Goal: Task Accomplishment & Management: Manage account settings

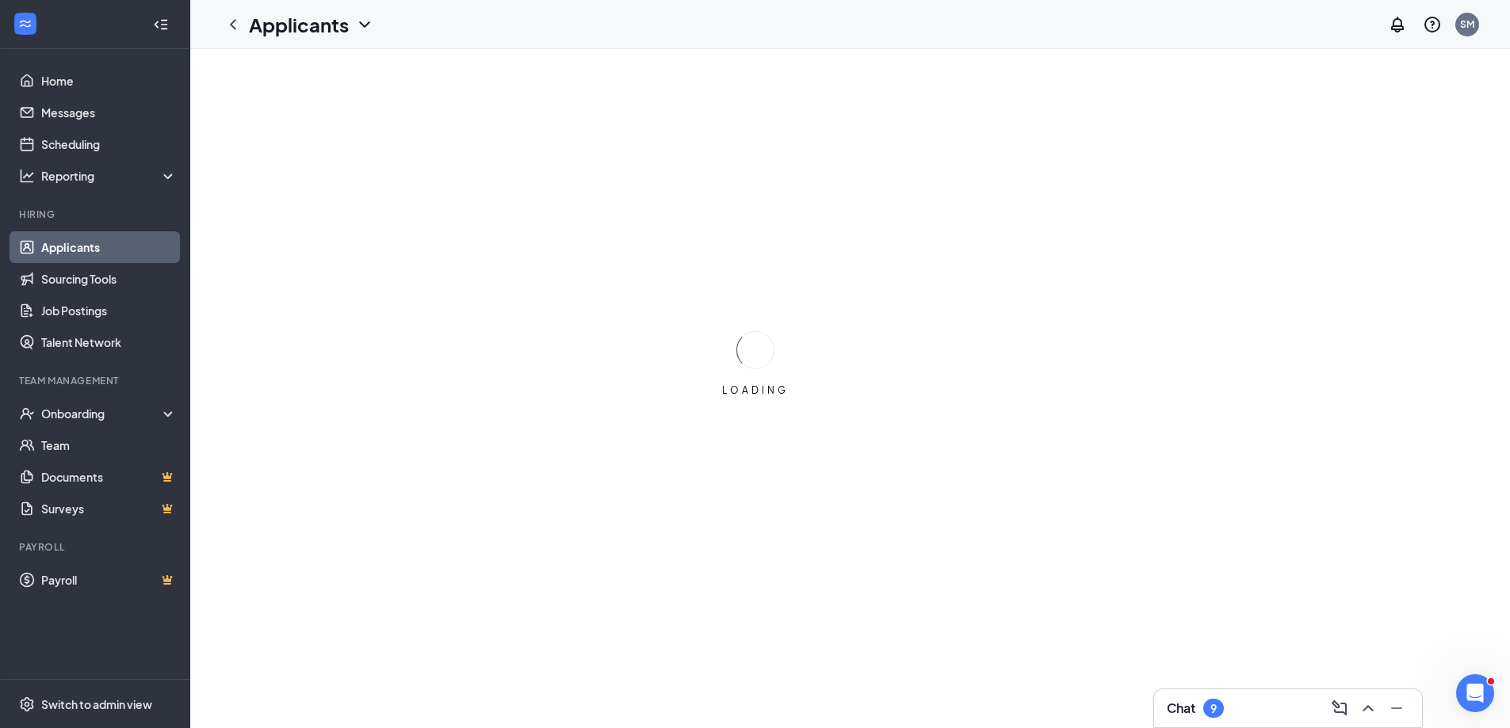
click at [1246, 709] on div "Chat 9" at bounding box center [1288, 708] width 243 height 25
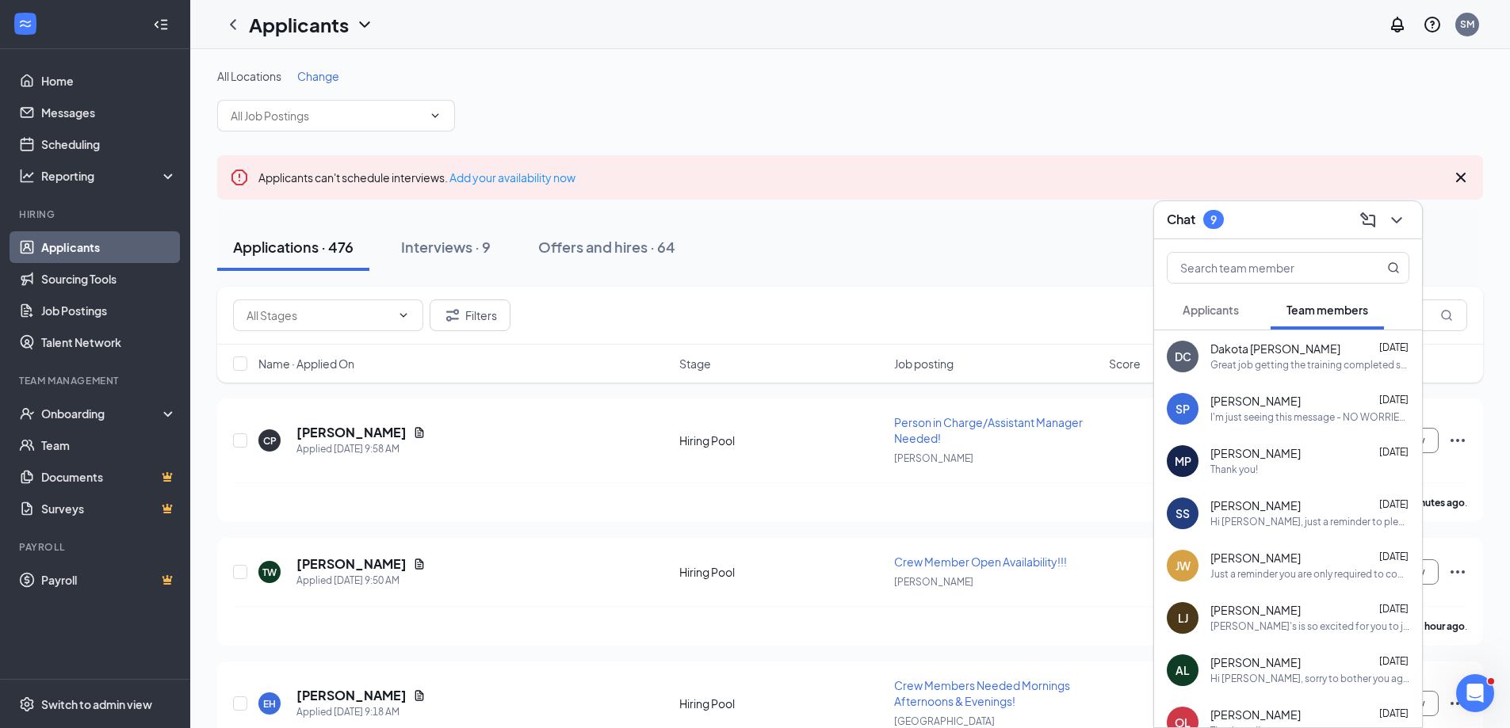
click at [1221, 308] on span "Applicants" at bounding box center [1211, 310] width 56 height 14
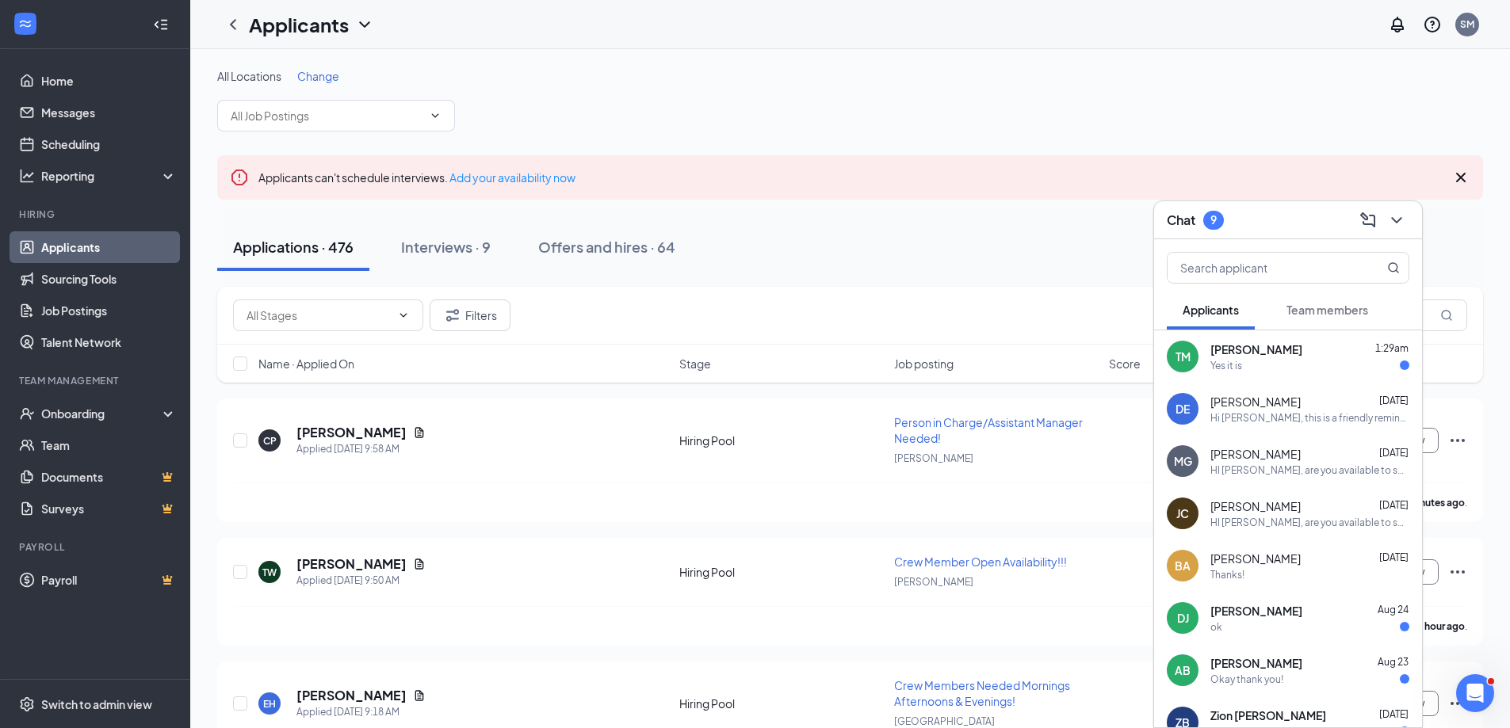
click at [1239, 366] on div "Yes it is" at bounding box center [1226, 365] width 32 height 13
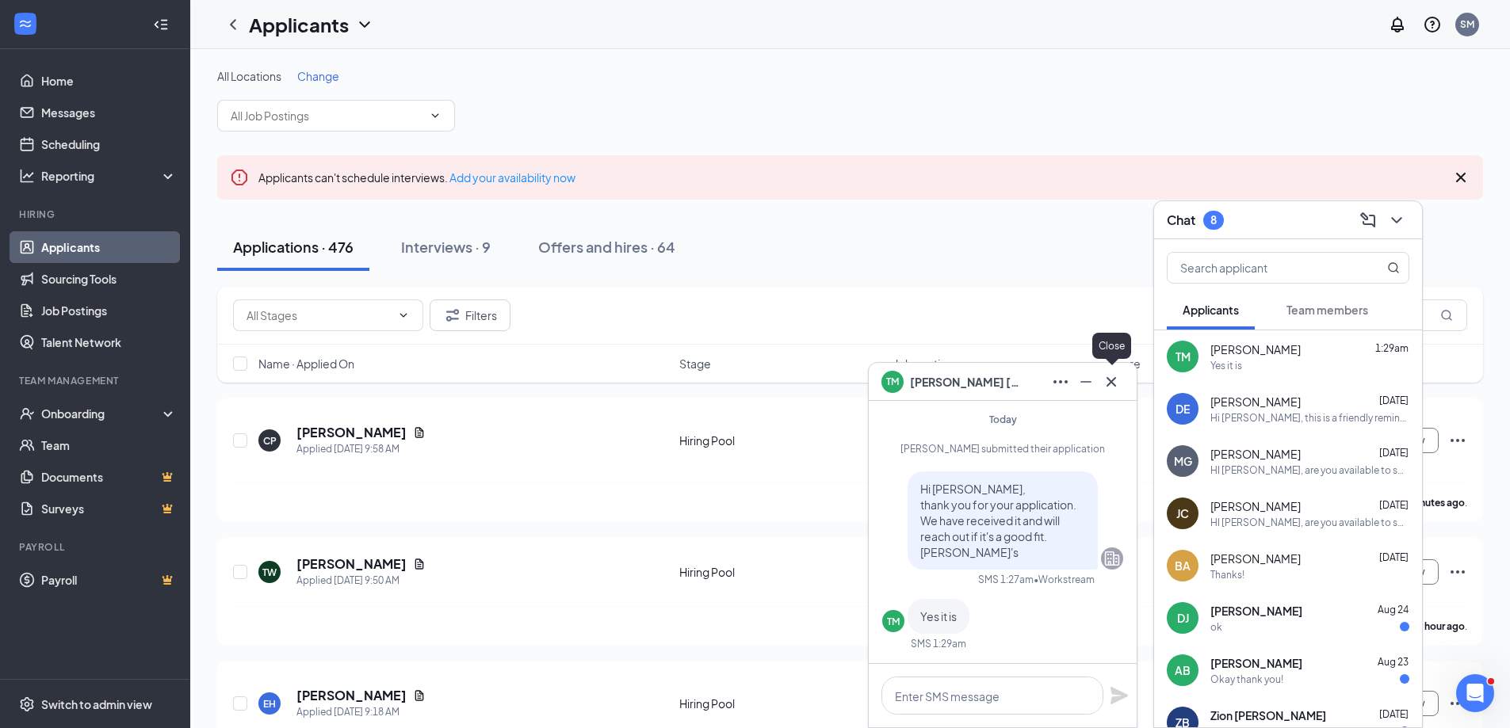
click at [1115, 381] on icon "Cross" at bounding box center [1111, 382] width 19 height 19
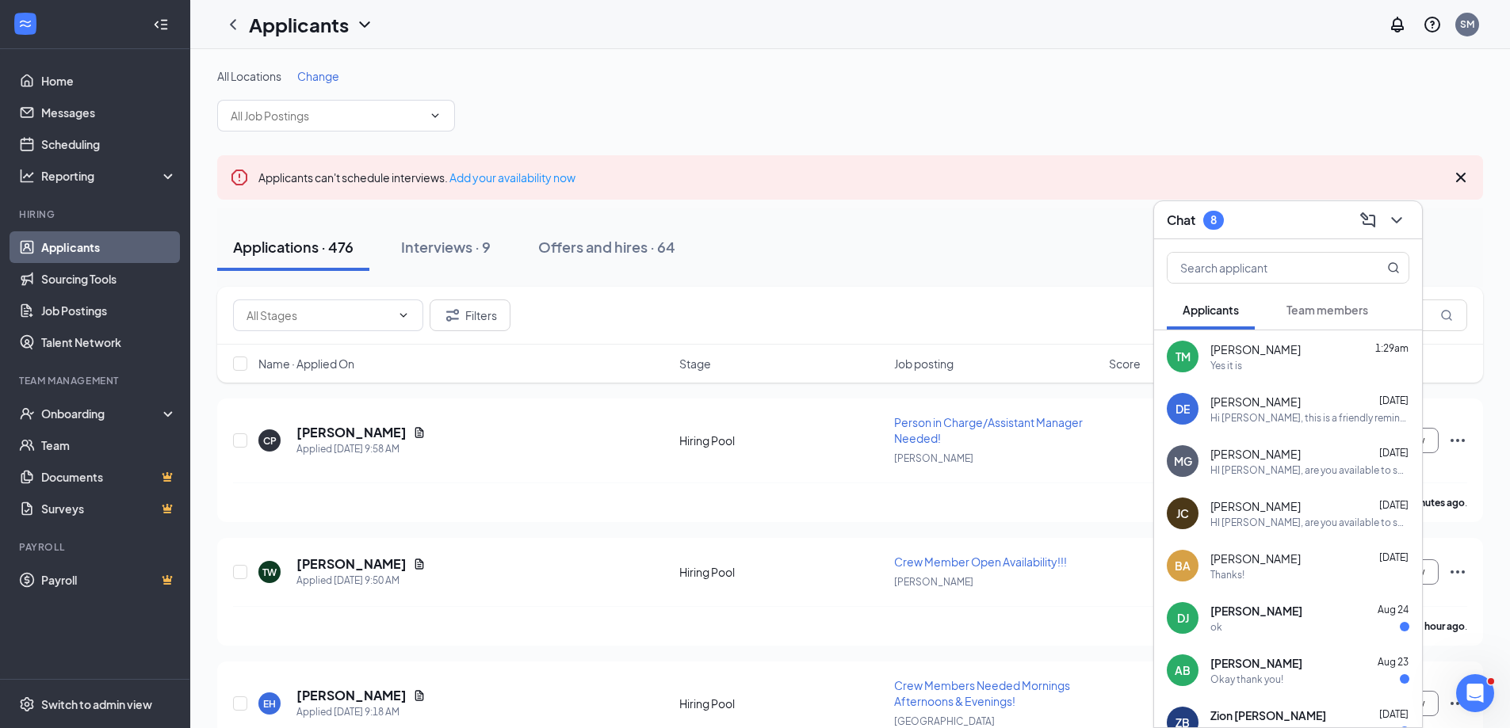
click at [1406, 216] on button at bounding box center [1396, 220] width 25 height 25
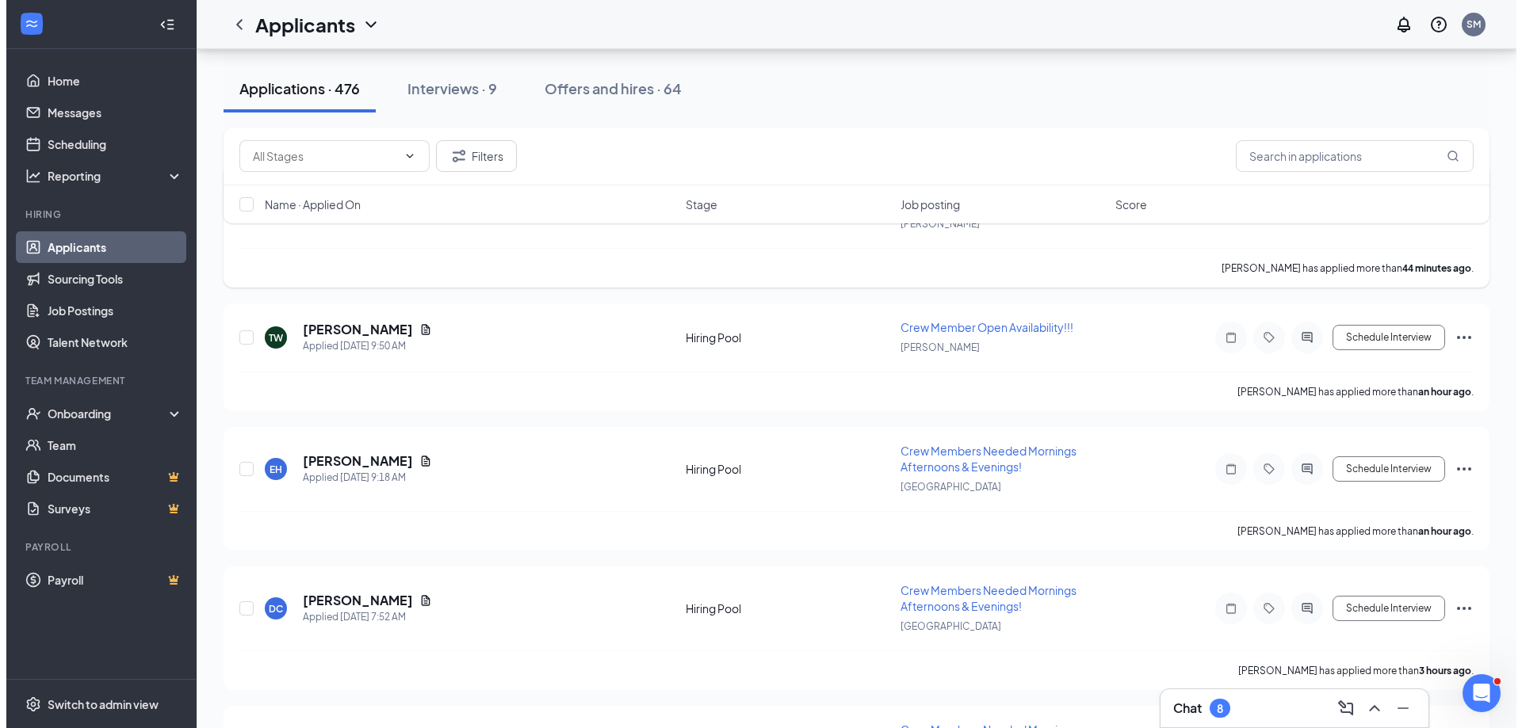
scroll to position [238, 0]
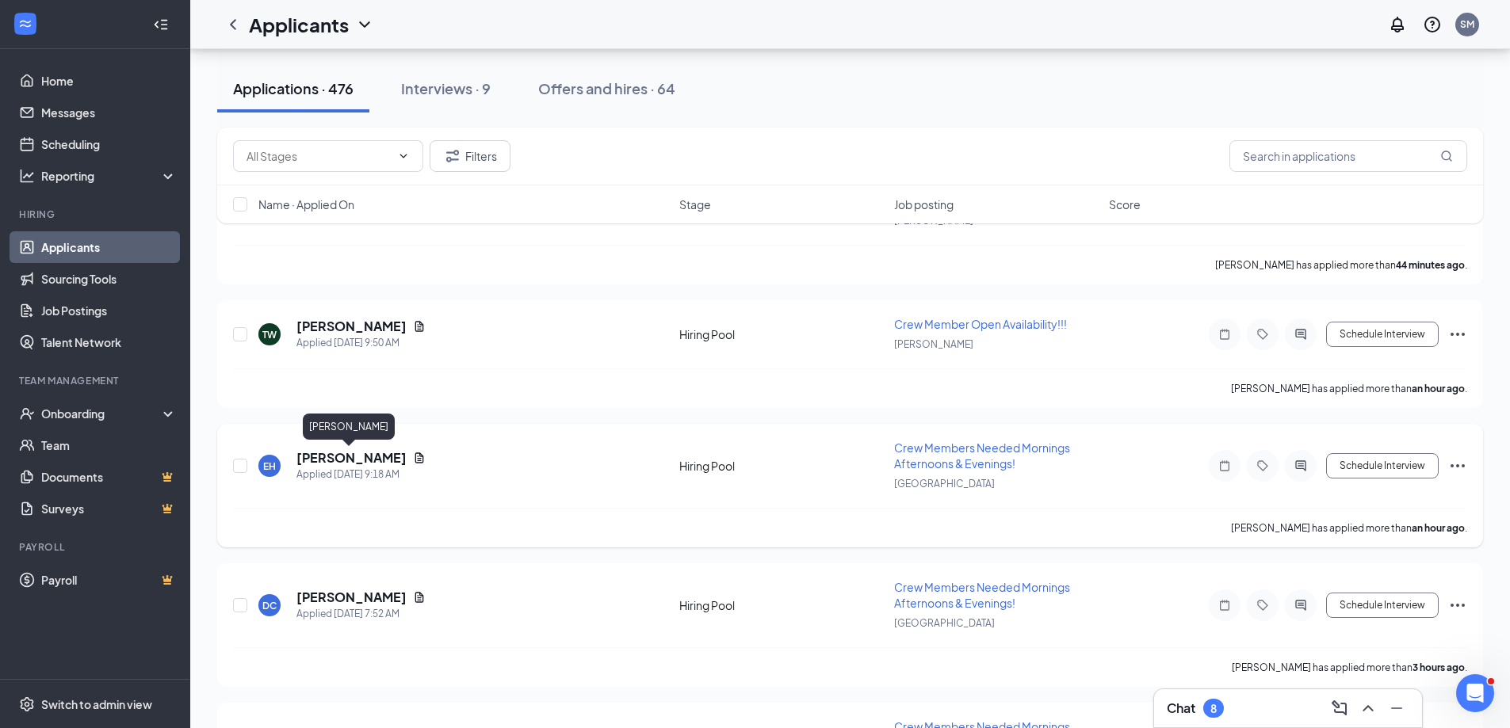
click at [315, 455] on h5 "[PERSON_NAME]" at bounding box center [351, 457] width 110 height 17
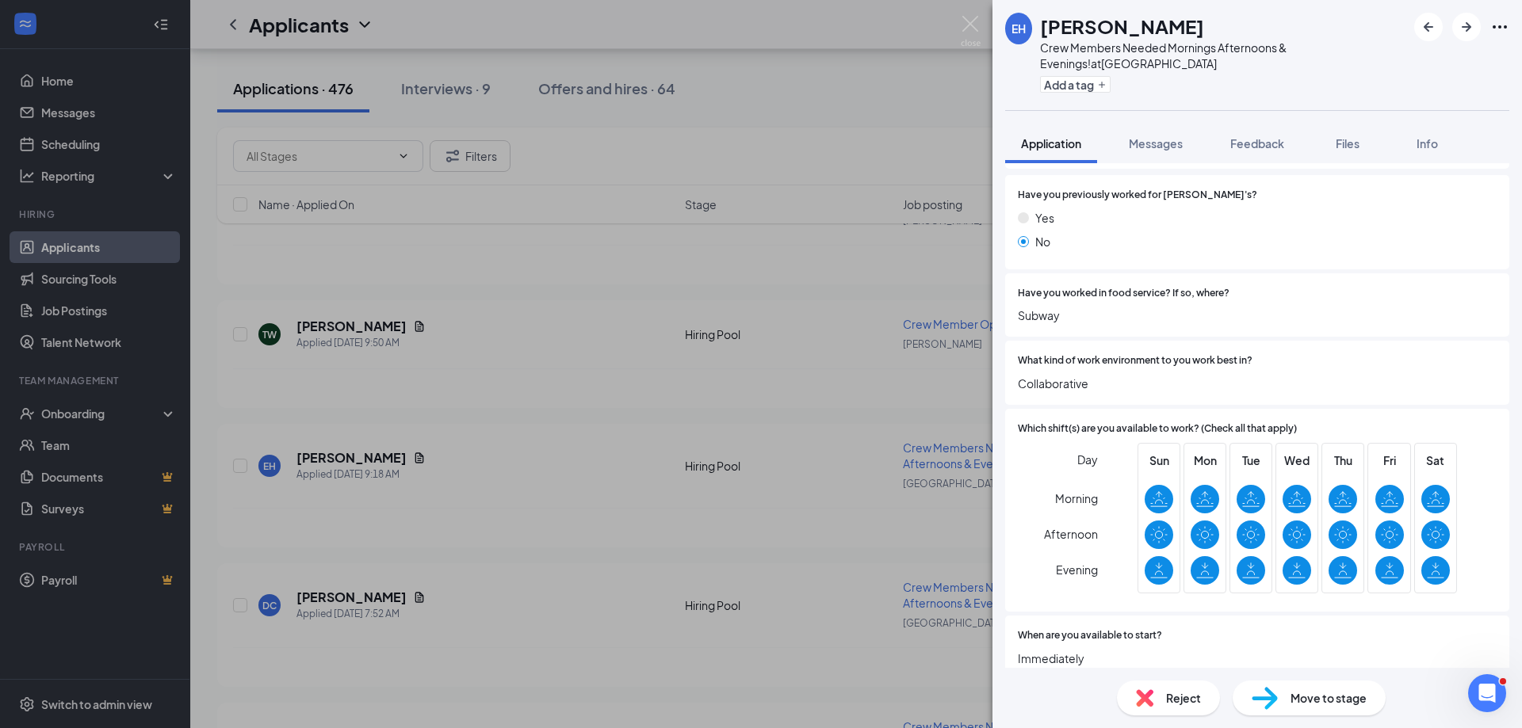
scroll to position [317, 0]
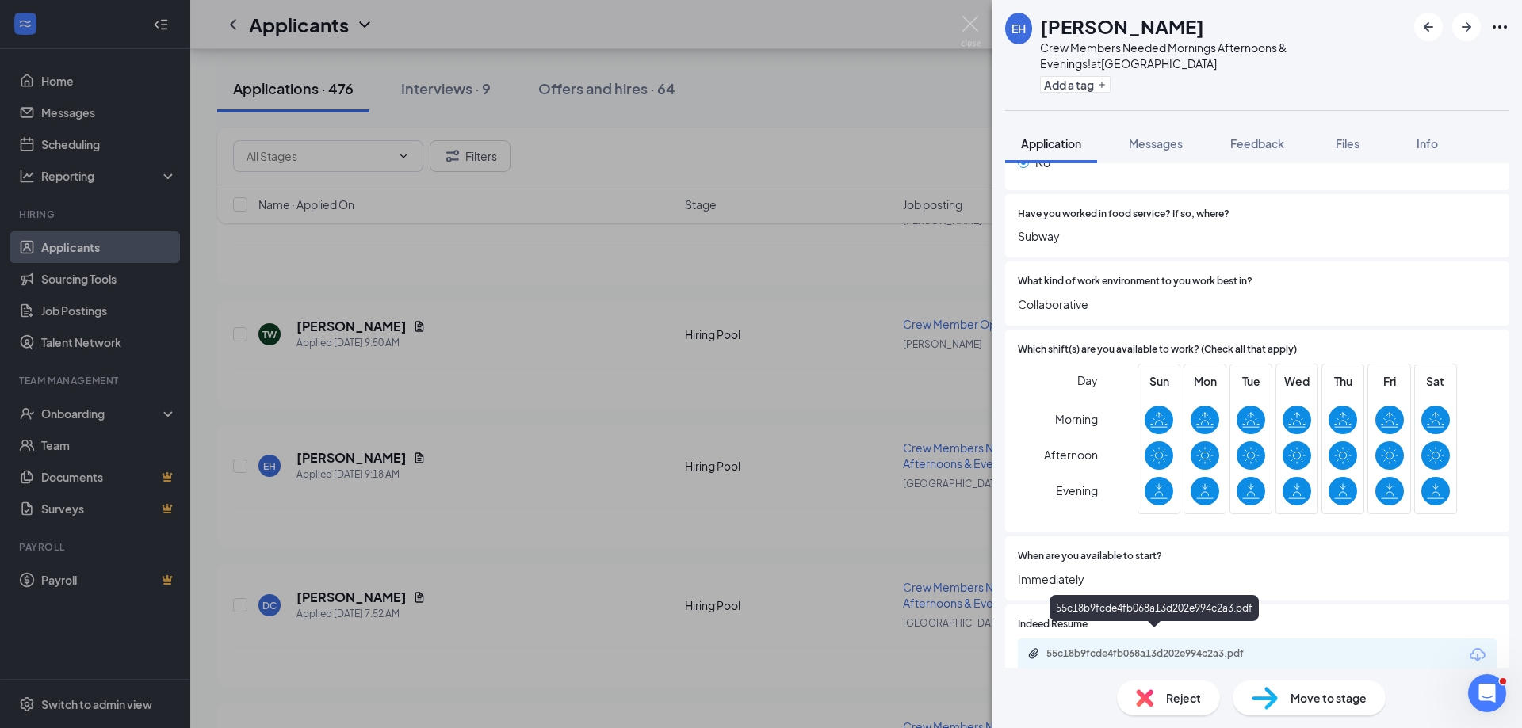
click at [1160, 648] on div "55c18b9fcde4fb068a13d202e994c2a3.pdf" at bounding box center [1157, 654] width 222 height 13
click at [1170, 145] on span "Messages" at bounding box center [1156, 143] width 54 height 14
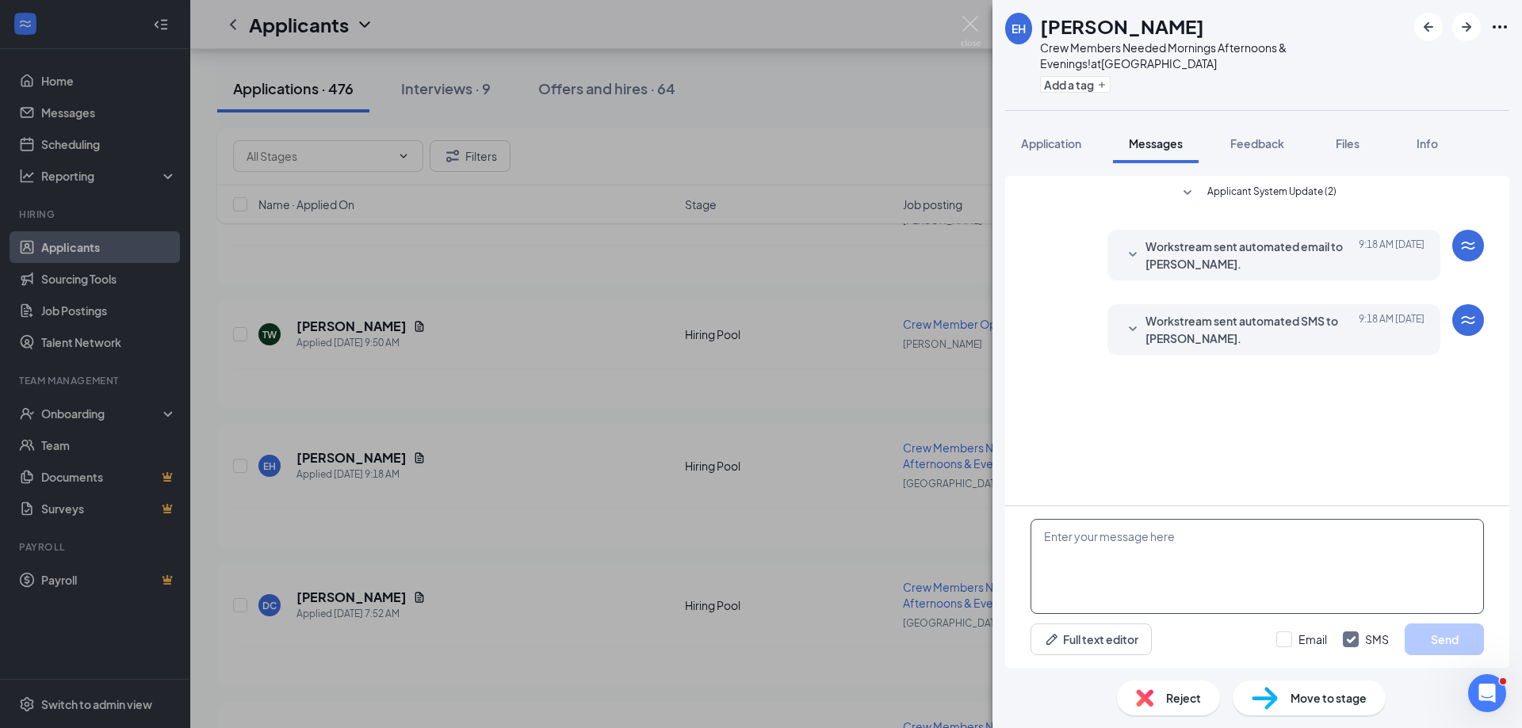
click at [1083, 529] on textarea at bounding box center [1256, 566] width 453 height 95
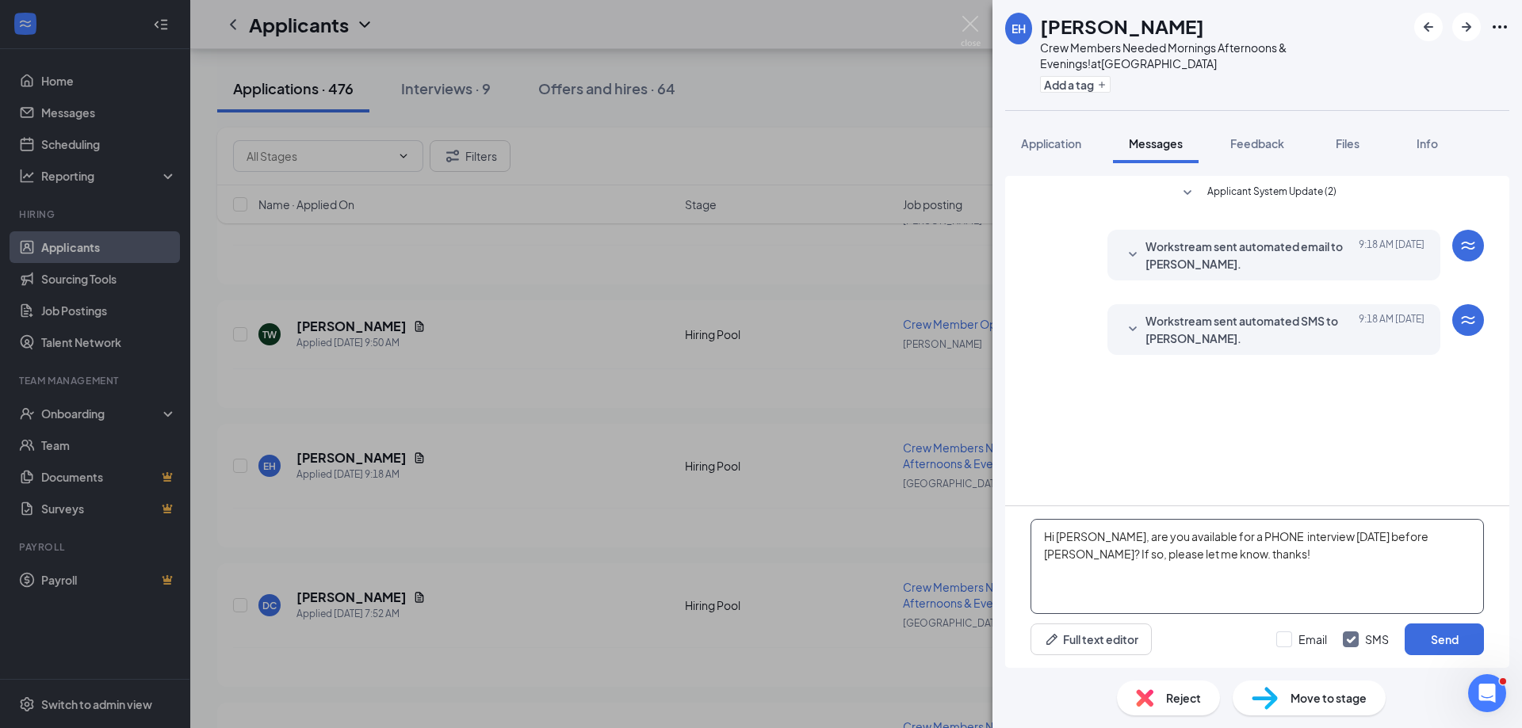
click at [1401, 539] on textarea "Hi Emma, are you available for a PHONE interview today before Noon? If so, plea…" at bounding box center [1256, 566] width 453 height 95
click at [1131, 556] on textarea "Hi Emma, are you available for a PHONE interview today before Noon to speak abo…" at bounding box center [1256, 566] width 453 height 95
type textarea "Hi [PERSON_NAME], are you available for a PHONE interview [DATE] before [PERSON…"
click at [1447, 638] on button "Send" at bounding box center [1444, 640] width 79 height 32
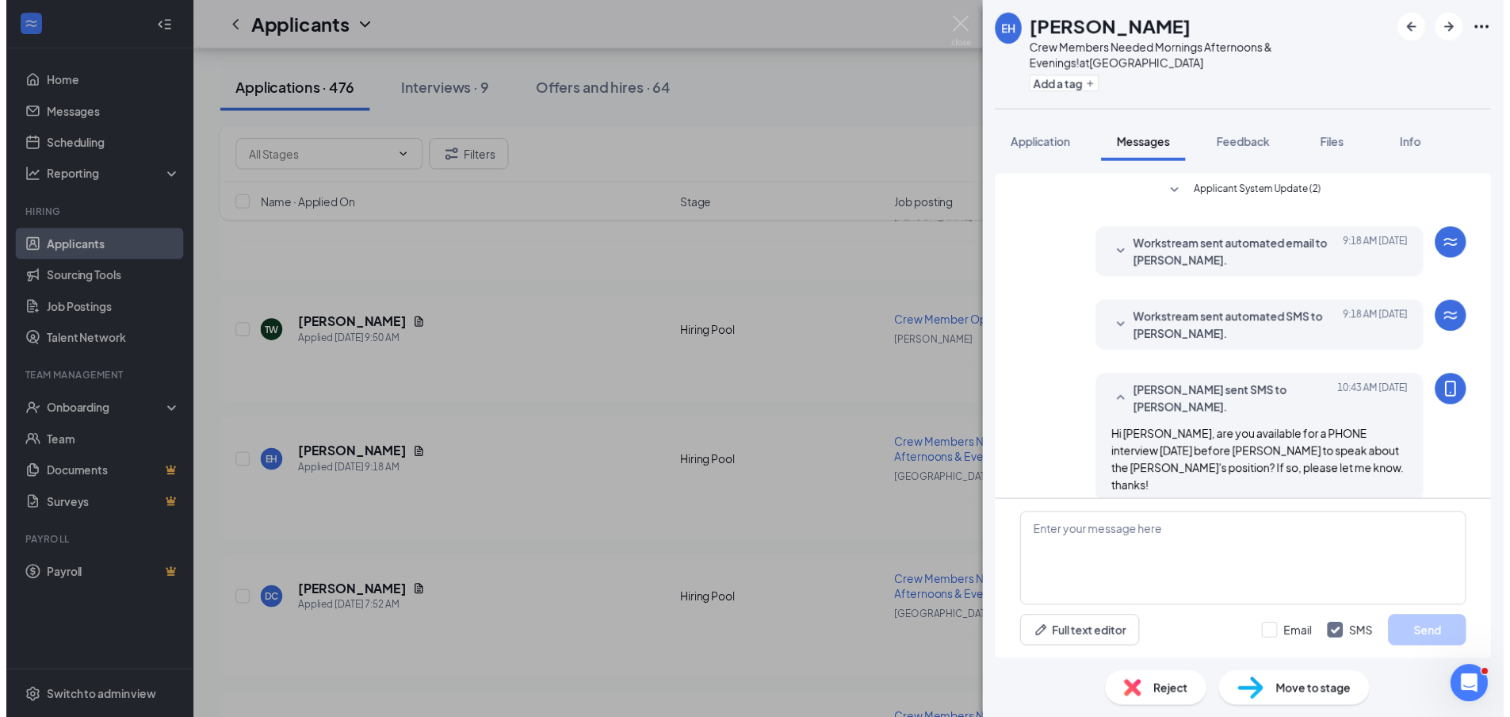
scroll to position [2, 0]
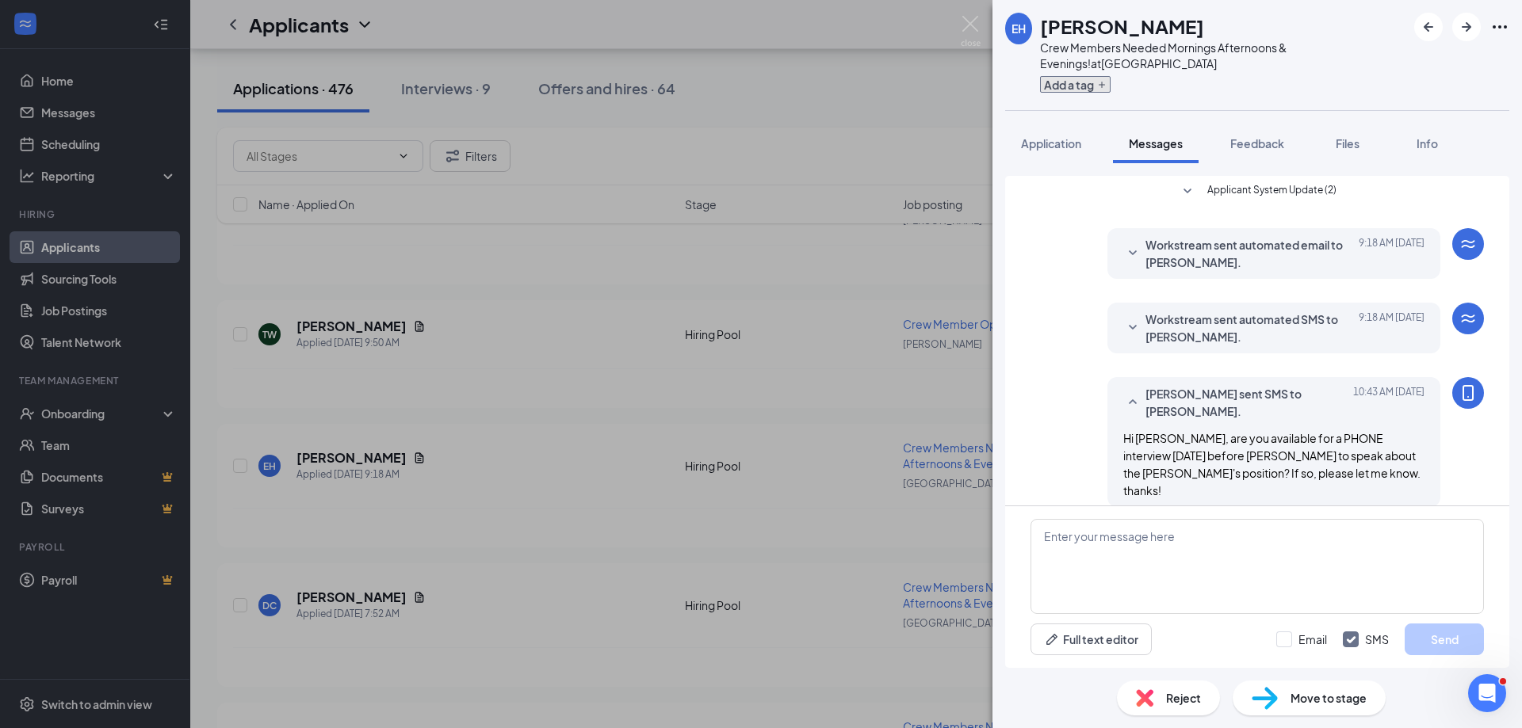
click at [1063, 83] on button "Add a tag" at bounding box center [1075, 84] width 71 height 17
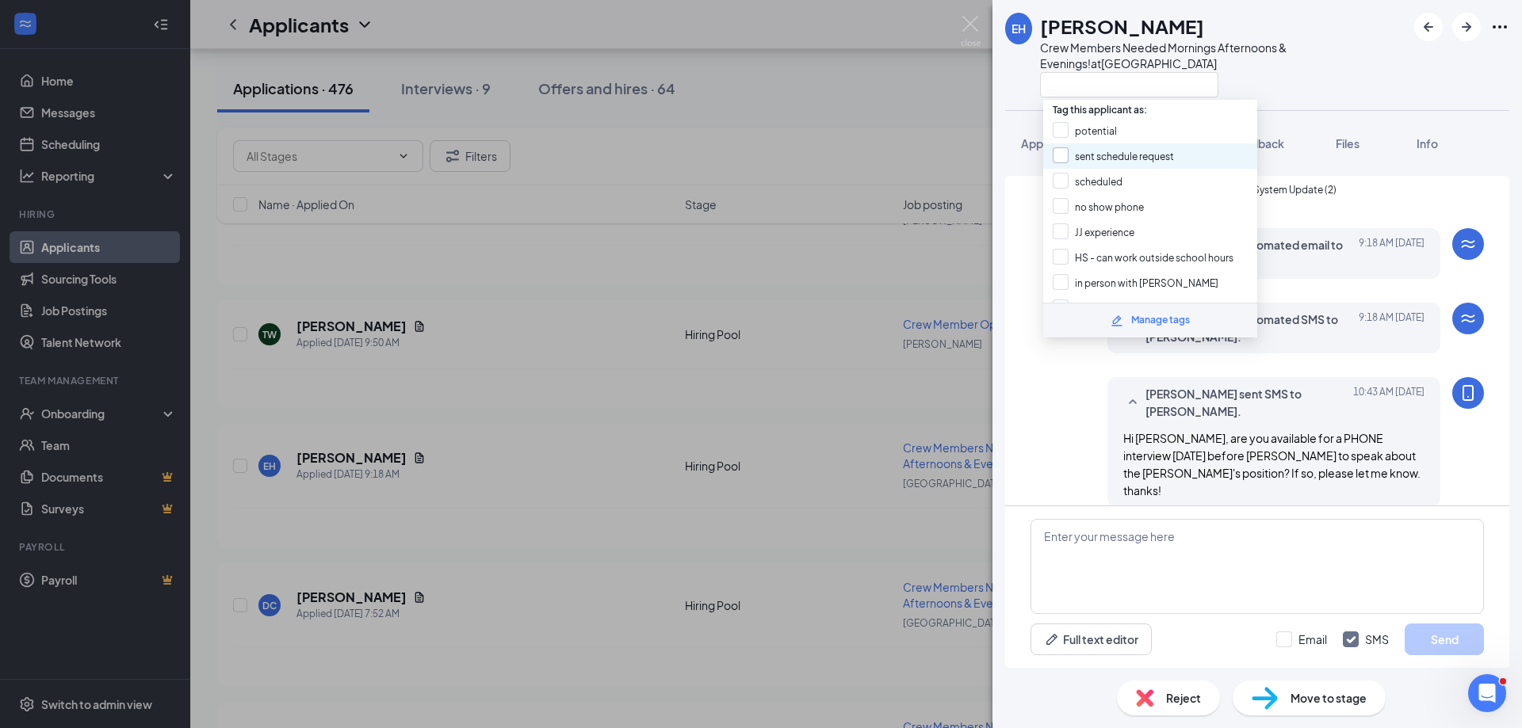
click at [1115, 159] on input "sent schedule request" at bounding box center [1113, 155] width 121 height 17
checkbox input "true"
click at [1240, 73] on div at bounding box center [1223, 84] width 366 height 26
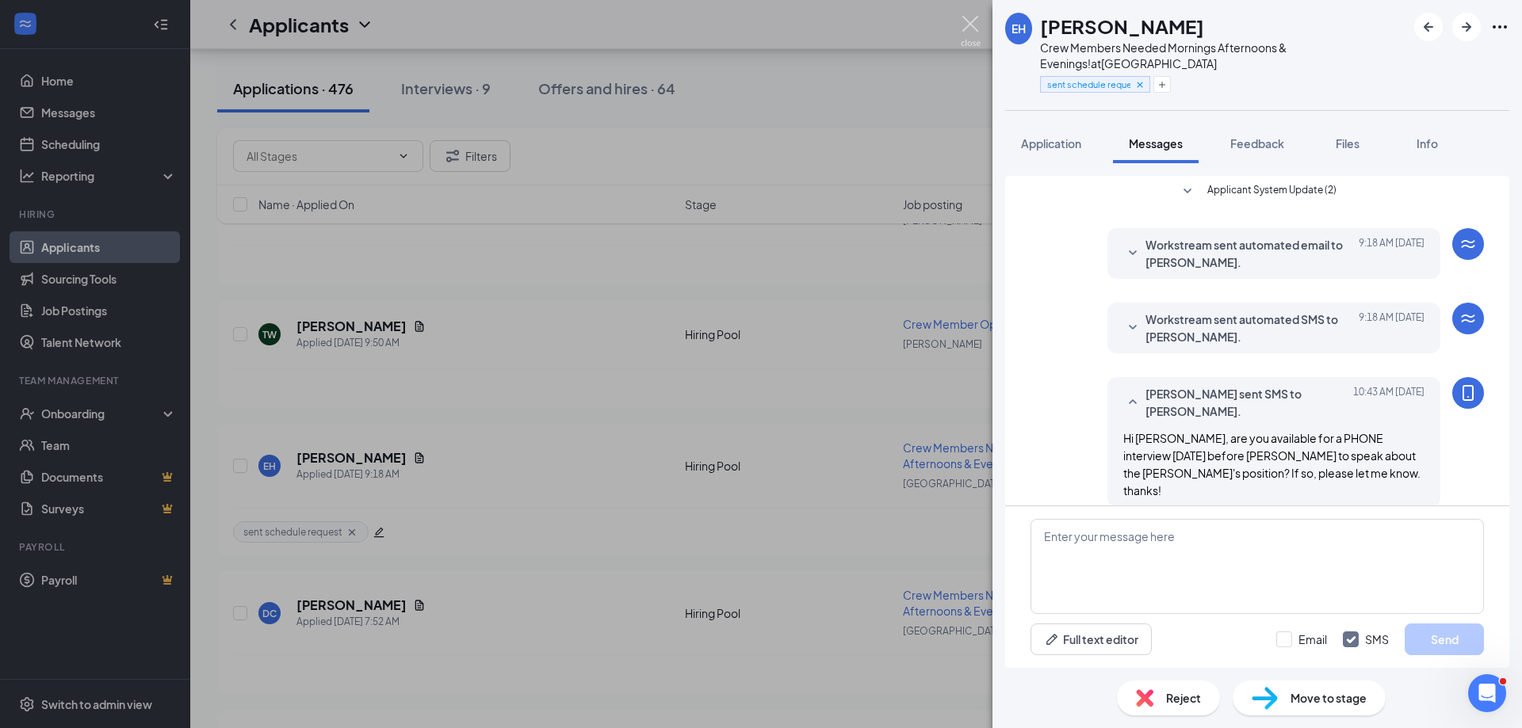
click at [971, 25] on img at bounding box center [971, 31] width 20 height 31
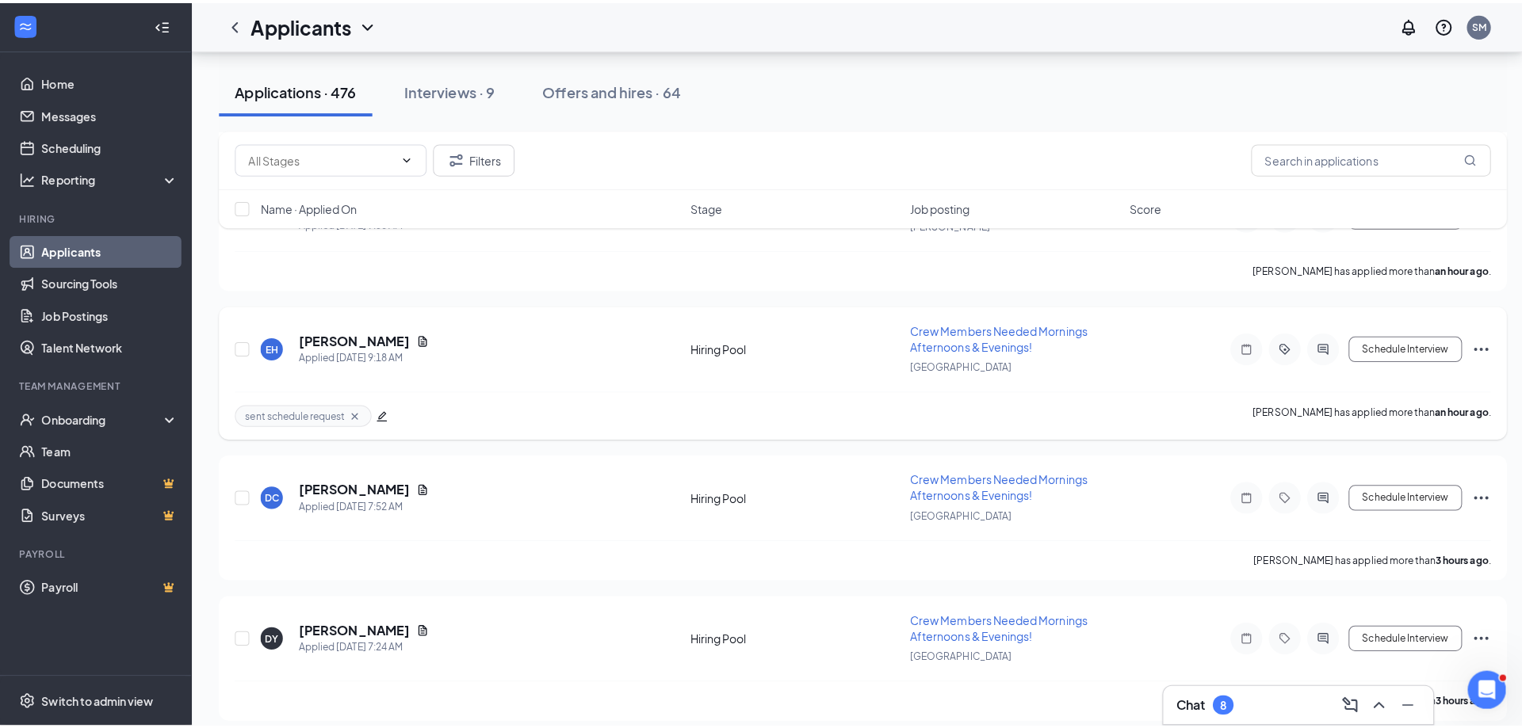
scroll to position [396, 0]
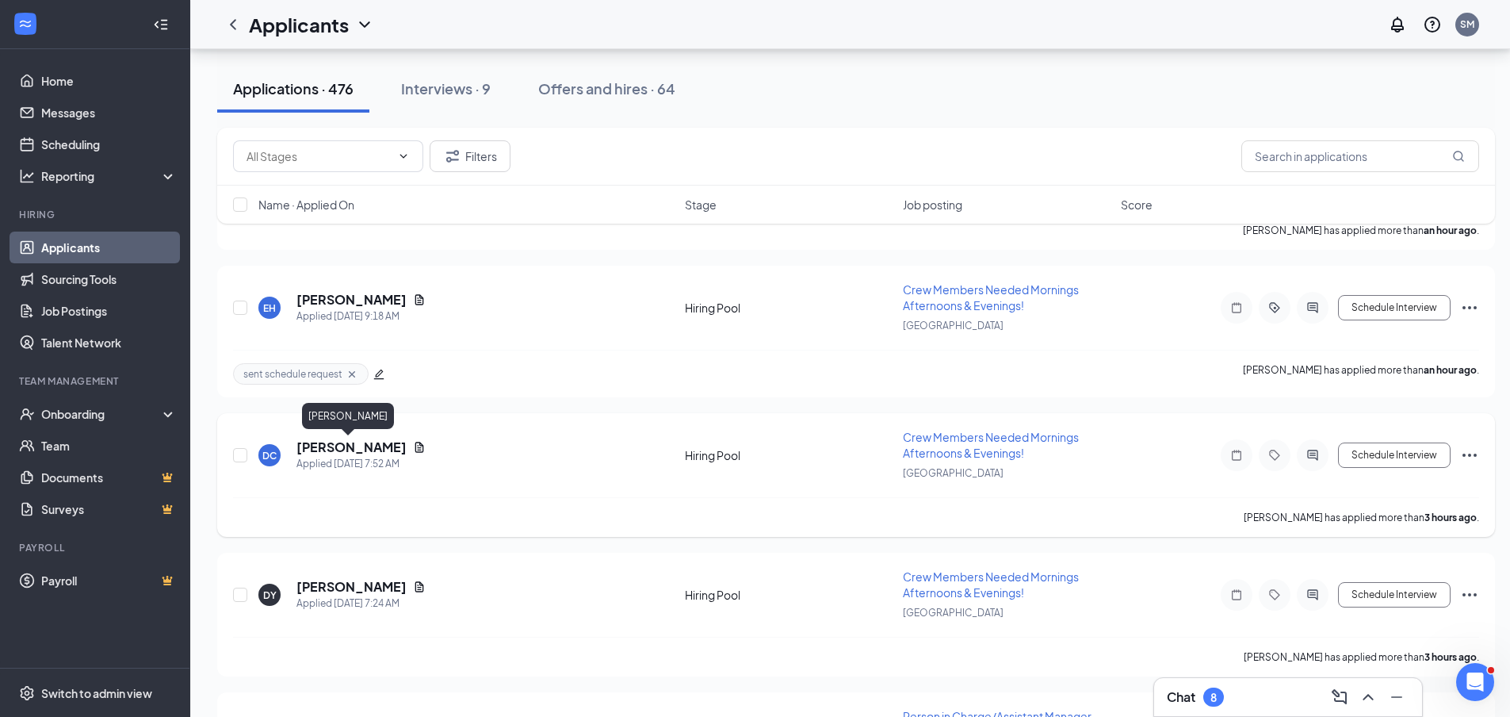
click at [342, 448] on h5 "[PERSON_NAME]" at bounding box center [351, 446] width 110 height 17
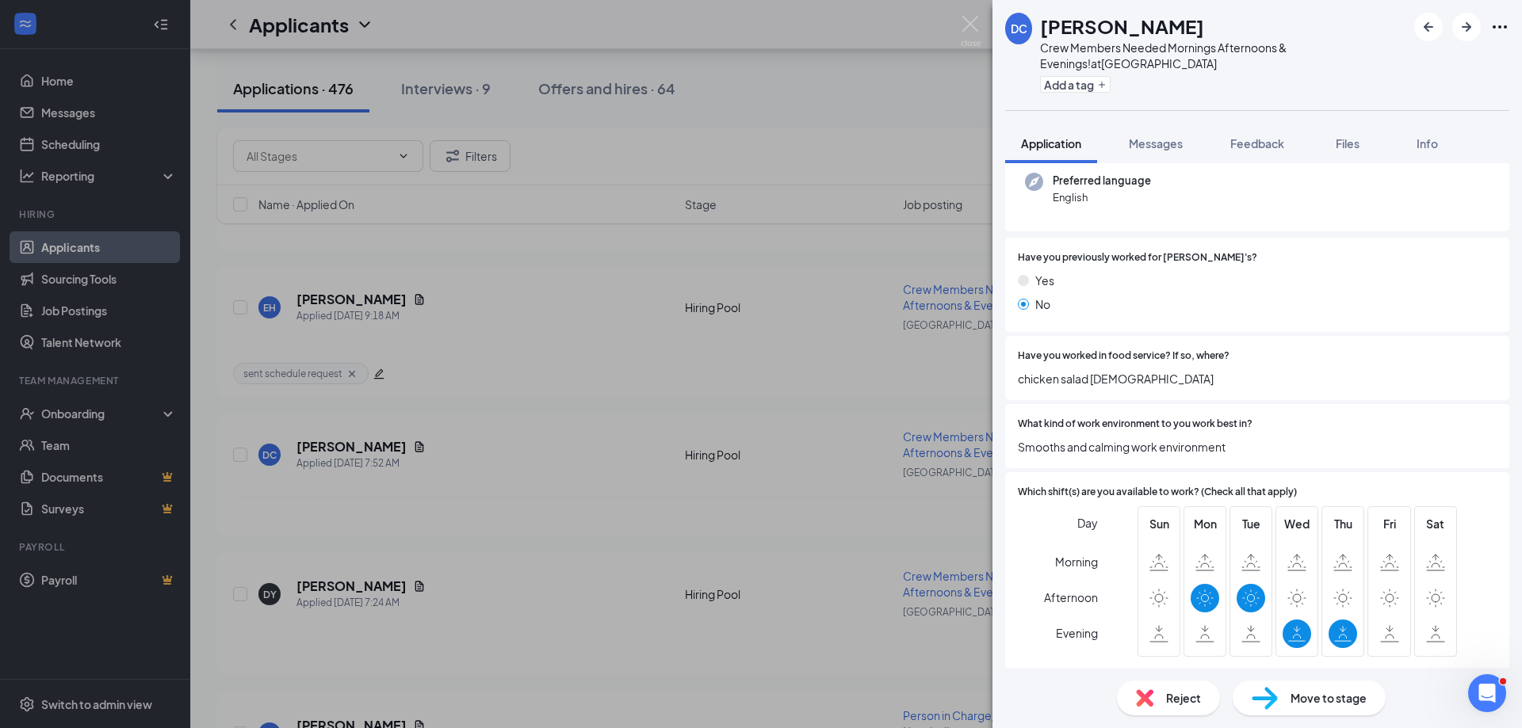
scroll to position [317, 0]
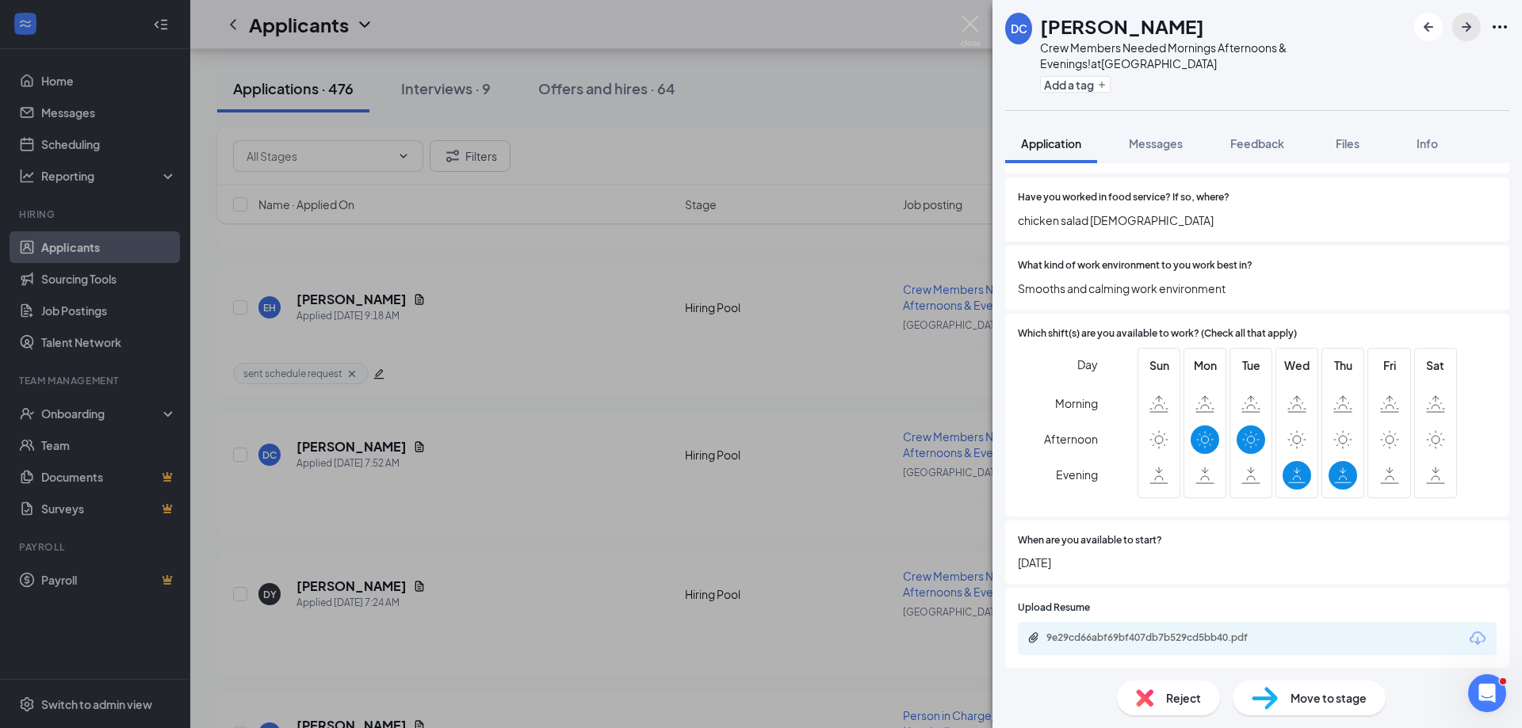
click at [1467, 28] on icon "ArrowRight" at bounding box center [1467, 27] width 10 height 10
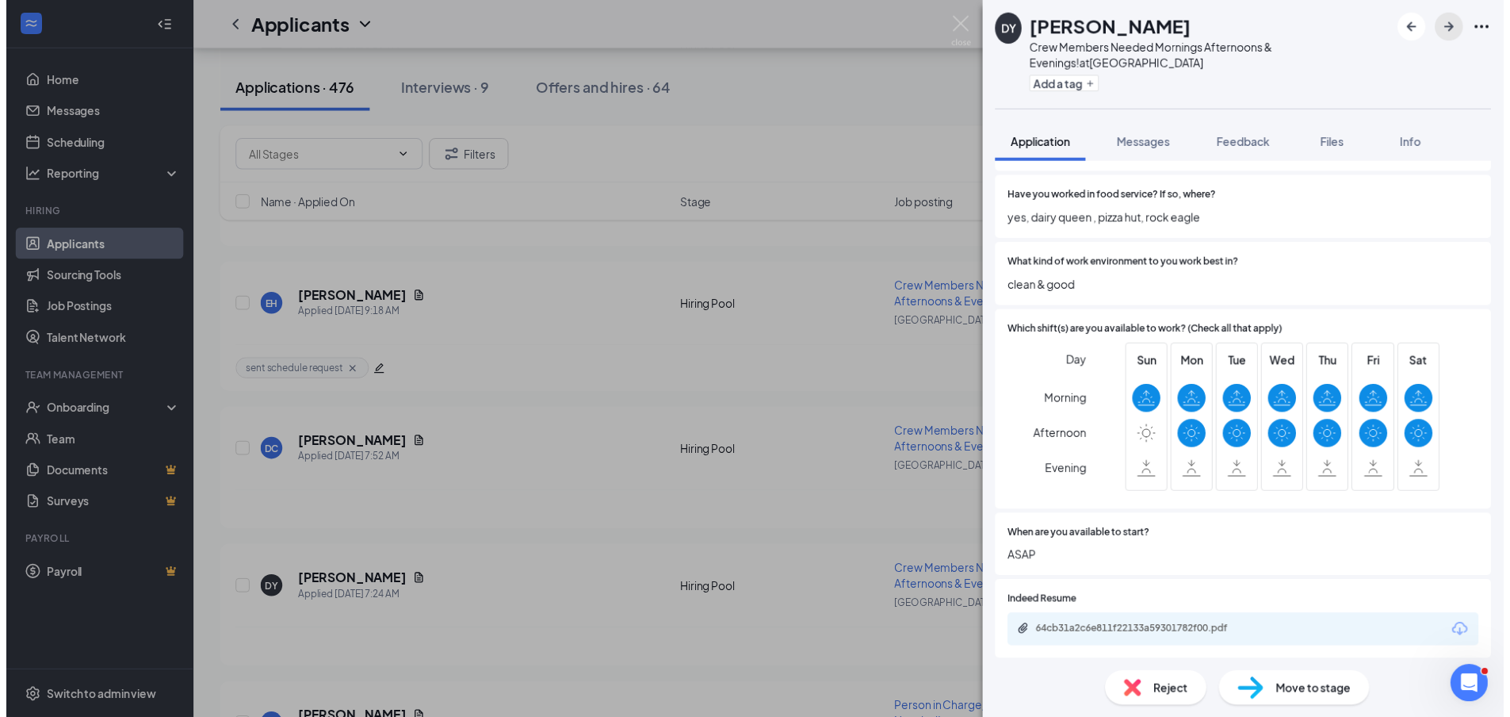
scroll to position [476, 0]
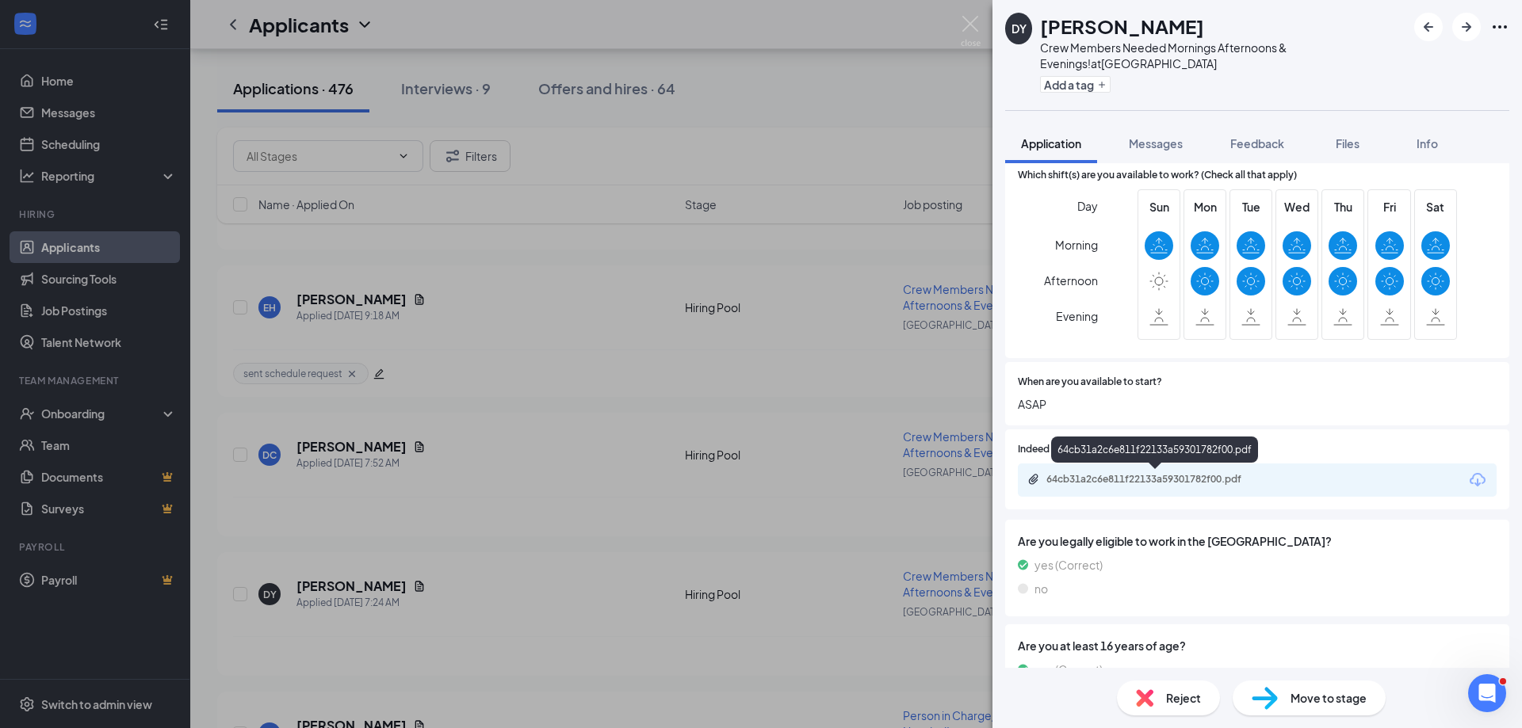
click at [1164, 477] on div "64cb31a2c6e811f22133a59301782f00.pdf" at bounding box center [1157, 479] width 222 height 13
click at [977, 20] on img at bounding box center [971, 31] width 20 height 31
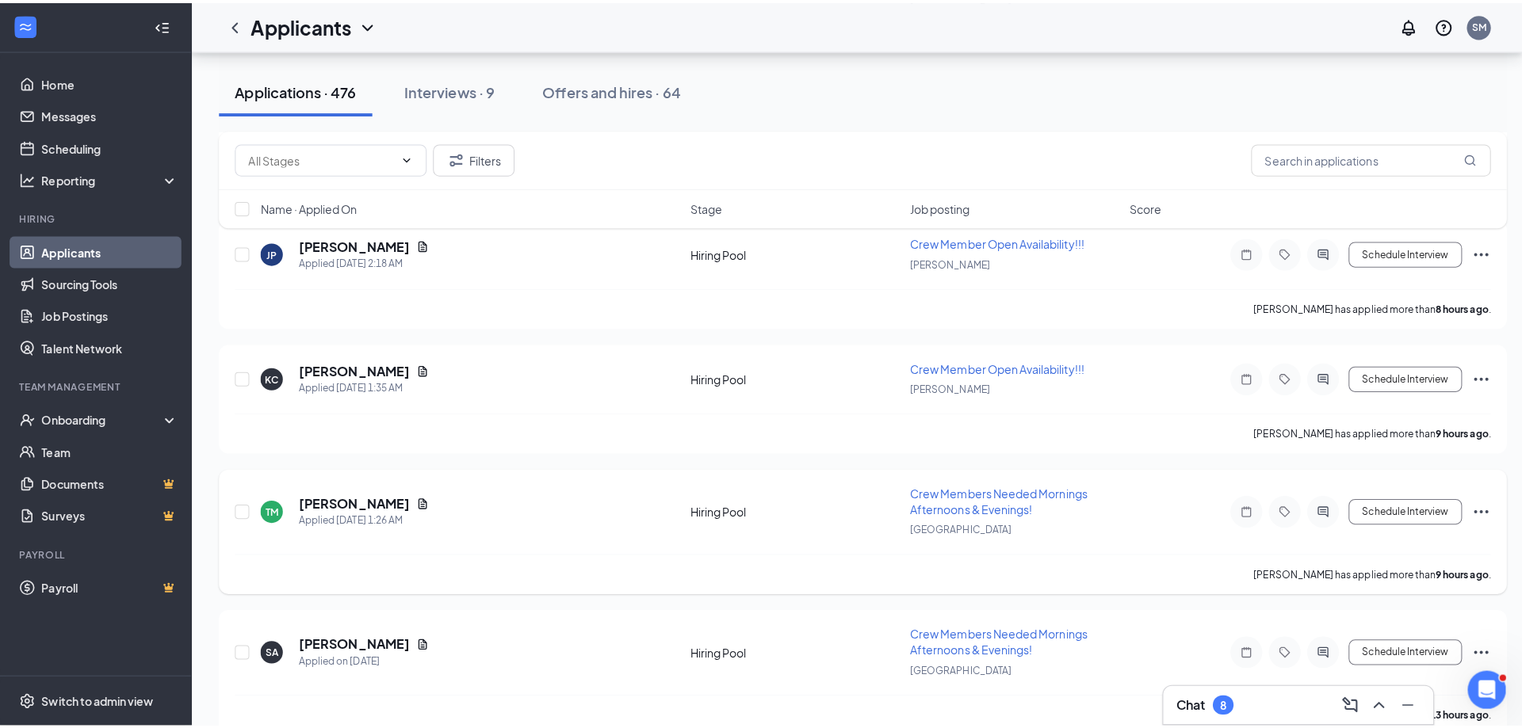
scroll to position [1030, 0]
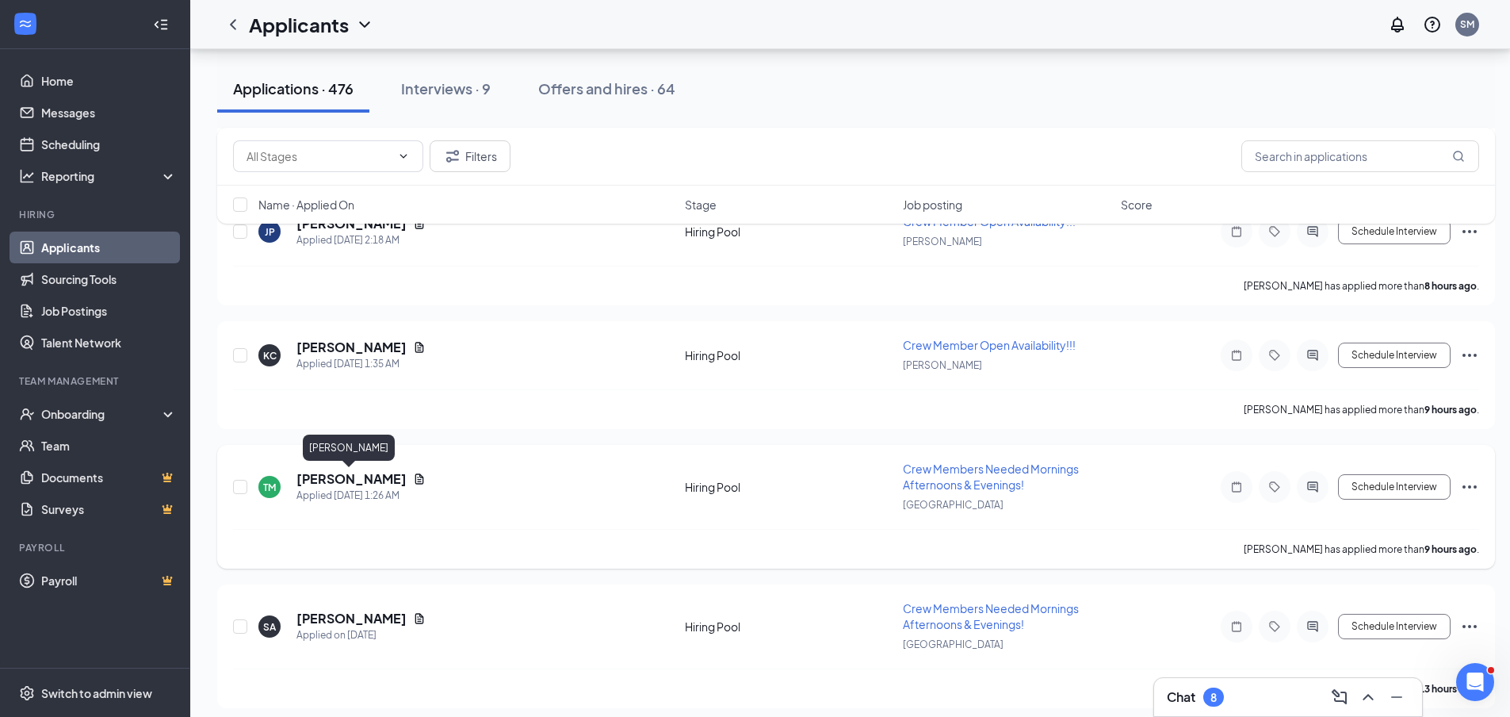
click at [350, 472] on h5 "[PERSON_NAME]" at bounding box center [351, 478] width 110 height 17
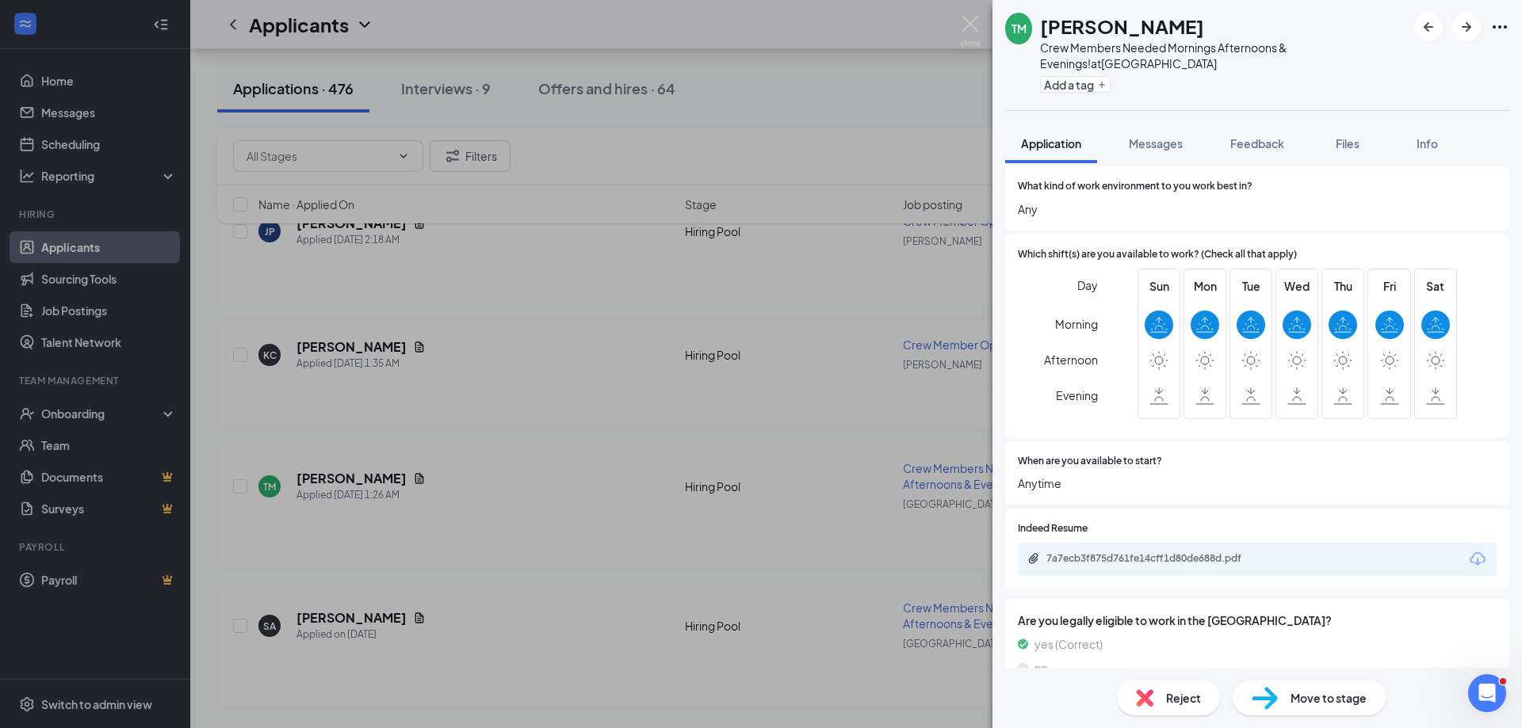
scroll to position [555, 0]
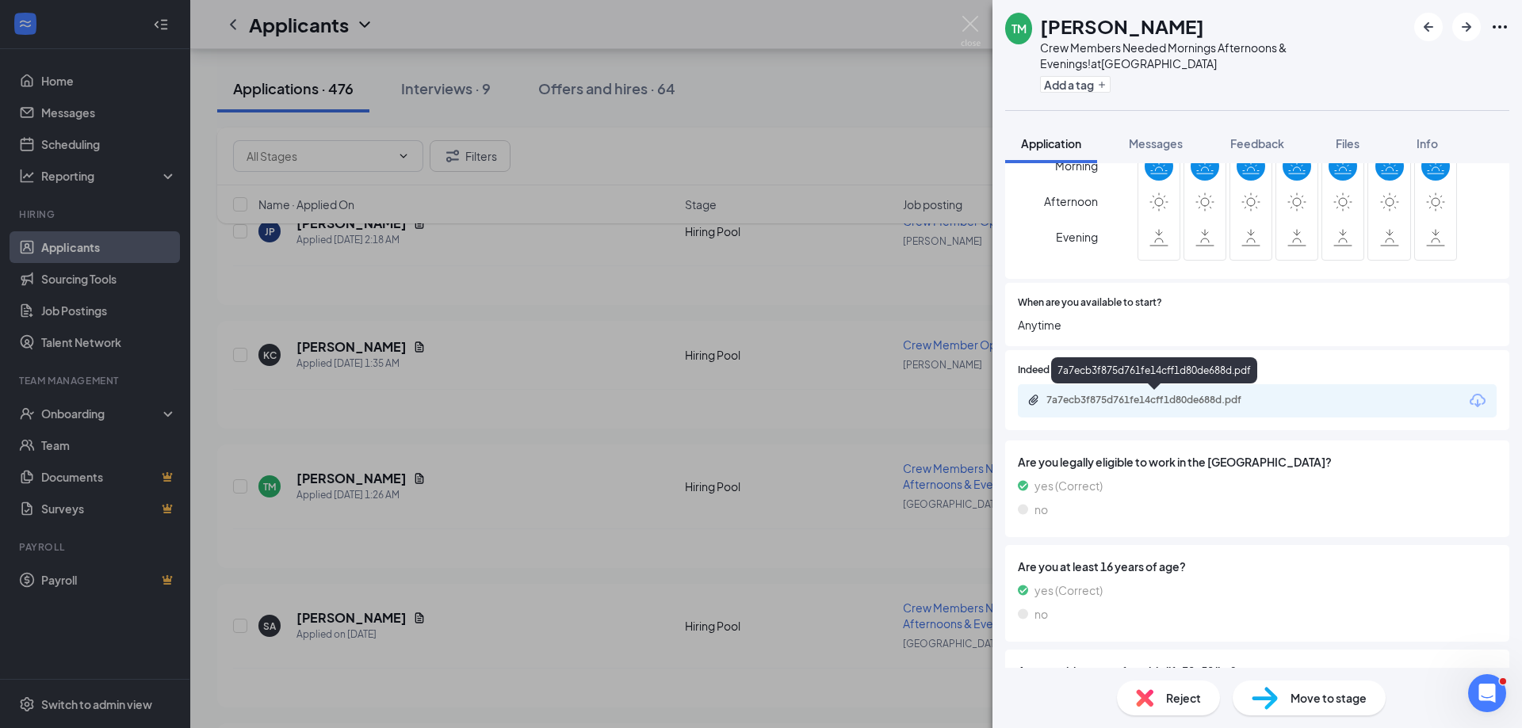
click at [1160, 401] on div "7a7ecb3f875d761fe14cff1d80de688d.pdf" at bounding box center [1157, 400] width 222 height 13
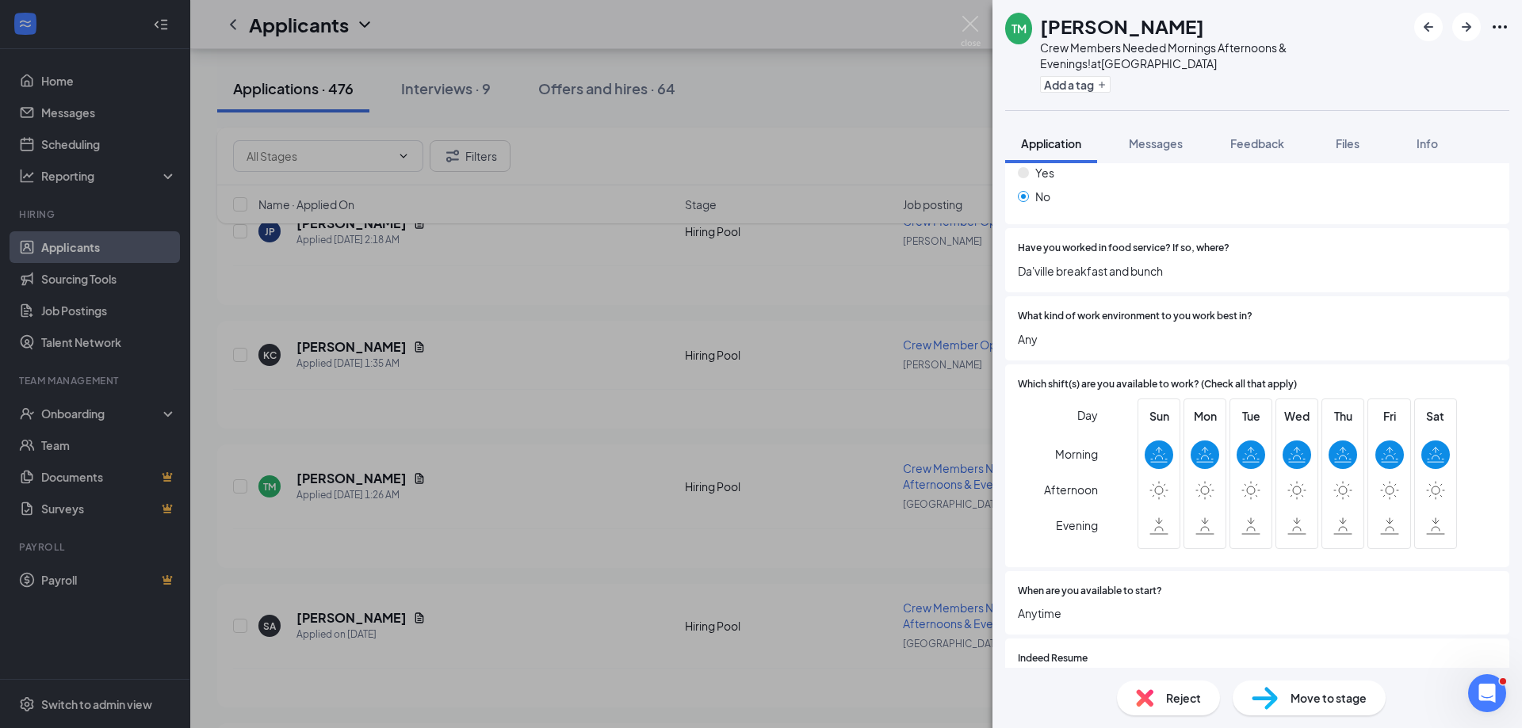
scroll to position [238, 0]
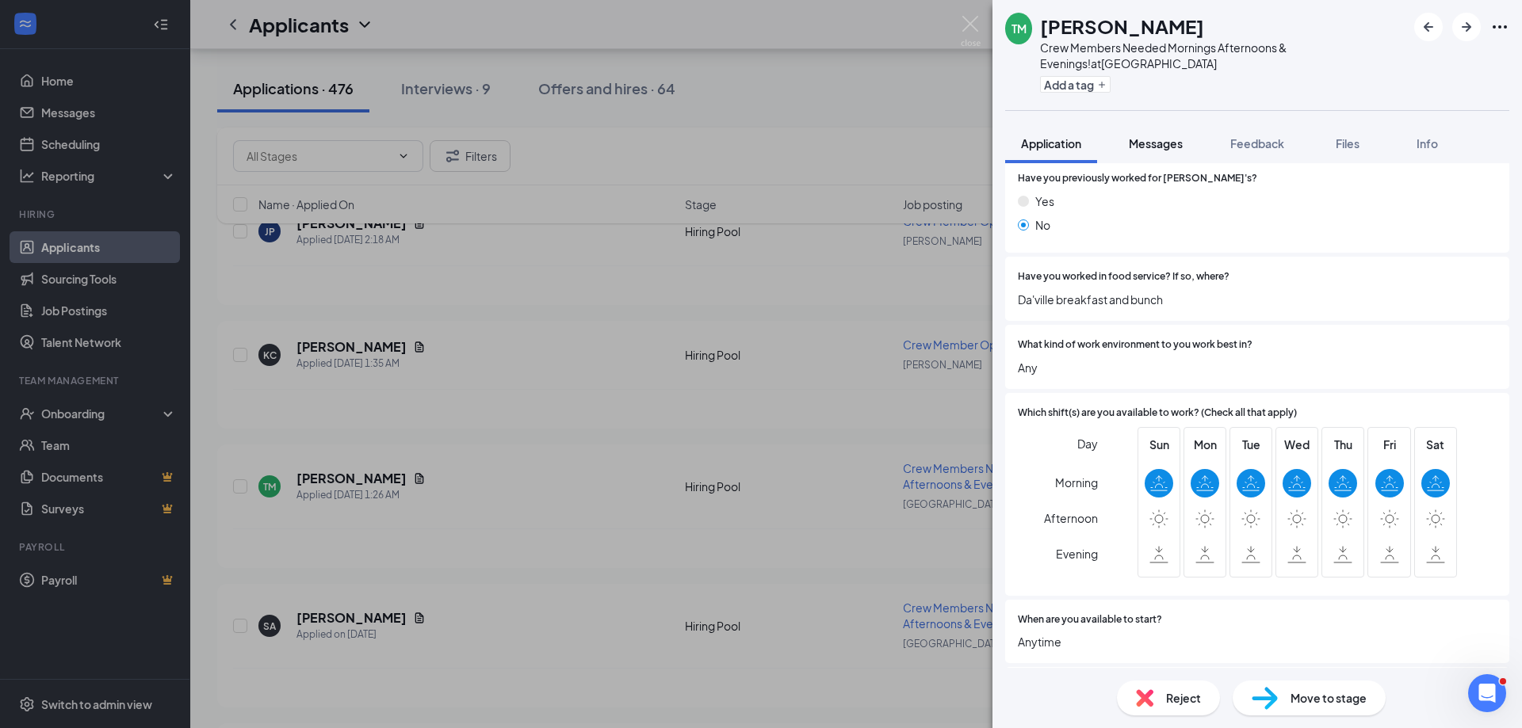
click at [1153, 141] on span "Messages" at bounding box center [1156, 143] width 54 height 14
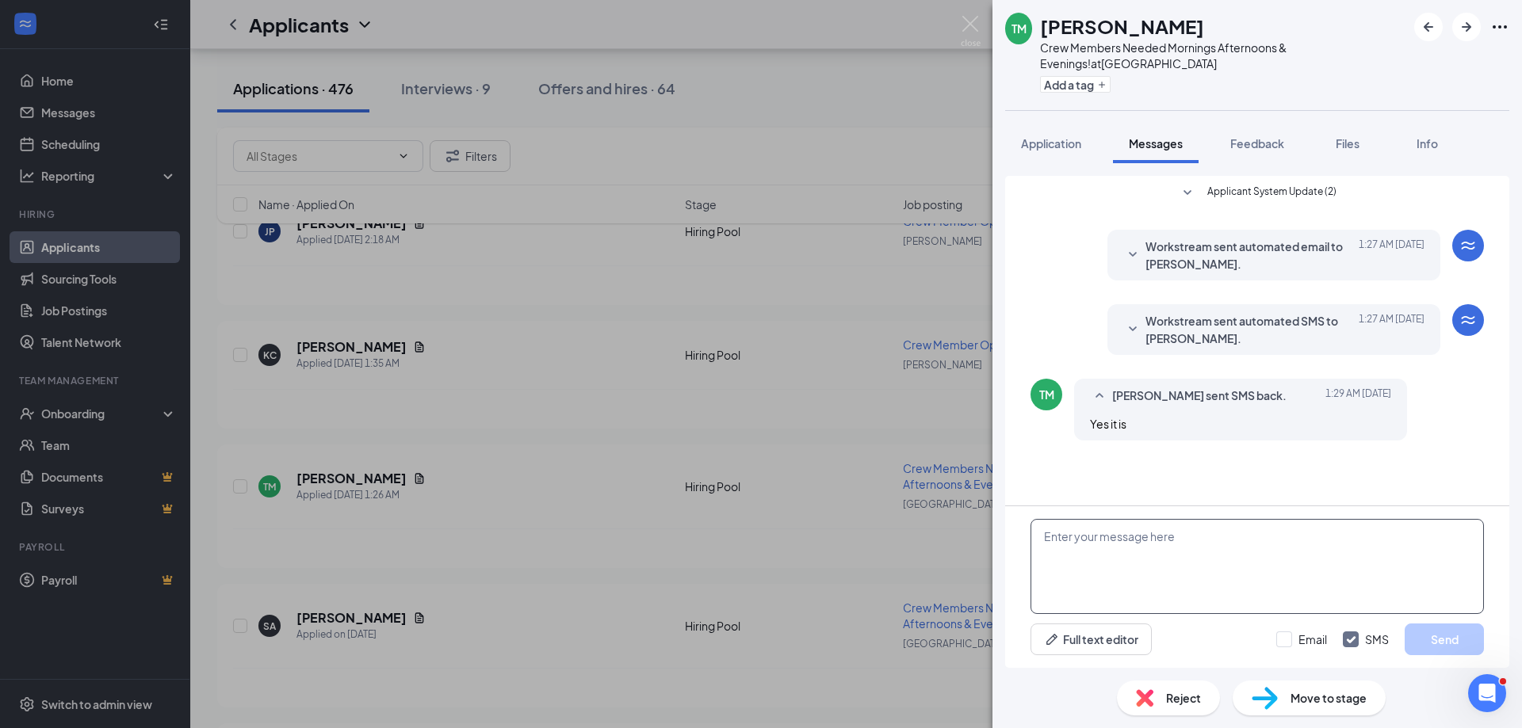
click at [1064, 538] on textarea at bounding box center [1256, 566] width 453 height 95
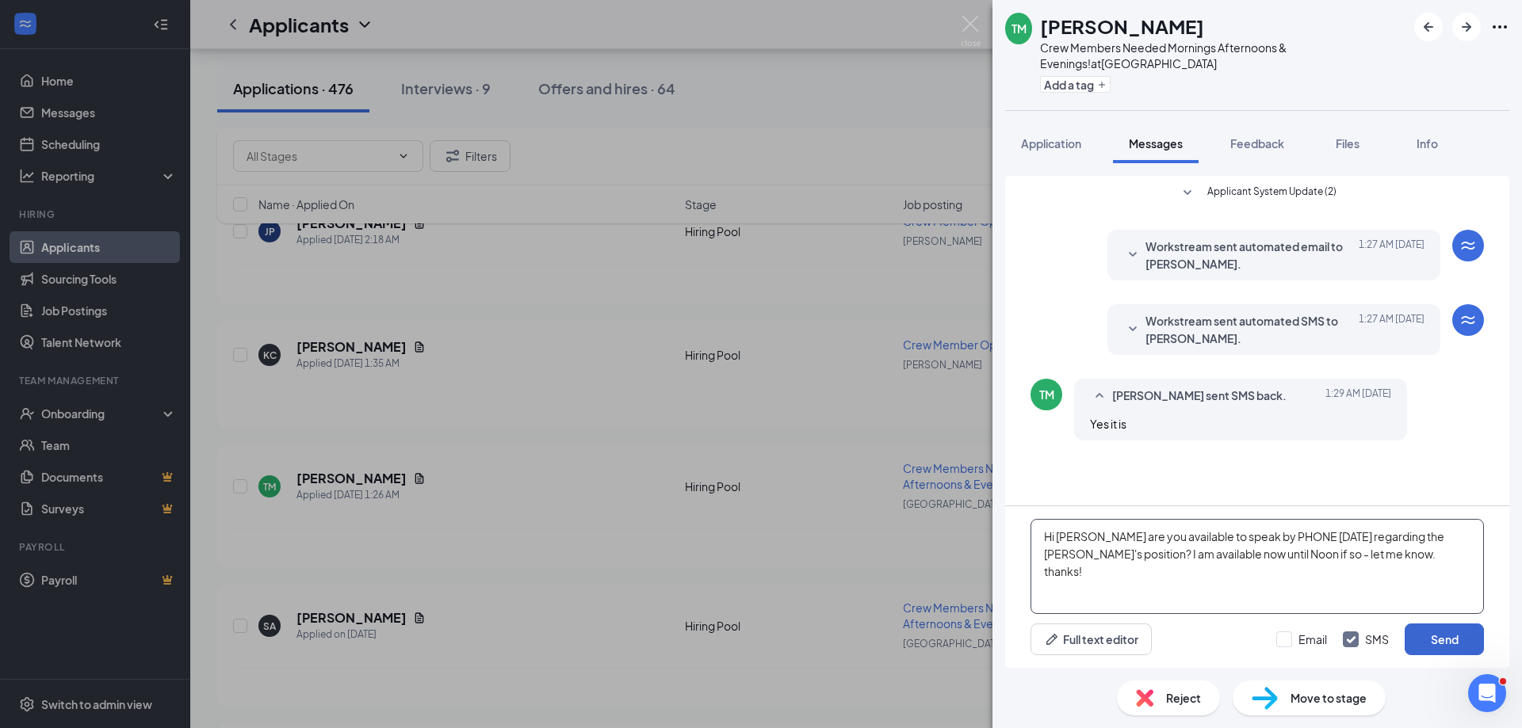
type textarea "Hi [PERSON_NAME] are you available to speak by PHONE [DATE] regarding the [PERS…"
click at [1430, 635] on button "Send" at bounding box center [1444, 640] width 79 height 32
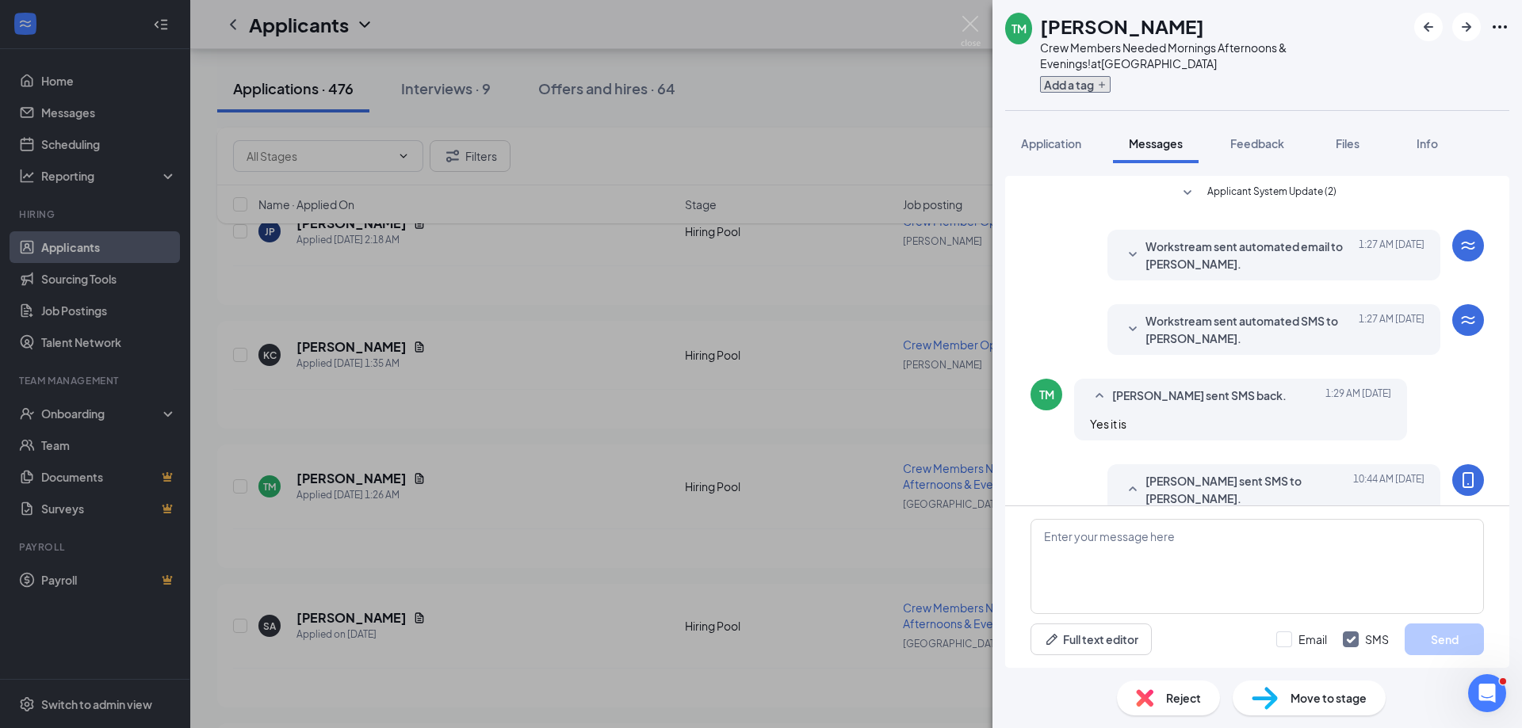
click at [1050, 86] on button "Add a tag" at bounding box center [1075, 84] width 71 height 17
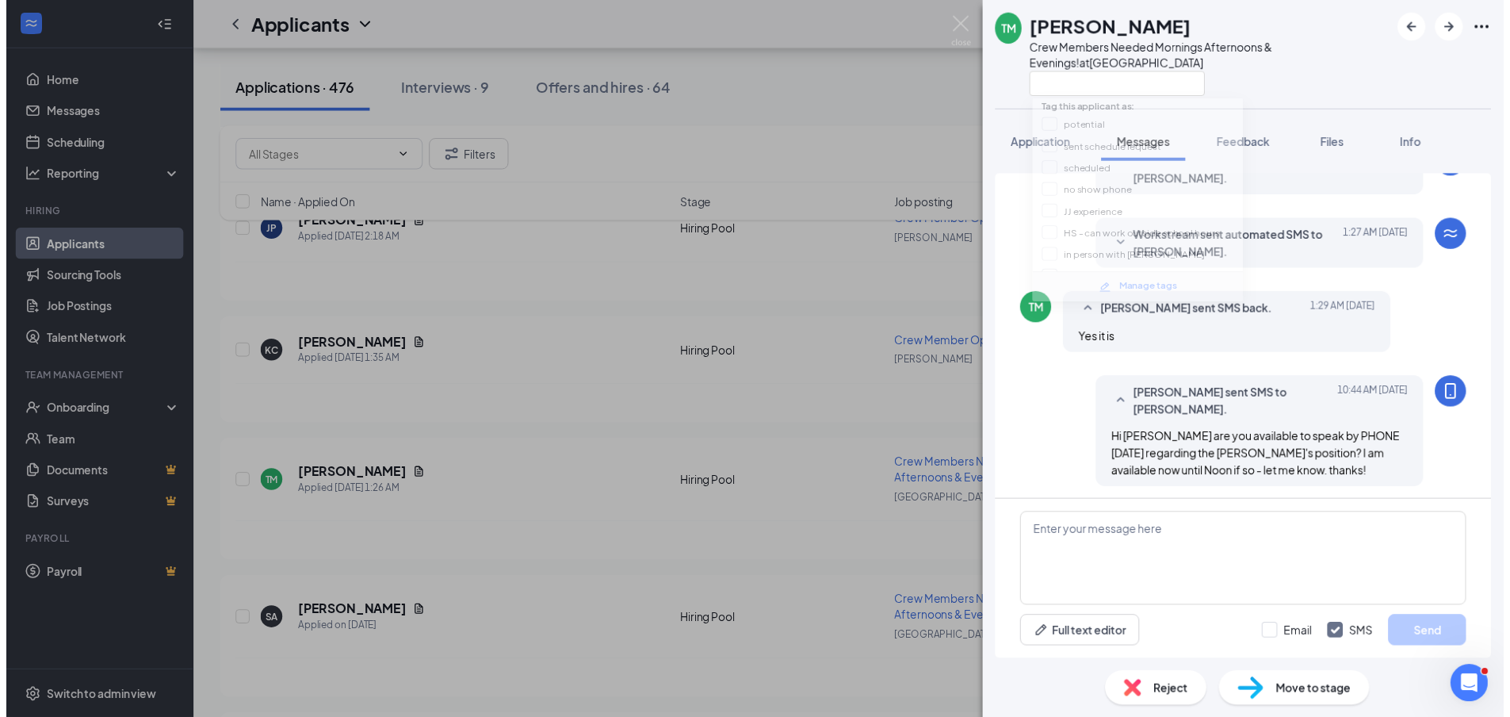
scroll to position [87, 0]
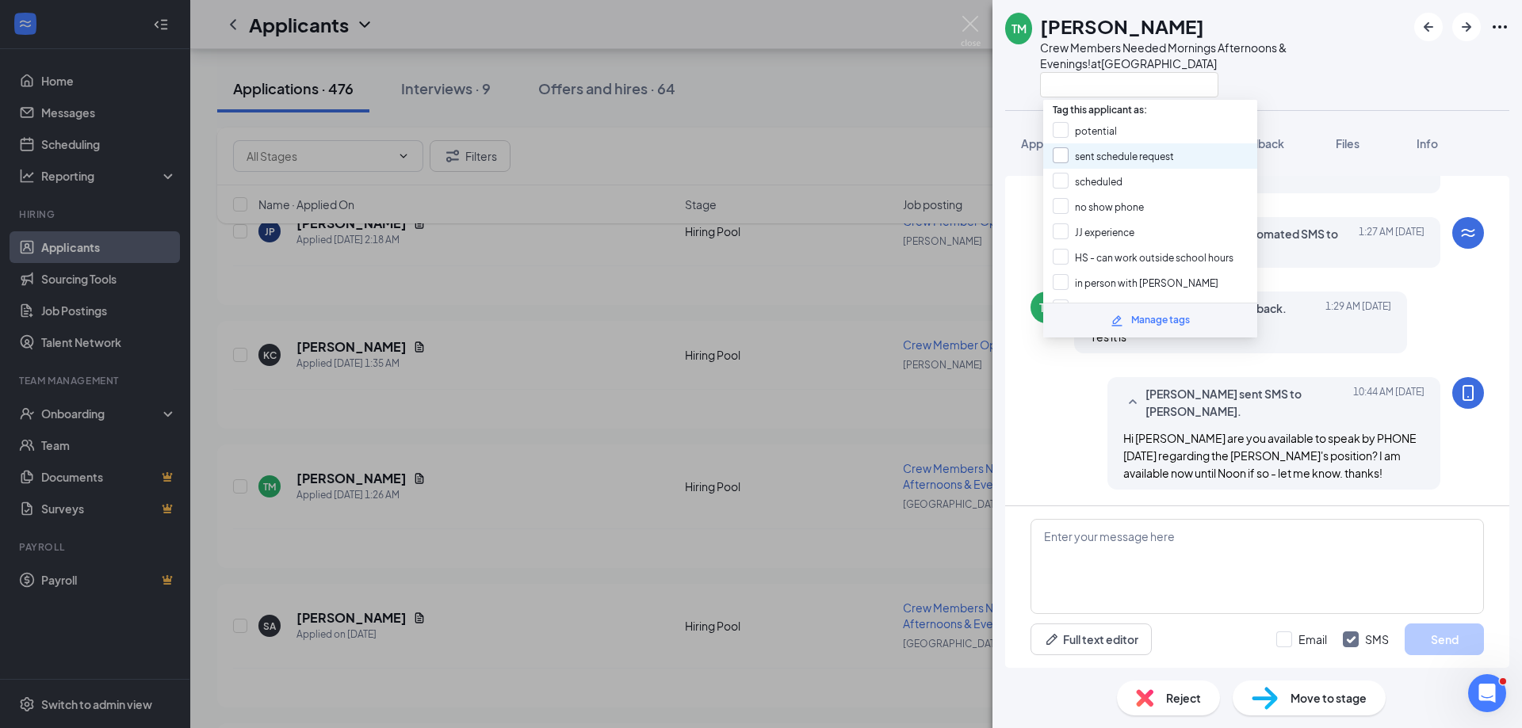
click at [1116, 159] on input "sent schedule request" at bounding box center [1113, 155] width 121 height 17
checkbox input "true"
click at [1265, 72] on div at bounding box center [1223, 84] width 366 height 26
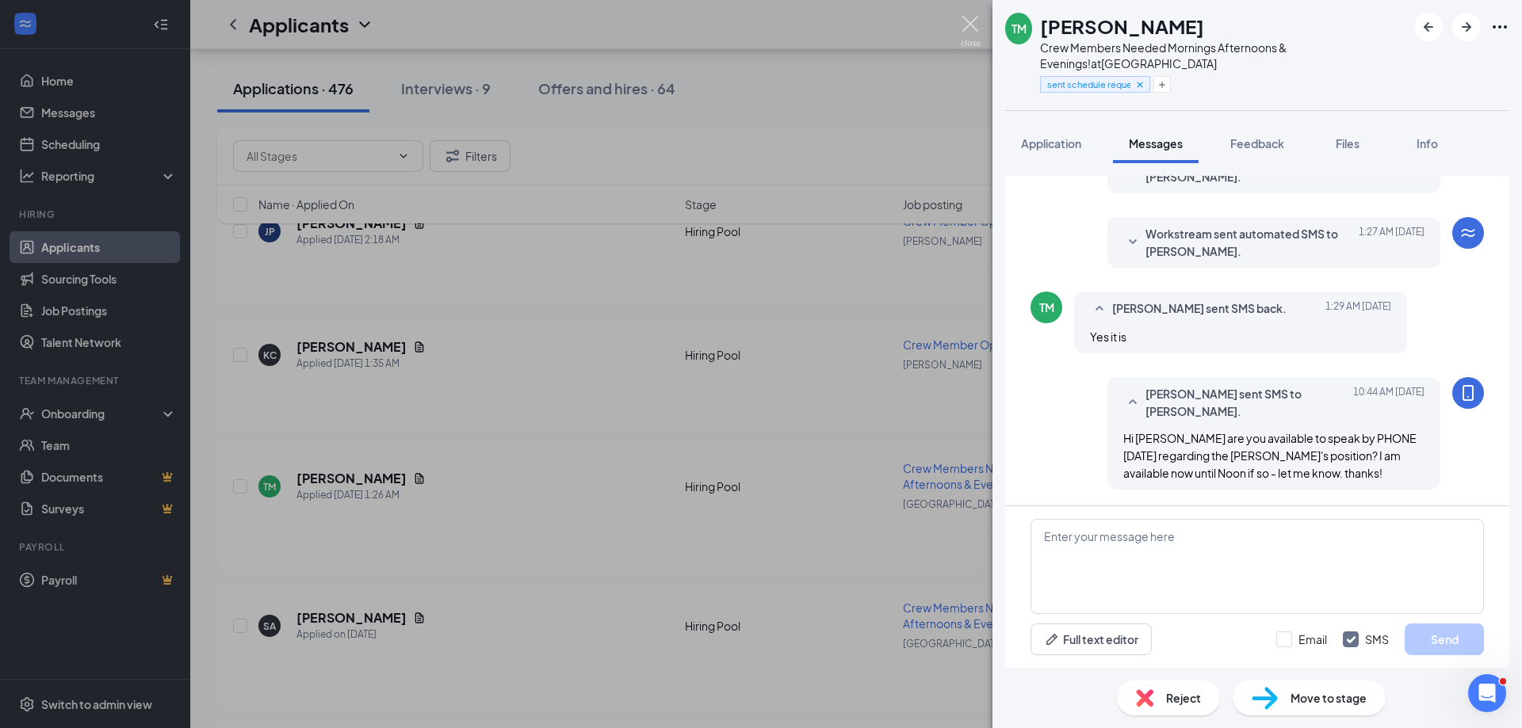
click at [972, 22] on img at bounding box center [971, 31] width 20 height 31
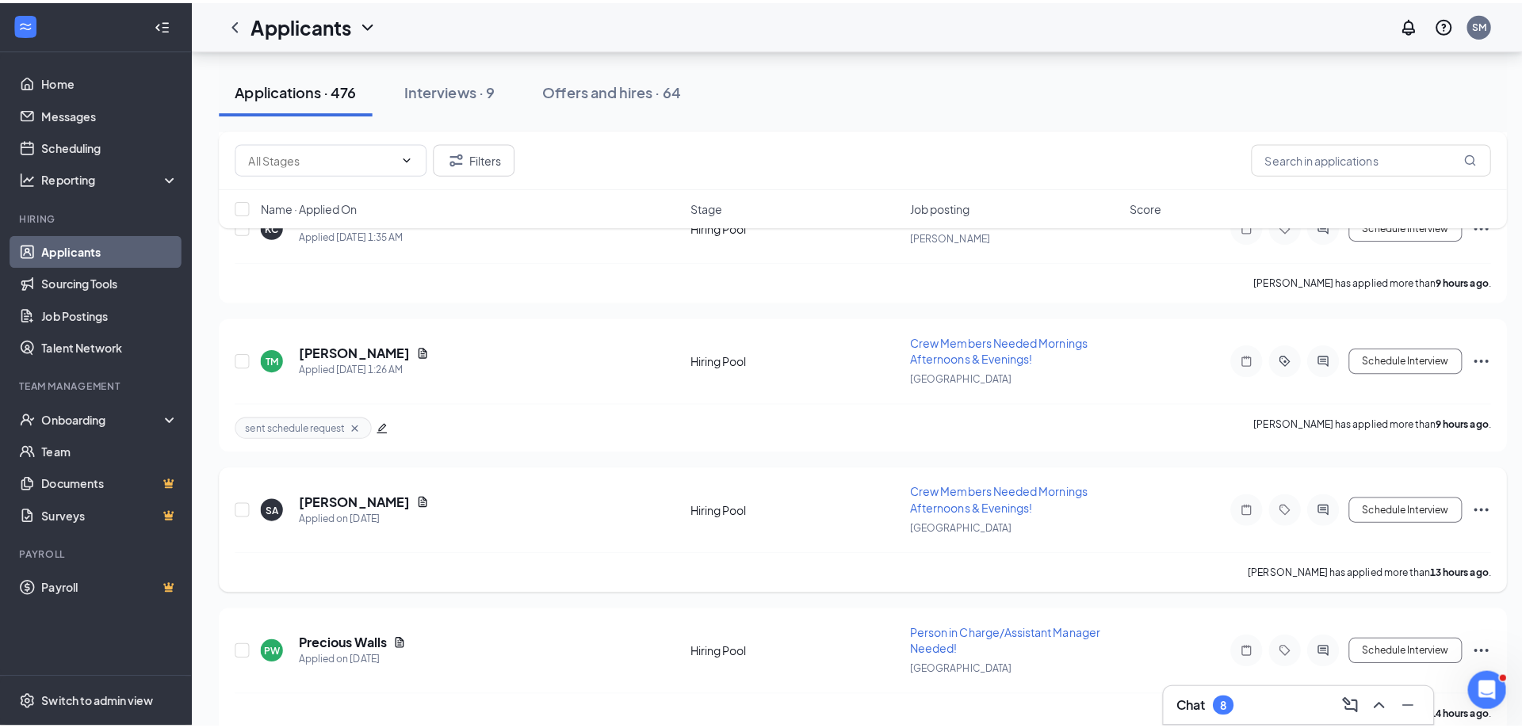
scroll to position [1189, 0]
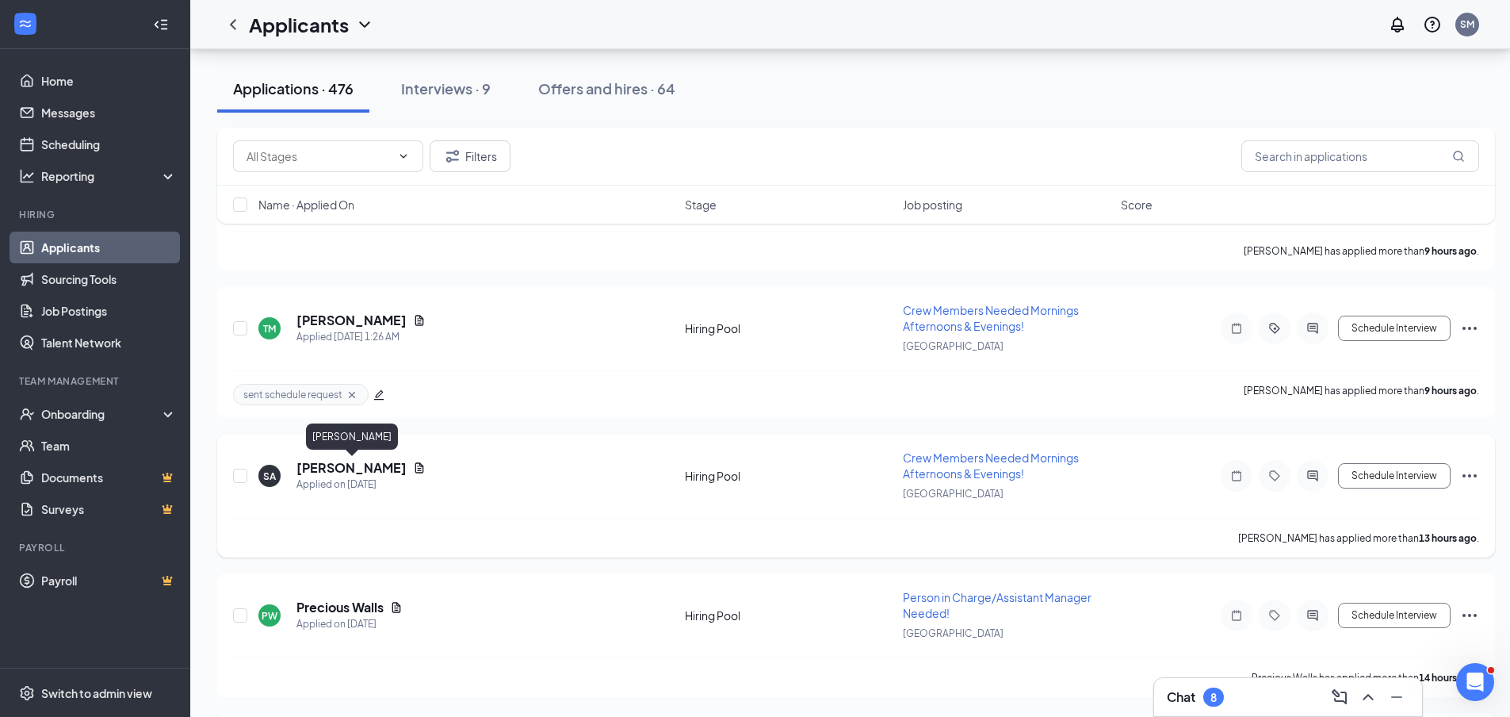
click at [353, 468] on h5 "[PERSON_NAME]" at bounding box center [351, 467] width 110 height 17
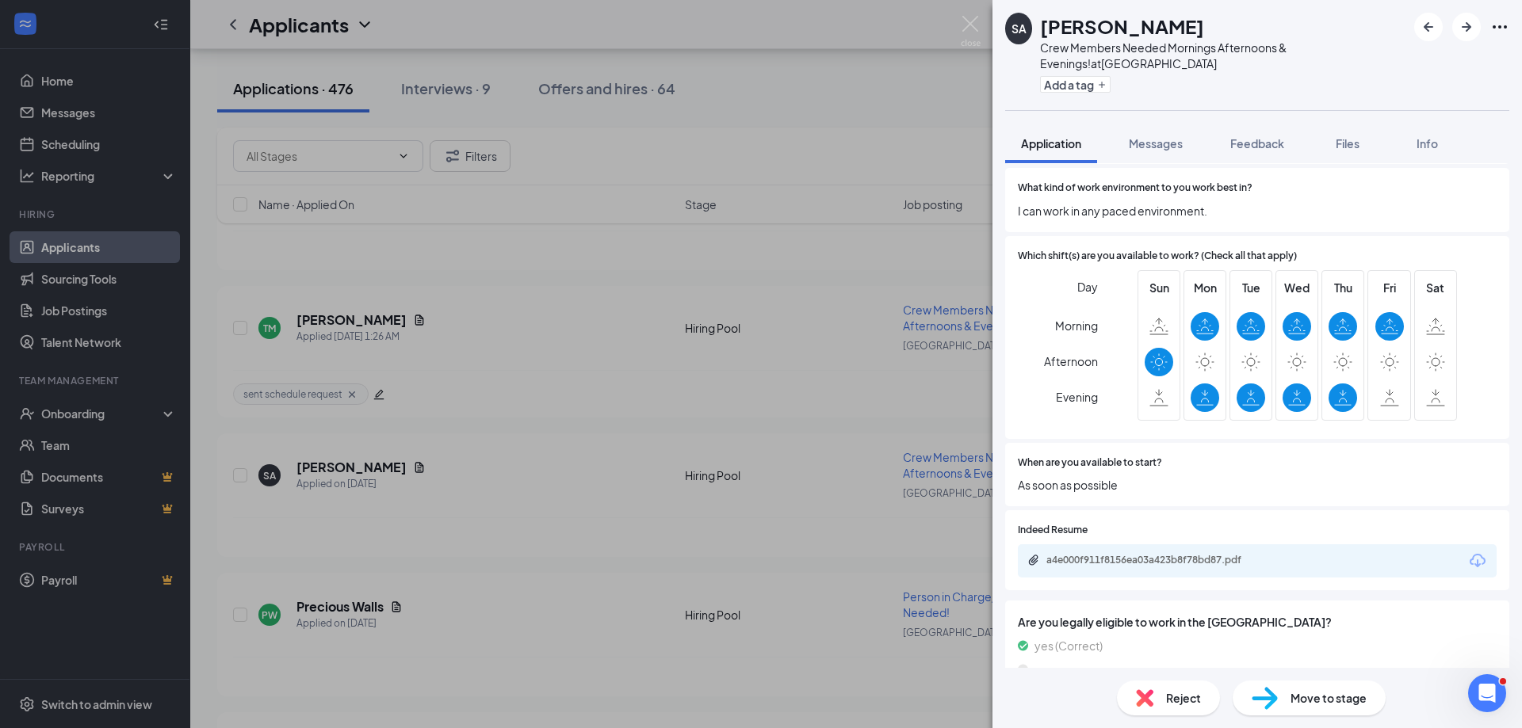
scroll to position [396, 0]
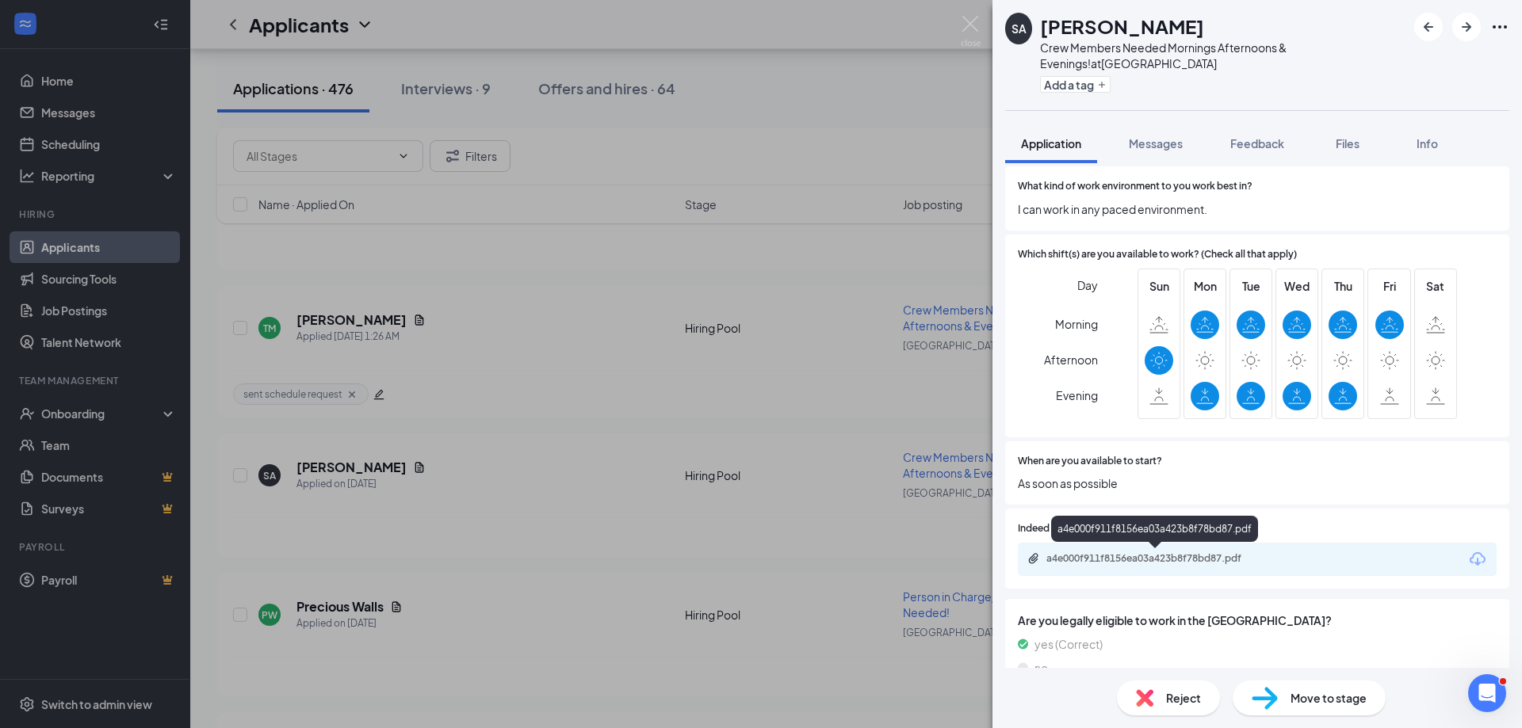
click at [1222, 560] on div "a4e000f911f8156ea03a423b8f78bd87.pdf" at bounding box center [1157, 558] width 222 height 13
click at [973, 16] on img at bounding box center [971, 31] width 20 height 31
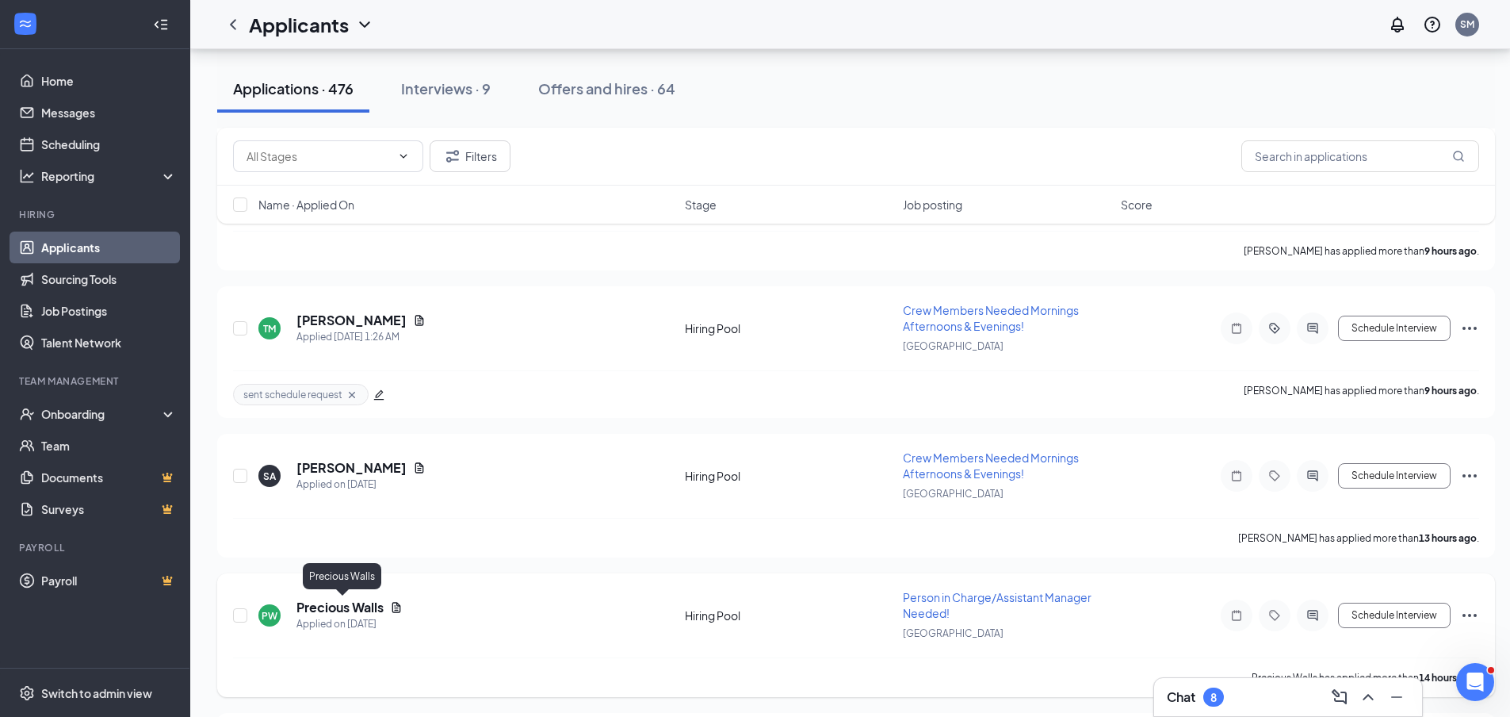
click at [360, 610] on h5 "Precious Walls" at bounding box center [339, 606] width 87 height 17
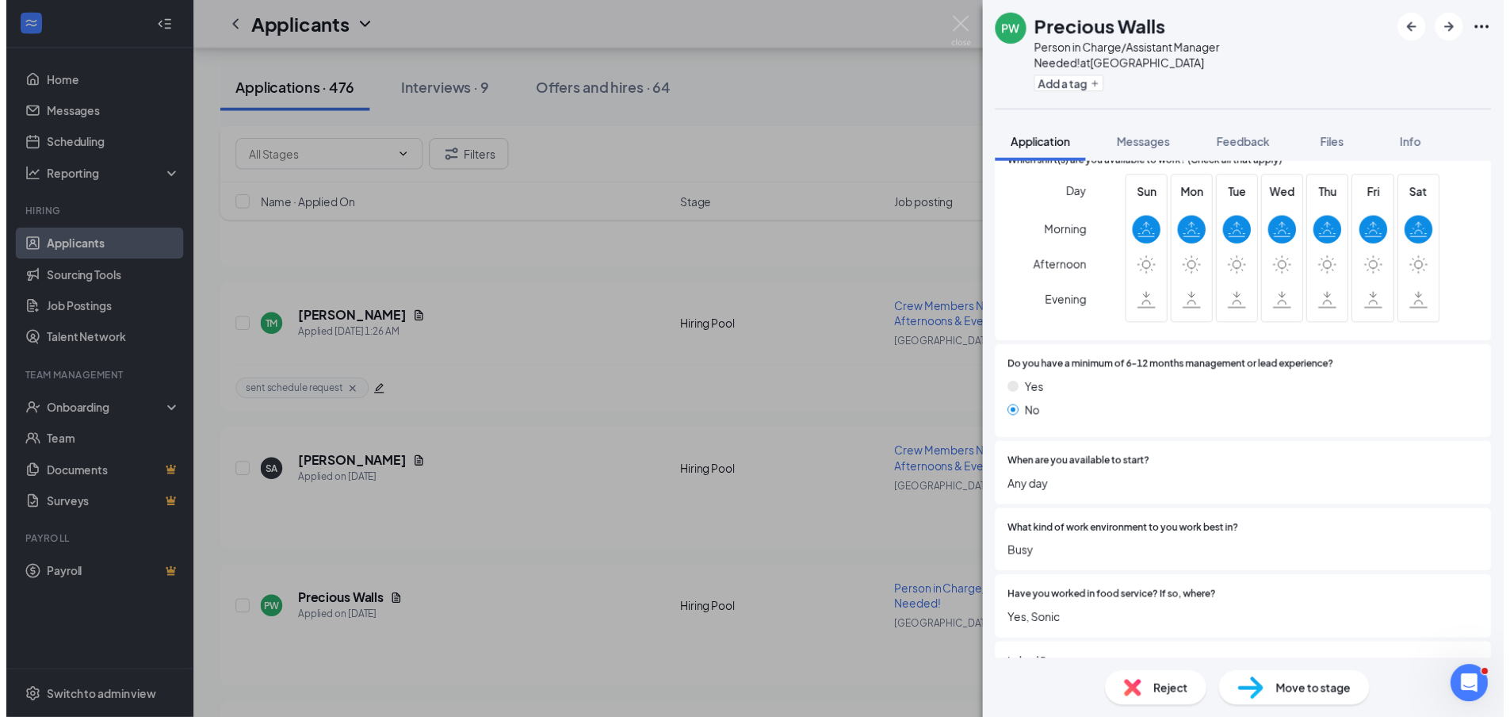
scroll to position [476, 0]
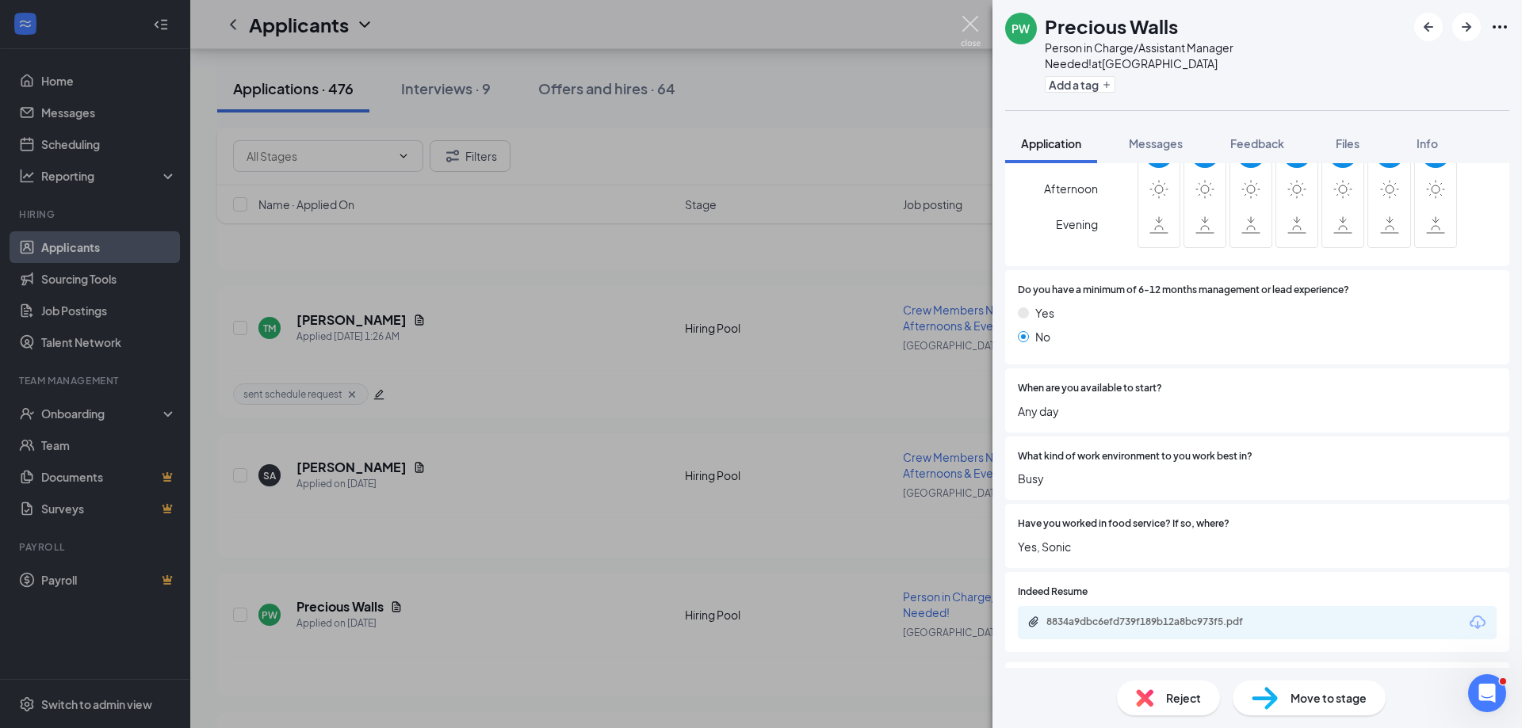
click at [969, 25] on img at bounding box center [971, 31] width 20 height 31
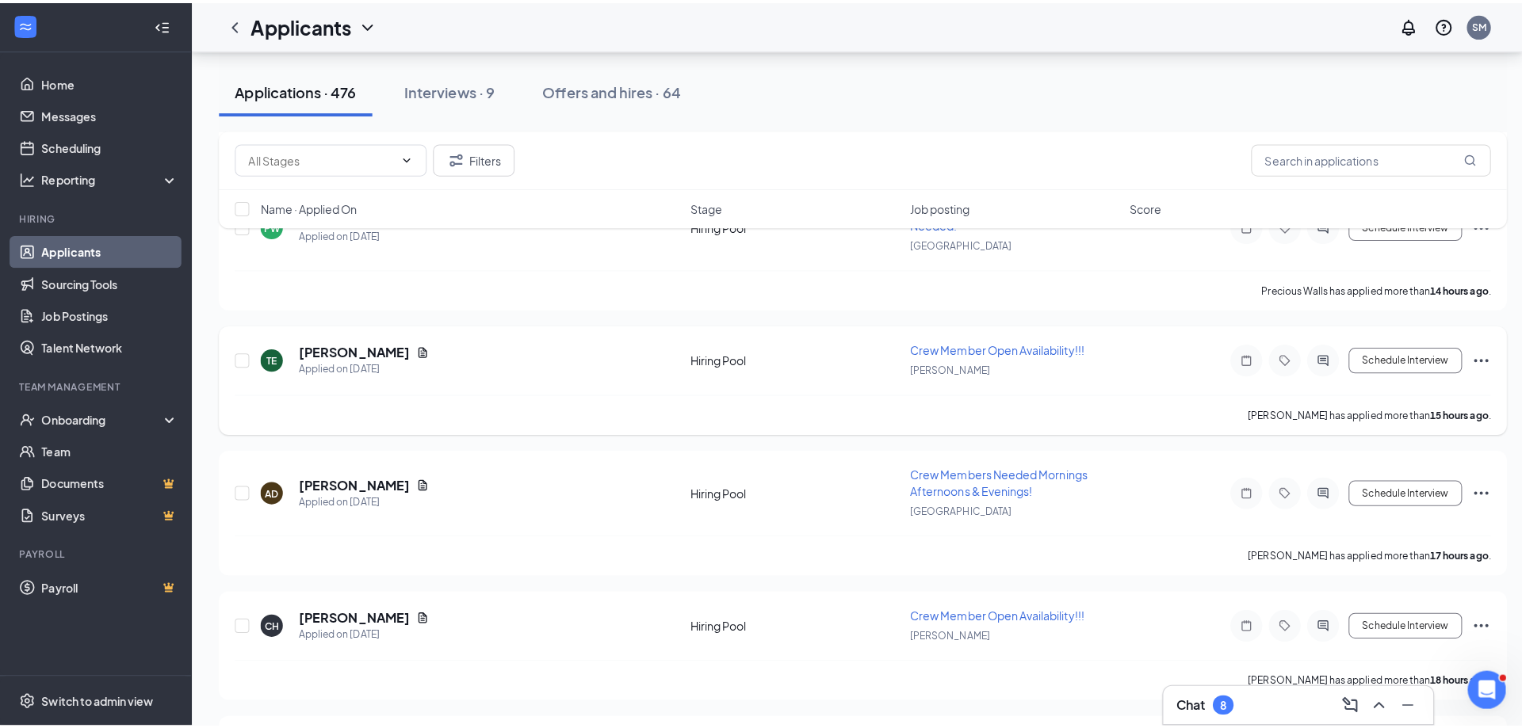
scroll to position [1585, 0]
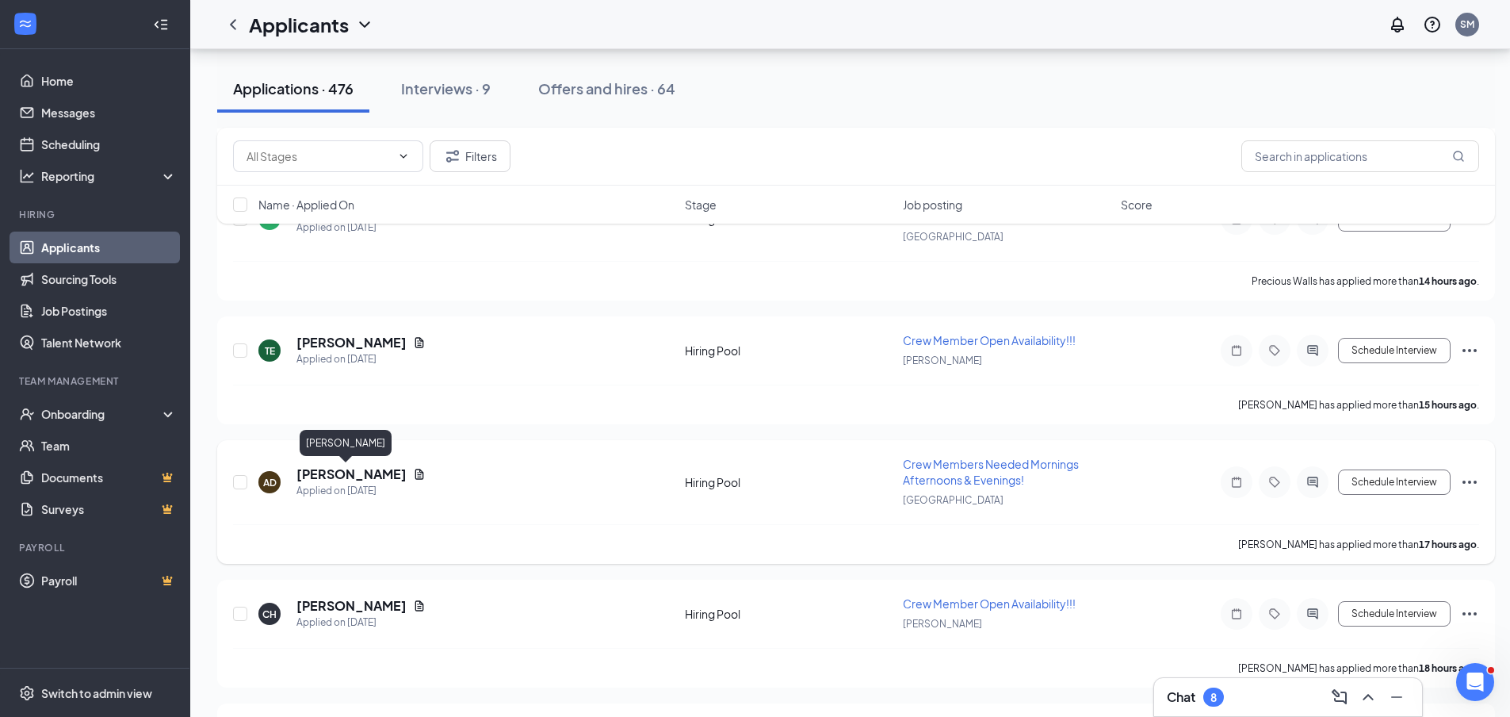
click at [327, 474] on h5 "[PERSON_NAME]" at bounding box center [351, 473] width 110 height 17
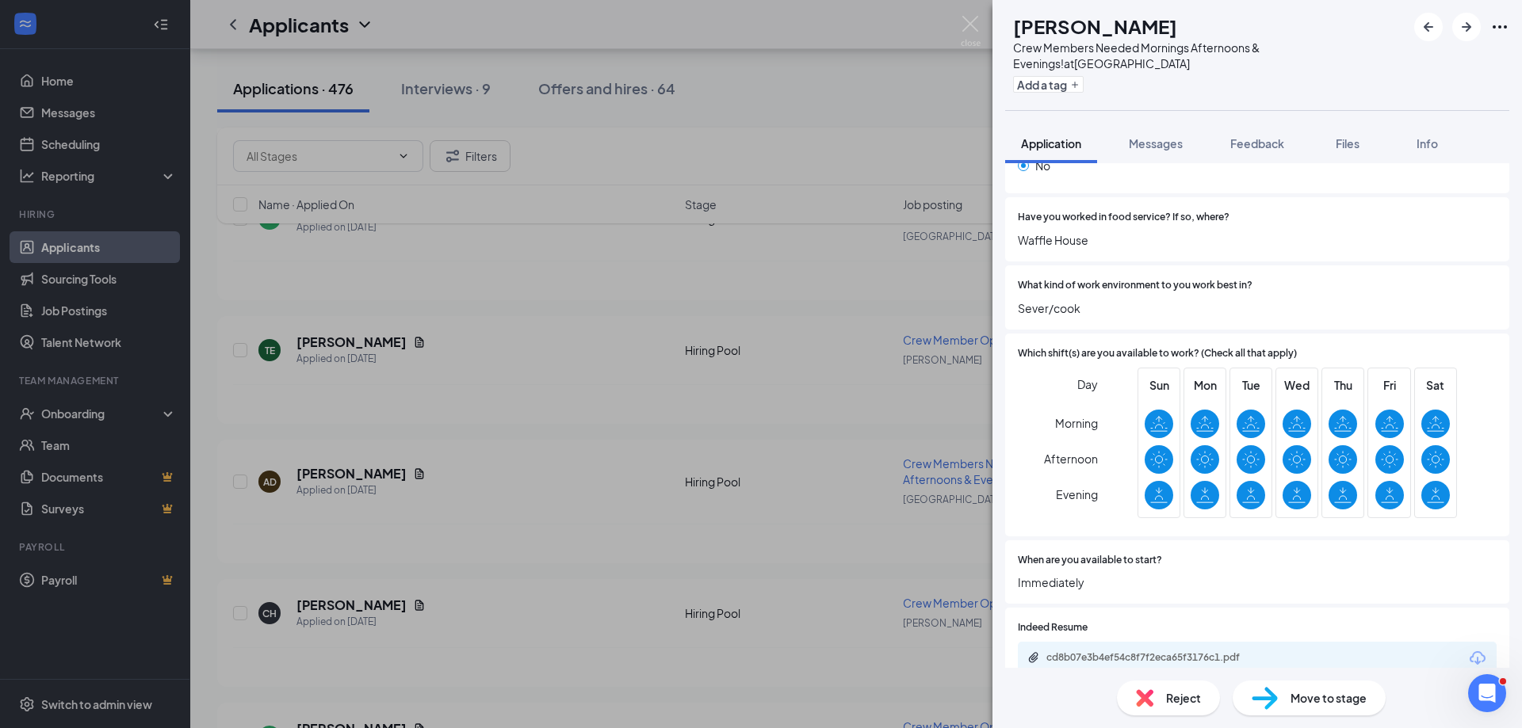
scroll to position [396, 0]
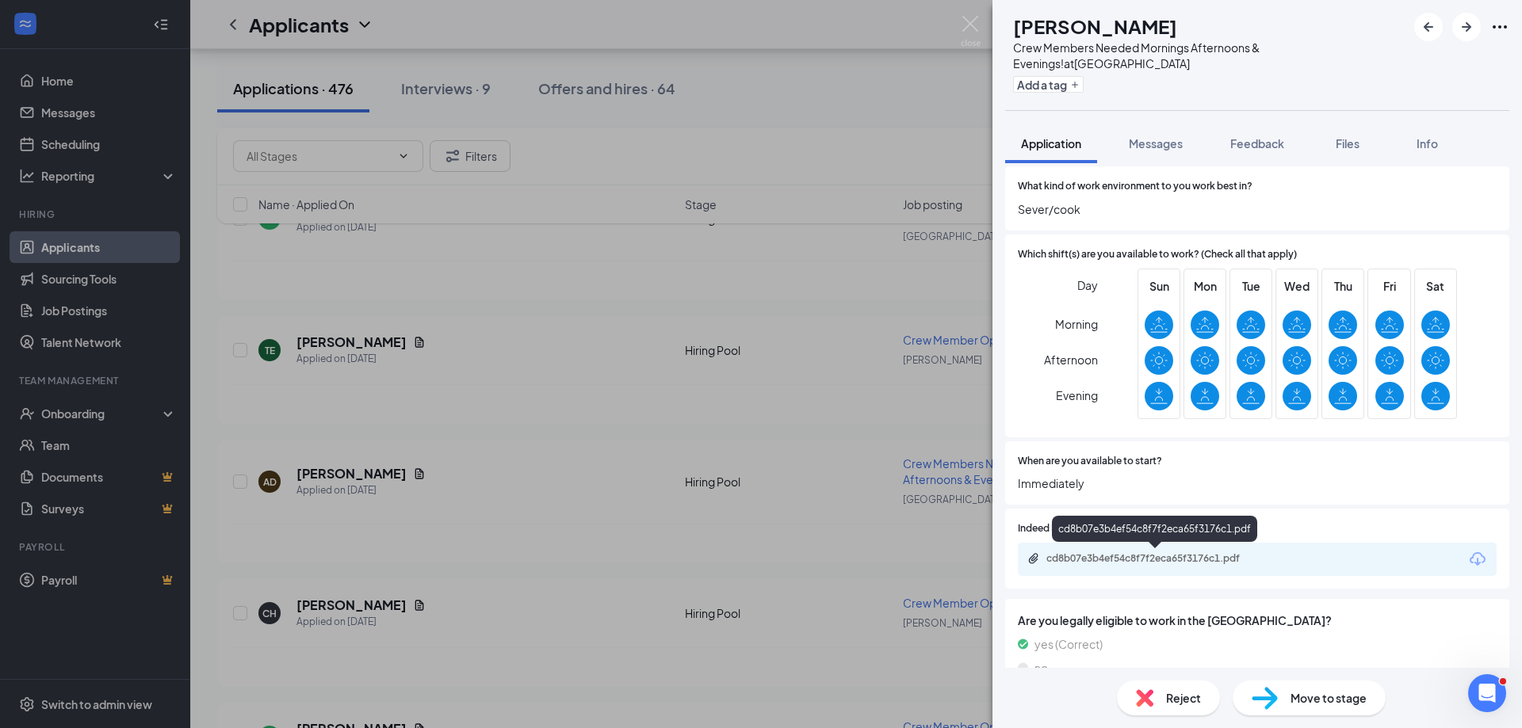
click at [1168, 556] on div "cd8b07e3b4ef54c8f7f2eca65f3176c1.pdf" at bounding box center [1157, 558] width 222 height 13
click at [969, 27] on img at bounding box center [971, 31] width 20 height 31
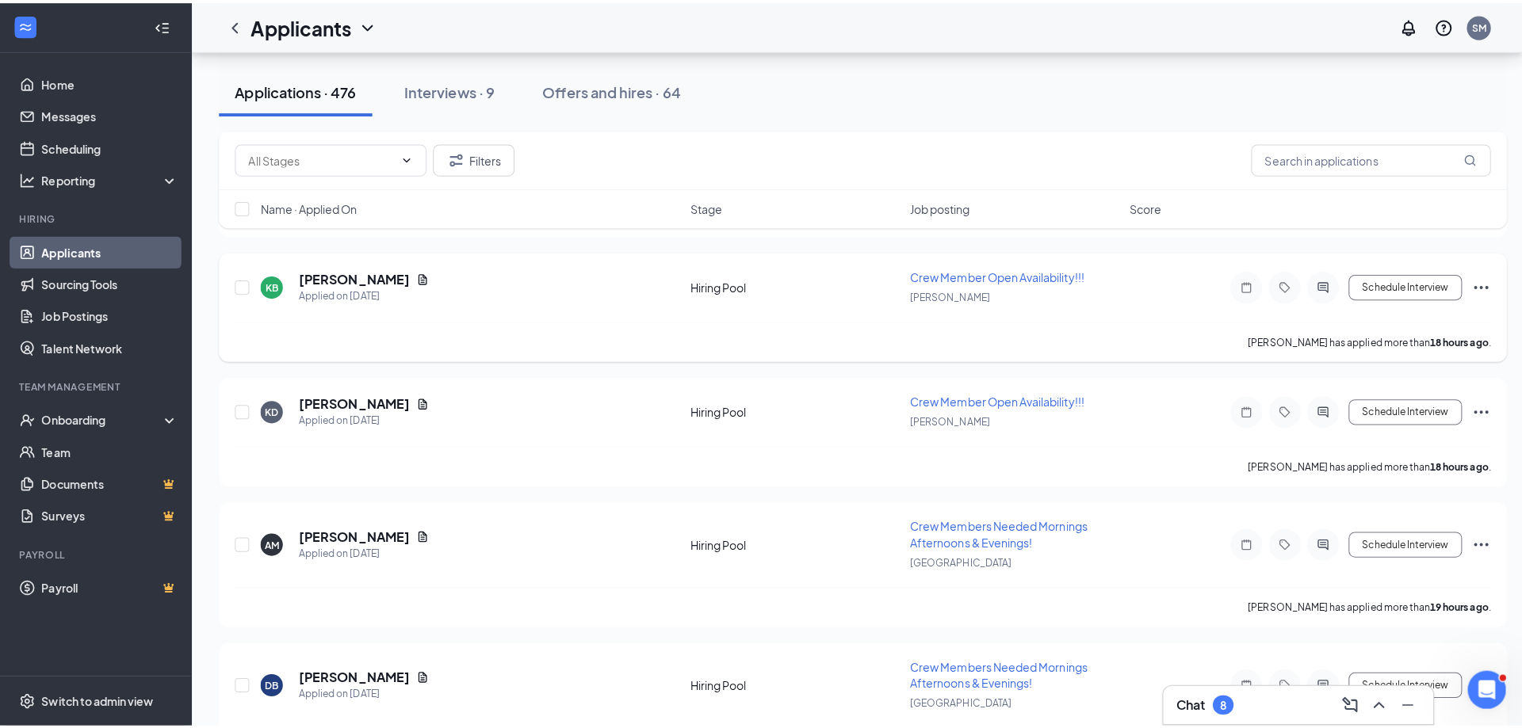
scroll to position [2061, 0]
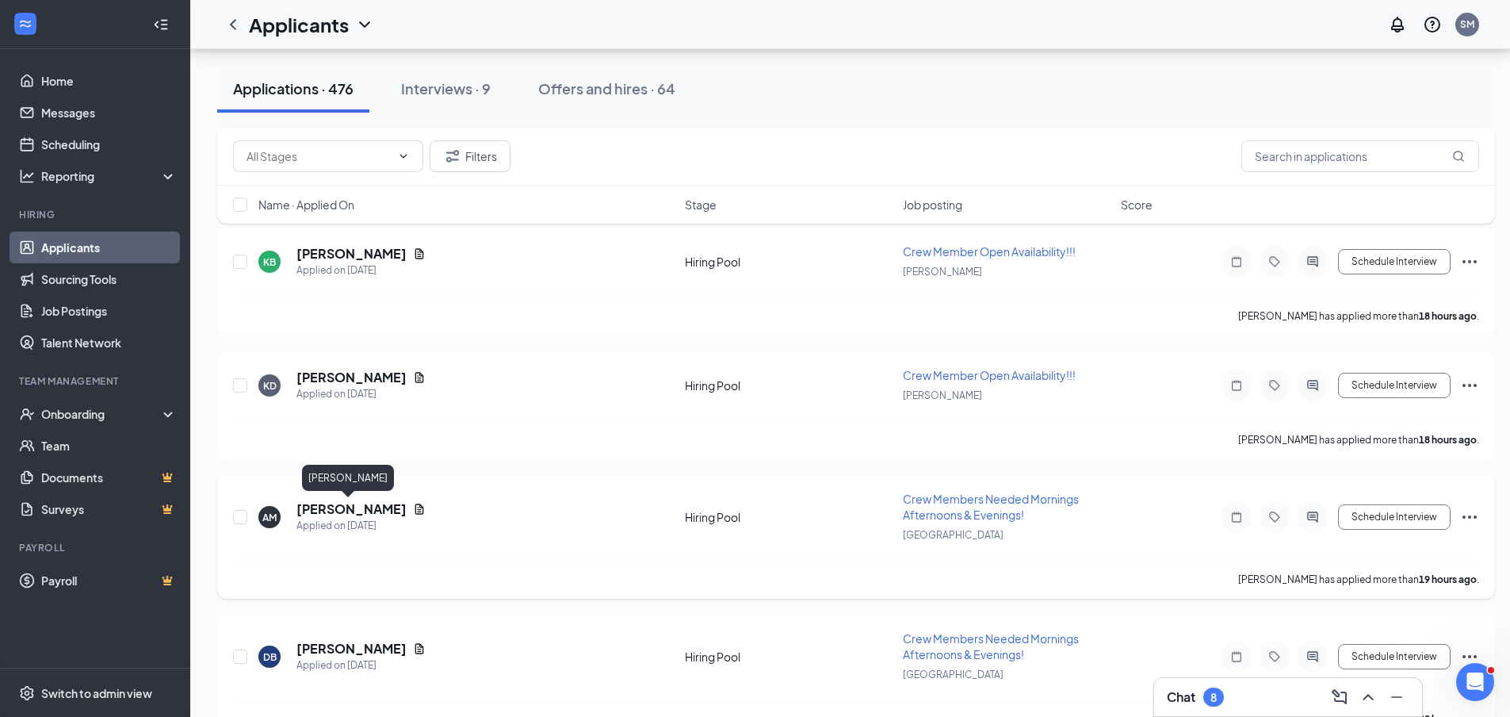
click at [343, 516] on h5 "[PERSON_NAME]" at bounding box center [351, 508] width 110 height 17
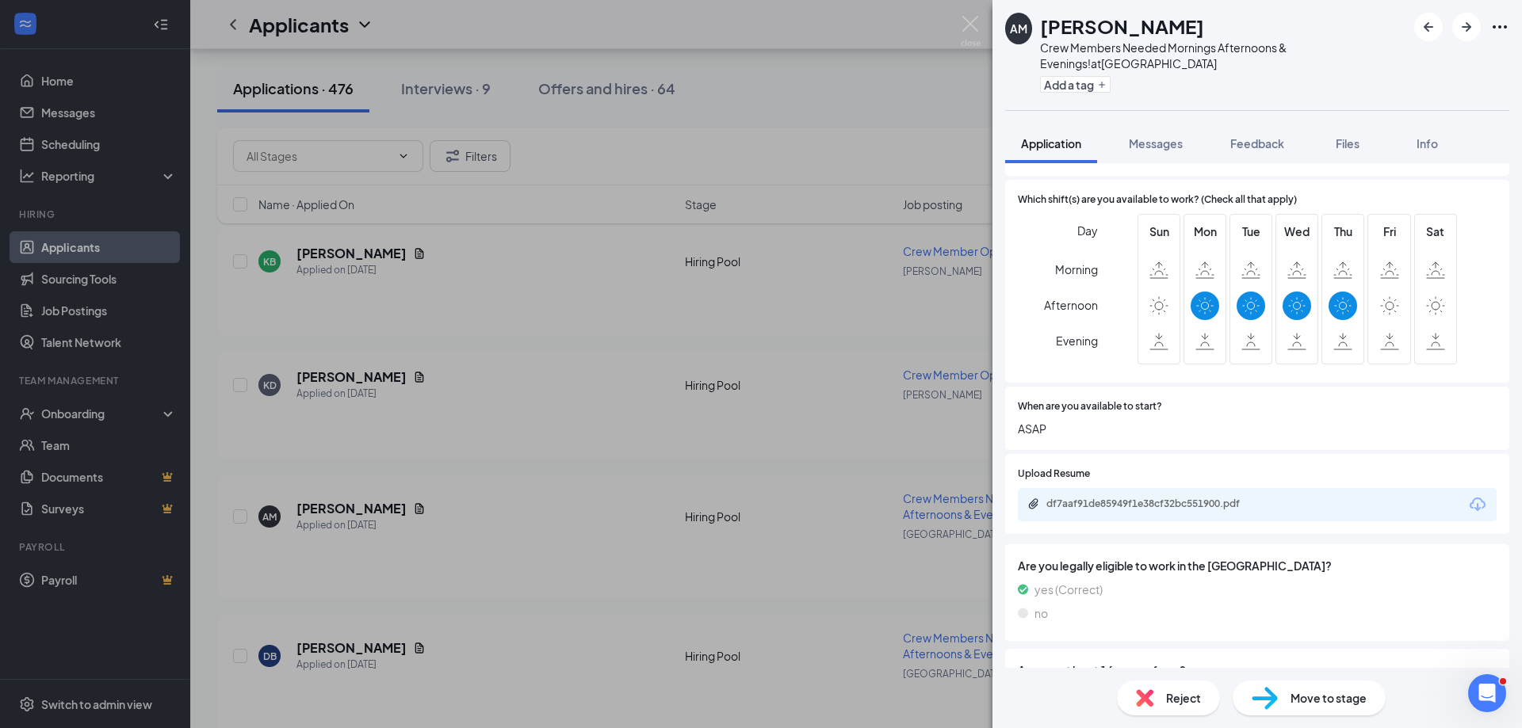
scroll to position [476, 0]
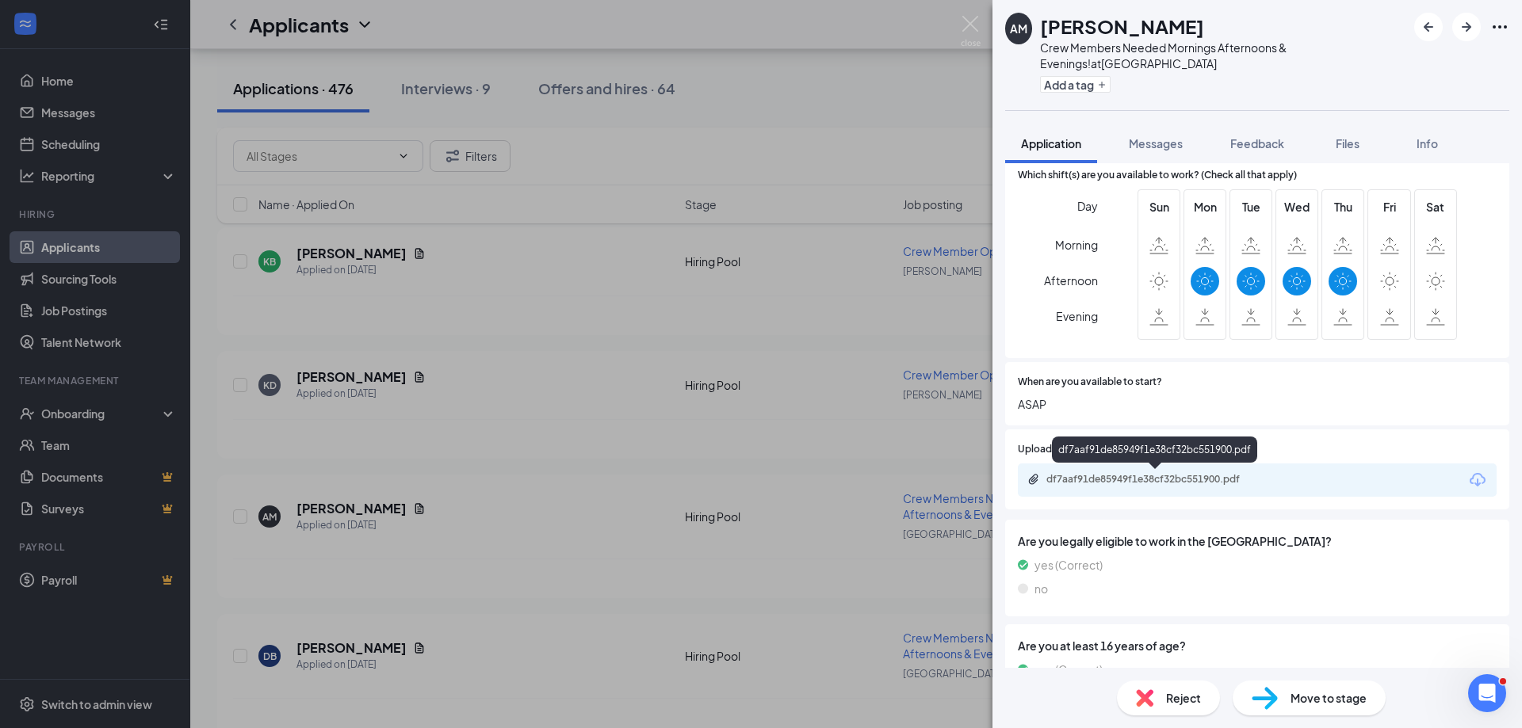
click at [1122, 476] on div "df7aaf91de85949f1e38cf32bc551900.pdf" at bounding box center [1157, 479] width 222 height 13
click at [1155, 483] on div "df7aaf91de85949f1e38cf32bc551900.pdf" at bounding box center [1157, 479] width 222 height 13
click at [969, 20] on img at bounding box center [971, 31] width 20 height 31
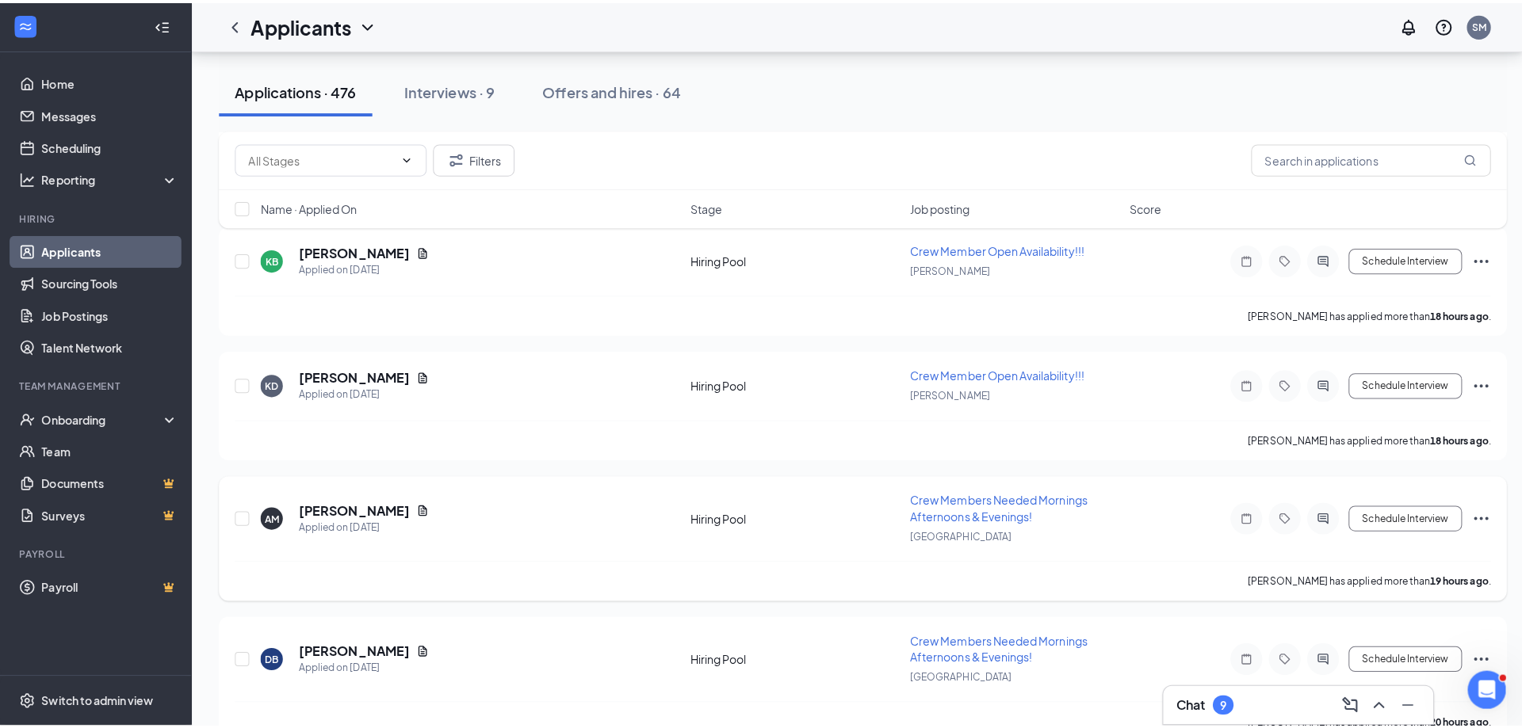
scroll to position [2299, 0]
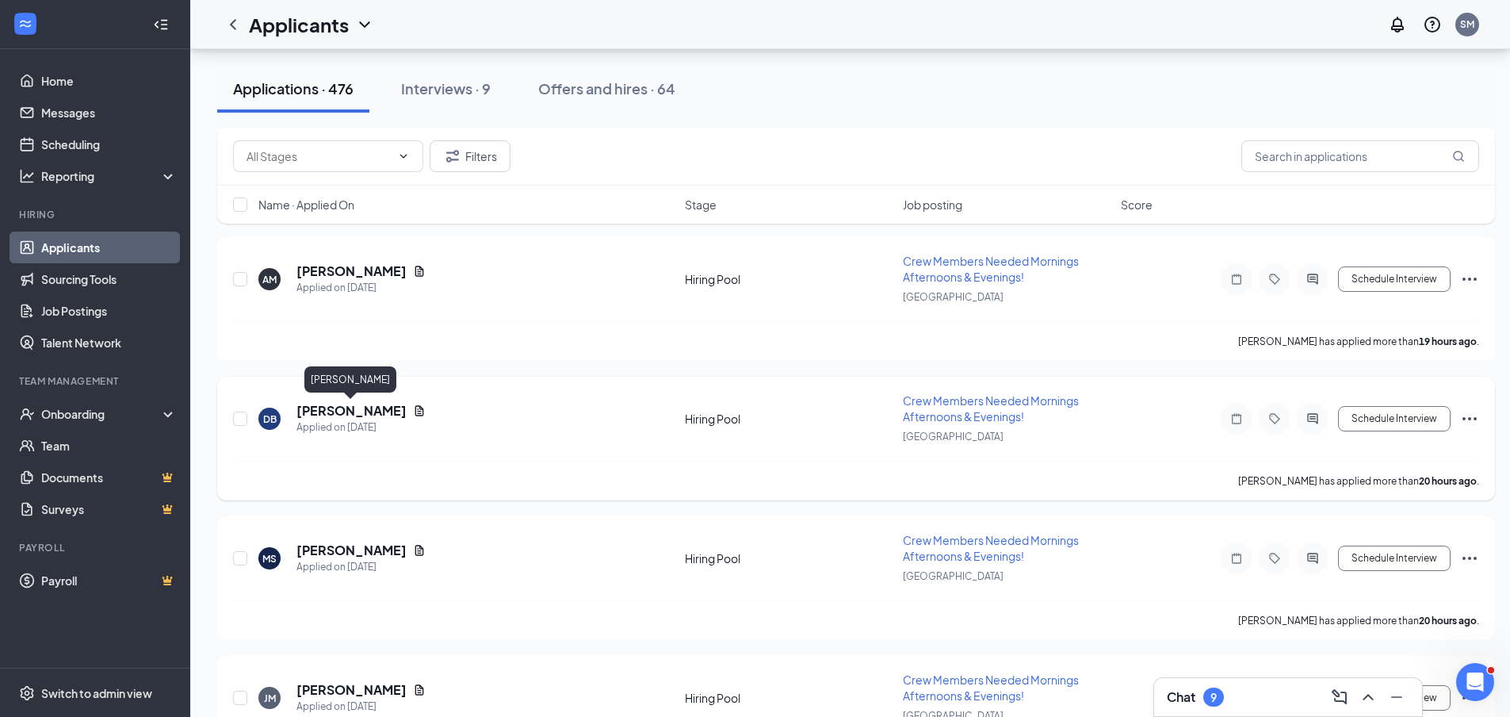
click at [318, 407] on h5 "[PERSON_NAME]" at bounding box center [351, 410] width 110 height 17
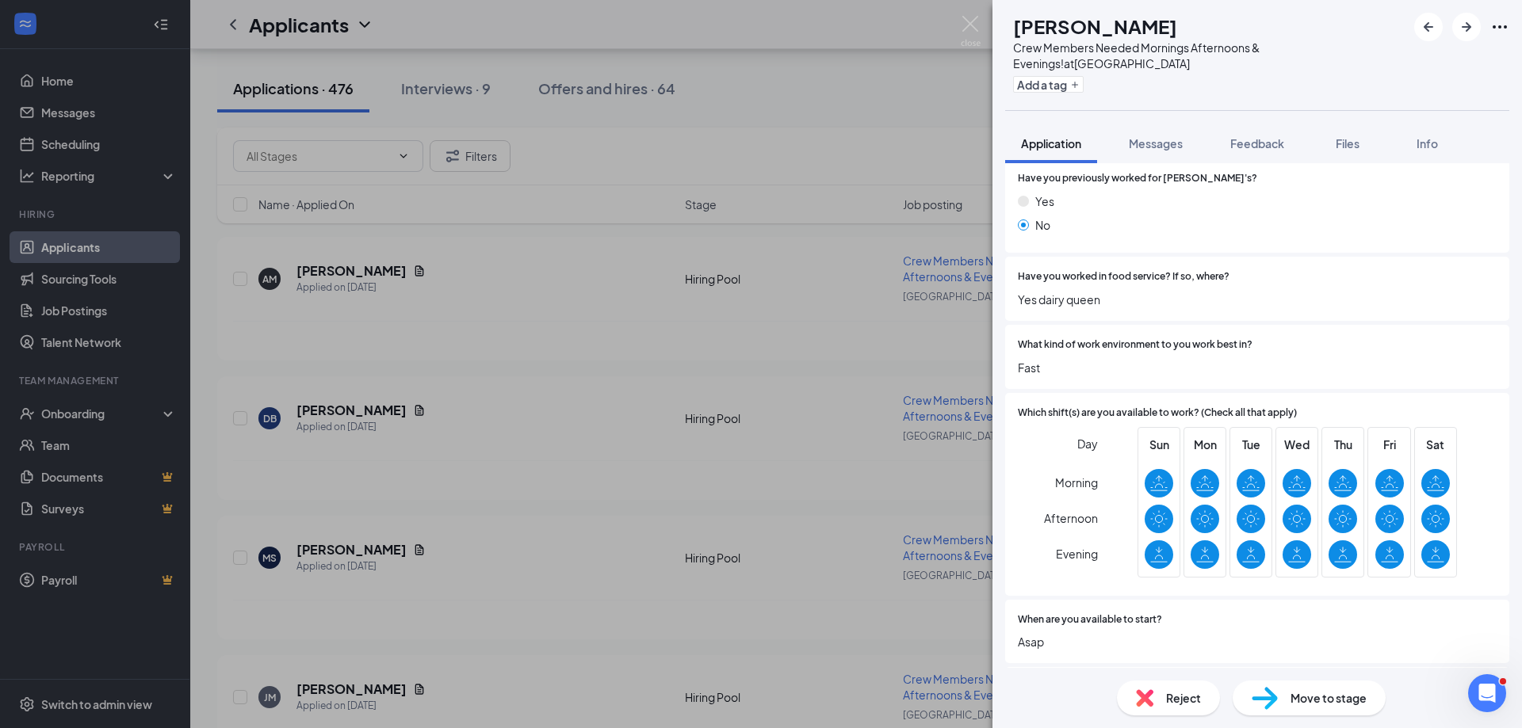
scroll to position [476, 0]
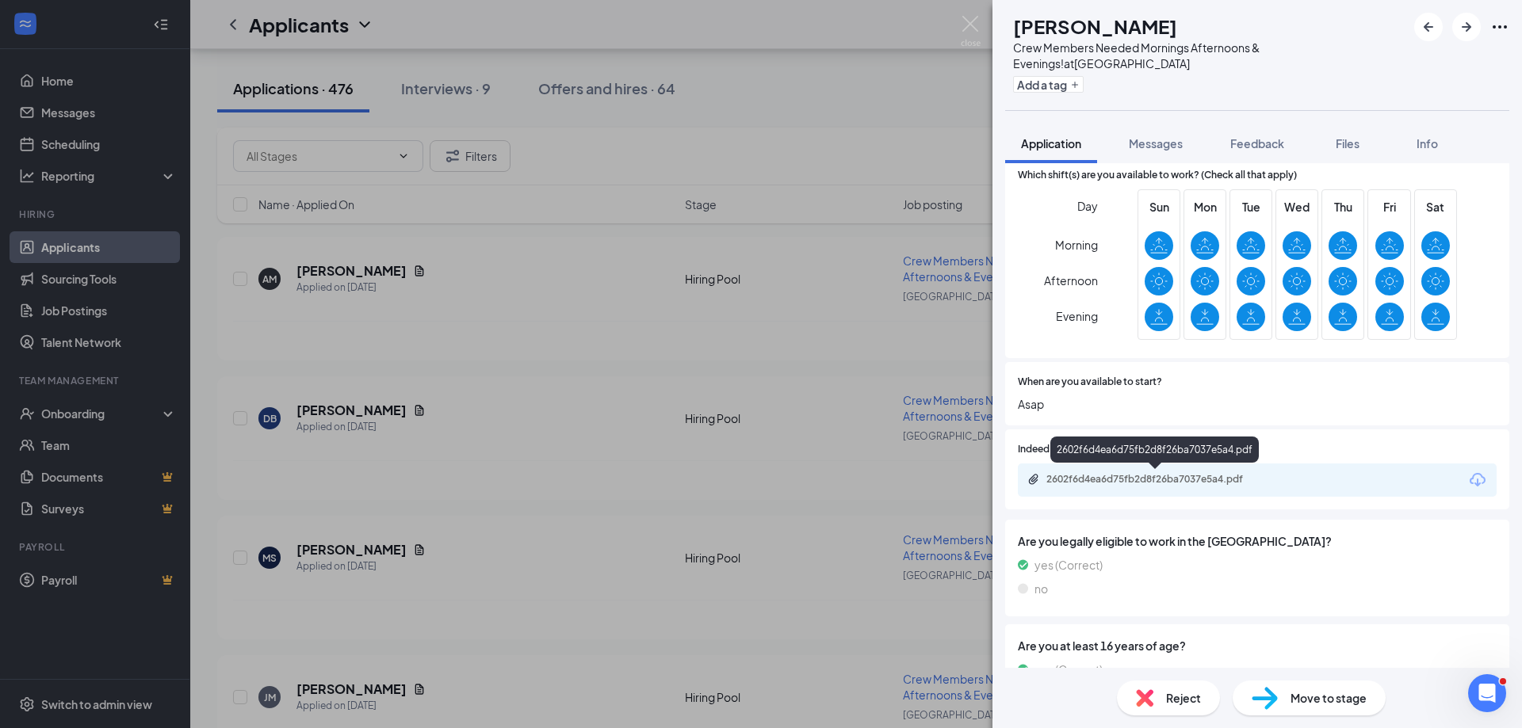
click at [1181, 477] on div "2602f6d4ea6d75fb2d8f26ba7037e5a4.pdf" at bounding box center [1157, 479] width 222 height 13
click at [1462, 28] on icon "ArrowRight" at bounding box center [1467, 27] width 10 height 10
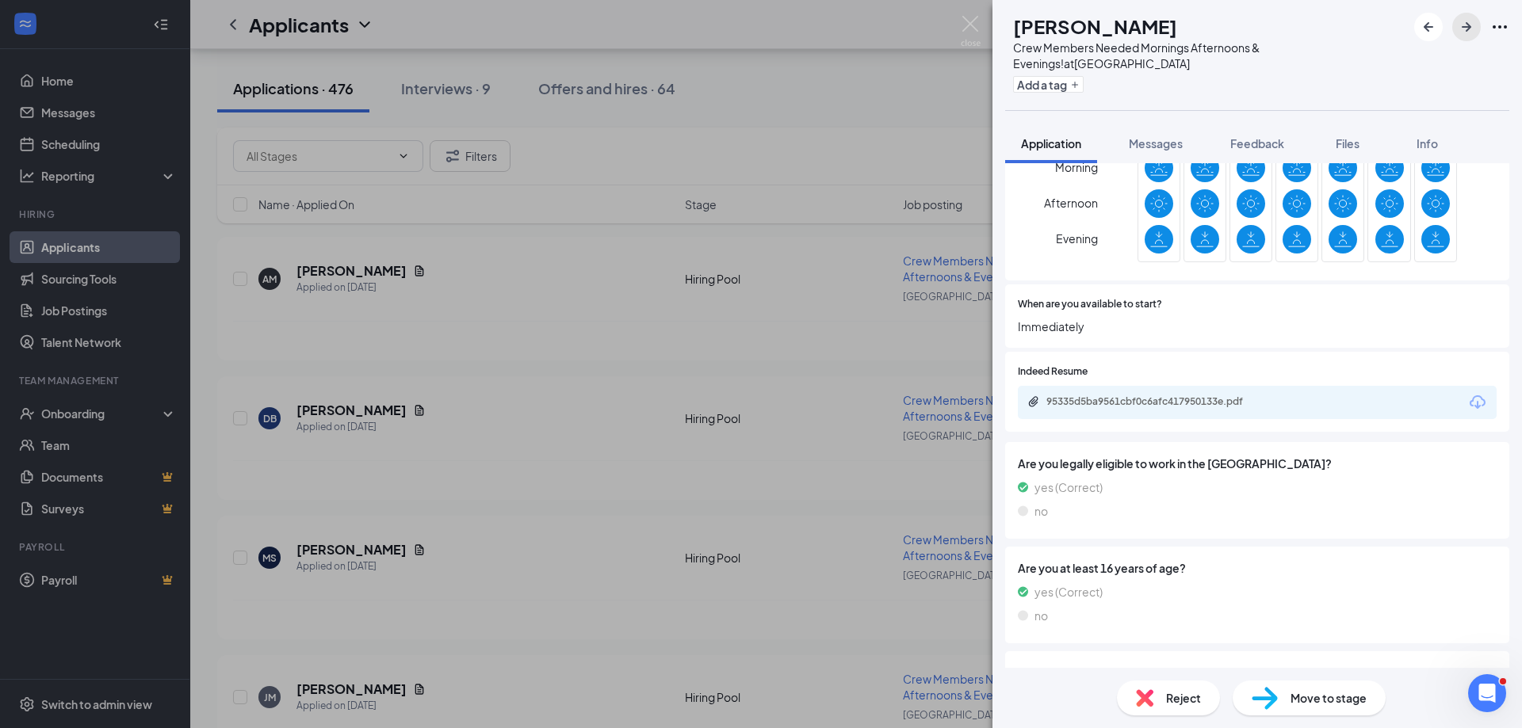
scroll to position [555, 0]
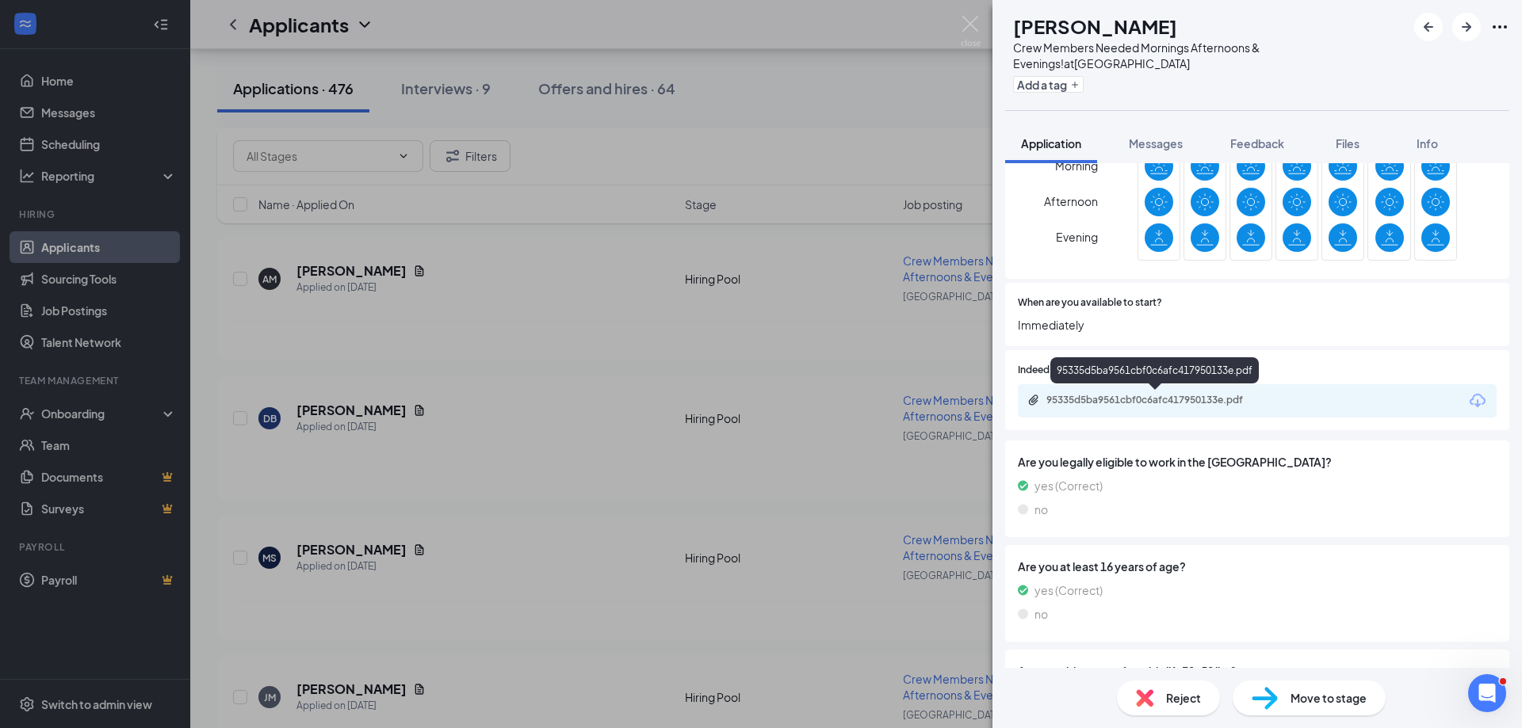
click at [1136, 403] on div "95335d5ba9561cbf0c6afc417950133e.pdf" at bounding box center [1157, 400] width 222 height 13
click at [1471, 33] on icon "ArrowRight" at bounding box center [1466, 26] width 19 height 19
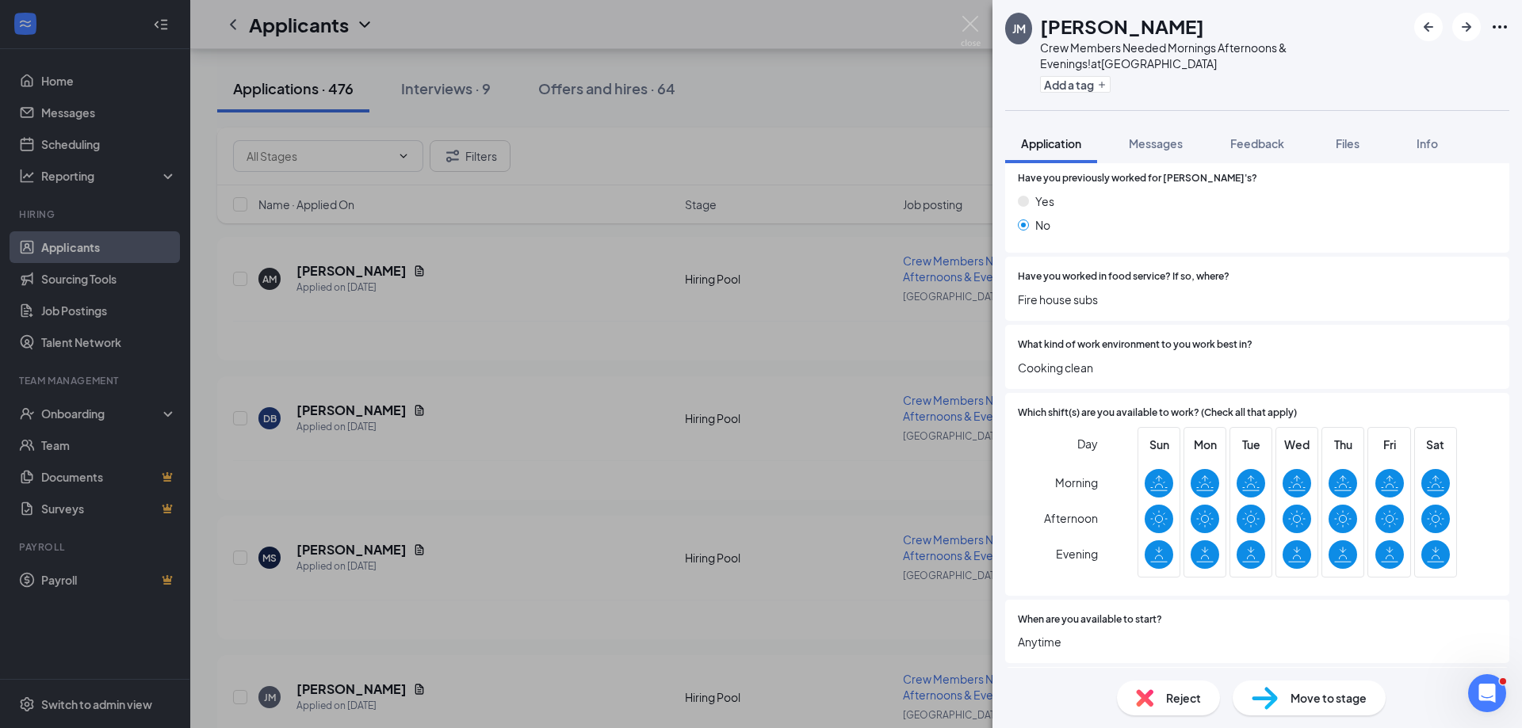
scroll to position [396, 0]
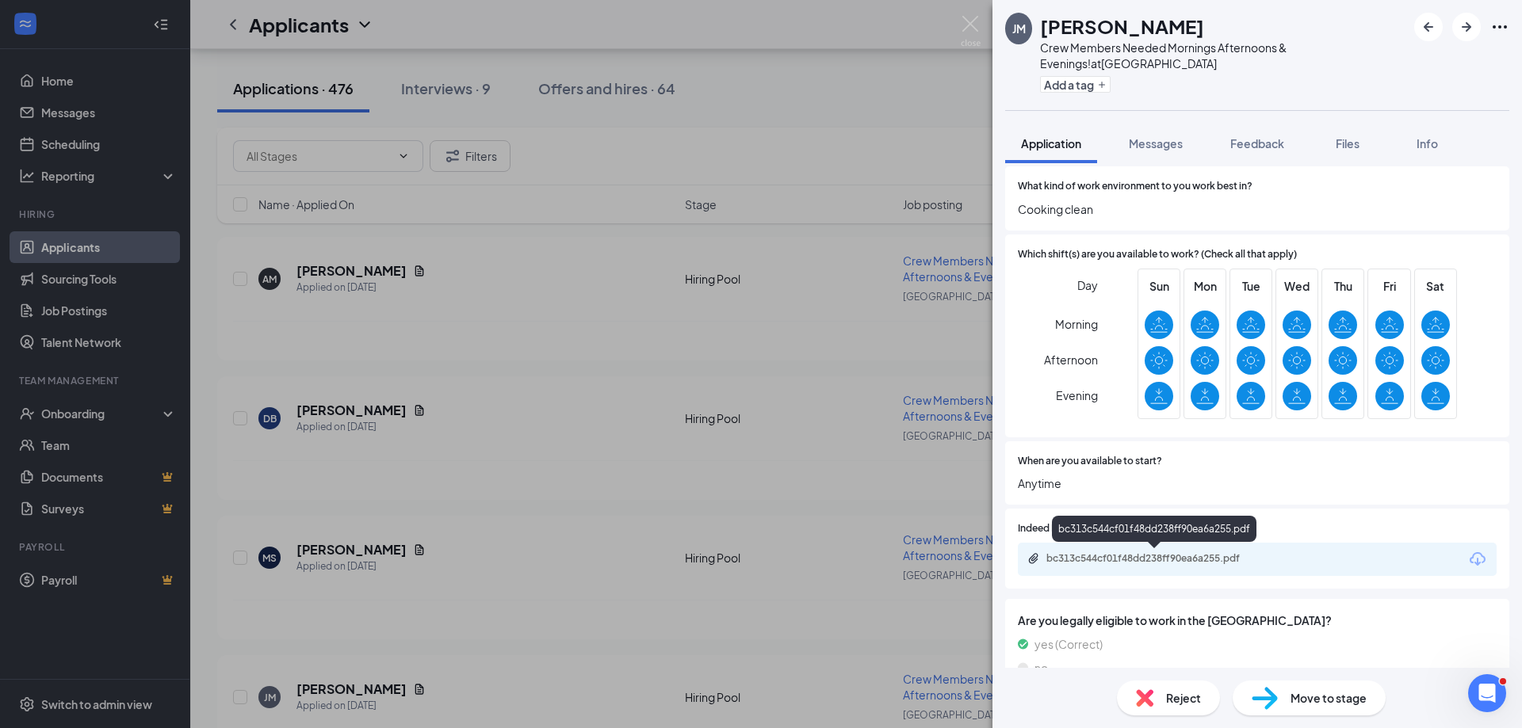
click at [1126, 552] on div "bc313c544cf01f48dd238ff90ea6a255.pdf" at bounding box center [1157, 558] width 222 height 13
click at [1137, 560] on div "bc313c544cf01f48dd238ff90ea6a255.pdf" at bounding box center [1157, 558] width 222 height 13
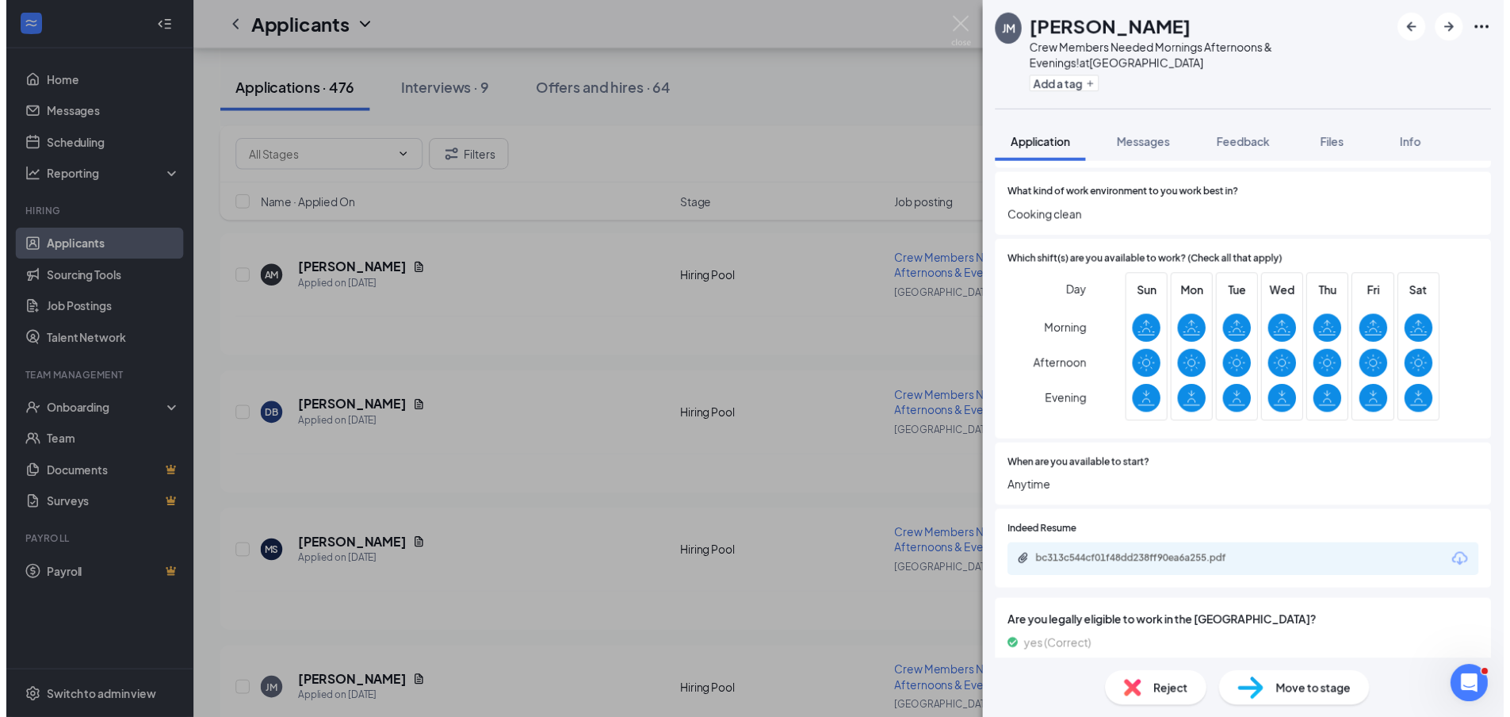
scroll to position [317, 0]
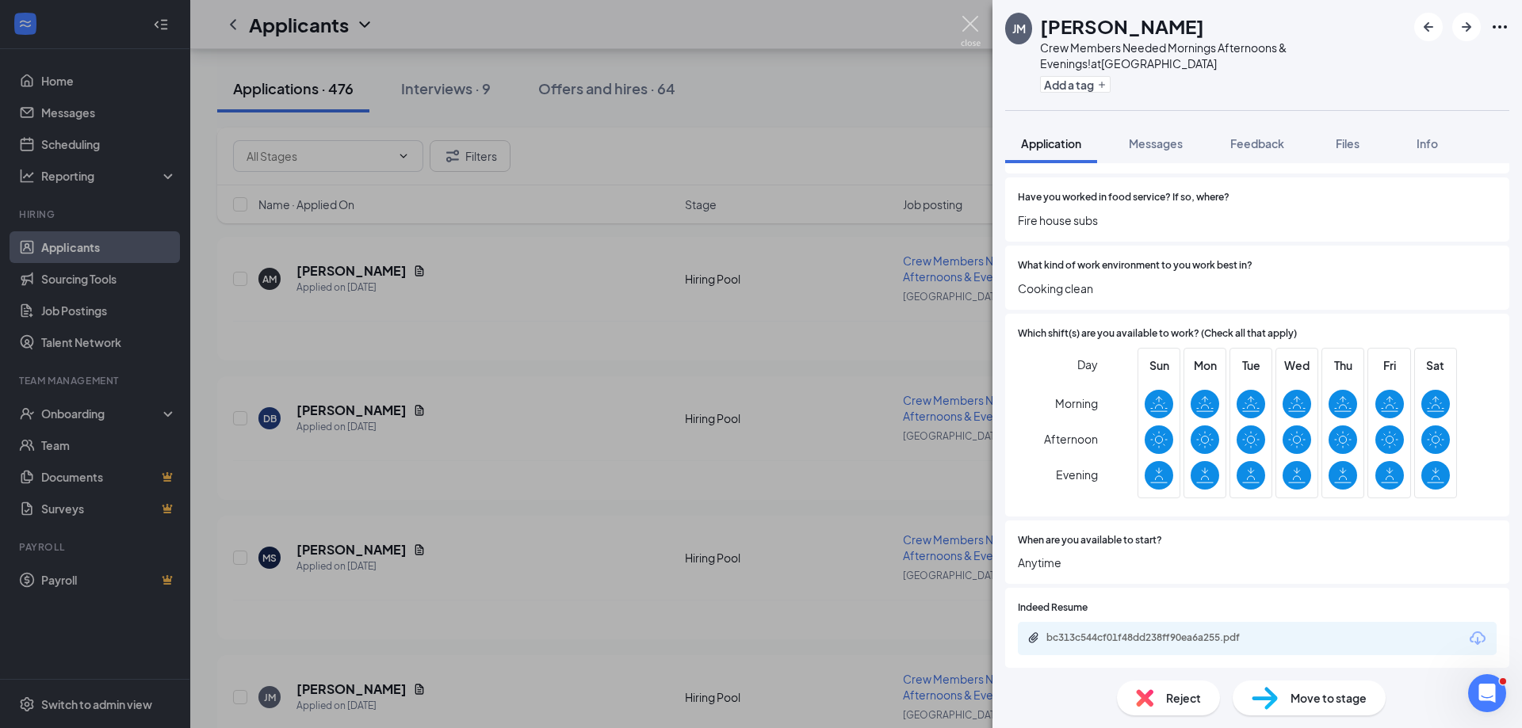
click at [973, 22] on img at bounding box center [971, 31] width 20 height 31
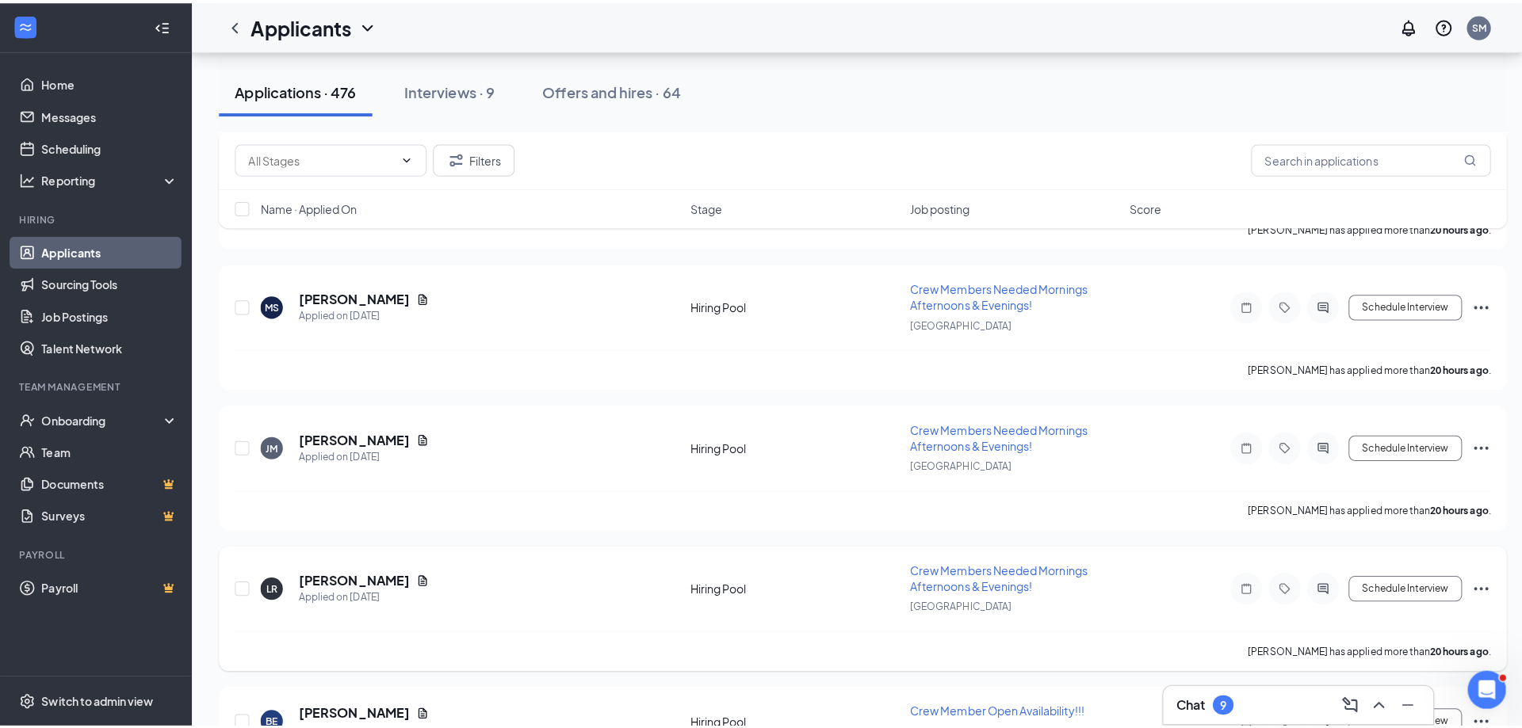
scroll to position [2616, 0]
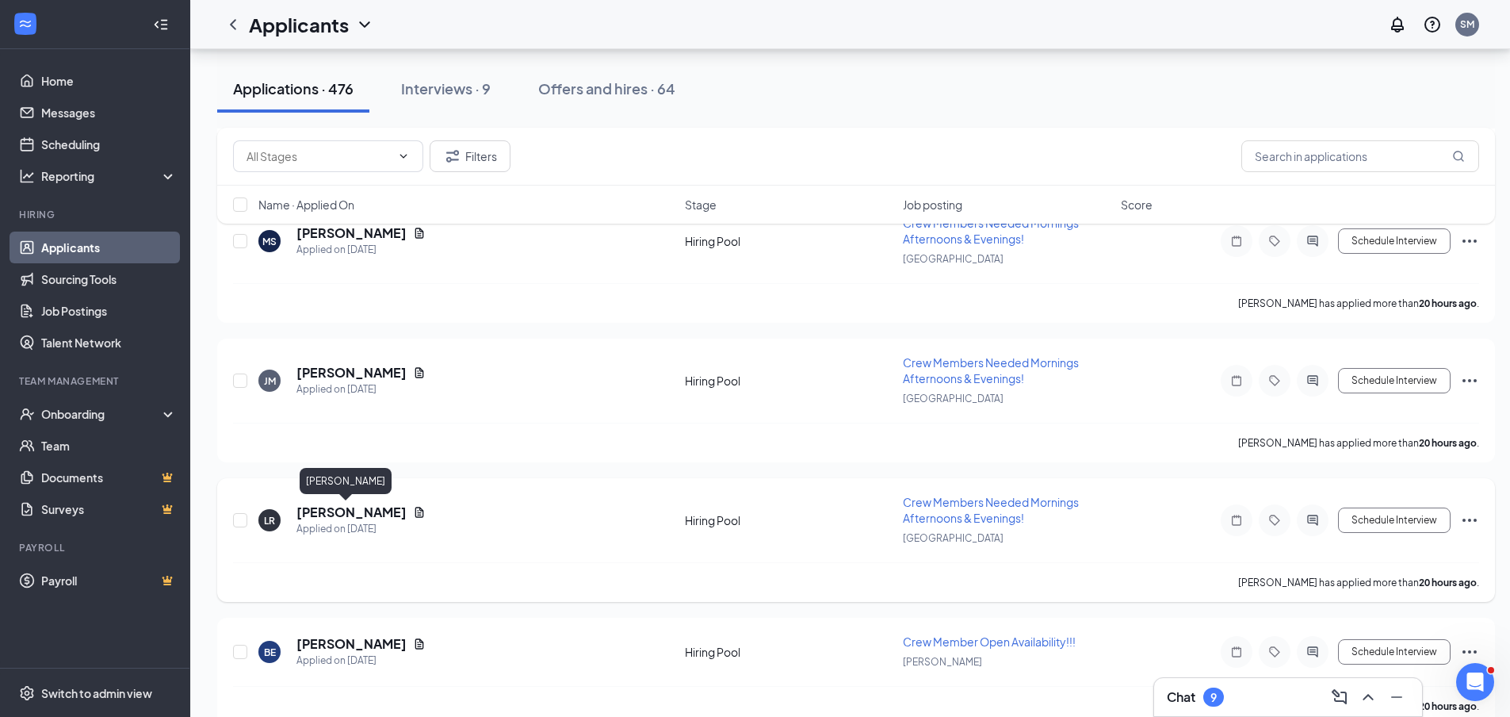
click at [327, 508] on h5 "[PERSON_NAME]" at bounding box center [351, 511] width 110 height 17
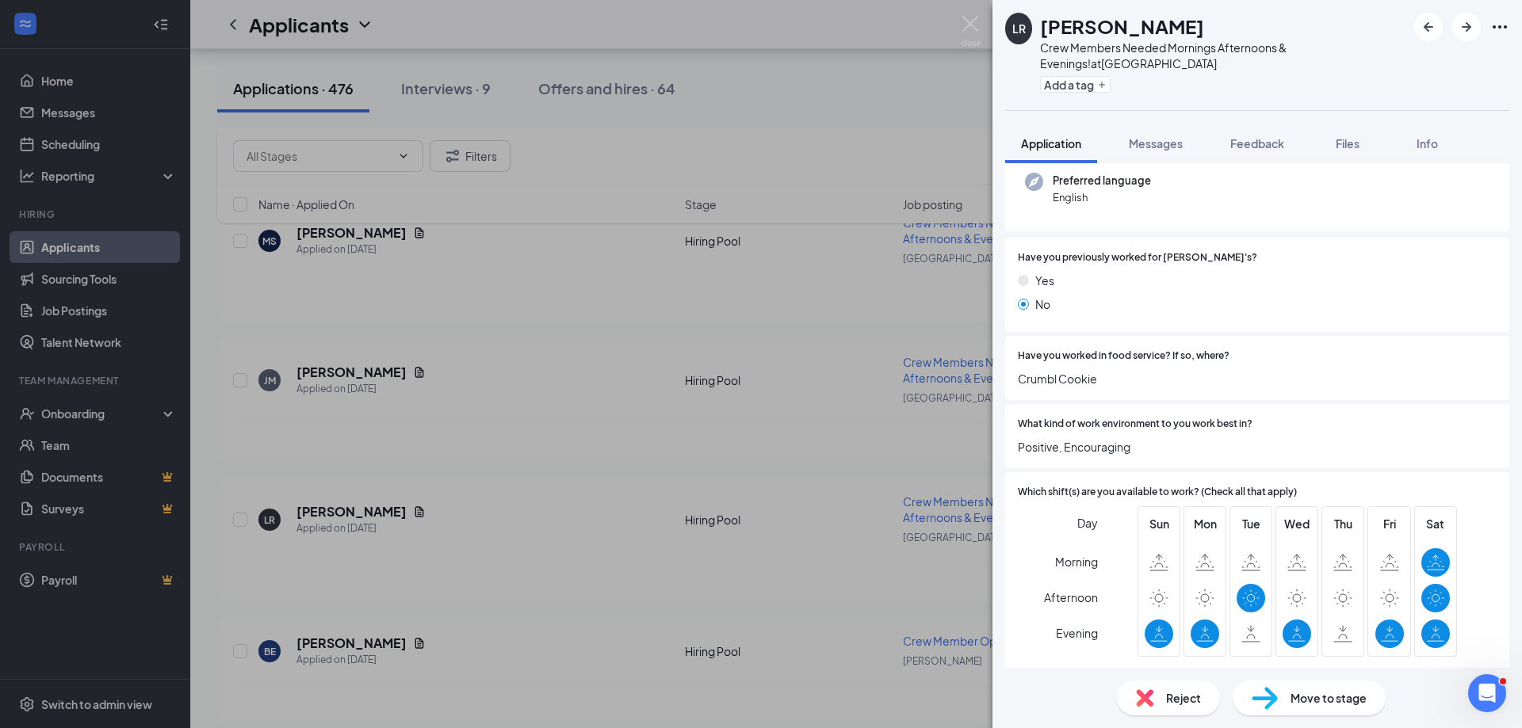
scroll to position [238, 0]
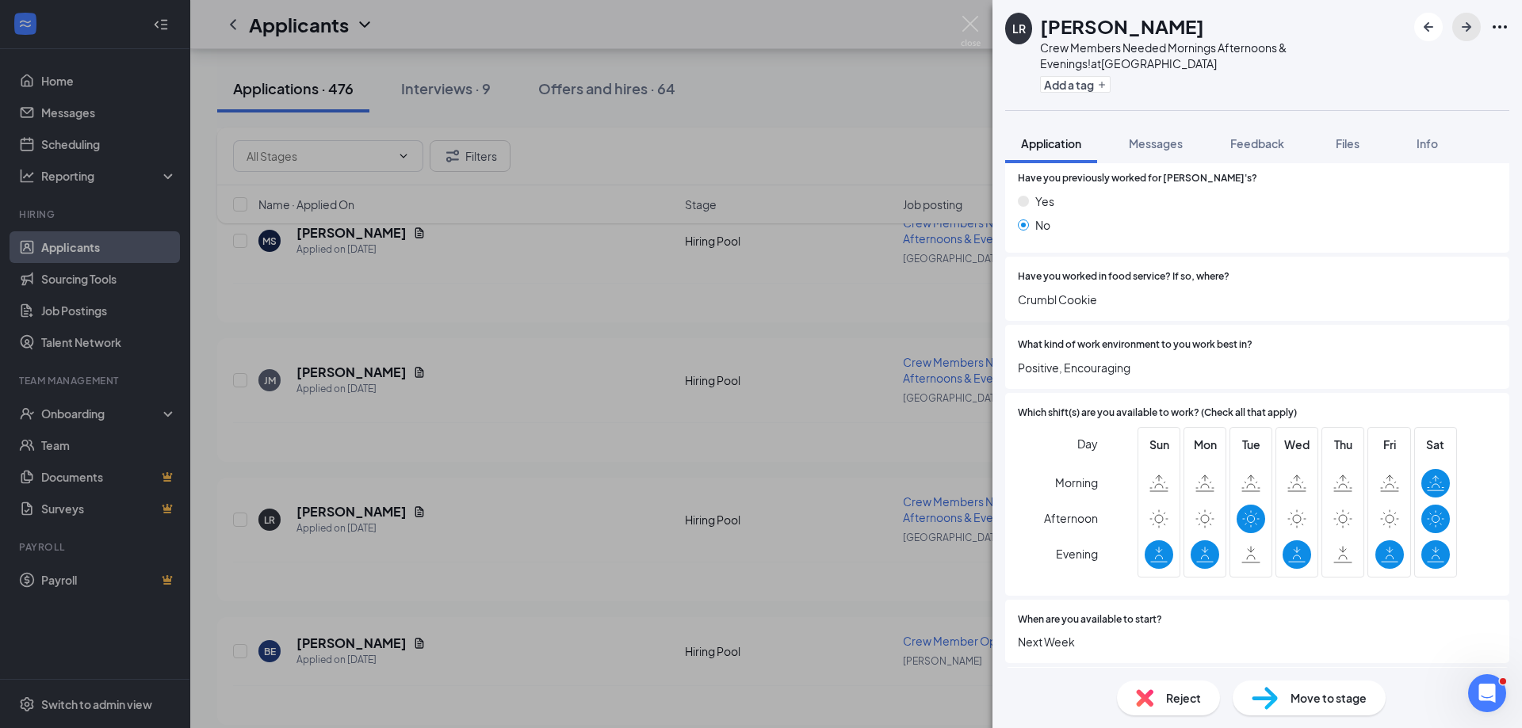
click at [1467, 25] on icon "ArrowRight" at bounding box center [1467, 27] width 10 height 10
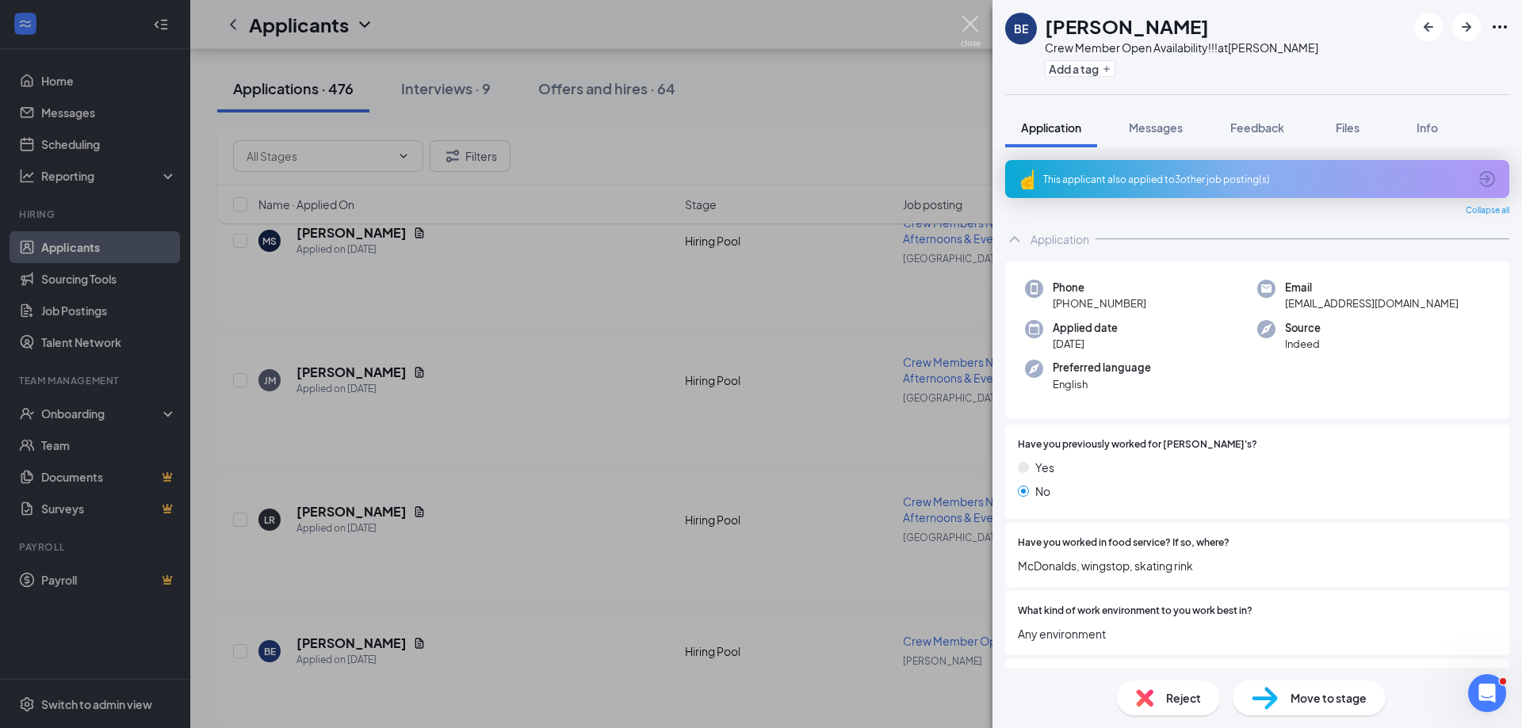
click at [969, 17] on img at bounding box center [971, 31] width 20 height 31
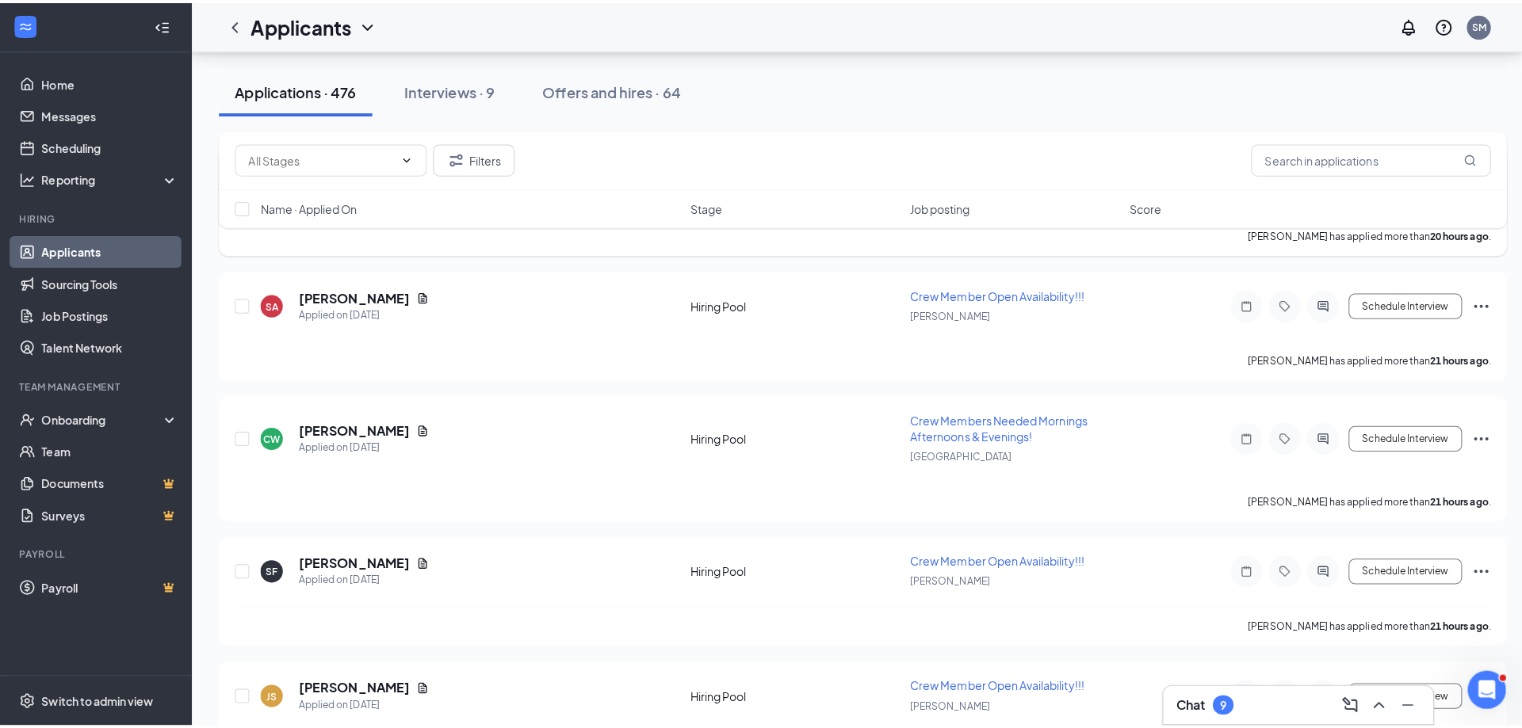
scroll to position [3091, 0]
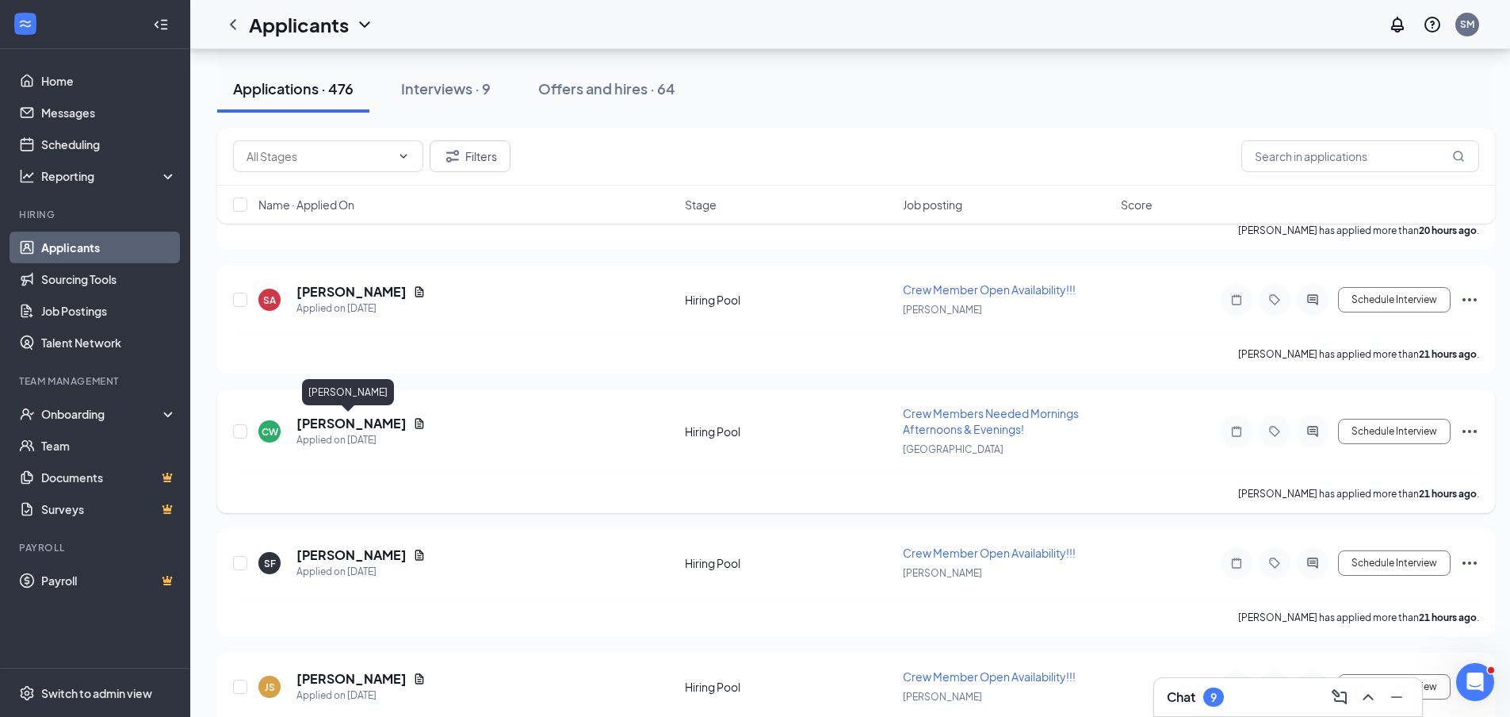
click at [352, 420] on h5 "[PERSON_NAME]" at bounding box center [351, 423] width 110 height 17
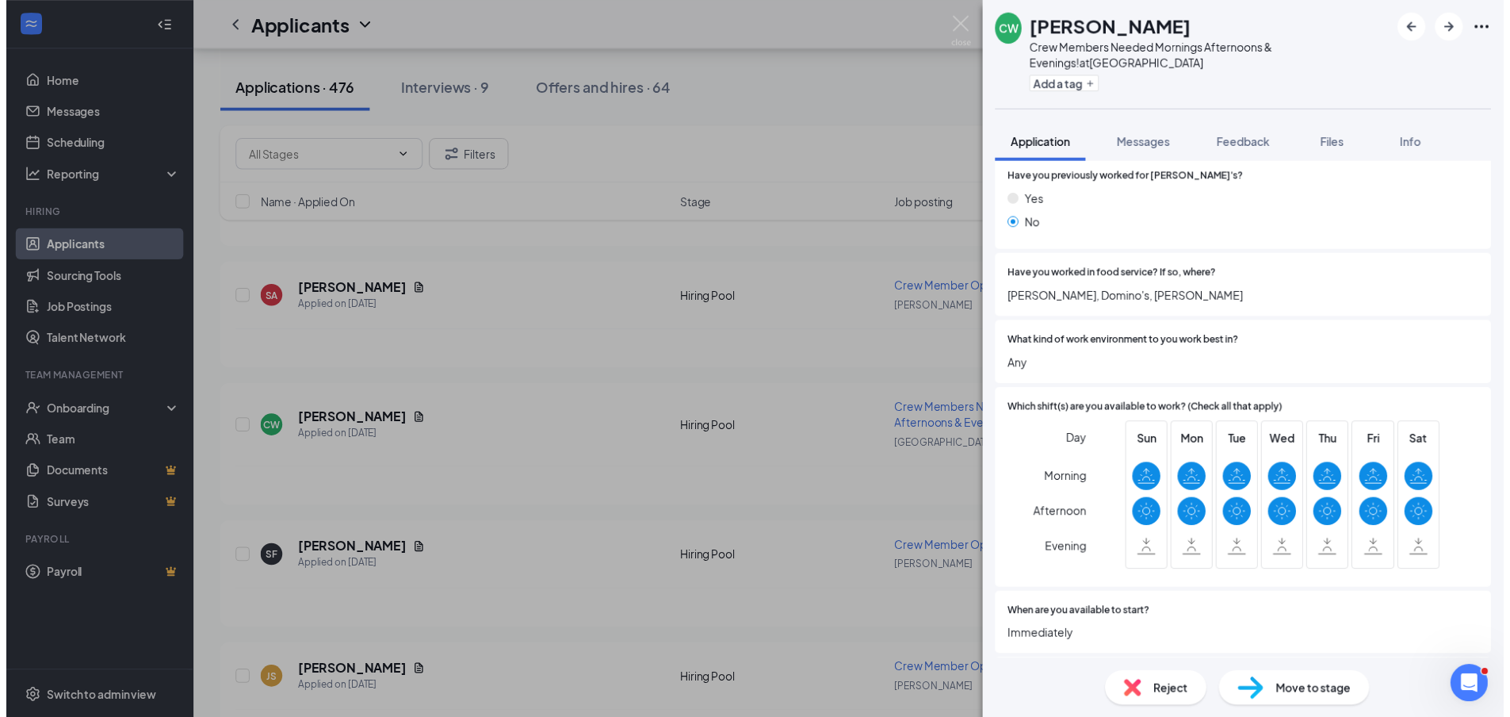
scroll to position [396, 0]
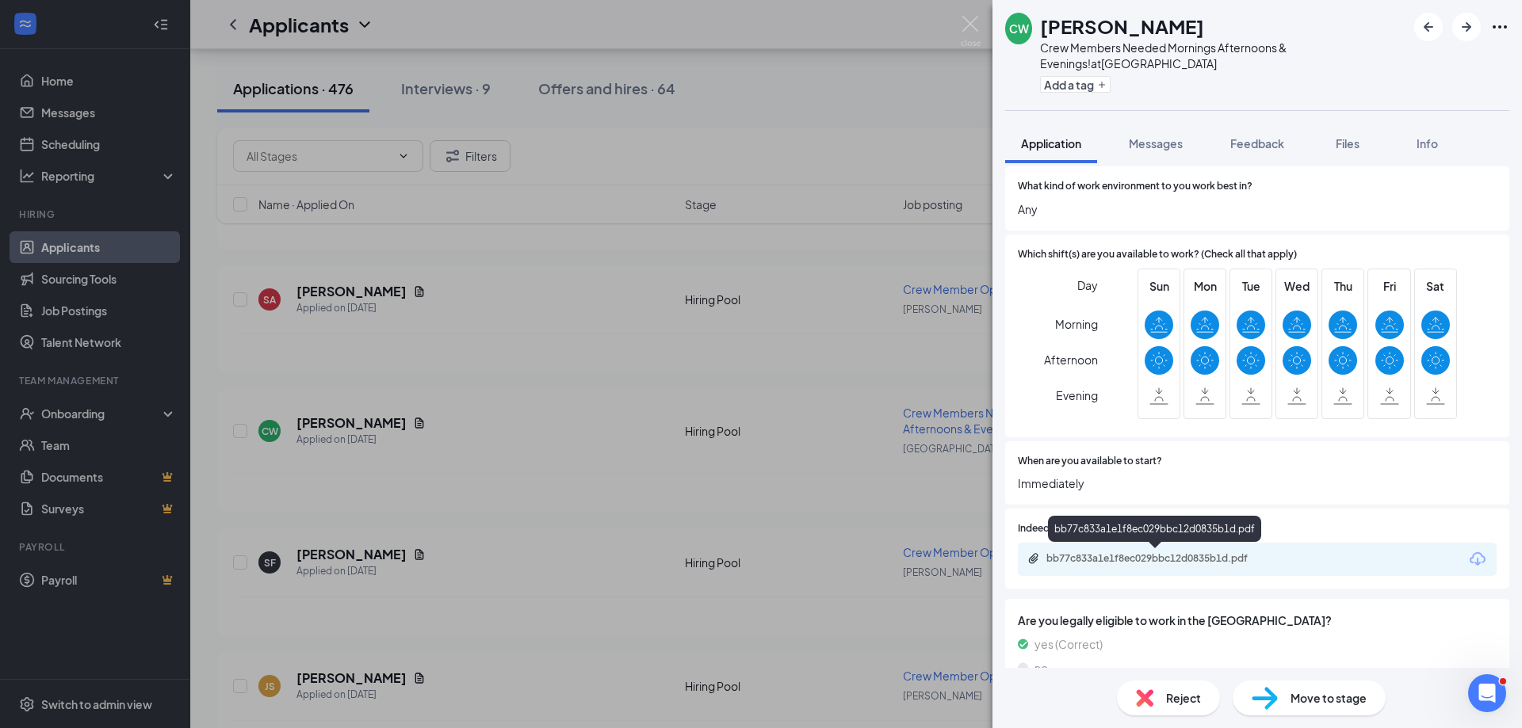
click at [1181, 559] on div "bb77c833a1e1f8ec029bbc12d0835b1d.pdf" at bounding box center [1157, 558] width 222 height 13
click at [969, 23] on img at bounding box center [971, 31] width 20 height 31
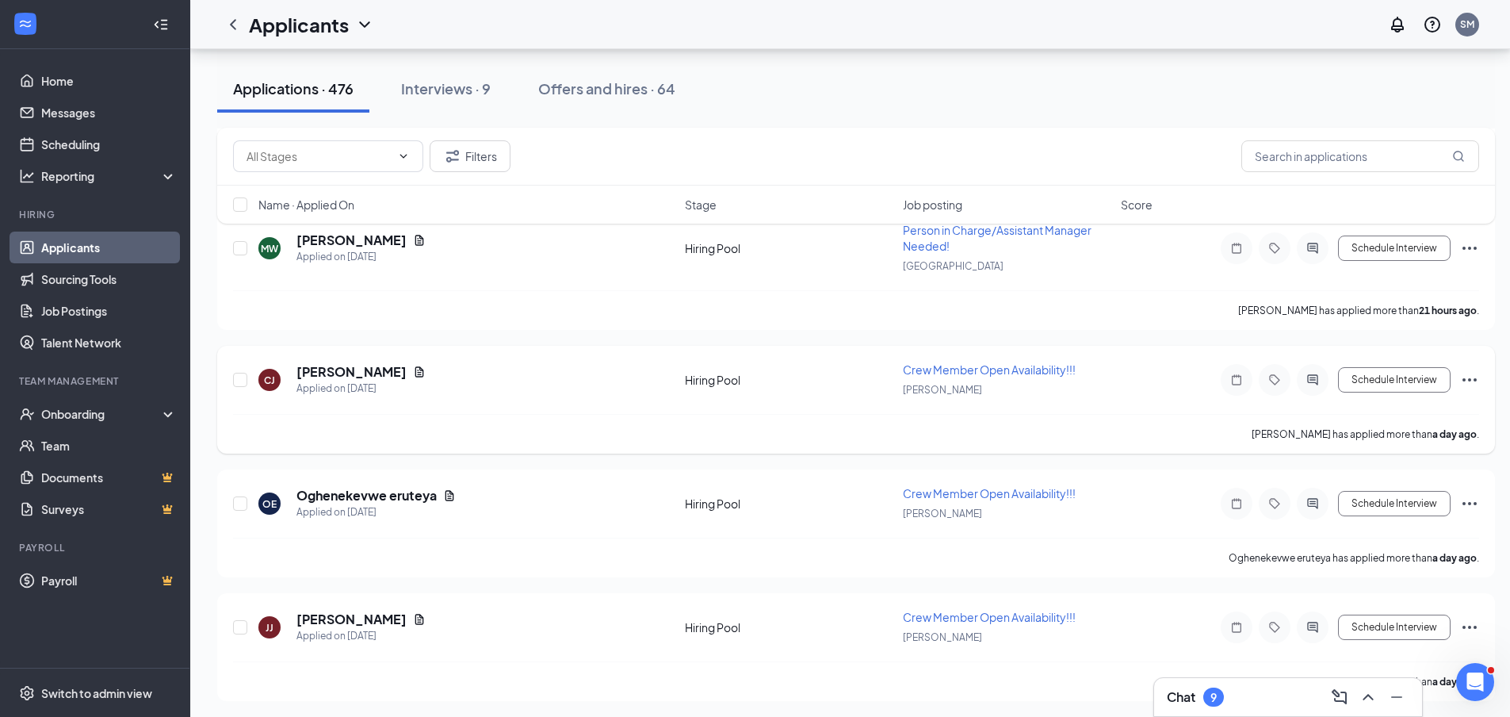
scroll to position [3664, 0]
click at [1263, 702] on div "Chat 9" at bounding box center [1288, 696] width 243 height 25
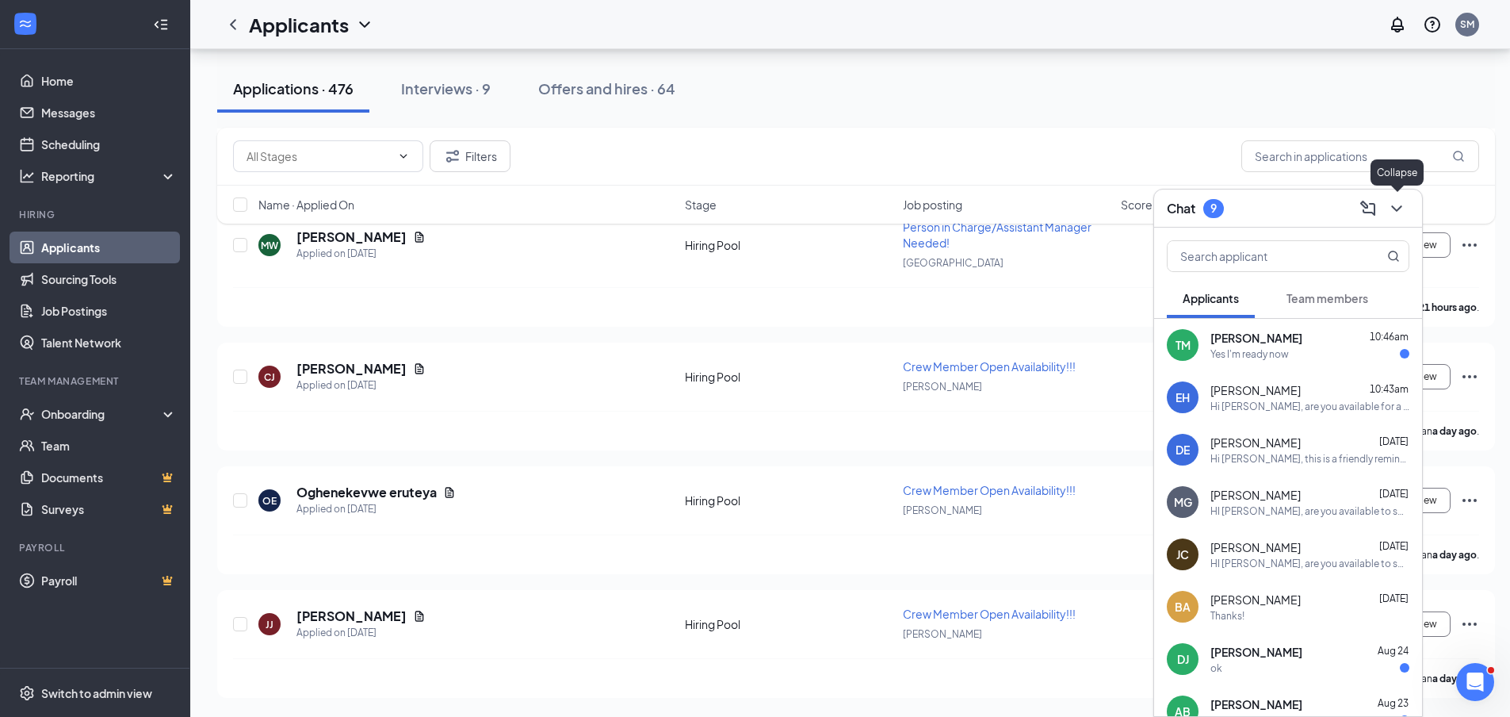
click at [1393, 205] on icon "ChevronDown" at bounding box center [1396, 208] width 19 height 19
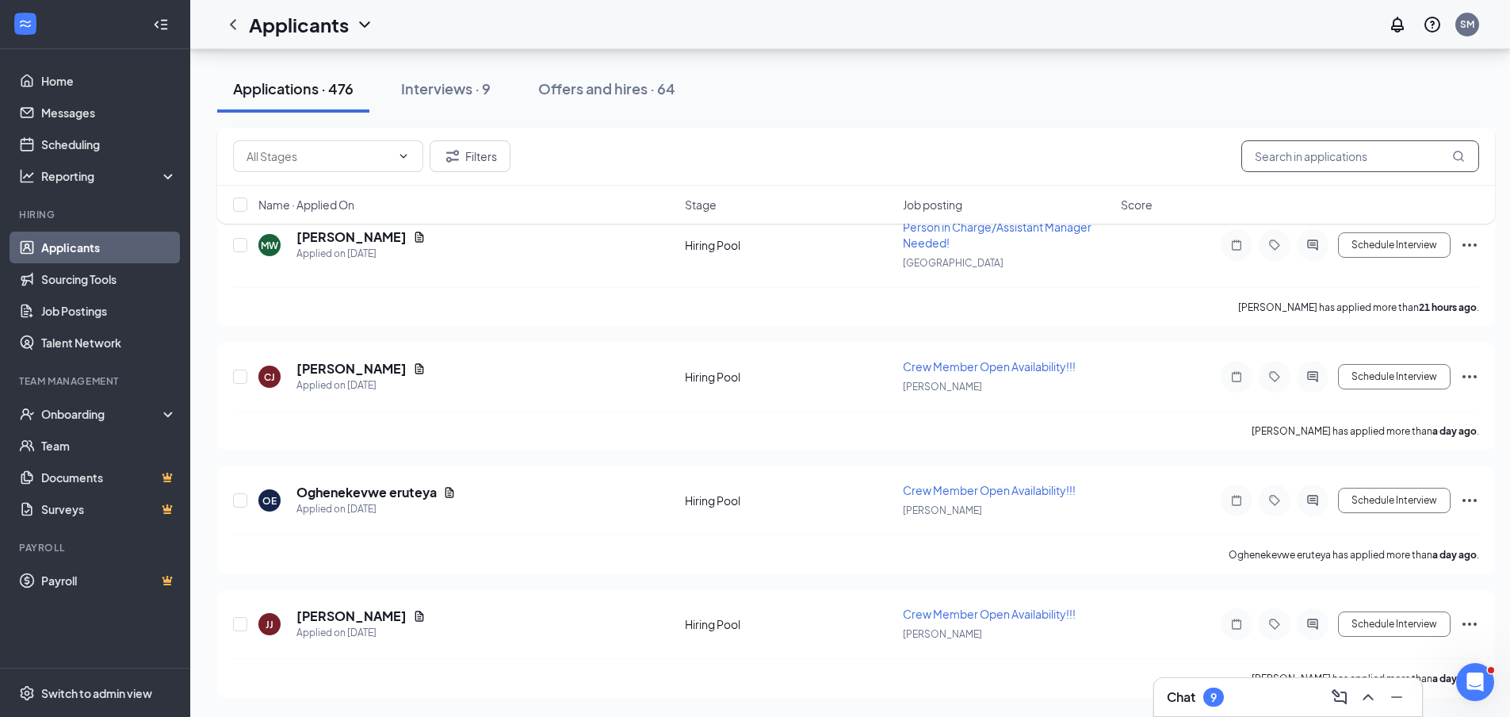
click at [1264, 158] on input "text" at bounding box center [1360, 156] width 238 height 32
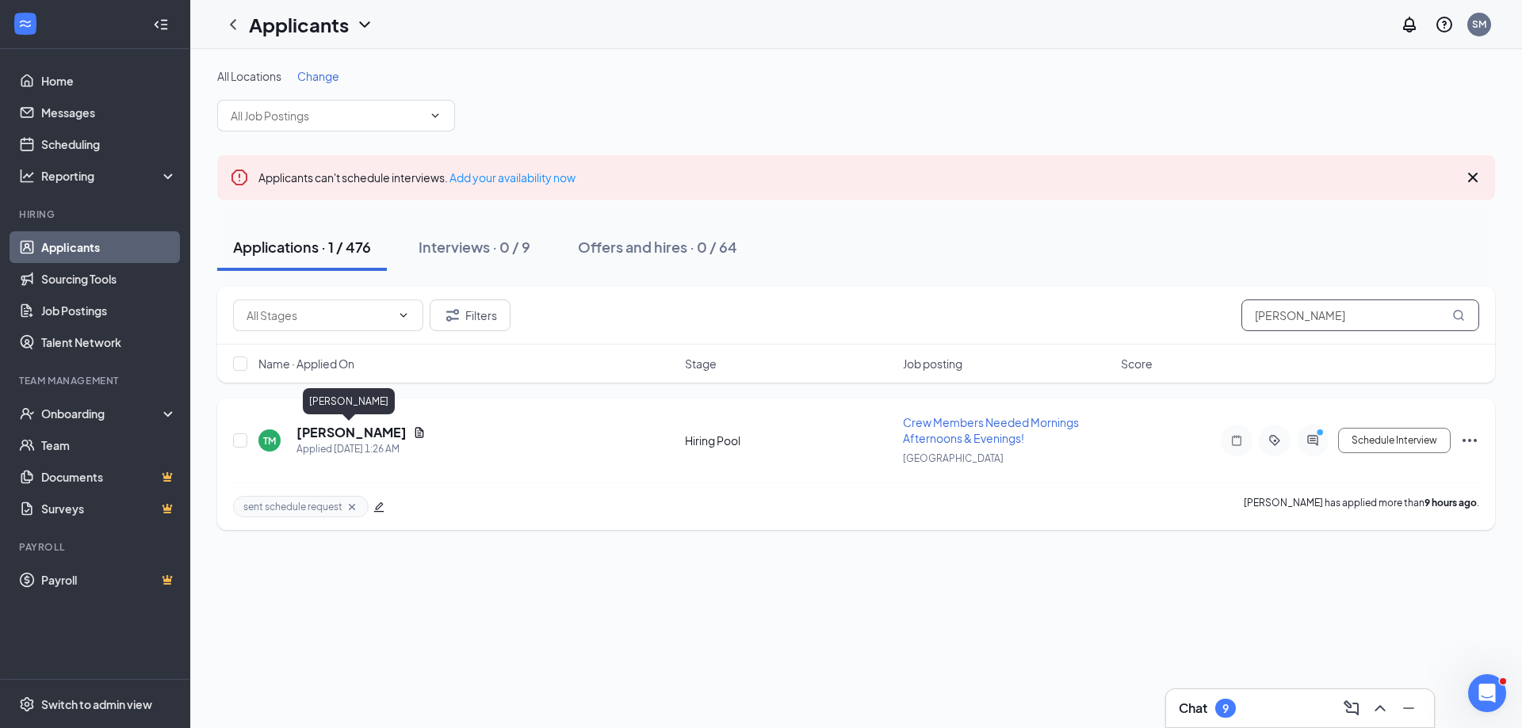
type input "[PERSON_NAME]"
click at [358, 430] on h5 "[PERSON_NAME]" at bounding box center [351, 432] width 110 height 17
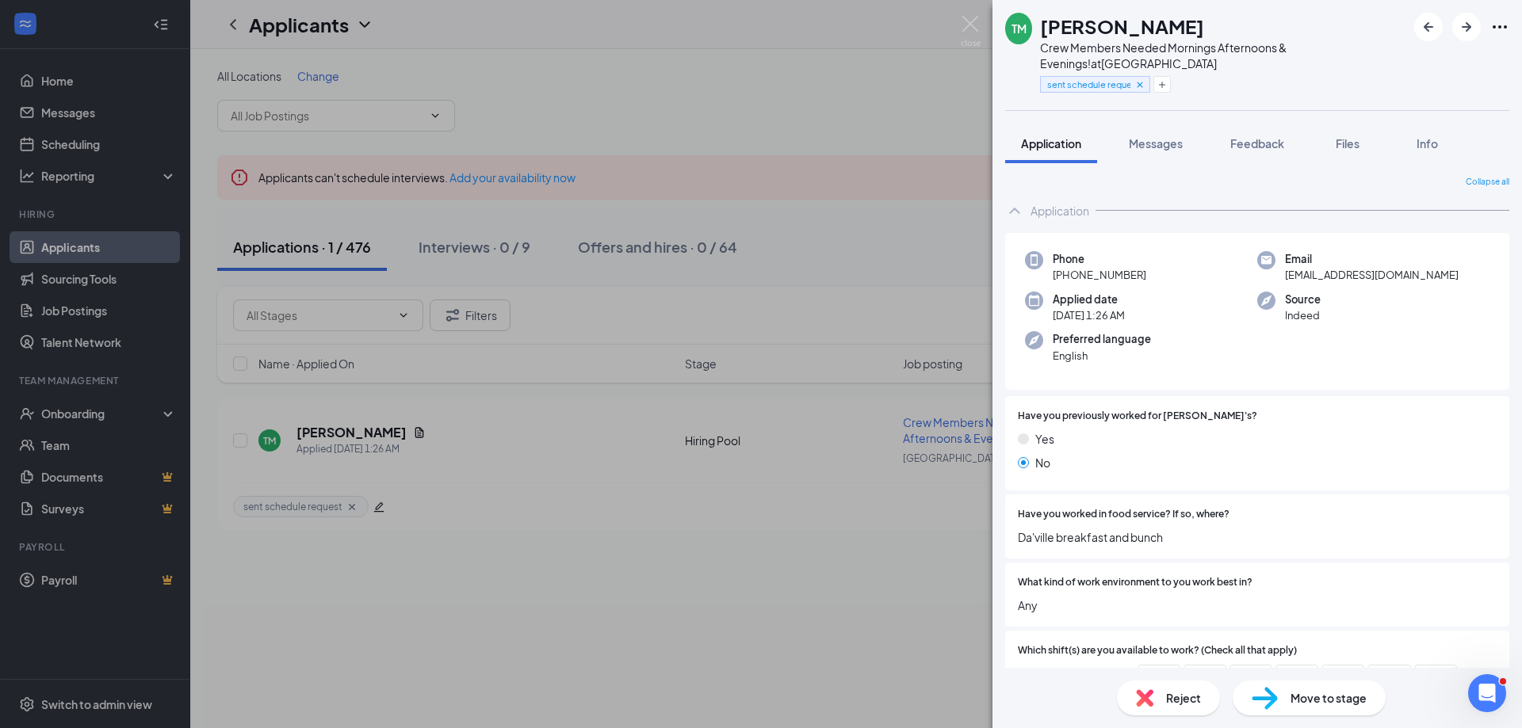
click at [1314, 703] on span "Move to stage" at bounding box center [1328, 698] width 76 height 17
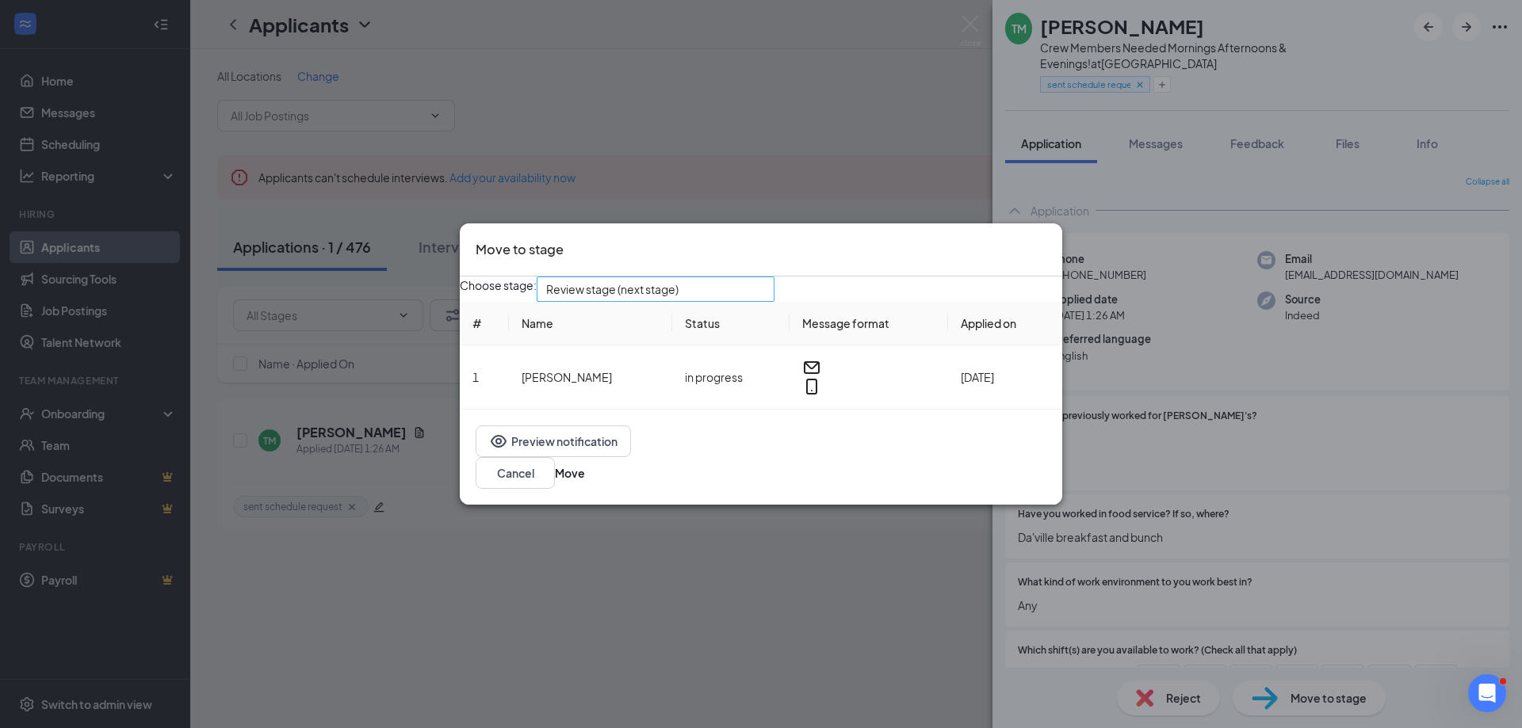
click at [662, 293] on span "Review stage (next stage)" at bounding box center [612, 289] width 132 height 24
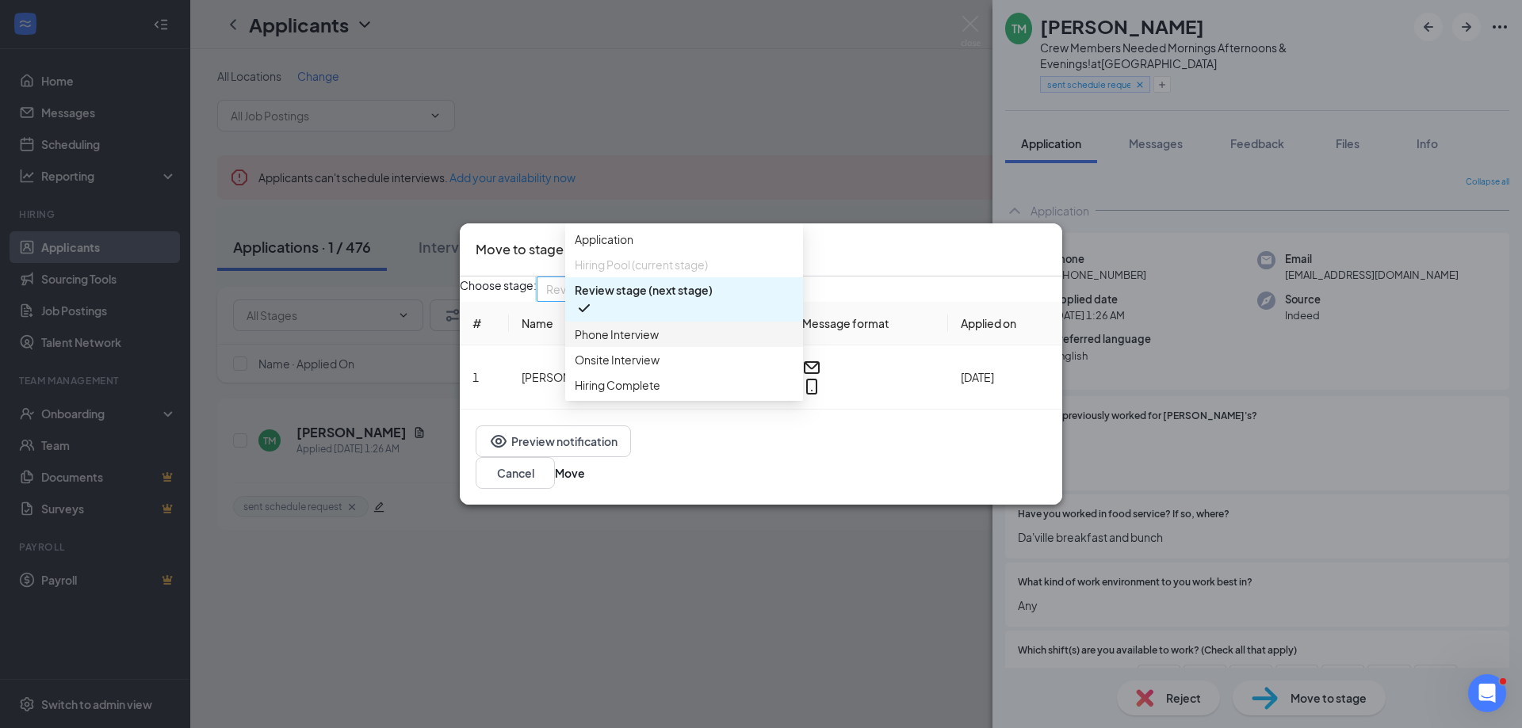
click at [607, 343] on span "Phone Interview" at bounding box center [617, 334] width 84 height 17
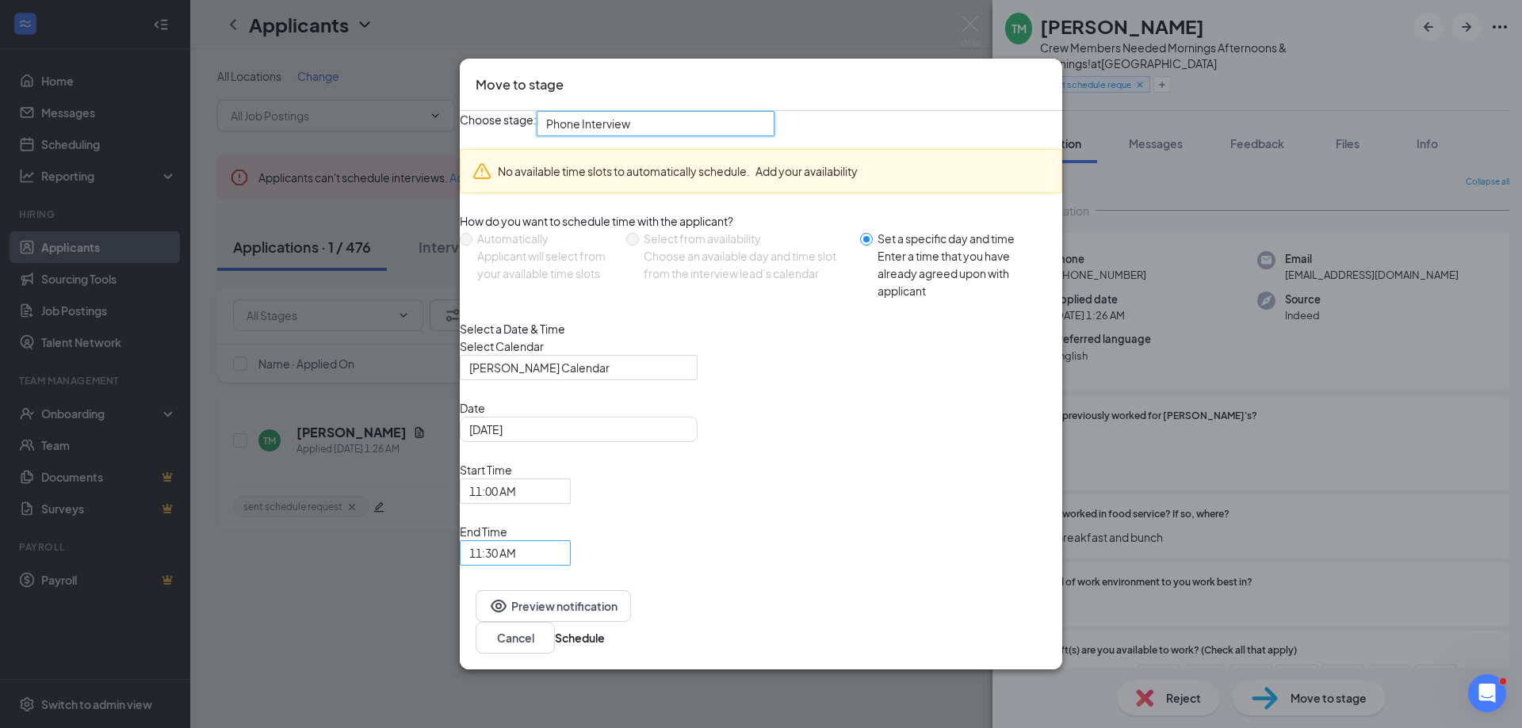
click at [516, 541] on span "11:30 AM" at bounding box center [492, 553] width 47 height 24
click at [605, 629] on button "Schedule" at bounding box center [580, 637] width 50 height 17
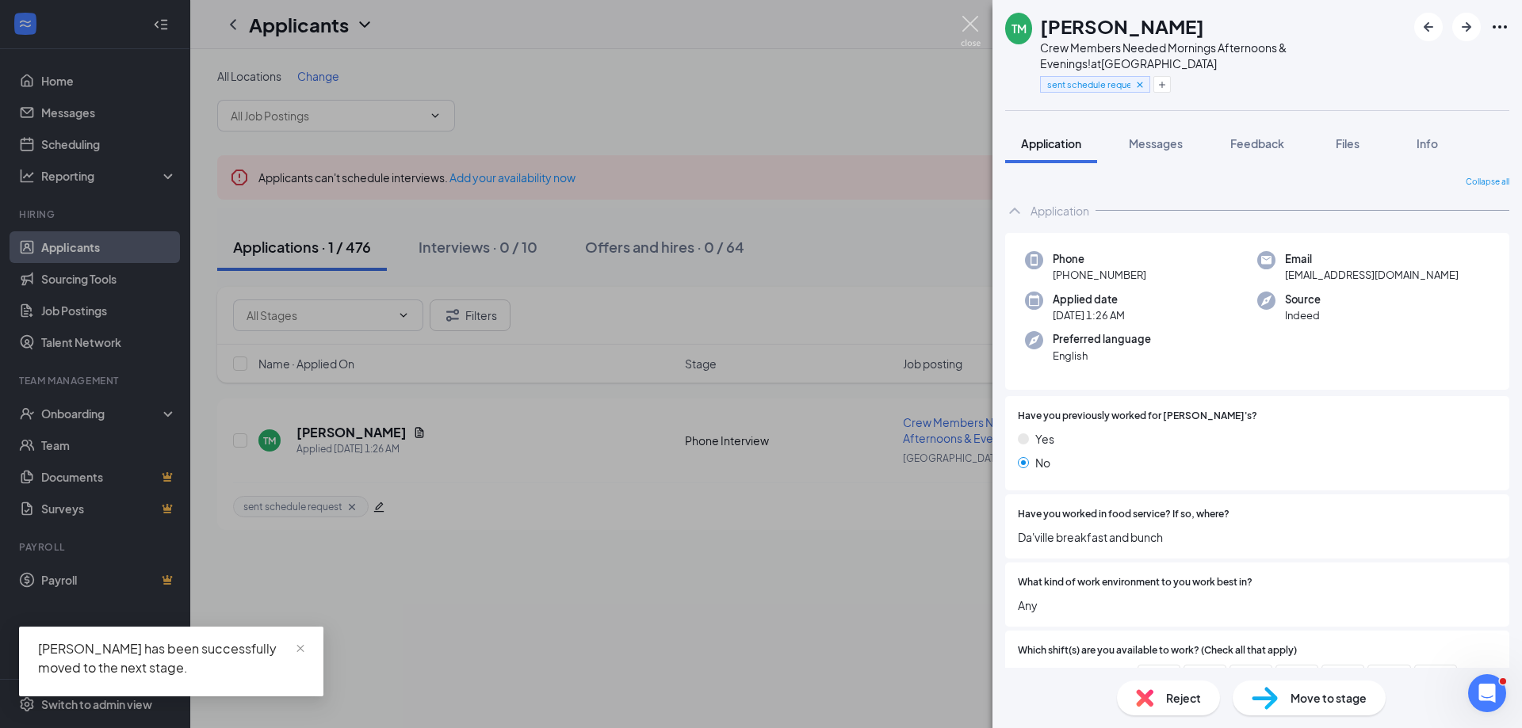
click at [972, 25] on img at bounding box center [971, 31] width 20 height 31
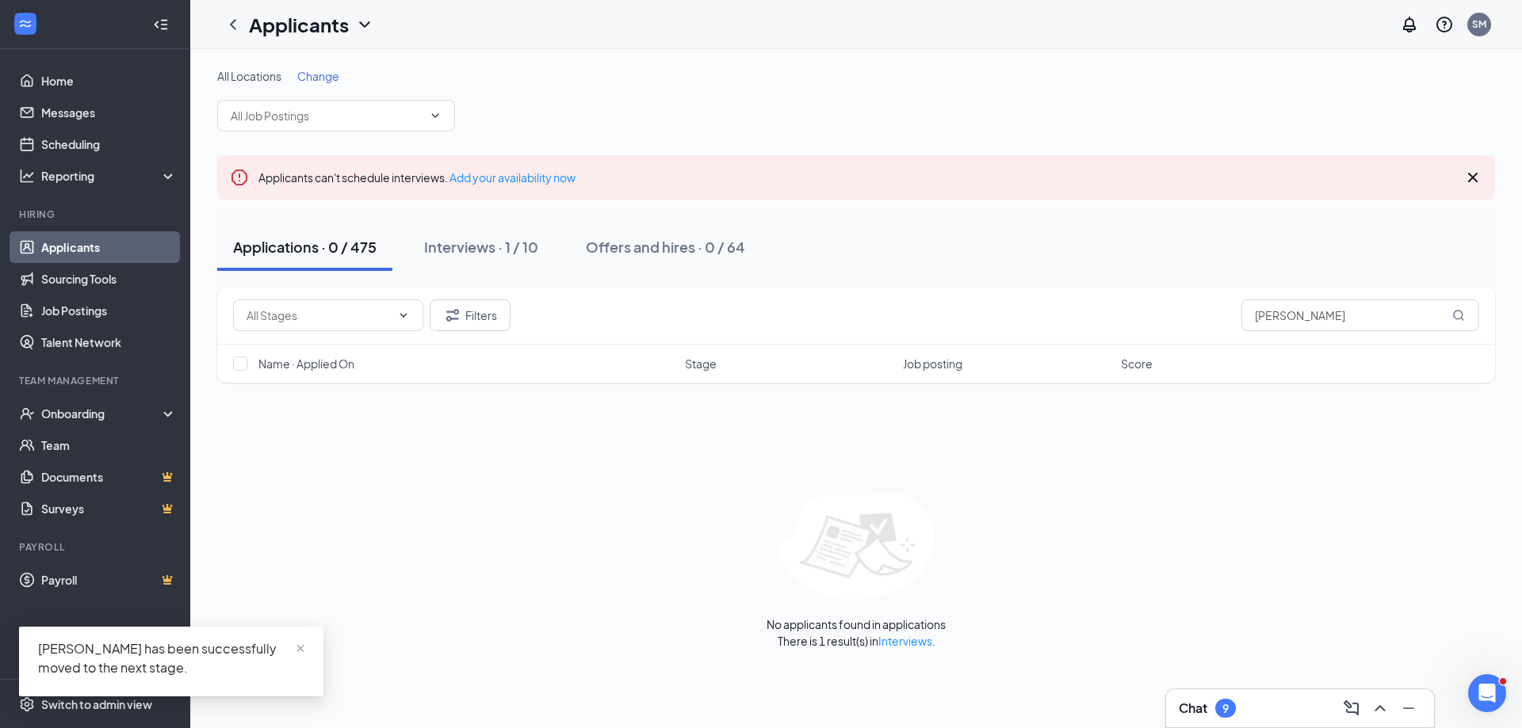
click at [1298, 701] on div "Chat 9" at bounding box center [1300, 708] width 243 height 25
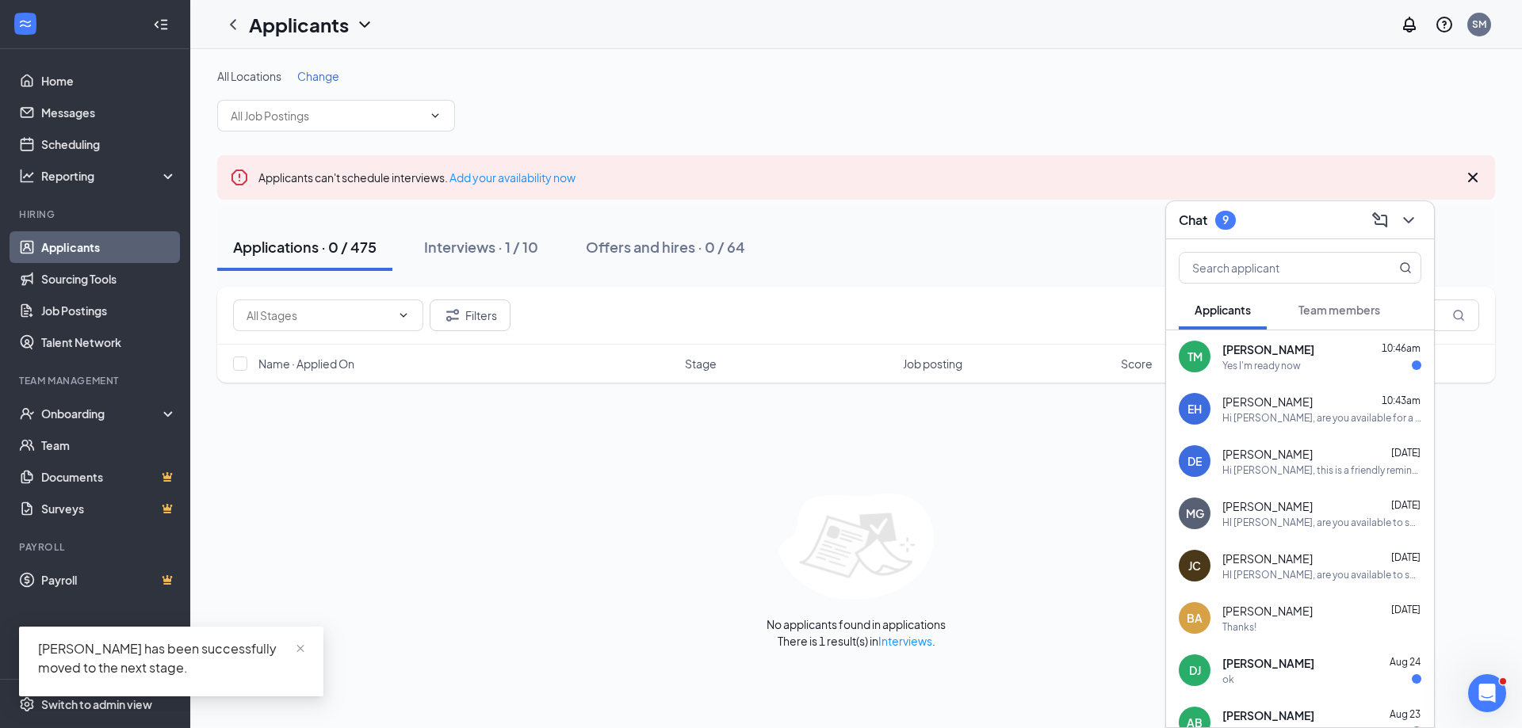
click at [1239, 366] on div "Yes I'm ready now" at bounding box center [1261, 365] width 78 height 13
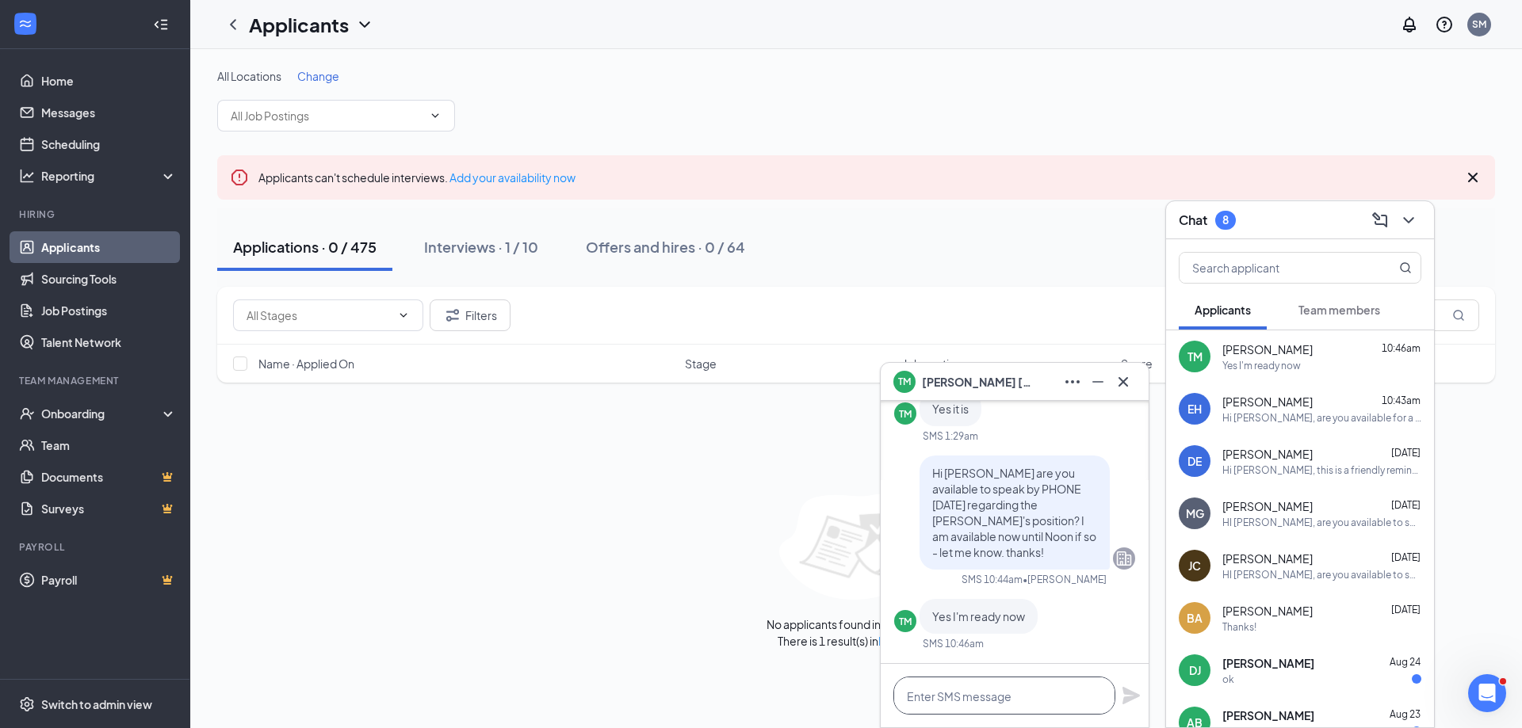
click at [939, 700] on textarea at bounding box center [1004, 696] width 222 height 38
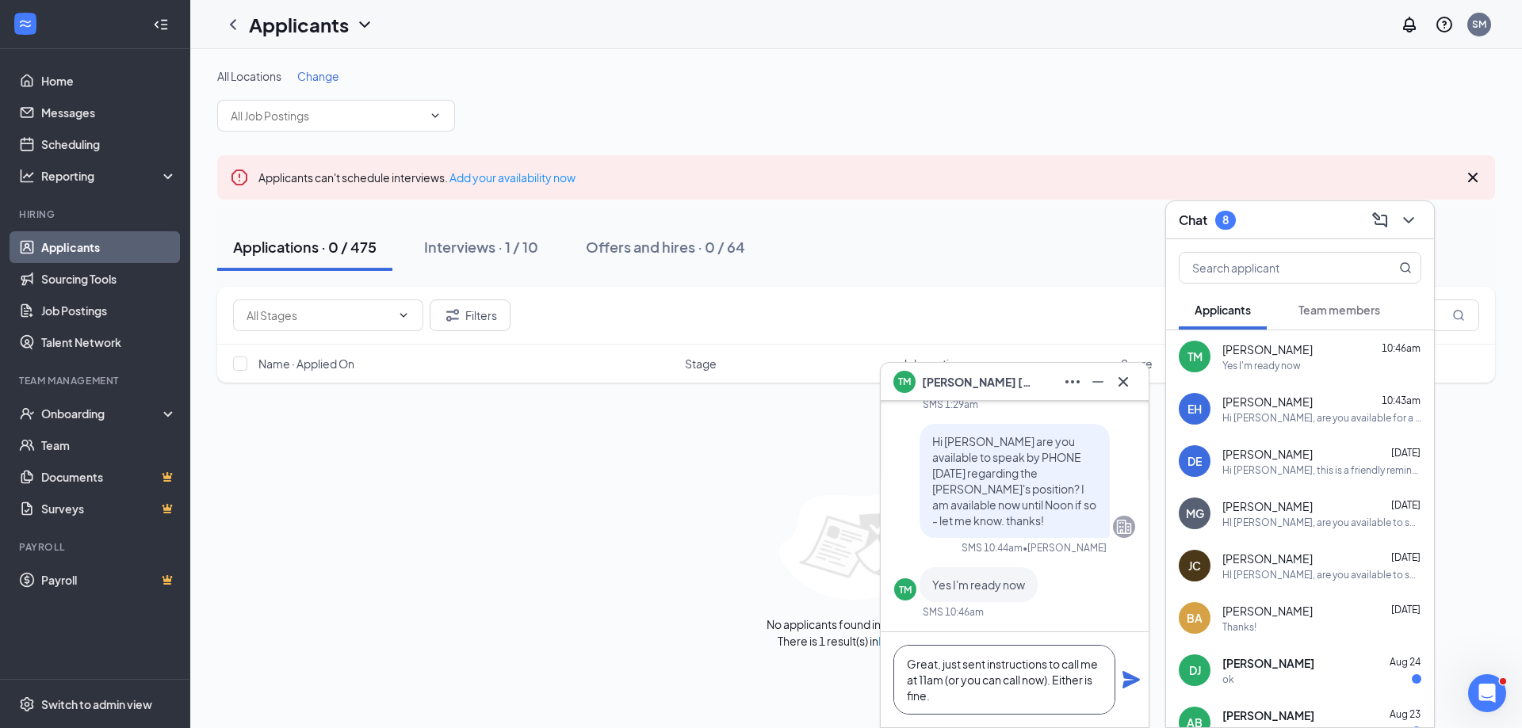
type textarea "Great, just sent instructions to call me at 11am (or you can call now). Either …"
click at [1129, 675] on icon "Plane" at bounding box center [1130, 679] width 17 height 17
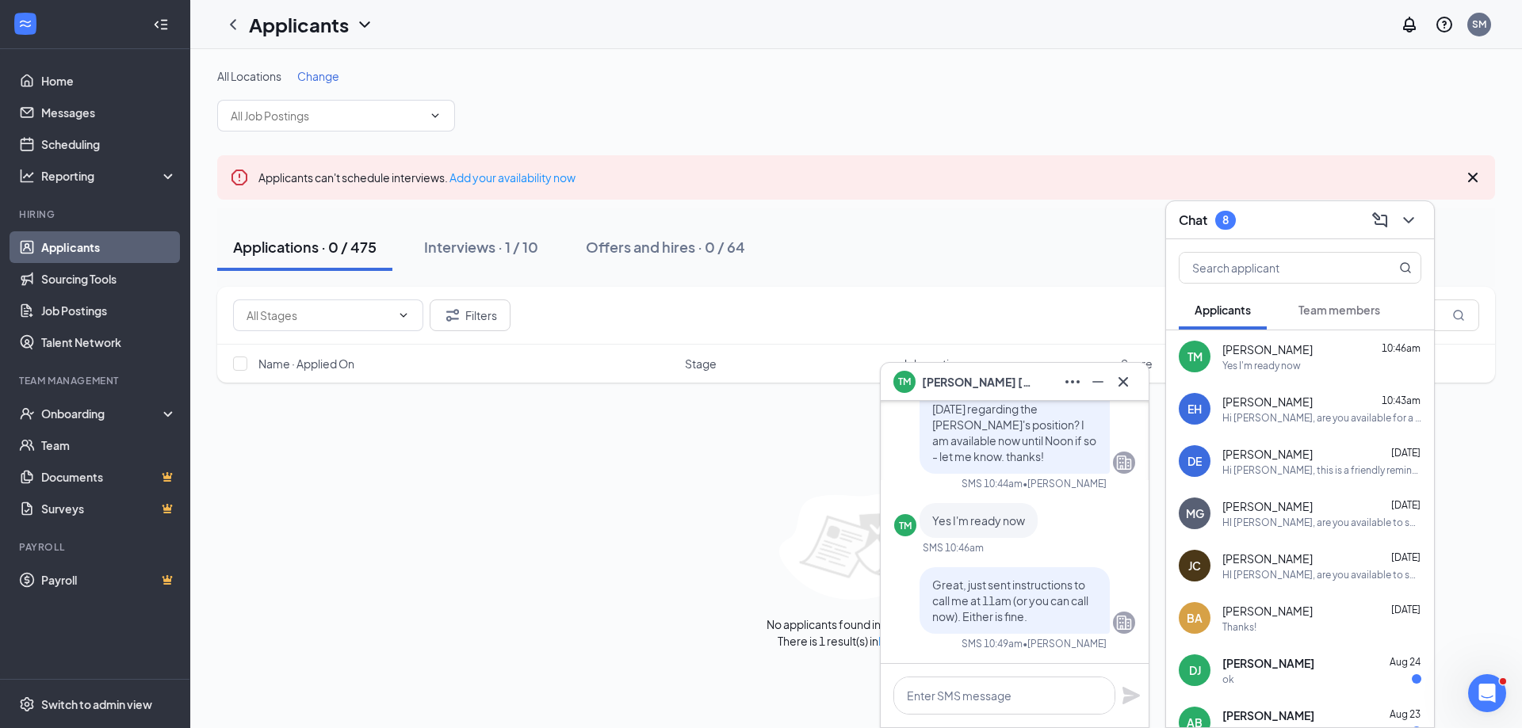
scroll to position [0, 0]
click at [1122, 383] on icon "Cross" at bounding box center [1123, 381] width 10 height 10
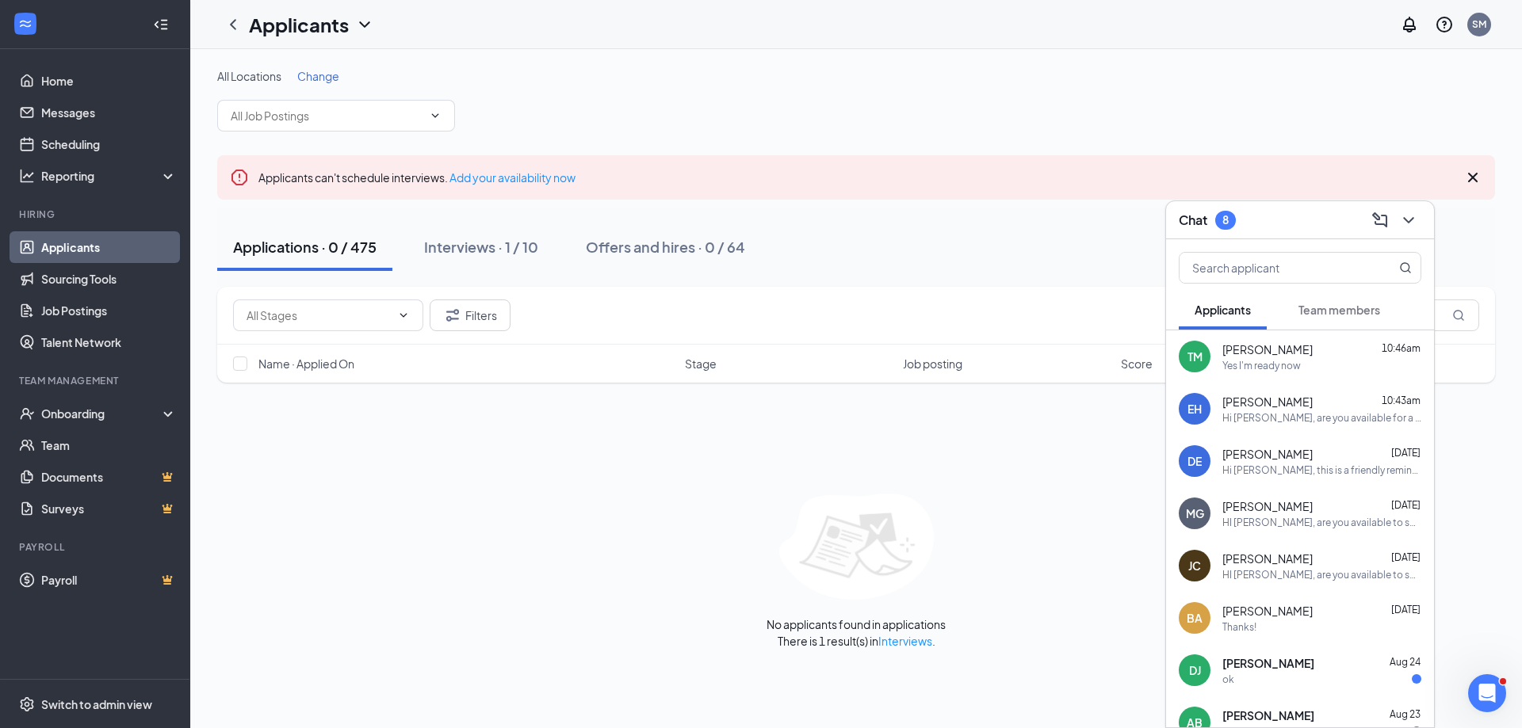
click at [1274, 357] on span "[PERSON_NAME]" at bounding box center [1267, 350] width 90 height 16
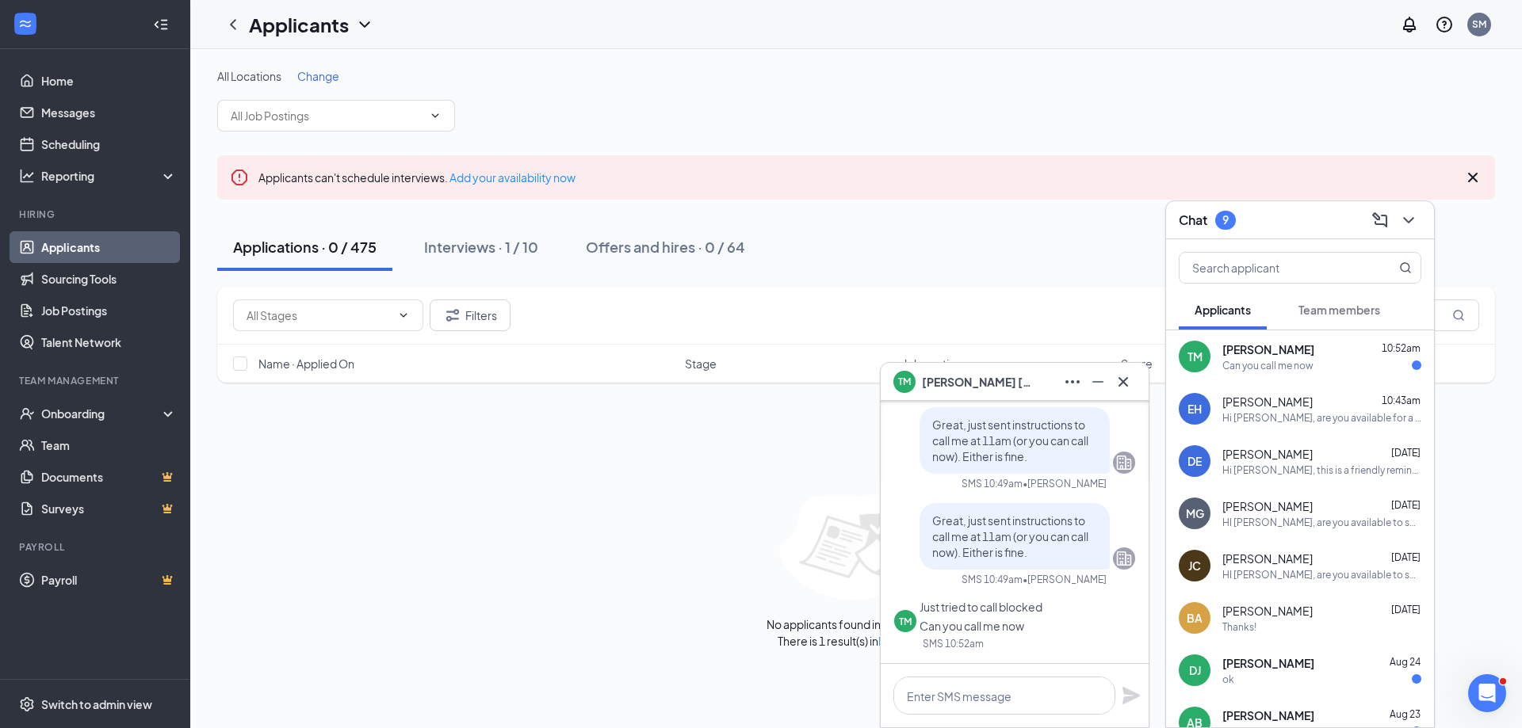
click at [1231, 368] on div "Can you call me now" at bounding box center [1267, 365] width 91 height 13
click at [977, 689] on textarea at bounding box center [1004, 696] width 222 height 38
type textarea "y"
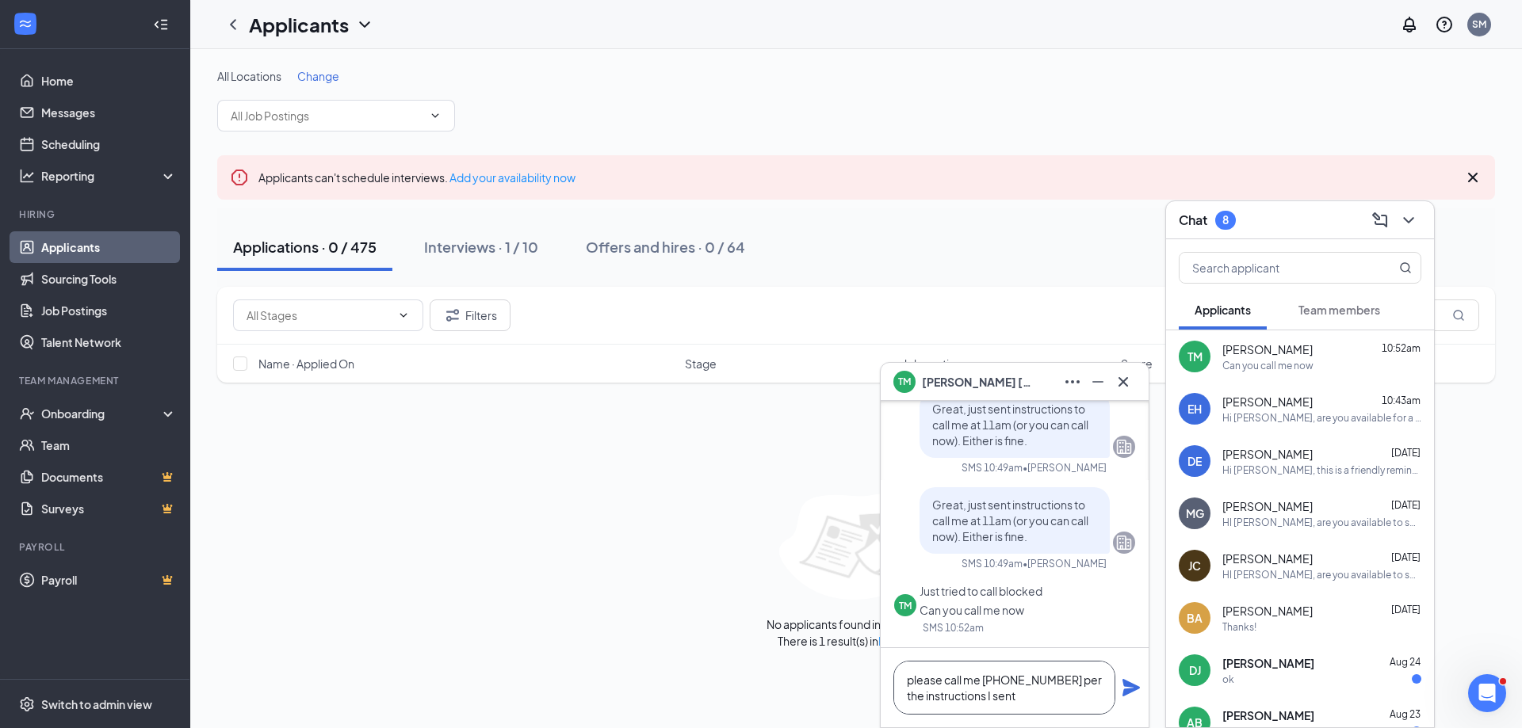
type textarea "please call me [PHONE_NUMBER] per the instructions I sent"
click at [1129, 685] on icon "Plane" at bounding box center [1130, 687] width 17 height 17
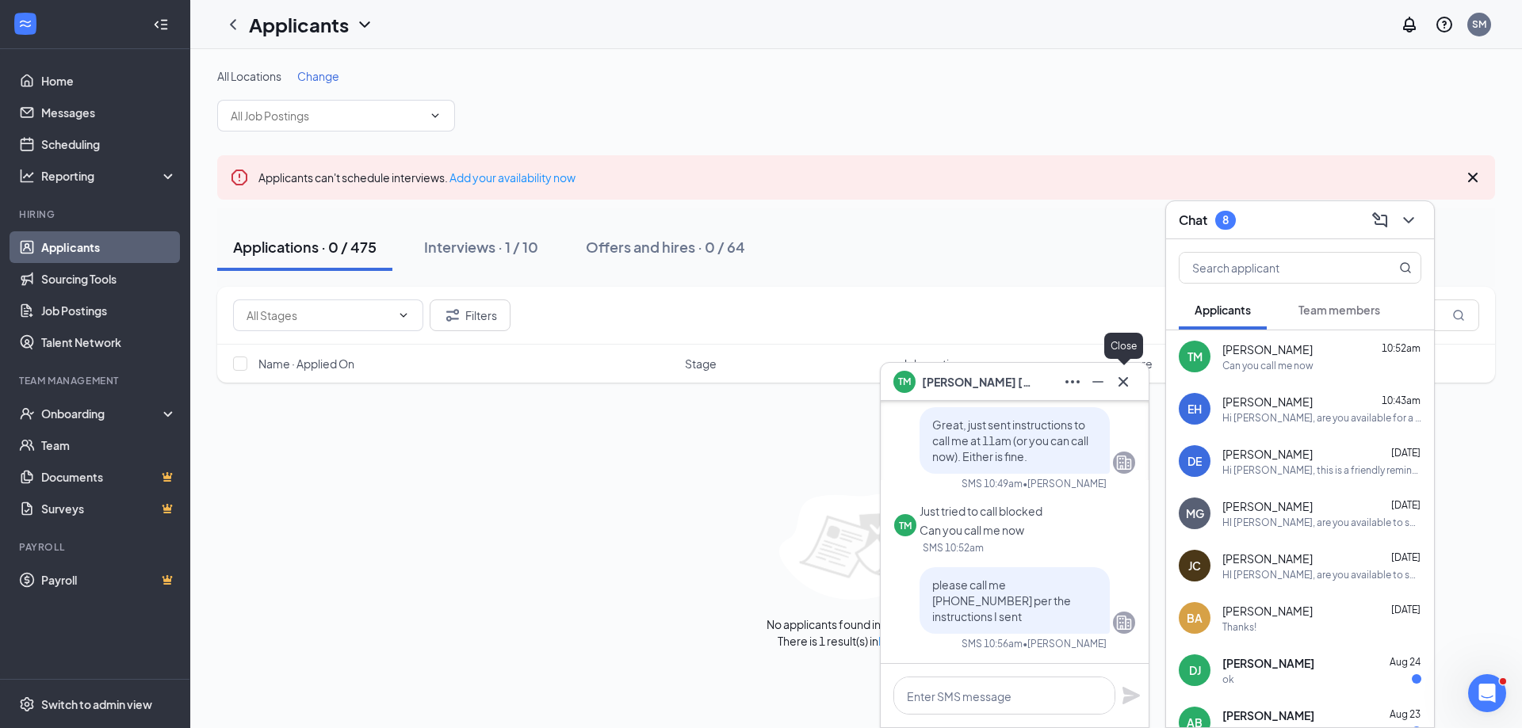
click at [1123, 382] on icon "Cross" at bounding box center [1123, 381] width 10 height 10
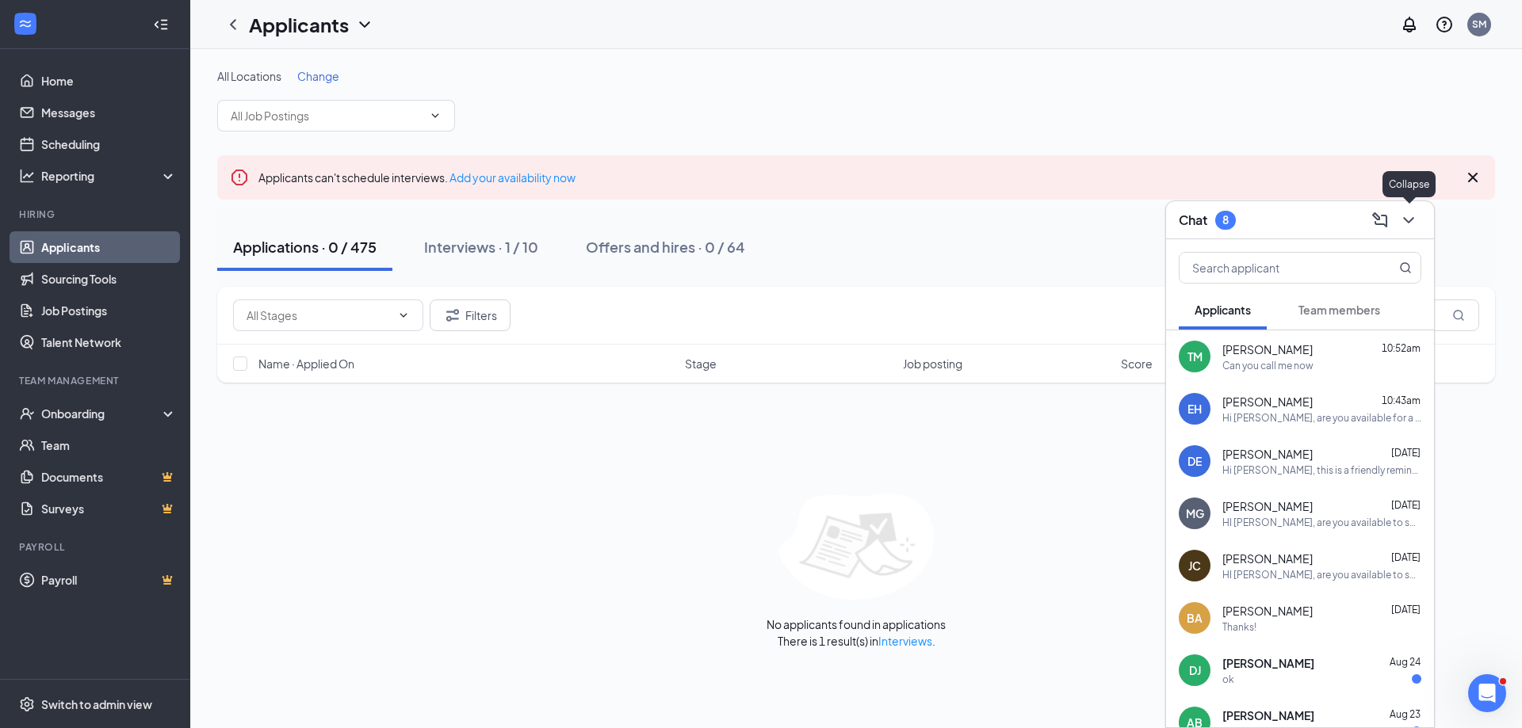
click at [1416, 220] on icon "ChevronDown" at bounding box center [1408, 220] width 19 height 19
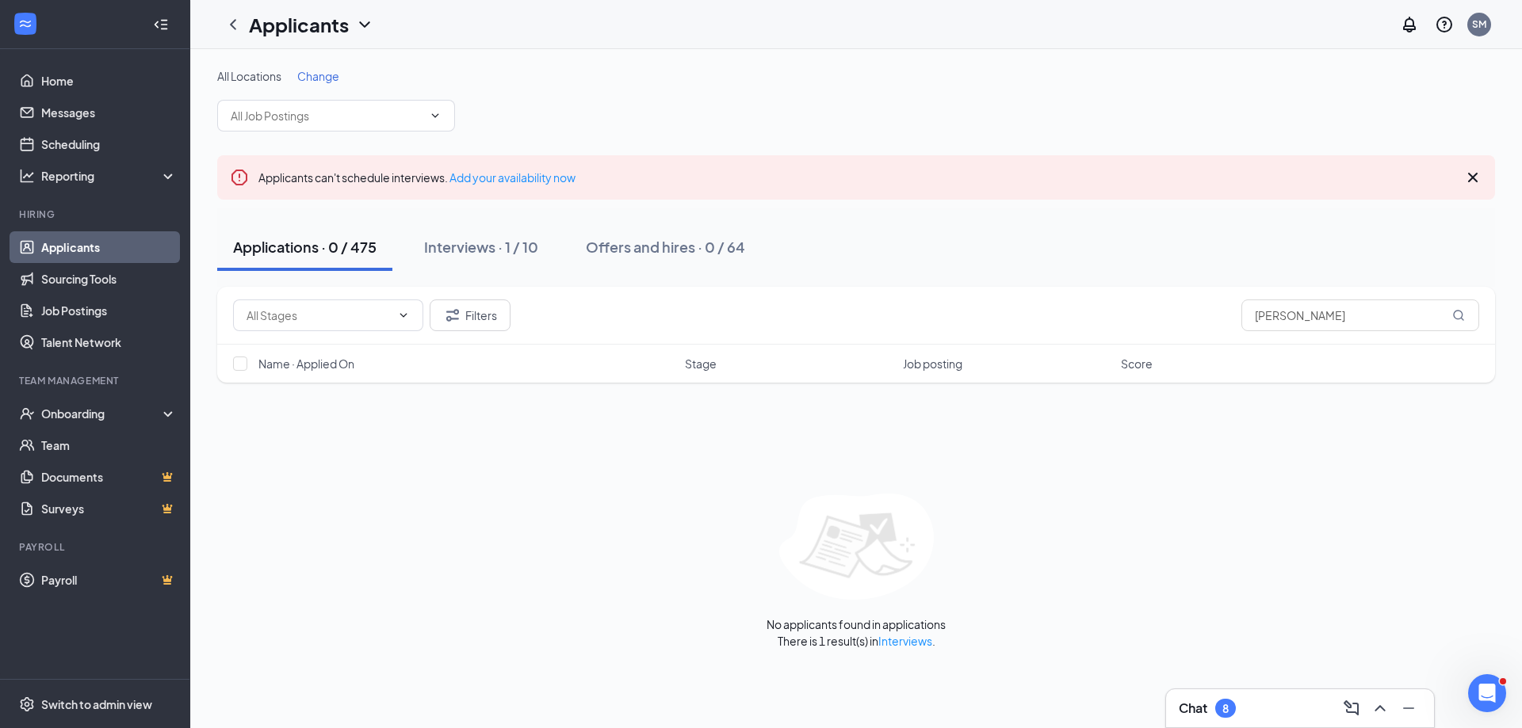
click at [67, 247] on link "Applicants" at bounding box center [109, 247] width 136 height 32
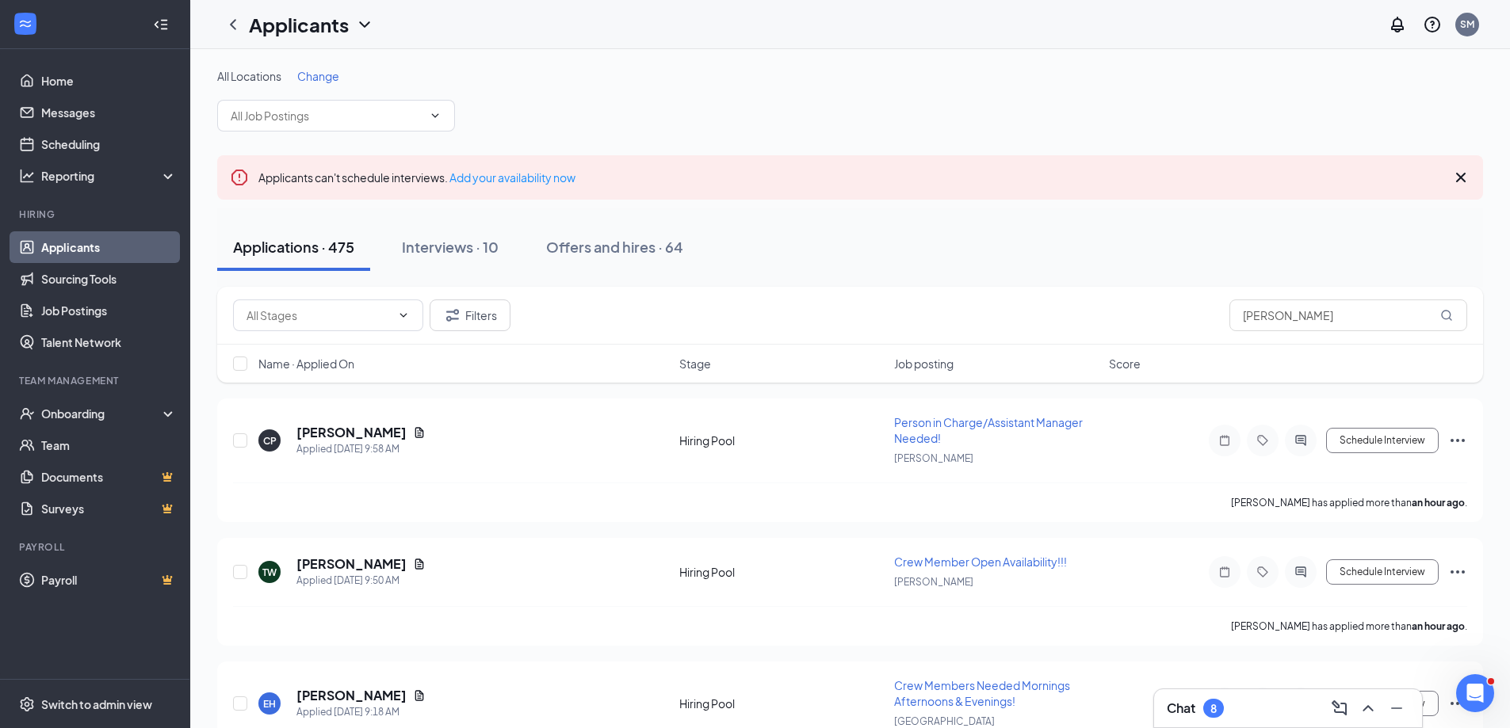
click at [1250, 706] on div "Chat 8" at bounding box center [1288, 708] width 243 height 25
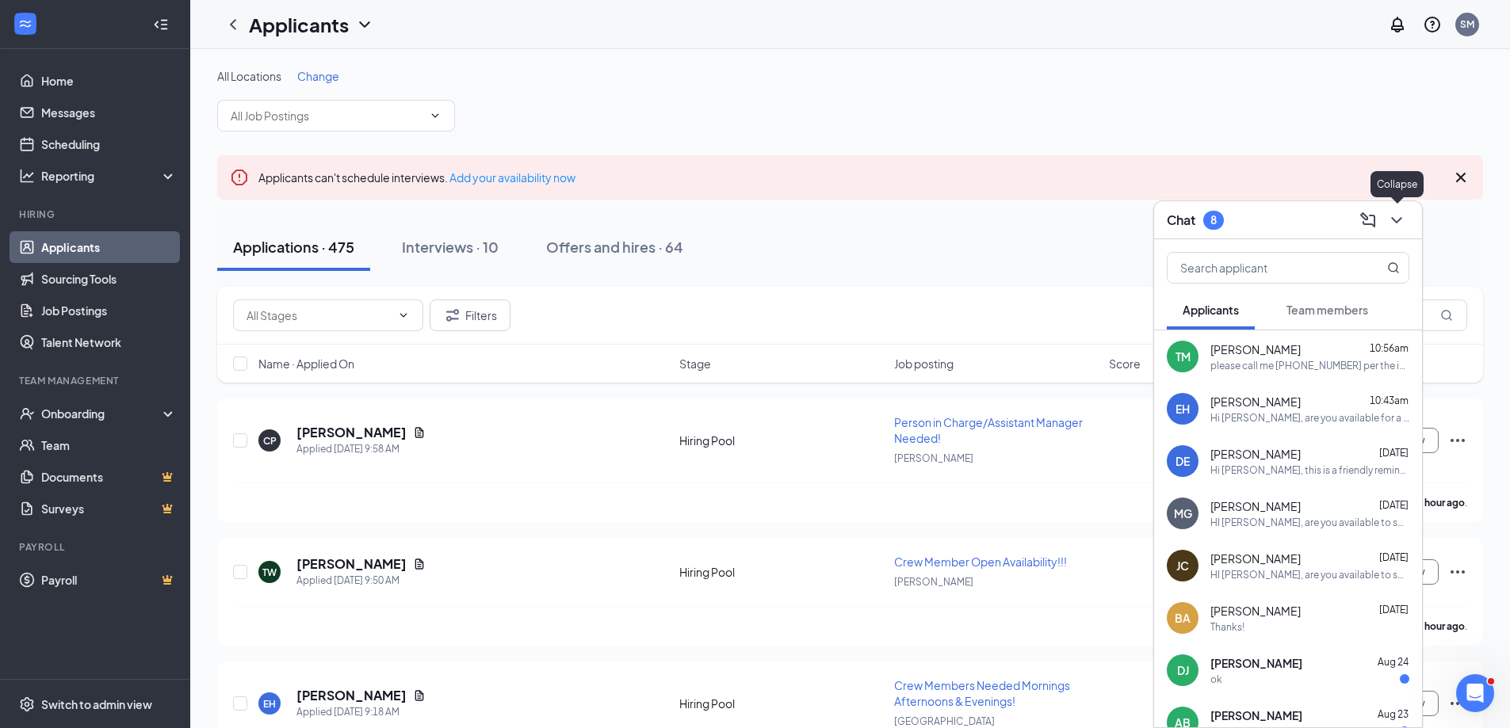
click at [1395, 220] on icon "ChevronDown" at bounding box center [1396, 220] width 10 height 6
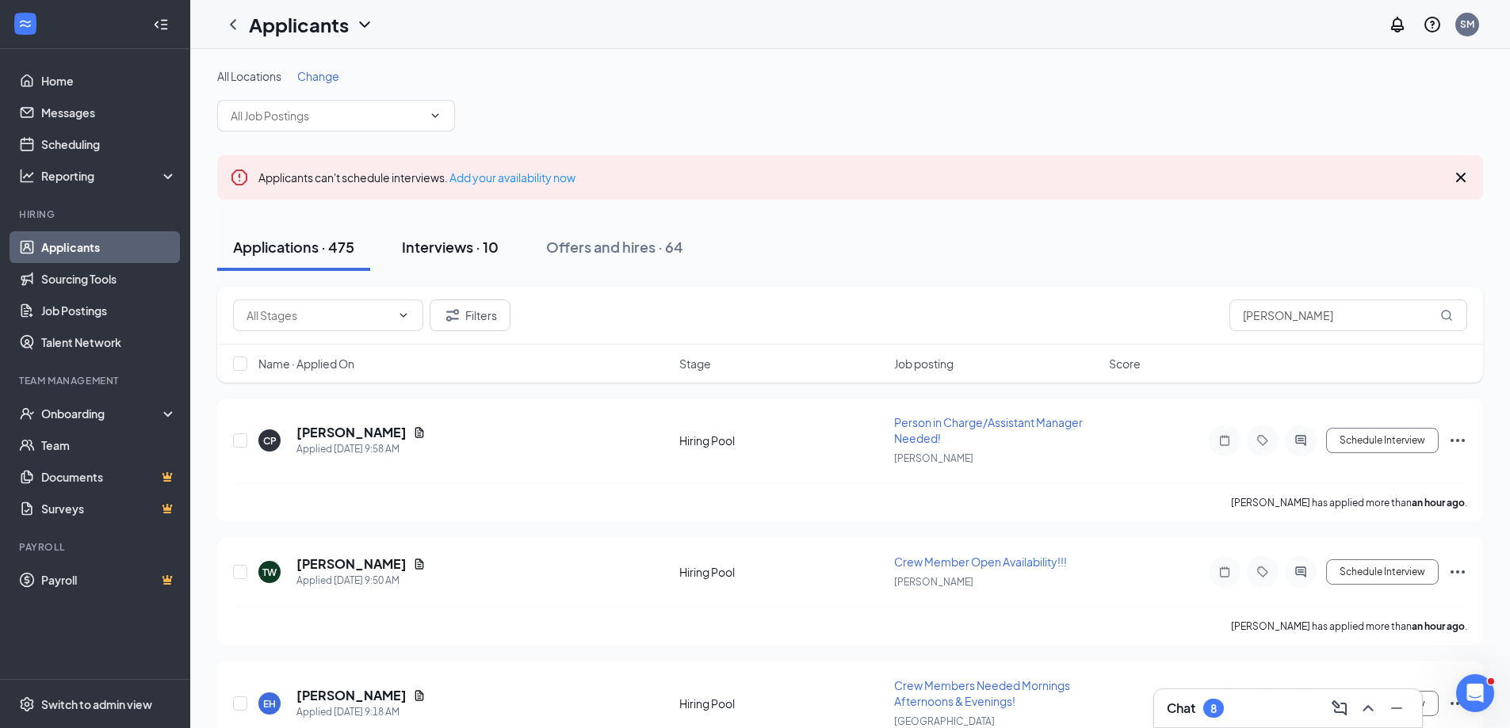
click at [454, 243] on div "Interviews · 10" at bounding box center [450, 247] width 97 height 20
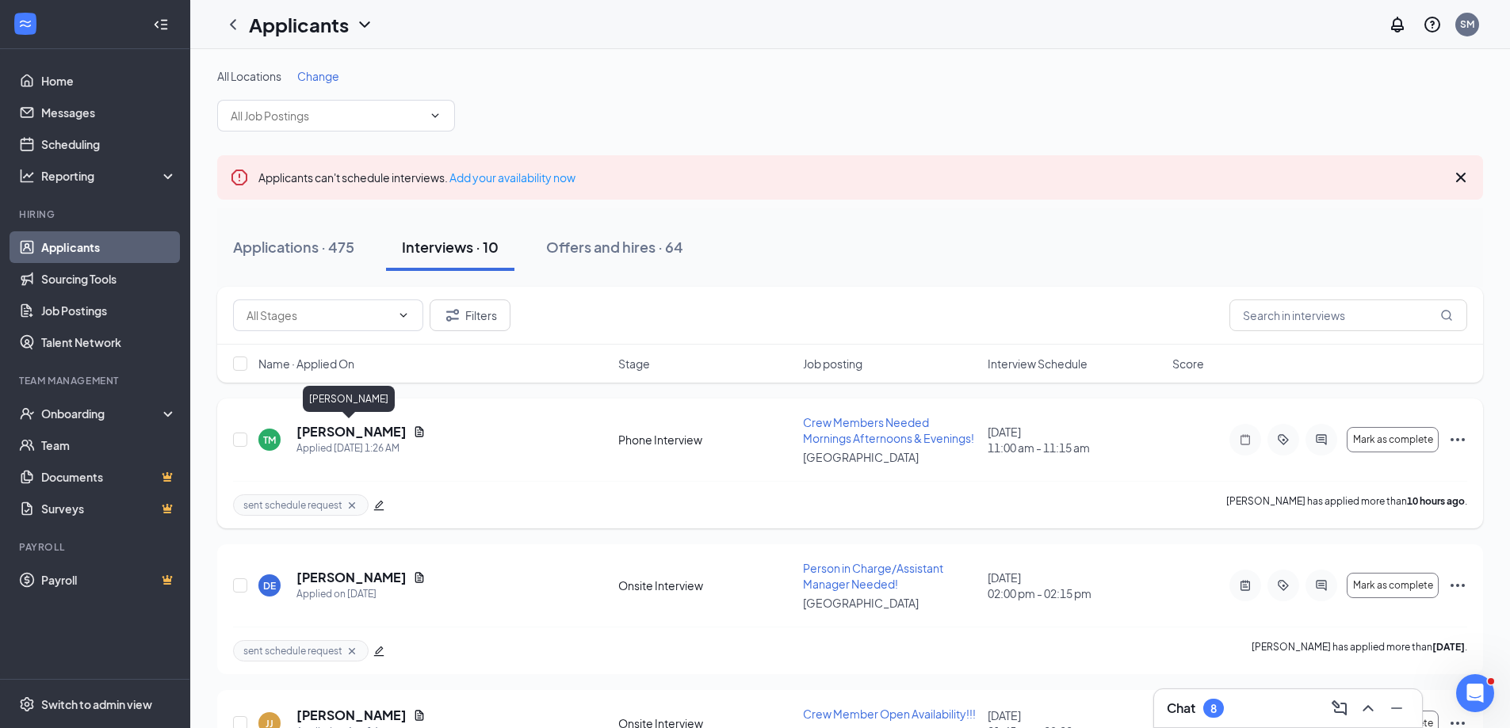
click at [327, 426] on h5 "[PERSON_NAME]" at bounding box center [351, 431] width 110 height 17
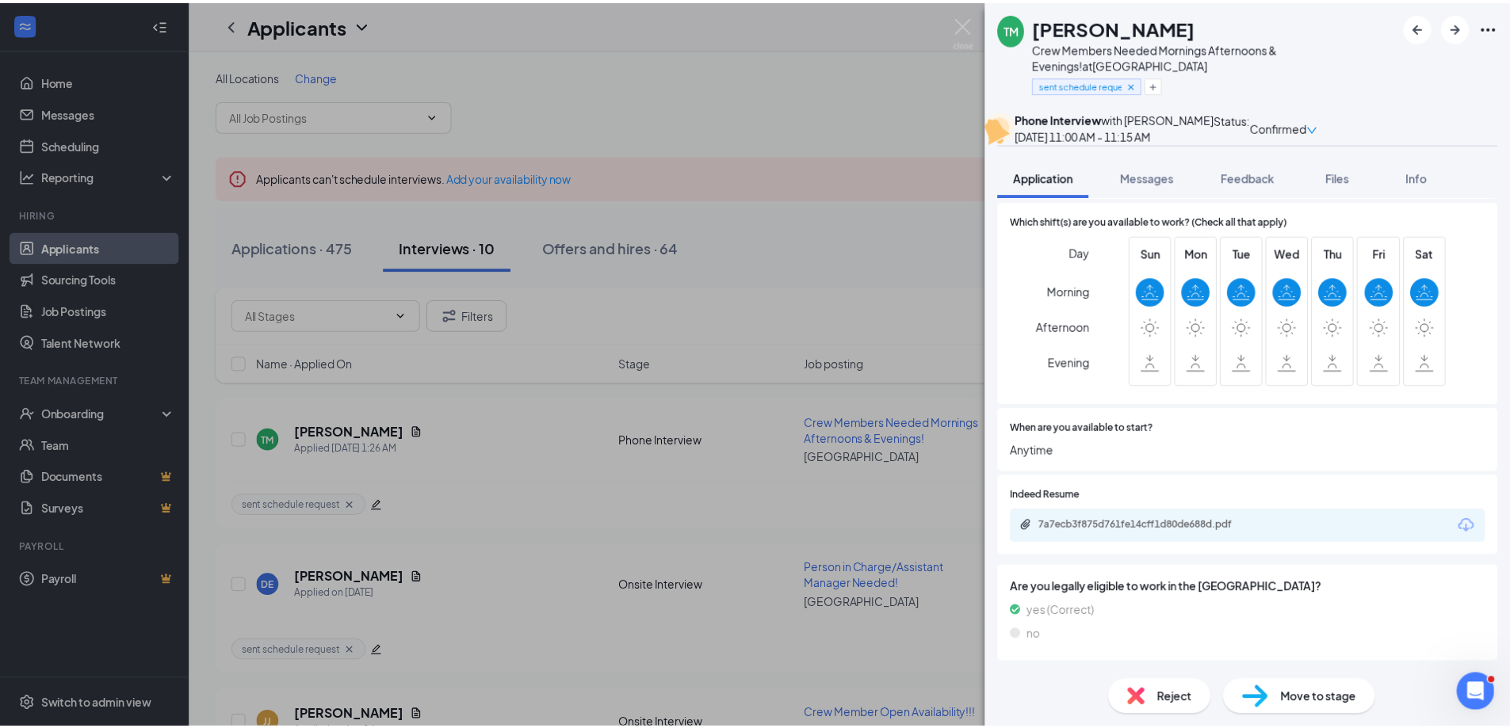
scroll to position [476, 0]
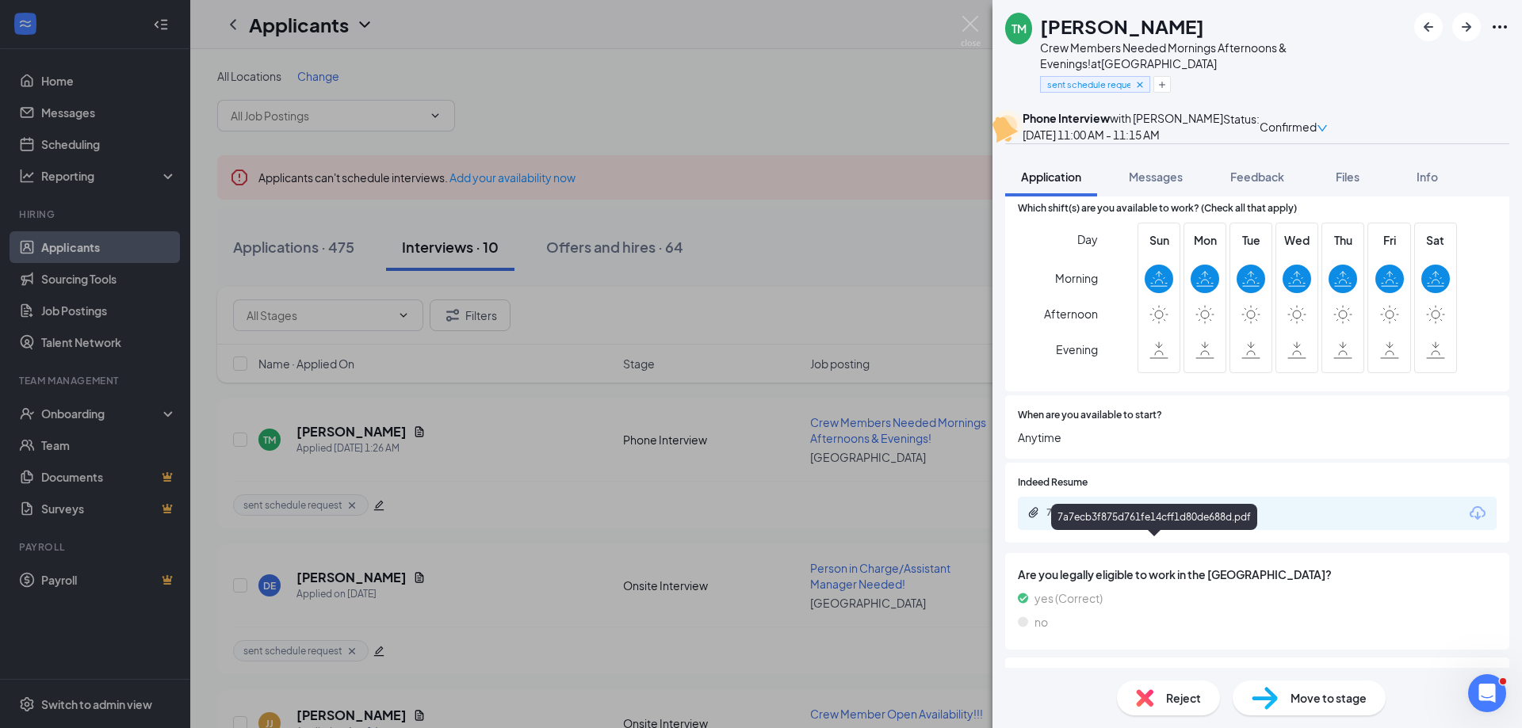
click at [1145, 519] on div "7a7ecb3f875d761fe14cff1d80de688d.pdf" at bounding box center [1157, 512] width 222 height 13
click at [969, 21] on img at bounding box center [971, 31] width 20 height 31
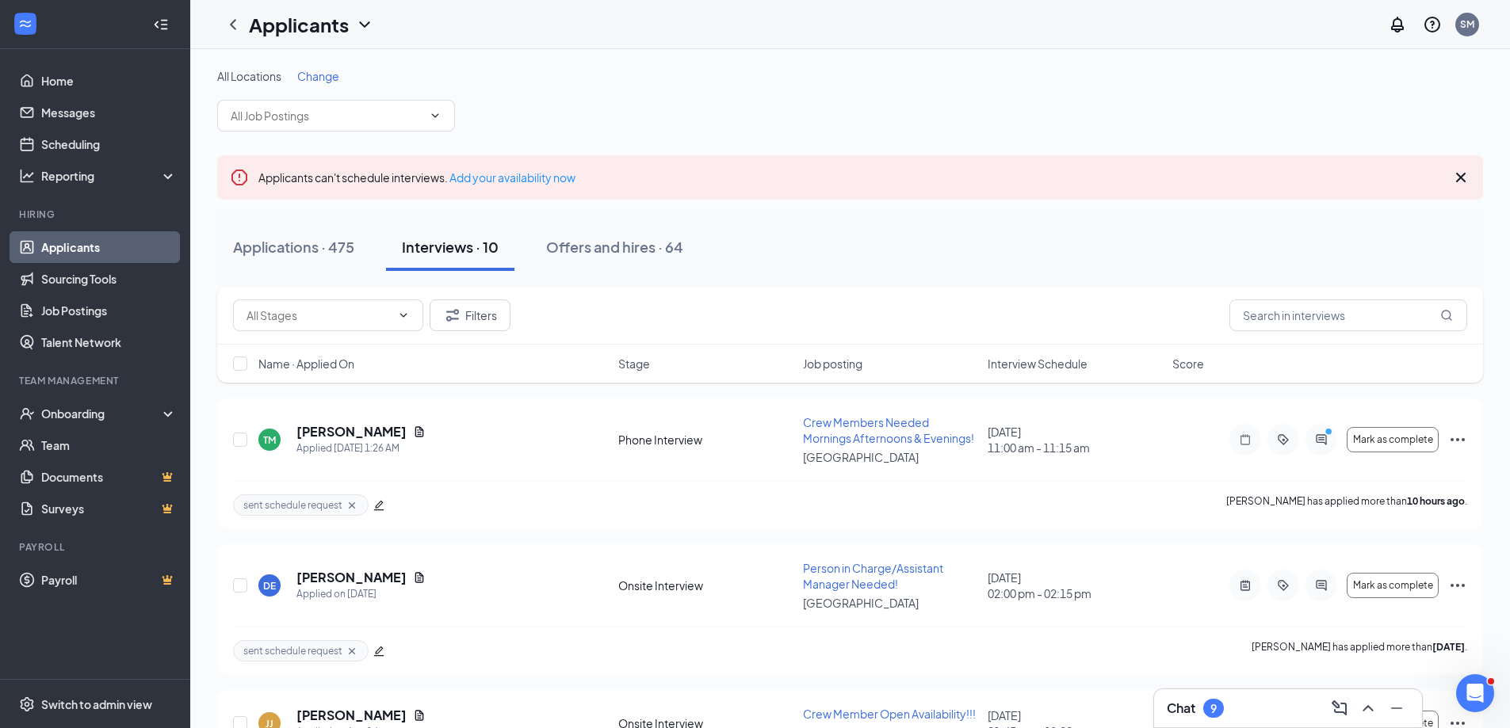
click at [1287, 704] on div "Chat 9" at bounding box center [1288, 708] width 243 height 25
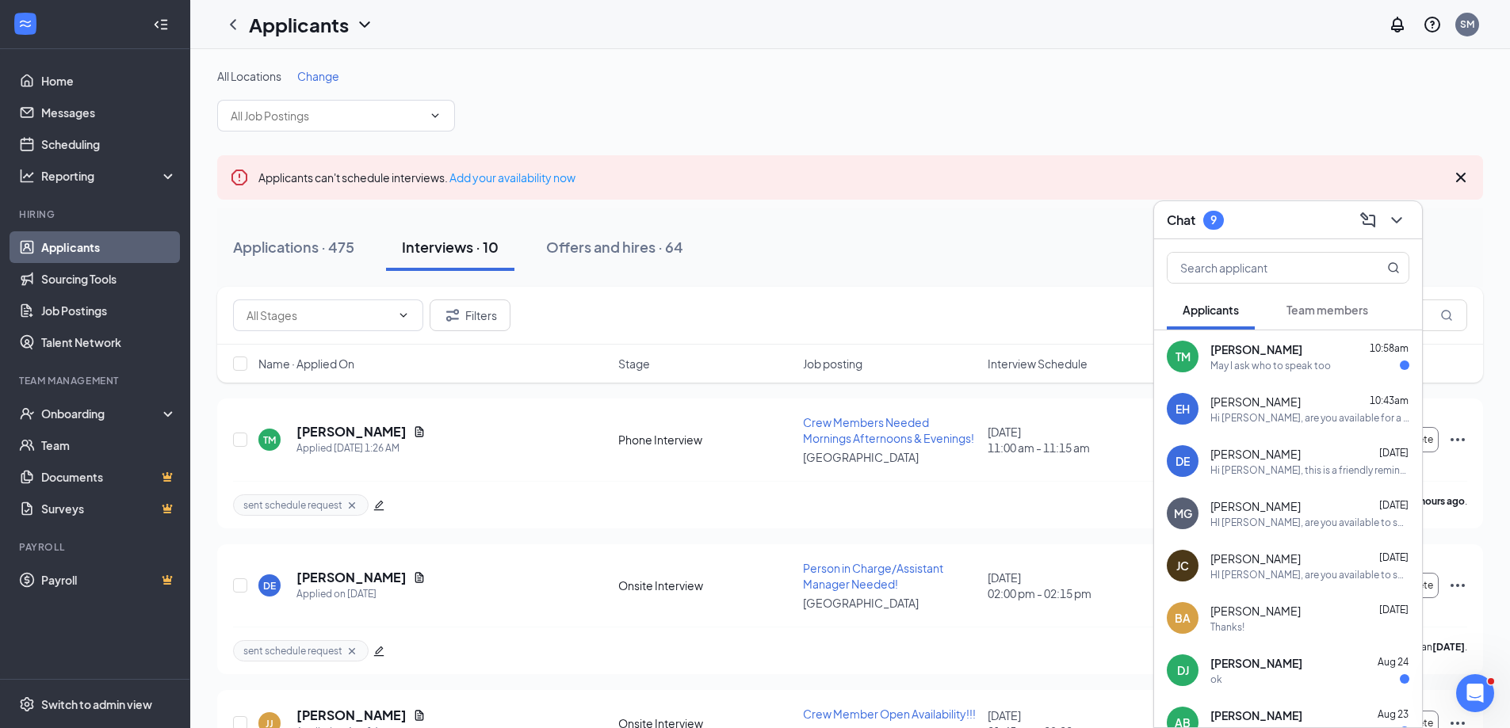
click at [1235, 365] on div "May I ask who to speak too" at bounding box center [1270, 365] width 120 height 13
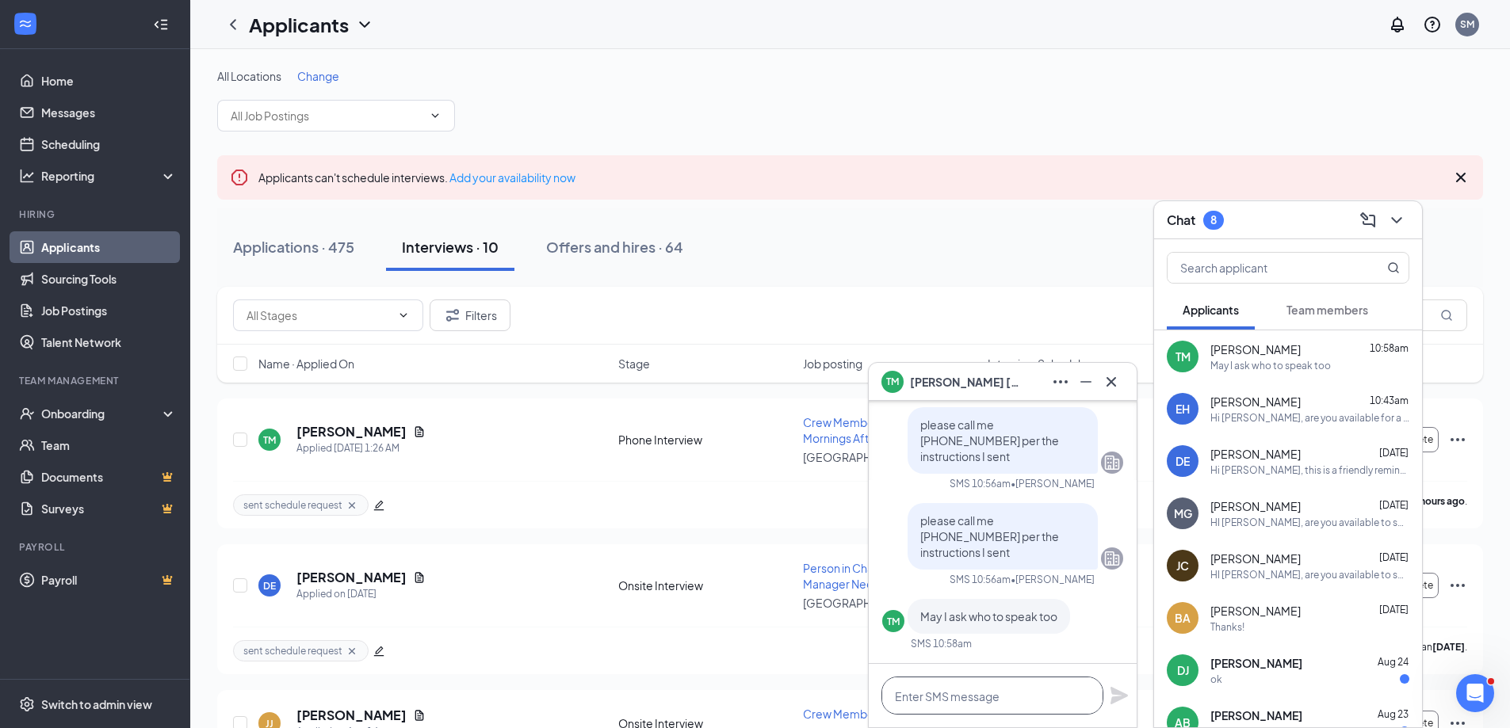
click at [934, 686] on textarea at bounding box center [992, 696] width 222 height 38
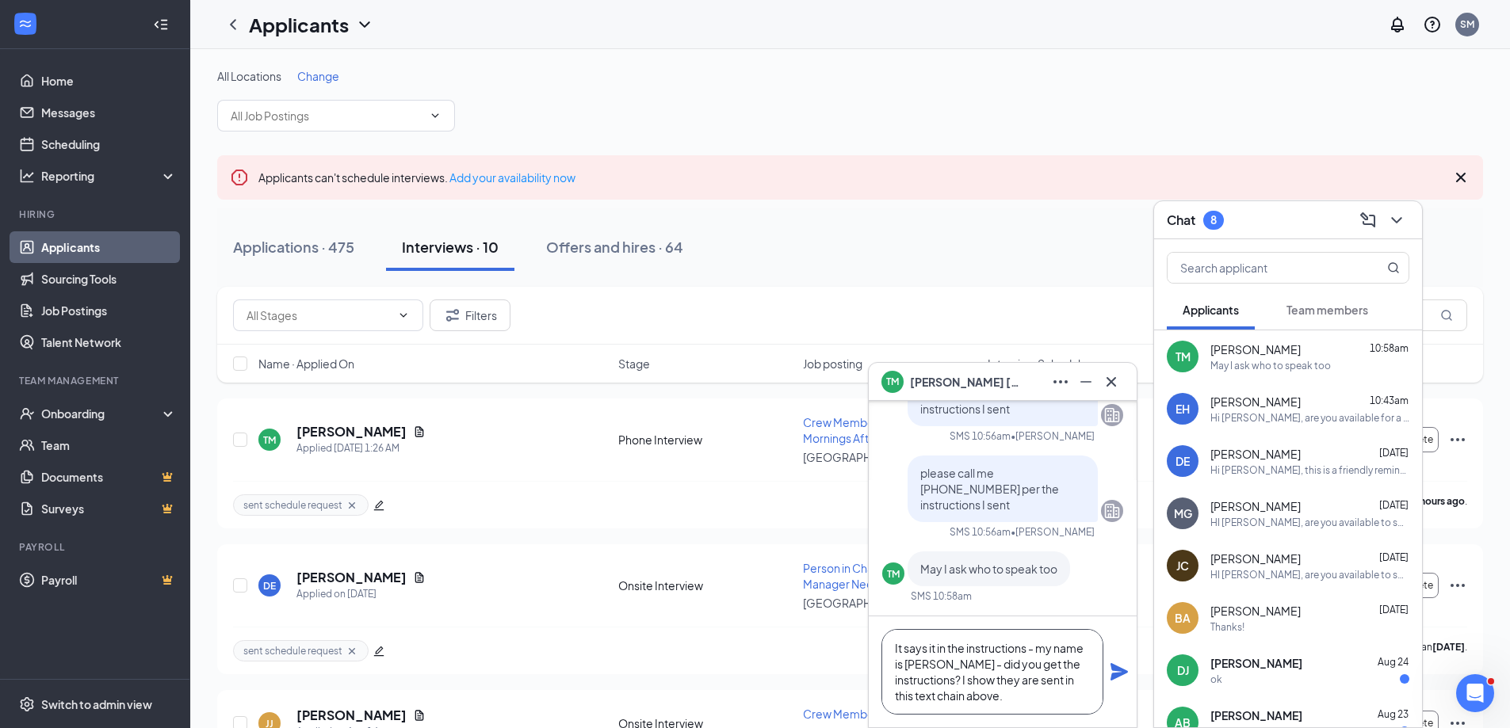
type textarea "It says it in the instructions - my name is [PERSON_NAME] - did you get the ins…"
click at [1118, 670] on icon "Plane" at bounding box center [1118, 671] width 17 height 17
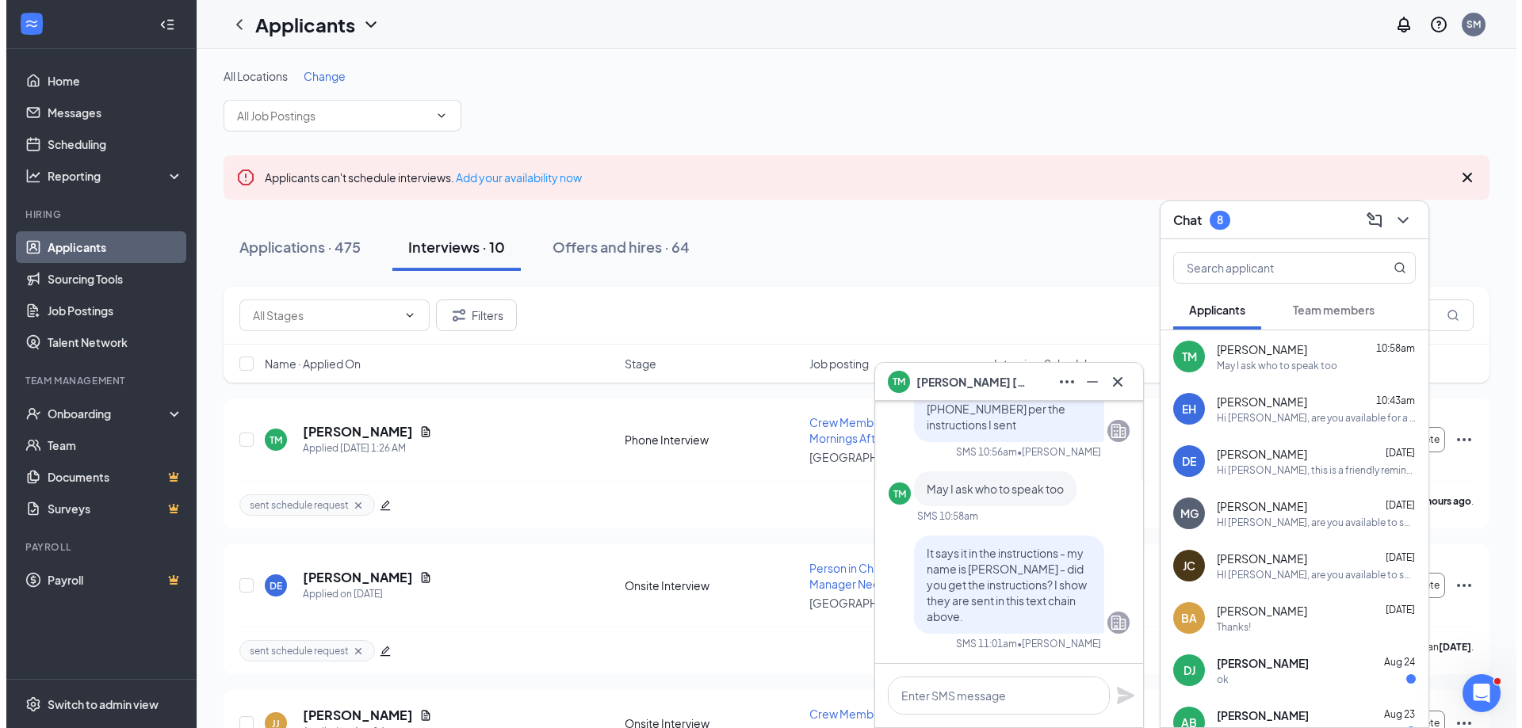
scroll to position [0, 0]
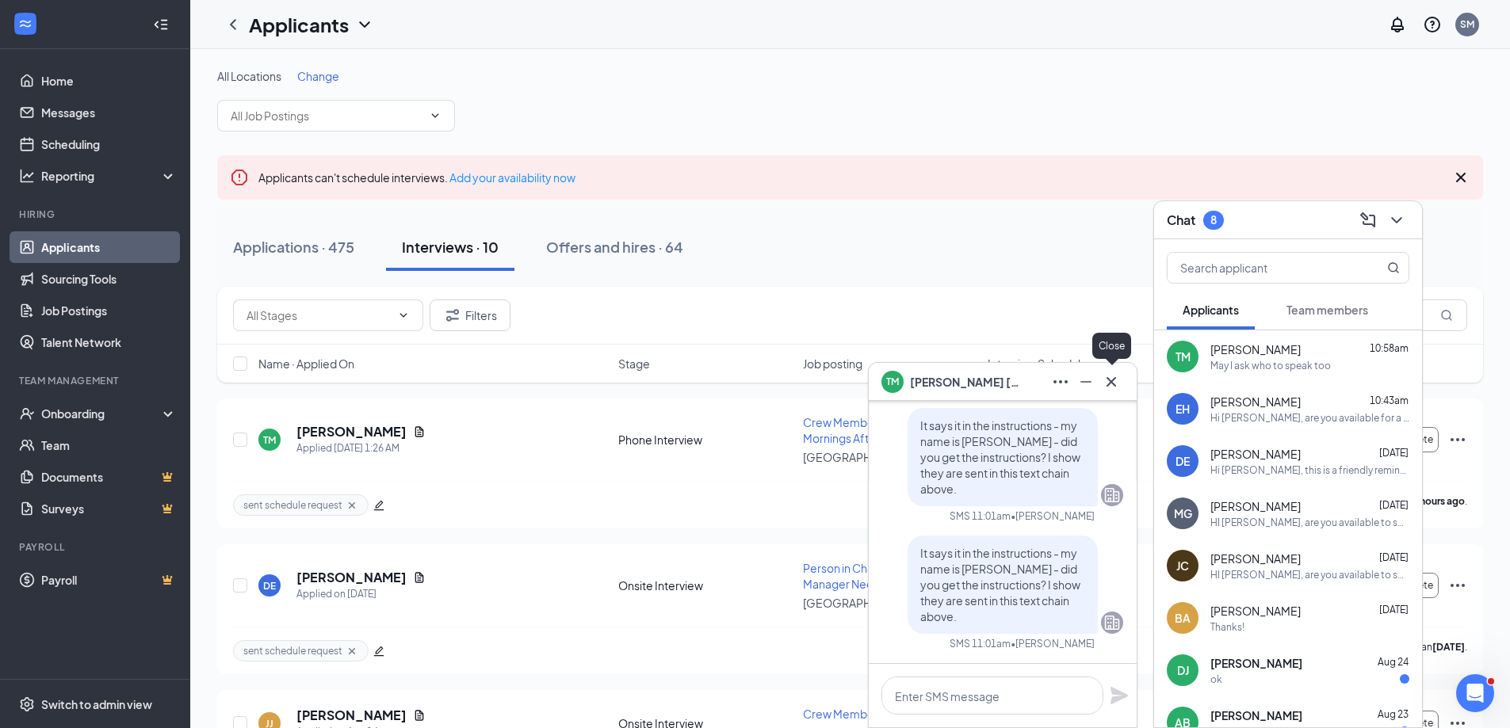
click at [1114, 375] on icon "Cross" at bounding box center [1111, 382] width 19 height 19
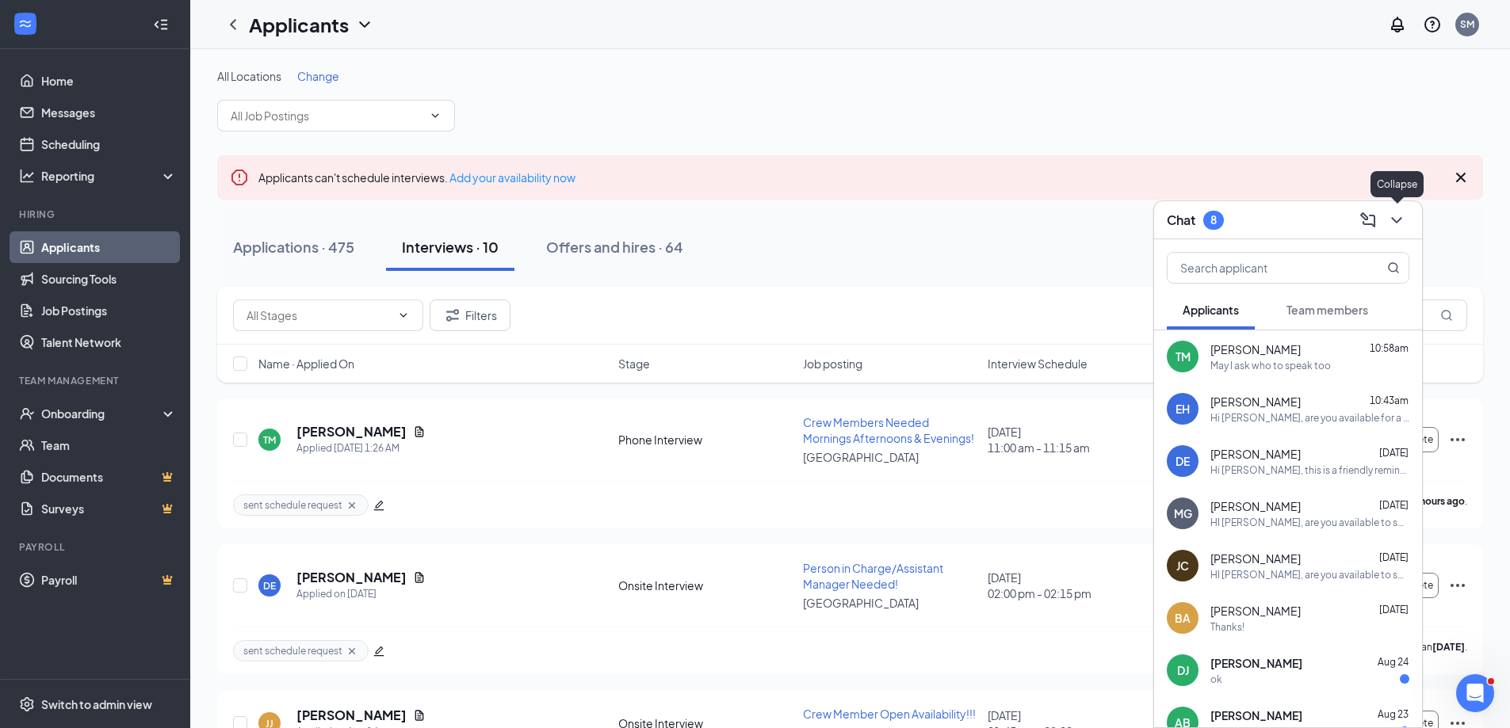
click at [1397, 222] on icon "ChevronDown" at bounding box center [1396, 220] width 10 height 6
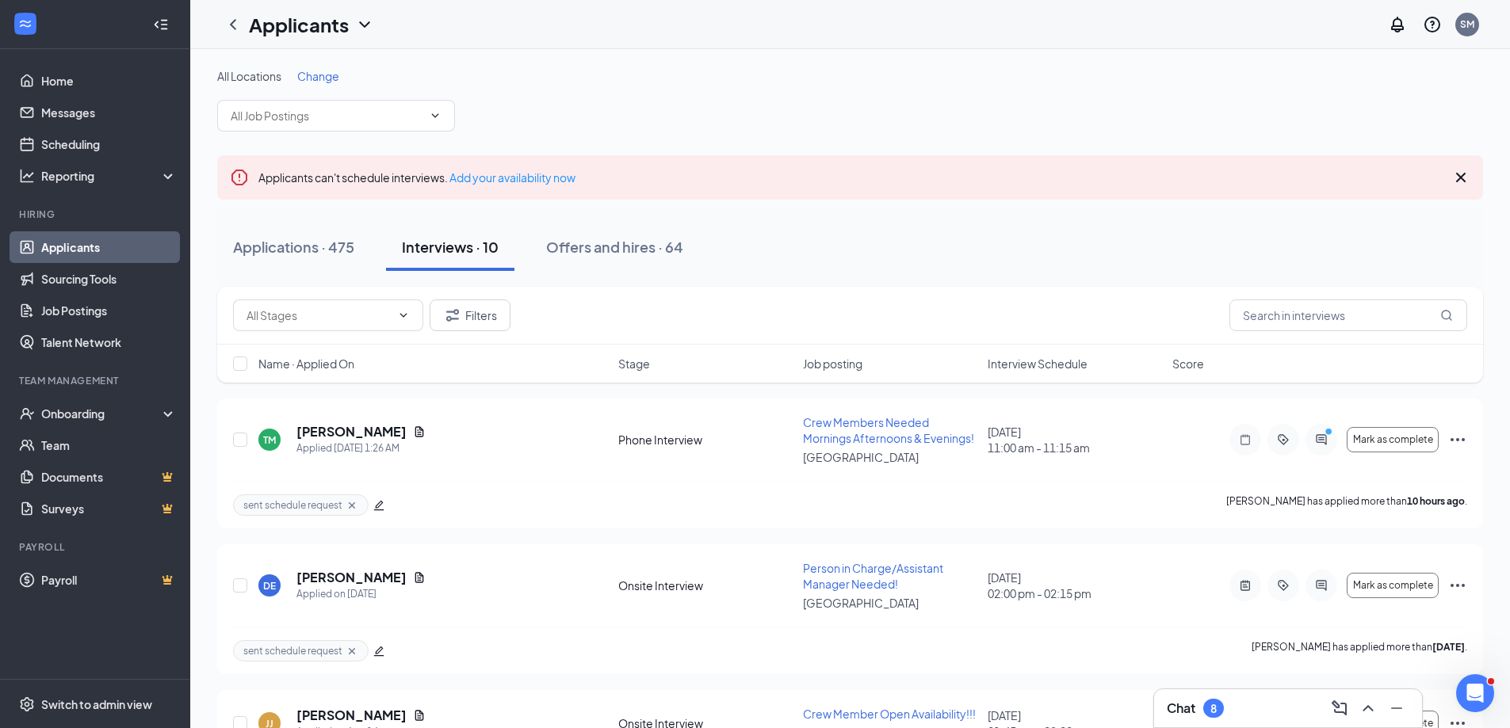
click at [1275, 708] on div "Chat 8" at bounding box center [1288, 708] width 243 height 25
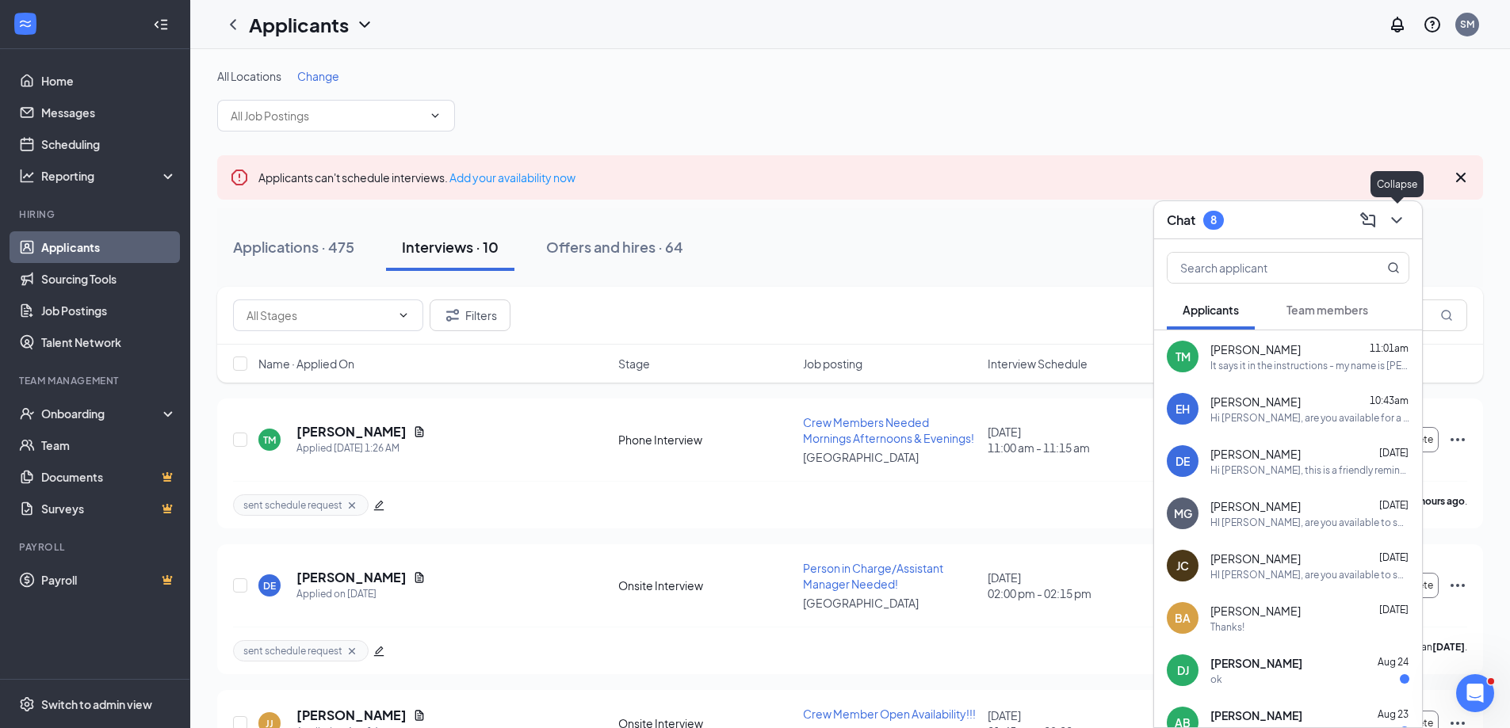
click at [1392, 220] on icon "ChevronDown" at bounding box center [1396, 220] width 19 height 19
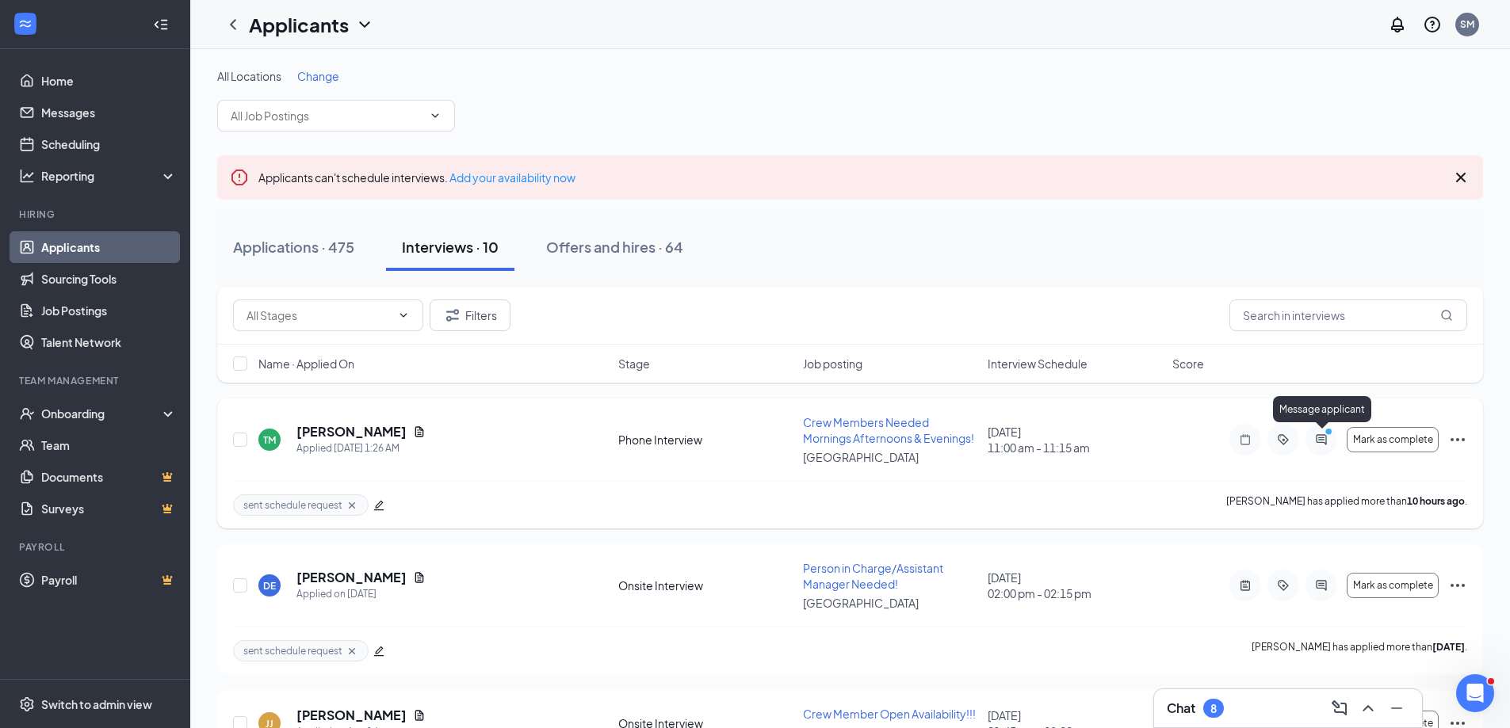
click at [1328, 438] on icon "PrimaryDot" at bounding box center [1330, 433] width 19 height 13
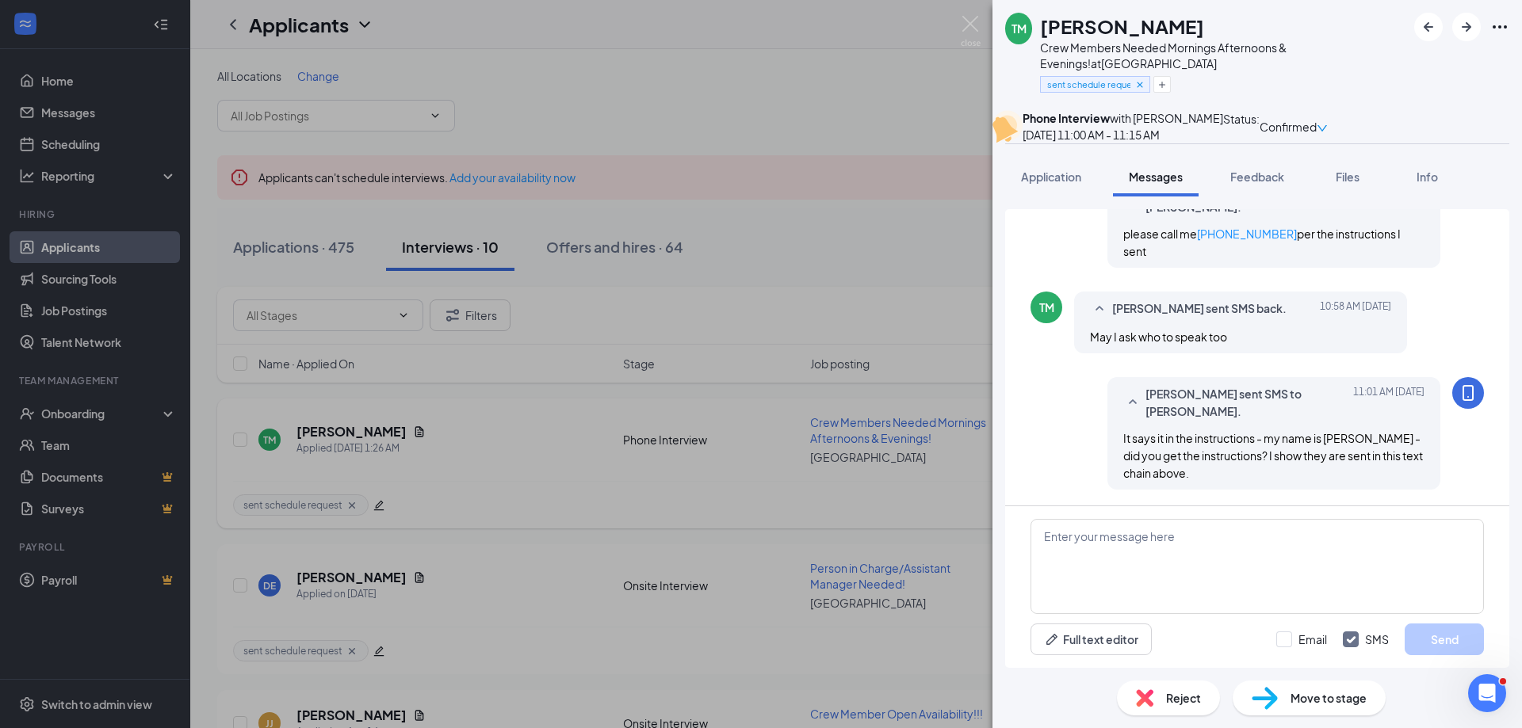
scroll to position [597, 0]
click at [971, 18] on img at bounding box center [971, 31] width 20 height 31
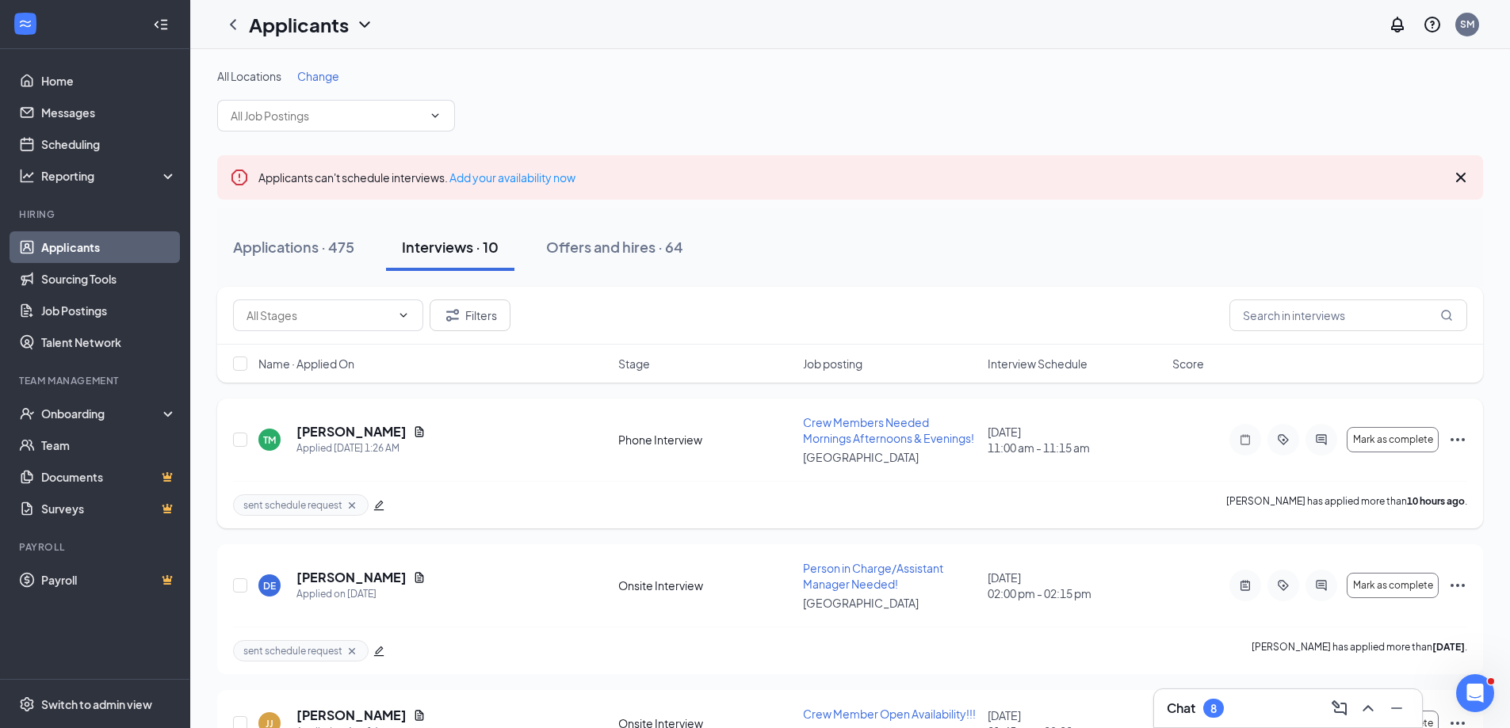
click at [1240, 717] on div "Chat 8" at bounding box center [1288, 708] width 243 height 25
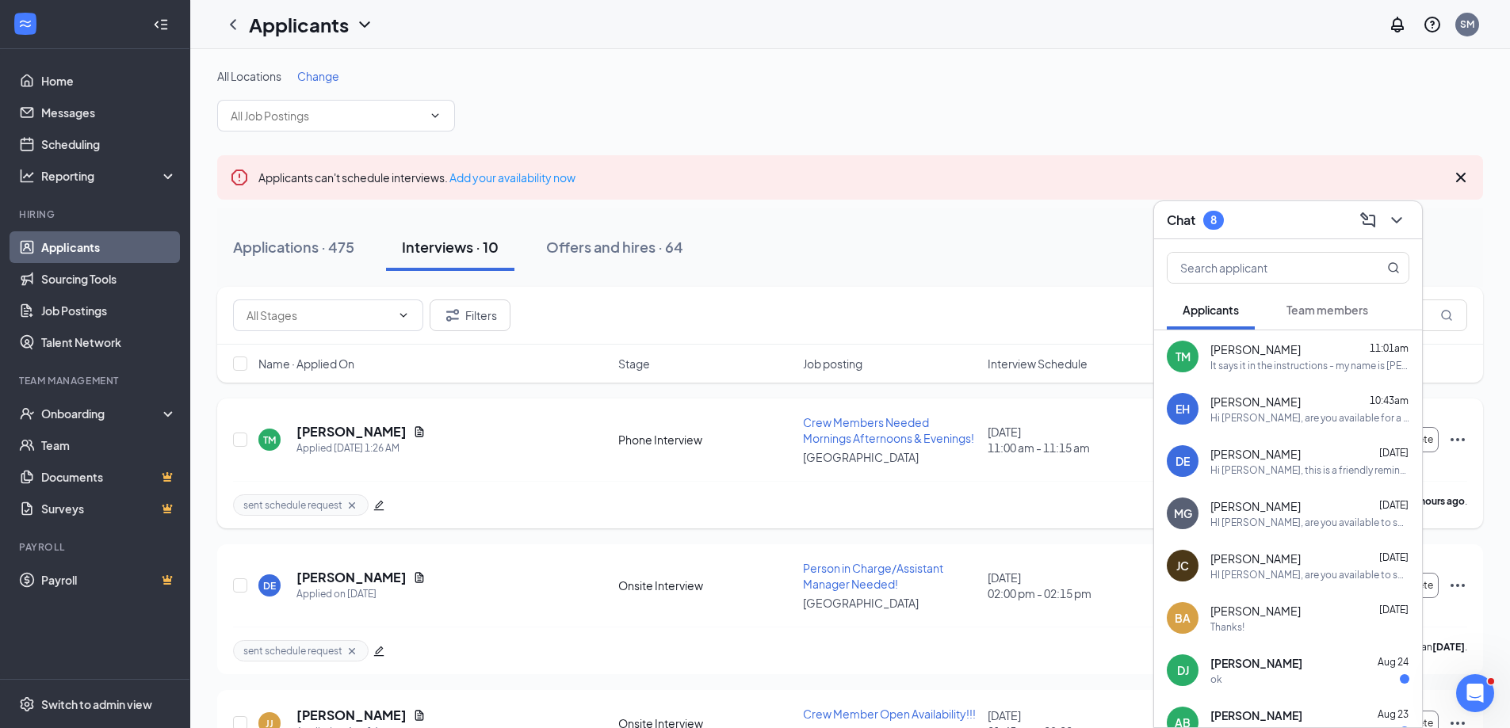
click at [1237, 347] on span "[PERSON_NAME]" at bounding box center [1255, 350] width 90 height 16
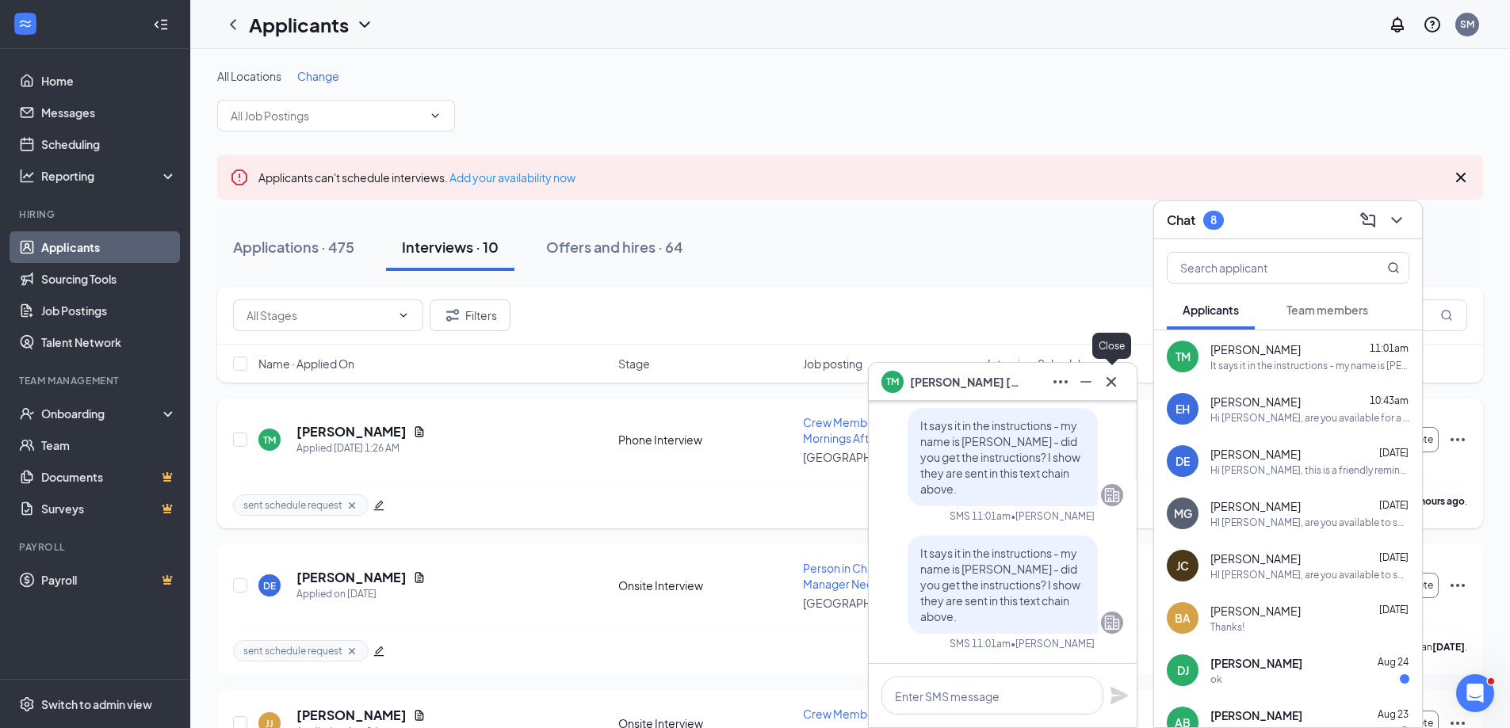
drag, startPoint x: 1110, startPoint y: 383, endPoint x: 1120, endPoint y: 374, distance: 13.5
click at [1110, 383] on icon "Cross" at bounding box center [1112, 381] width 10 height 10
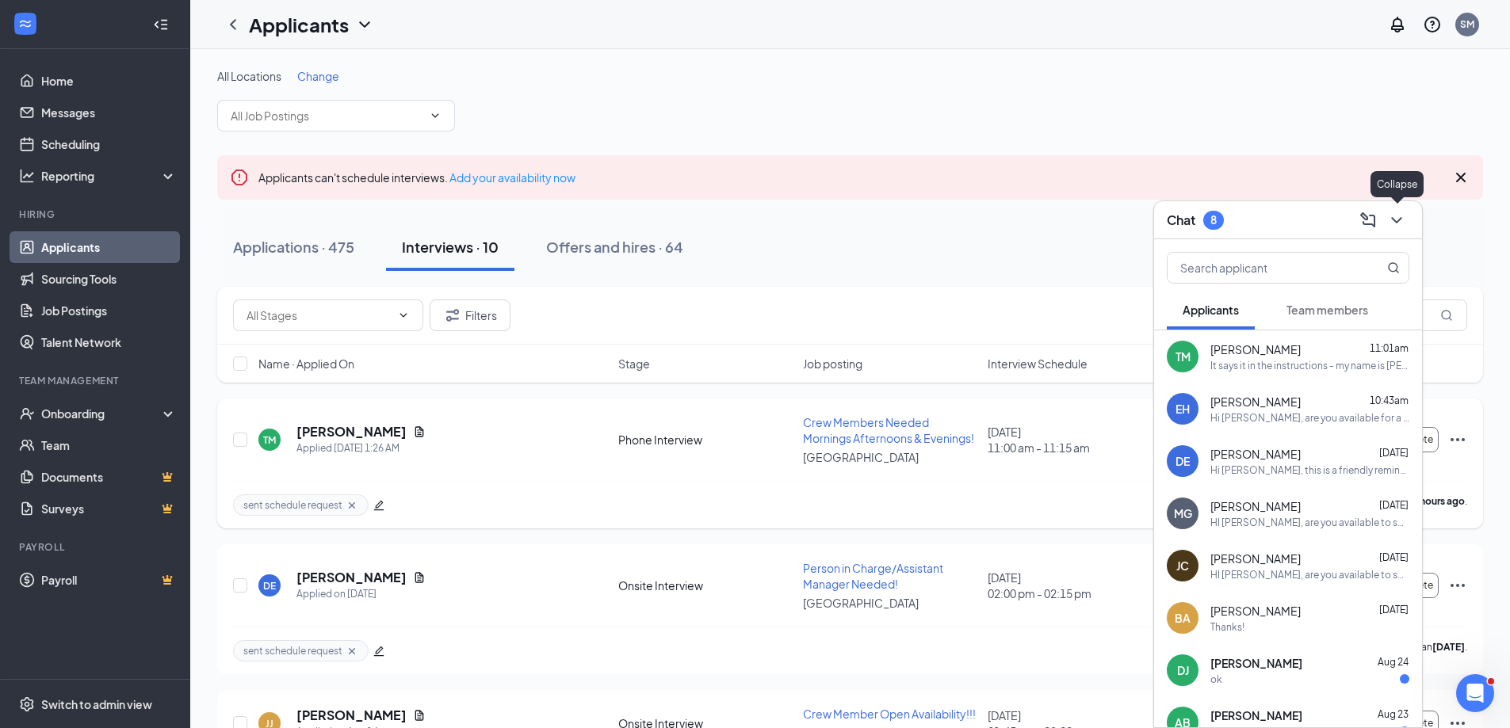
click at [1397, 218] on icon "ChevronDown" at bounding box center [1396, 220] width 19 height 19
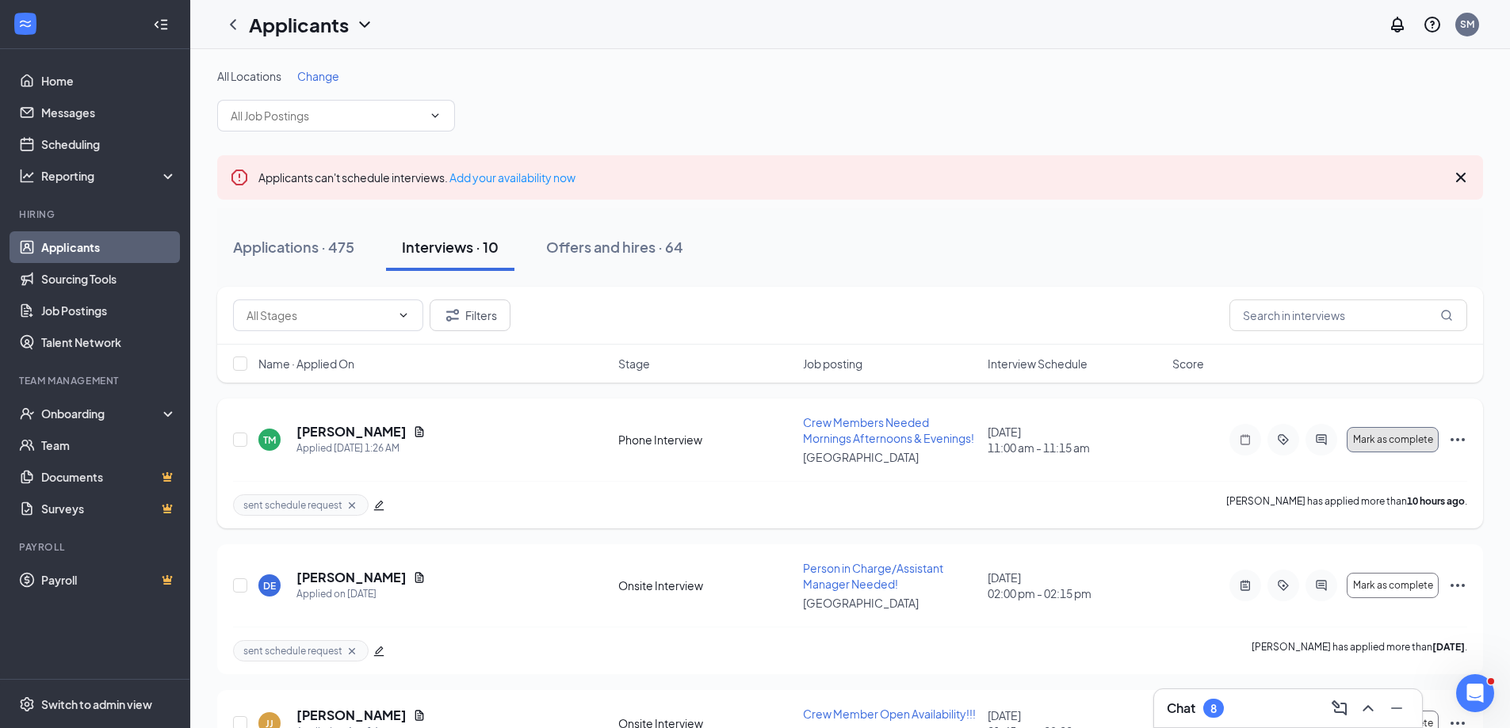
click at [1418, 438] on span "Mark as complete" at bounding box center [1393, 439] width 80 height 11
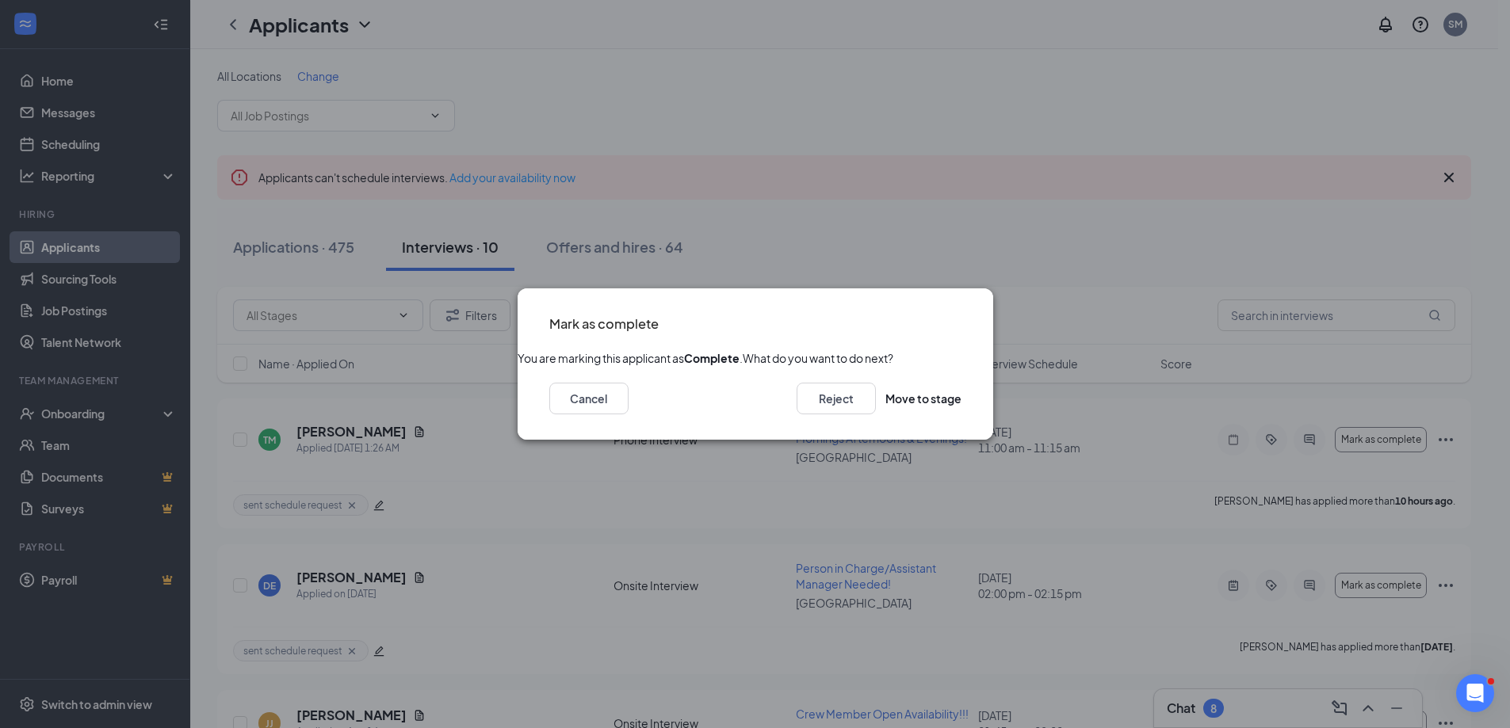
click at [965, 319] on icon "Cross" at bounding box center [970, 324] width 10 height 10
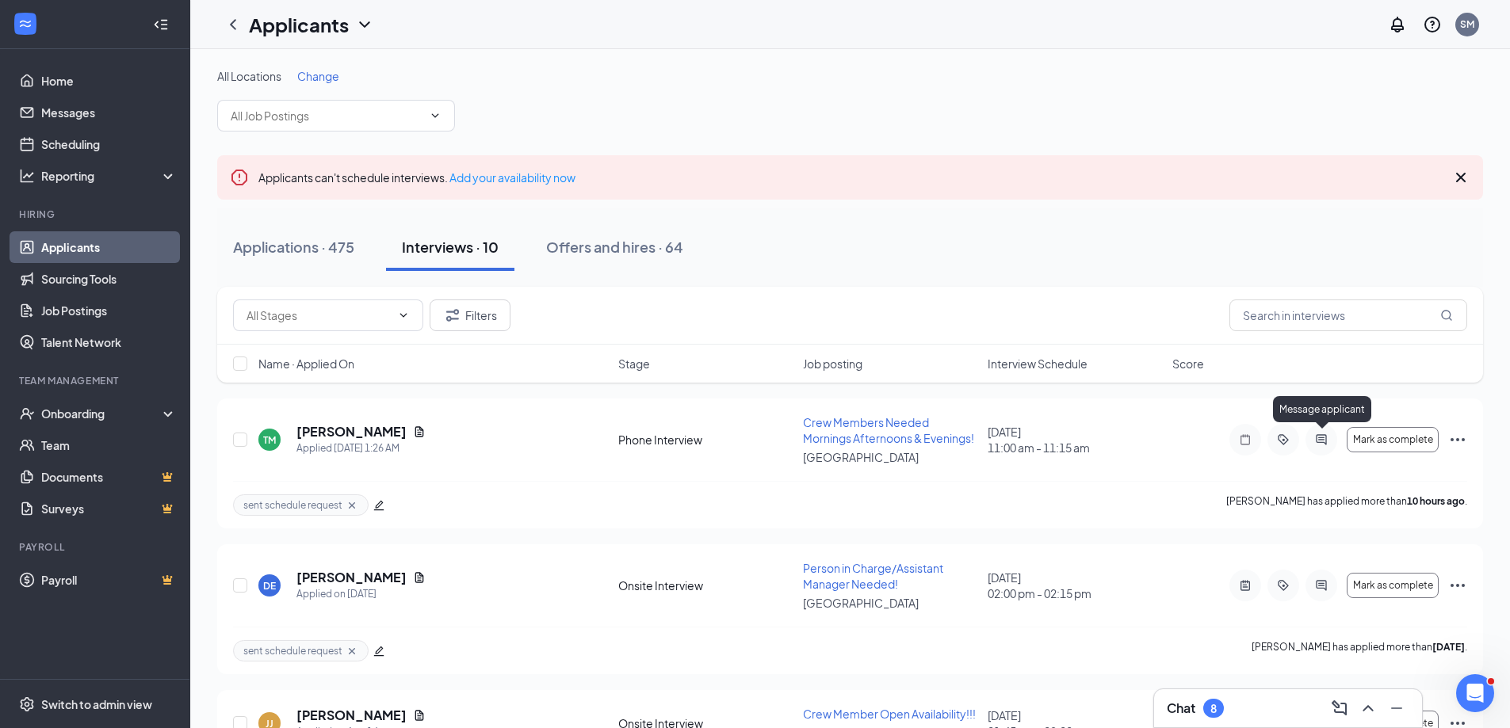
click at [1319, 441] on icon "ActiveChat" at bounding box center [1321, 440] width 19 height 13
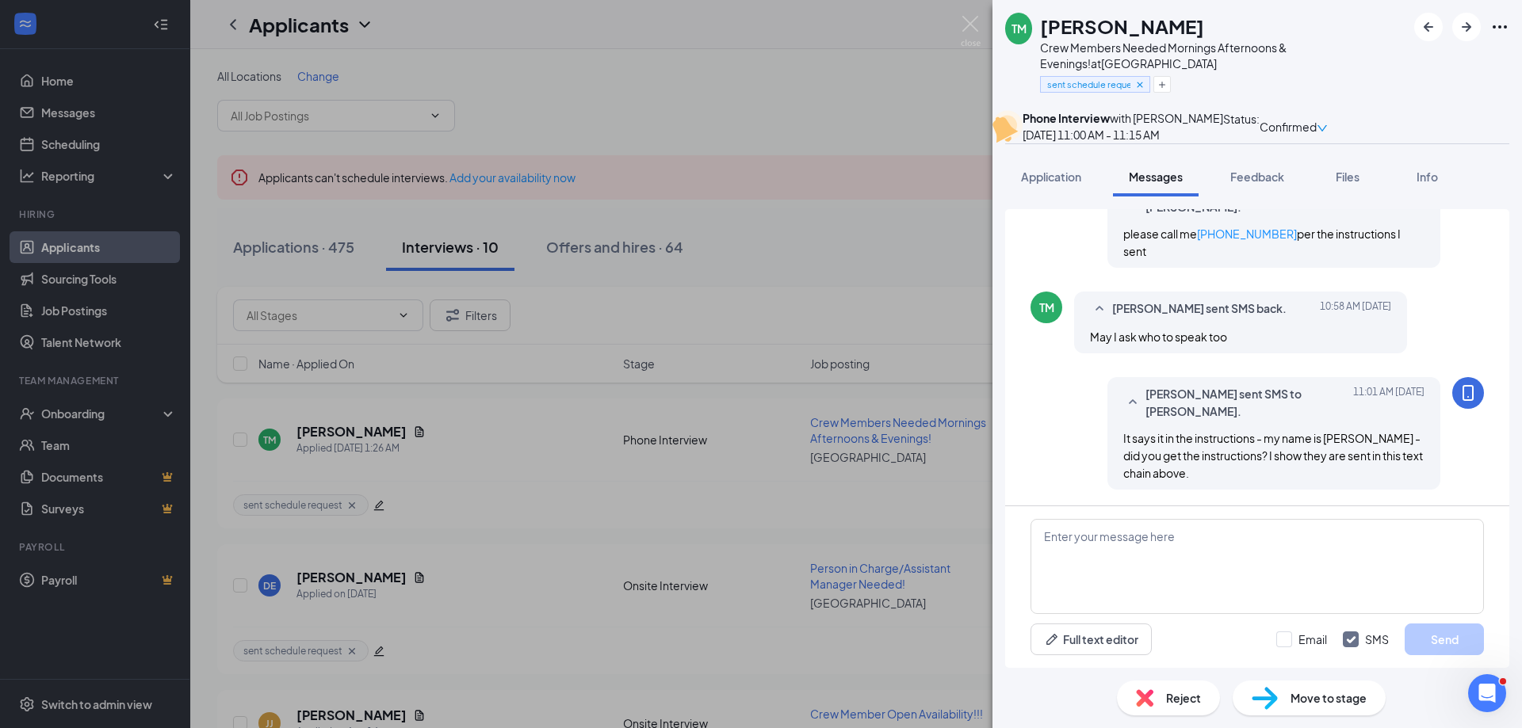
scroll to position [597, 0]
click at [1088, 548] on textarea at bounding box center [1256, 566] width 453 height 95
type textarea "never mind - cancelling interview."
click at [1445, 640] on button "Send" at bounding box center [1444, 640] width 79 height 32
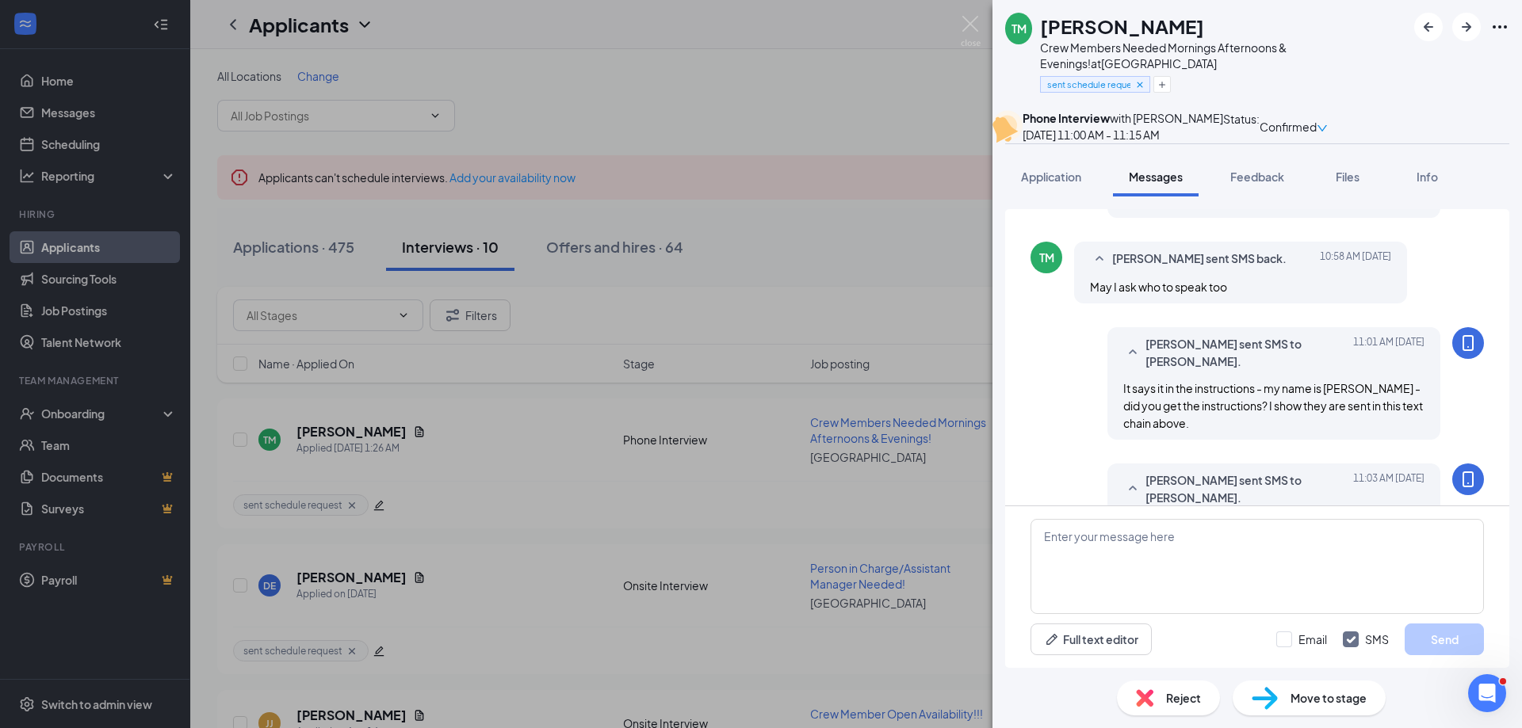
scroll to position [698, 0]
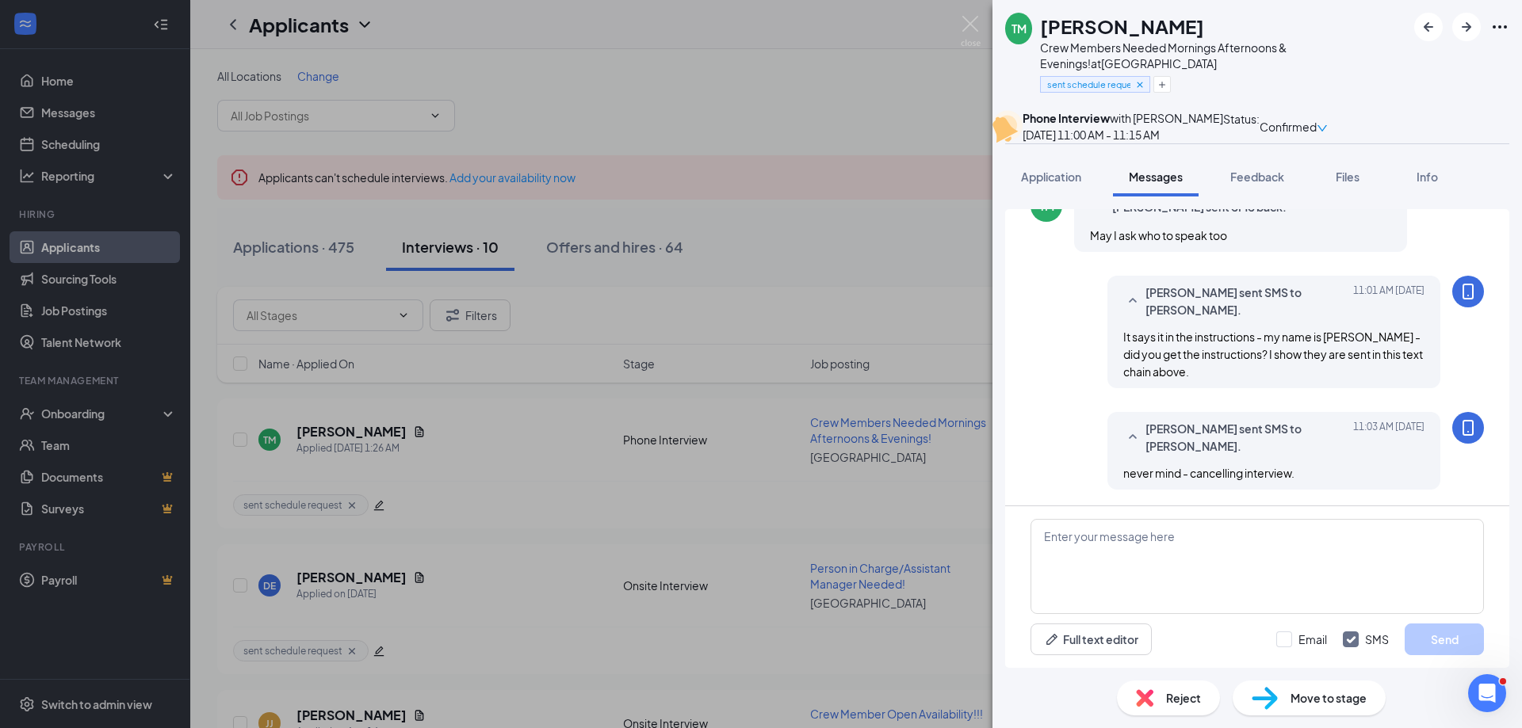
click at [1317, 127] on span "Confirmed" at bounding box center [1287, 126] width 57 height 17
click at [1404, 285] on span "Cancel" at bounding box center [1401, 293] width 109 height 17
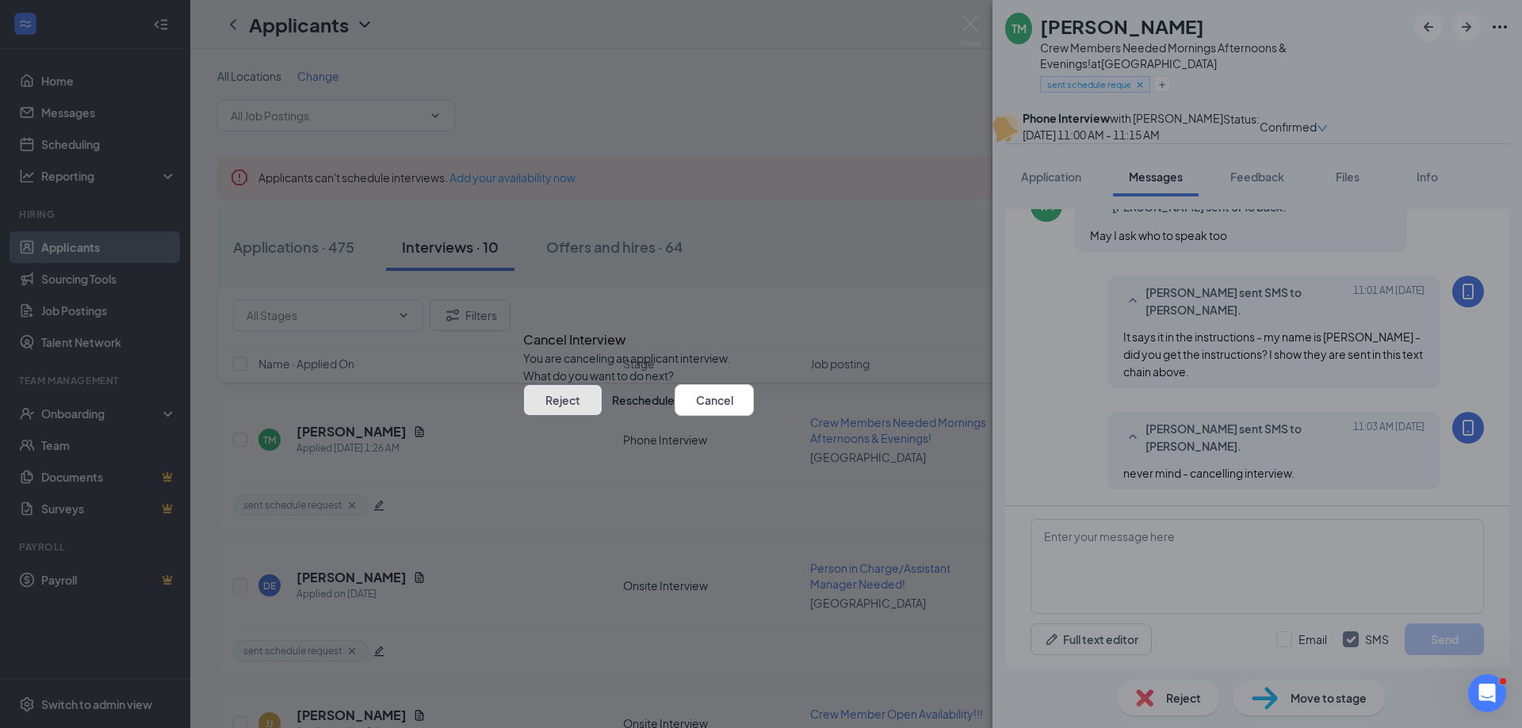
click at [602, 416] on button "Reject" at bounding box center [562, 400] width 79 height 32
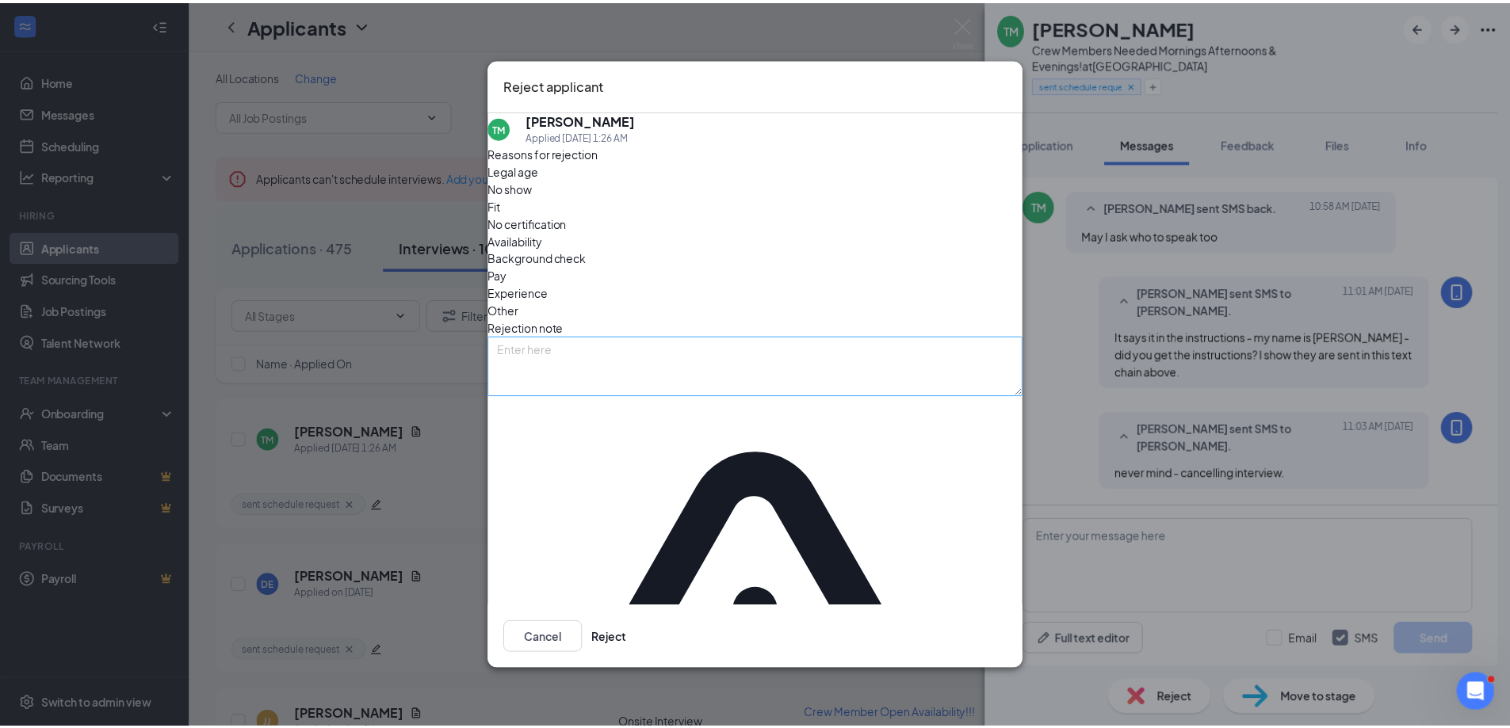
scroll to position [631, 0]
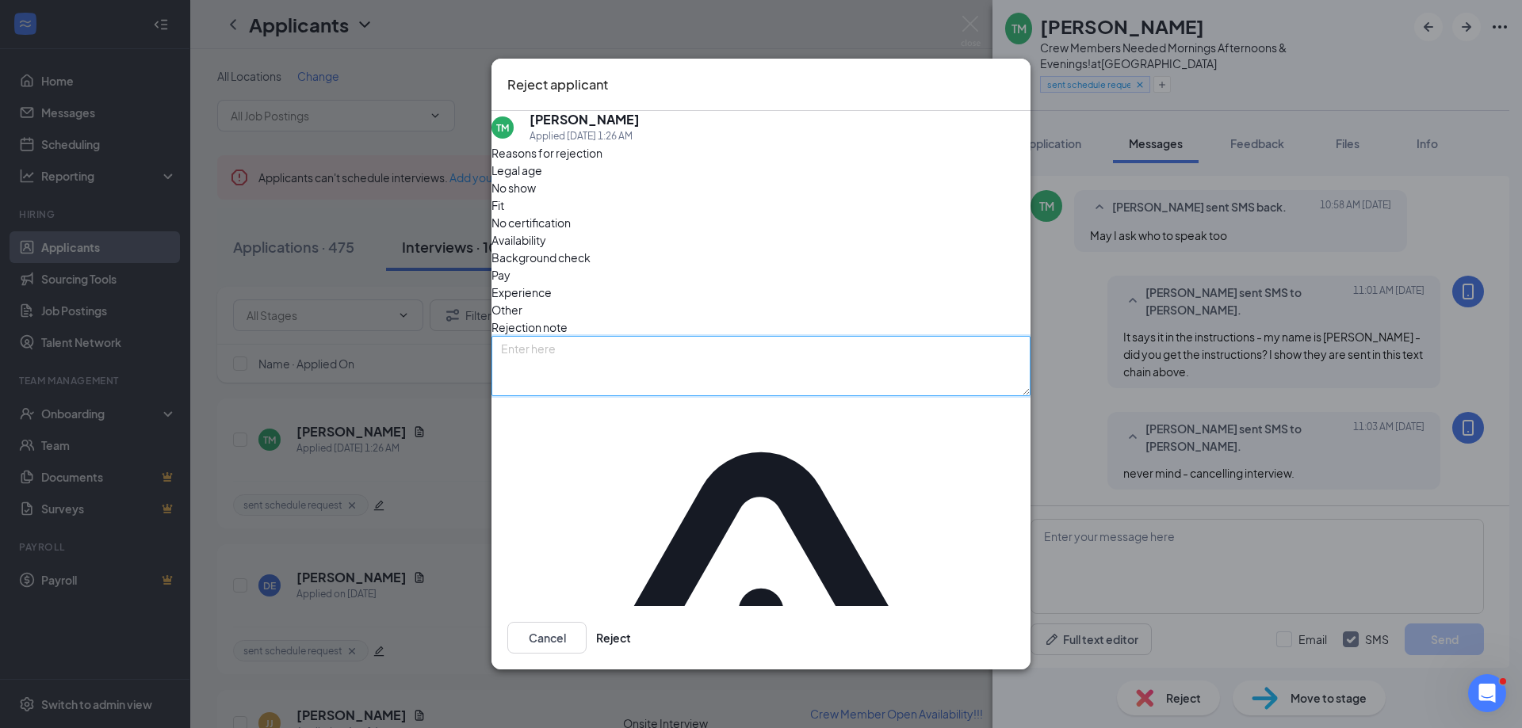
click at [593, 368] on textarea at bounding box center [760, 366] width 539 height 60
type textarea "can't follow instructions."
click at [631, 622] on button "Reject" at bounding box center [613, 638] width 35 height 32
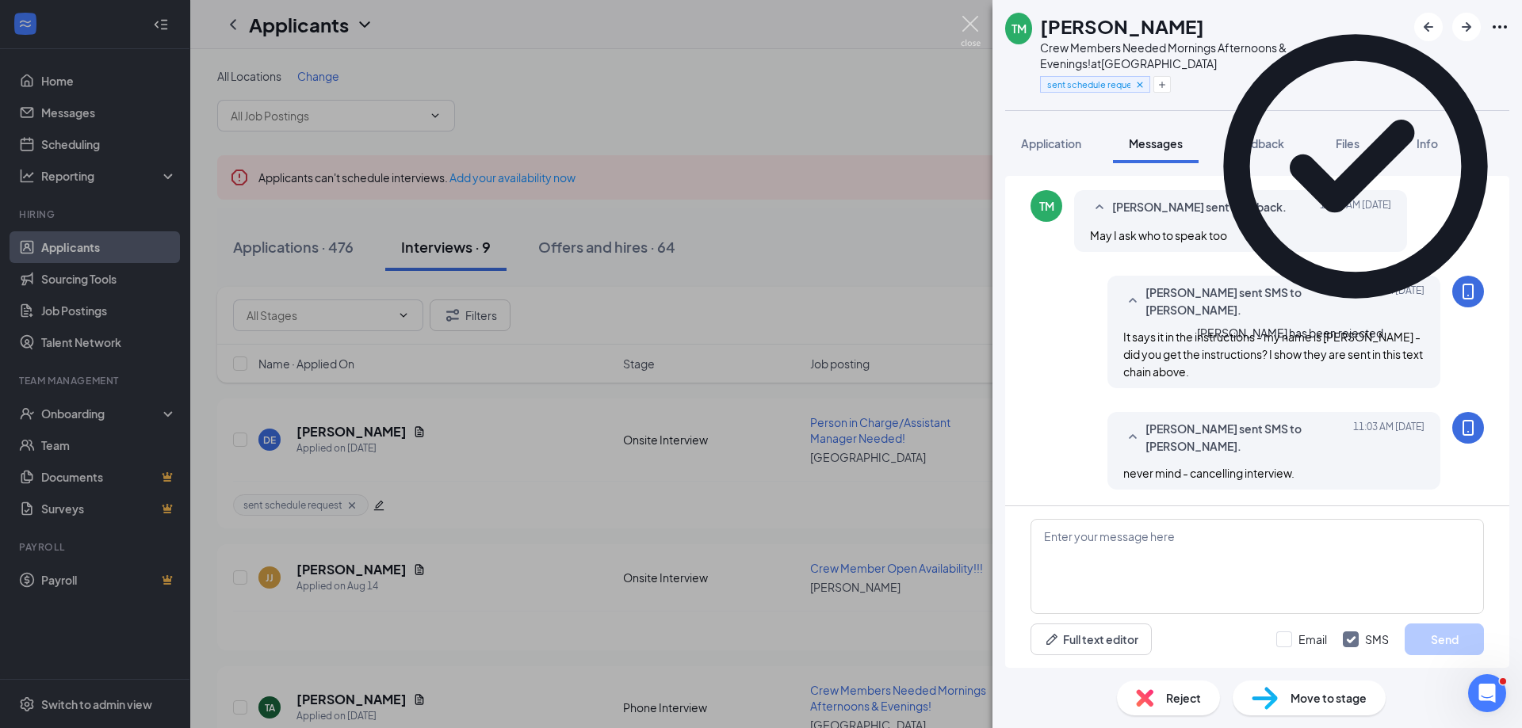
click at [968, 24] on img at bounding box center [971, 31] width 20 height 31
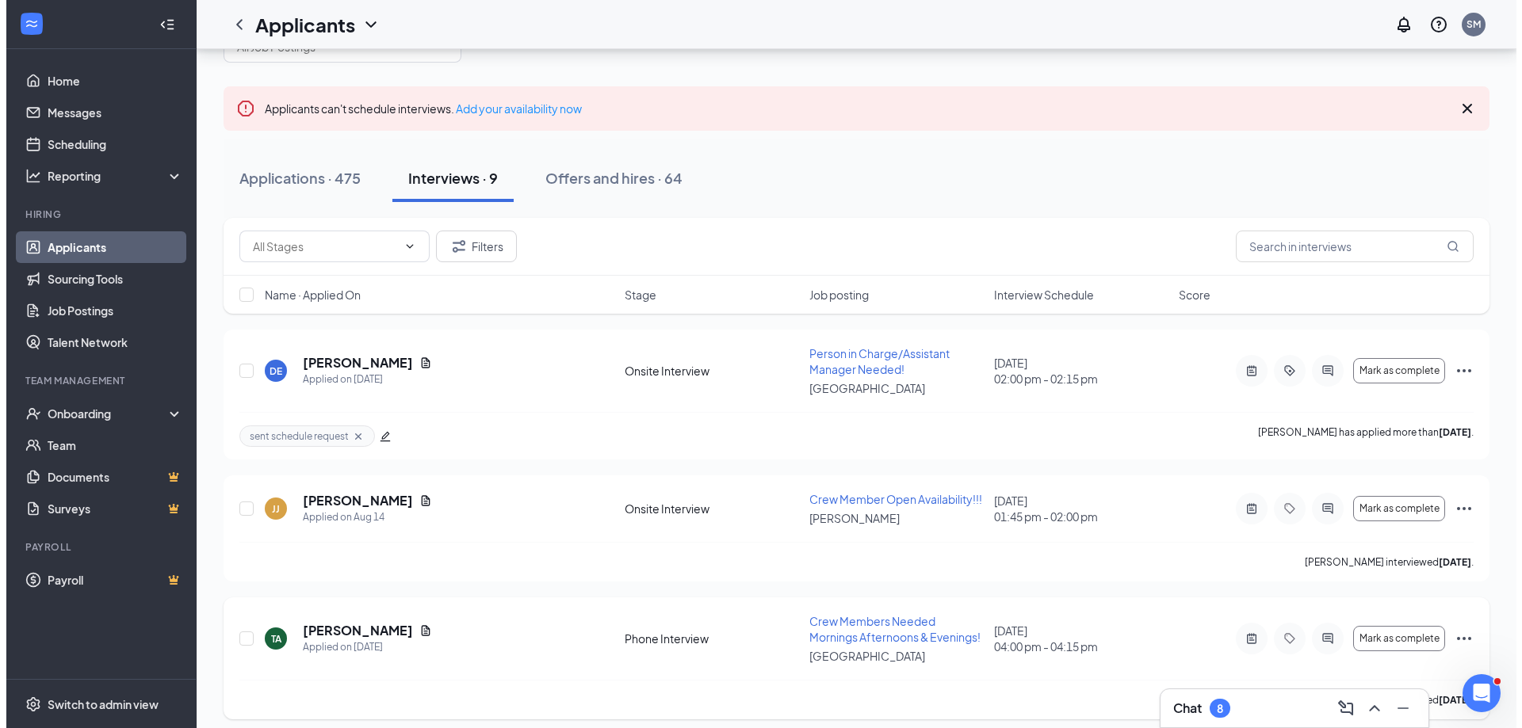
scroll to position [159, 0]
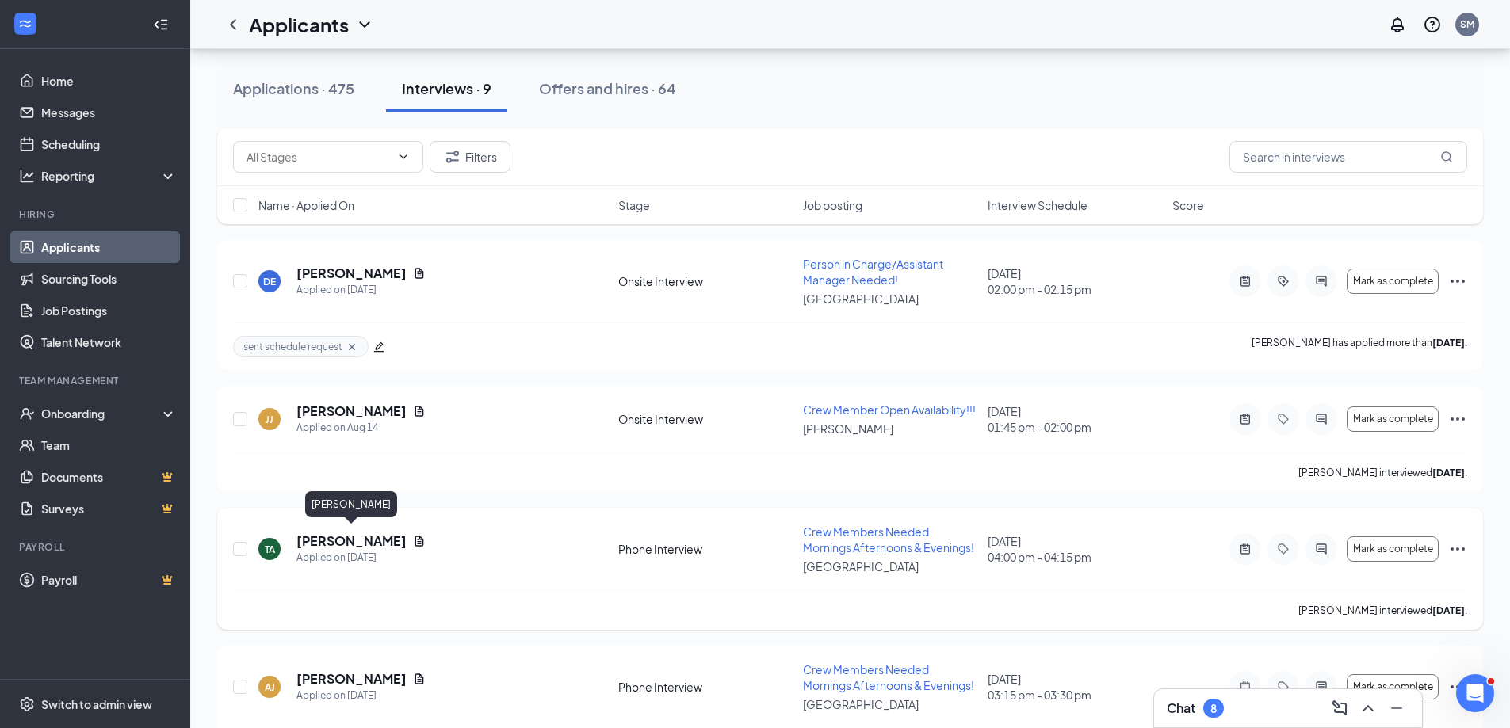
click at [333, 533] on h5 "tanner Armstrong" at bounding box center [351, 541] width 110 height 17
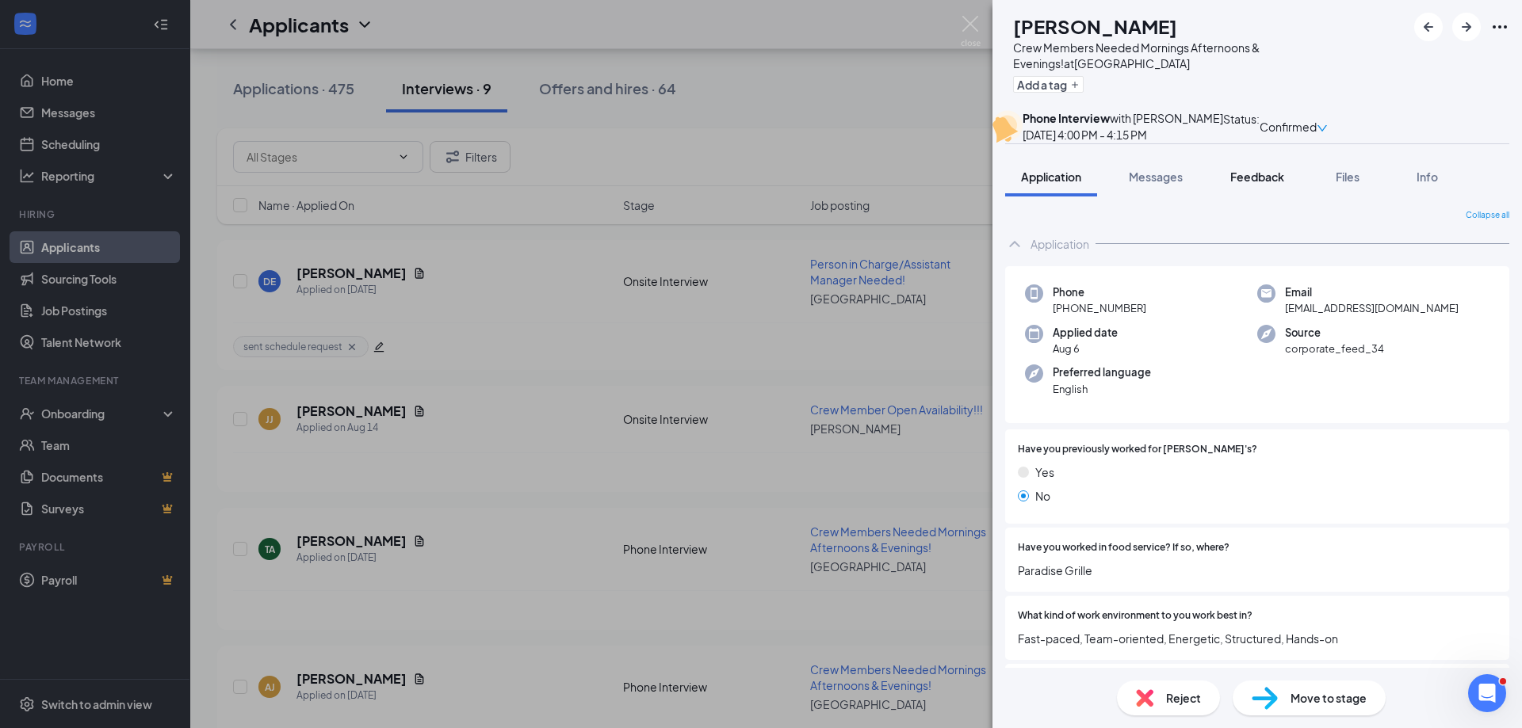
click at [1261, 184] on span "Feedback" at bounding box center [1257, 177] width 54 height 14
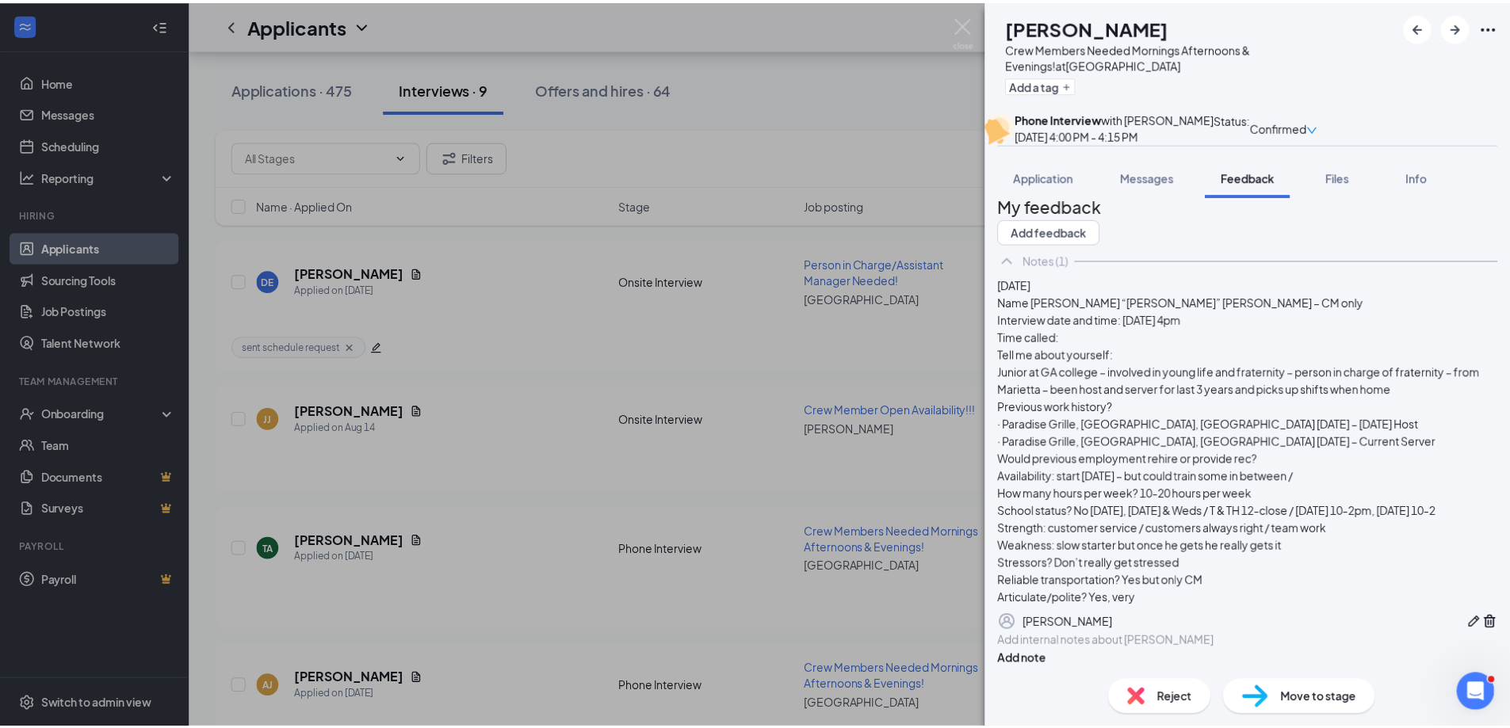
scroll to position [79, 0]
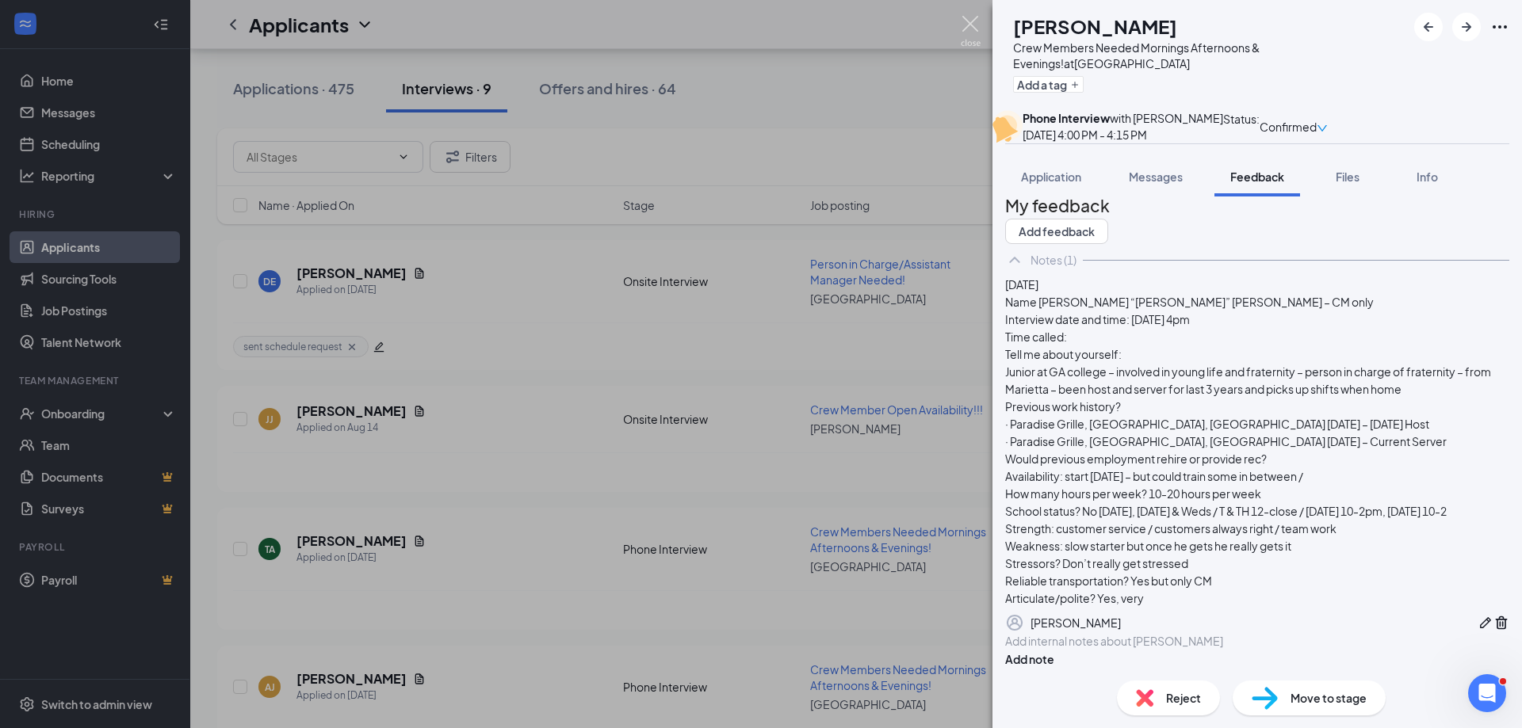
click at [969, 22] on img at bounding box center [971, 31] width 20 height 31
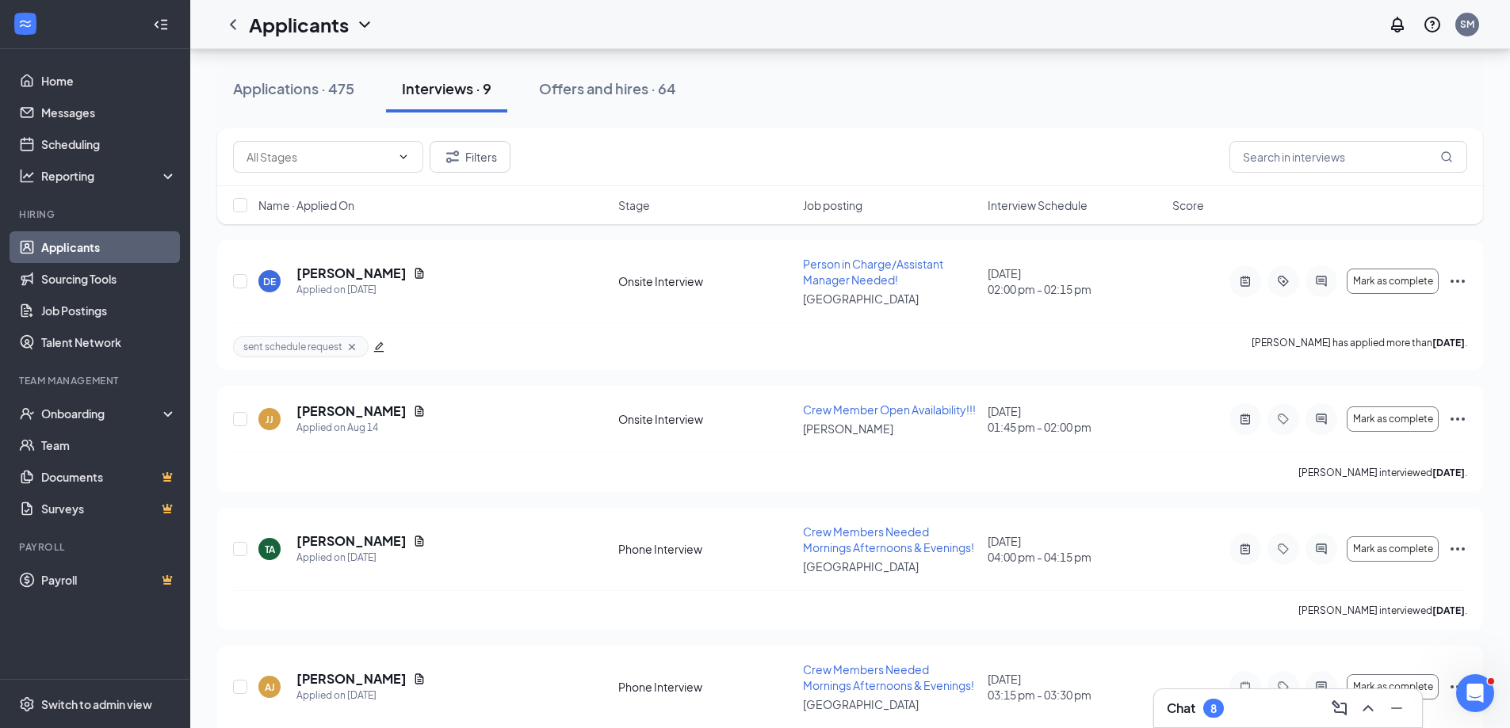
click at [1248, 705] on div "Chat 8" at bounding box center [1288, 708] width 243 height 25
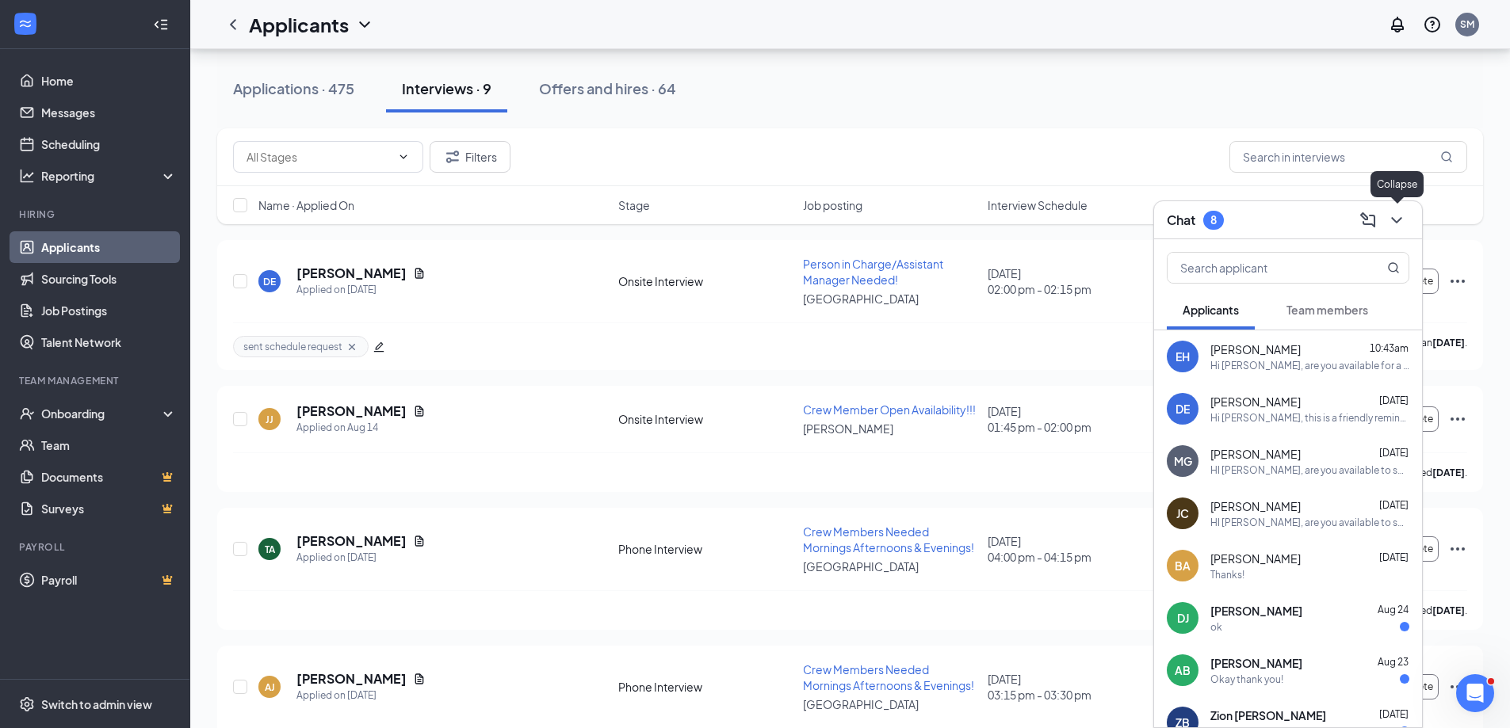
click at [1391, 220] on icon "ChevronDown" at bounding box center [1396, 220] width 19 height 19
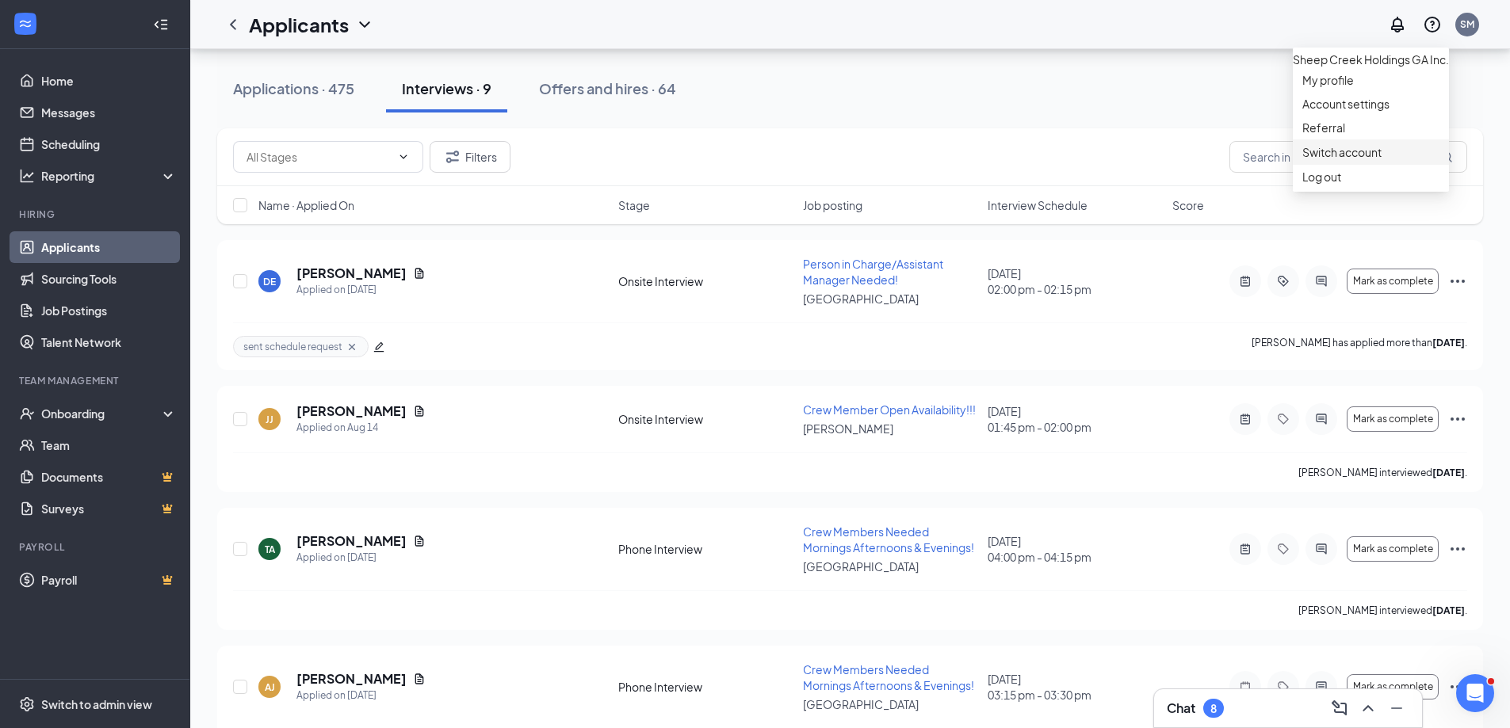
click at [1340, 159] on link "Switch account" at bounding box center [1341, 152] width 79 height 14
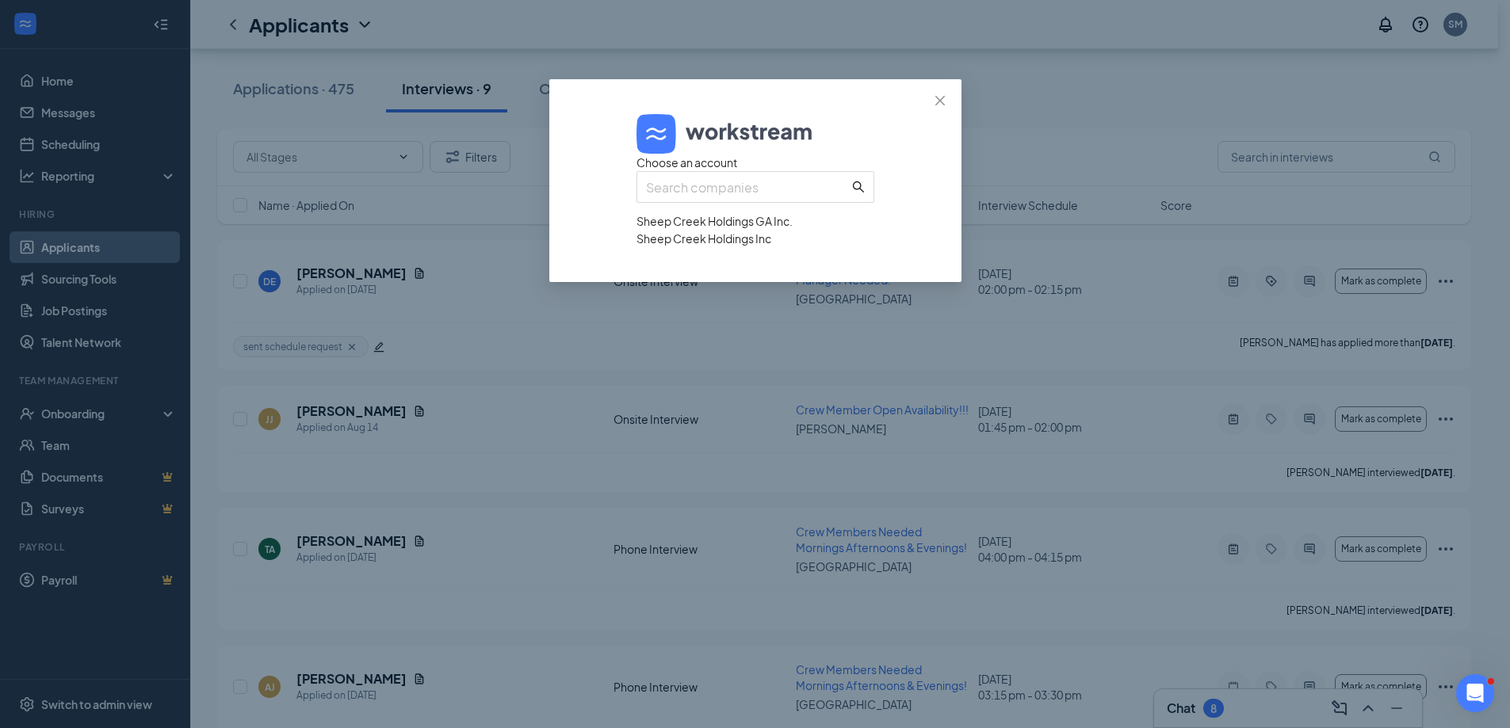
click at [755, 247] on div "Sheep Creek Holdings Inc" at bounding box center [755, 238] width 238 height 17
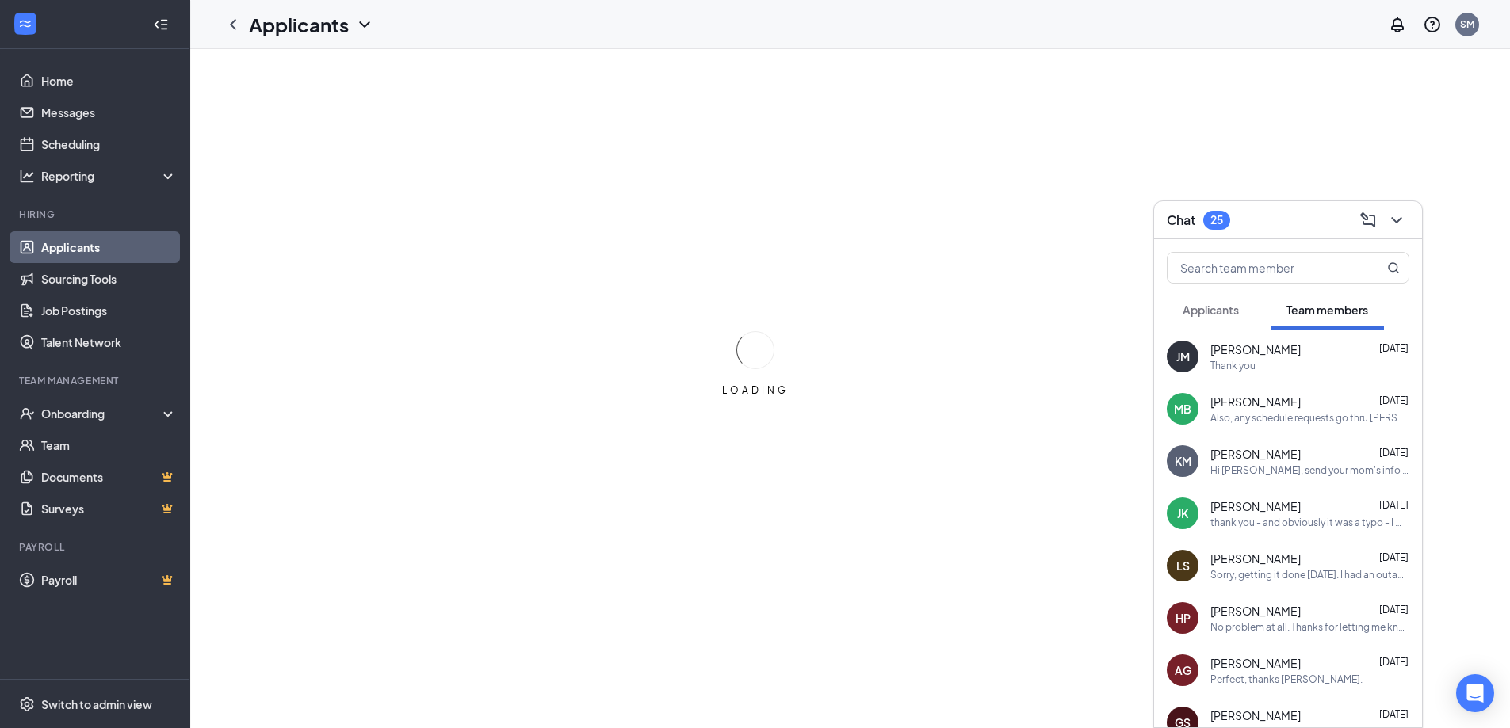
click at [1207, 306] on span "Applicants" at bounding box center [1211, 310] width 56 height 14
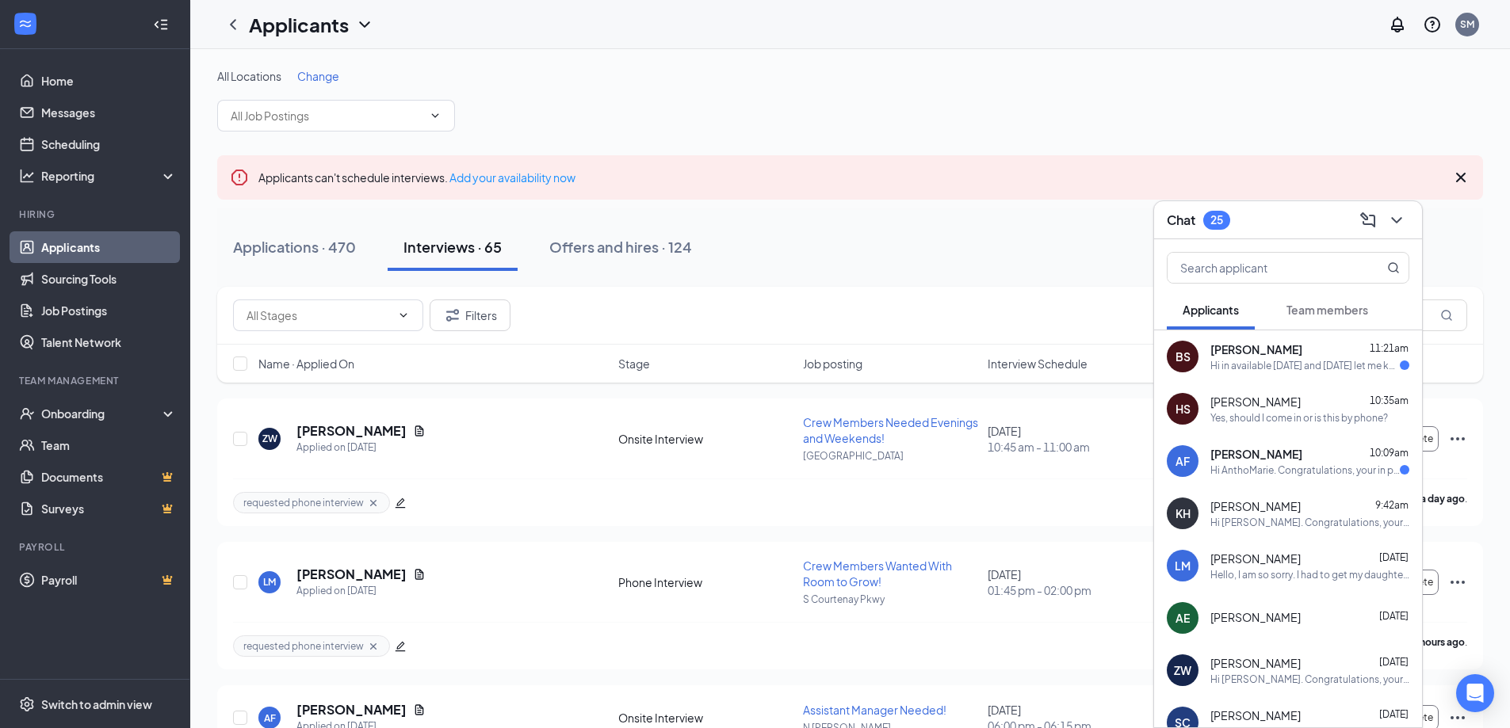
click at [1240, 361] on div "Hi in available today and tomorrow let me know a good time" at bounding box center [1304, 365] width 189 height 13
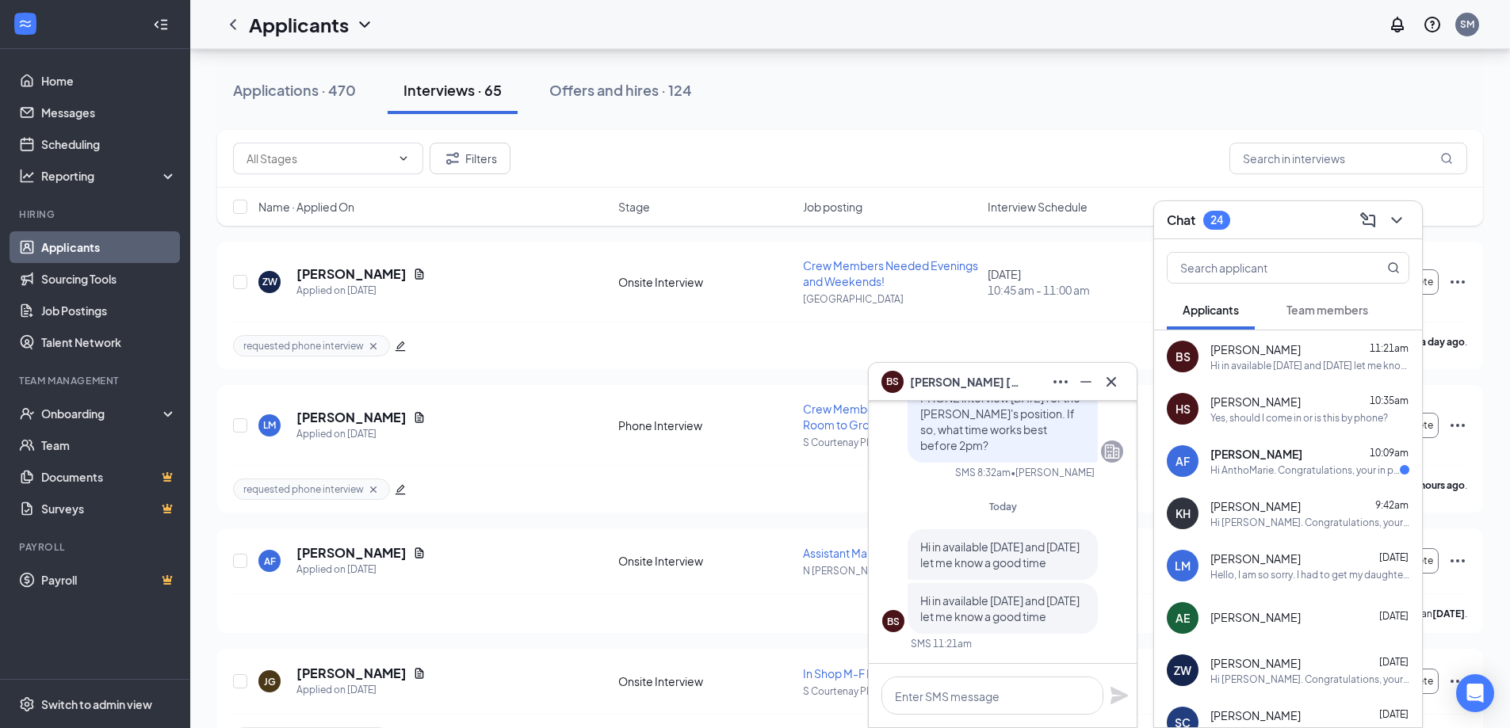
scroll to position [159, 0]
click at [1114, 378] on icon "Cross" at bounding box center [1111, 382] width 19 height 19
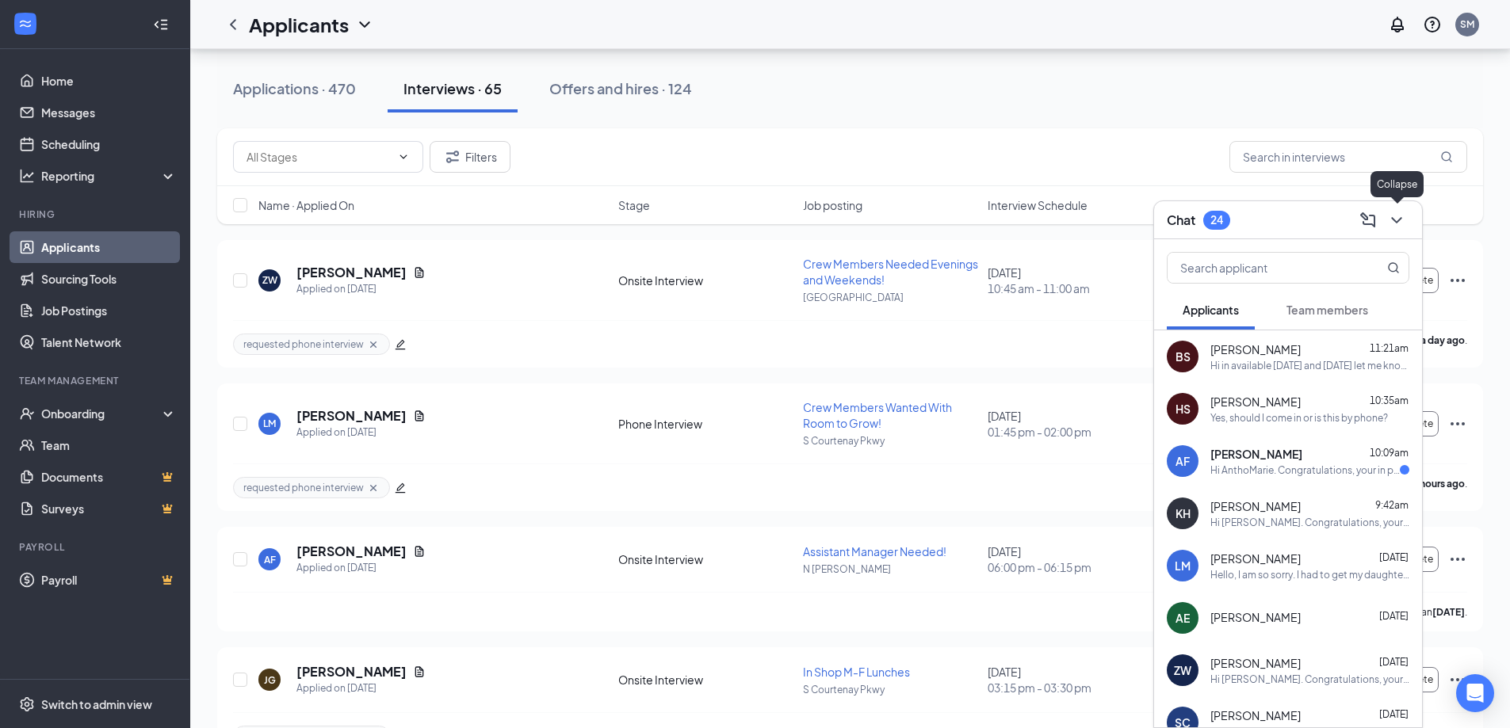
click at [1399, 216] on icon "ChevronDown" at bounding box center [1396, 220] width 19 height 19
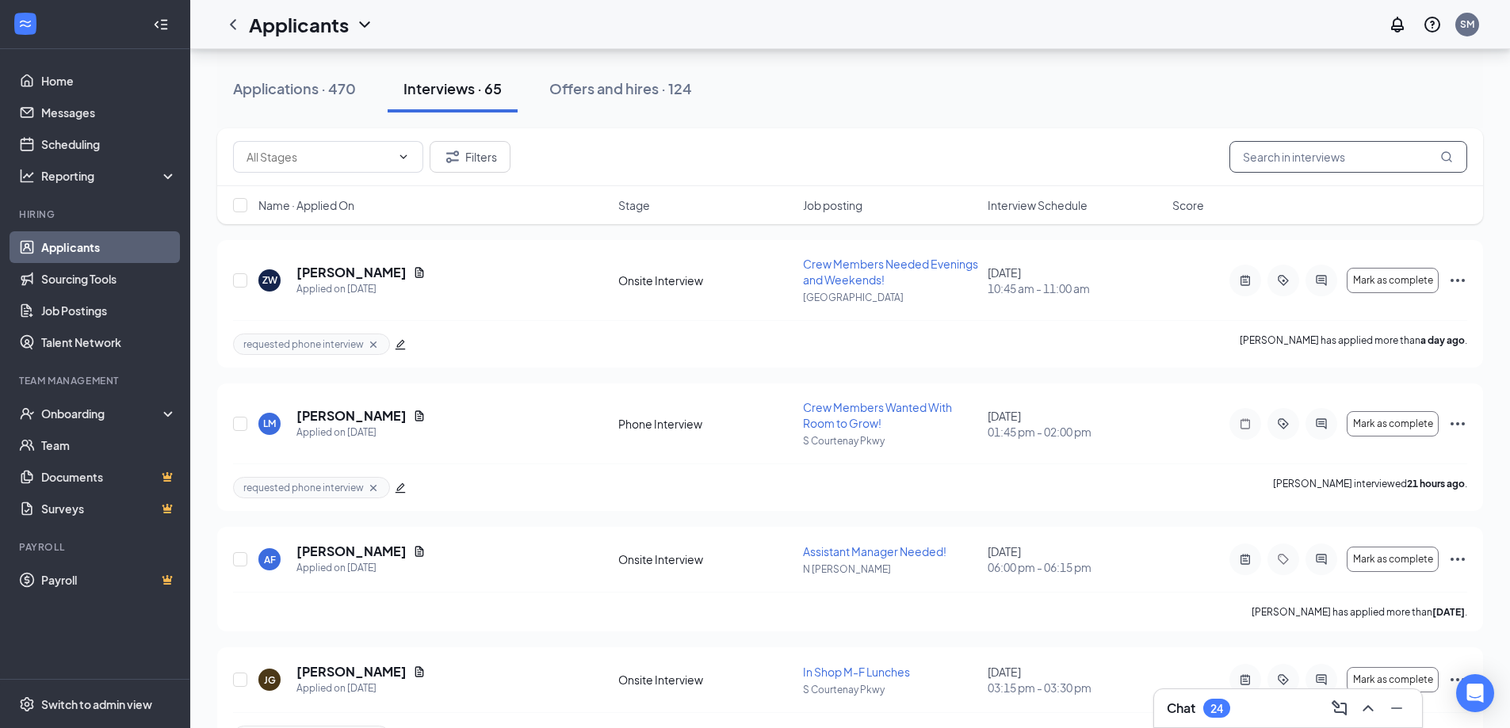
click at [1317, 166] on input "text" at bounding box center [1348, 157] width 238 height 32
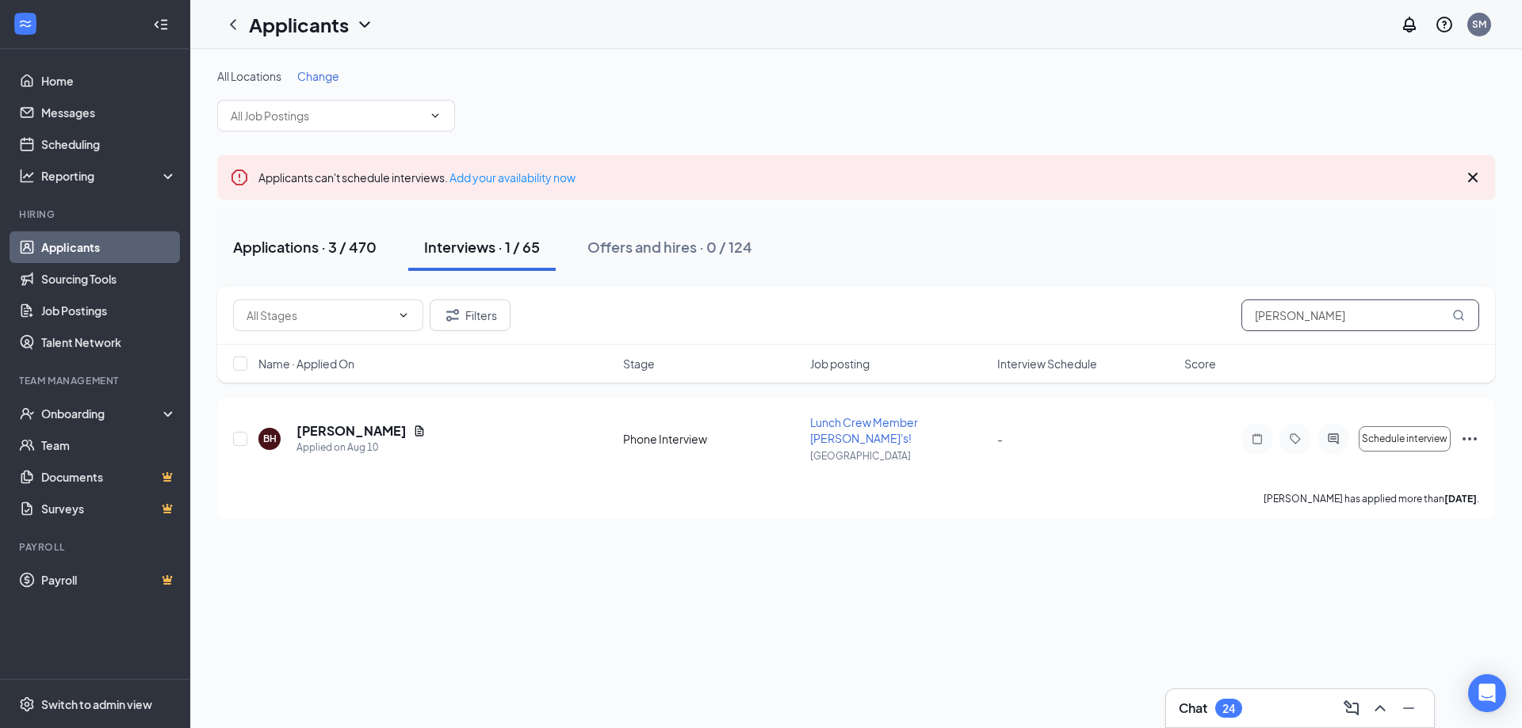
type input "benjamin"
click at [289, 247] on div "Applications · 3 / 470" at bounding box center [304, 247] width 143 height 20
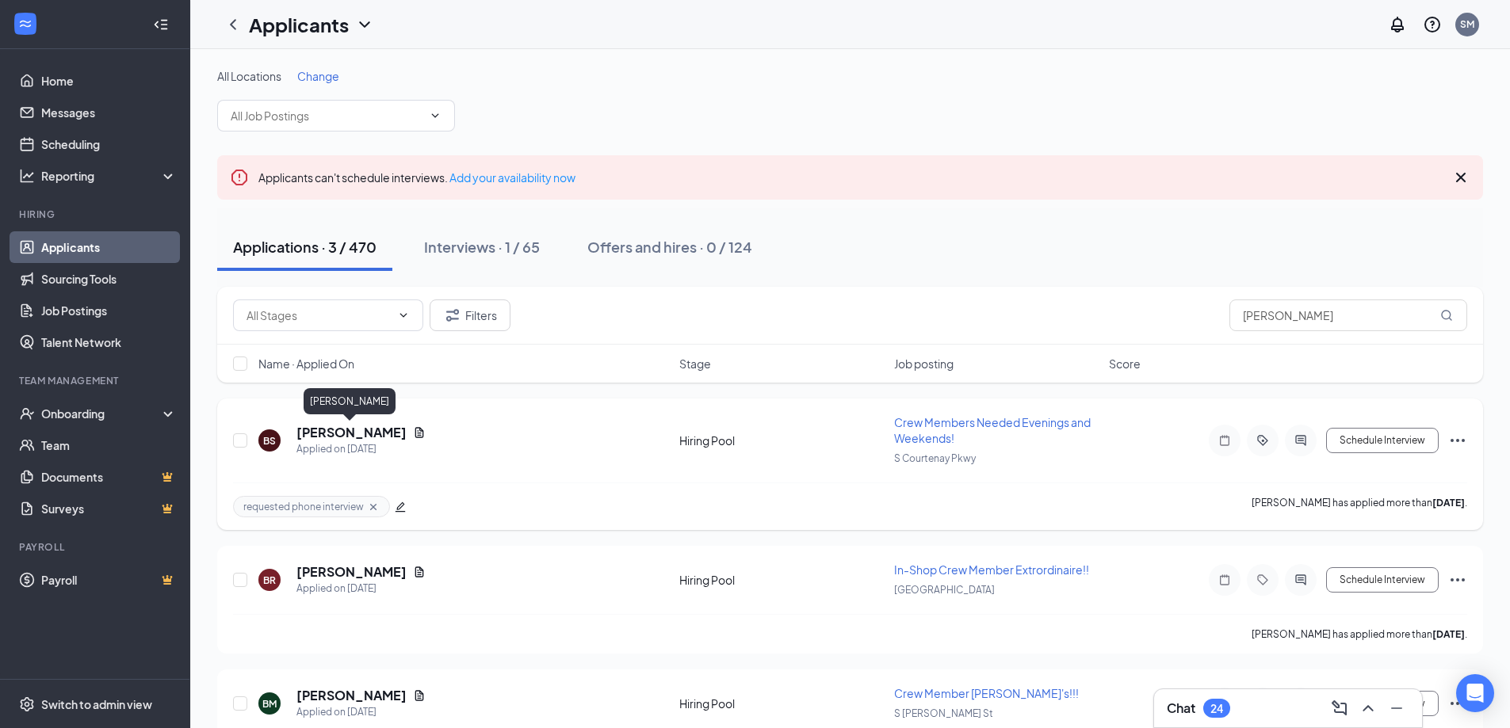
click at [317, 434] on h5 "Benjamin Smith" at bounding box center [351, 432] width 110 height 17
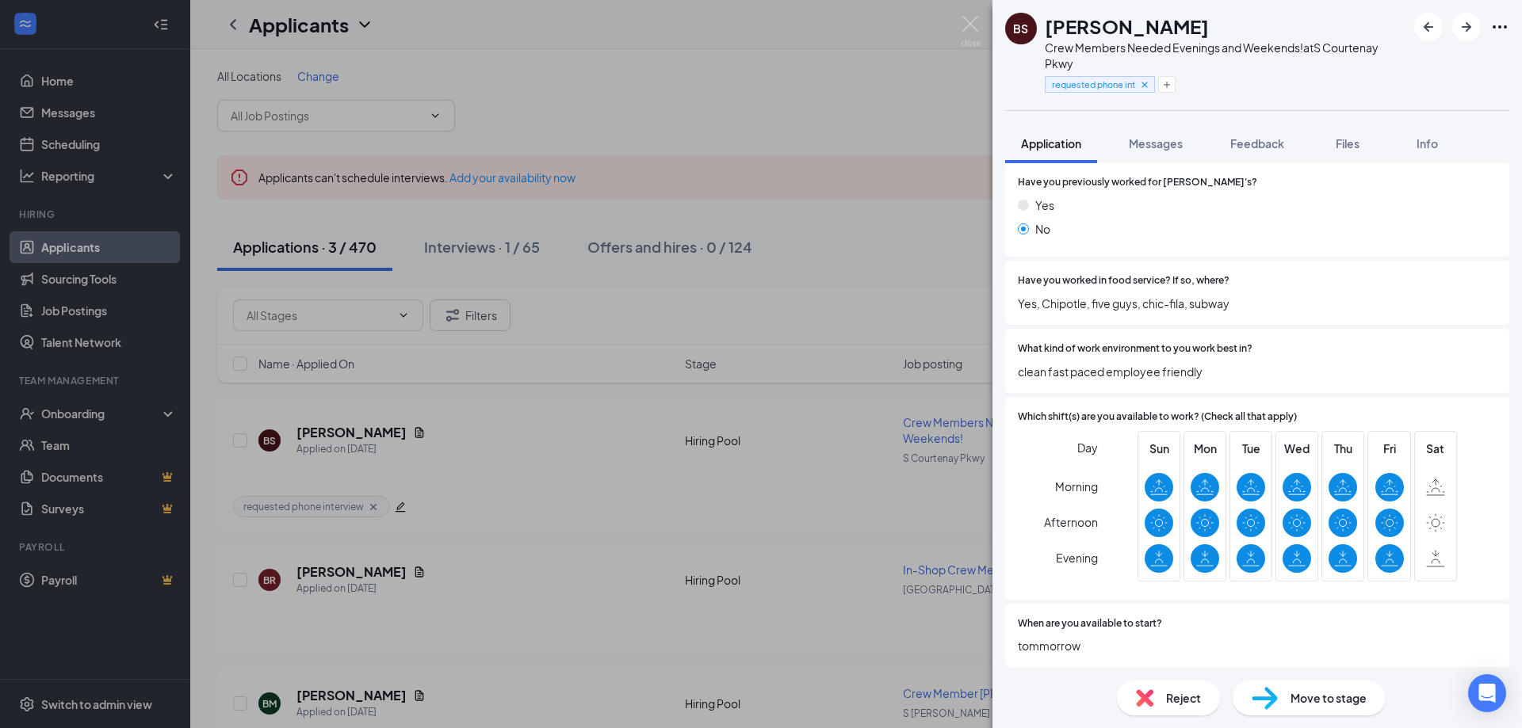
scroll to position [396, 0]
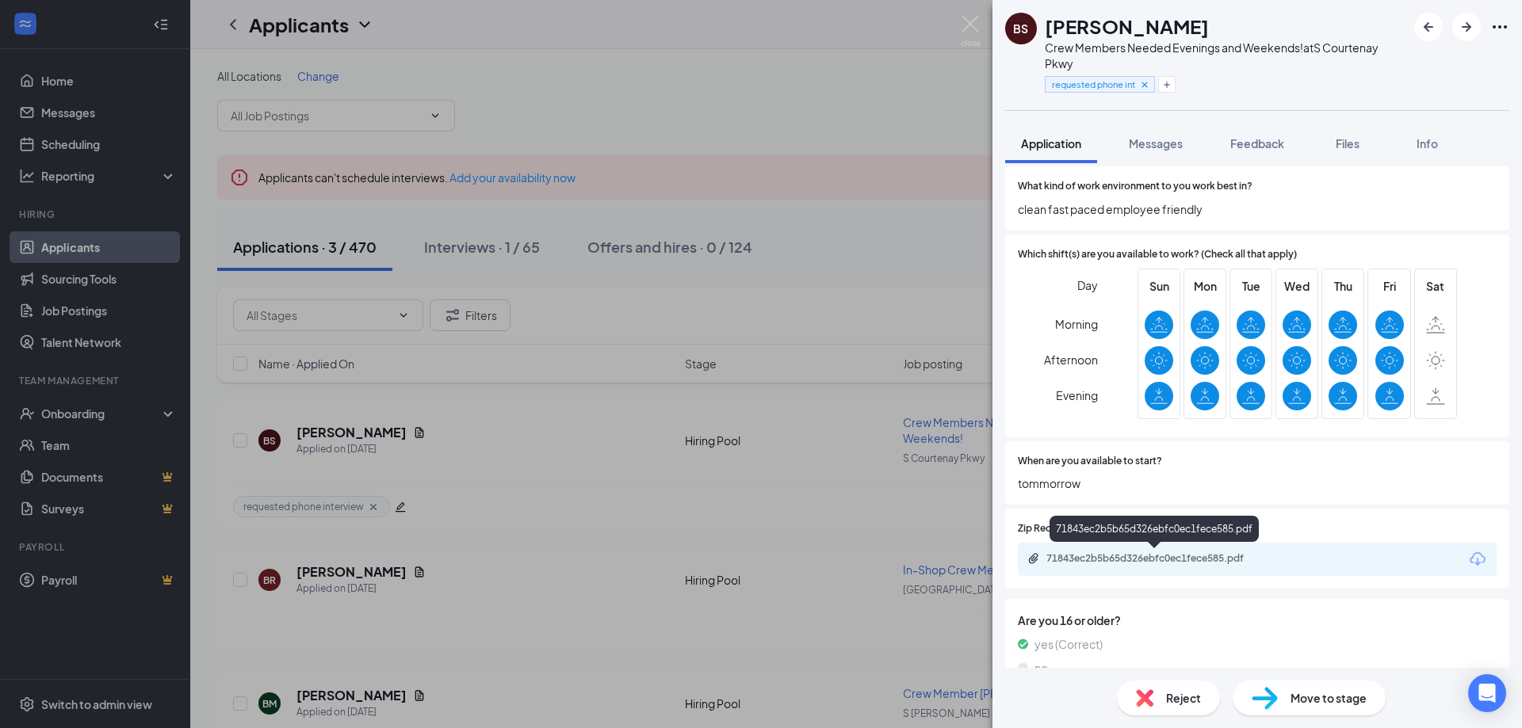
click at [1144, 560] on div "71843ec2b5b65d326ebfc0ec1fece585.pdf" at bounding box center [1157, 558] width 222 height 13
click at [1152, 147] on span "Messages" at bounding box center [1156, 143] width 54 height 14
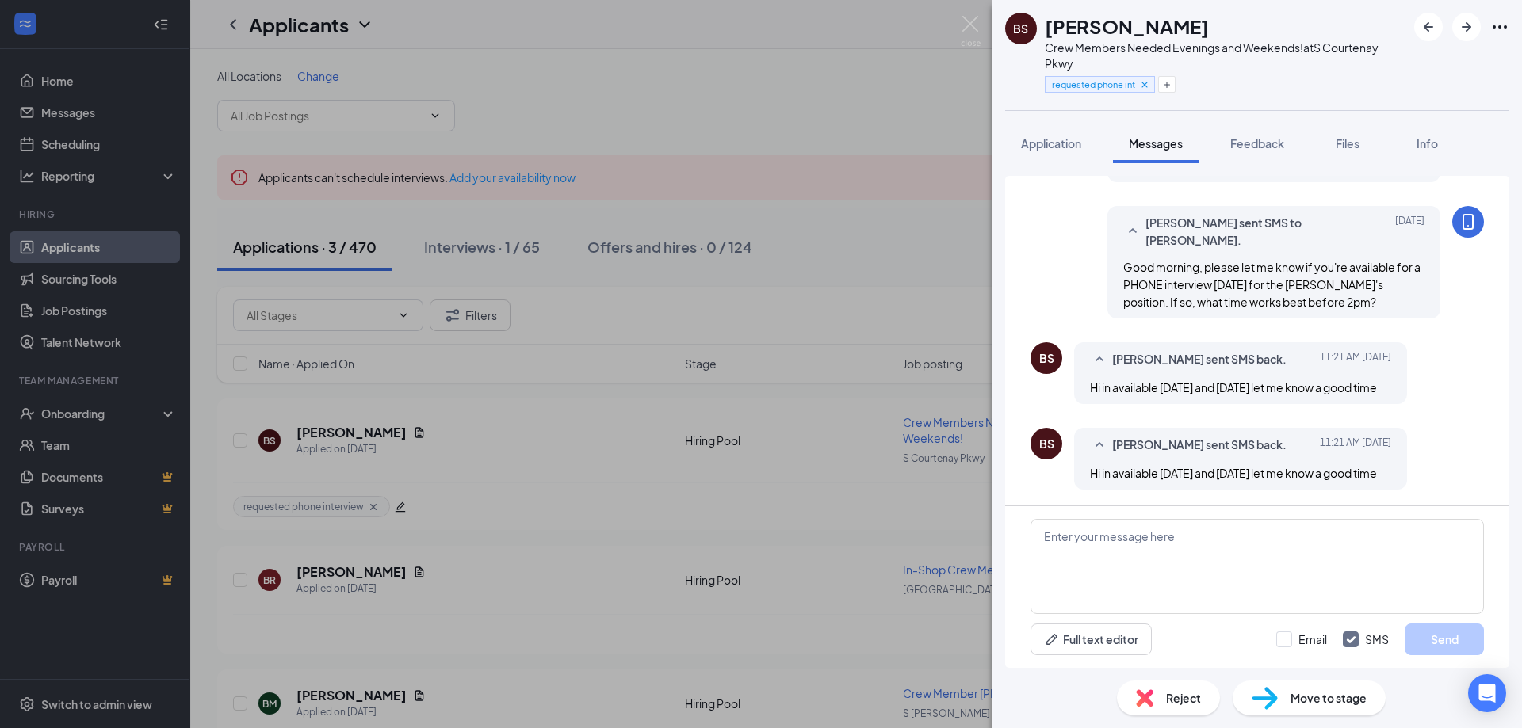
scroll to position [208, 0]
click at [1083, 550] on textarea at bounding box center [1256, 566] width 453 height 95
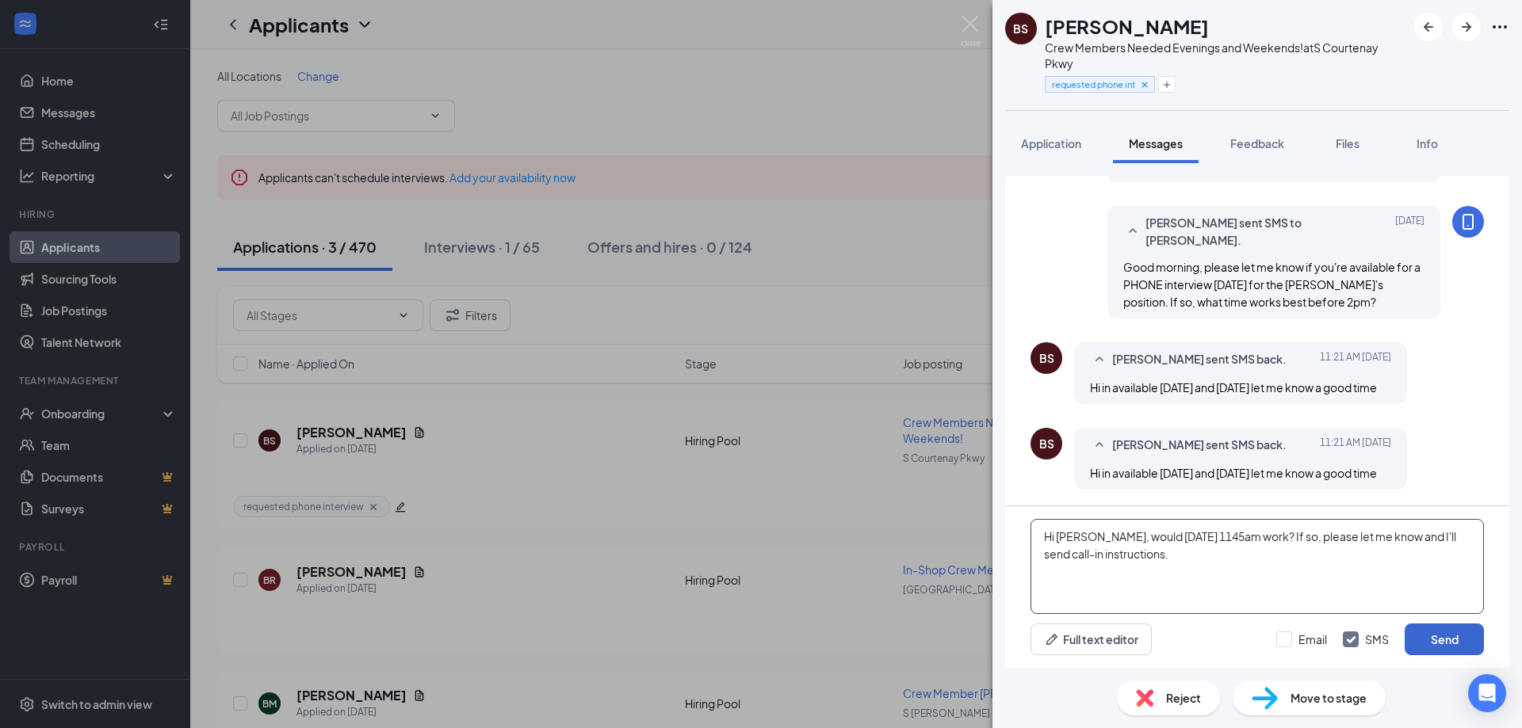
type textarea "Hi Benjamin, would today 1145am work? If so, please let me know and I'll send c…"
click at [1424, 636] on button "Send" at bounding box center [1444, 640] width 79 height 32
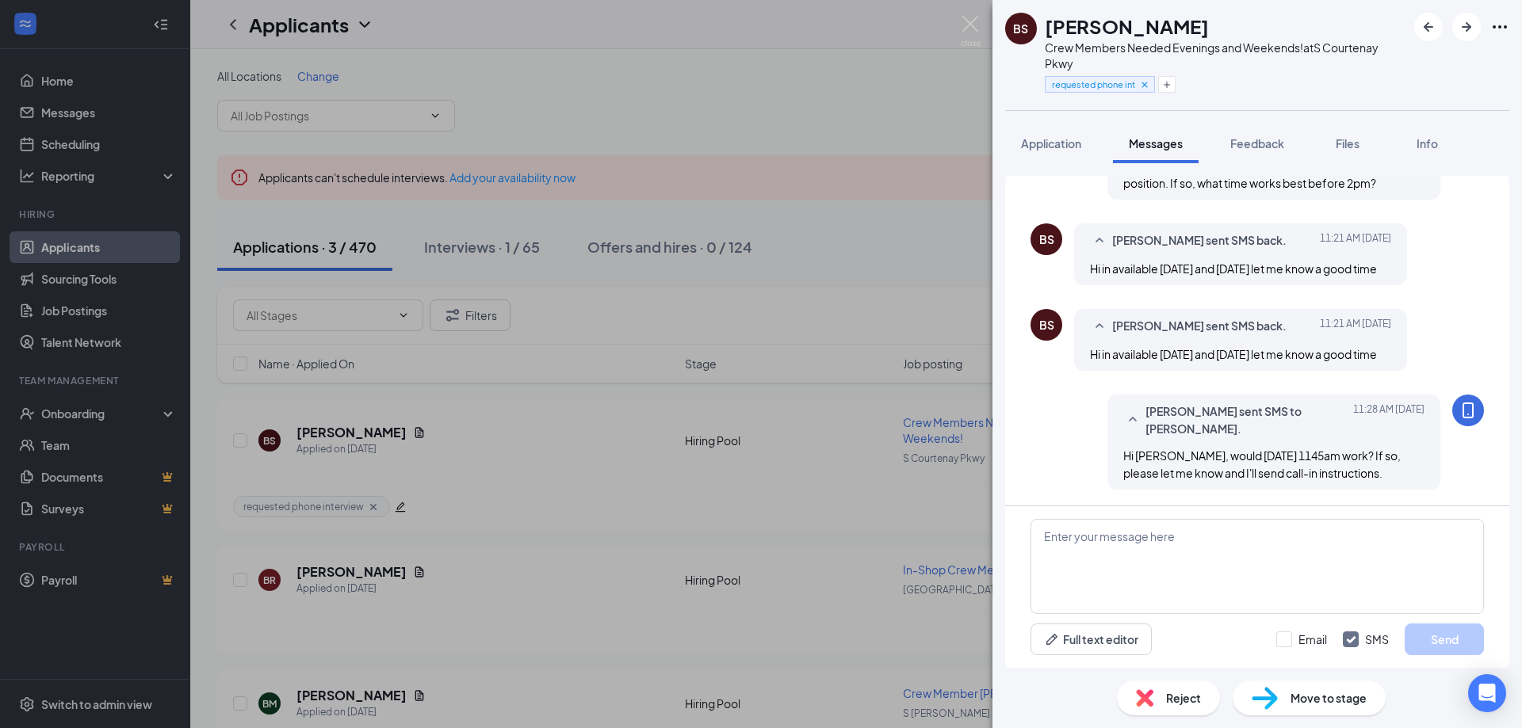
scroll to position [327, 0]
click at [972, 20] on img at bounding box center [971, 31] width 20 height 31
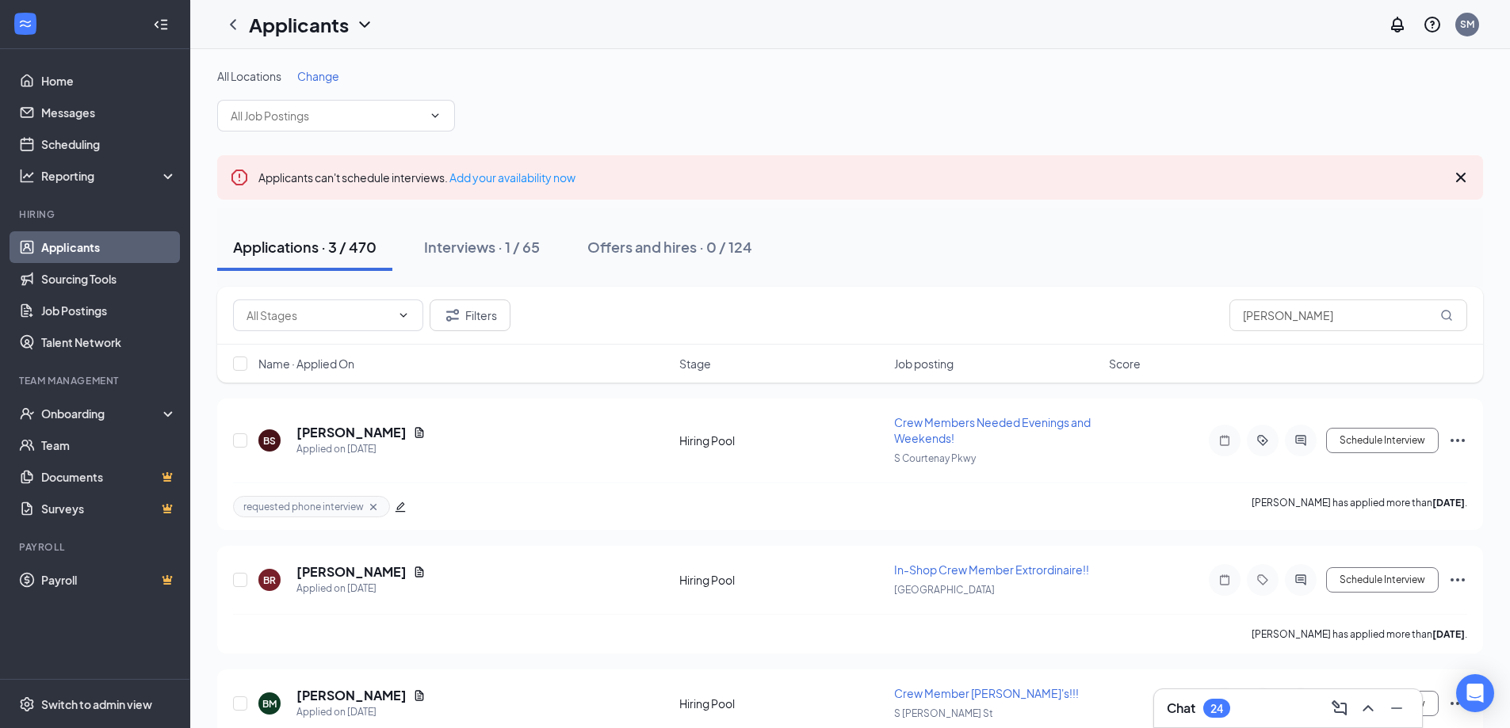
click at [58, 247] on link "Applicants" at bounding box center [109, 247] width 136 height 32
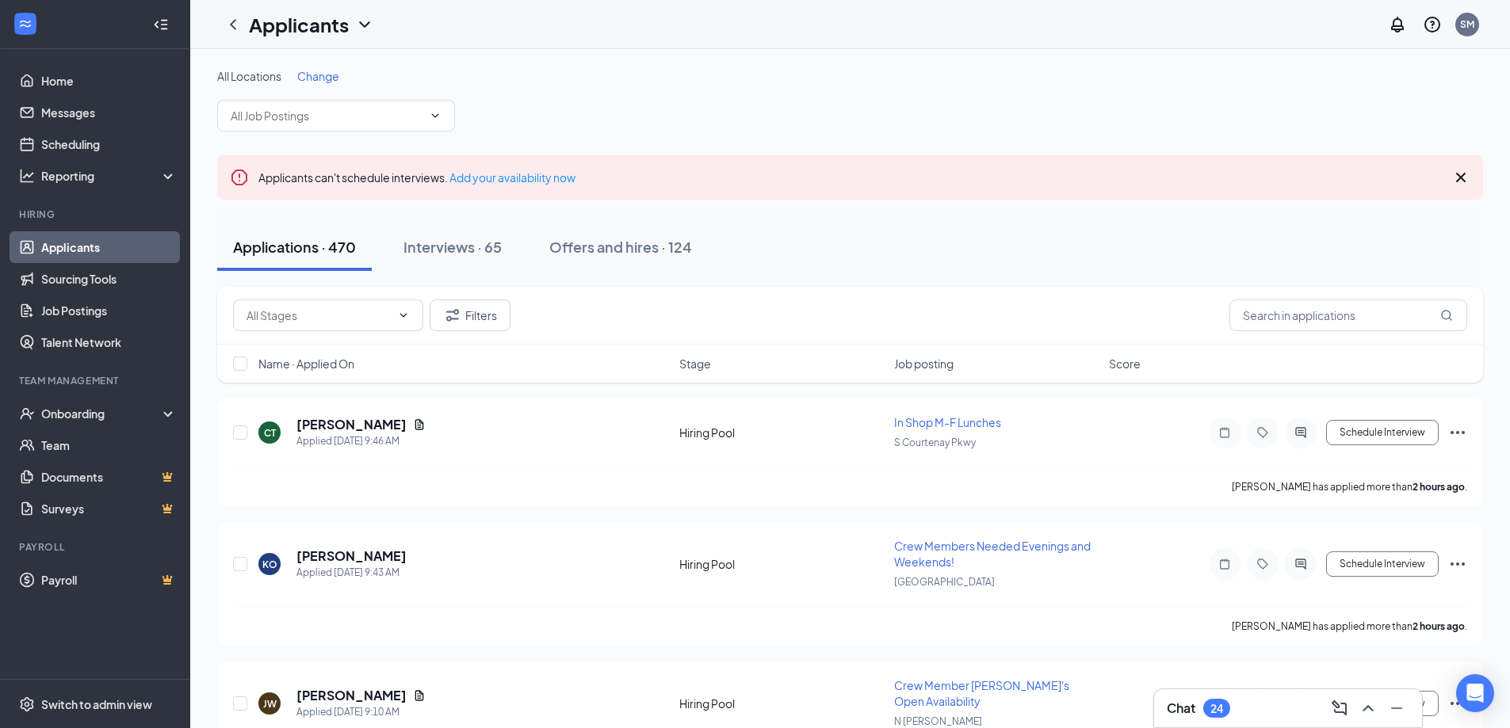
click at [1289, 713] on div "Chat 24" at bounding box center [1288, 708] width 243 height 25
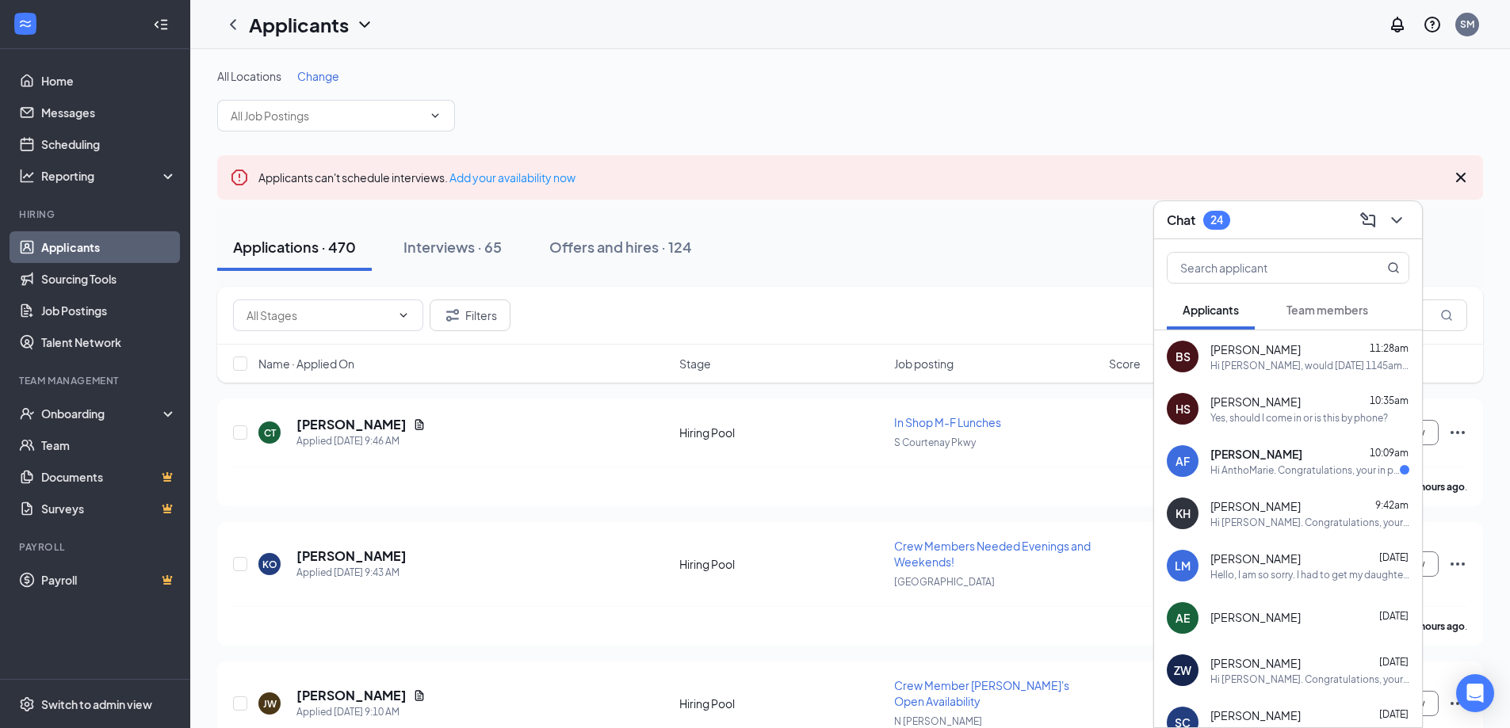
click at [1243, 410] on div "Hillary Szydlowski 10:35am Yes, should I come in or is this by phone?" at bounding box center [1309, 409] width 199 height 31
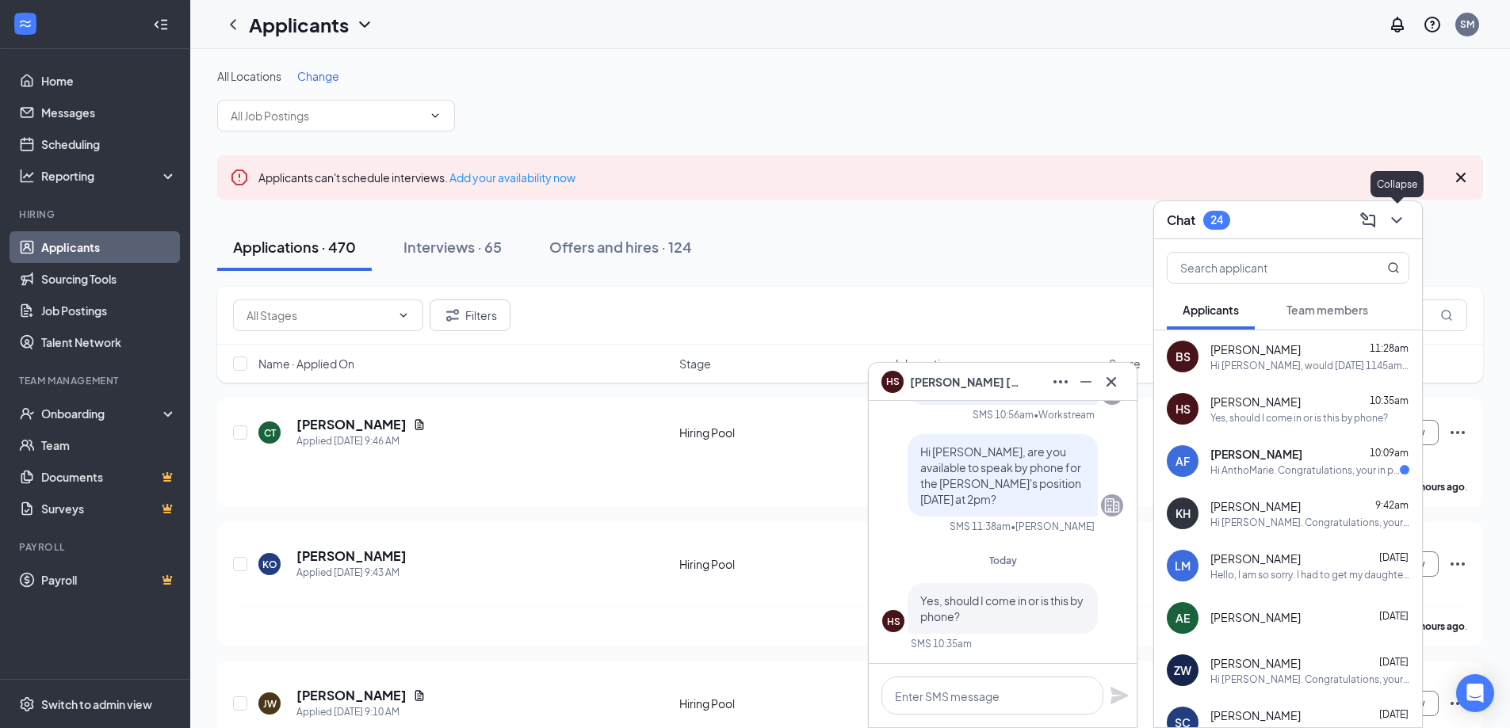
click at [1384, 217] on button at bounding box center [1396, 220] width 25 height 25
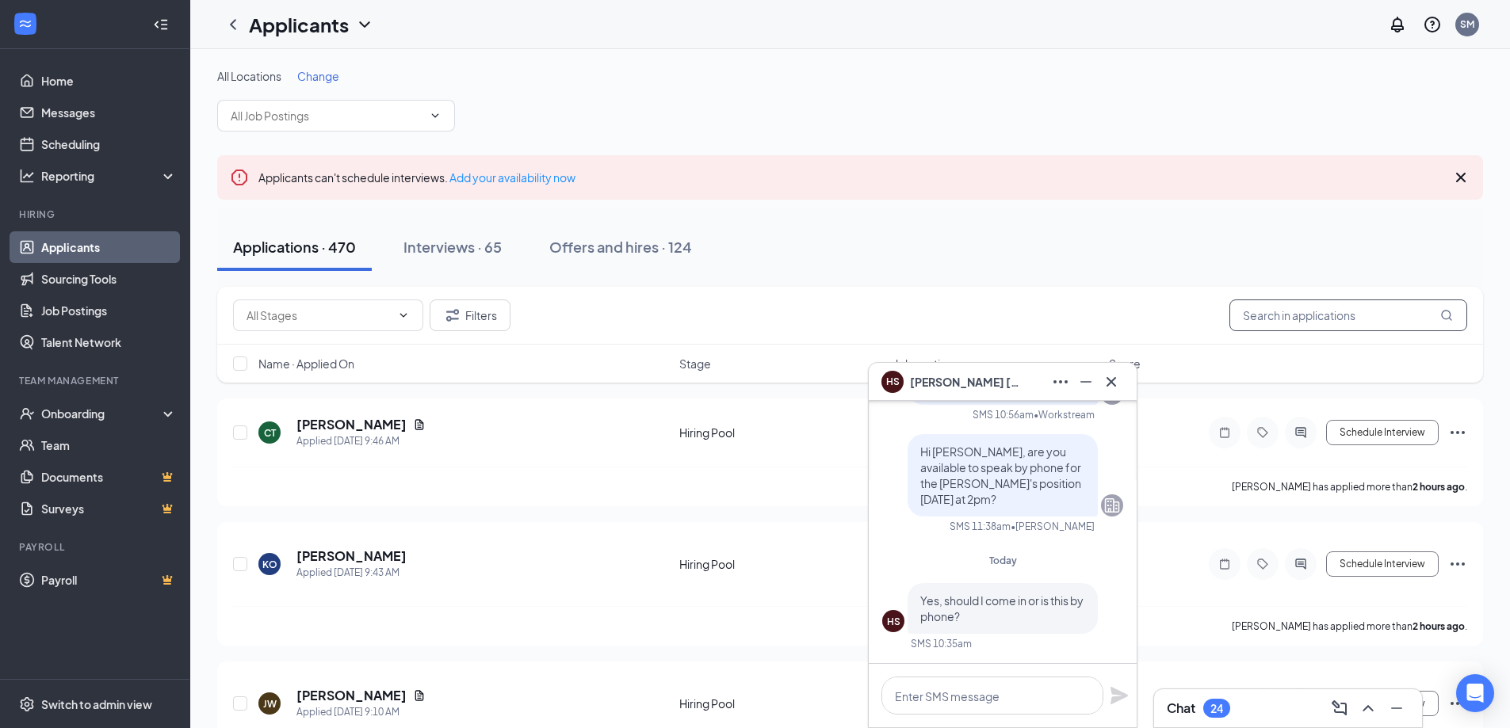
drag, startPoint x: 1308, startPoint y: 321, endPoint x: 1167, endPoint y: 317, distance: 141.1
click at [1167, 317] on div "Filters benjamin" at bounding box center [850, 316] width 1234 height 32
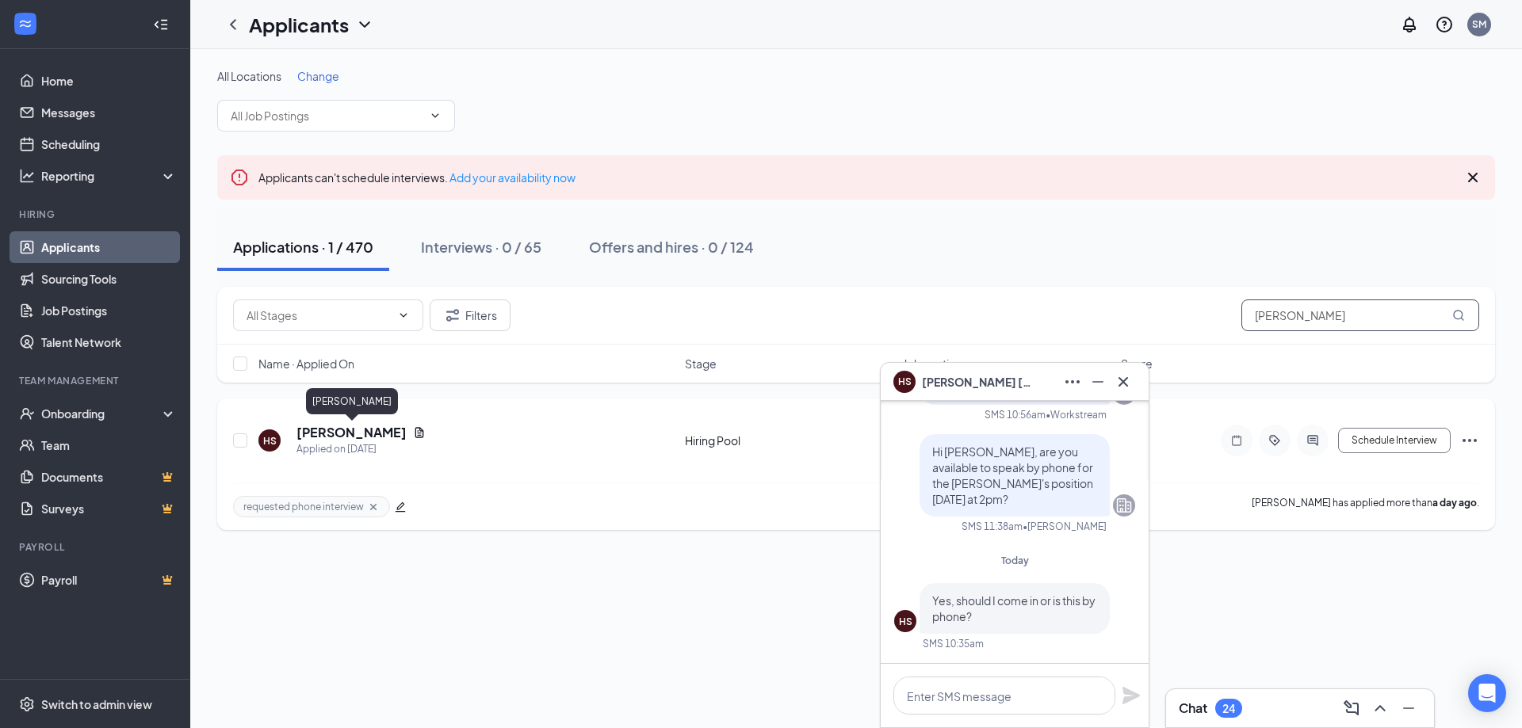
type input "hillary"
click at [354, 432] on h5 "Hillary Szydlowski" at bounding box center [351, 432] width 110 height 17
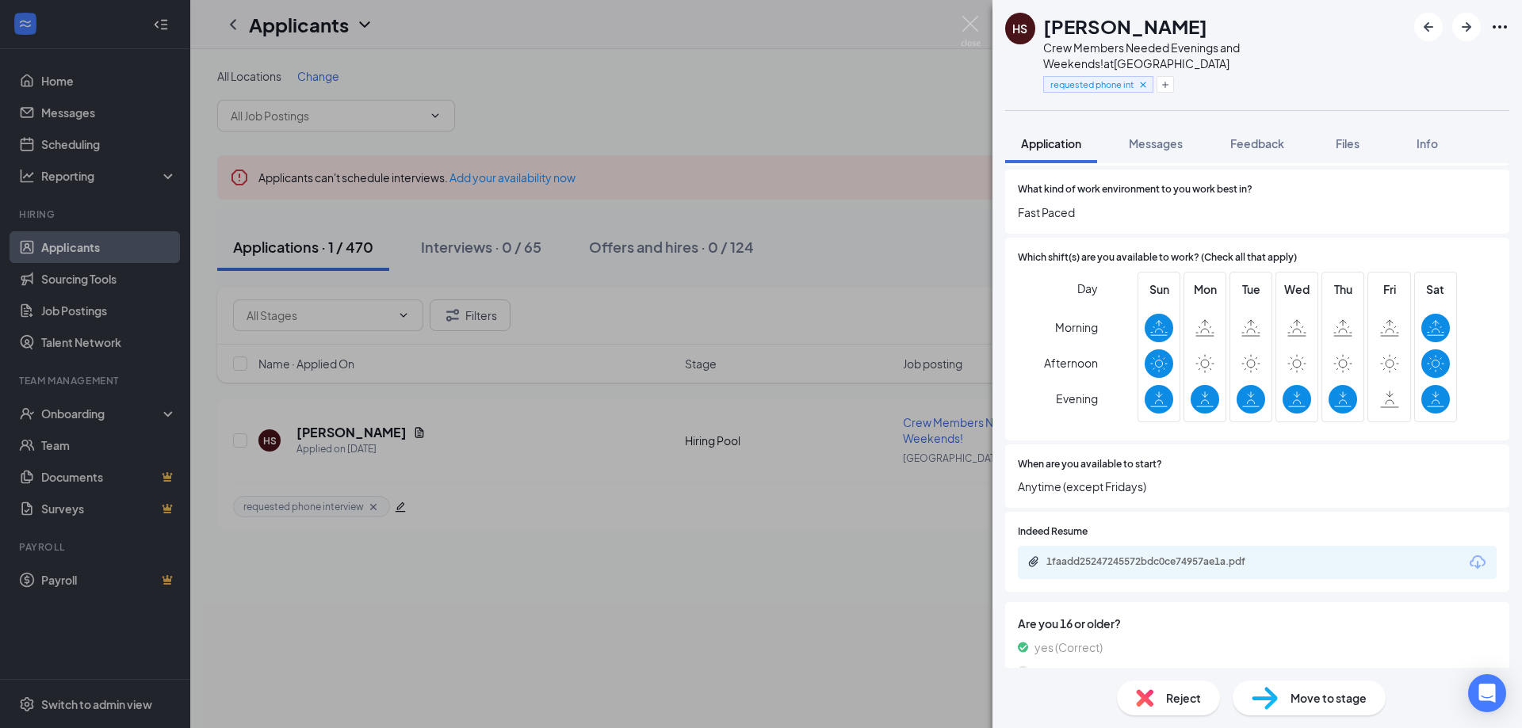
scroll to position [396, 0]
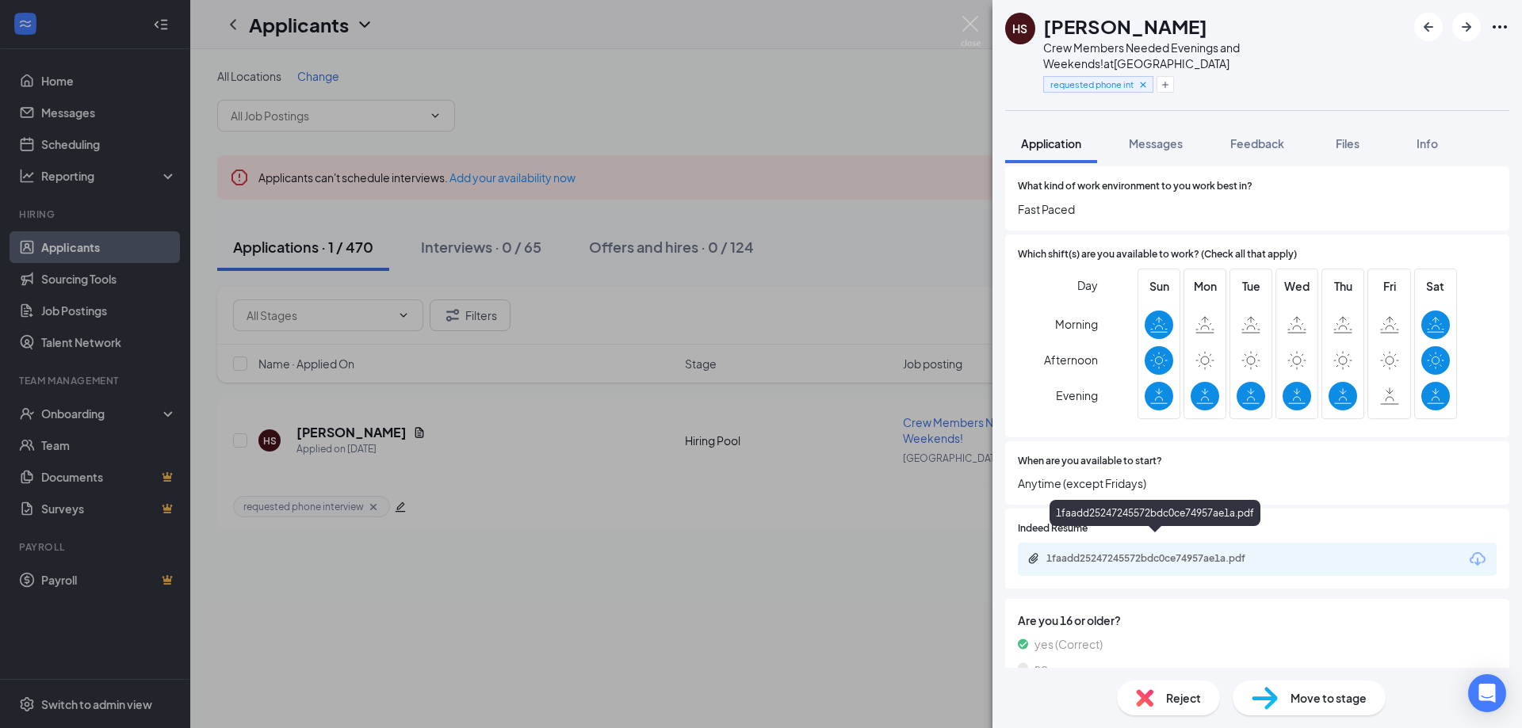
click at [1149, 552] on div "1faadd25247245572bdc0ce74957ae1a.pdf" at bounding box center [1157, 558] width 222 height 13
click at [969, 22] on img at bounding box center [971, 31] width 20 height 31
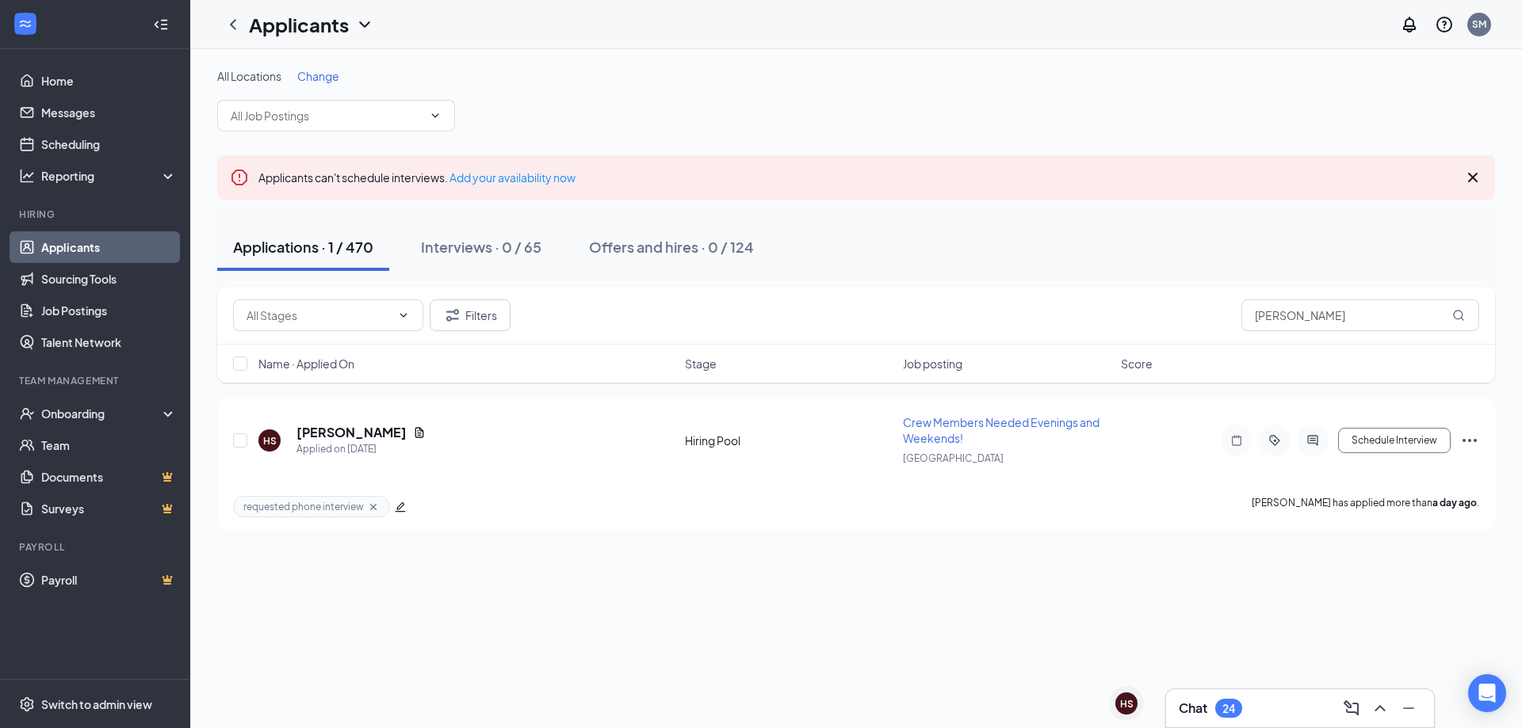
click at [1259, 709] on div "Chat 24" at bounding box center [1300, 708] width 243 height 25
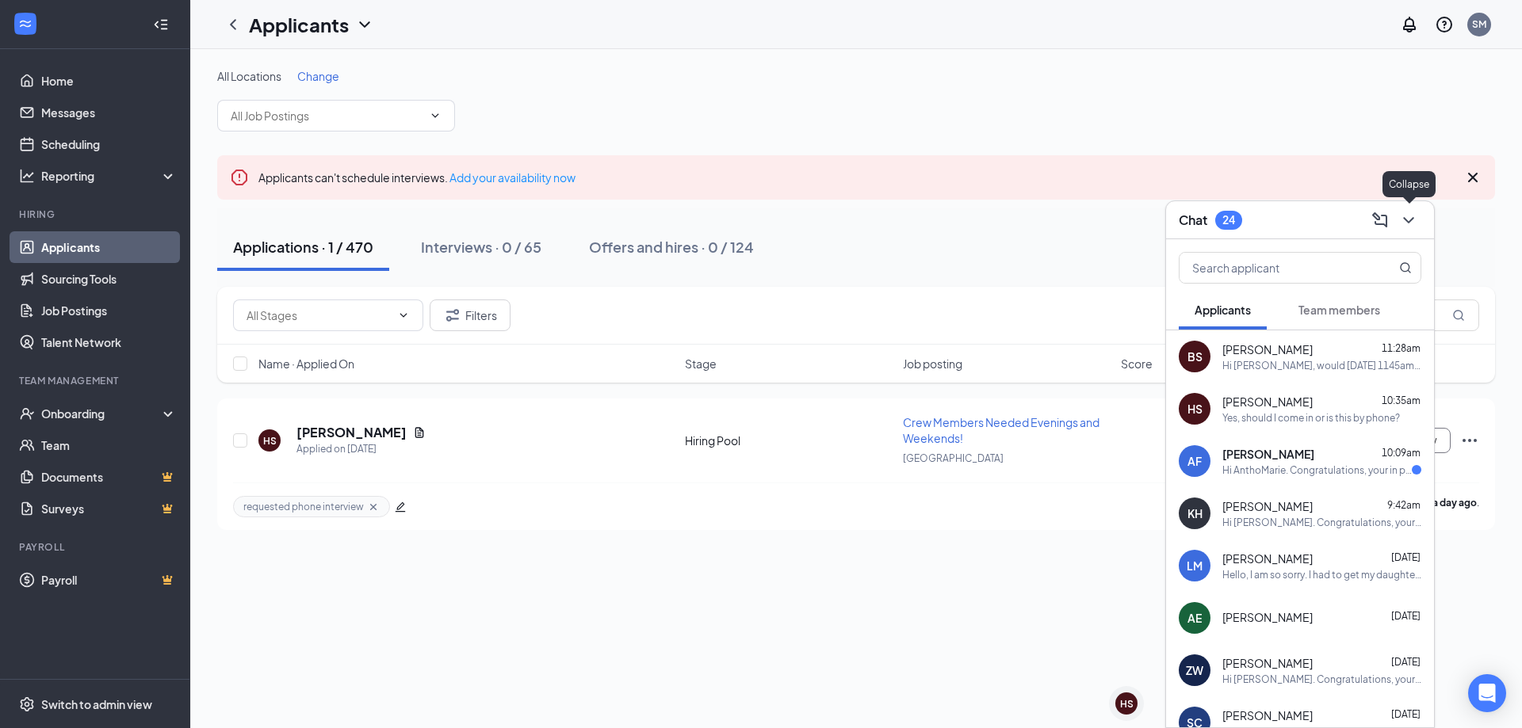
click at [1409, 215] on icon "ChevronDown" at bounding box center [1408, 220] width 19 height 19
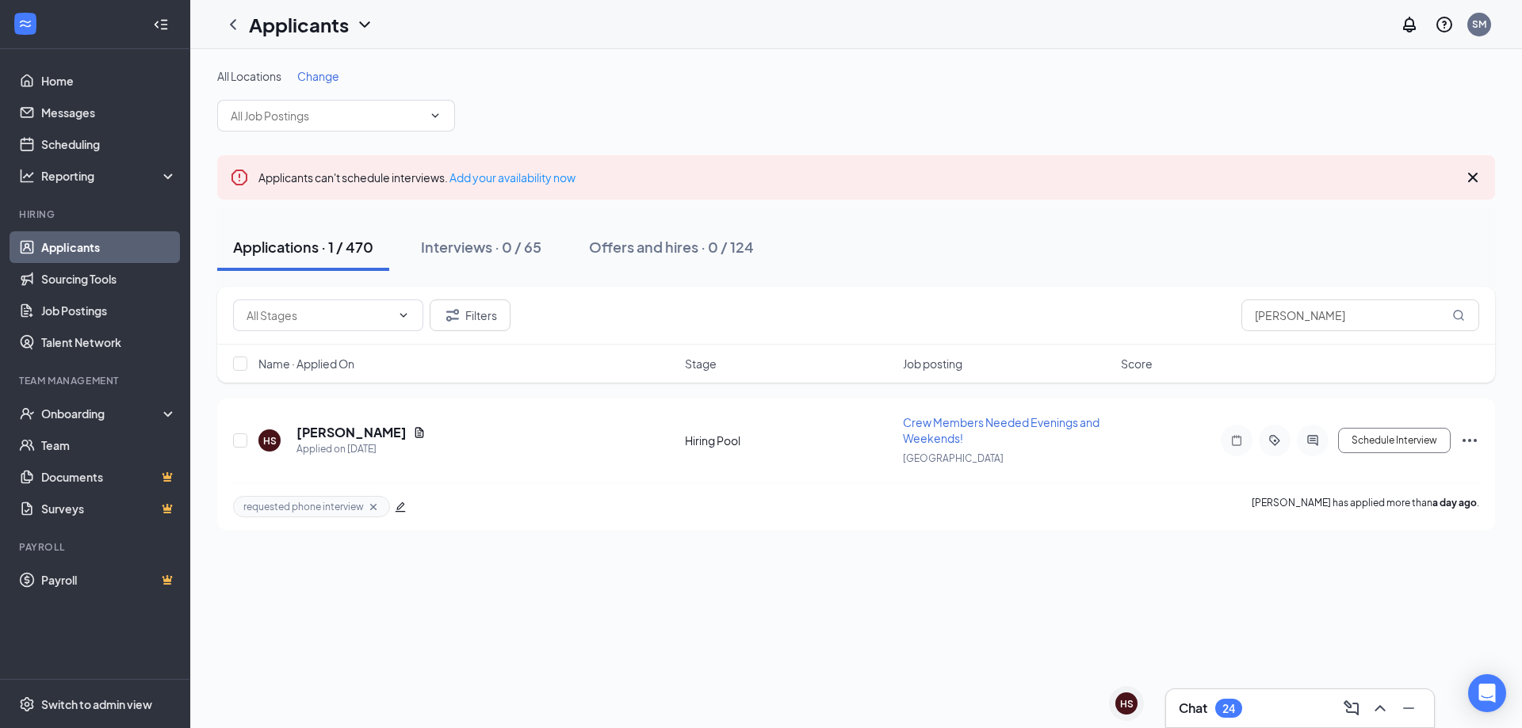
click at [52, 247] on link "Applicants" at bounding box center [109, 247] width 136 height 32
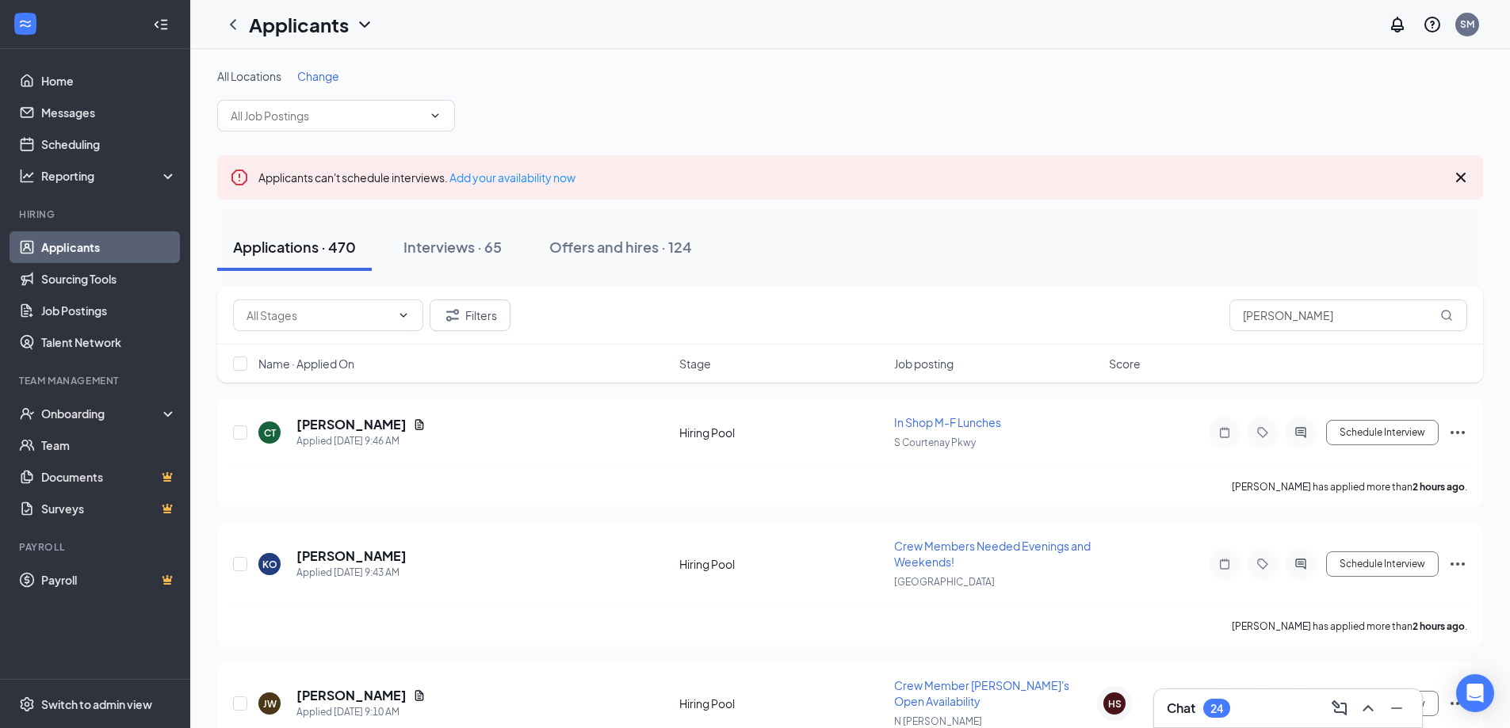
click at [1281, 703] on div "Chat 24" at bounding box center [1288, 708] width 243 height 25
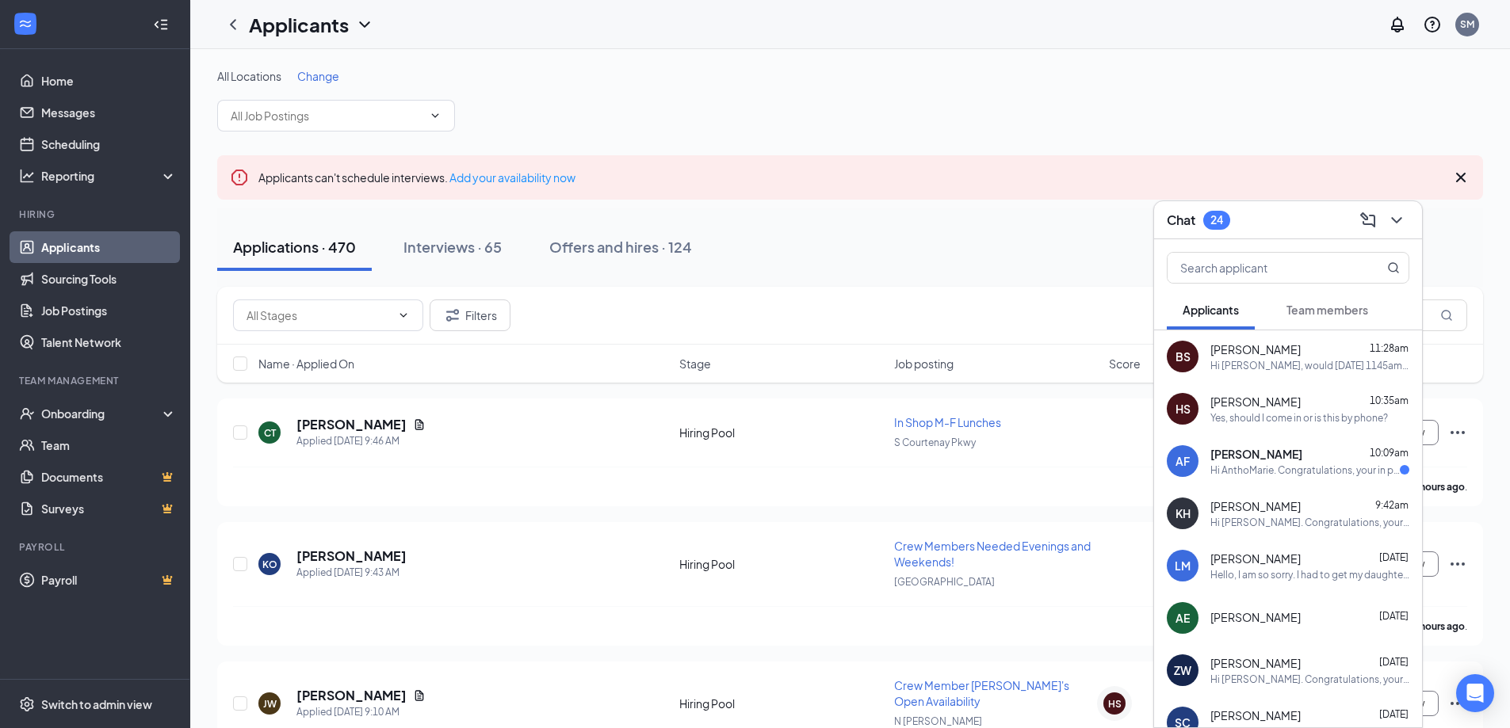
click at [1261, 365] on div "Hi Benjamin, would today 1145am work? If so, please let me know and I'll send c…" at bounding box center [1309, 365] width 199 height 13
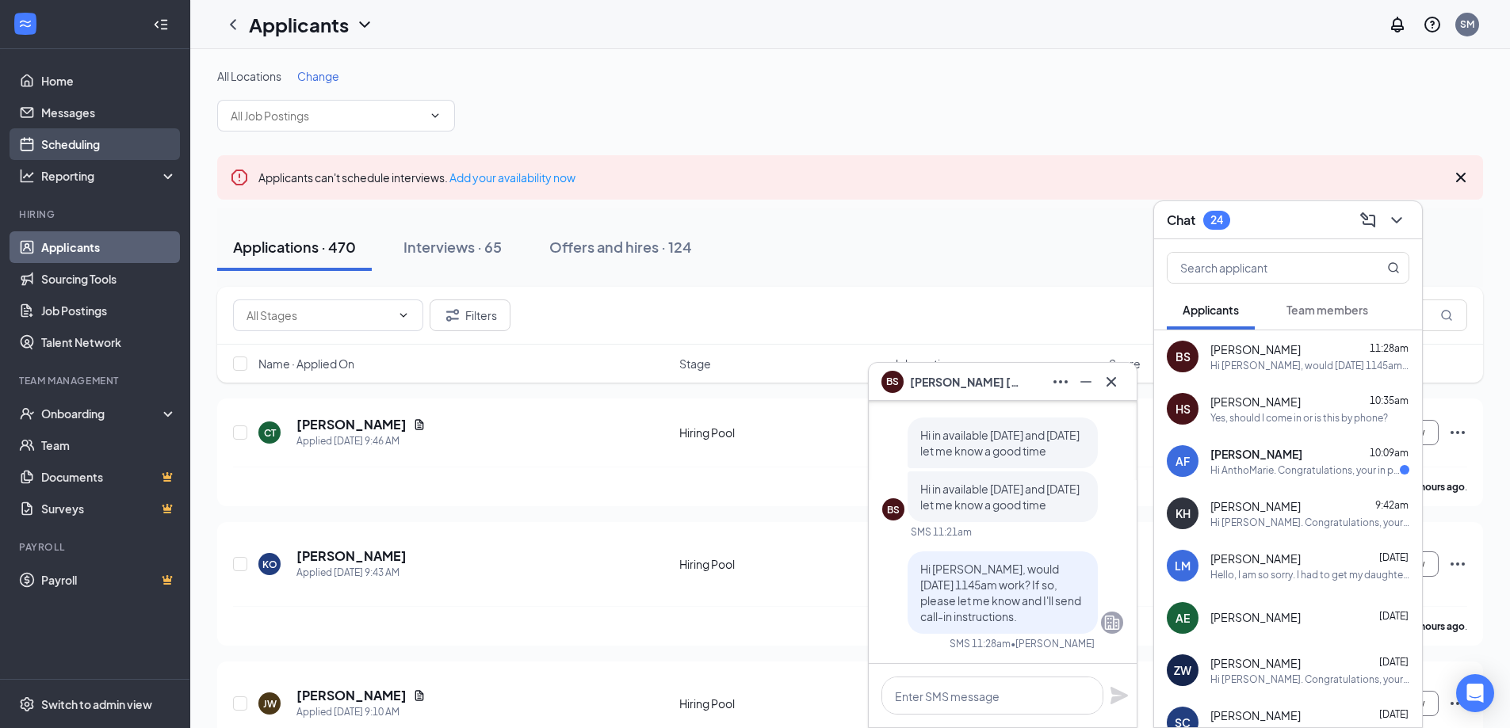
click at [75, 142] on link "Scheduling" at bounding box center [109, 144] width 136 height 32
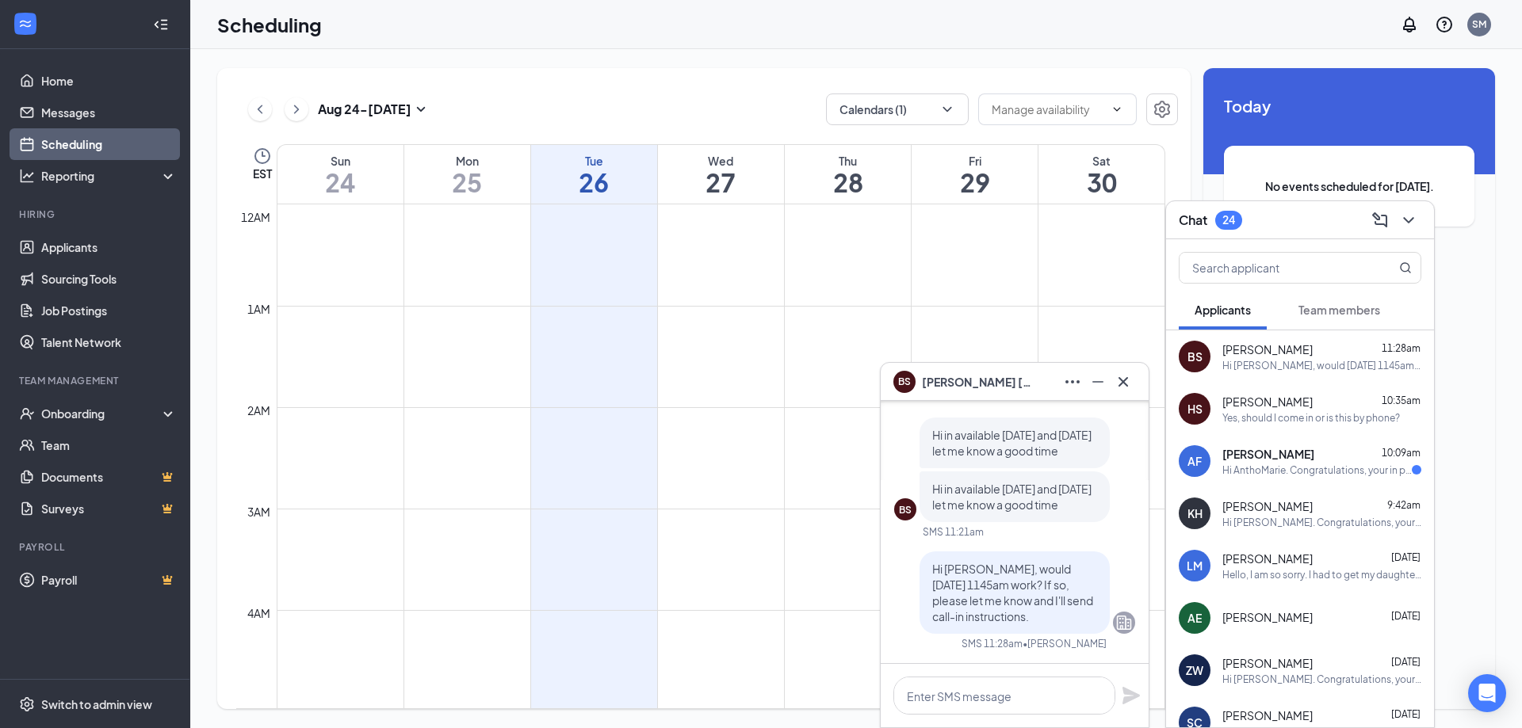
scroll to position [779, 0]
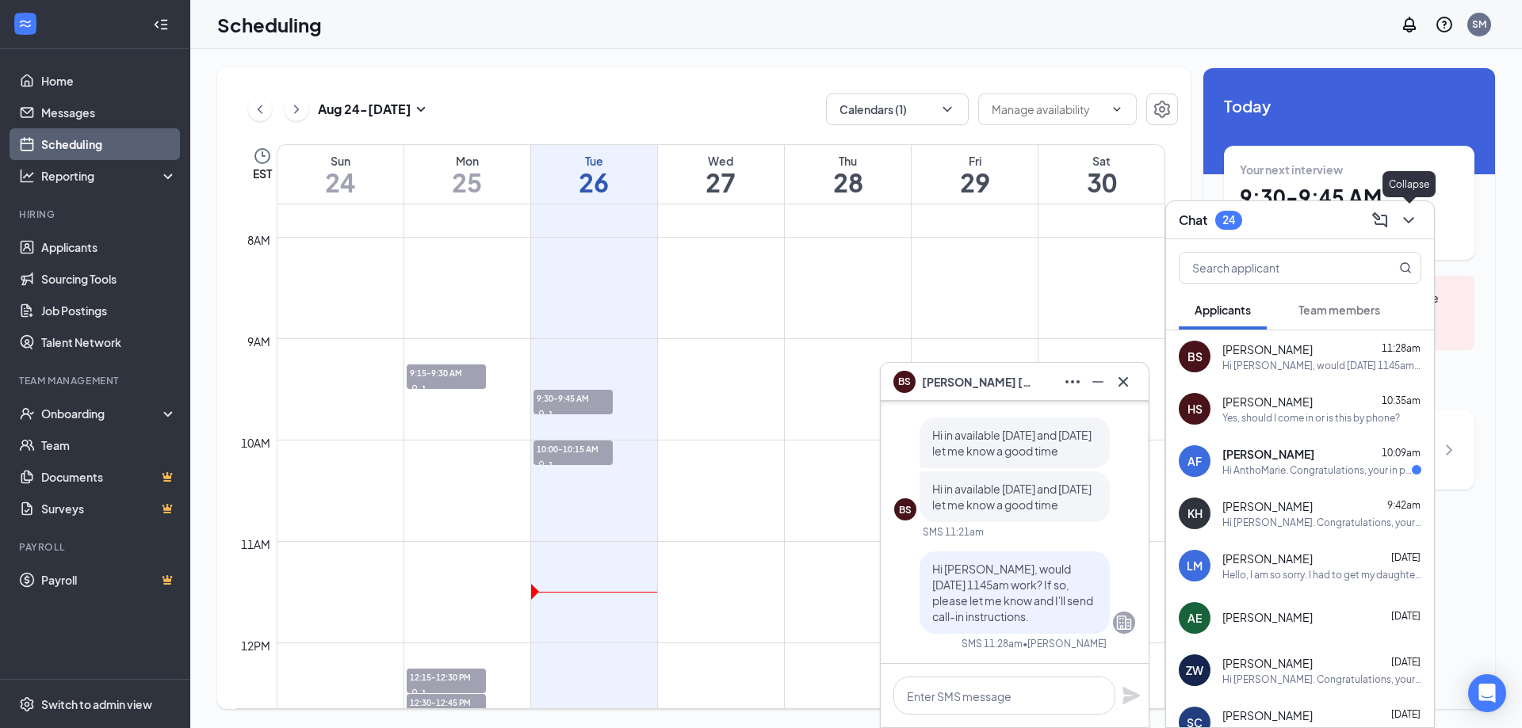
click at [1410, 217] on icon "ChevronDown" at bounding box center [1408, 220] width 19 height 19
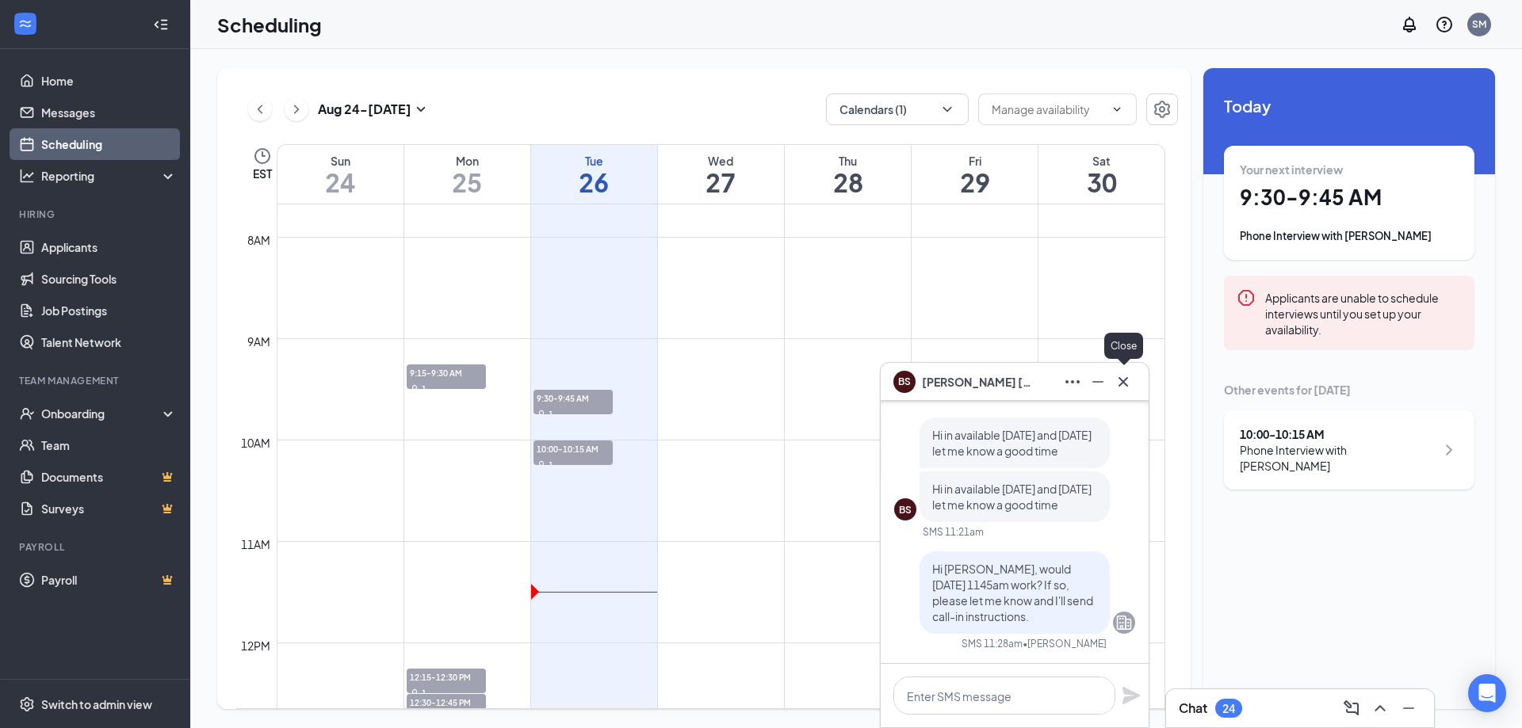
click at [1125, 382] on icon "Cross" at bounding box center [1123, 382] width 19 height 19
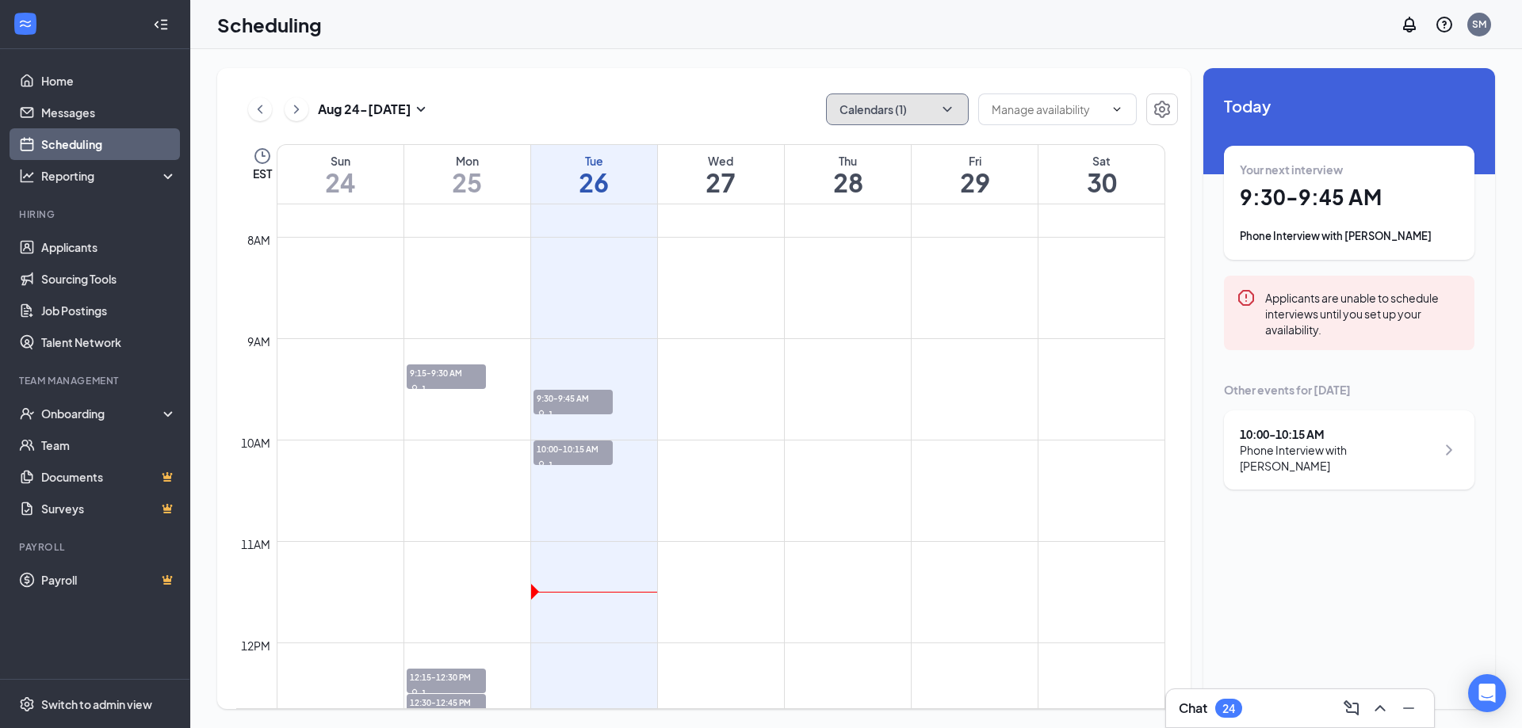
click at [892, 101] on button "Calendars (1)" at bounding box center [897, 110] width 143 height 32
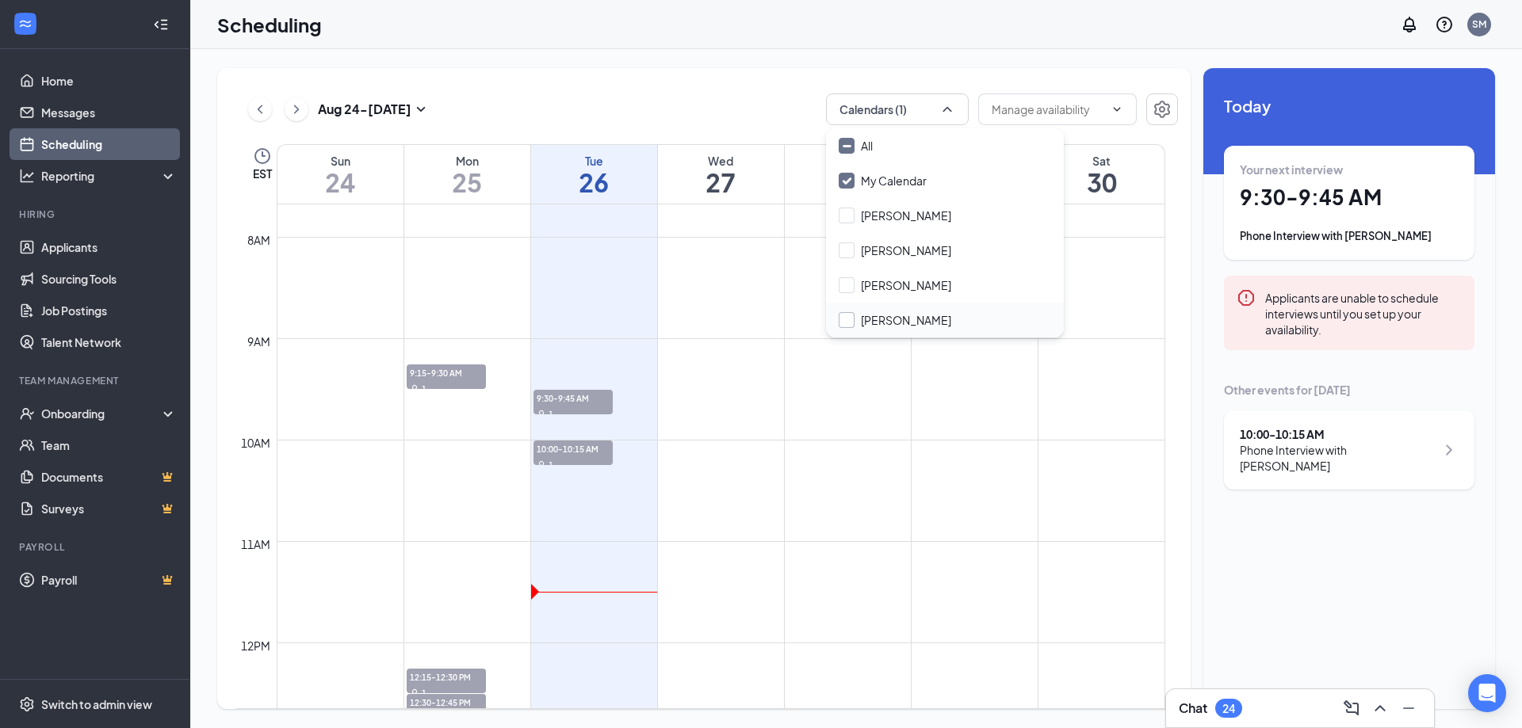
click at [877, 325] on input "Sean McCoy" at bounding box center [895, 320] width 113 height 16
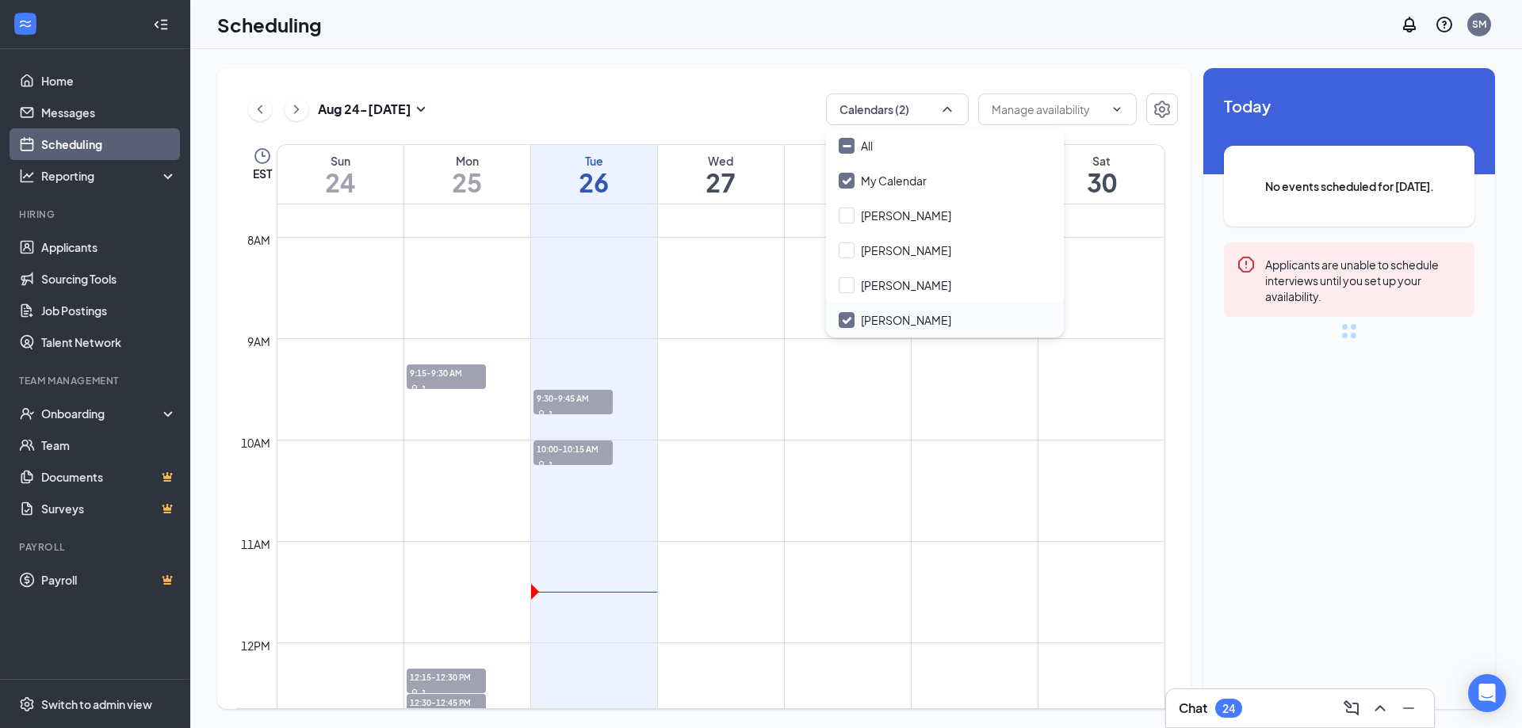
checkbox input "true"
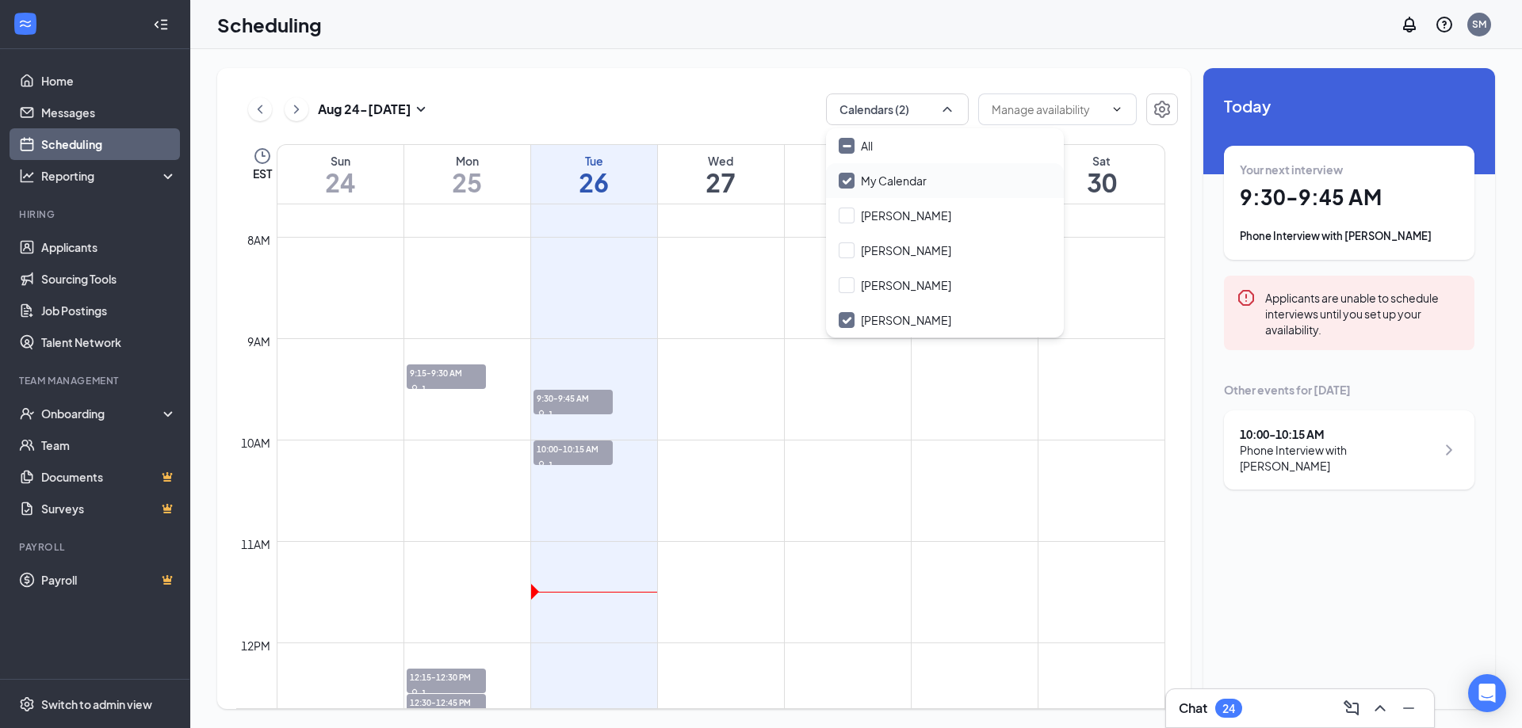
click at [869, 173] on input "My Calendar" at bounding box center [883, 181] width 88 height 16
checkbox input "false"
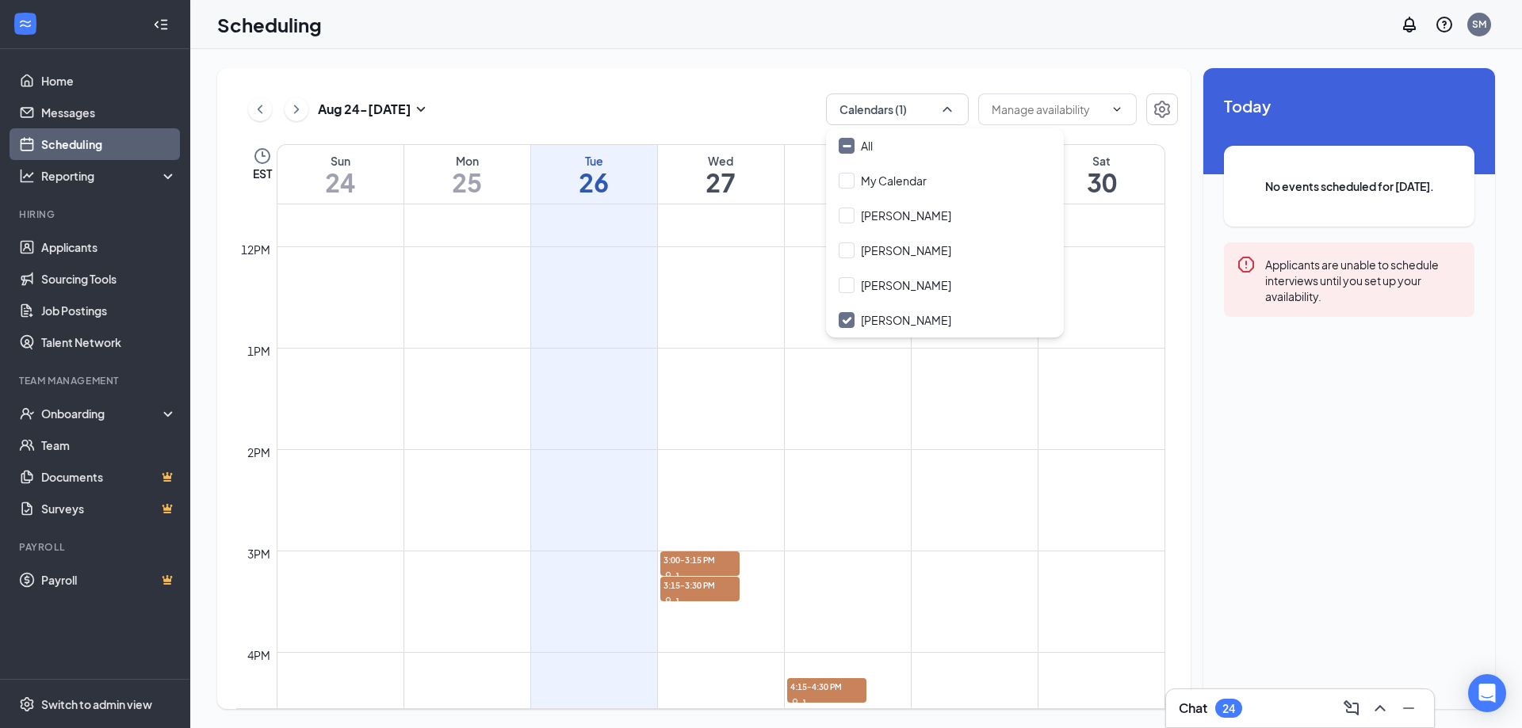
scroll to position [1255, 0]
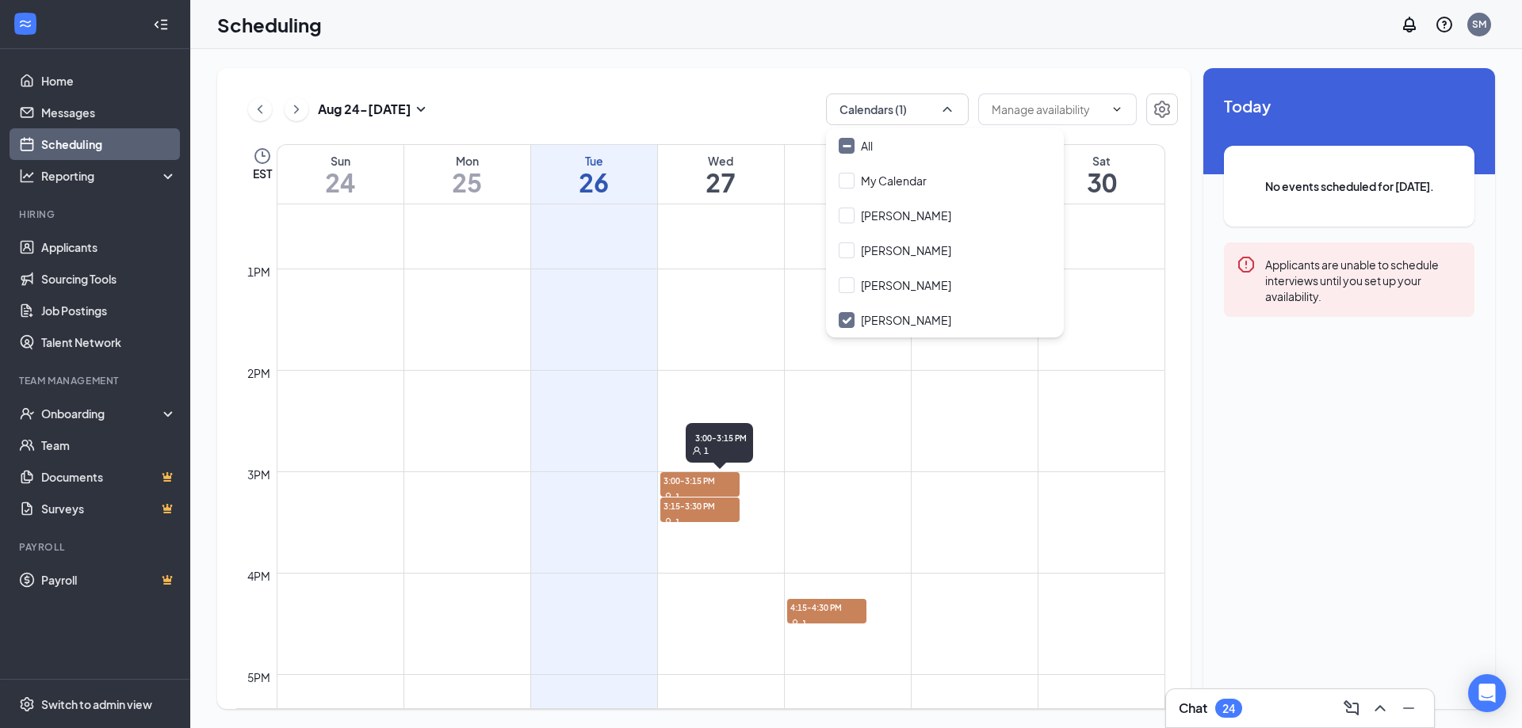
click at [701, 482] on span "3:00-3:15 PM" at bounding box center [699, 480] width 79 height 16
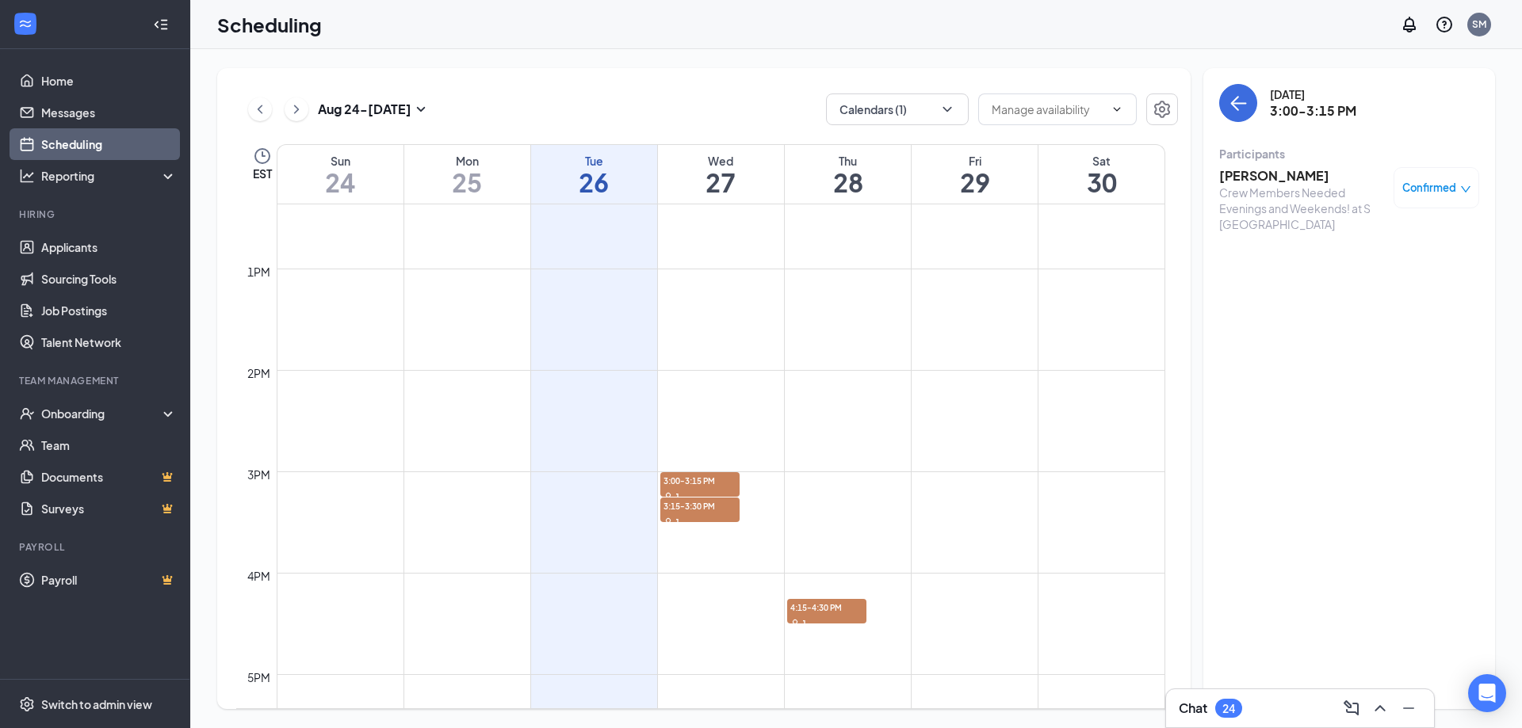
click at [1293, 170] on h3 "Keira Harayda" at bounding box center [1302, 175] width 166 height 17
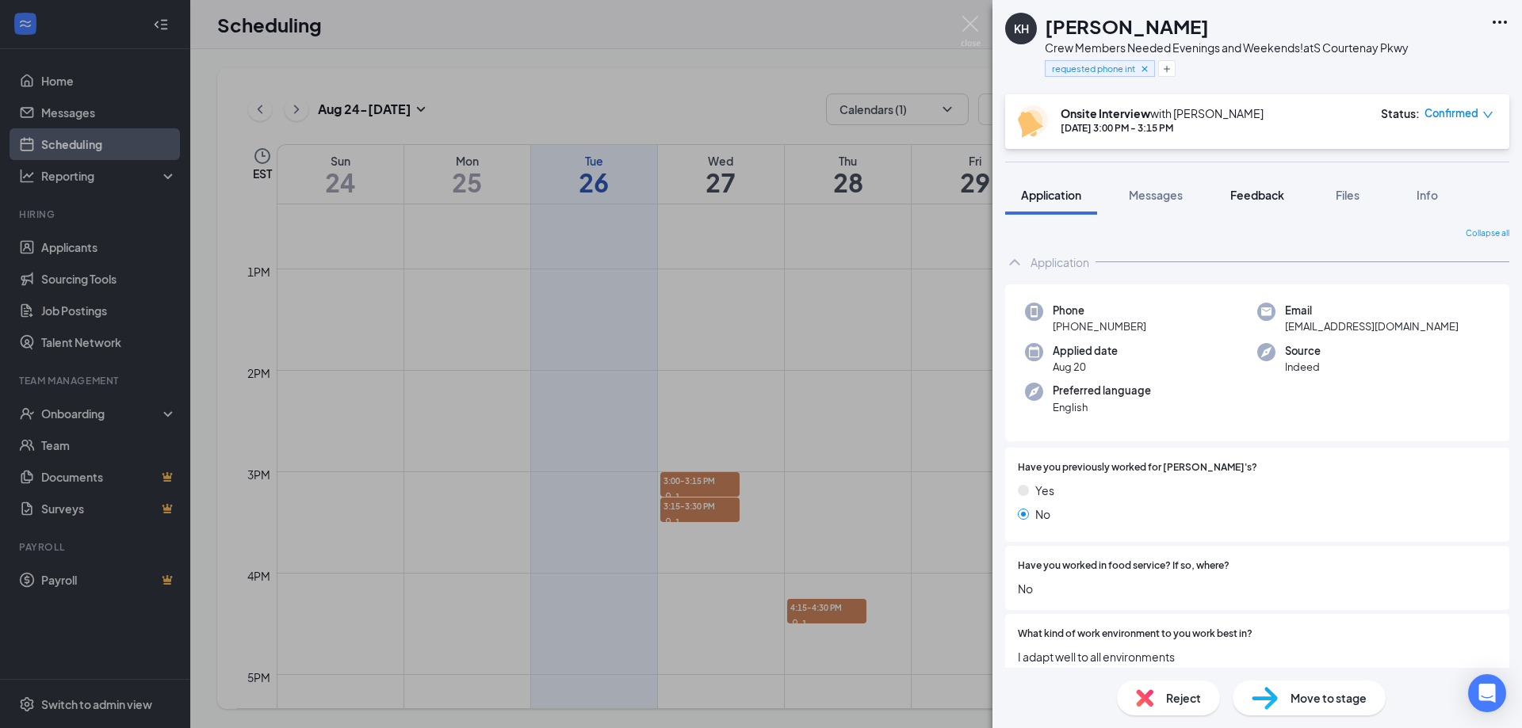
click at [1281, 186] on button "Feedback" at bounding box center [1257, 195] width 86 height 40
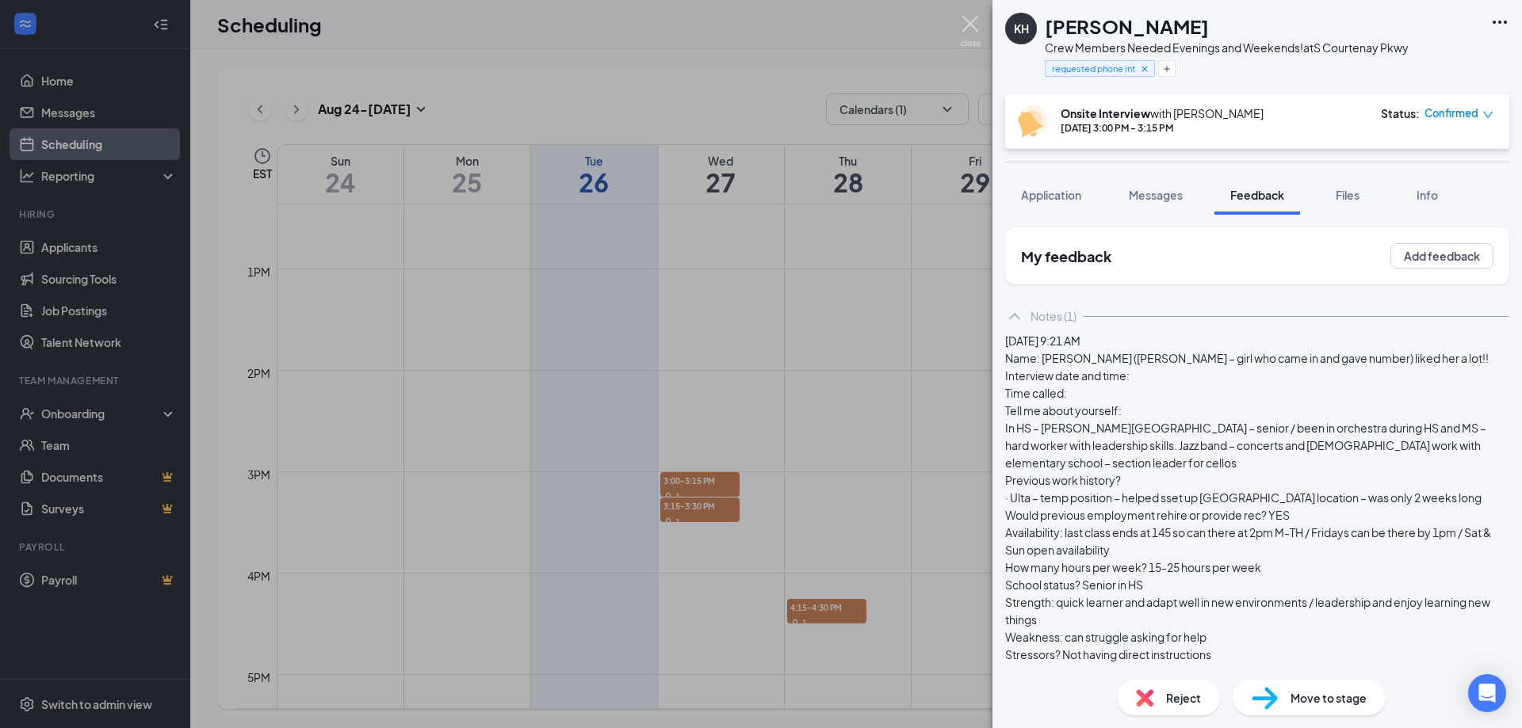
click at [969, 21] on img at bounding box center [971, 31] width 20 height 31
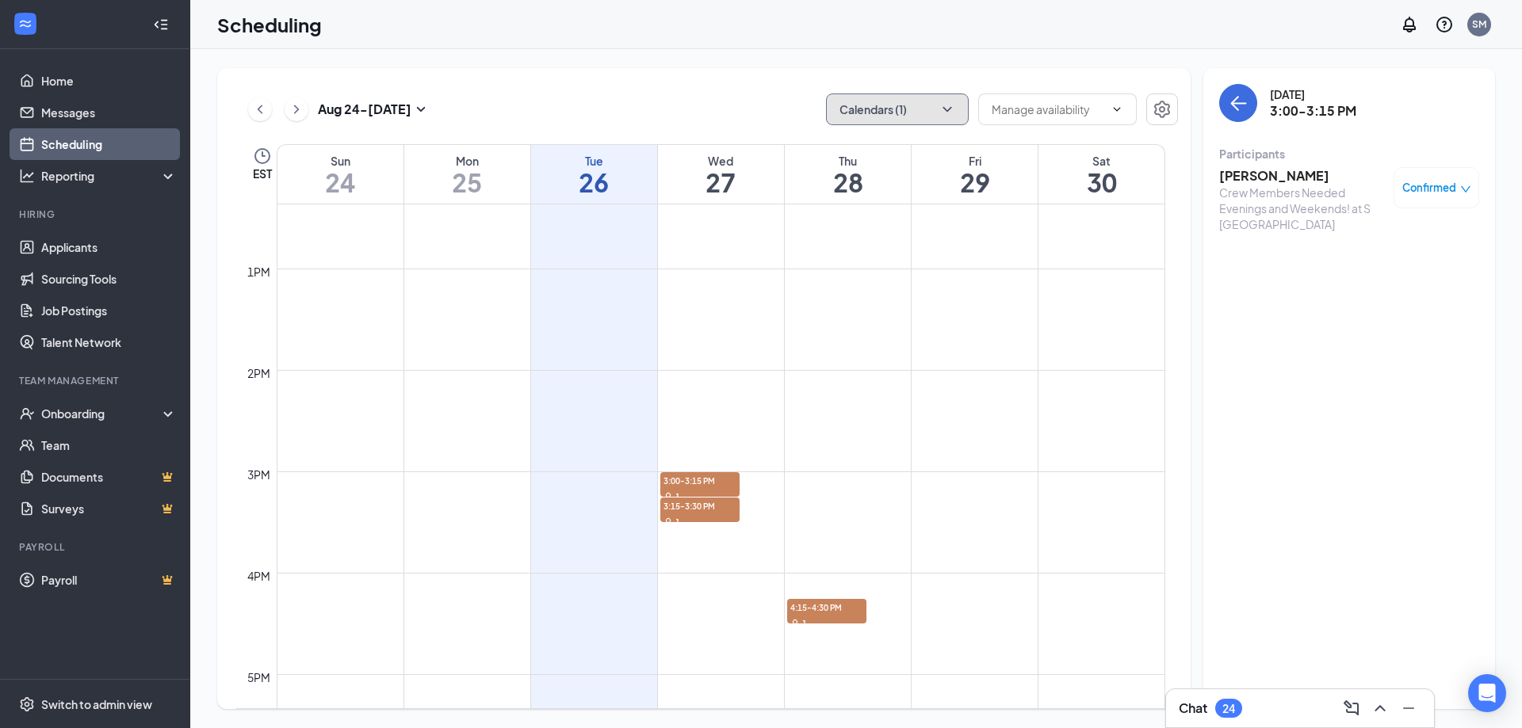
click at [887, 101] on button "Calendars (1)" at bounding box center [897, 110] width 143 height 32
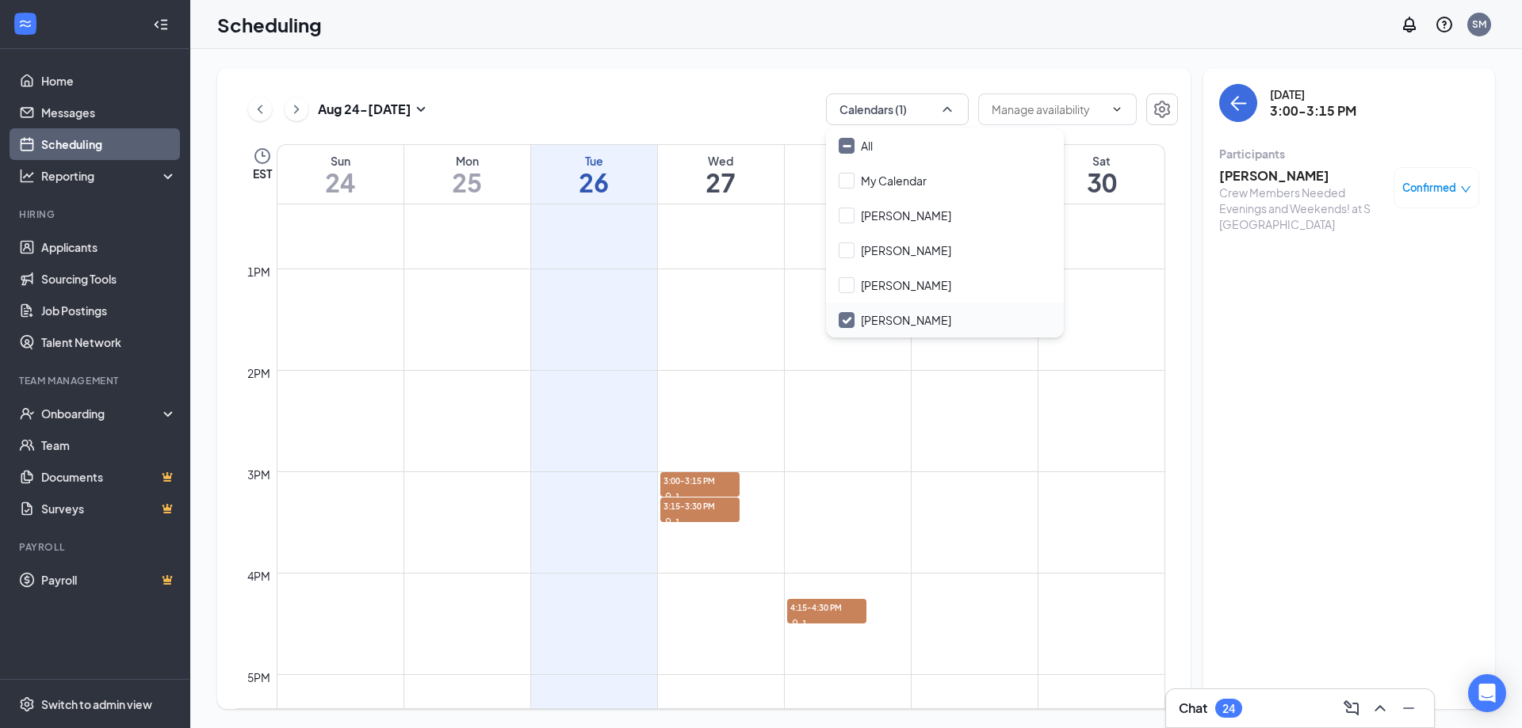
click at [856, 314] on input "Sean McCoy" at bounding box center [895, 320] width 113 height 16
checkbox input "true"
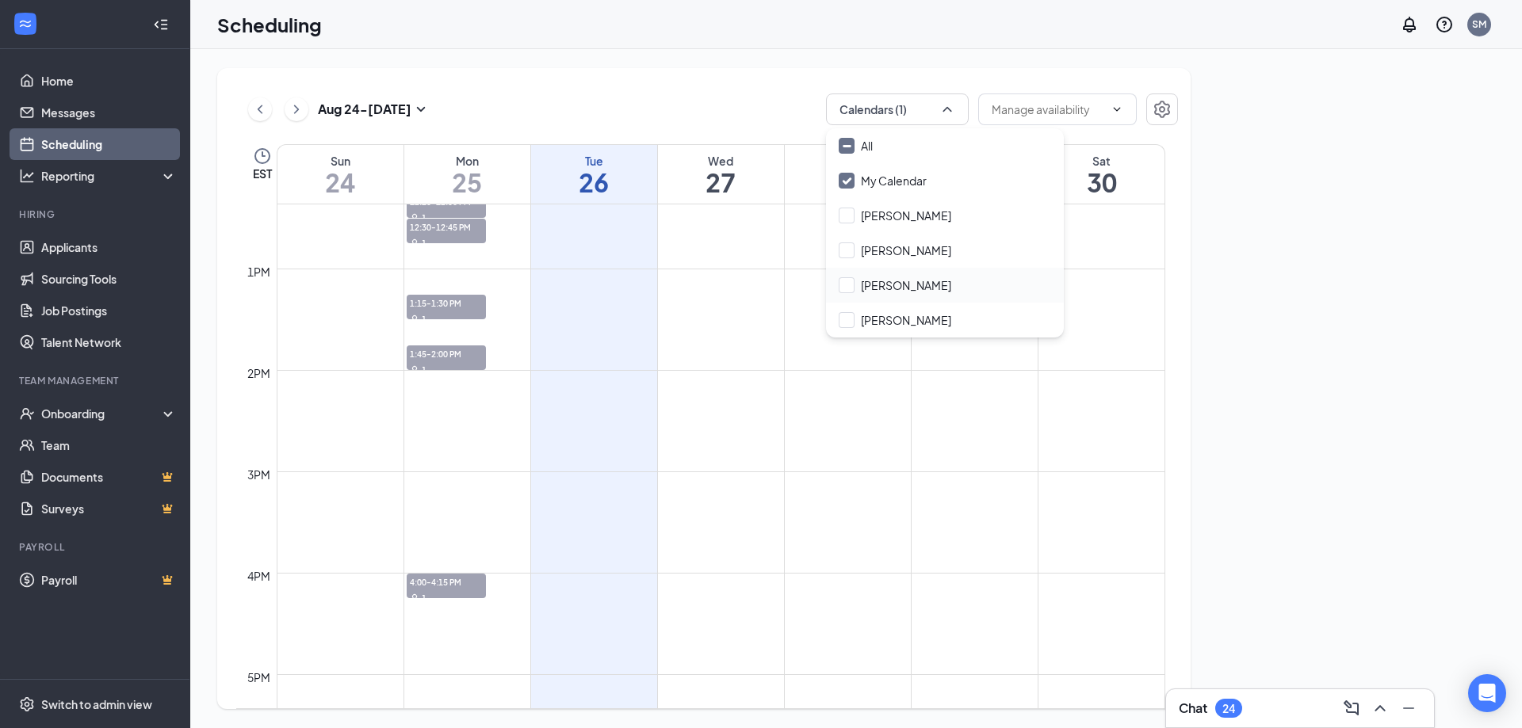
checkbox input "true"
checkbox input "false"
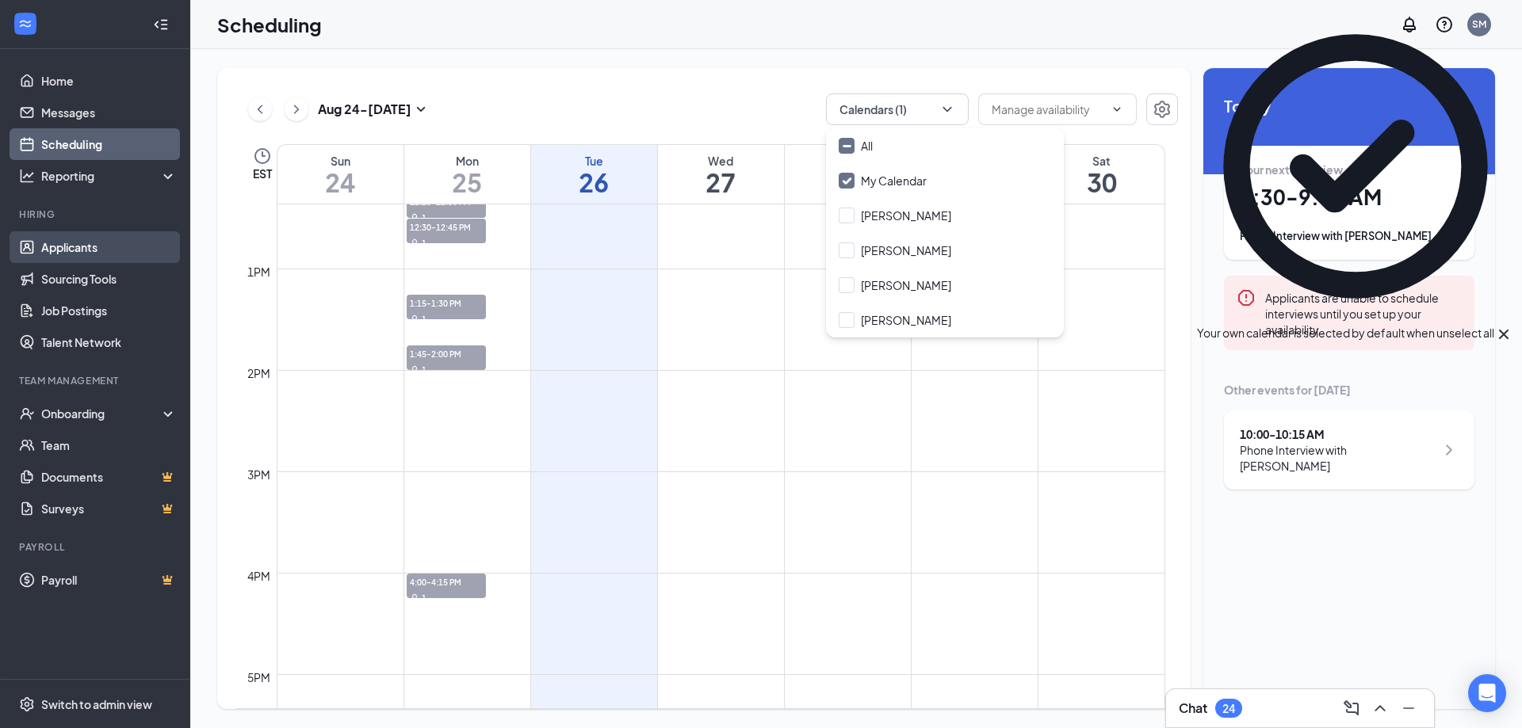
click at [65, 244] on link "Applicants" at bounding box center [109, 247] width 136 height 32
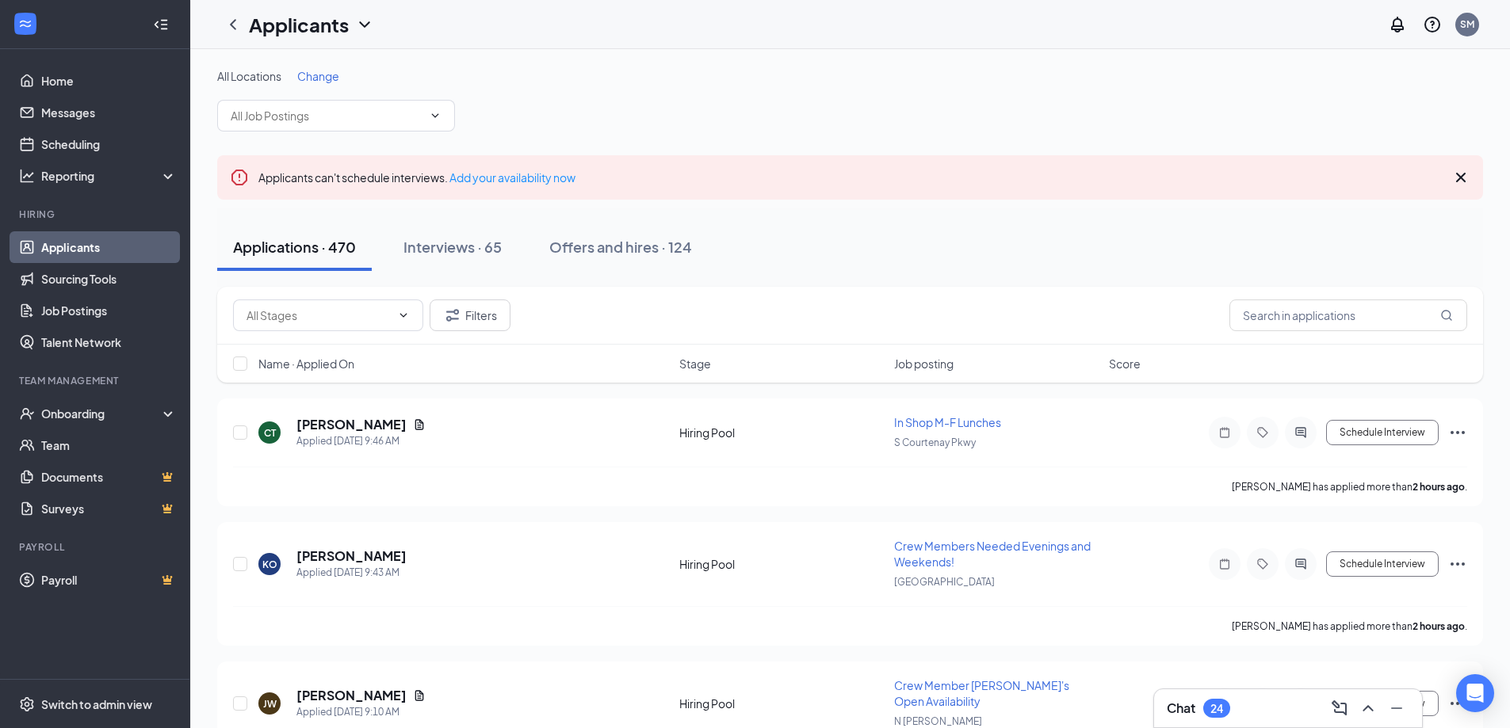
click at [1252, 709] on div "Chat 24" at bounding box center [1288, 708] width 243 height 25
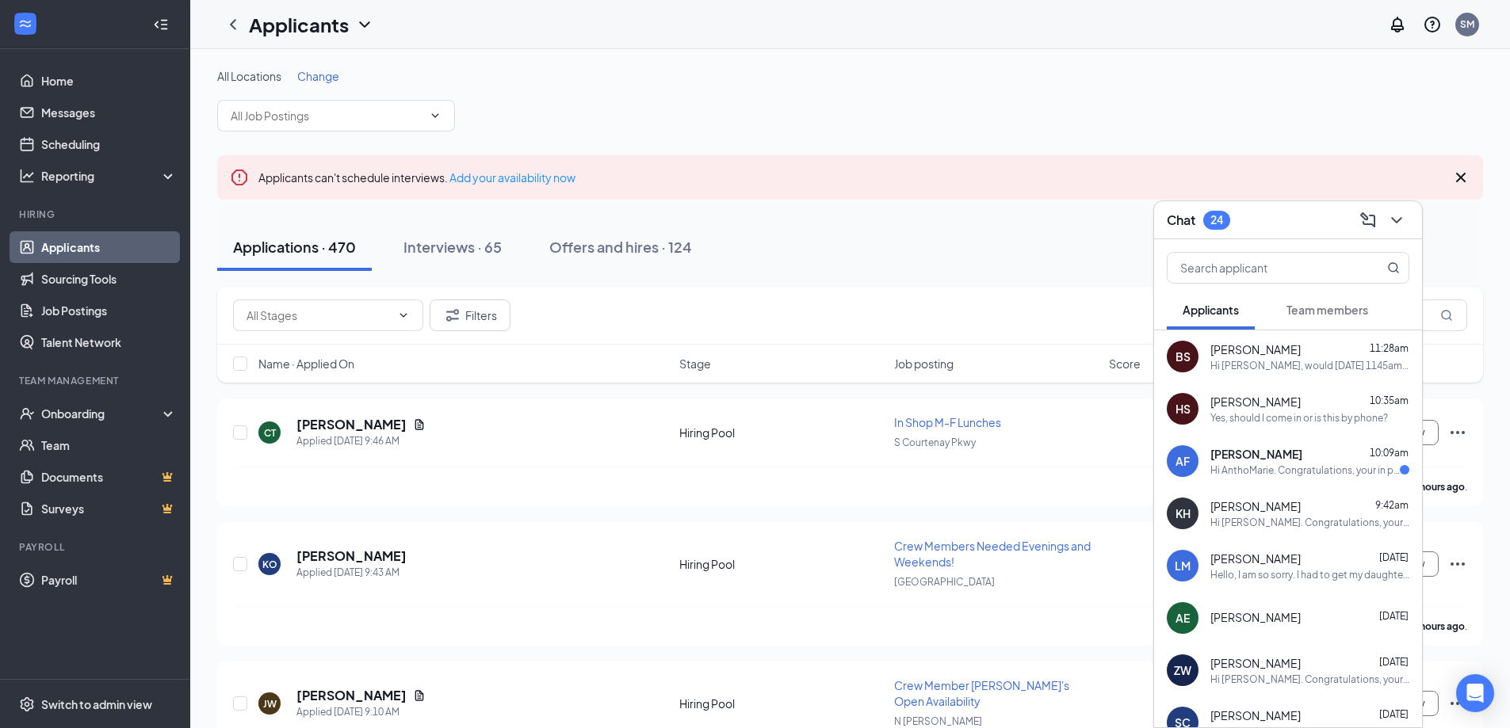
click at [1245, 353] on span "Benjamin Smith" at bounding box center [1255, 350] width 90 height 16
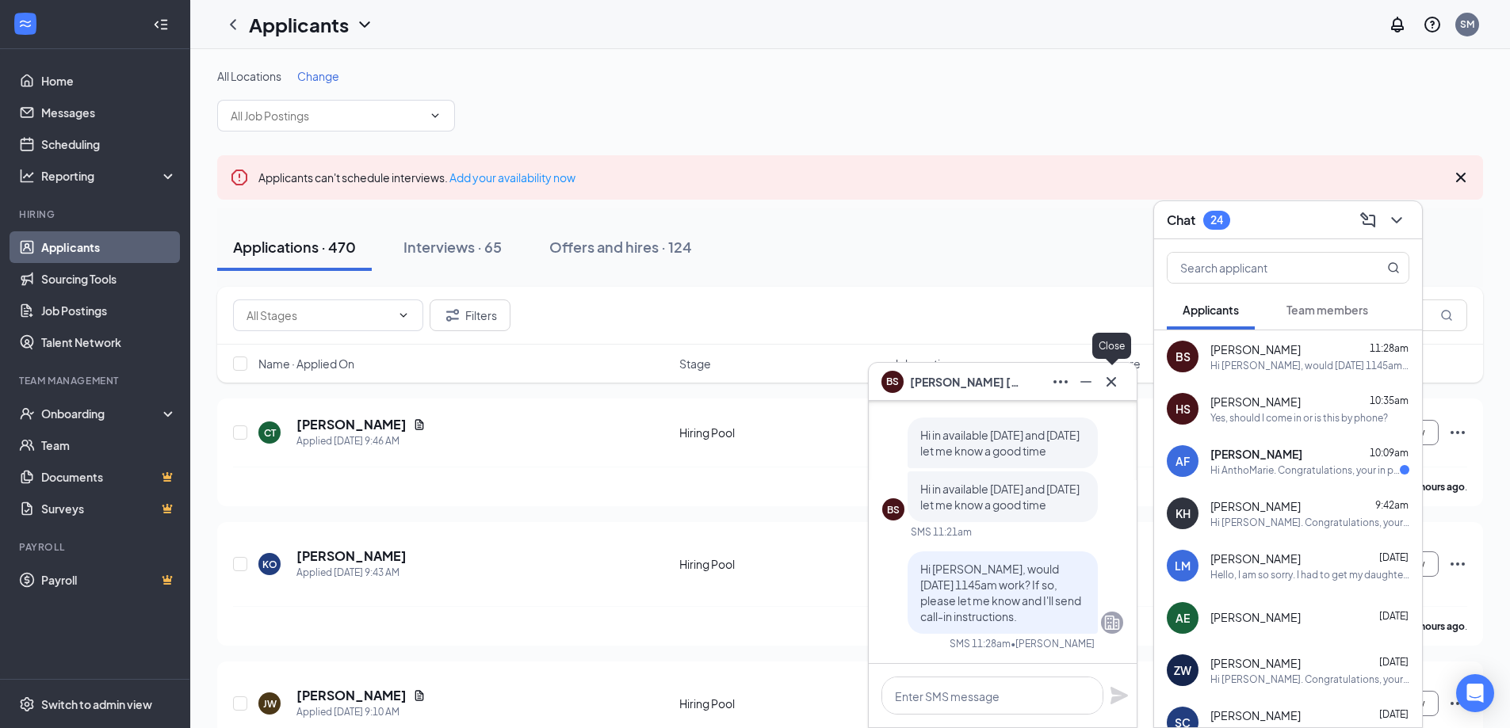
click at [1113, 379] on icon "Cross" at bounding box center [1111, 382] width 19 height 19
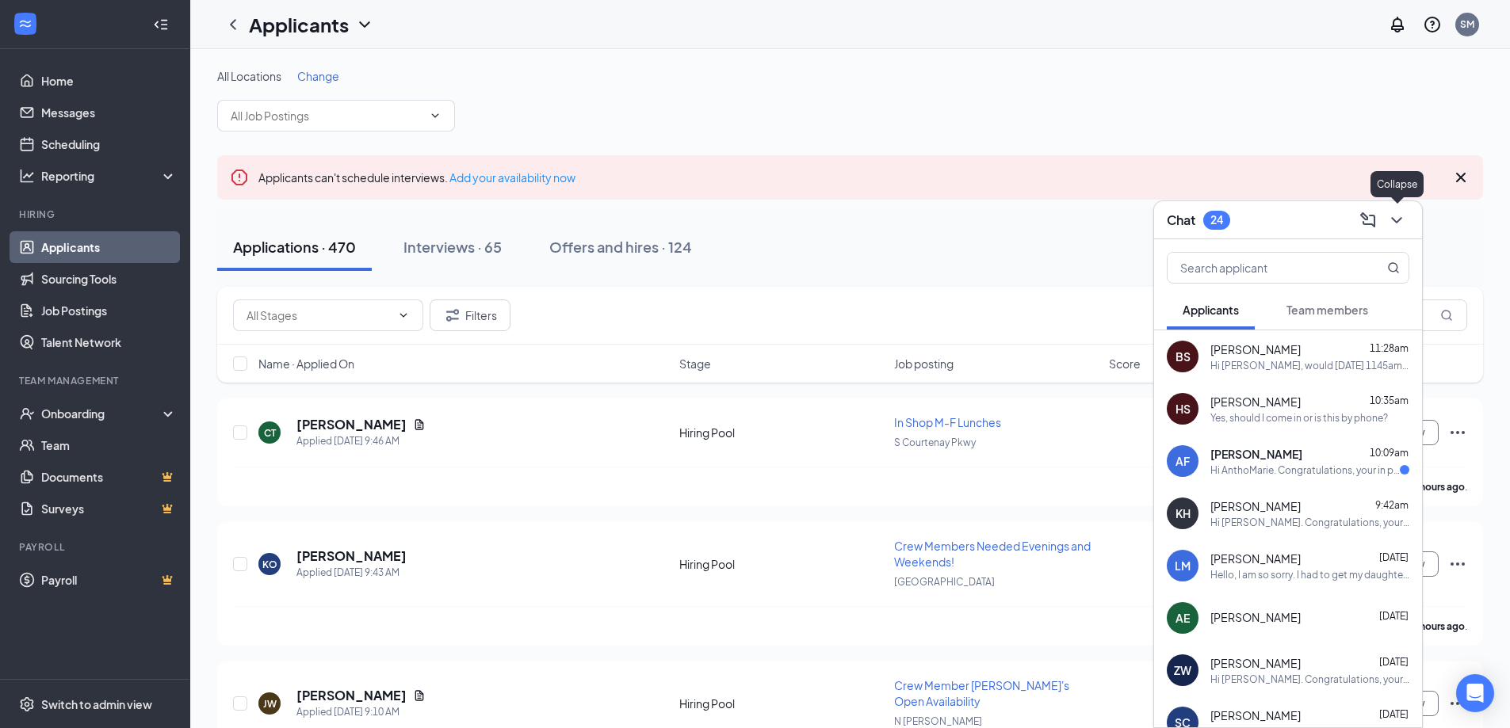
click at [1396, 215] on icon "ChevronDown" at bounding box center [1396, 220] width 19 height 19
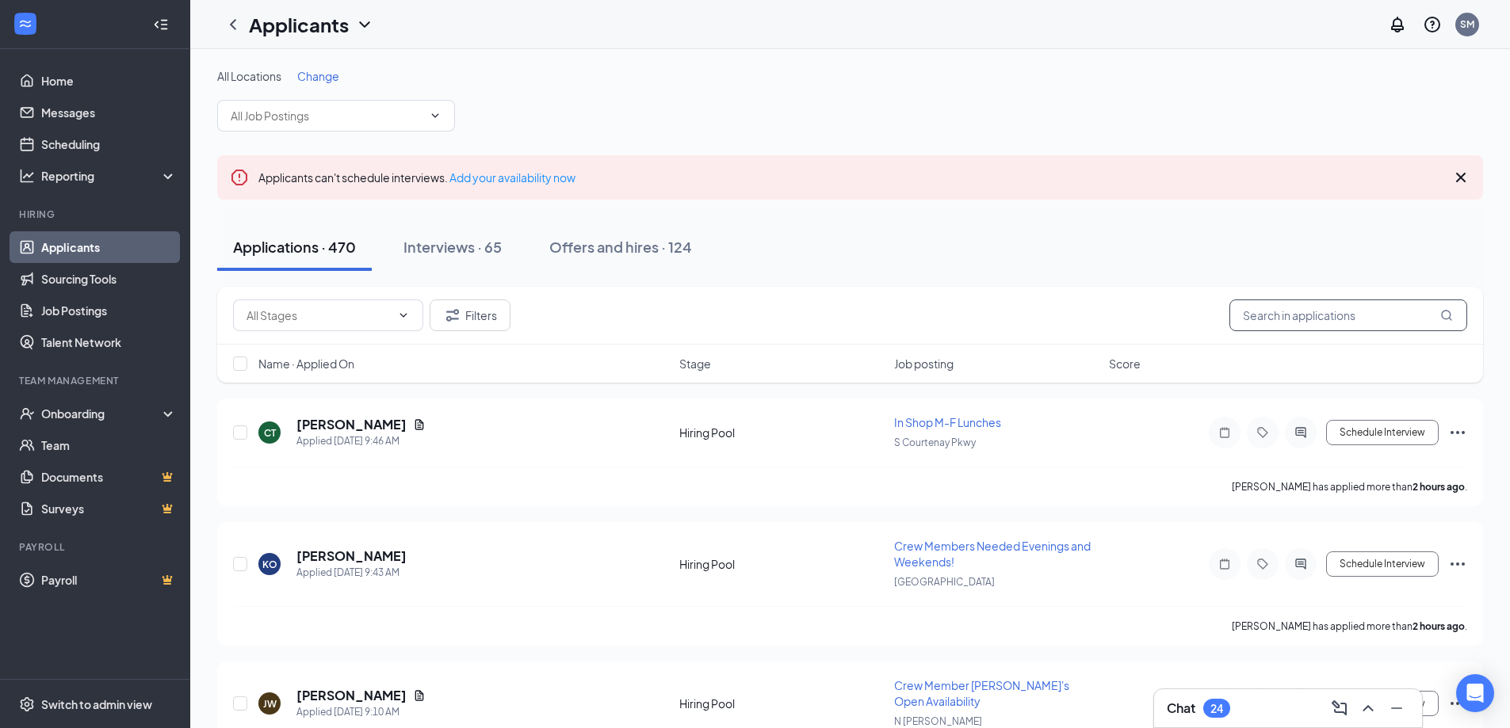
click at [1264, 311] on input "text" at bounding box center [1348, 316] width 238 height 32
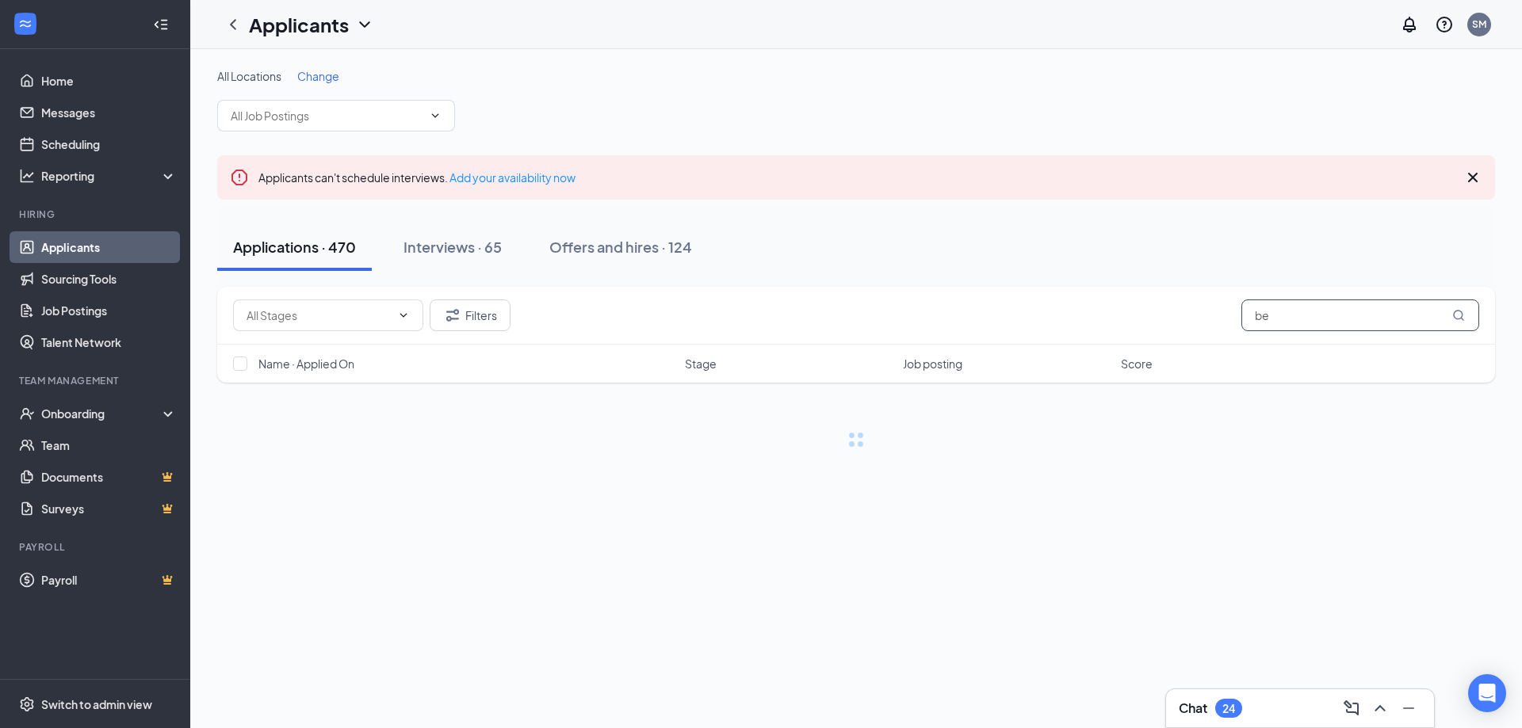
type input "b"
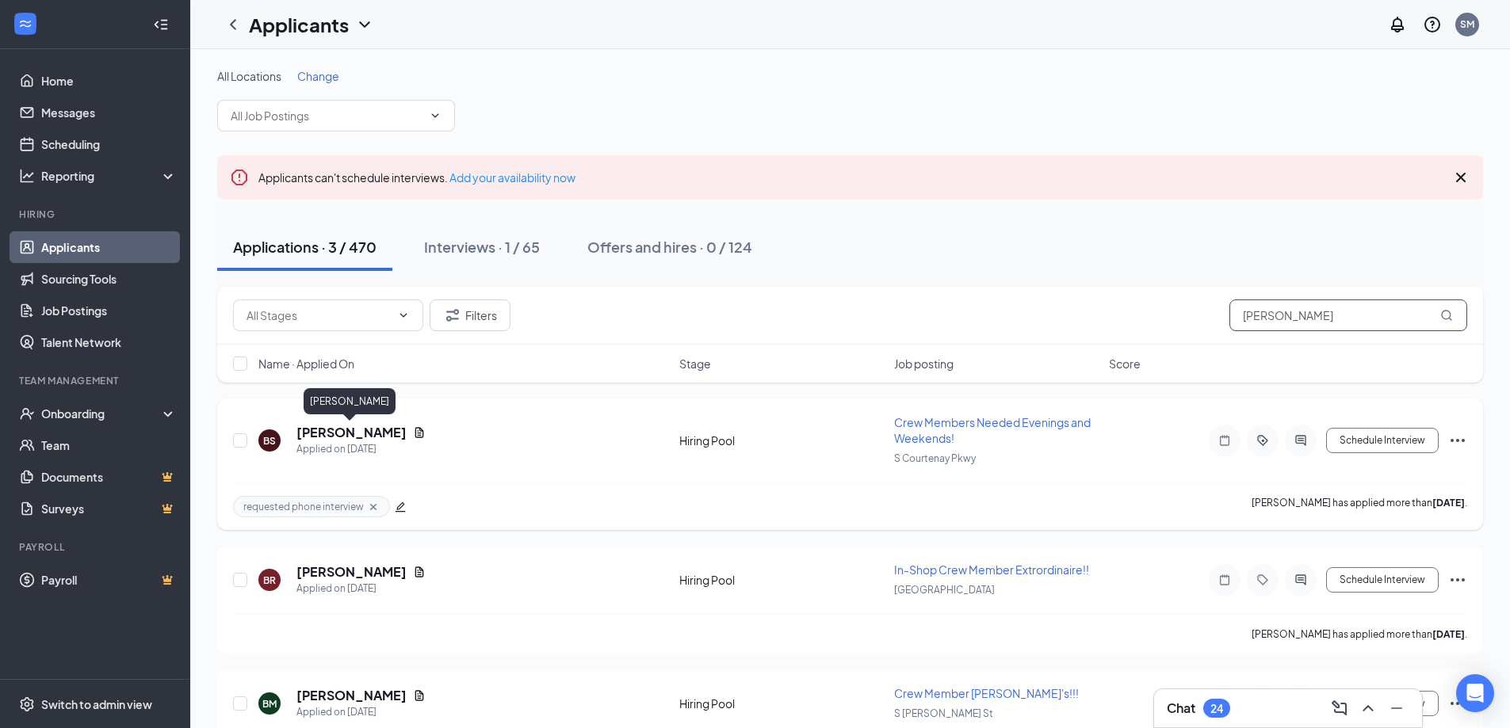
type input "benjamin"
click at [331, 433] on h5 "Benjamin Smith" at bounding box center [351, 432] width 110 height 17
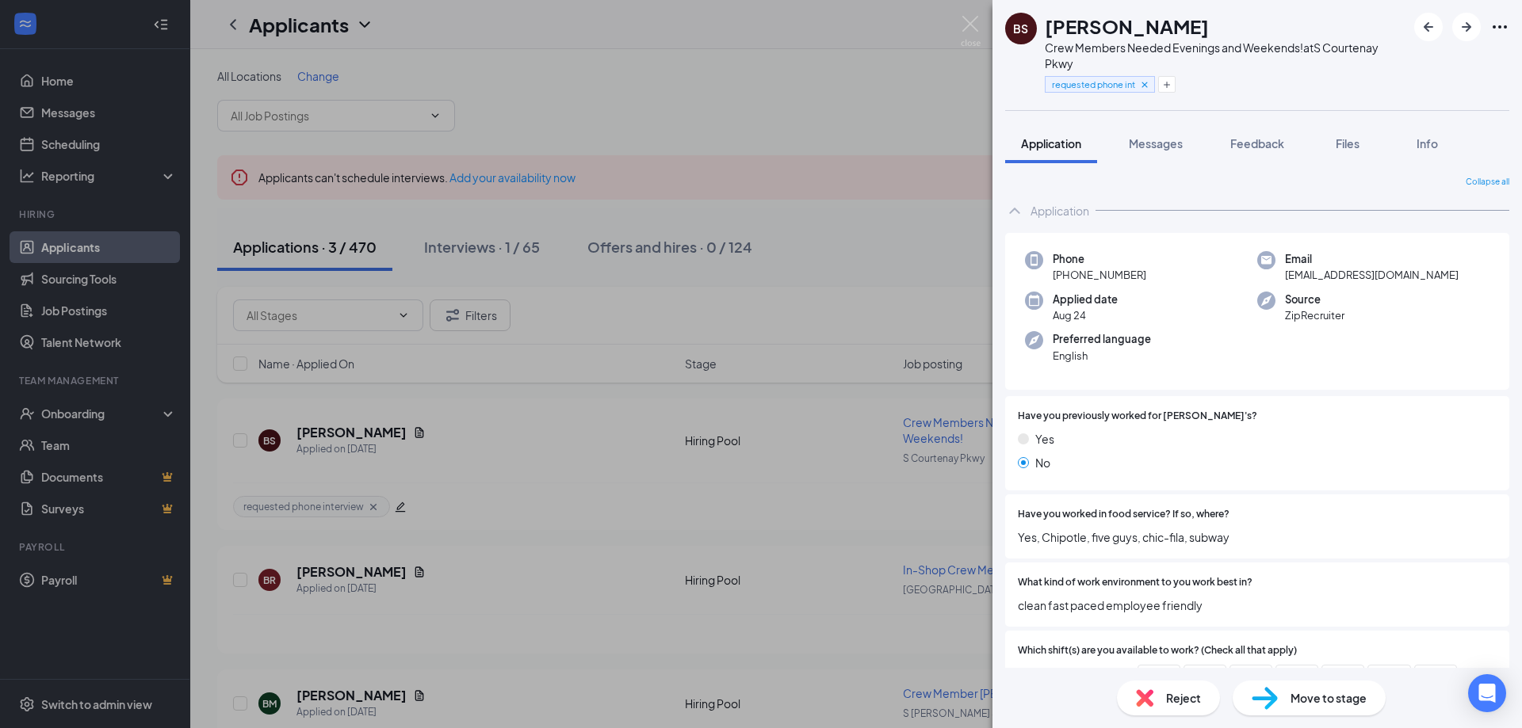
click at [1312, 707] on div "Move to stage" at bounding box center [1309, 698] width 153 height 35
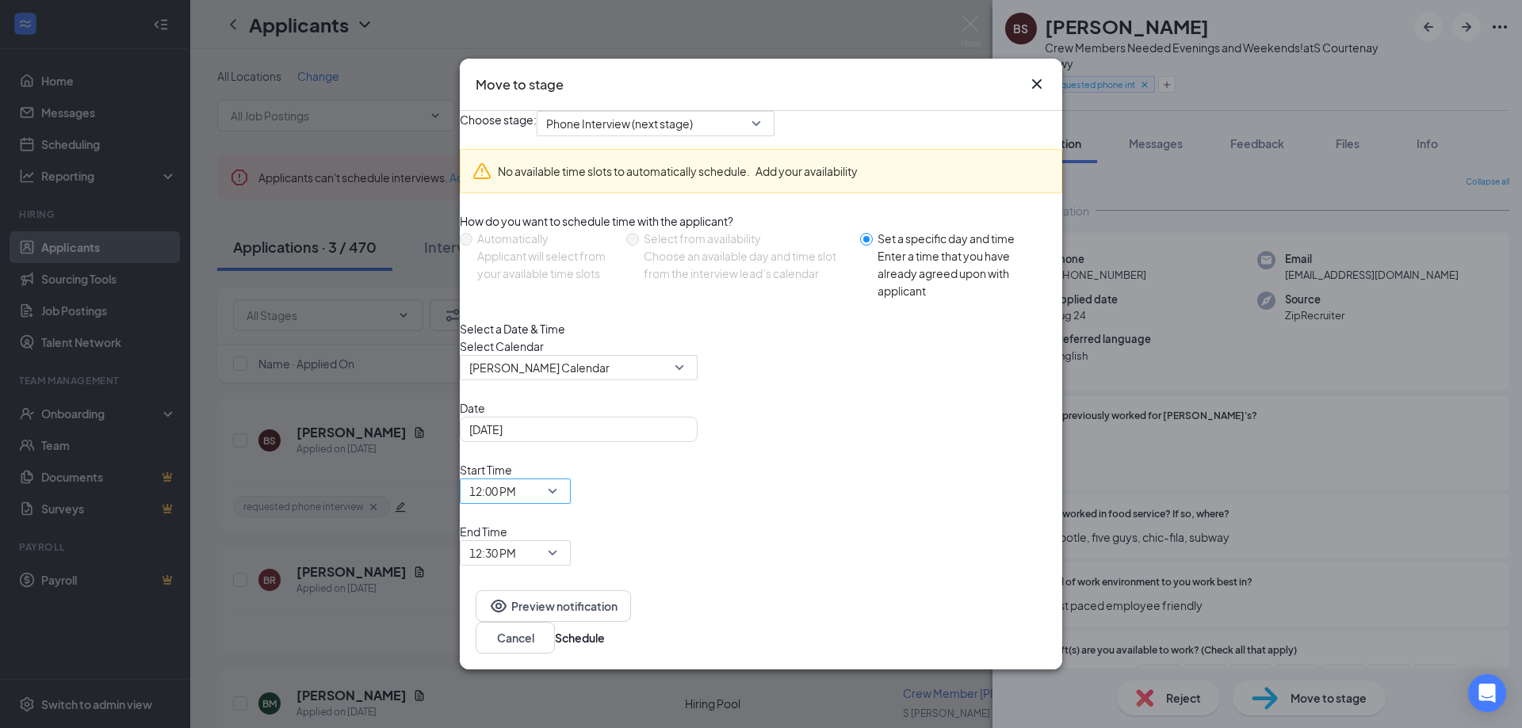
click at [516, 503] on span "12:00 PM" at bounding box center [492, 492] width 47 height 24
click at [516, 541] on span "12:30 PM" at bounding box center [492, 553] width 47 height 24
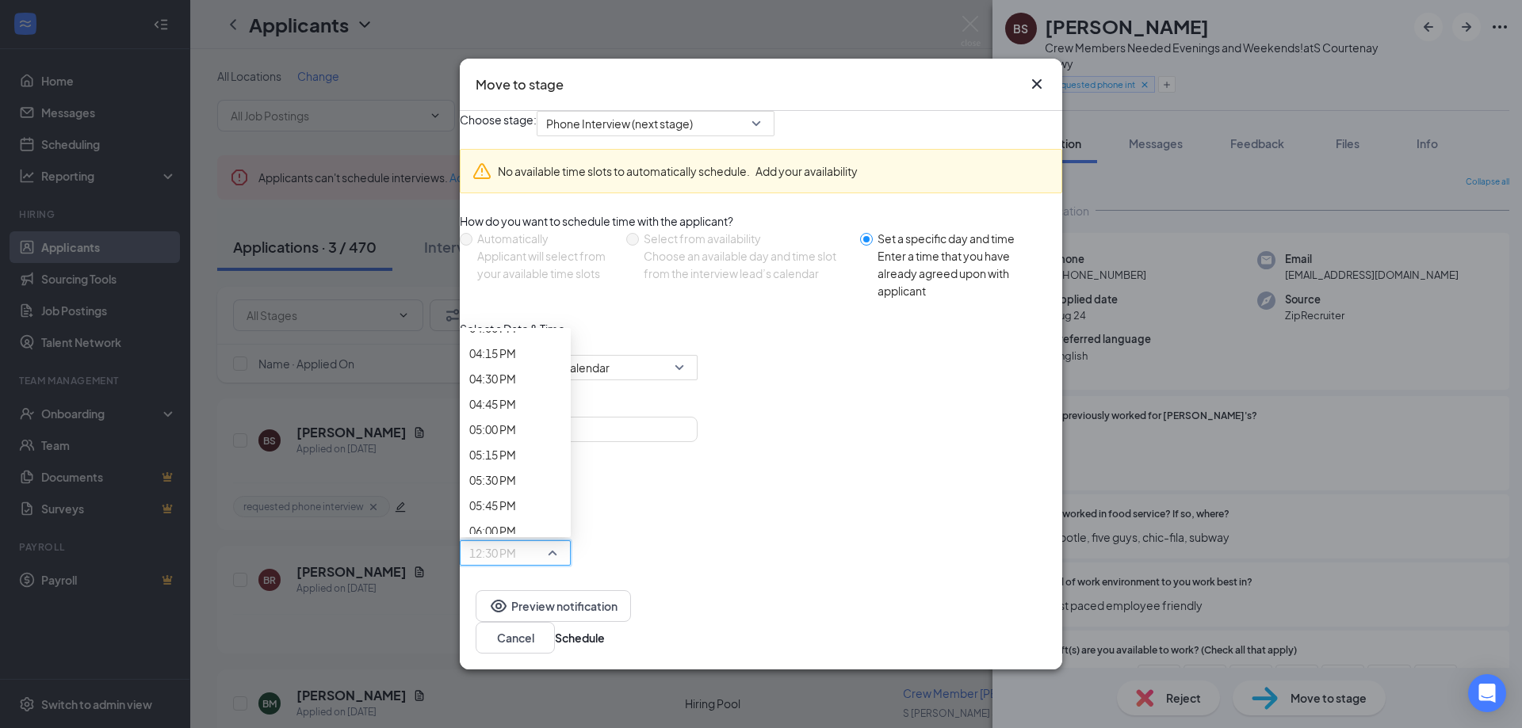
click at [605, 629] on button "Schedule" at bounding box center [580, 637] width 50 height 17
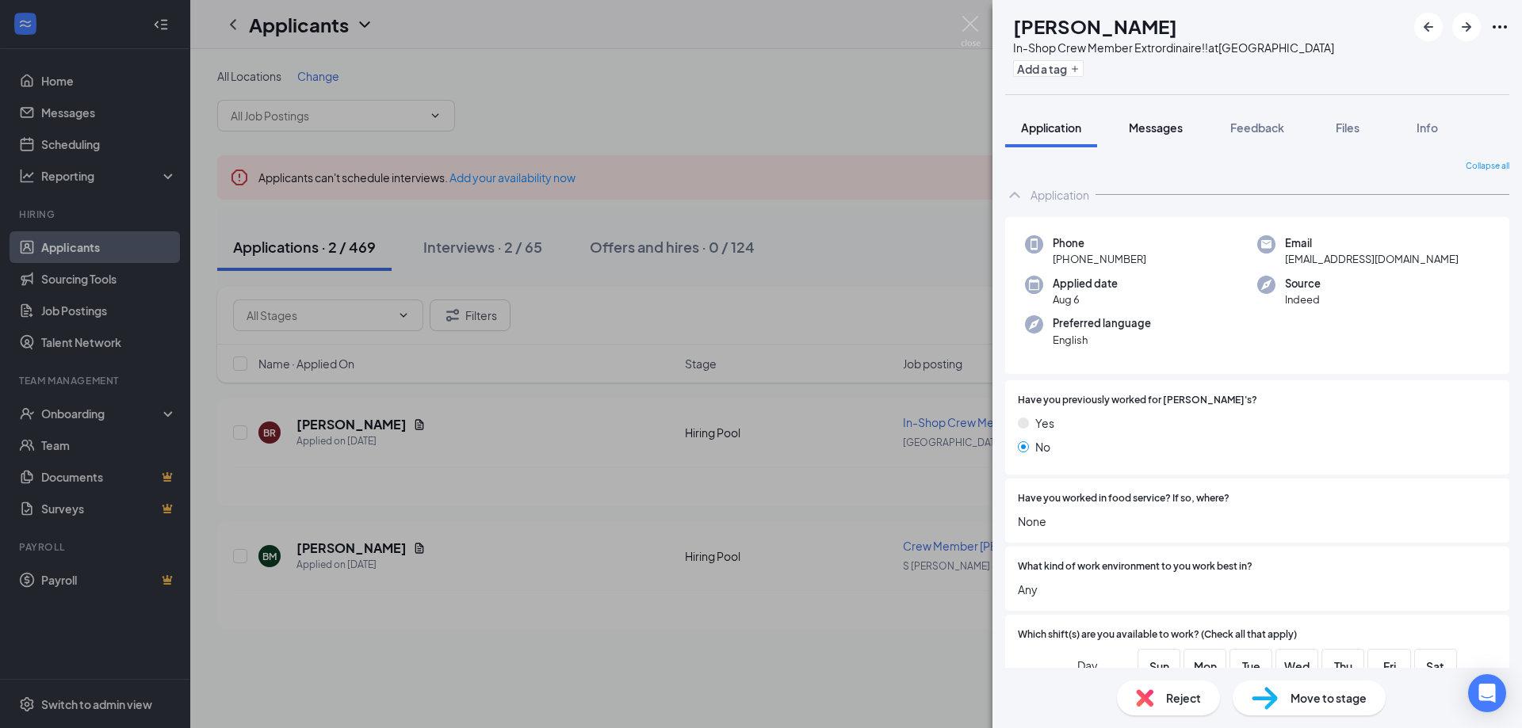
click at [1156, 128] on span "Messages" at bounding box center [1156, 127] width 54 height 14
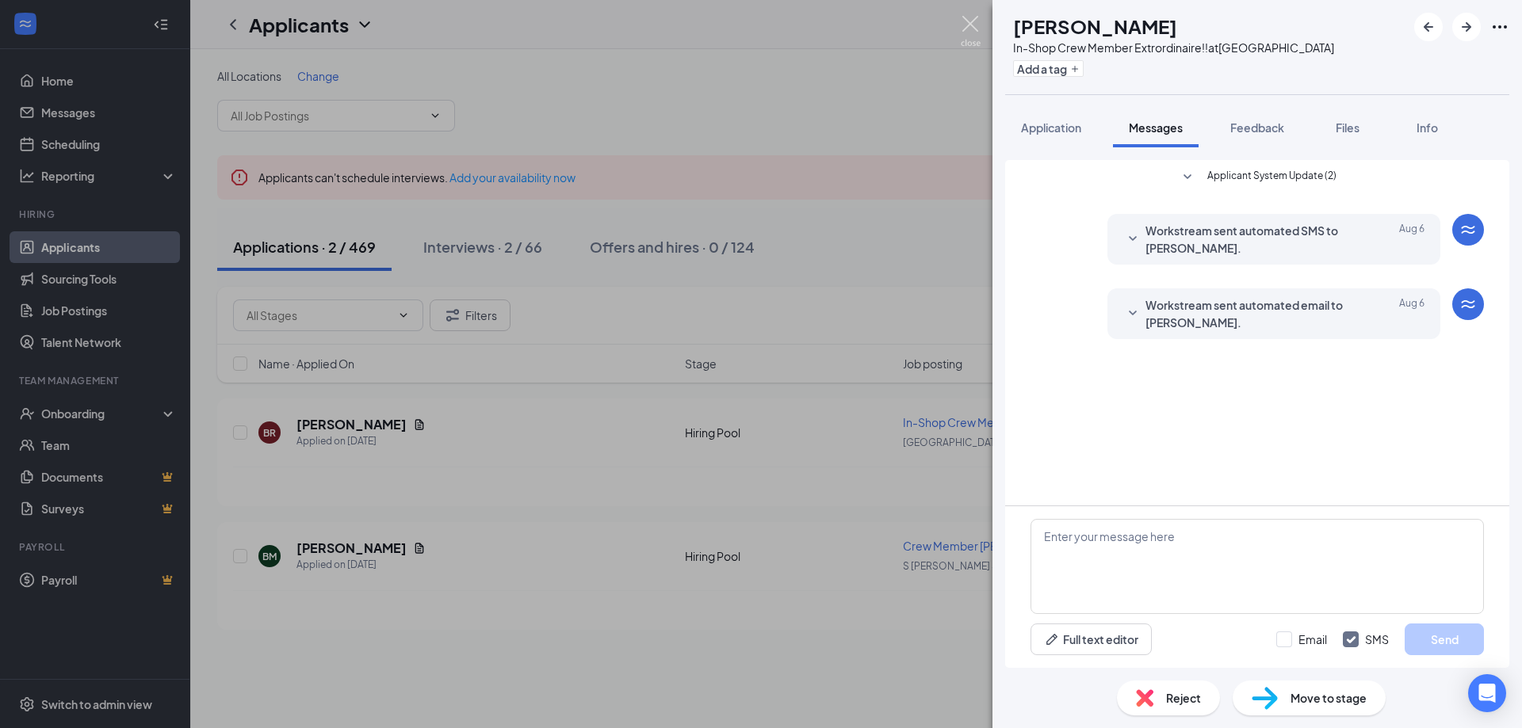
click at [965, 27] on img at bounding box center [971, 31] width 20 height 31
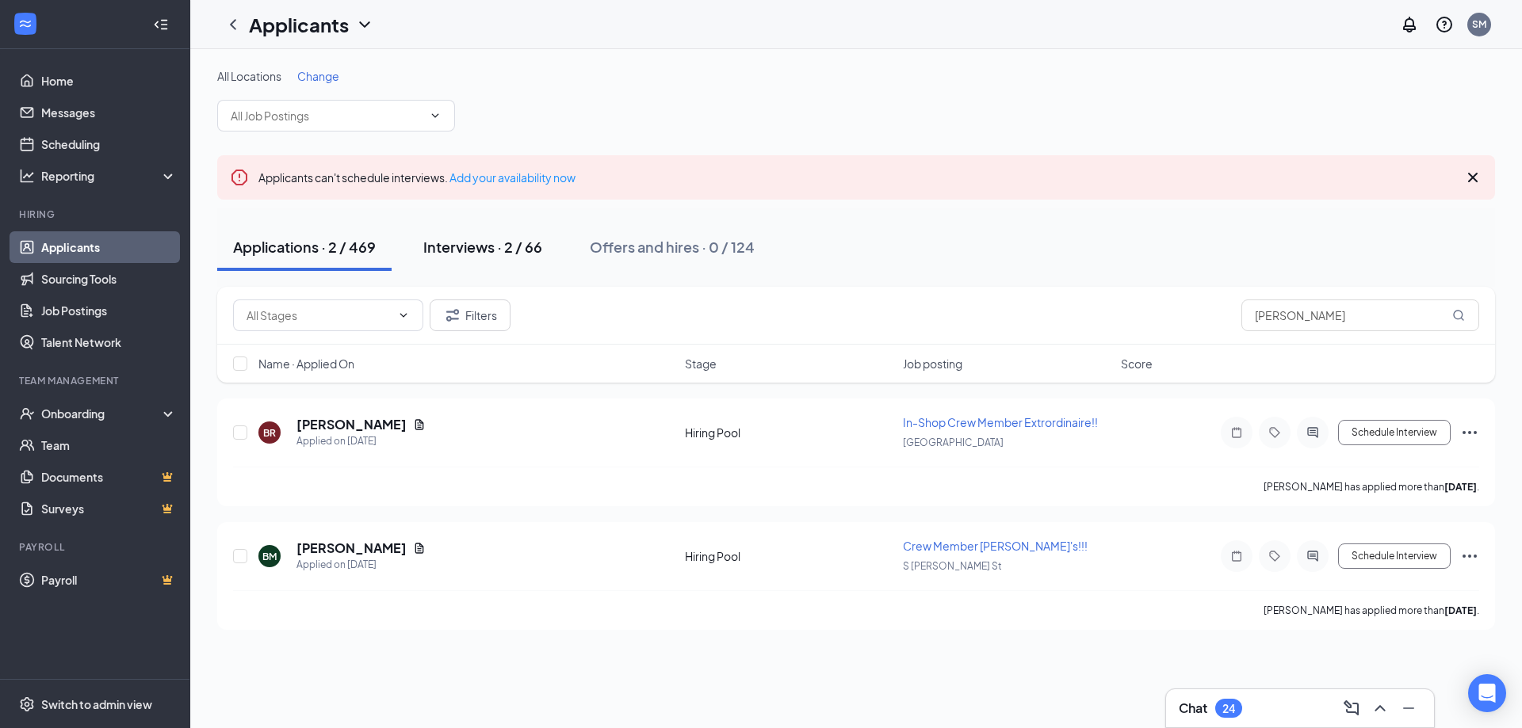
click at [467, 250] on div "Interviews · 2 / 66" at bounding box center [482, 247] width 119 height 20
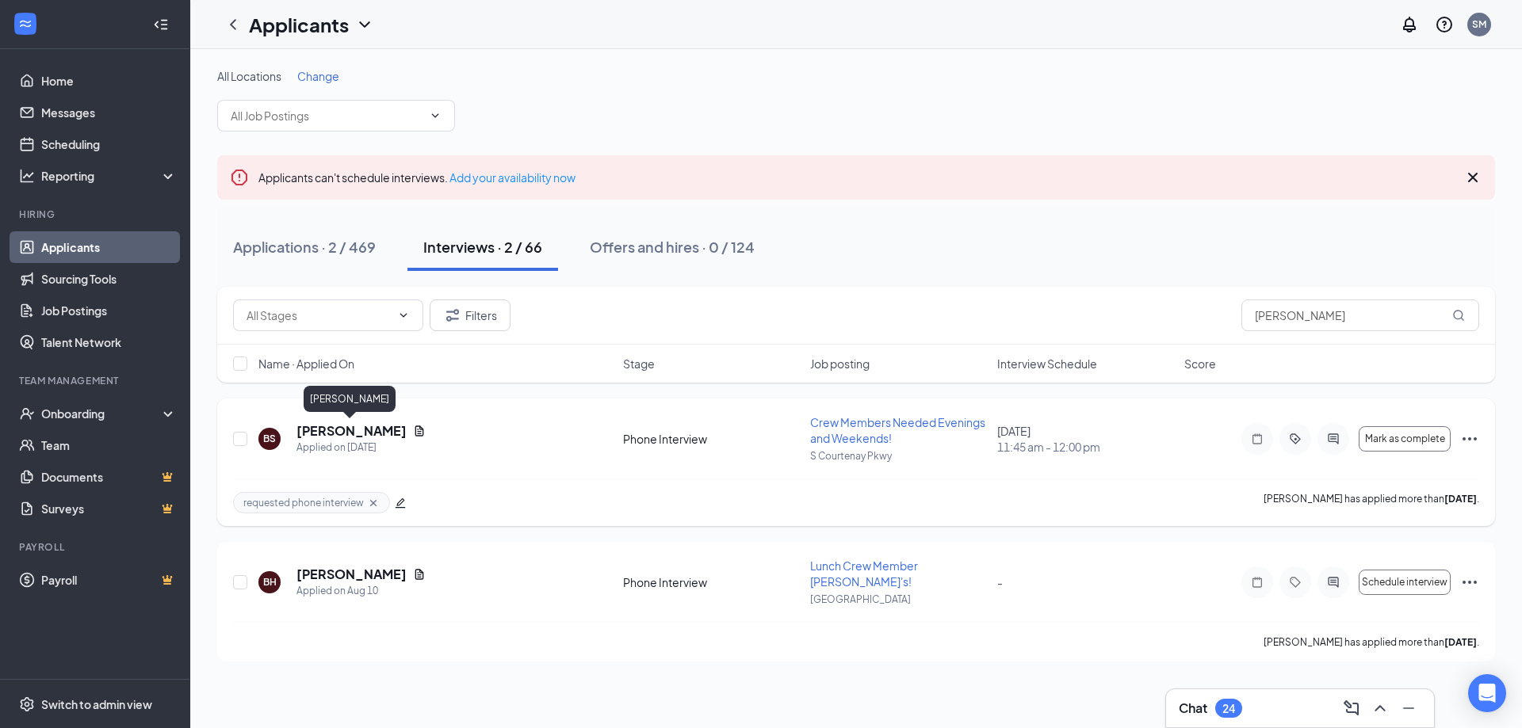
click at [338, 434] on h5 "Benjamin Smith" at bounding box center [351, 430] width 110 height 17
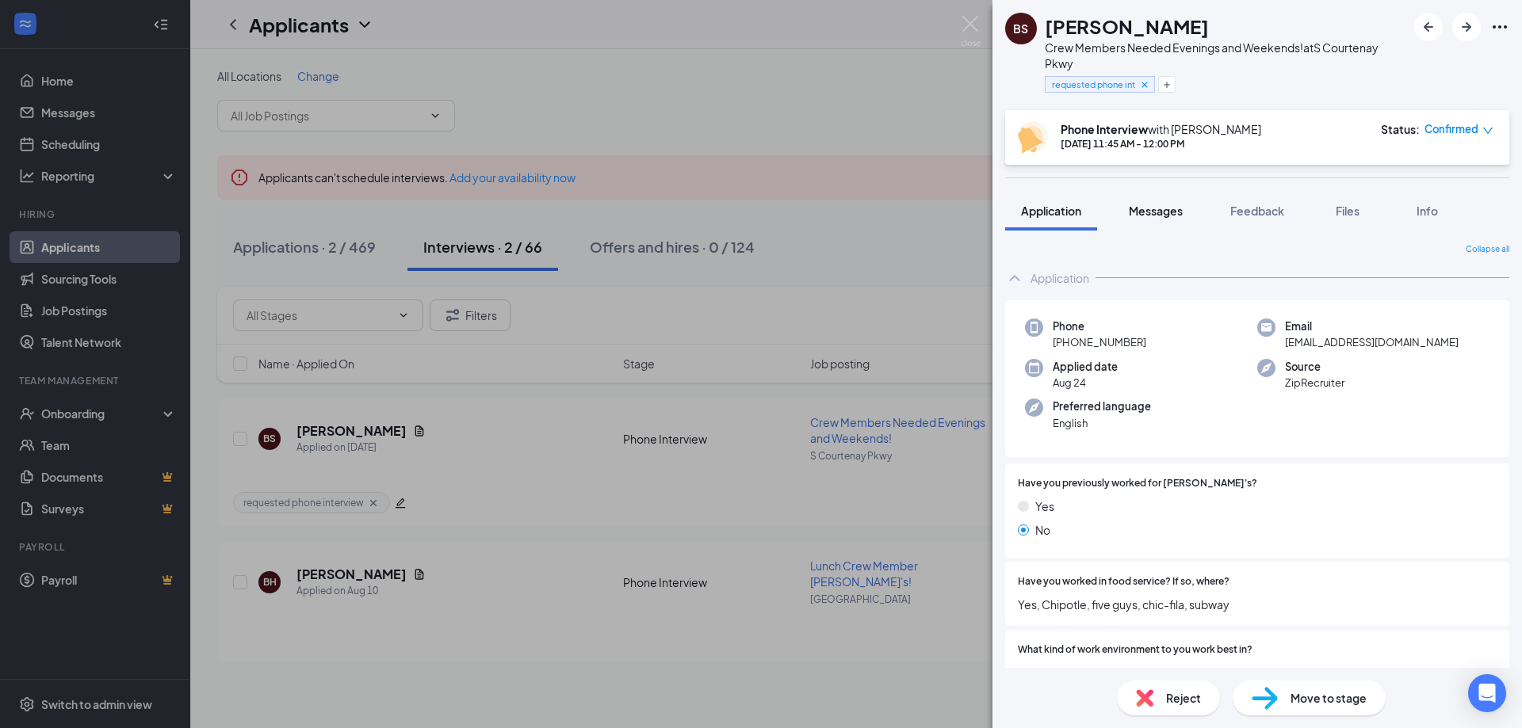
click at [1166, 211] on span "Messages" at bounding box center [1156, 211] width 54 height 14
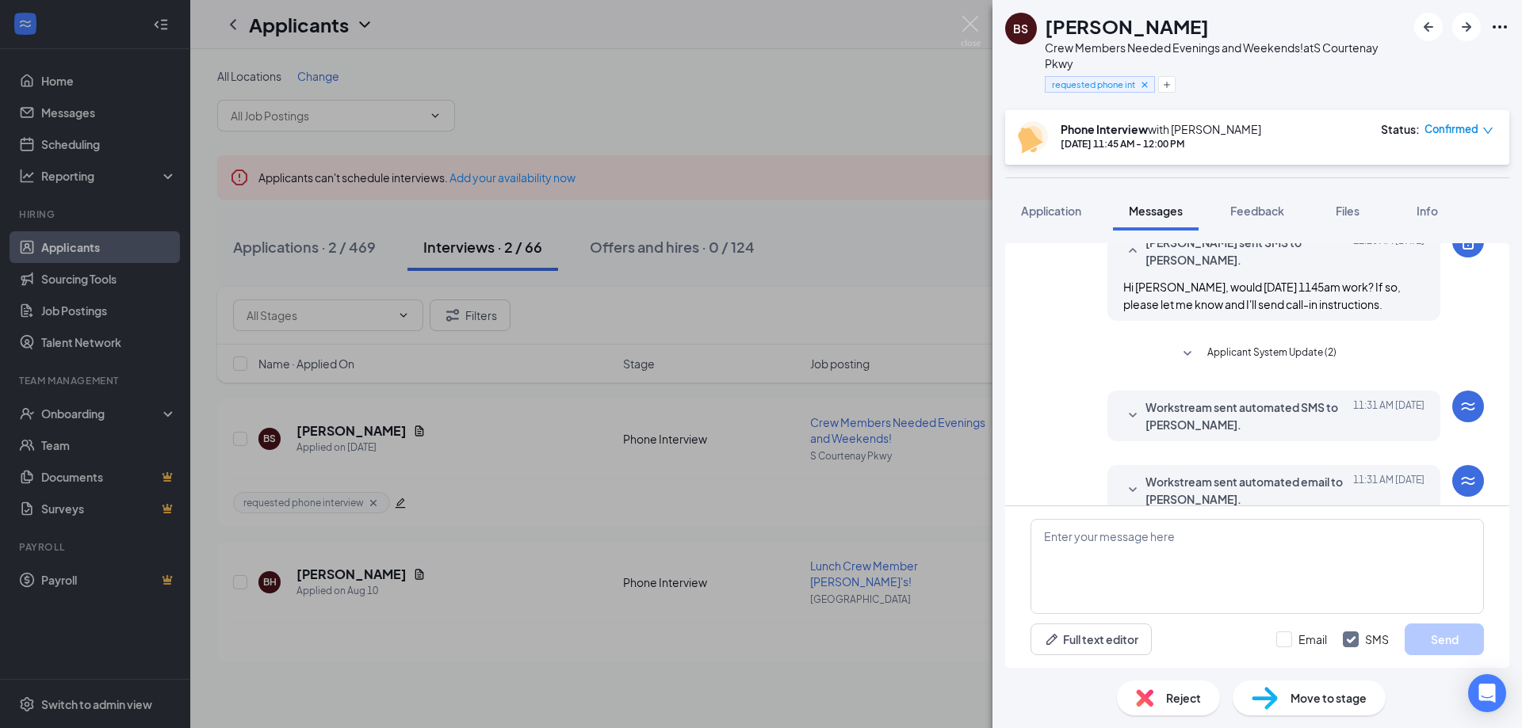
scroll to position [594, 0]
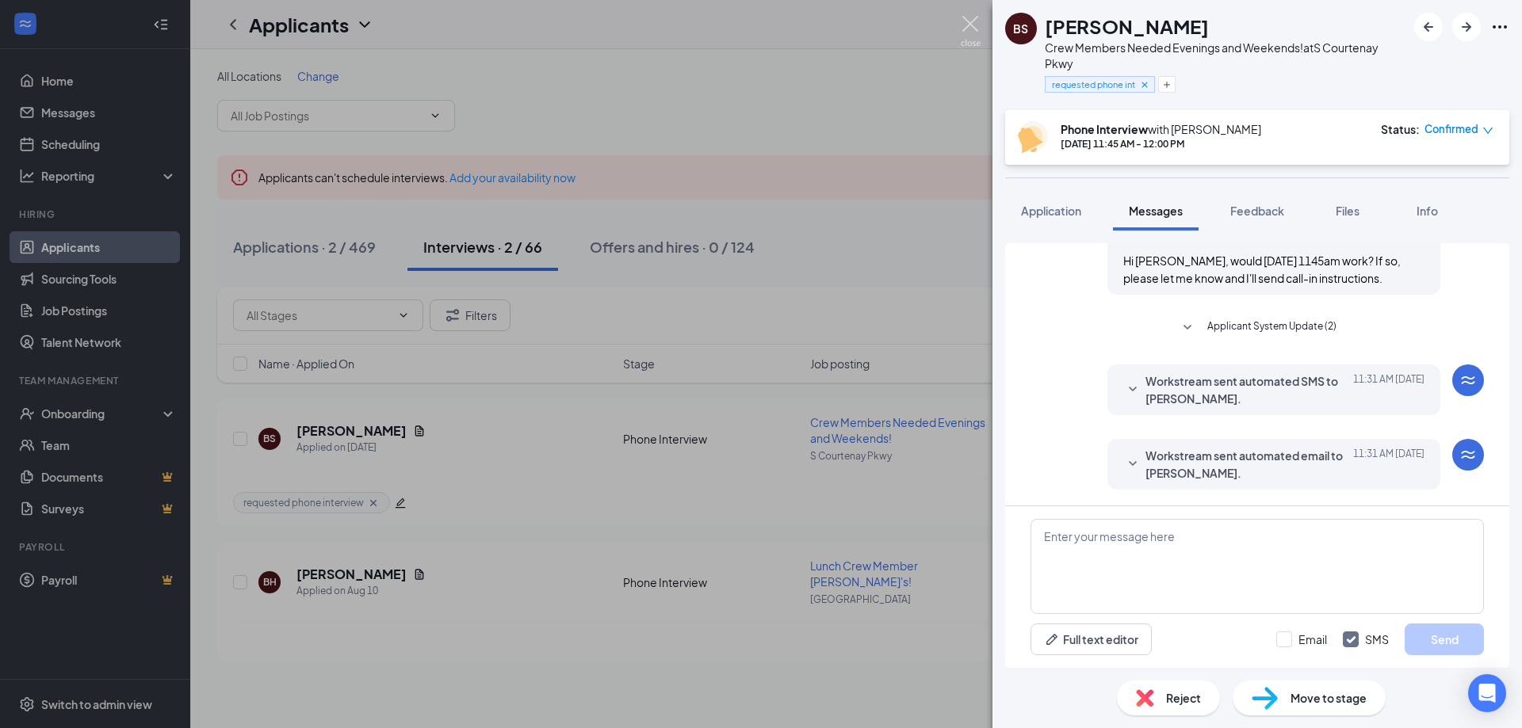
click at [975, 24] on img at bounding box center [971, 31] width 20 height 31
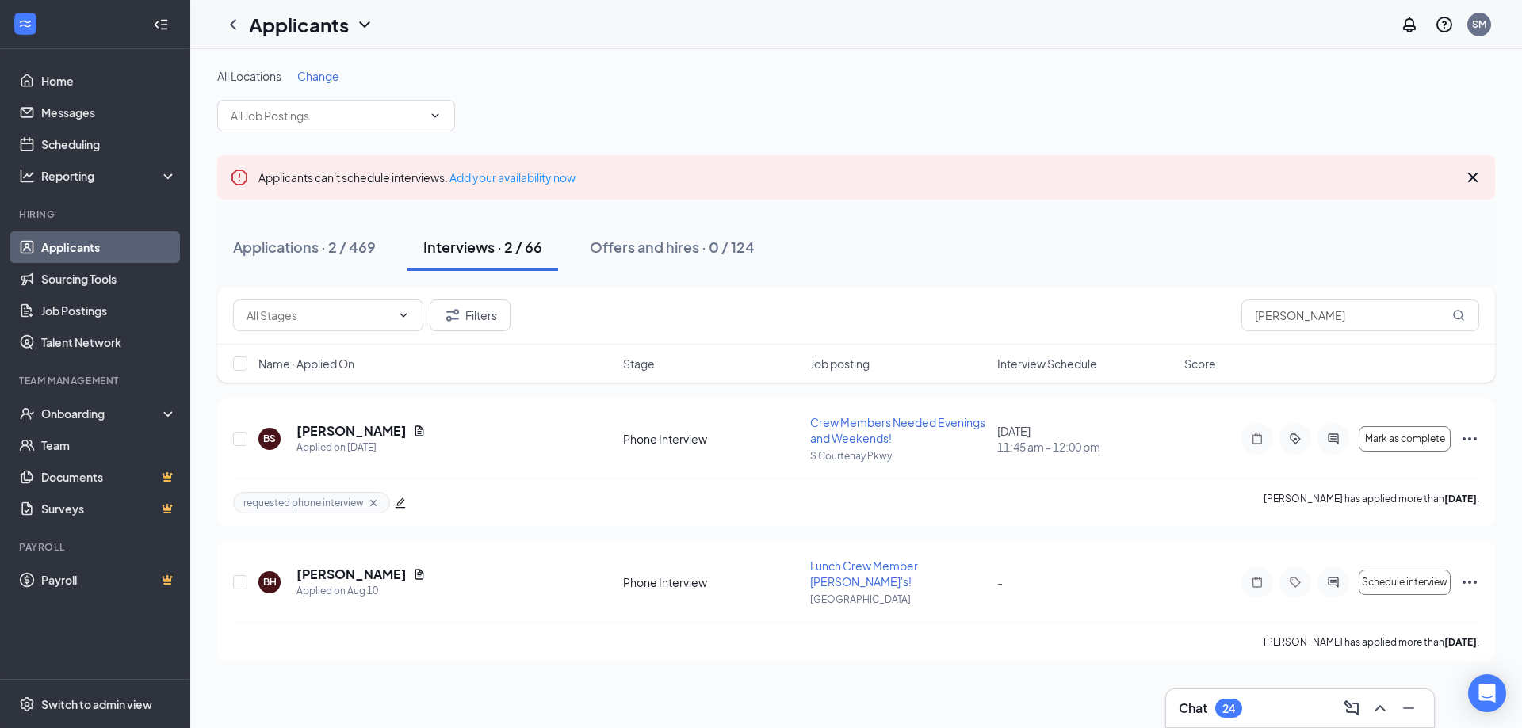
click at [1272, 709] on div "Chat 24" at bounding box center [1300, 708] width 243 height 25
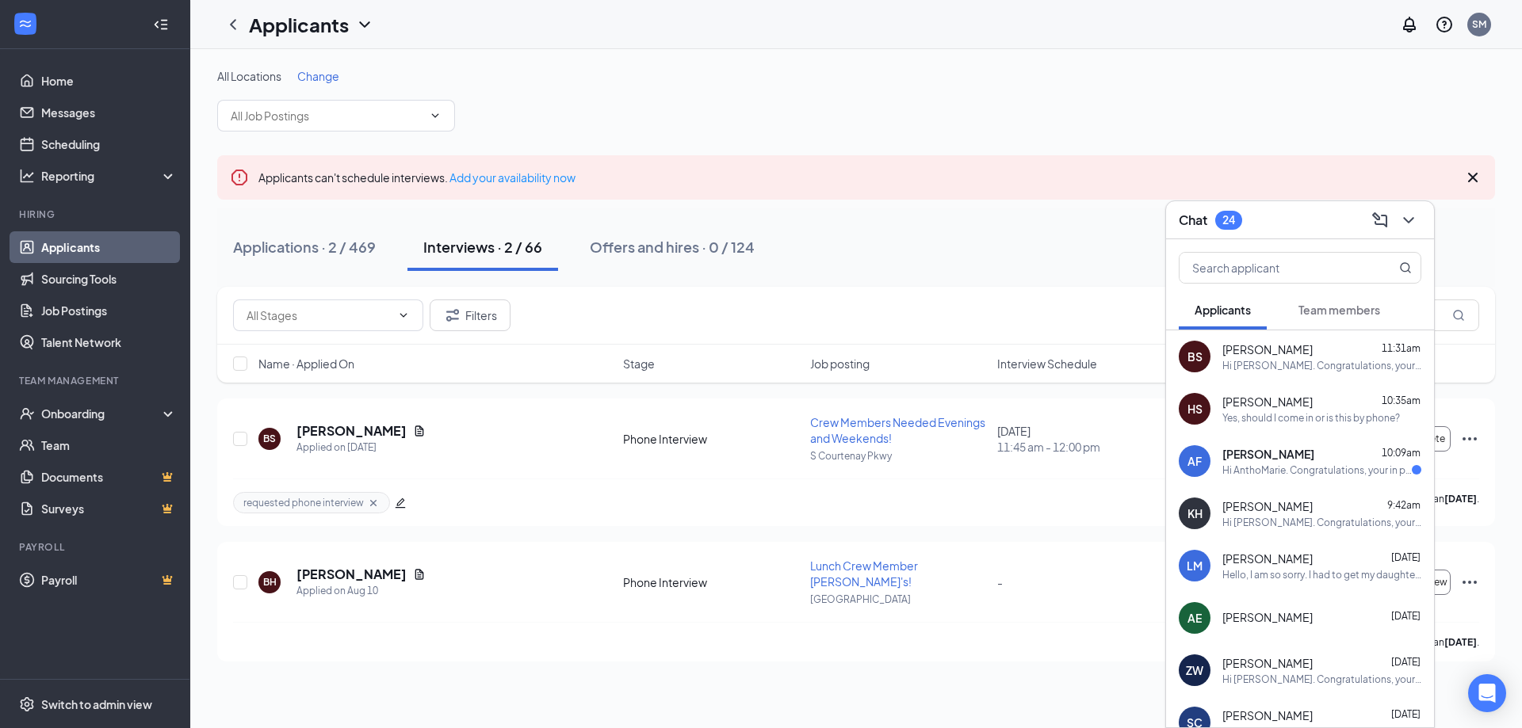
click at [1279, 365] on div "Hi Benjamin Smith. Congratulations, your phone interview with Jimmy John's for …" at bounding box center [1321, 365] width 199 height 13
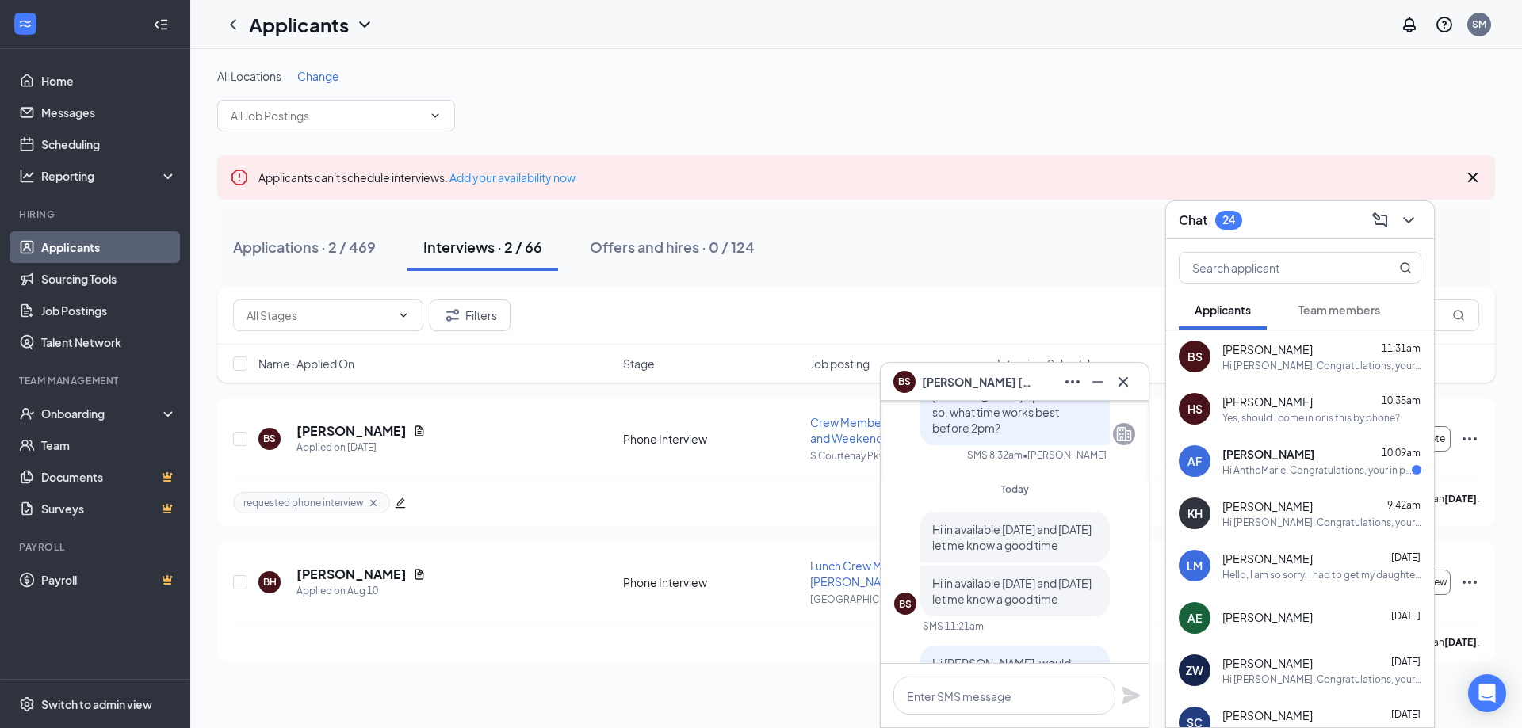
scroll to position [-159, 0]
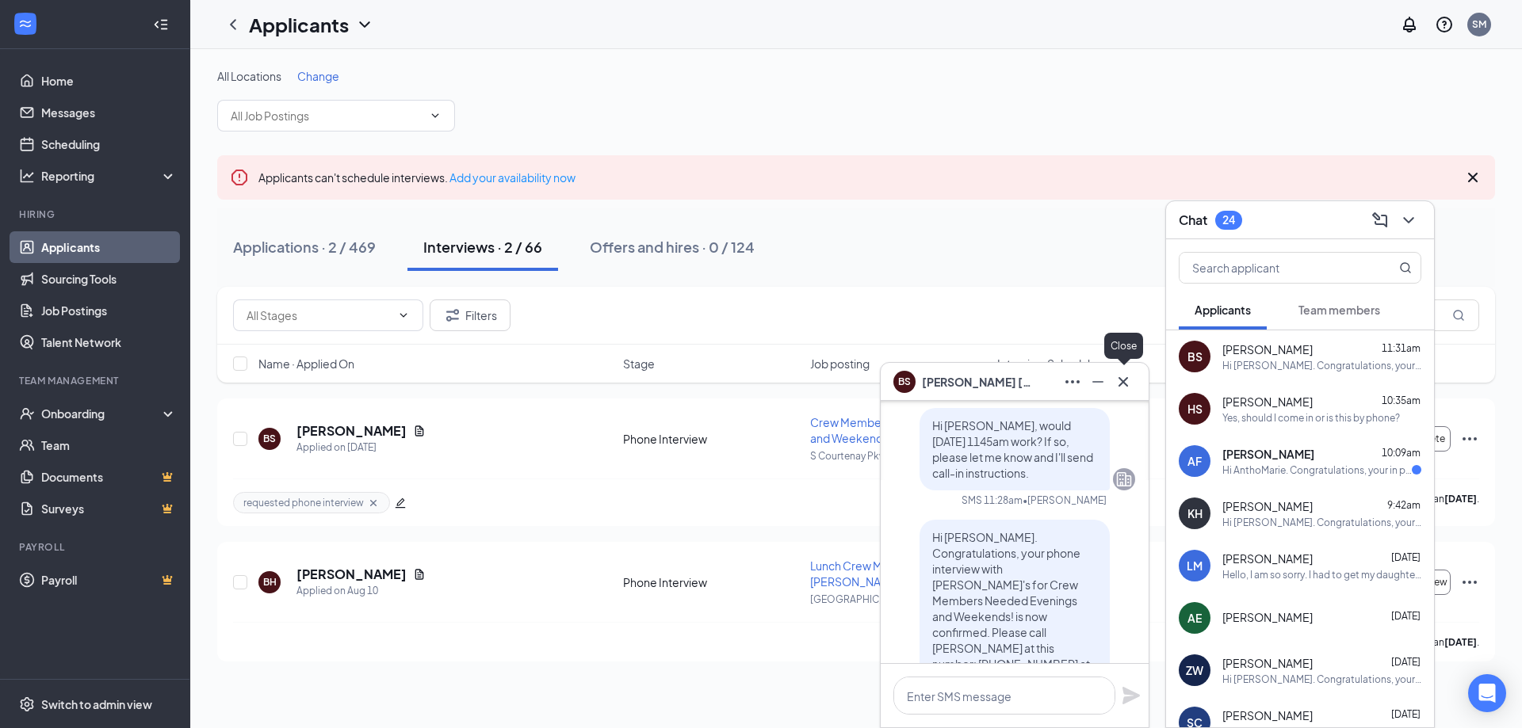
click at [1122, 386] on icon "Cross" at bounding box center [1123, 382] width 19 height 19
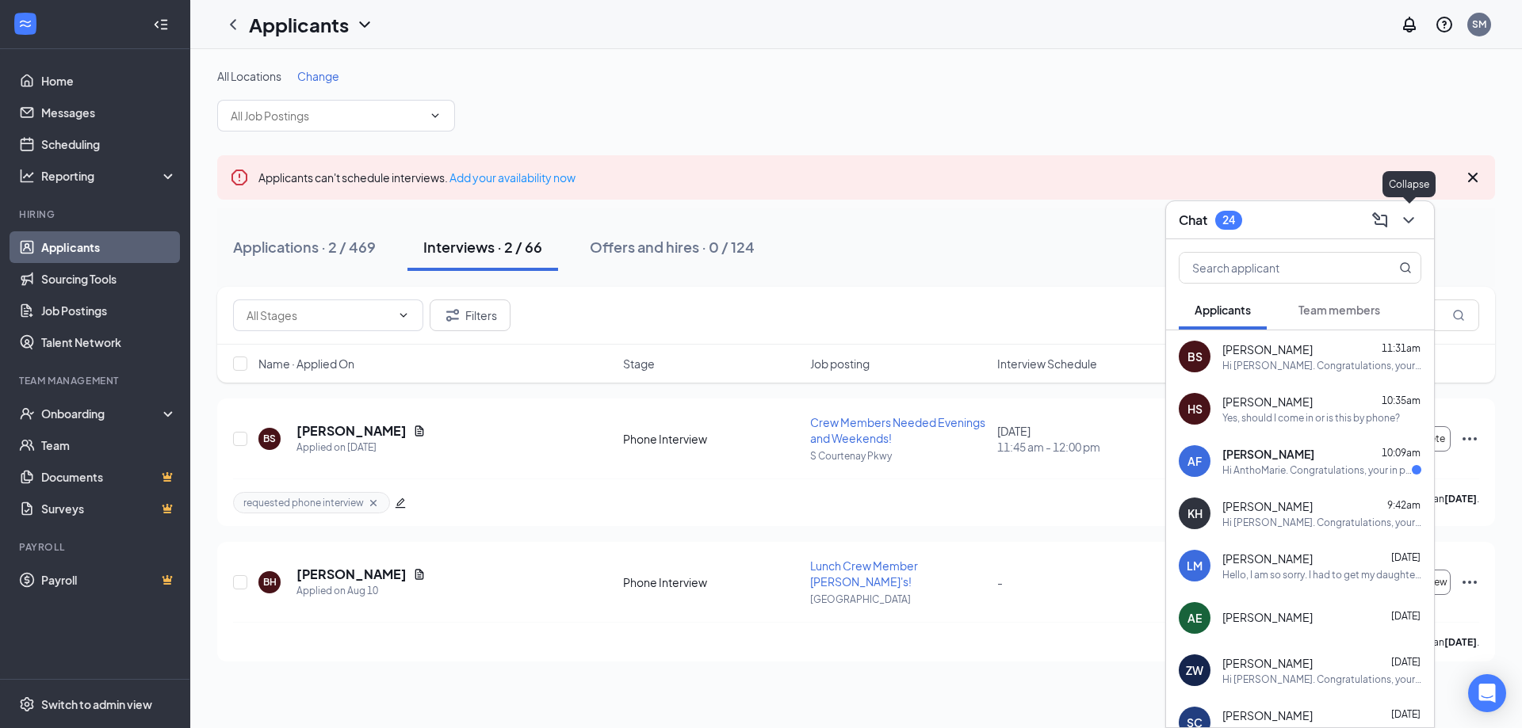
click at [1411, 221] on icon "ChevronDown" at bounding box center [1408, 220] width 19 height 19
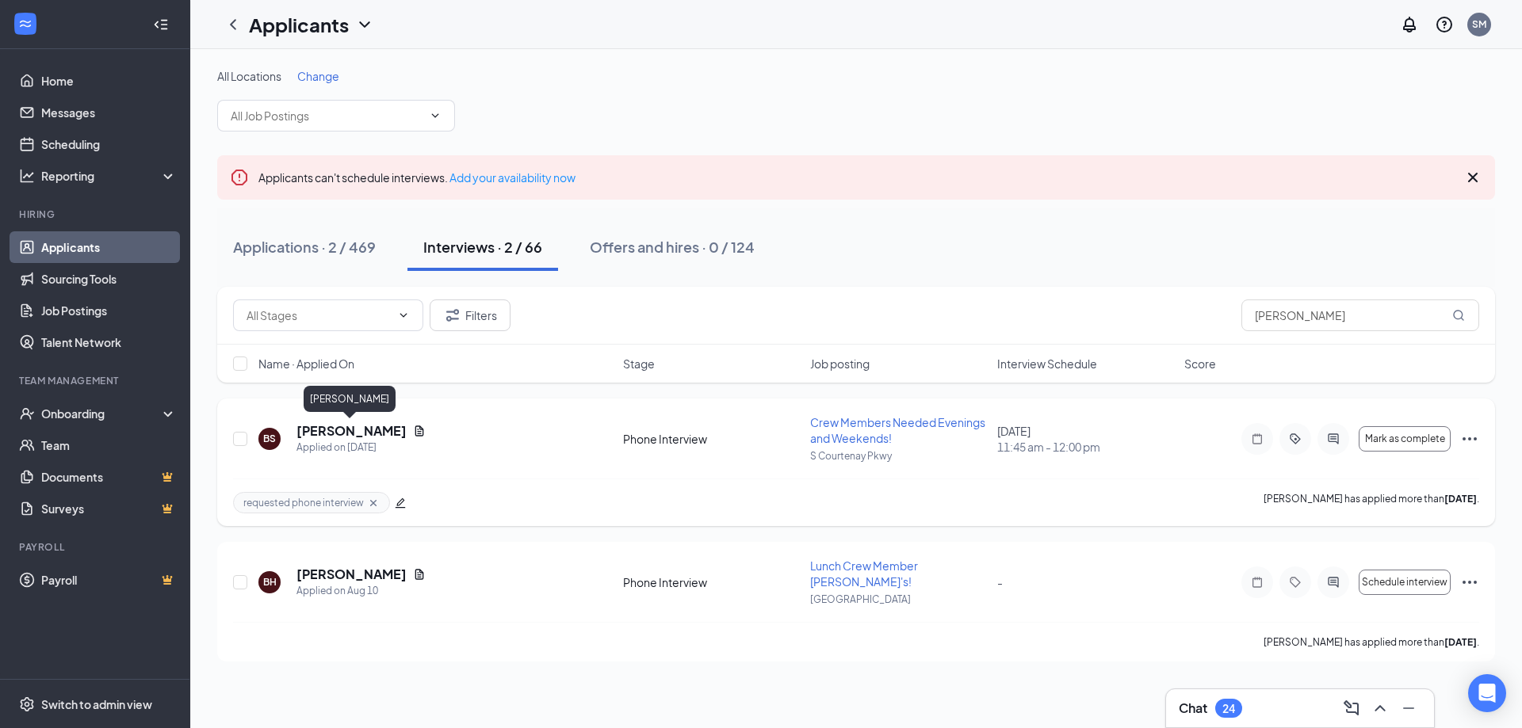
click at [353, 429] on h5 "Benjamin Smith" at bounding box center [351, 430] width 110 height 17
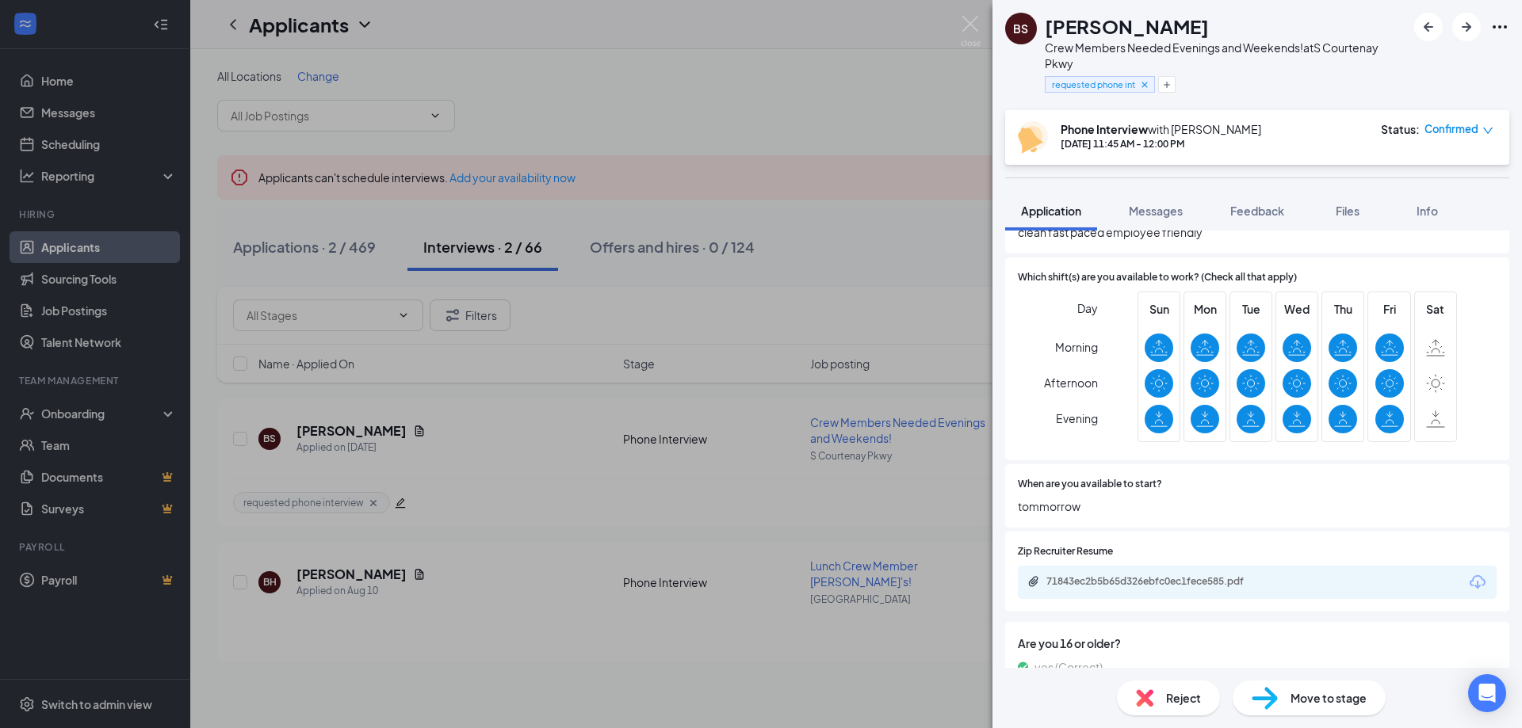
scroll to position [476, 0]
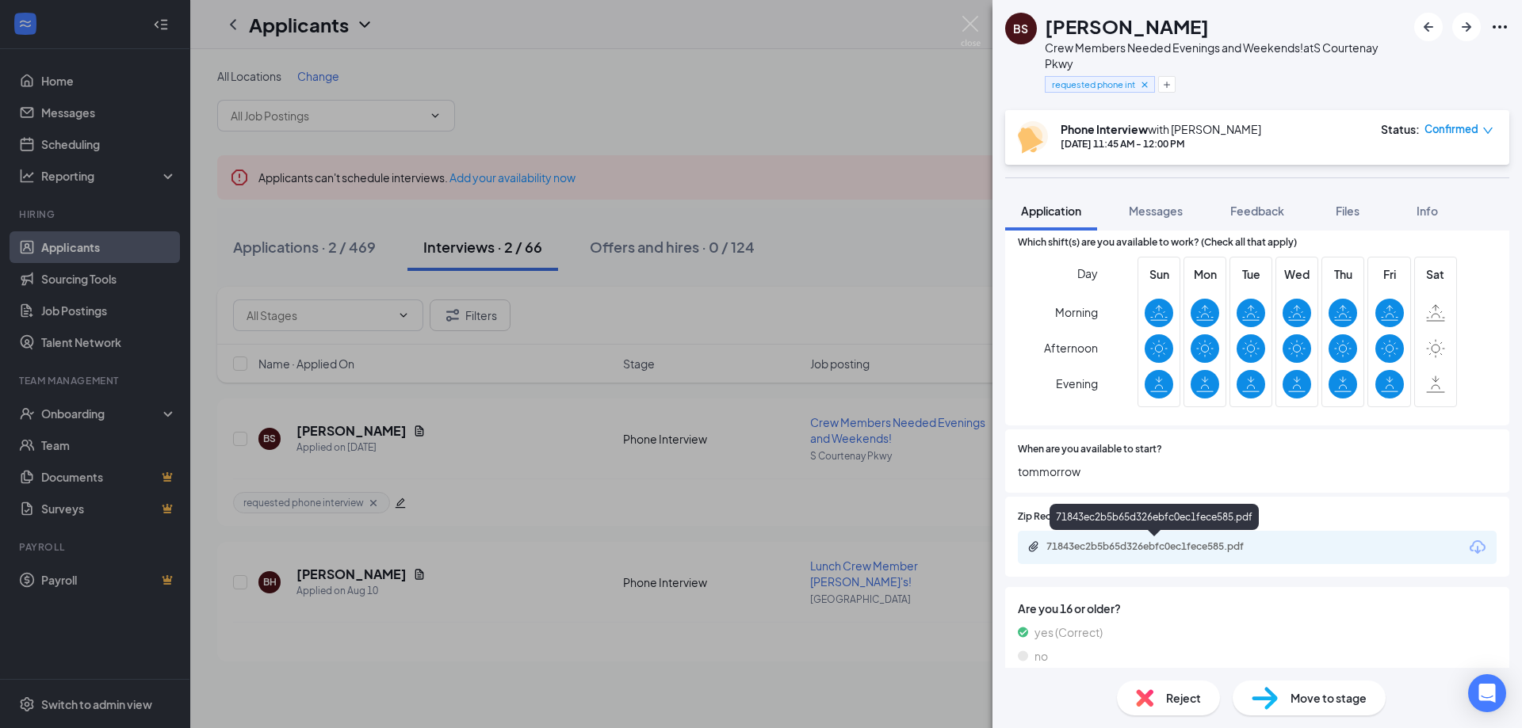
click at [1182, 543] on div "71843ec2b5b65d326ebfc0ec1fece585.pdf" at bounding box center [1157, 547] width 222 height 13
click at [1163, 212] on span "Messages" at bounding box center [1156, 211] width 54 height 14
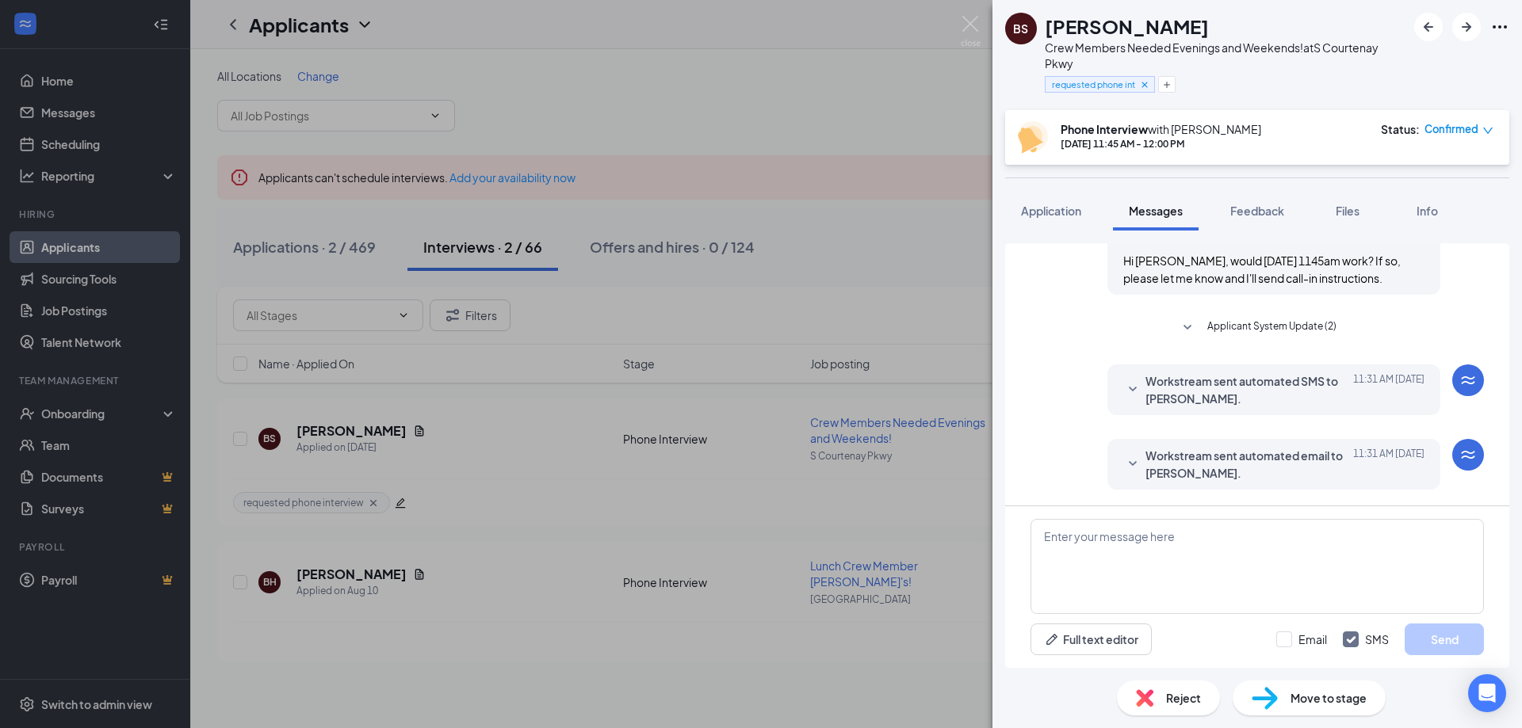
scroll to position [594, 0]
click at [971, 21] on img at bounding box center [971, 31] width 20 height 31
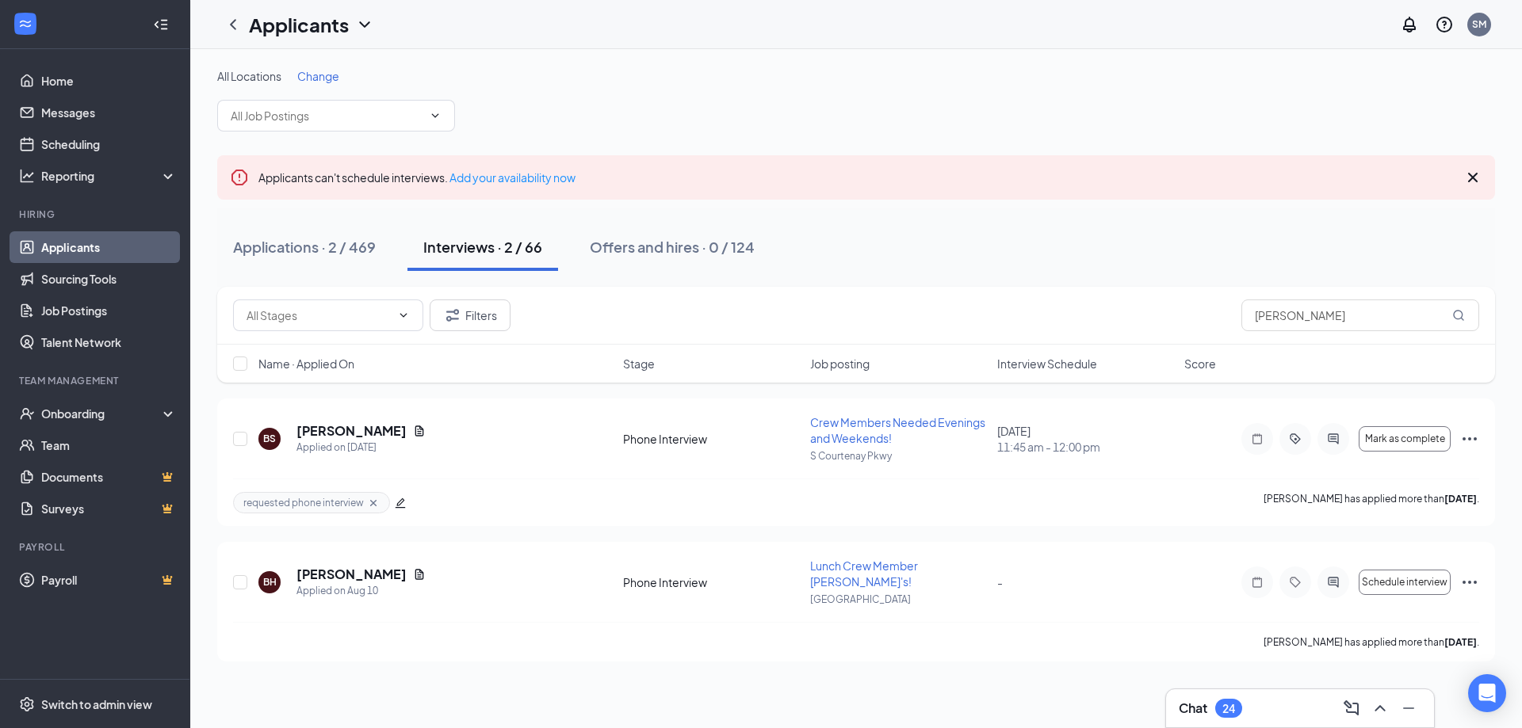
click at [1262, 703] on div "Chat 24" at bounding box center [1300, 708] width 243 height 25
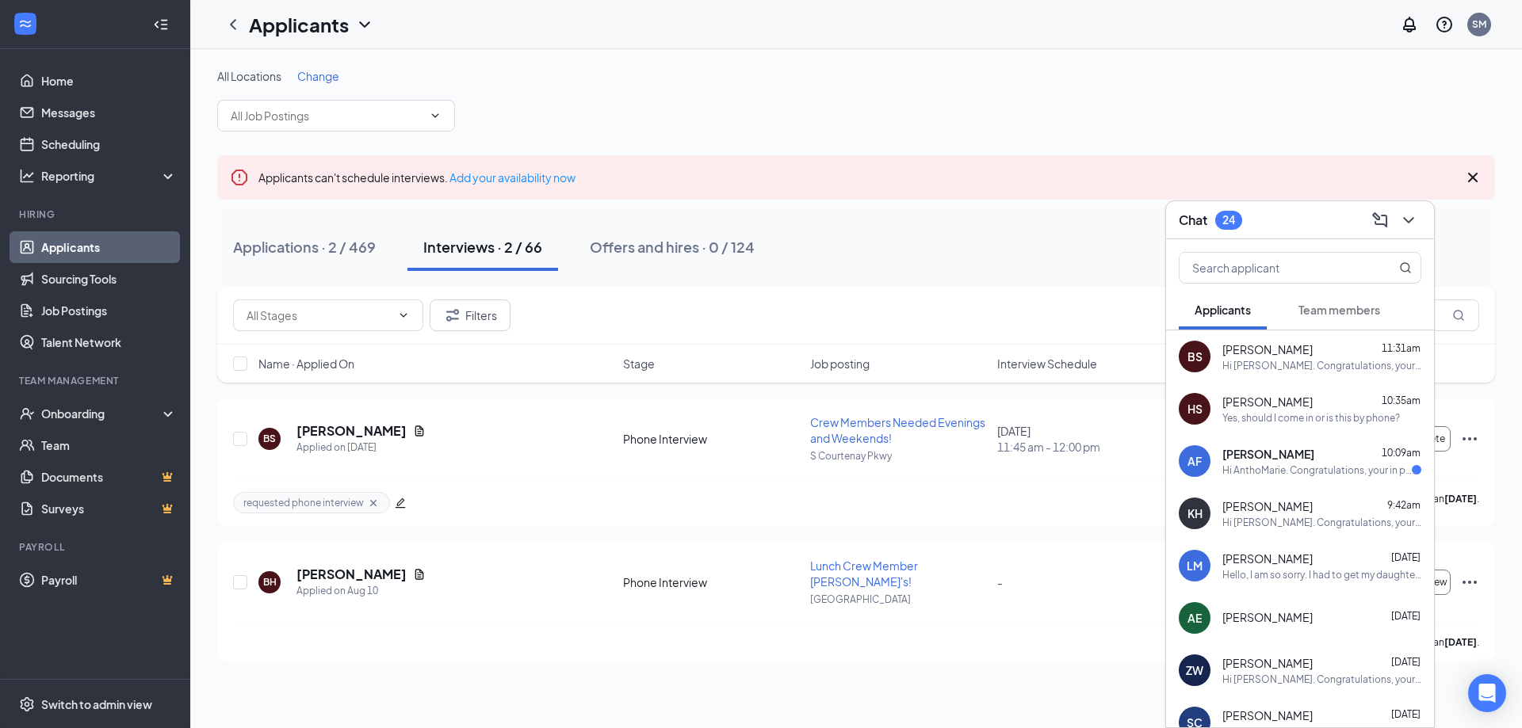
click at [1251, 359] on div "Hi Benjamin Smith. Congratulations, your phone interview with Jimmy John's for …" at bounding box center [1321, 365] width 199 height 13
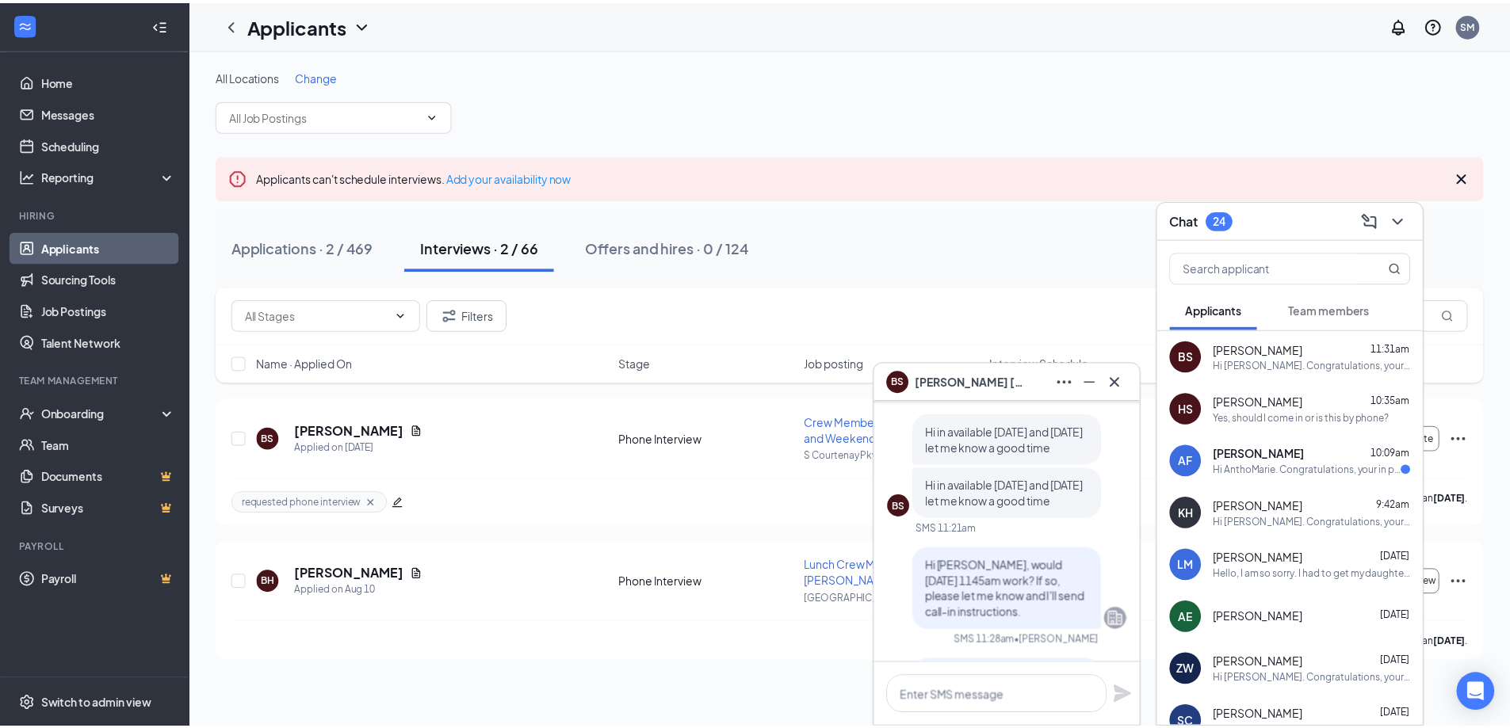
scroll to position [-396, 0]
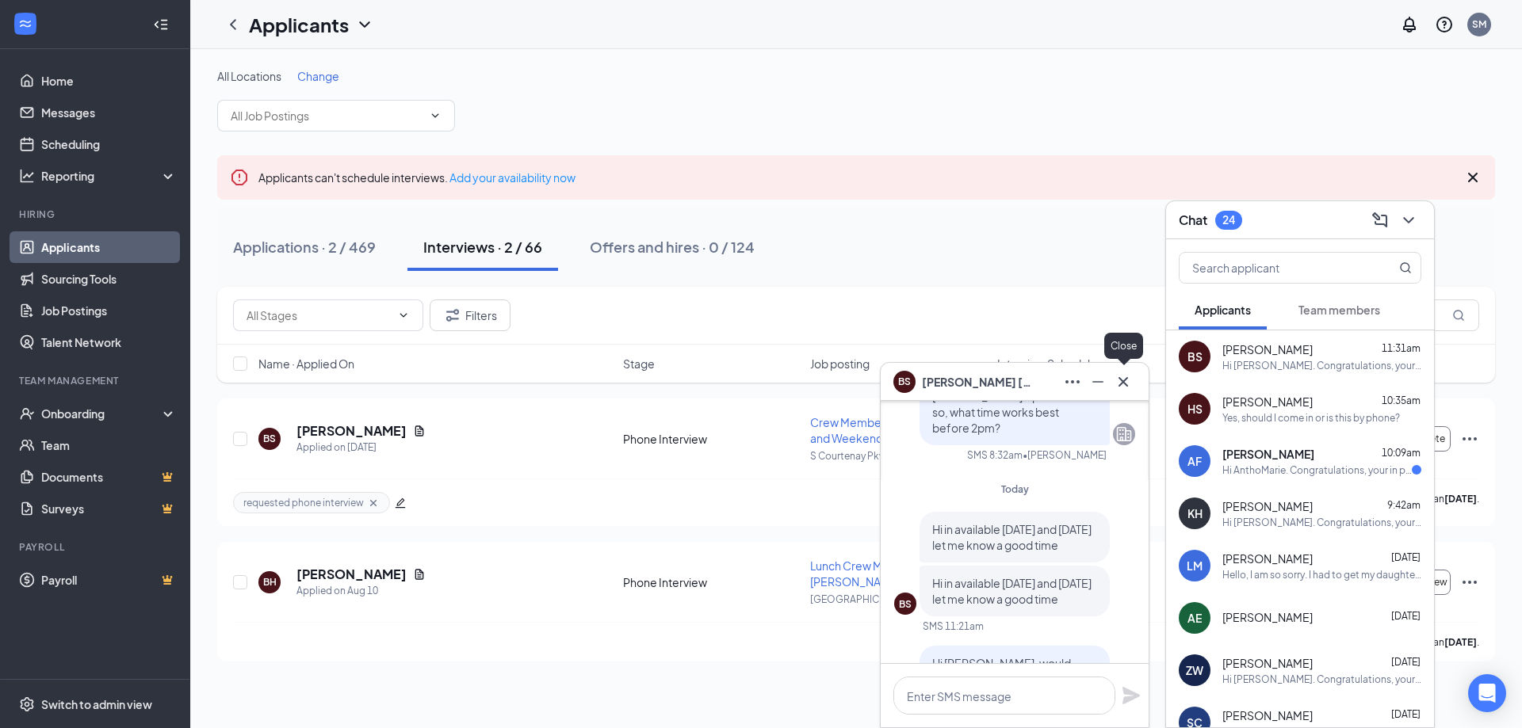
click at [1125, 383] on icon "Cross" at bounding box center [1123, 381] width 10 height 10
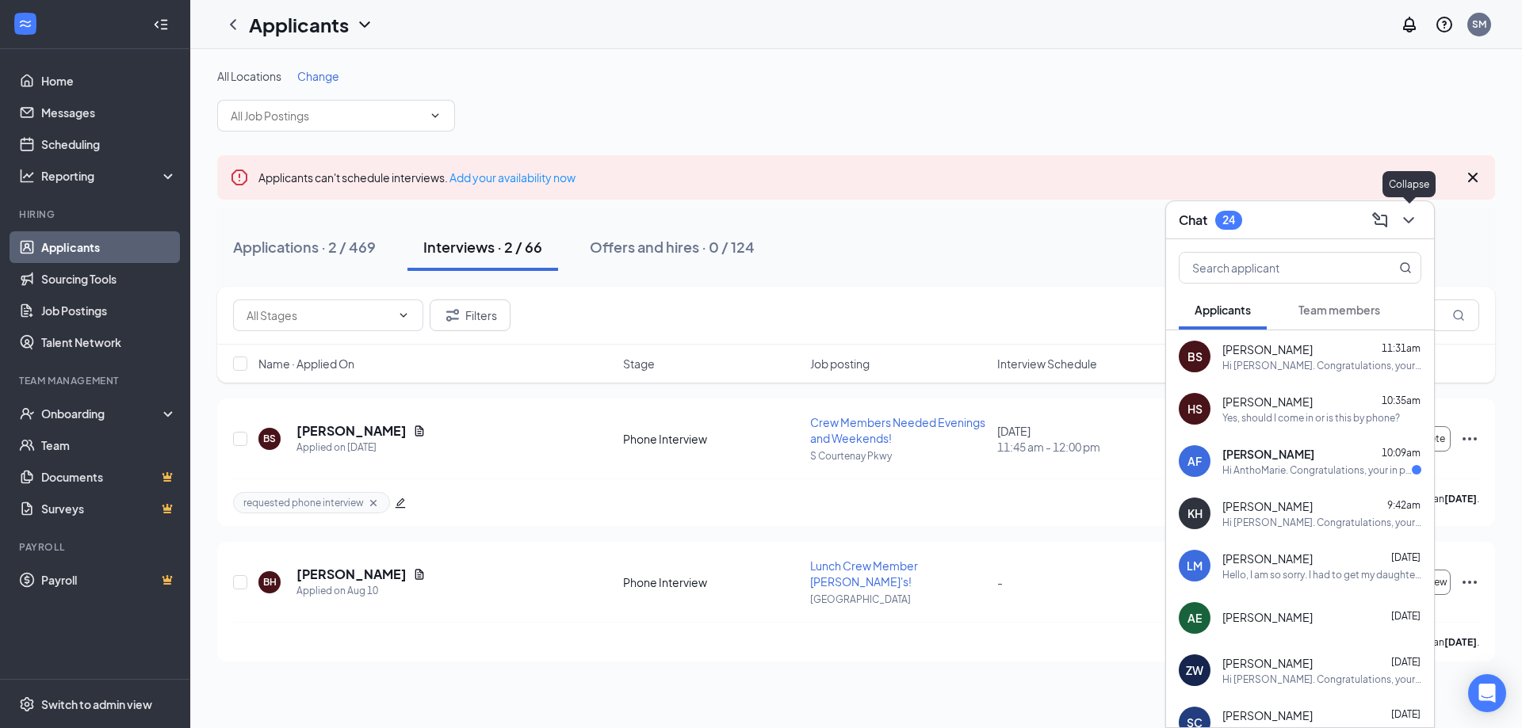
click at [1412, 216] on icon "ChevronDown" at bounding box center [1408, 220] width 19 height 19
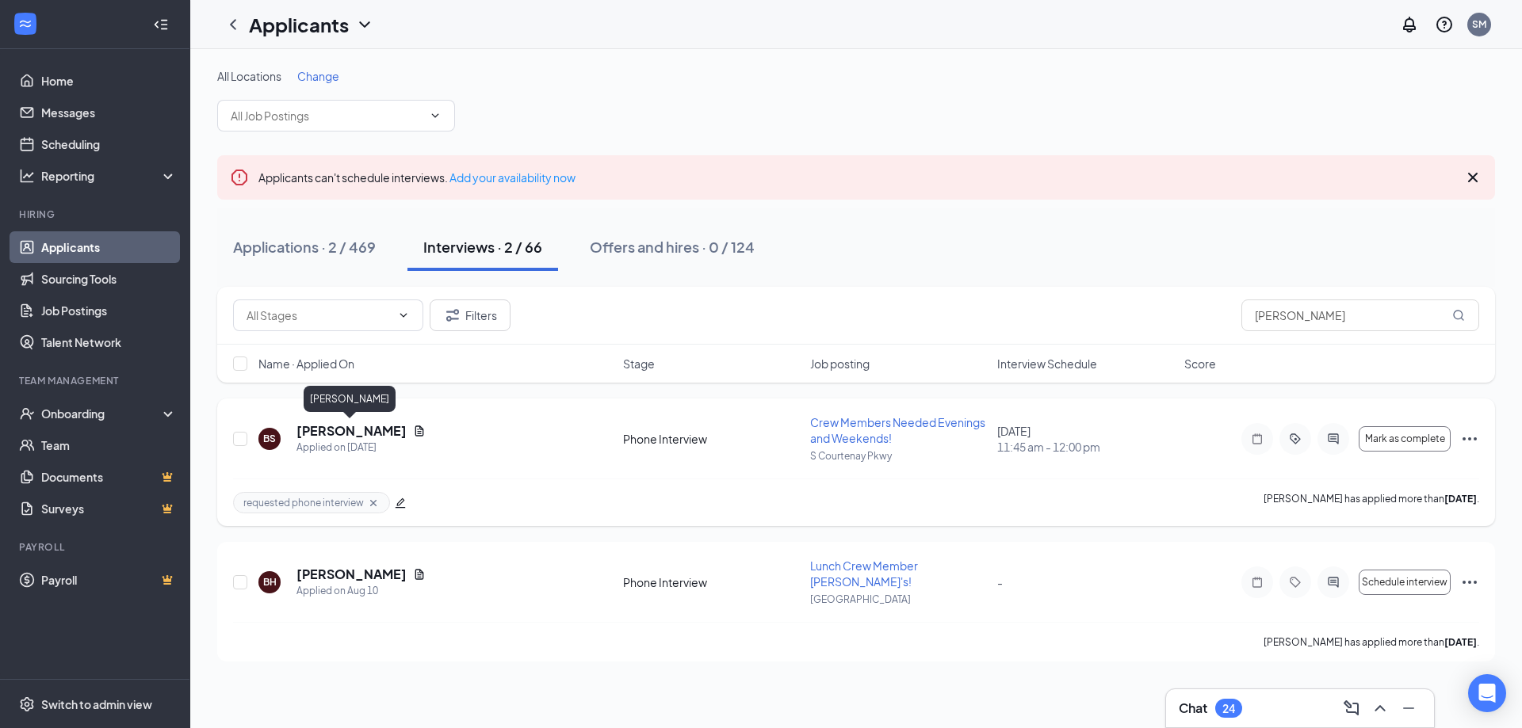
click at [357, 433] on h5 "Benjamin Smith" at bounding box center [351, 430] width 110 height 17
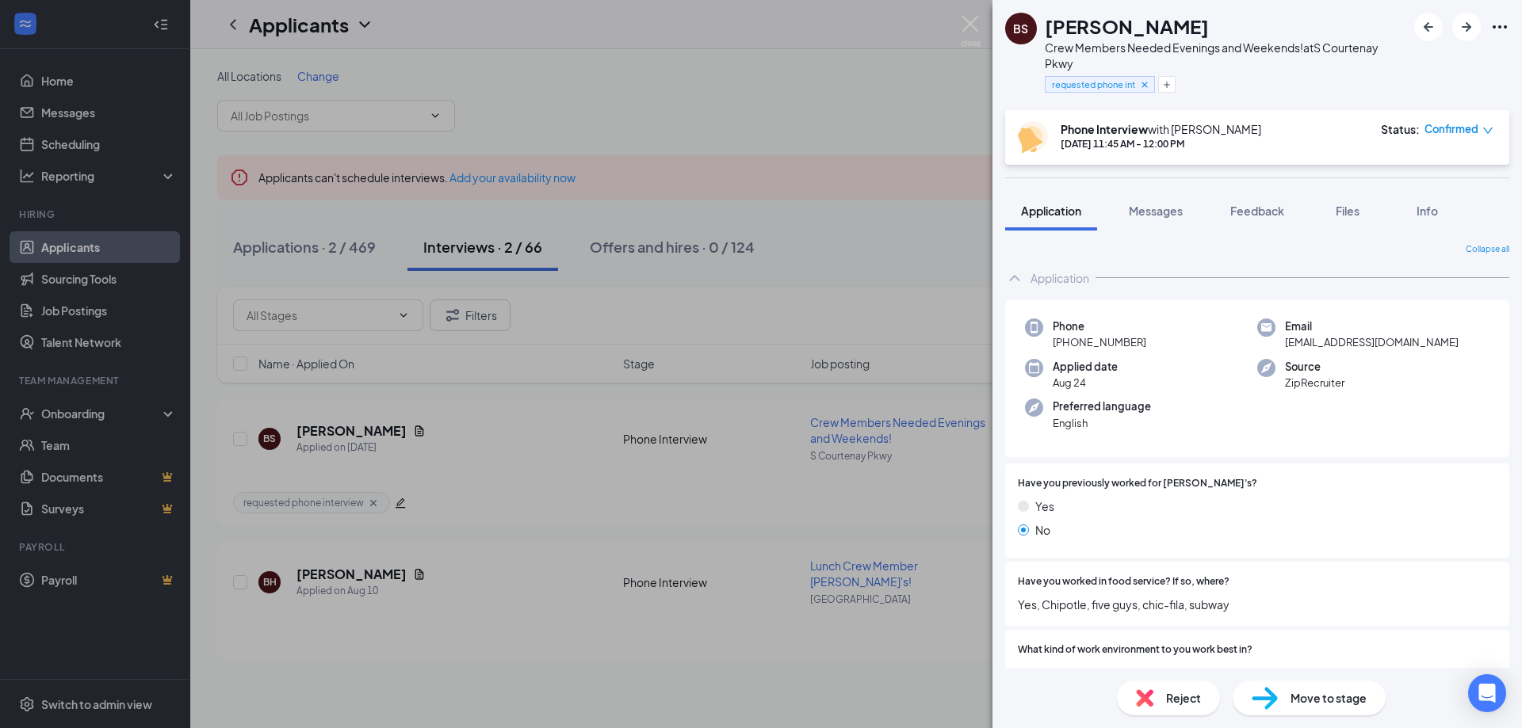
click at [1454, 124] on span "Confirmed" at bounding box center [1451, 129] width 54 height 16
click at [1393, 292] on span "Cancel" at bounding box center [1405, 300] width 109 height 17
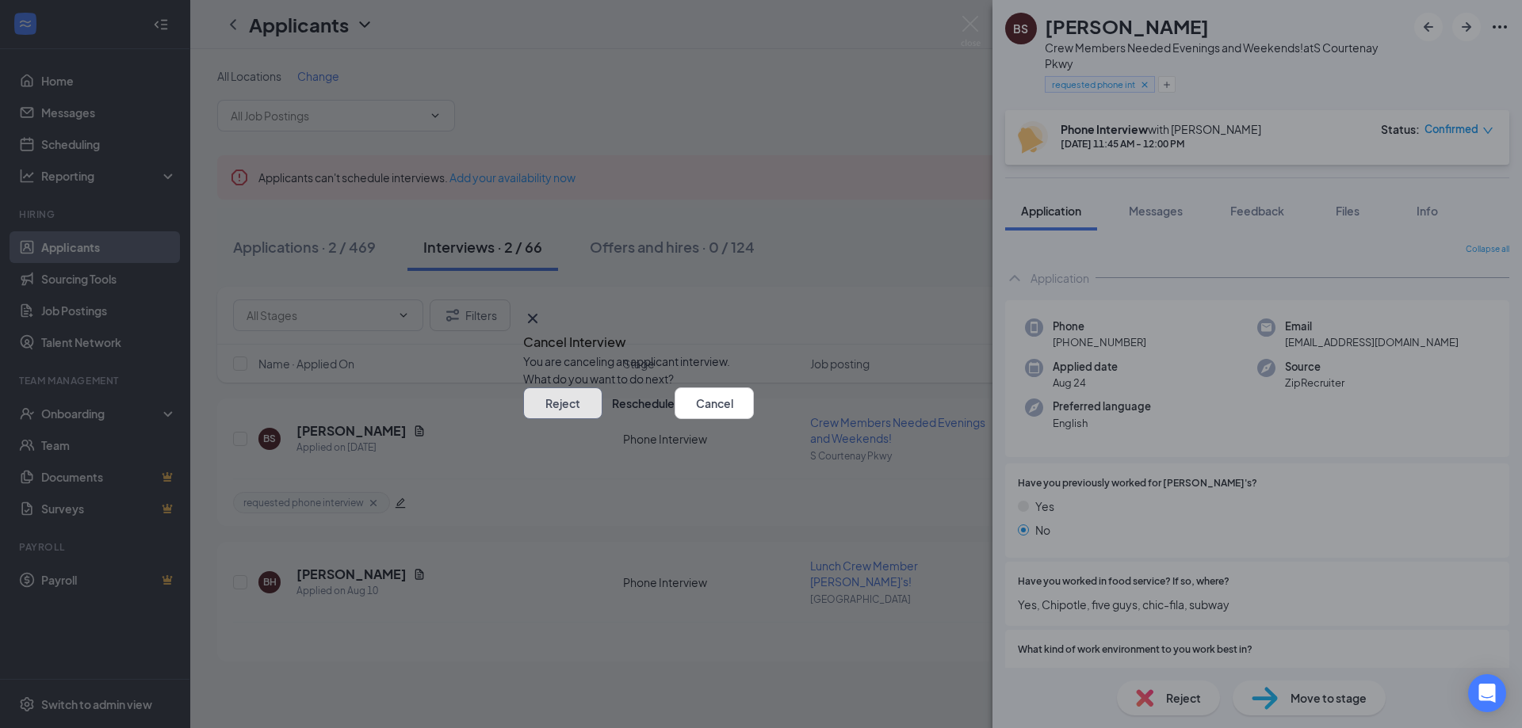
click at [602, 419] on button "Reject" at bounding box center [562, 404] width 79 height 32
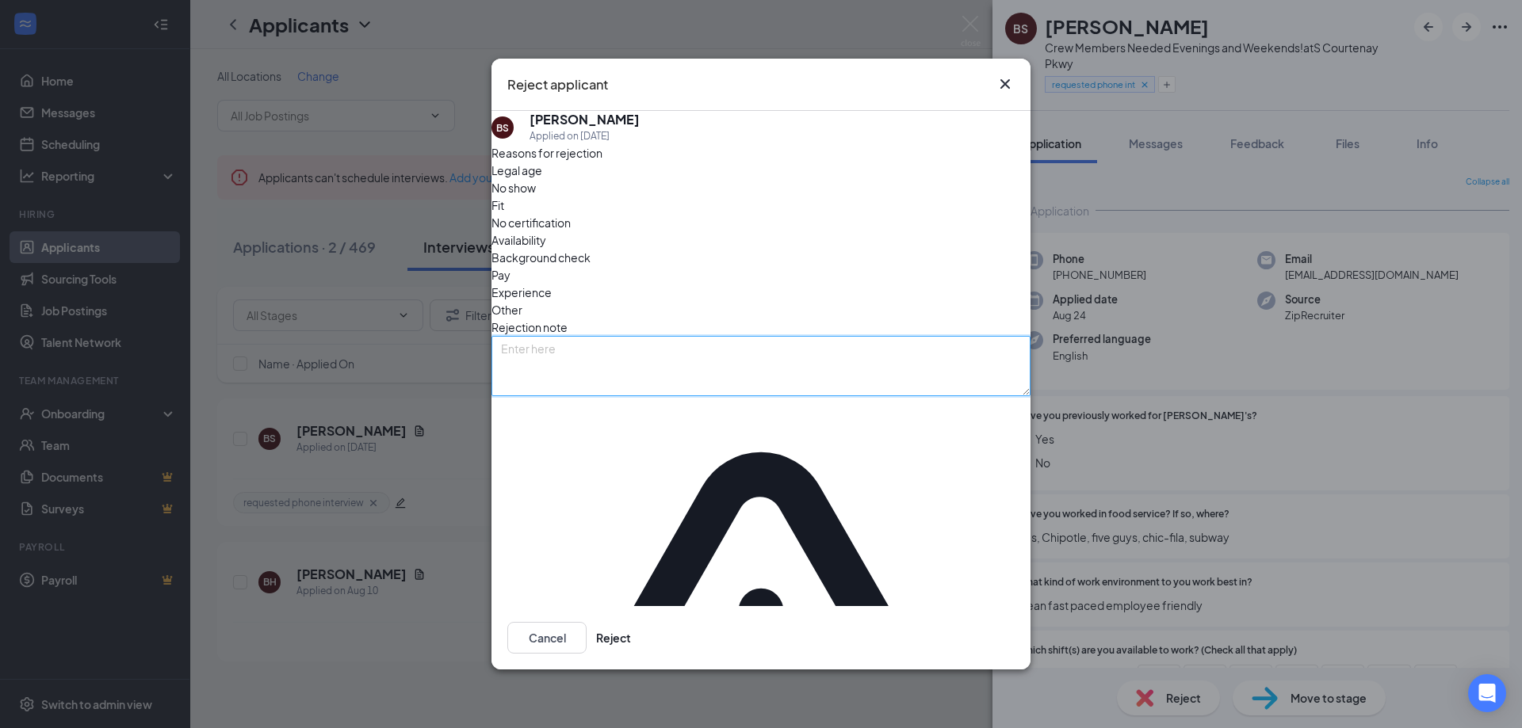
click at [552, 367] on textarea at bounding box center [760, 366] width 539 height 60
type textarea "NO SHOW FOR PHONE"
click at [536, 197] on span "No show" at bounding box center [513, 187] width 44 height 17
click at [631, 622] on button "Reject" at bounding box center [613, 638] width 35 height 32
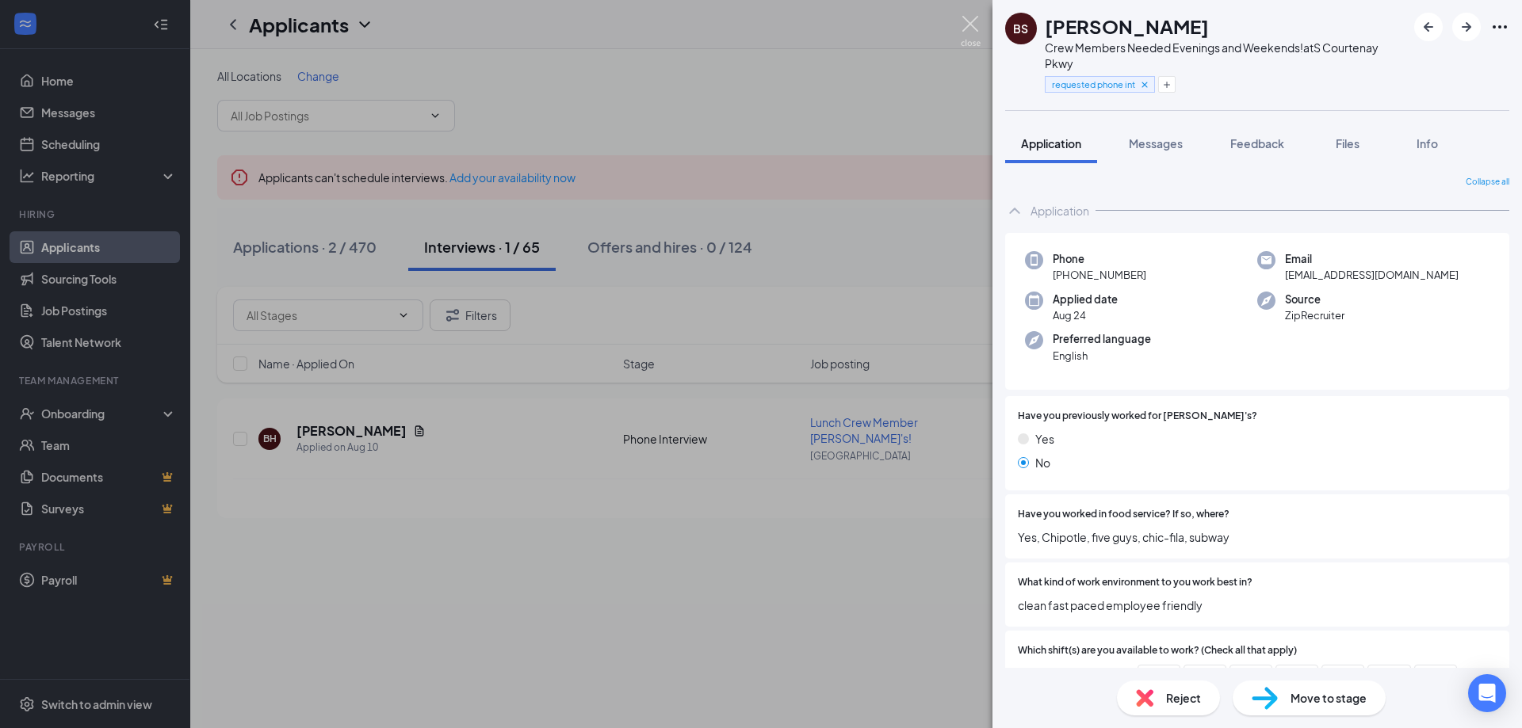
click at [966, 25] on img at bounding box center [971, 31] width 20 height 31
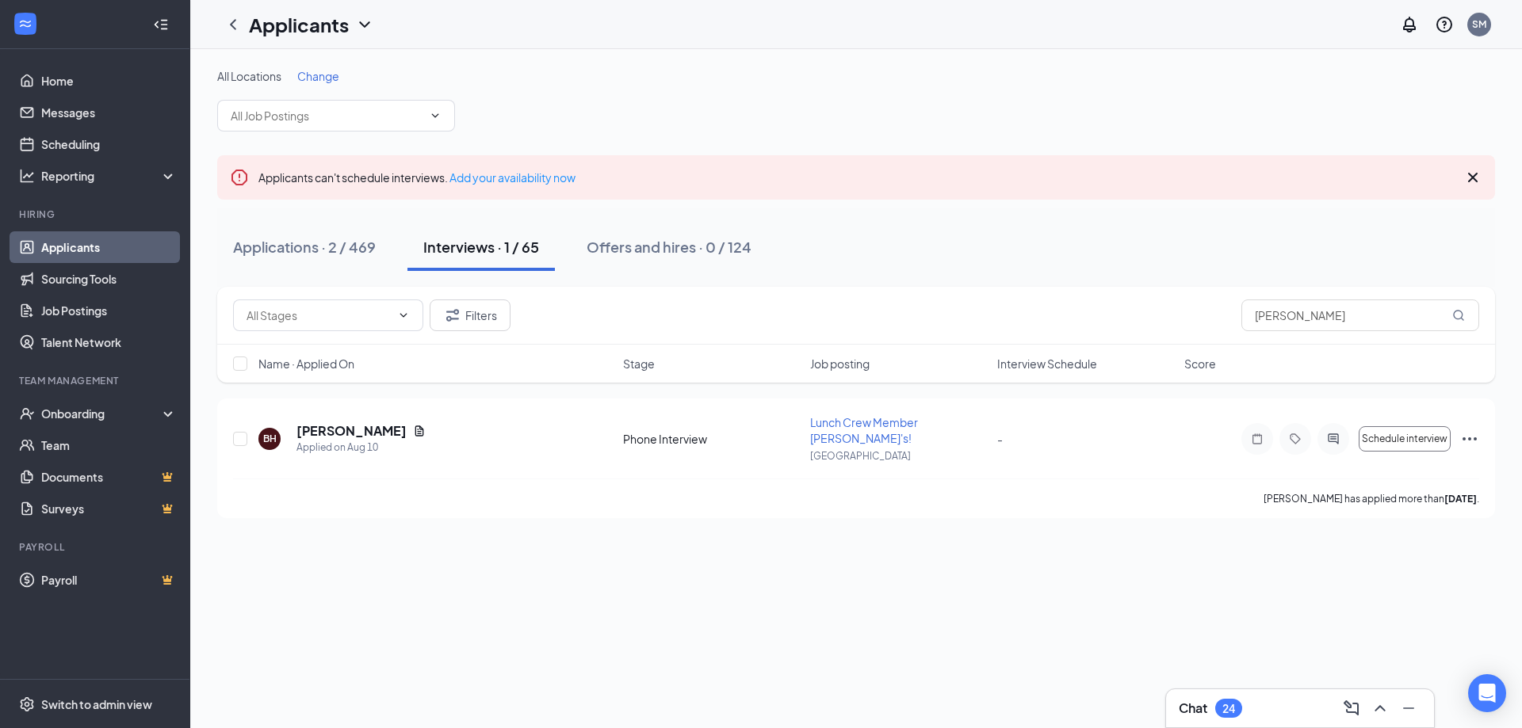
click at [58, 247] on link "Applicants" at bounding box center [109, 247] width 136 height 32
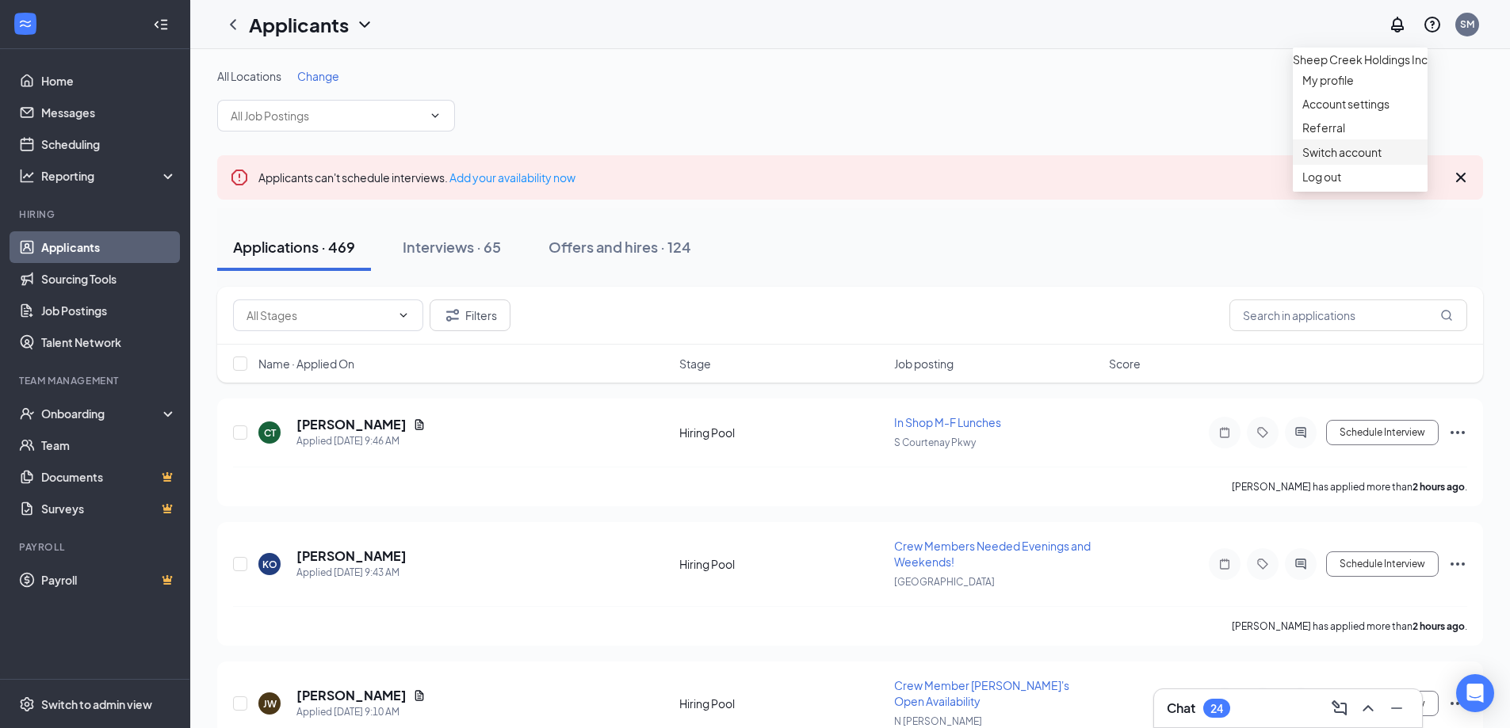
click at [1335, 159] on link "Switch account" at bounding box center [1341, 152] width 79 height 14
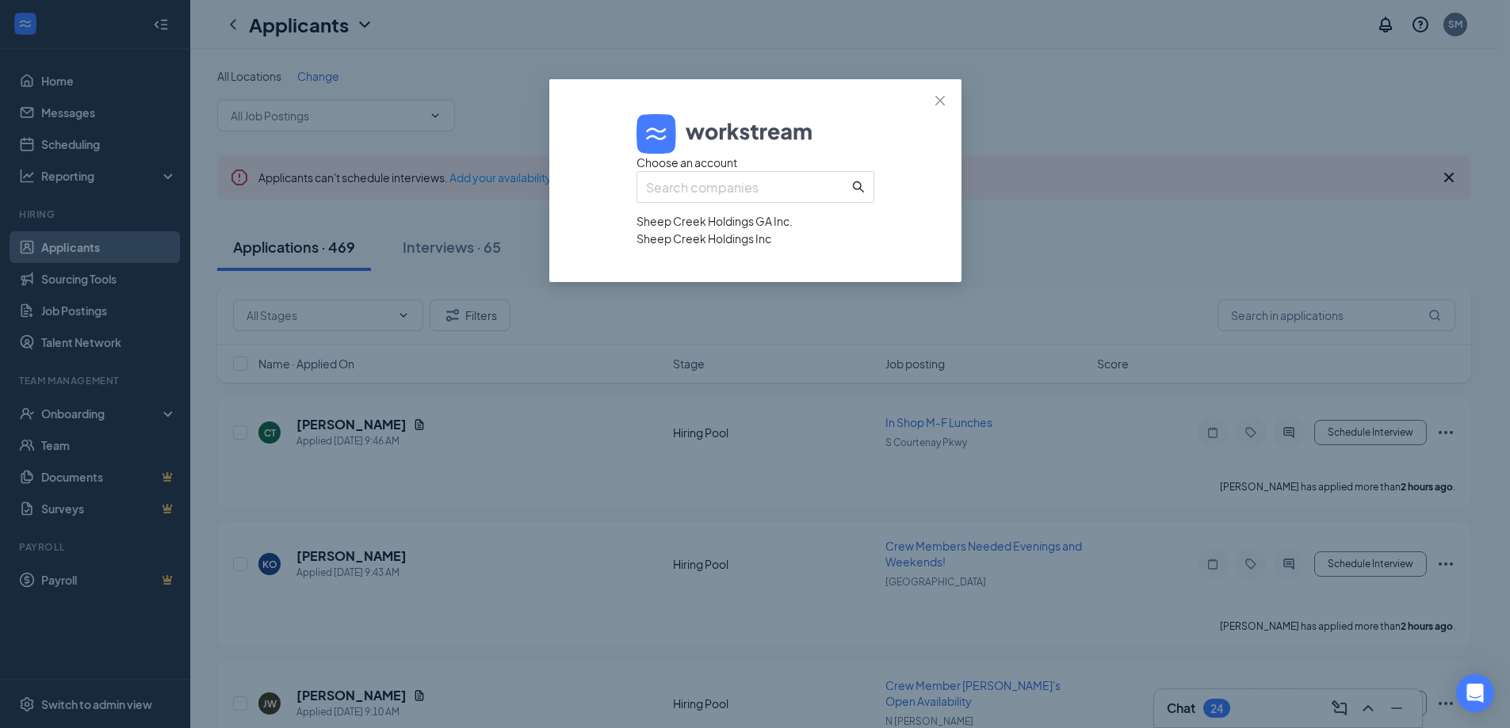
click at [768, 230] on div "Sheep Creek Holdings GA Inc." at bounding box center [755, 220] width 238 height 17
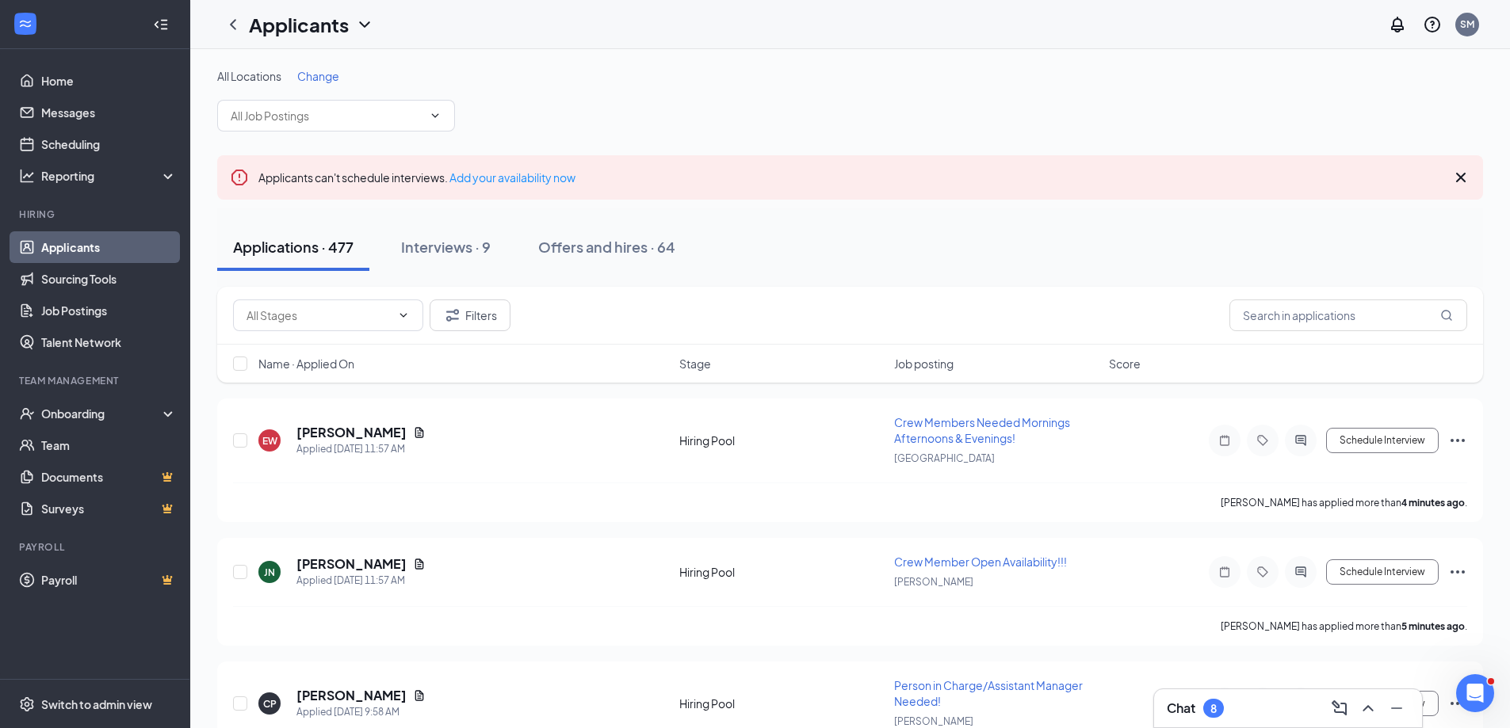
click at [1248, 705] on div "Chat 8" at bounding box center [1288, 708] width 243 height 25
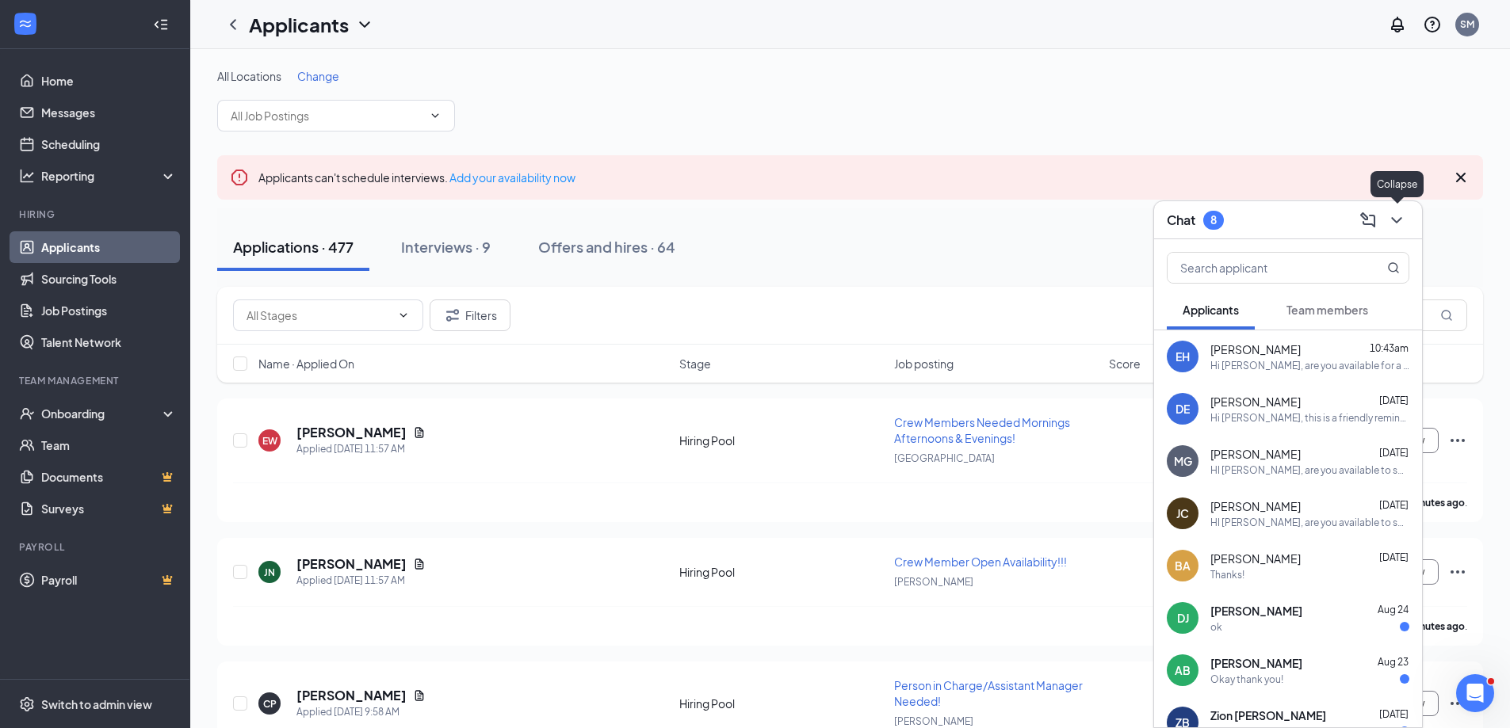
click at [1397, 215] on icon "ChevronDown" at bounding box center [1396, 220] width 19 height 19
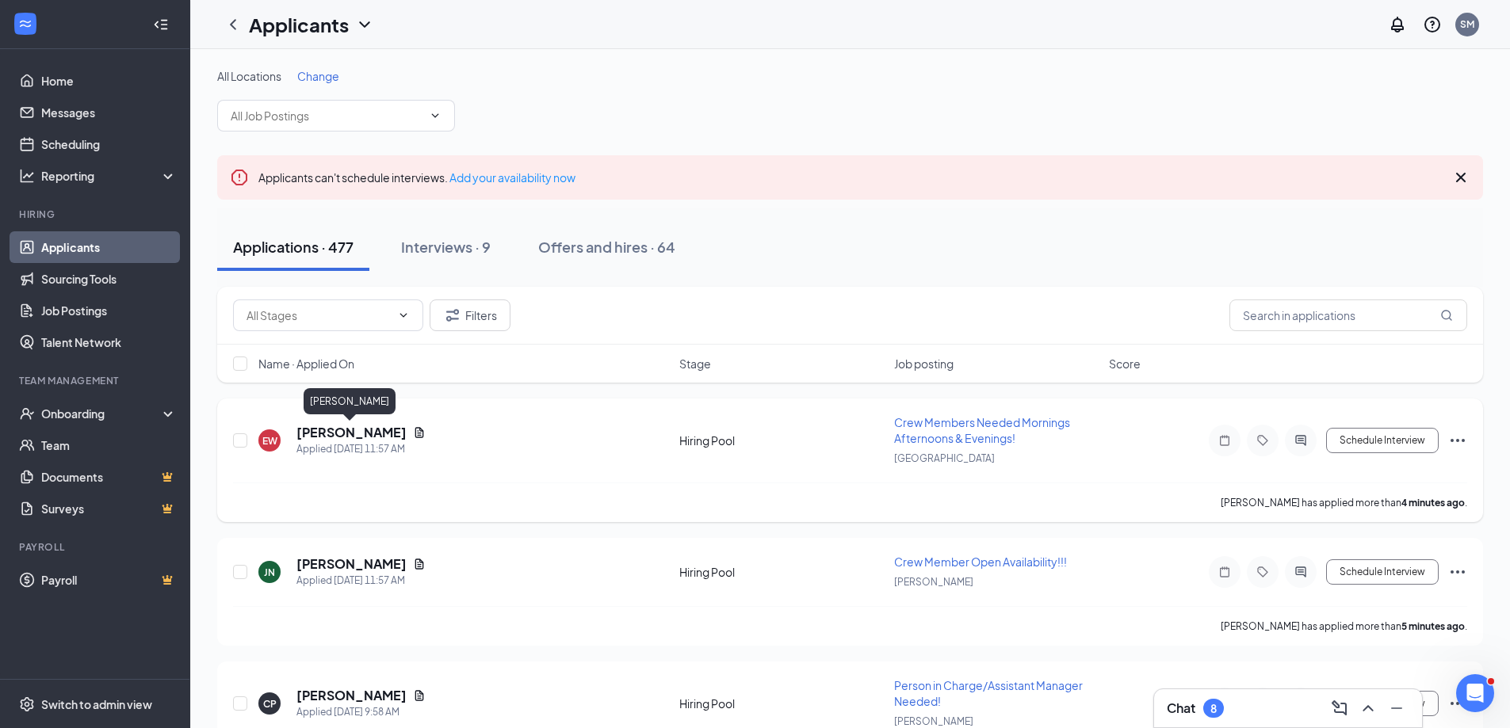
click at [335, 430] on h5 "Elizabeth White" at bounding box center [351, 432] width 110 height 17
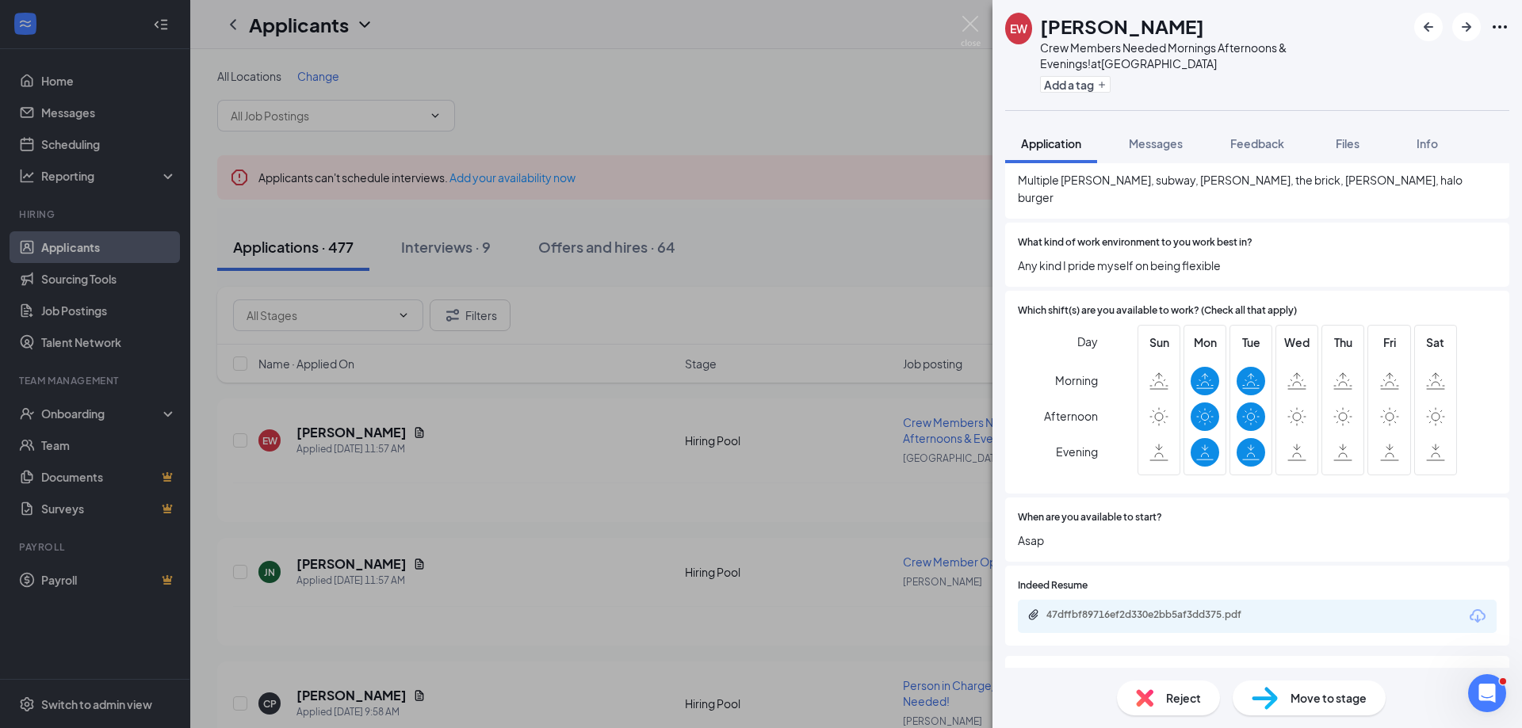
scroll to position [396, 0]
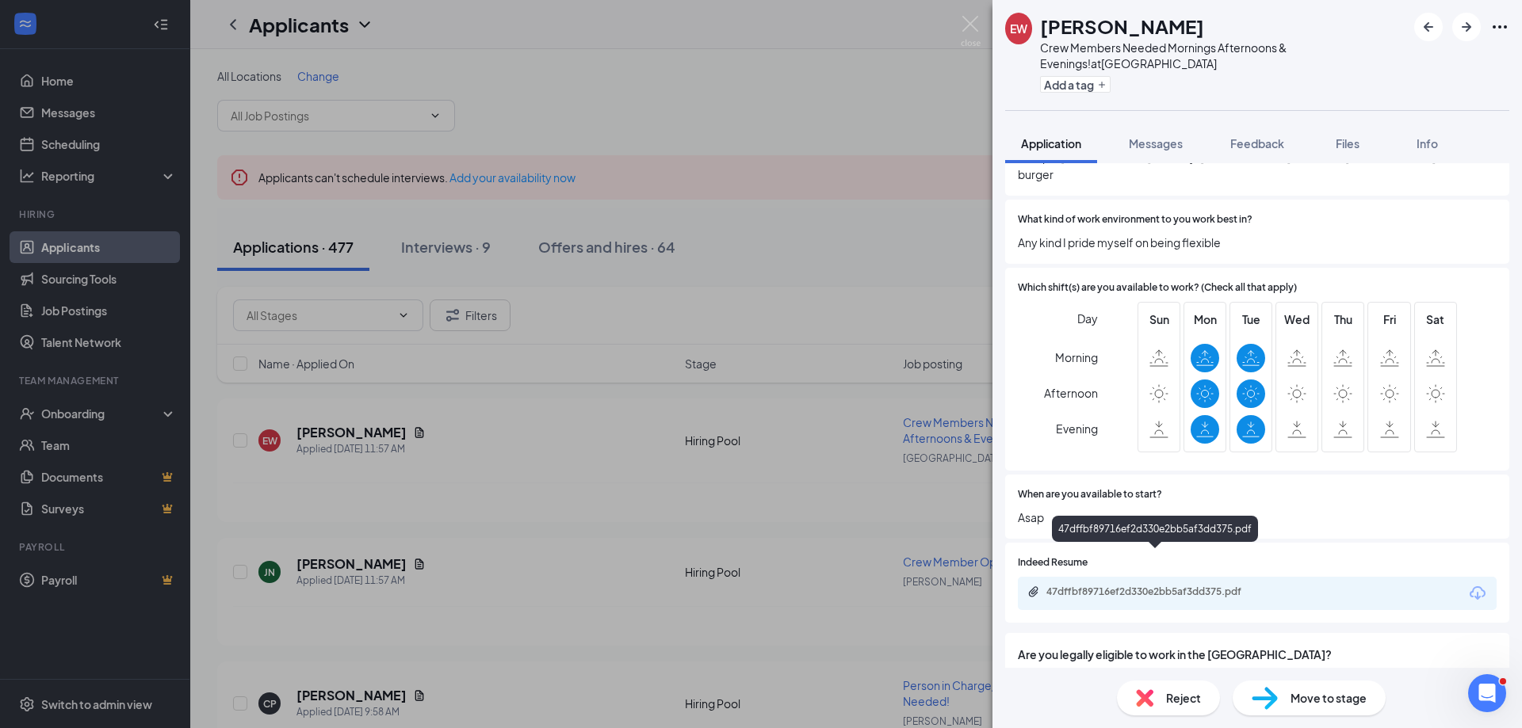
click at [1138, 586] on div "47dffbf89716ef2d330e2bb5af3dd375.pdf" at bounding box center [1157, 592] width 222 height 13
click at [1150, 145] on span "Messages" at bounding box center [1156, 143] width 54 height 14
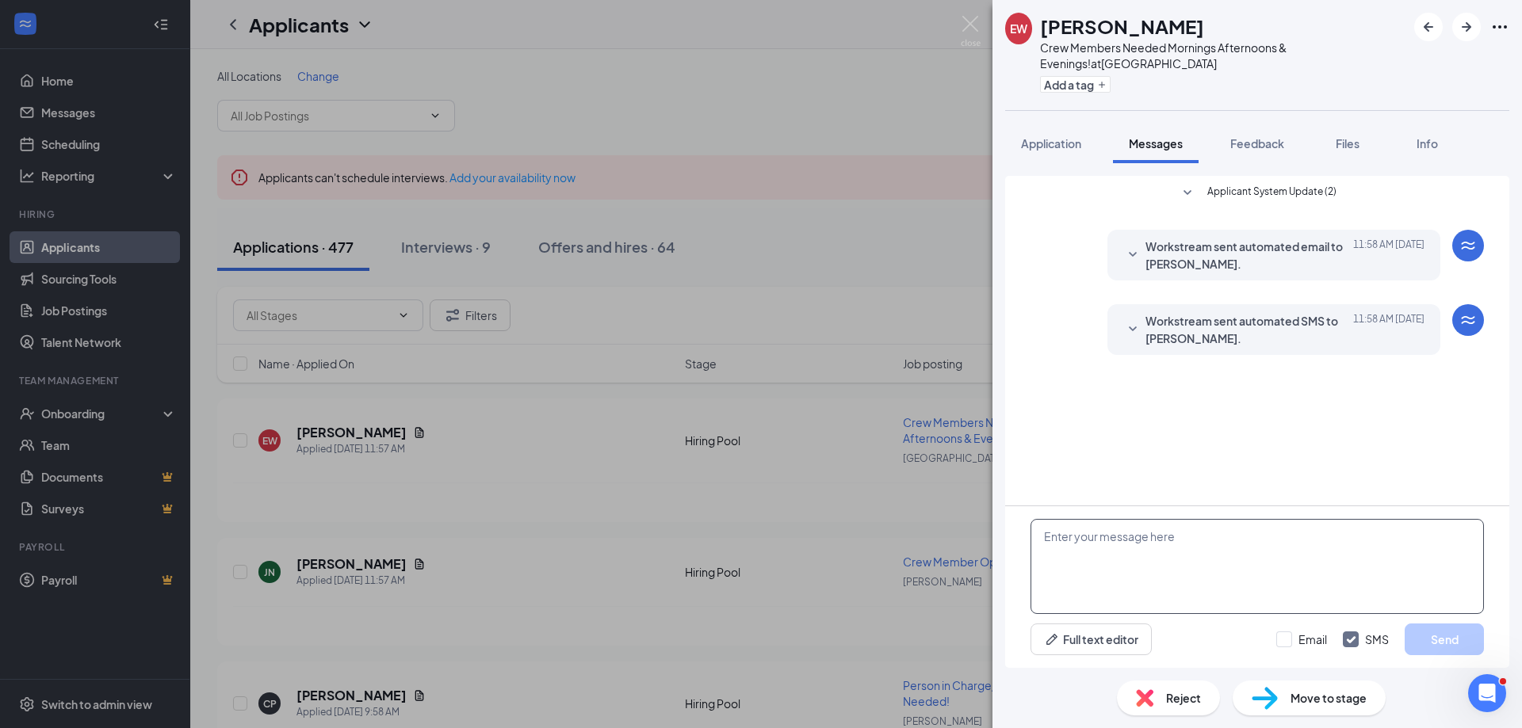
click at [1095, 548] on textarea at bounding box center [1256, 566] width 453 height 95
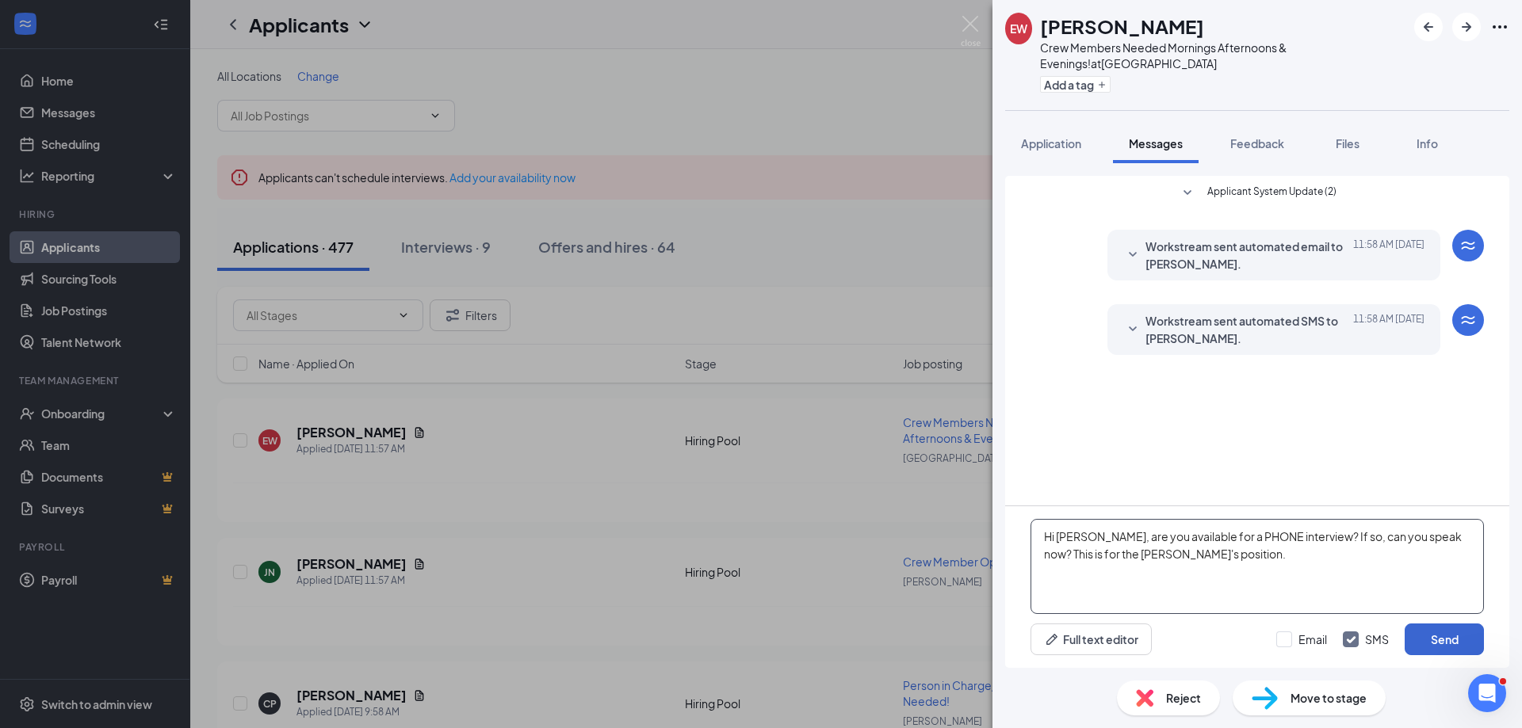
type textarea "Hi Elizabeth, are you available for a PHONE interview? If so, can you speak now…"
click at [1444, 637] on button "Send" at bounding box center [1444, 640] width 79 height 32
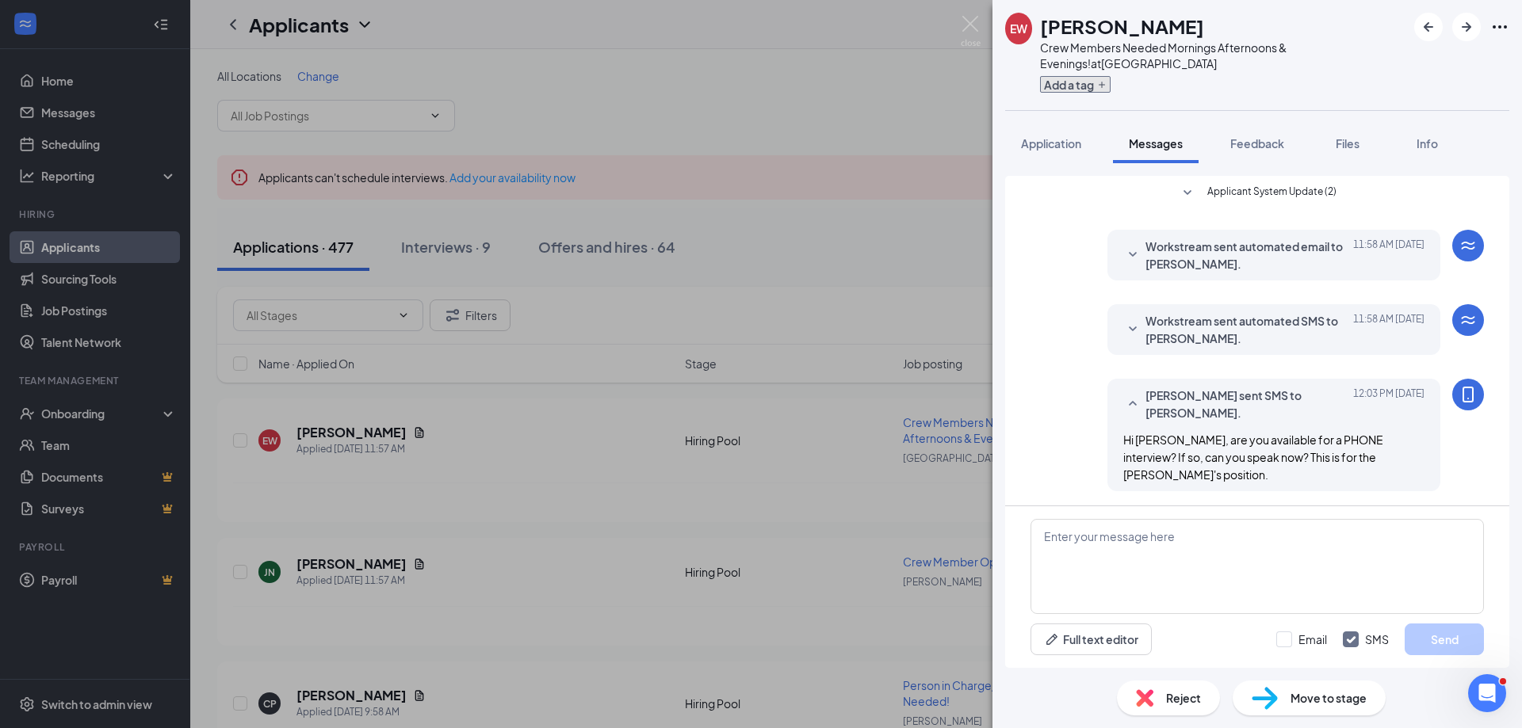
click at [1072, 86] on button "Add a tag" at bounding box center [1075, 84] width 71 height 17
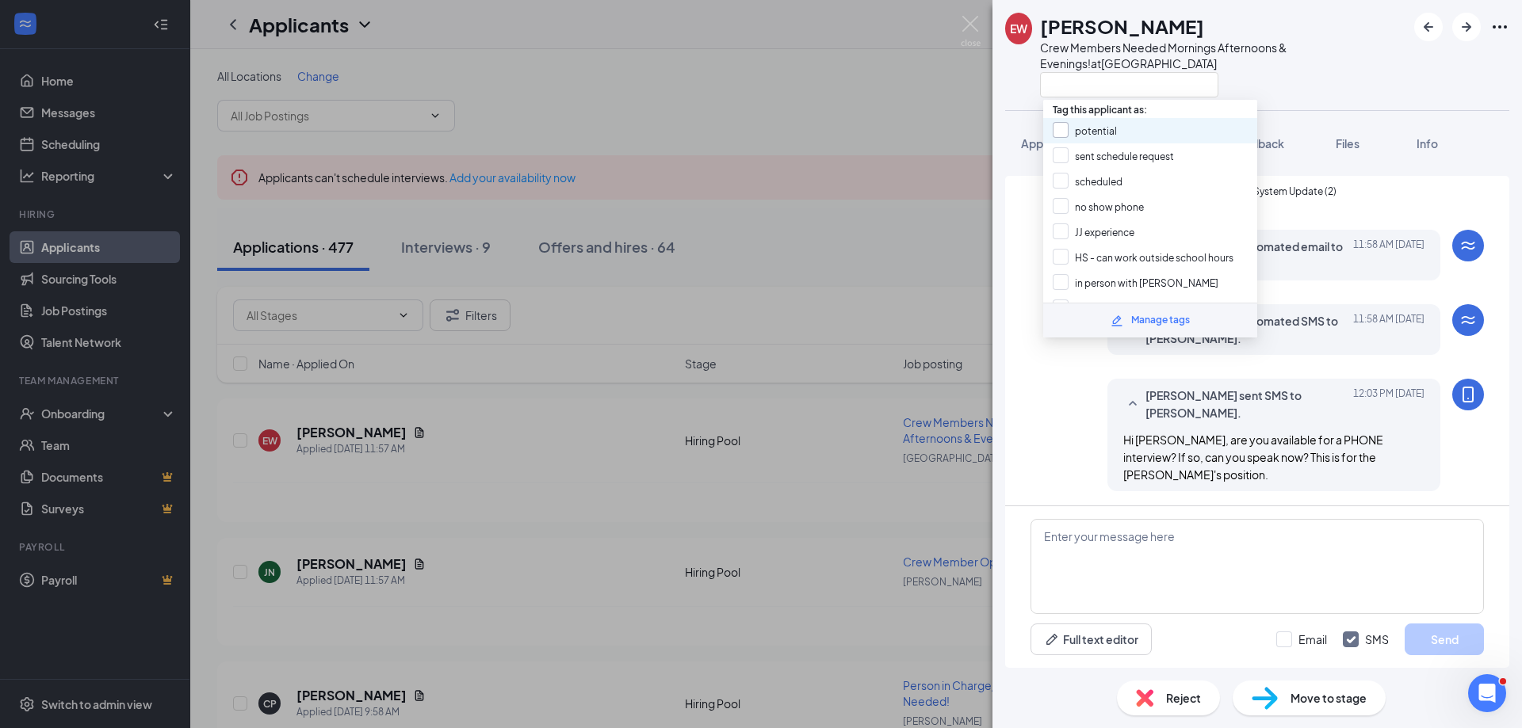
click at [1086, 132] on input "potential" at bounding box center [1085, 130] width 64 height 17
checkbox input "true"
click at [1074, 231] on input "JJ experience" at bounding box center [1094, 232] width 82 height 17
checkbox input "true"
click at [1097, 153] on input "sent schedule request" at bounding box center [1113, 155] width 121 height 17
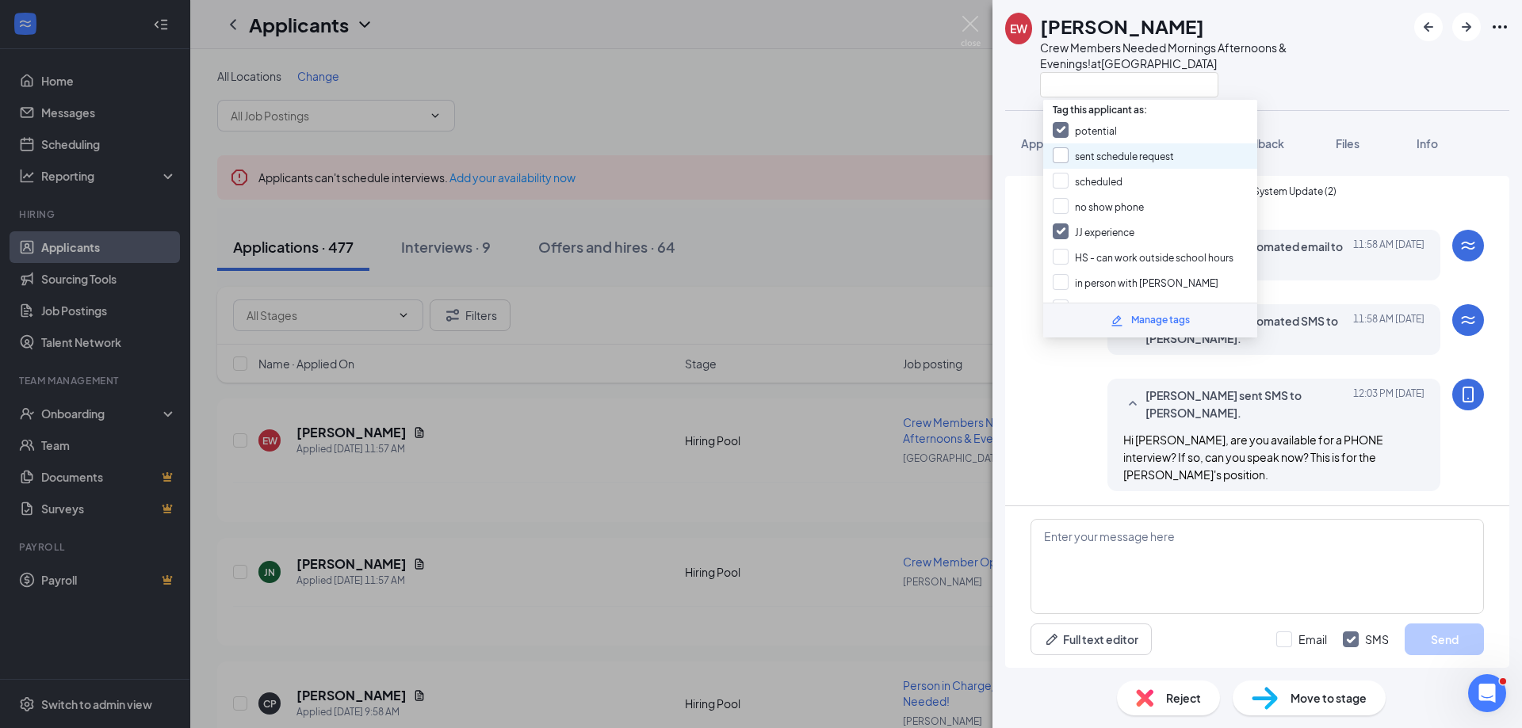
checkbox input "true"
click at [1267, 86] on div at bounding box center [1223, 84] width 366 height 26
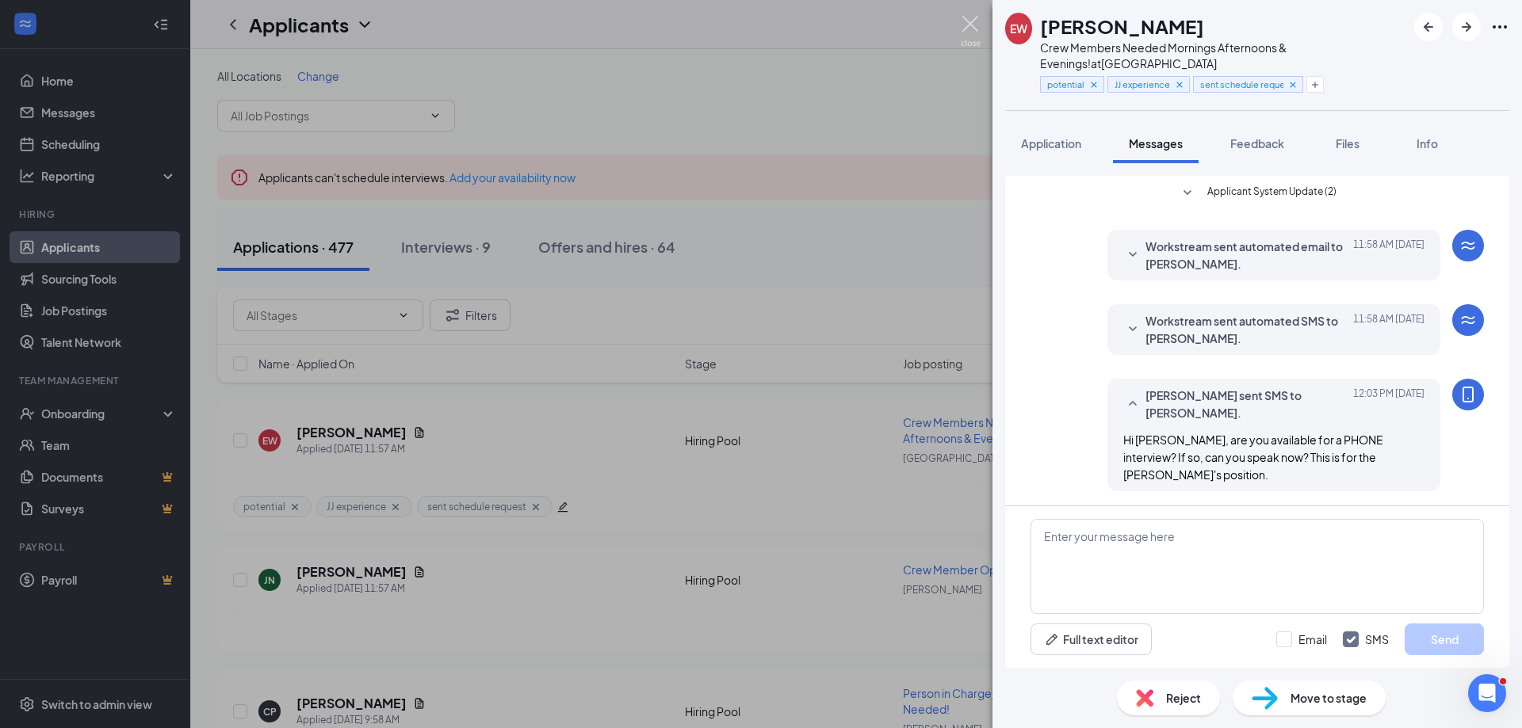
click at [969, 17] on img at bounding box center [971, 31] width 20 height 31
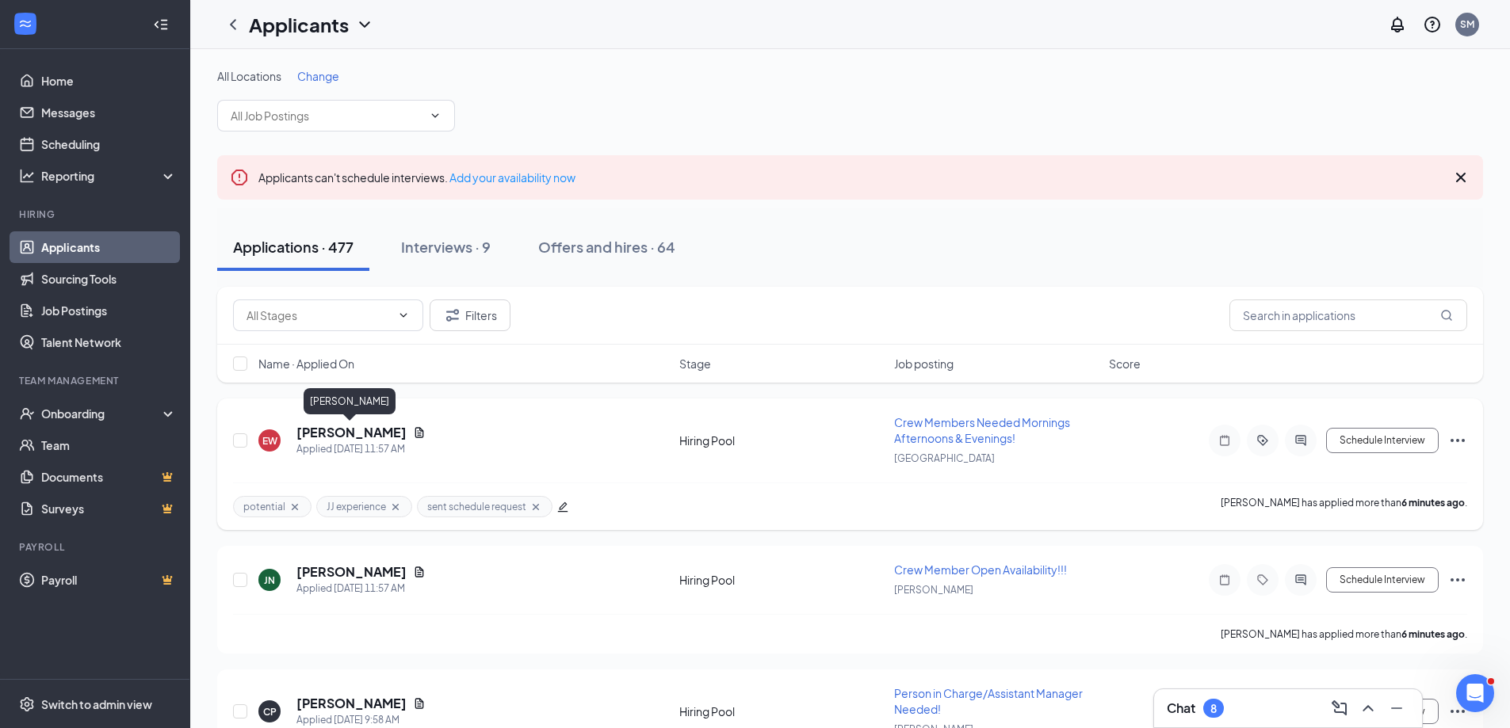
click at [333, 434] on h5 "Elizabeth White" at bounding box center [351, 432] width 110 height 17
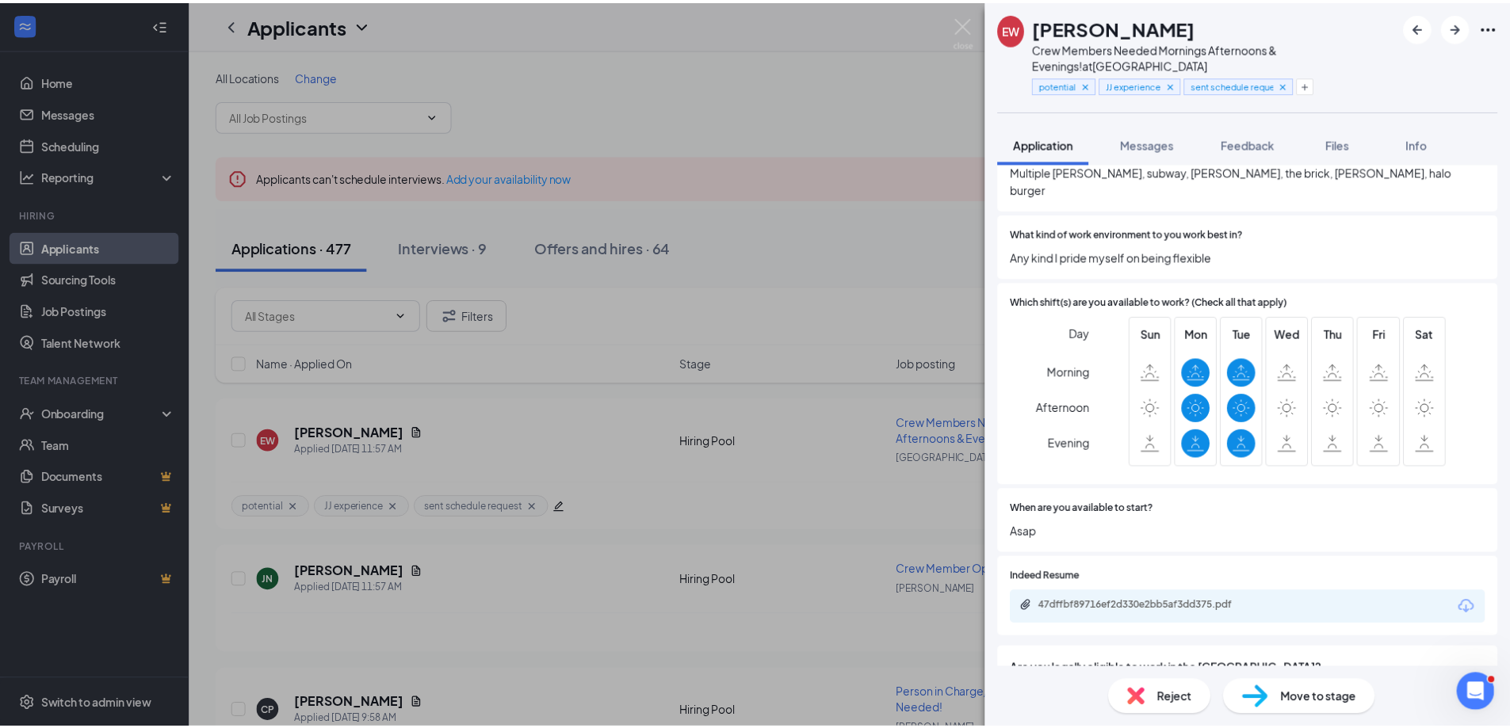
scroll to position [396, 0]
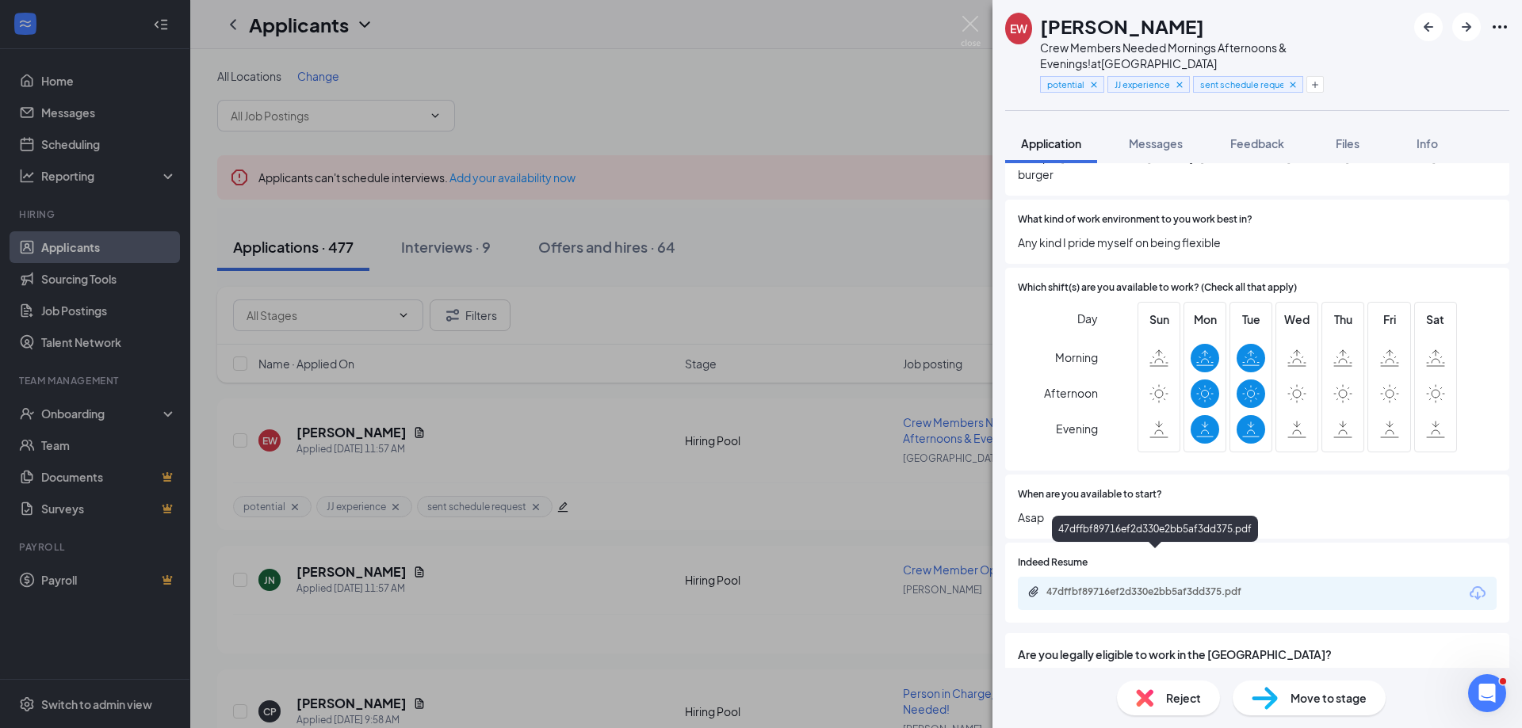
click at [1168, 586] on div "47dffbf89716ef2d330e2bb5af3dd375.pdf" at bounding box center [1157, 592] width 222 height 13
click at [973, 25] on img at bounding box center [971, 31] width 20 height 31
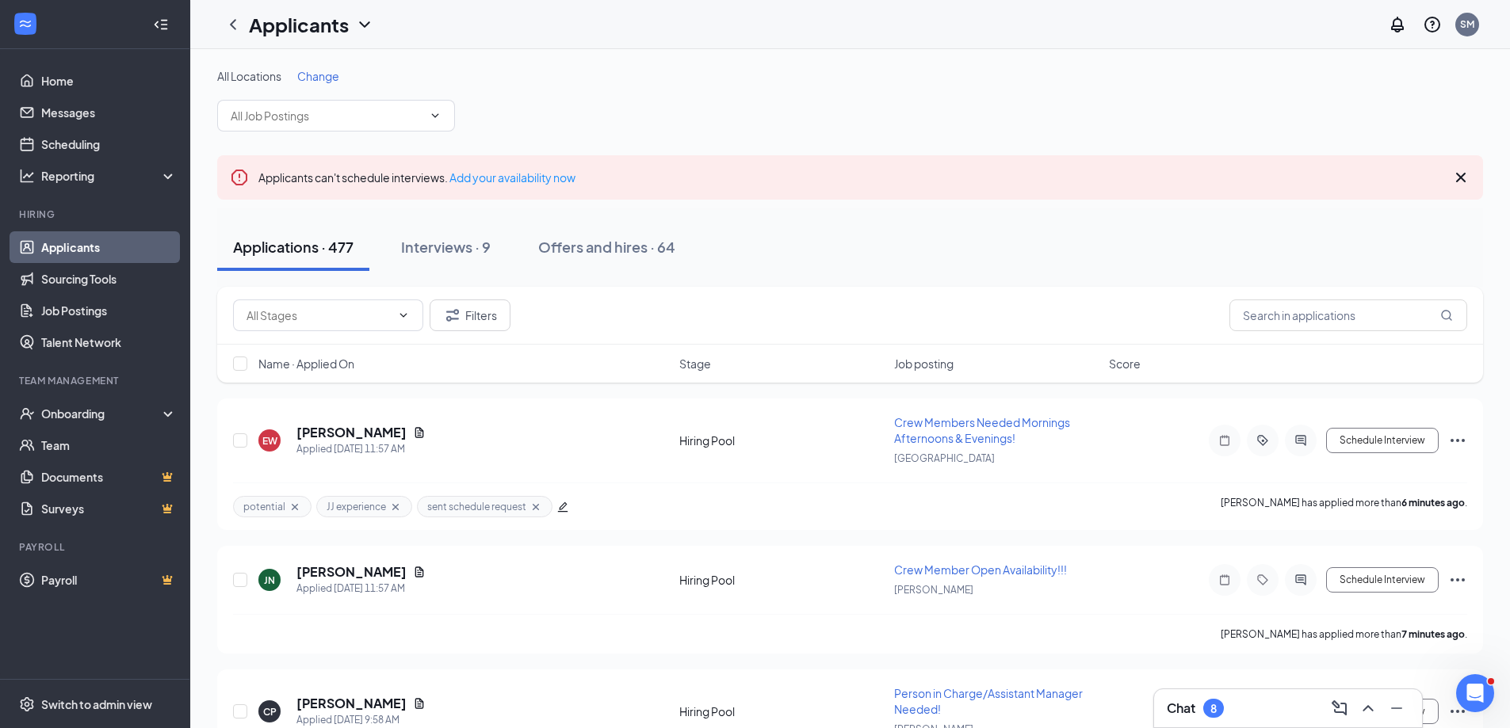
click at [1255, 705] on div "Chat 8" at bounding box center [1288, 708] width 243 height 25
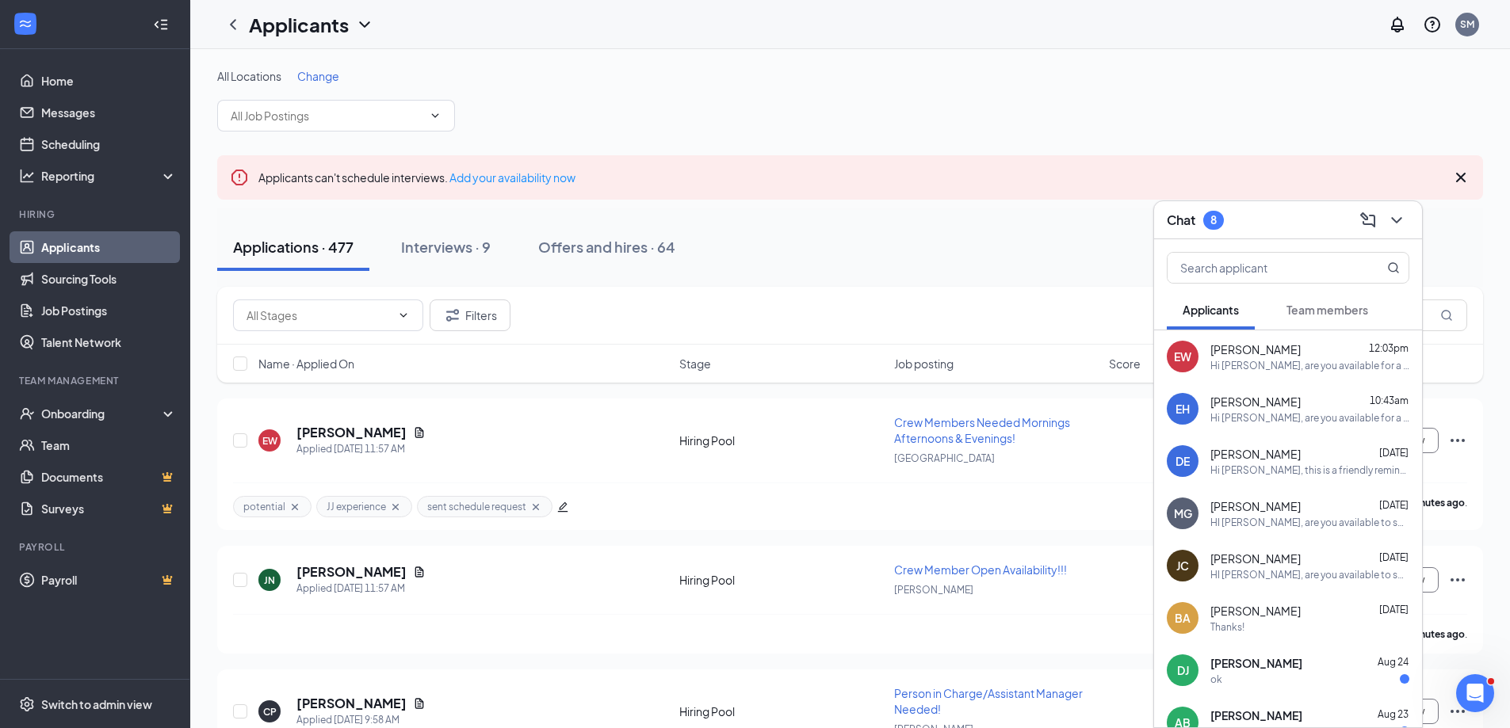
click at [1234, 355] on span "Elizabeth White" at bounding box center [1255, 350] width 90 height 16
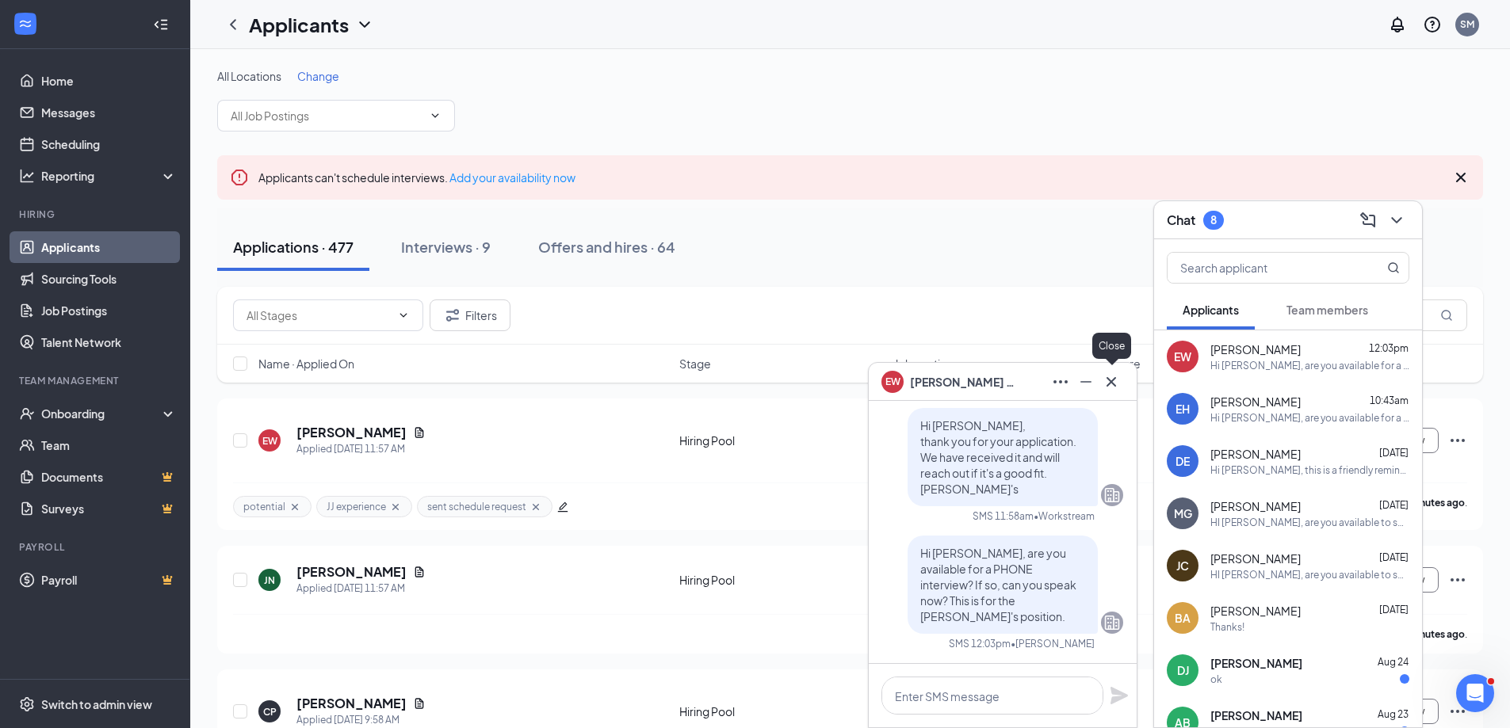
click at [1114, 380] on icon "Cross" at bounding box center [1111, 382] width 19 height 19
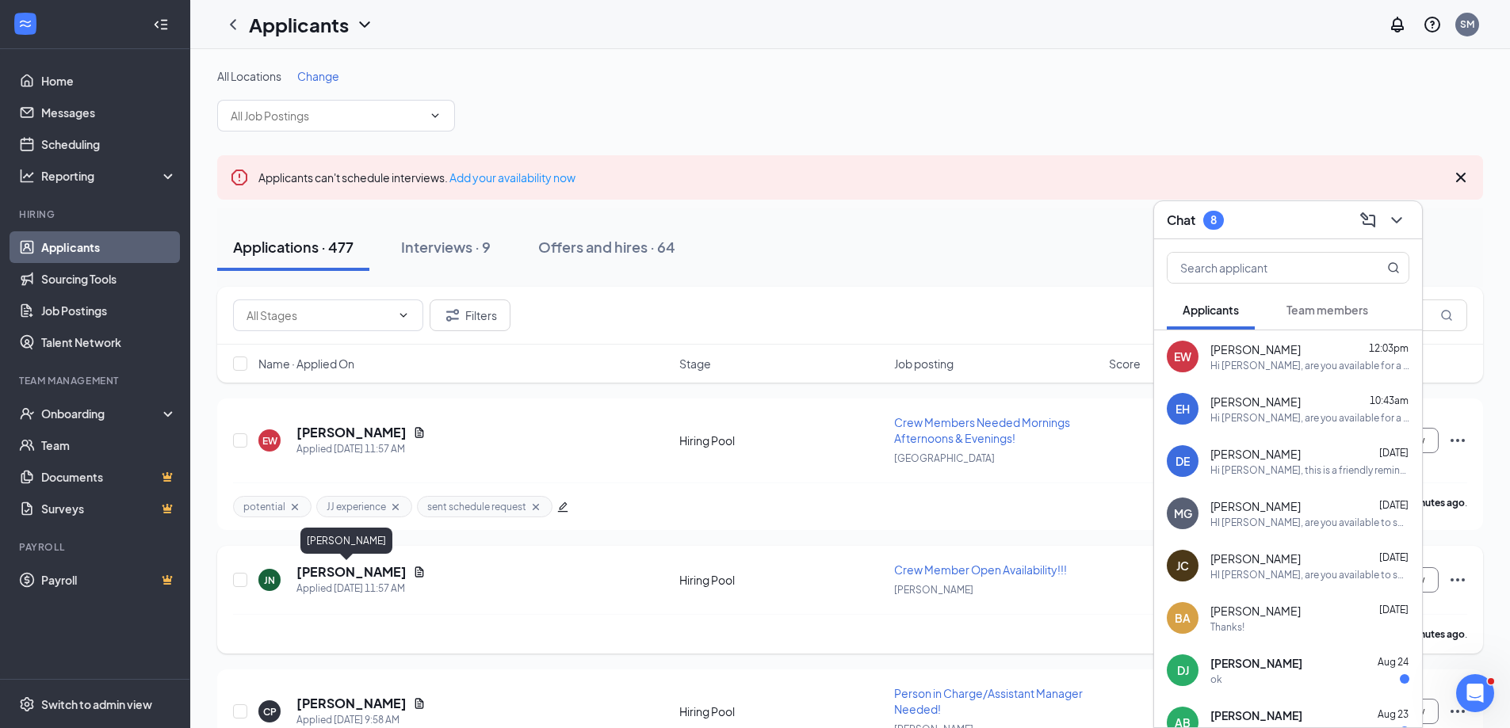
click at [331, 573] on h5 "Jorge Nunez" at bounding box center [351, 572] width 110 height 17
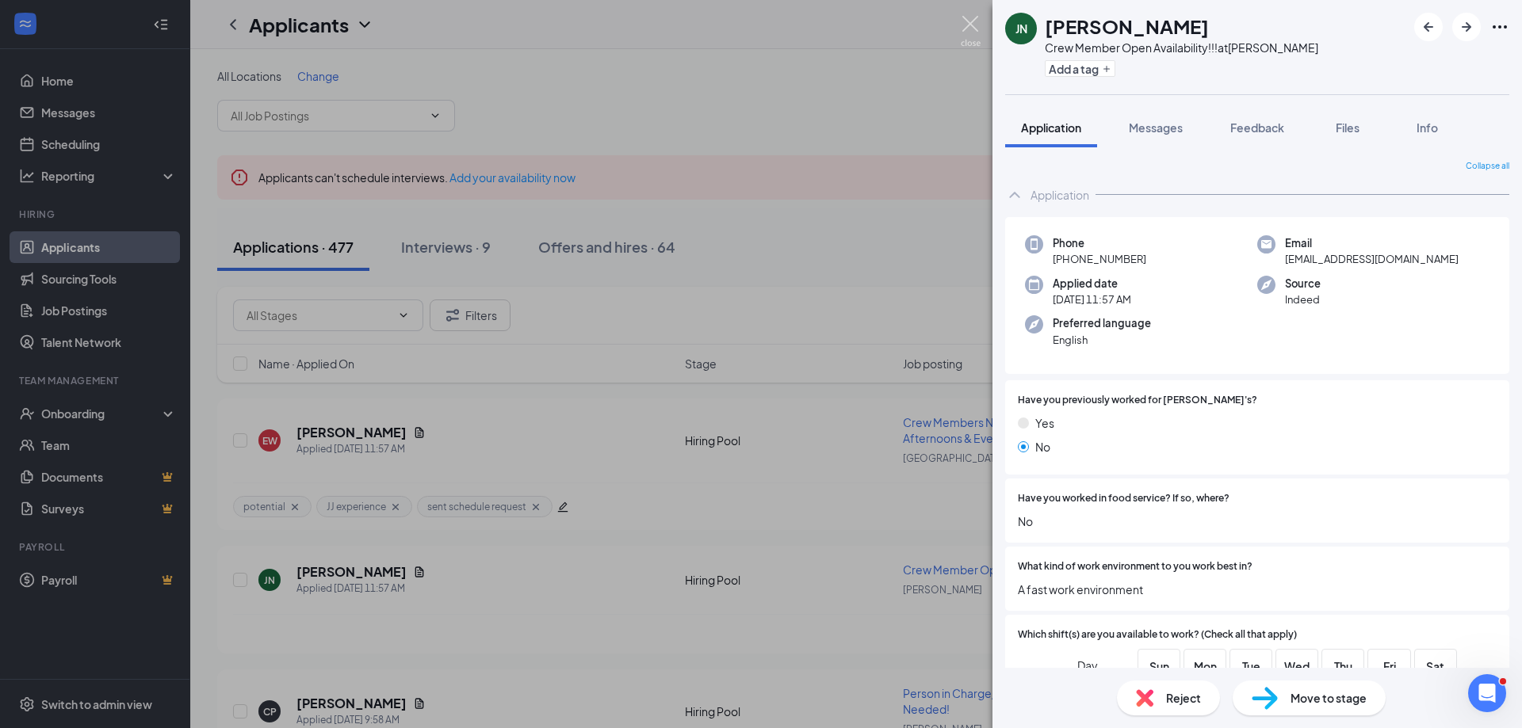
click at [973, 21] on img at bounding box center [971, 31] width 20 height 31
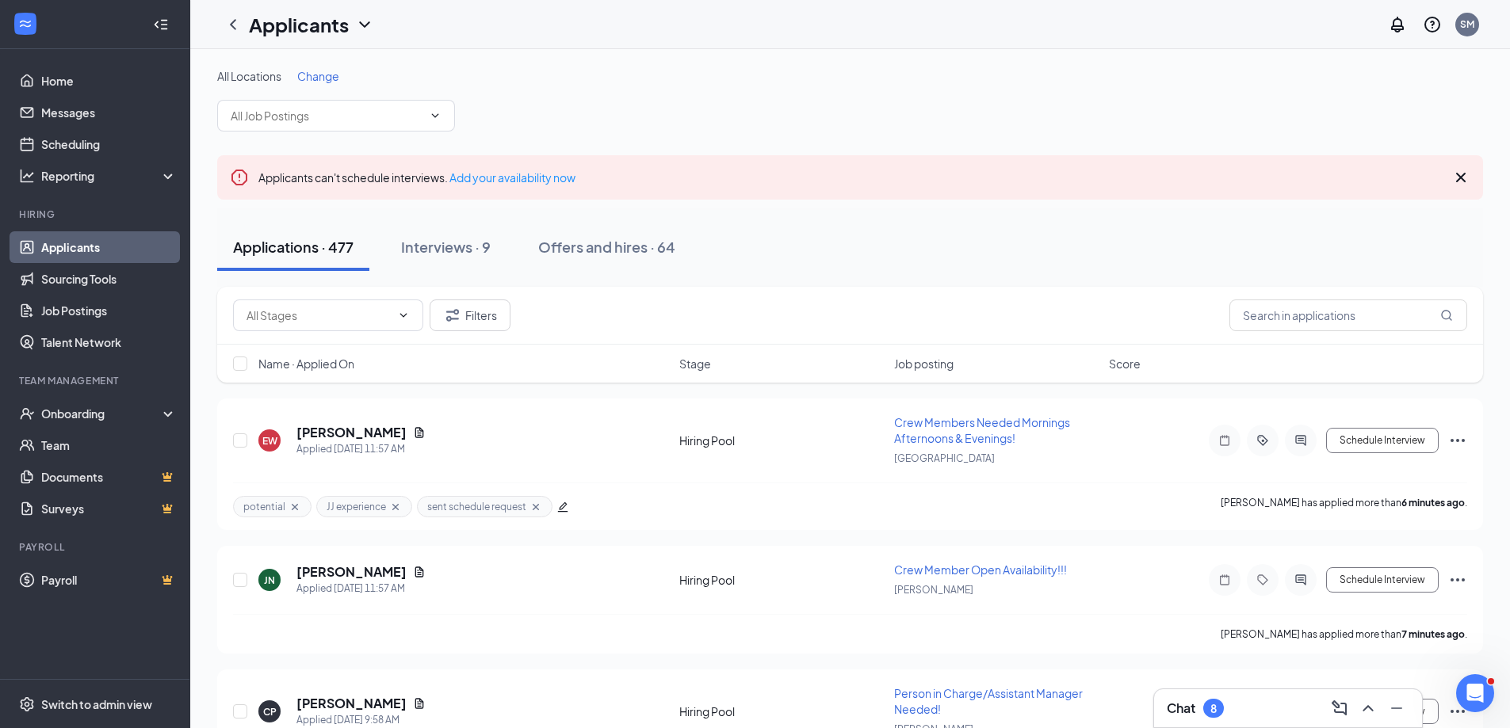
click at [1248, 716] on div "Chat 8" at bounding box center [1288, 708] width 243 height 25
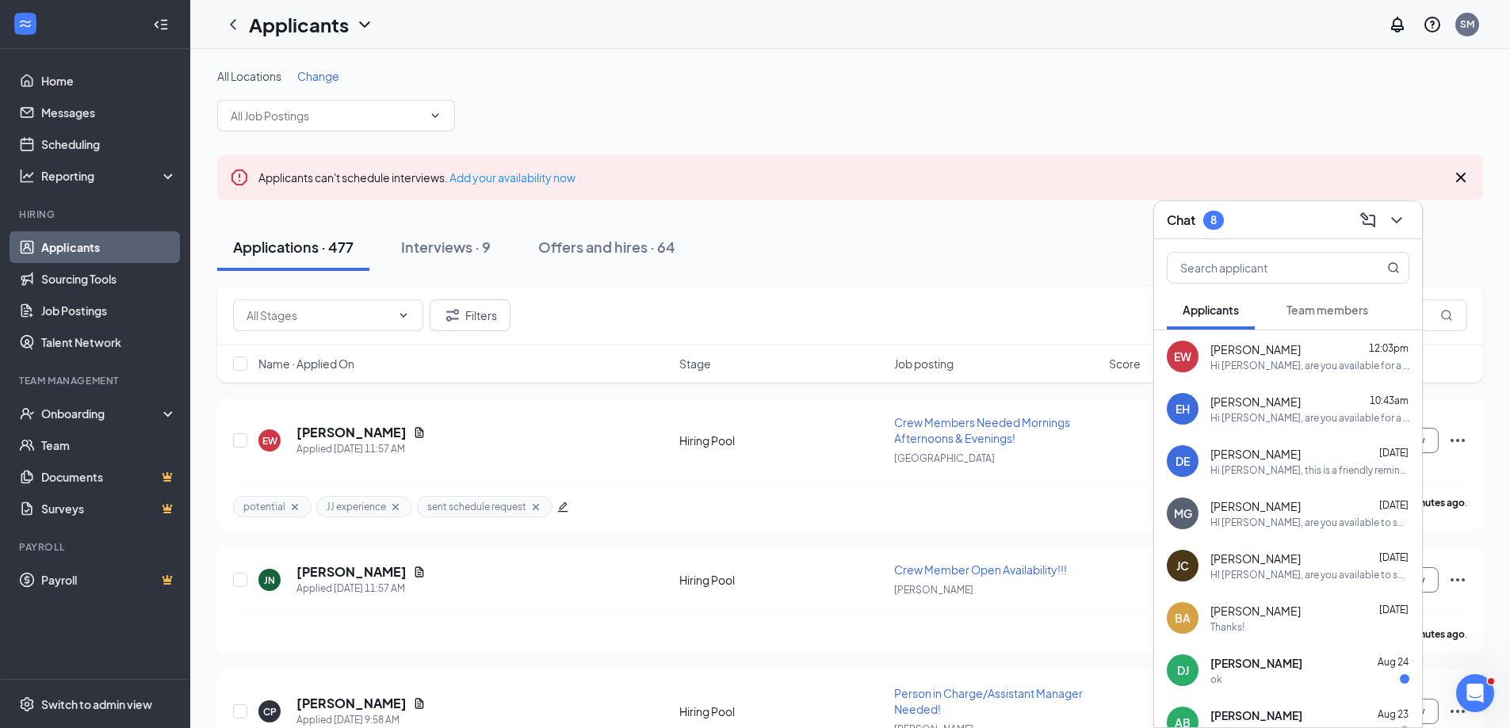
click at [1241, 360] on div "Hi Elizabeth, are you available for a PHONE interview? If so, can you speak now…" at bounding box center [1309, 365] width 199 height 13
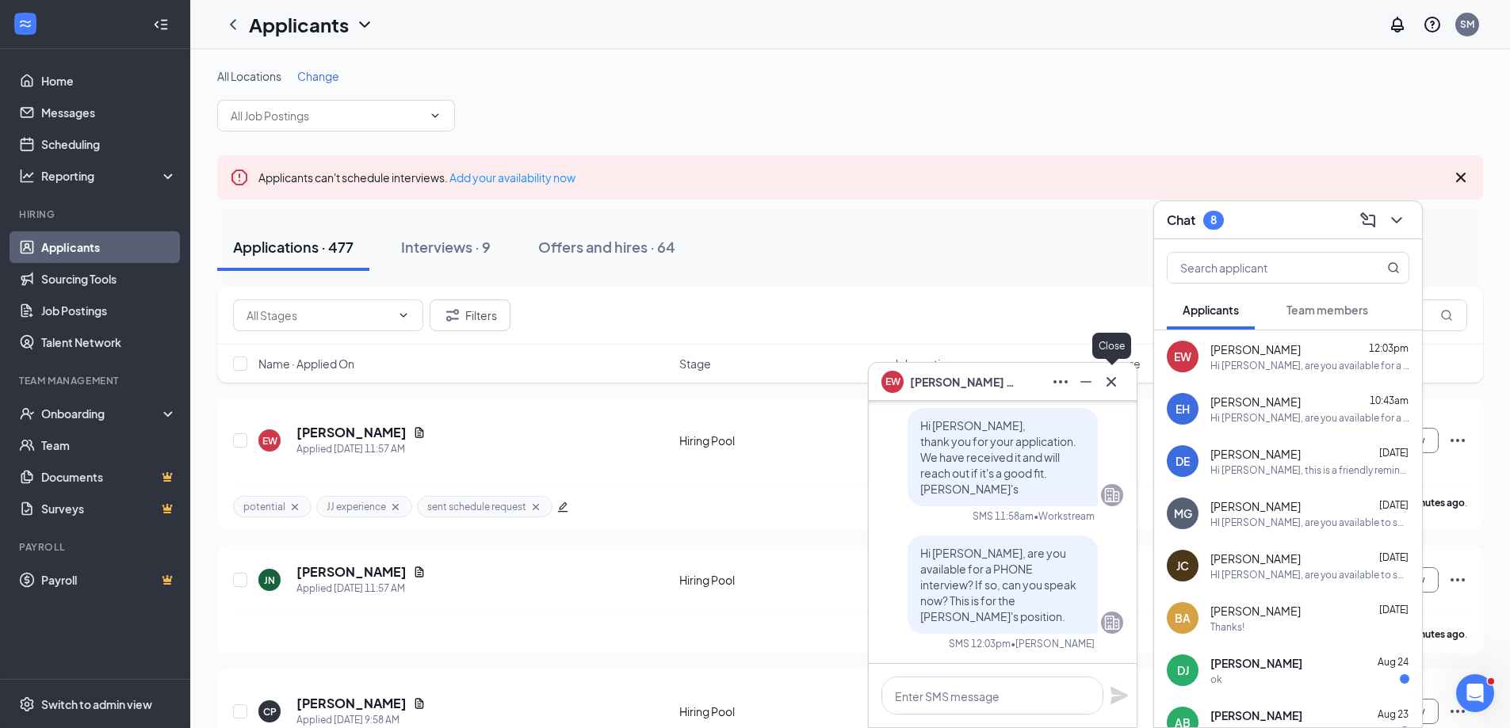
click at [1109, 386] on icon "Cross" at bounding box center [1111, 382] width 19 height 19
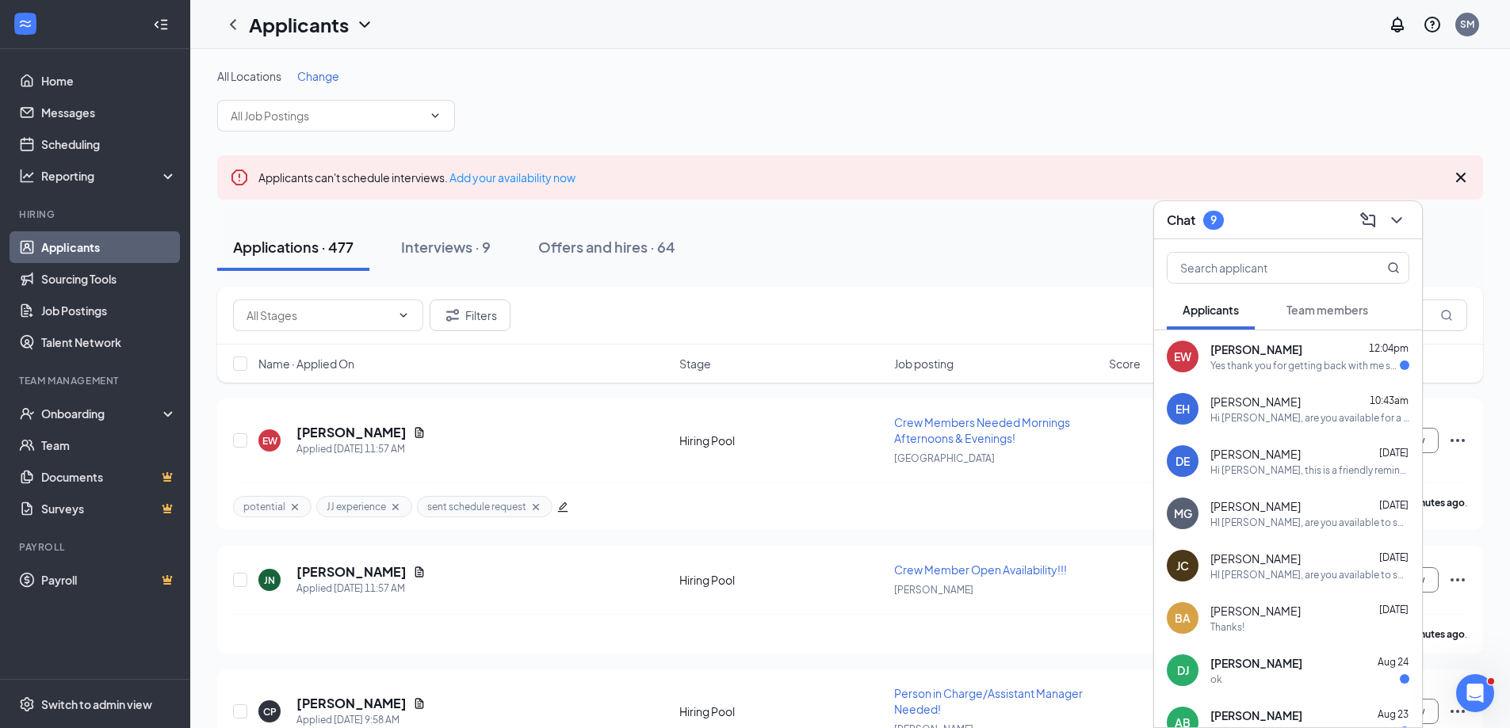
click at [1291, 359] on div "Yes thank you for getting back with me so promptly! :))" at bounding box center [1304, 365] width 189 height 13
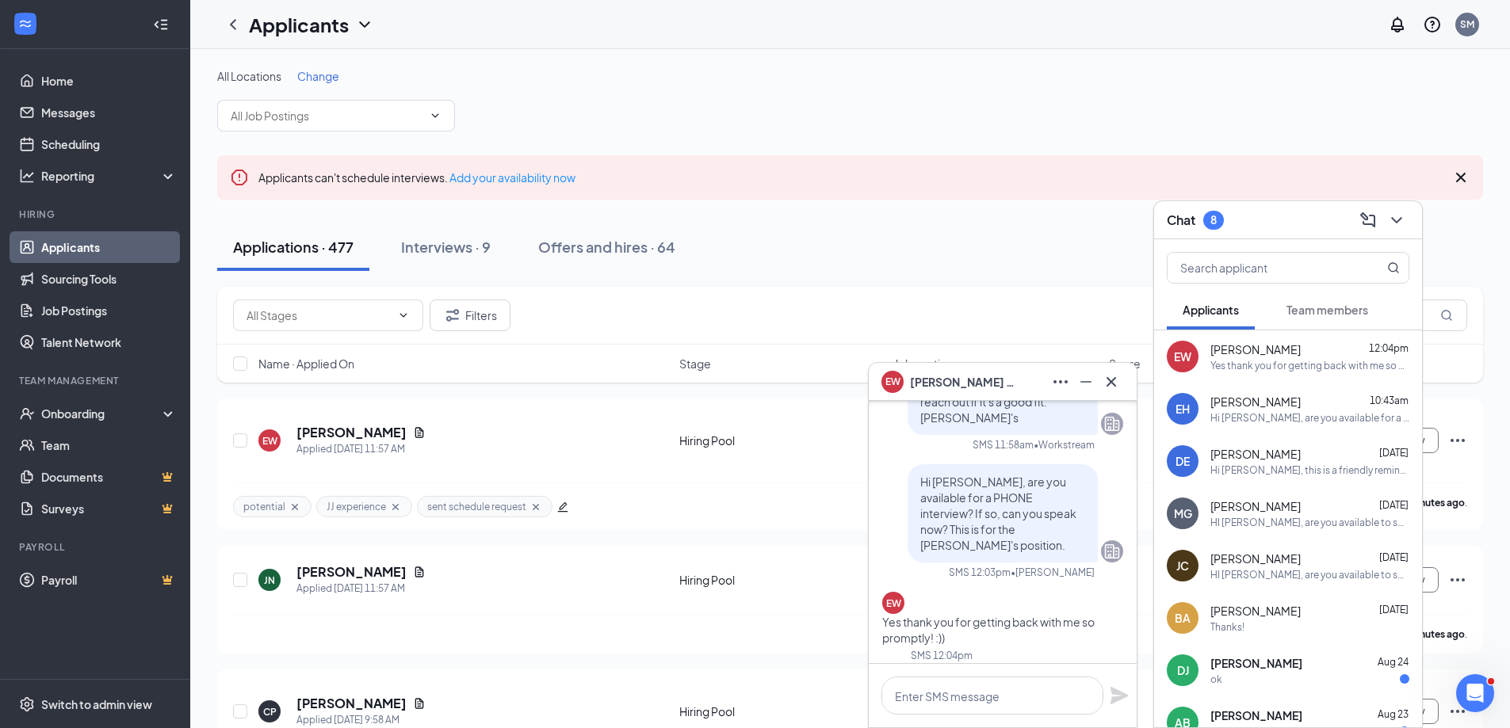
click at [974, 691] on textarea at bounding box center [992, 696] width 222 height 38
click at [933, 703] on textarea at bounding box center [992, 696] width 222 height 38
drag, startPoint x: 1037, startPoint y: 699, endPoint x: 1057, endPoint y: 698, distance: 19.8
click at [1037, 699] on textarea at bounding box center [992, 696] width 222 height 38
click at [982, 698] on textarea at bounding box center [992, 696] width 222 height 38
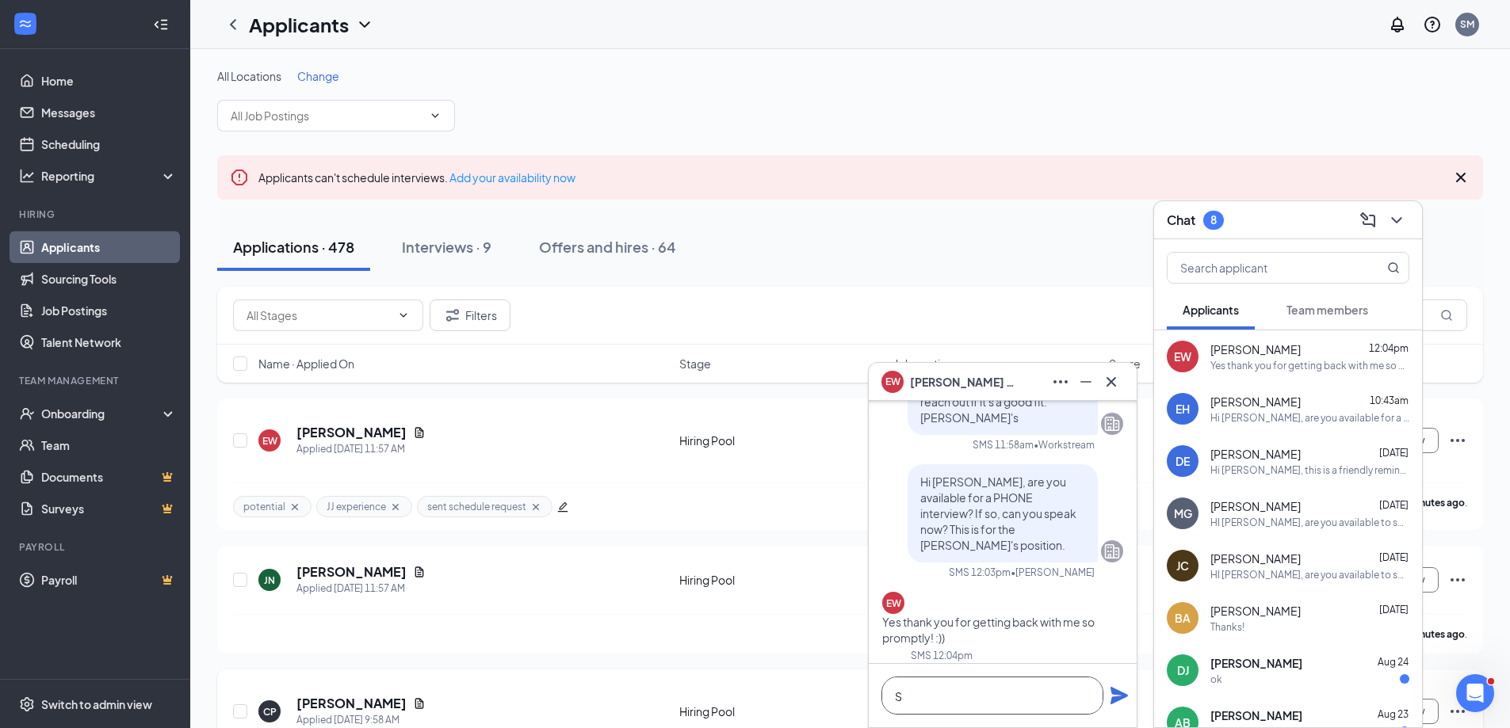
scroll to position [1, 0]
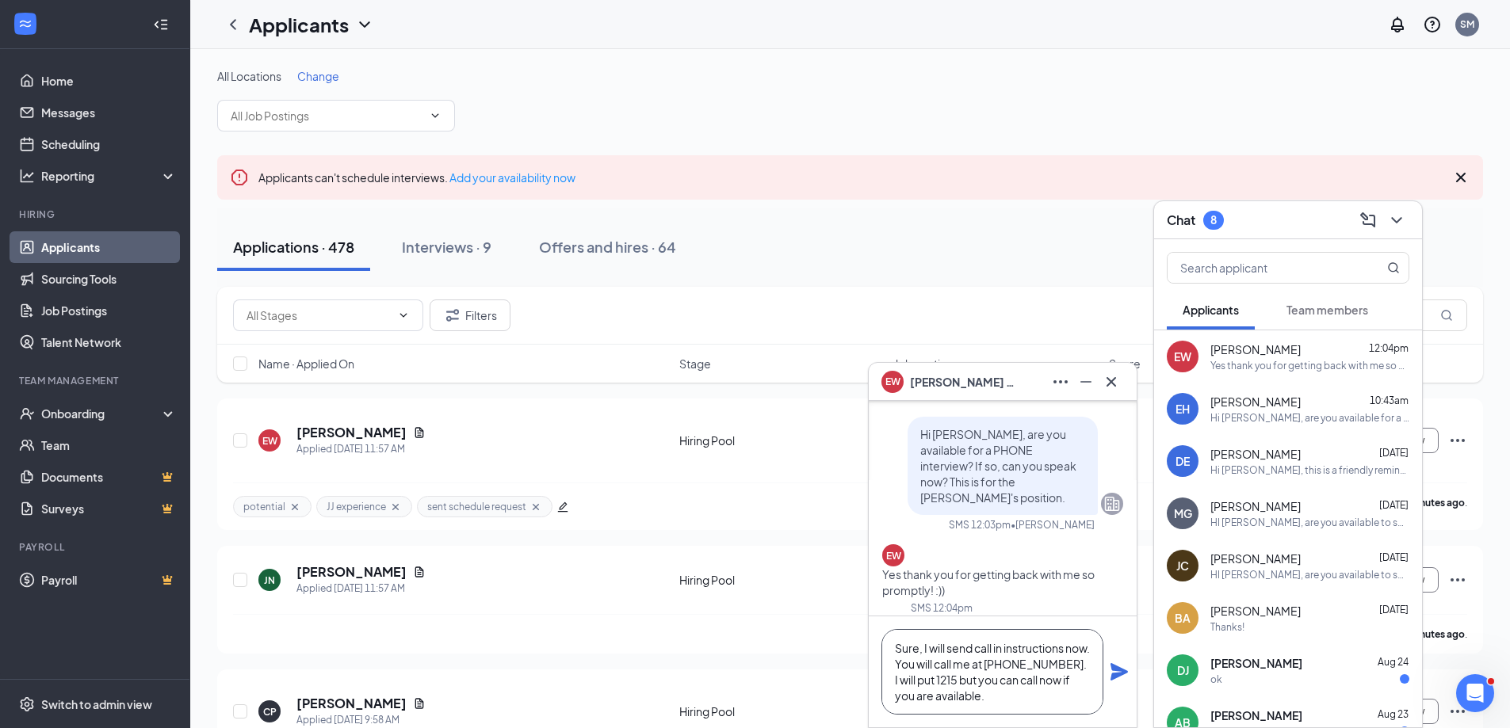
type textarea "Sure, I will send call in instructions now. You will call me at 404-717-2878. I…"
click at [1121, 671] on icon "Plane" at bounding box center [1118, 671] width 17 height 17
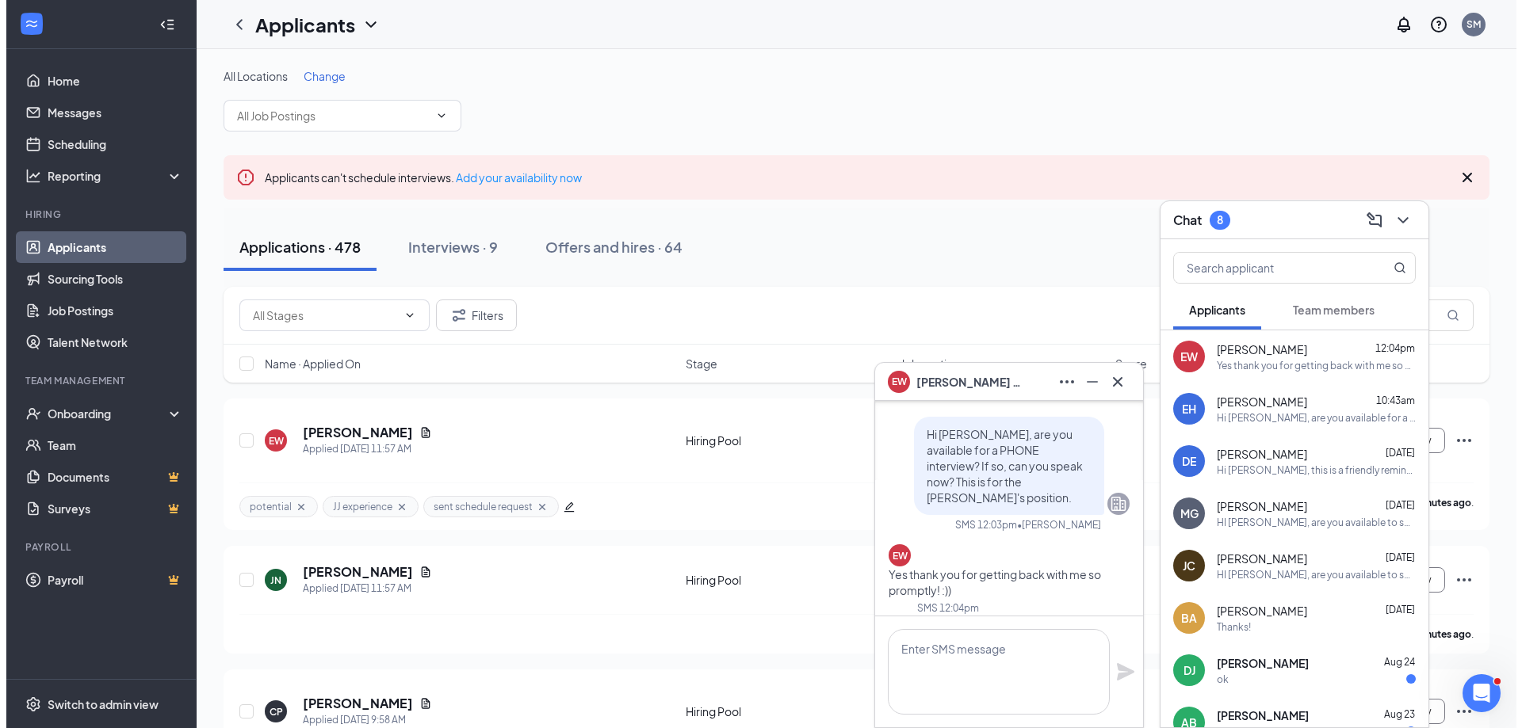
scroll to position [0, 0]
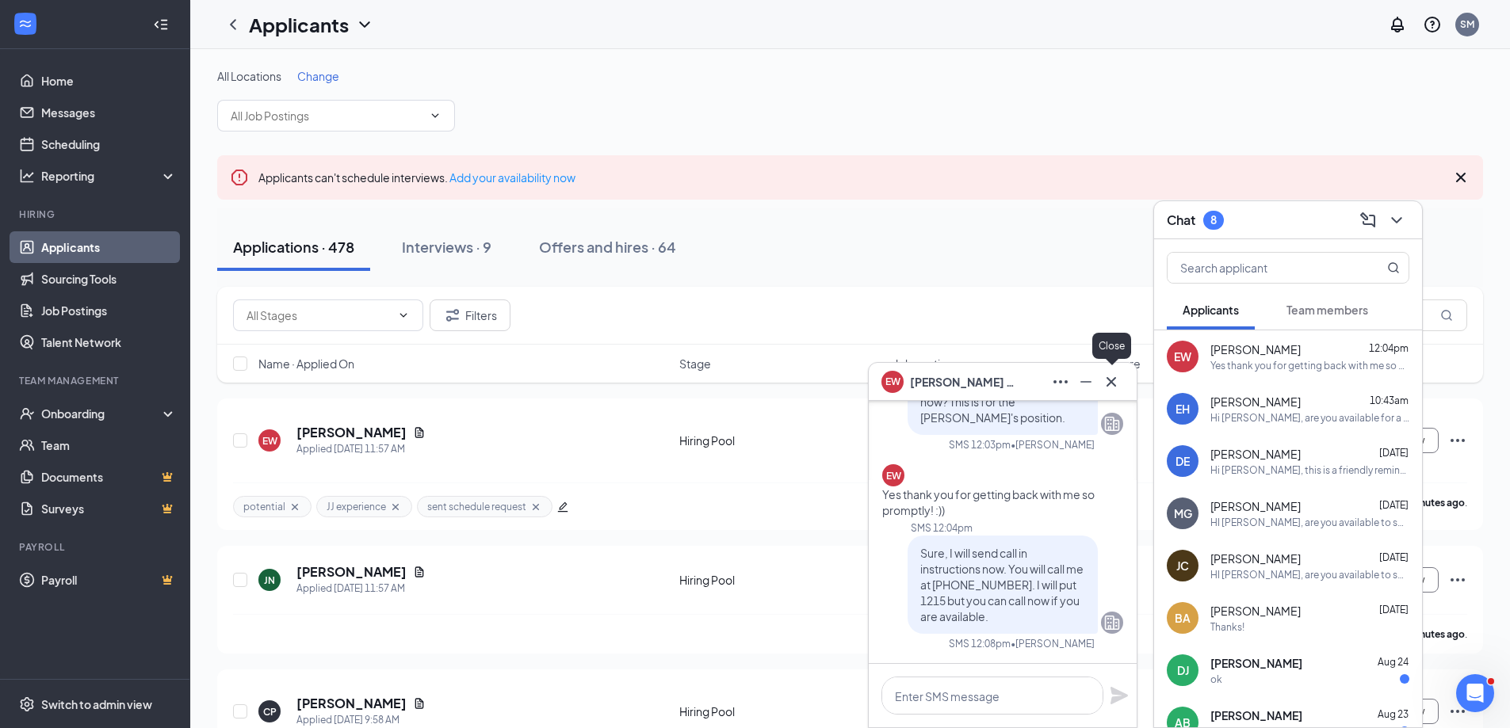
click at [1118, 381] on icon "Cross" at bounding box center [1111, 382] width 19 height 19
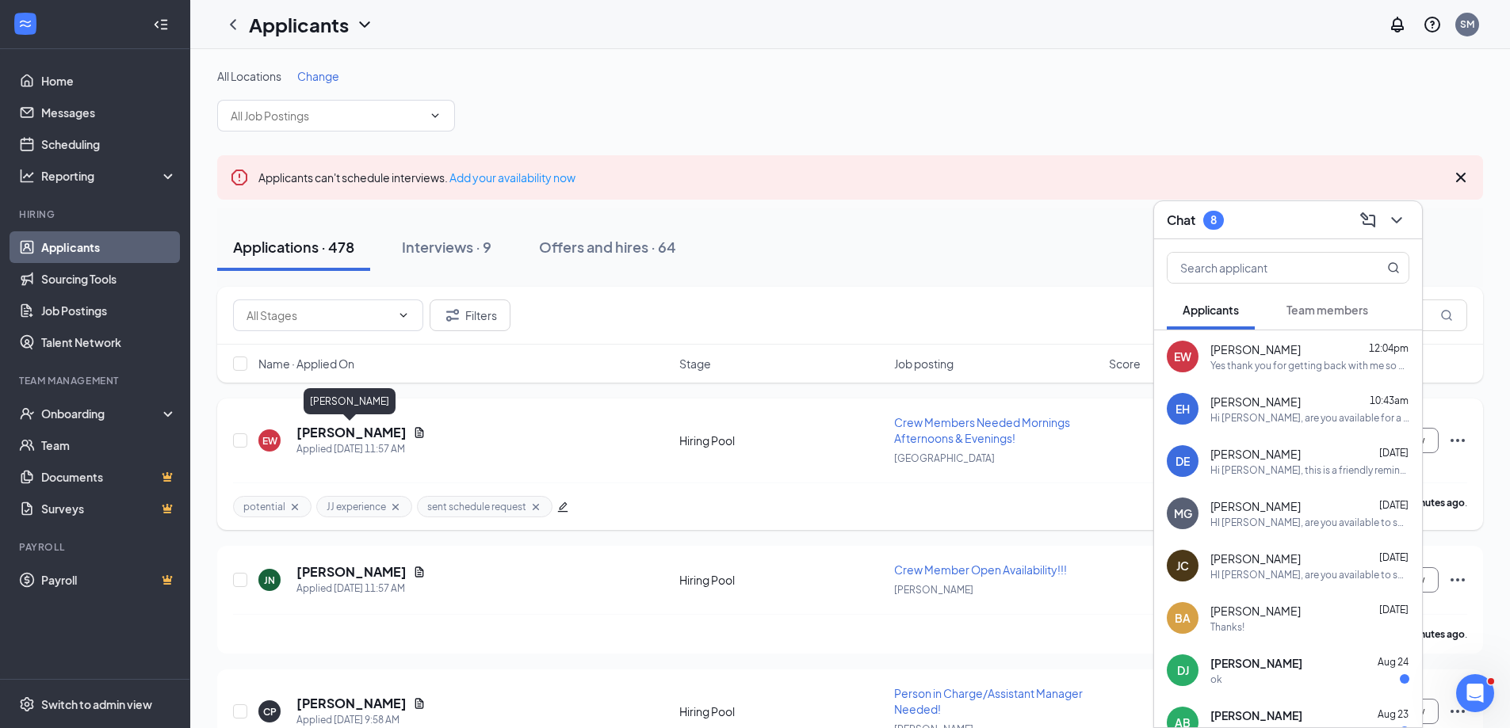
click at [356, 436] on h5 "Elizabeth White" at bounding box center [351, 432] width 110 height 17
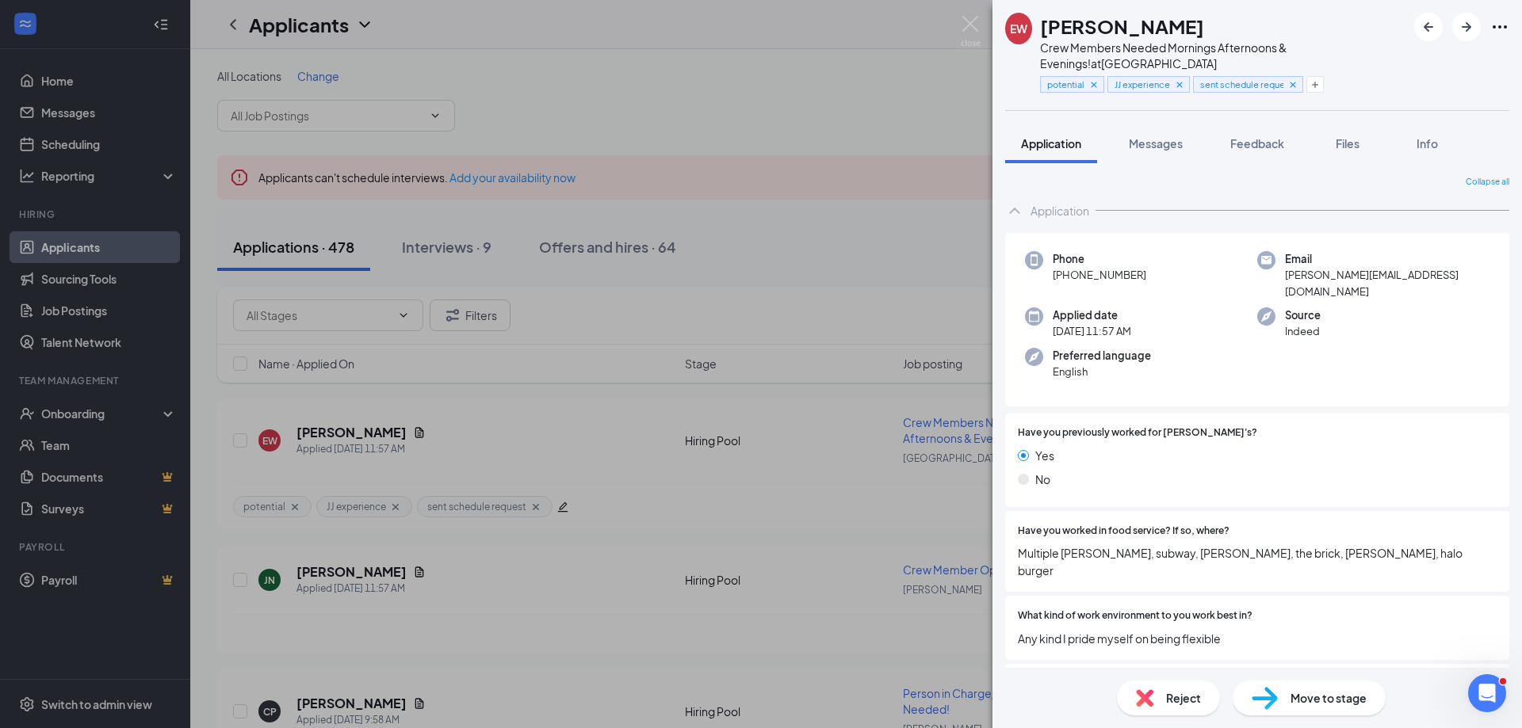
click at [1331, 696] on span "Move to stage" at bounding box center [1328, 698] width 76 height 17
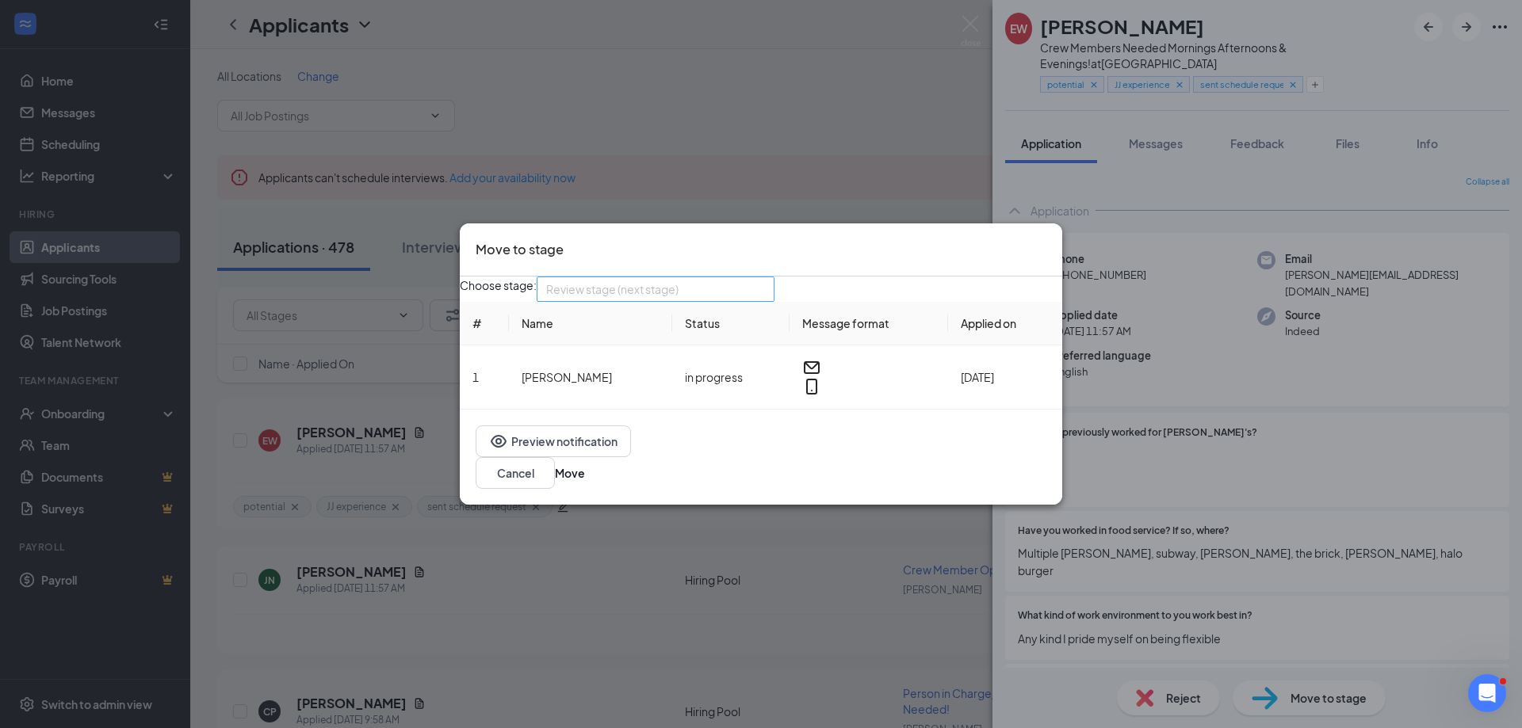
click at [663, 296] on span "Review stage (next stage)" at bounding box center [612, 289] width 132 height 24
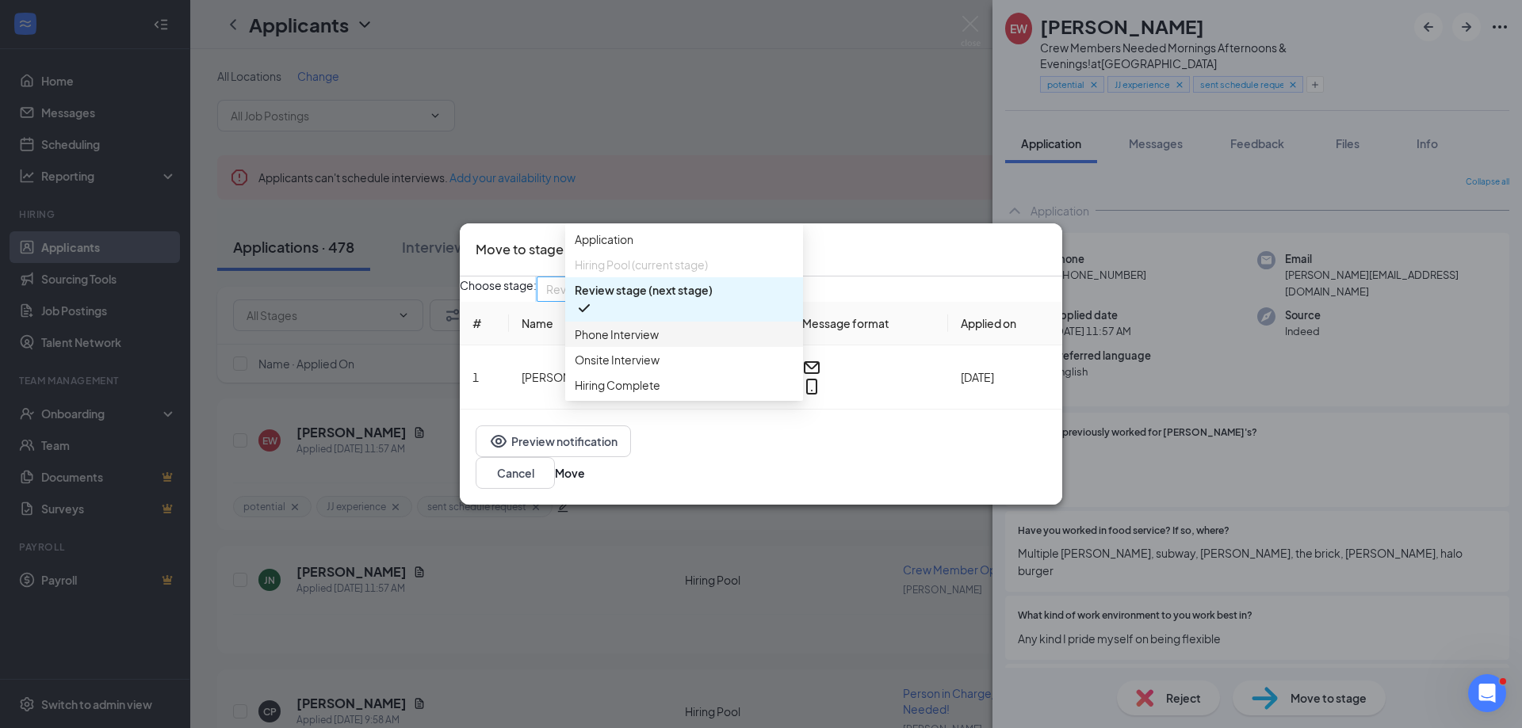
click at [617, 343] on span "Phone Interview" at bounding box center [617, 334] width 84 height 17
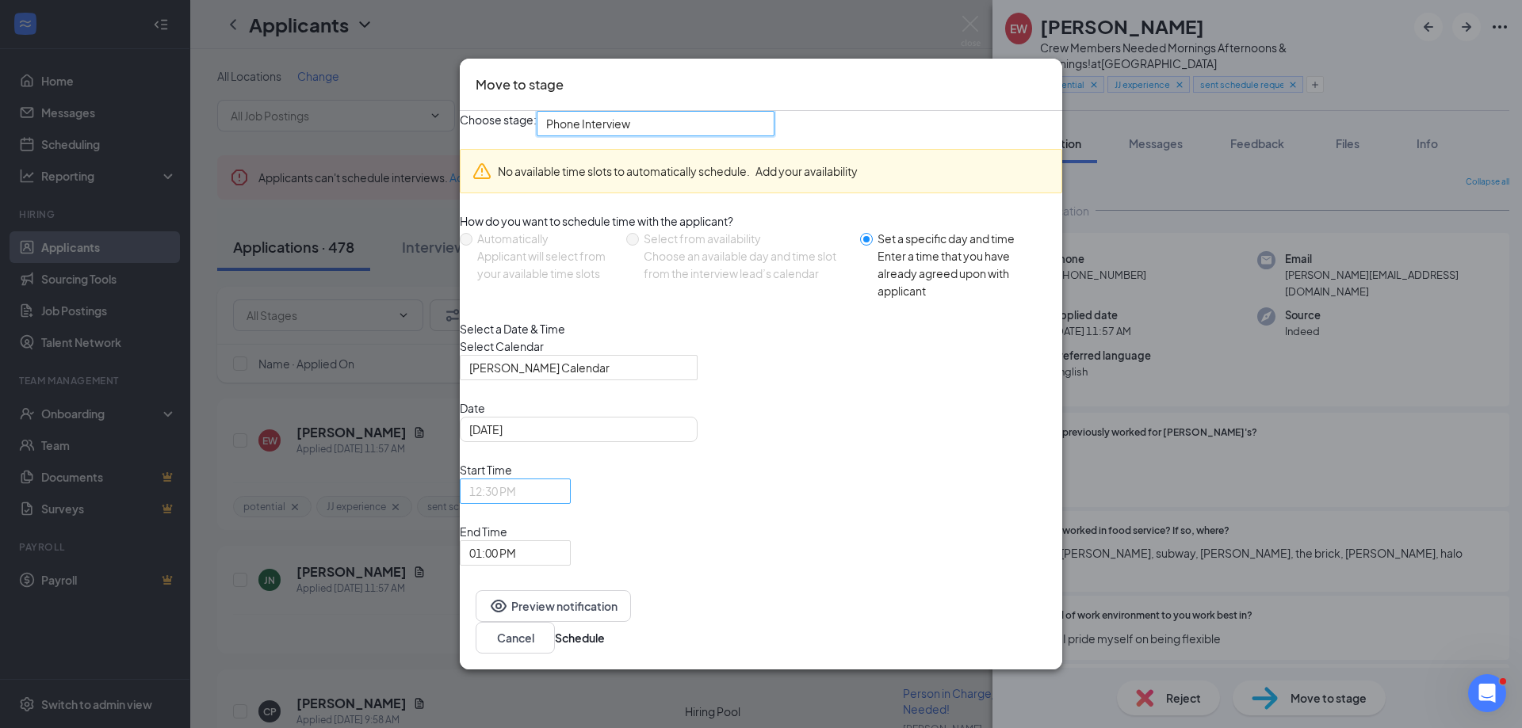
click at [516, 503] on span "12:30 PM" at bounding box center [492, 492] width 47 height 24
click at [516, 541] on span "01:00 PM" at bounding box center [492, 553] width 47 height 24
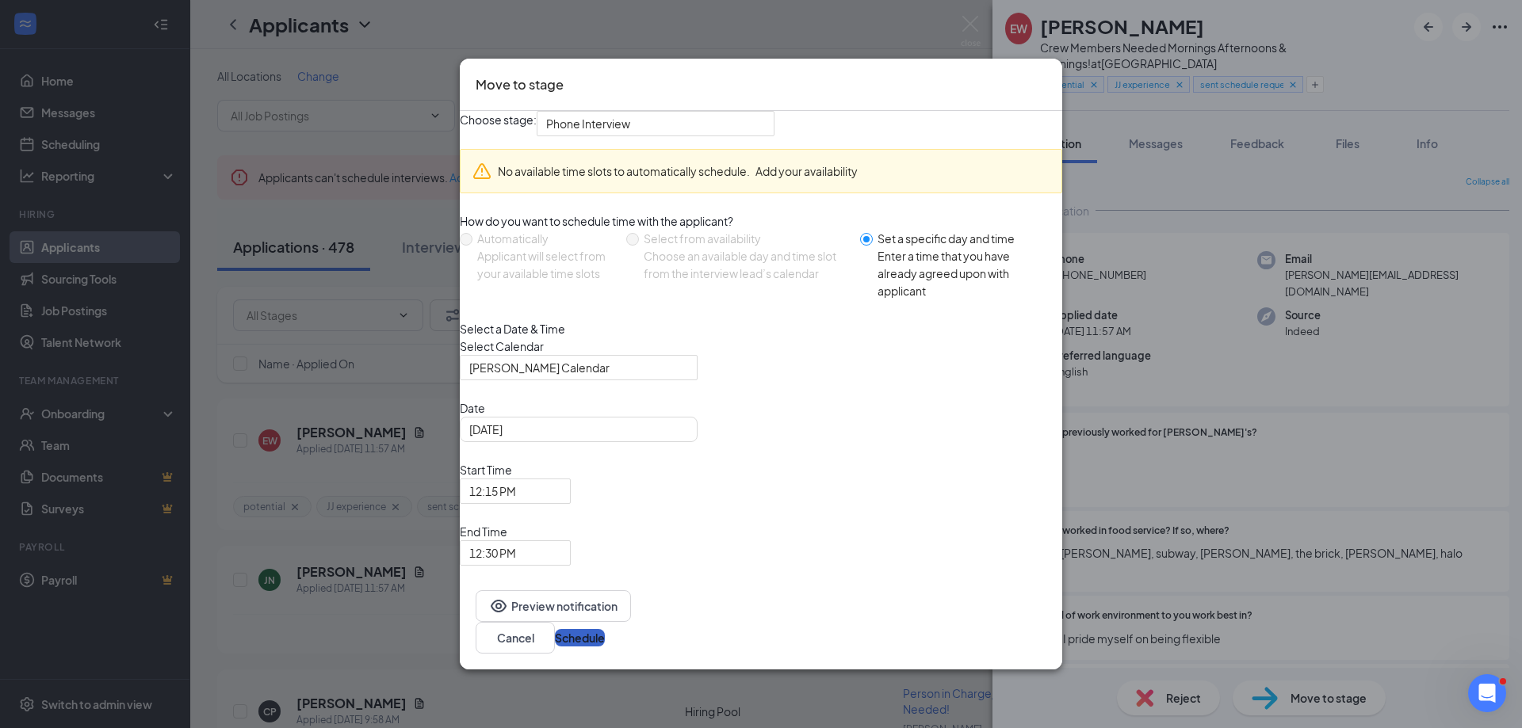
click at [605, 629] on button "Schedule" at bounding box center [580, 637] width 50 height 17
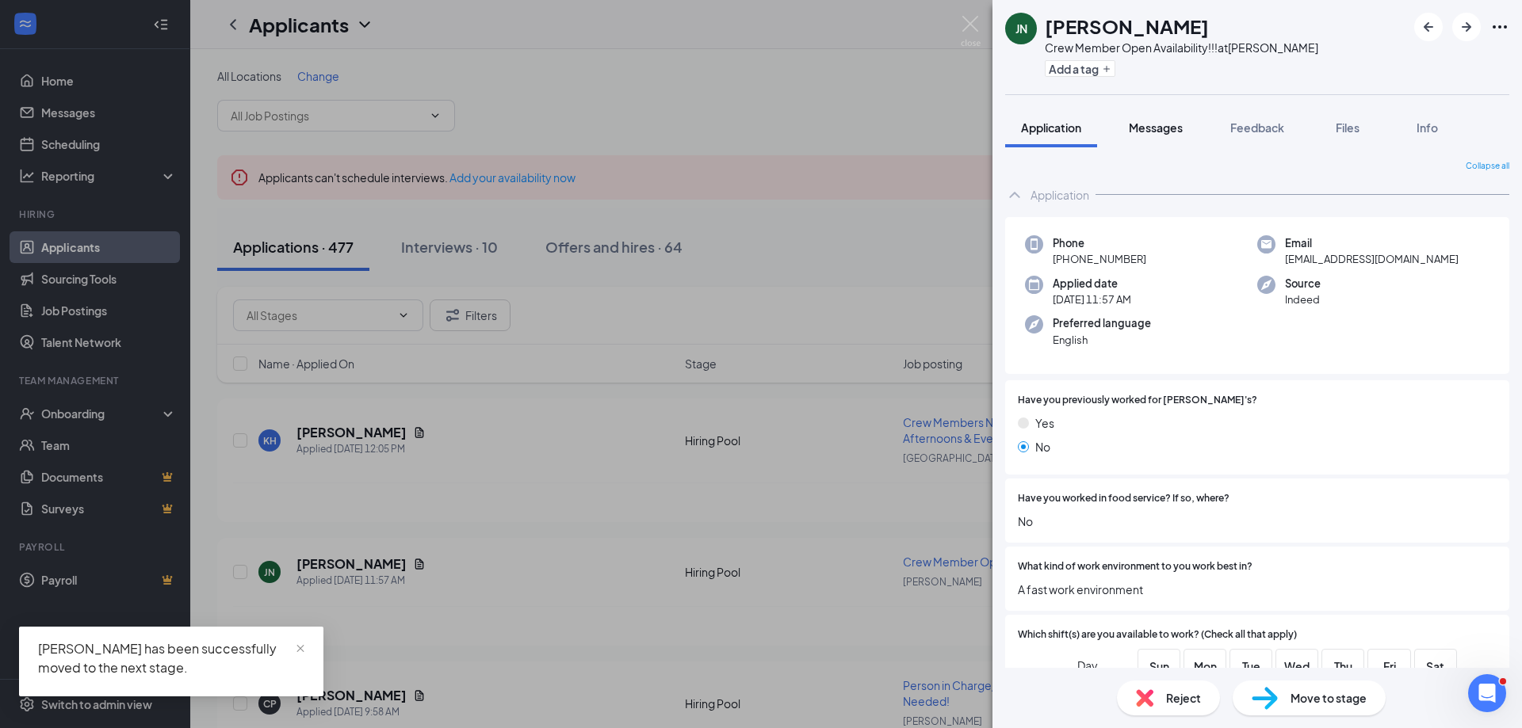
click at [1147, 132] on span "Messages" at bounding box center [1156, 127] width 54 height 14
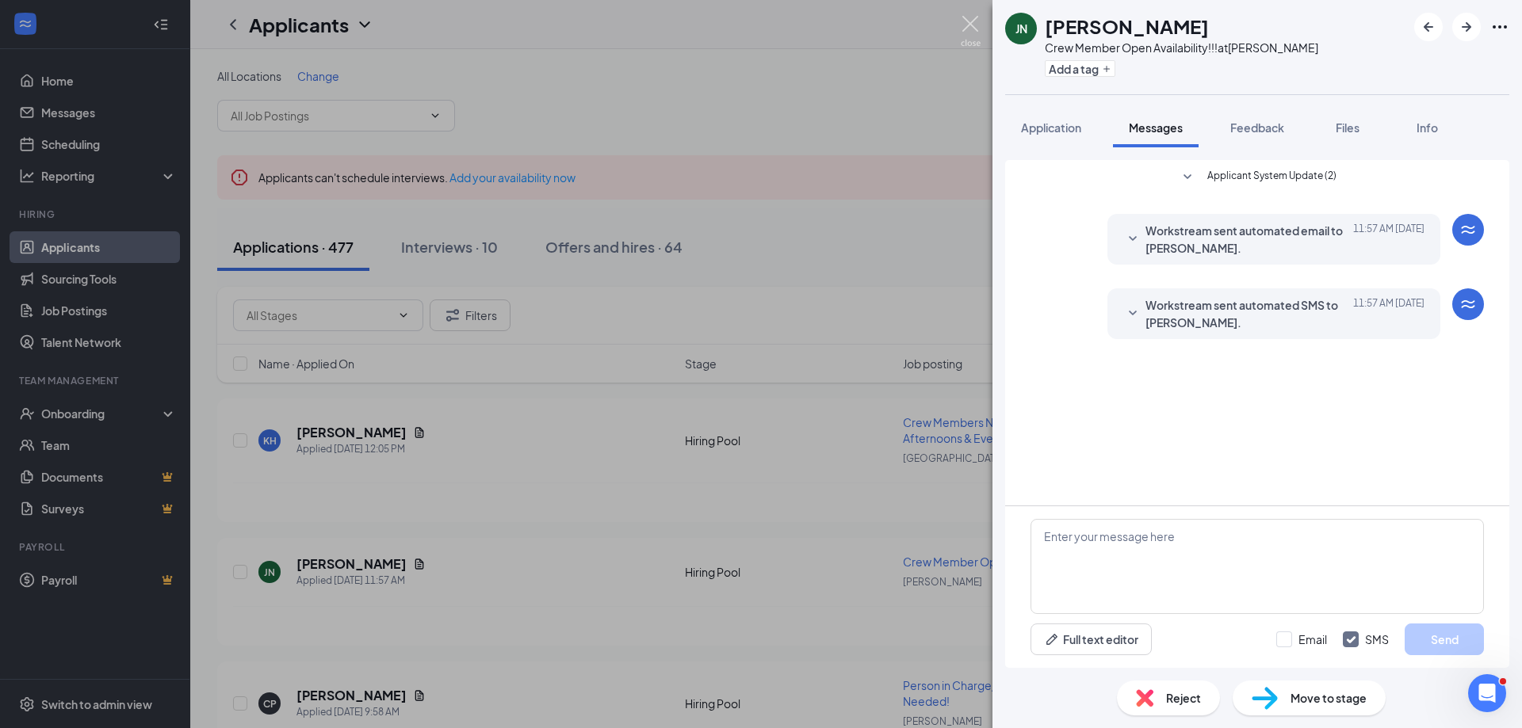
click at [973, 20] on img at bounding box center [971, 31] width 20 height 31
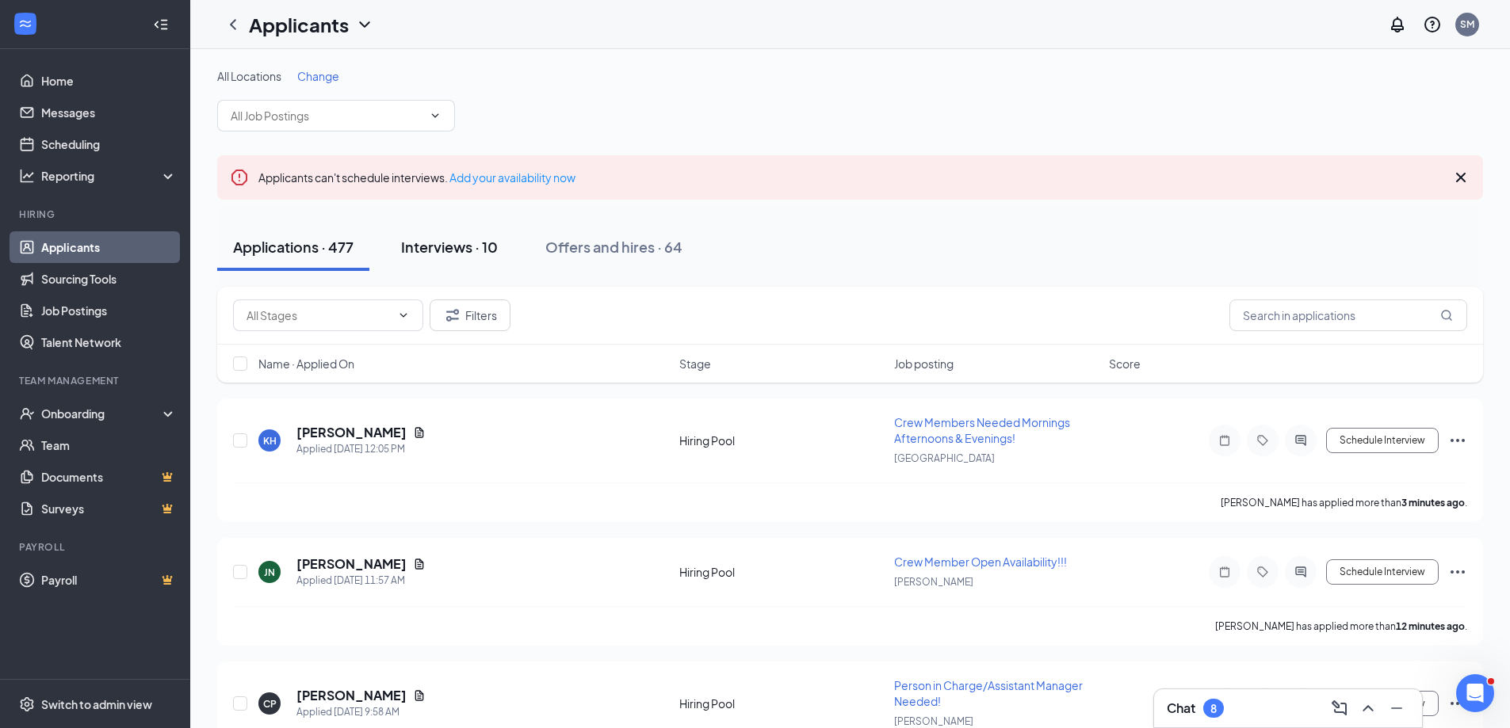
click at [435, 243] on div "Interviews · 10" at bounding box center [449, 247] width 97 height 20
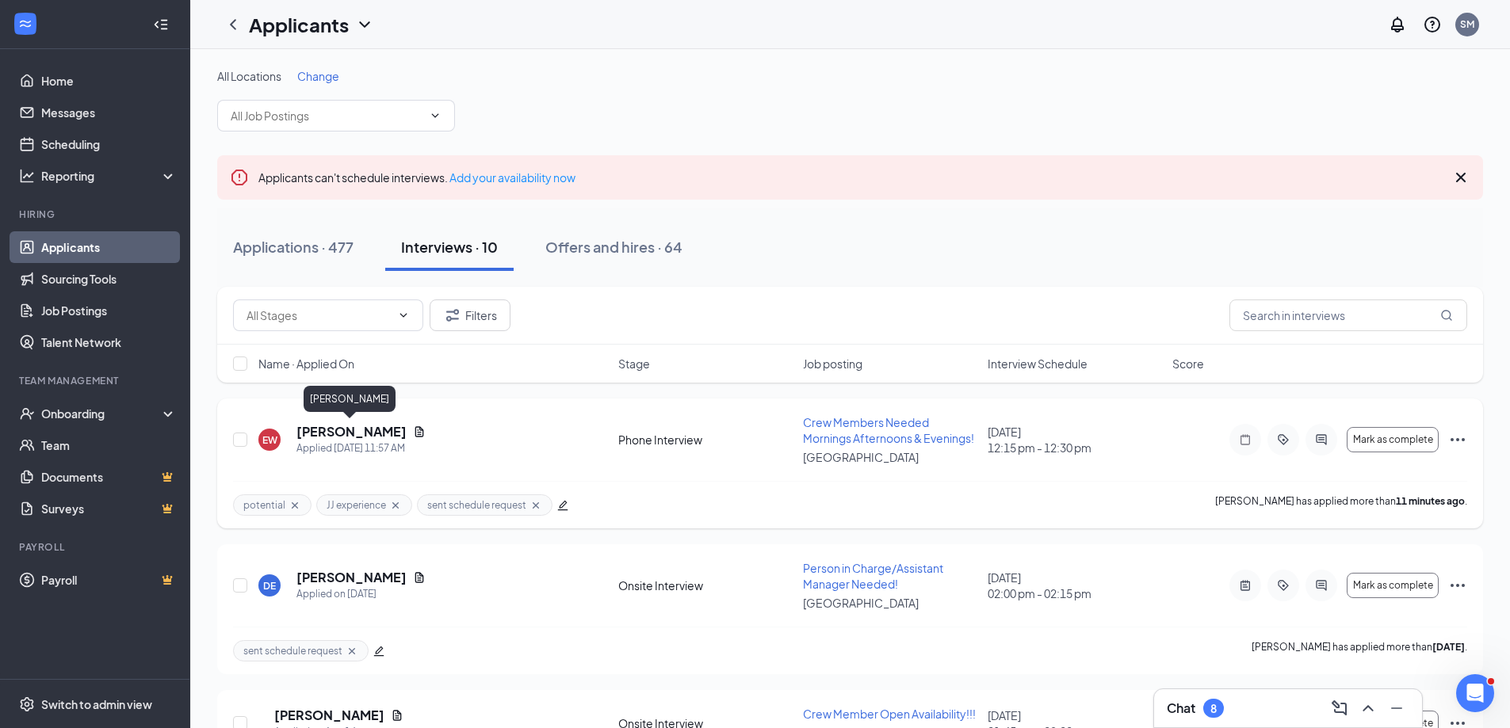
click at [348, 426] on h5 "Elizabeth White" at bounding box center [351, 431] width 110 height 17
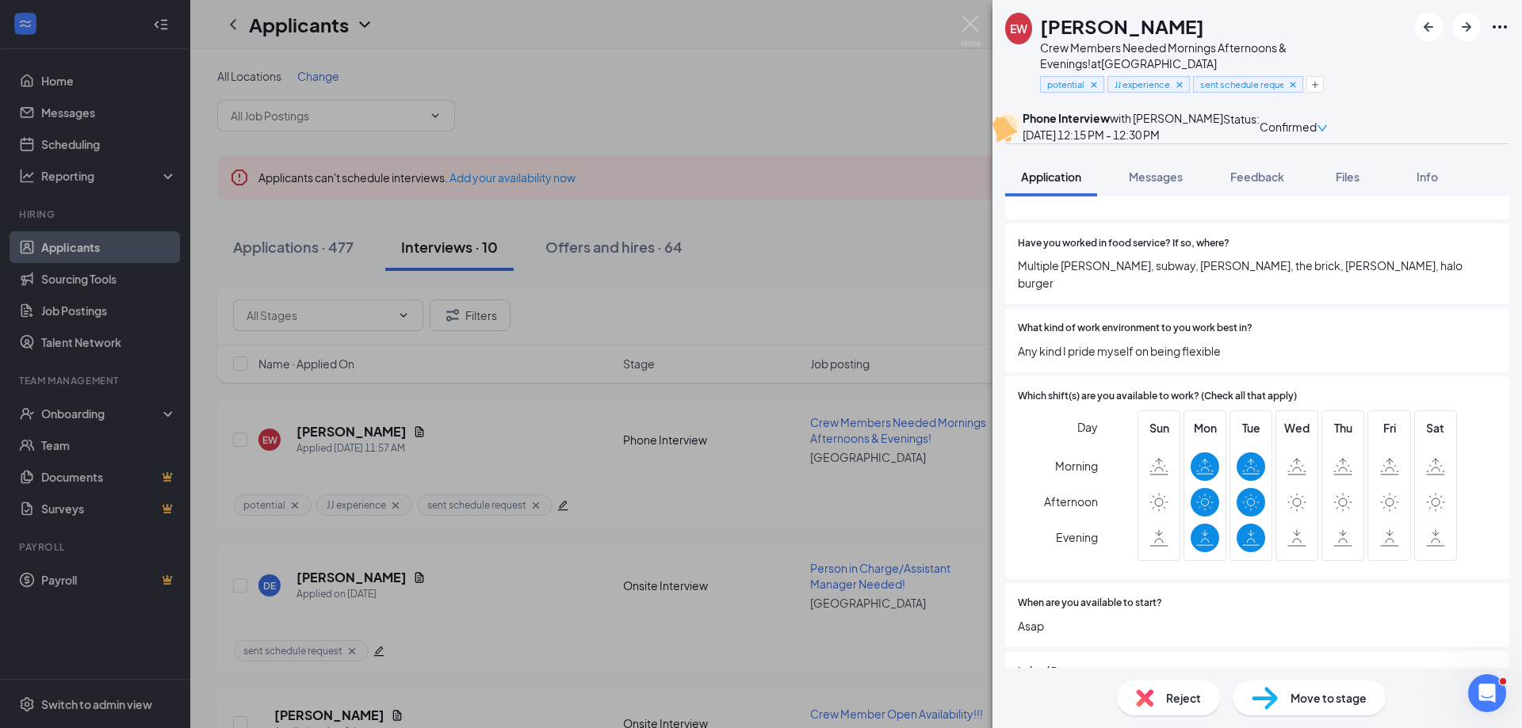
scroll to position [555, 0]
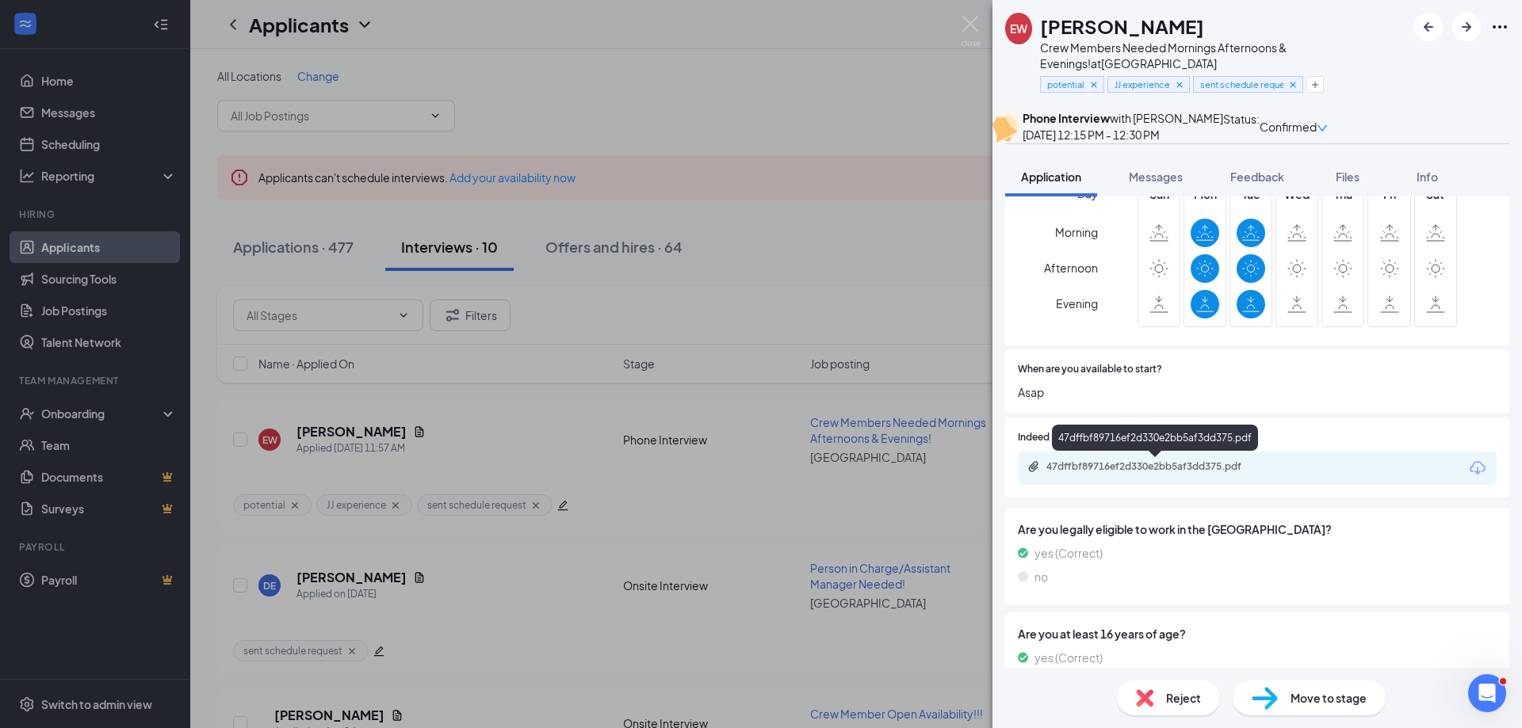
click at [1120, 468] on div "47dffbf89716ef2d330e2bb5af3dd375.pdf" at bounding box center [1157, 467] width 222 height 13
click at [1264, 184] on span "Feedback" at bounding box center [1257, 177] width 54 height 14
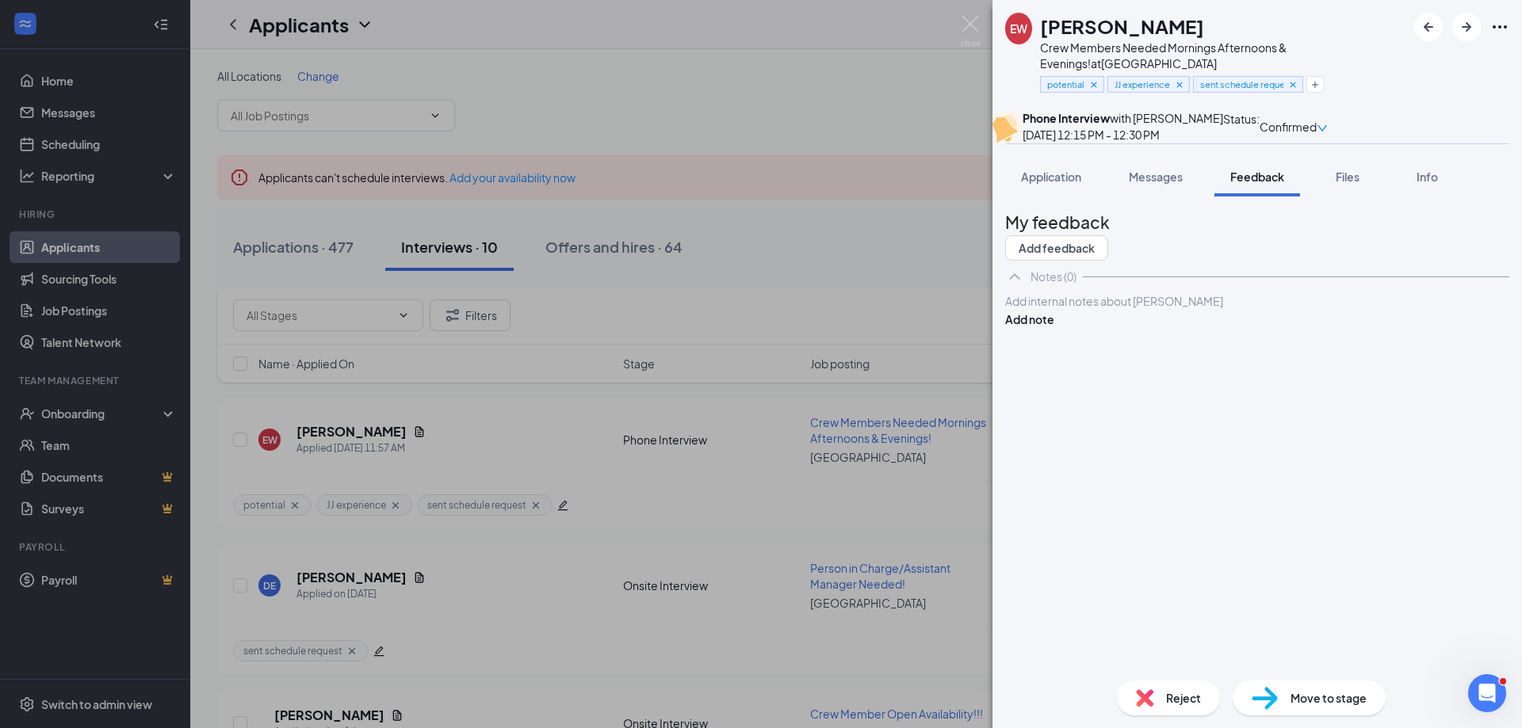
click at [1079, 310] on div at bounding box center [1257, 301] width 503 height 17
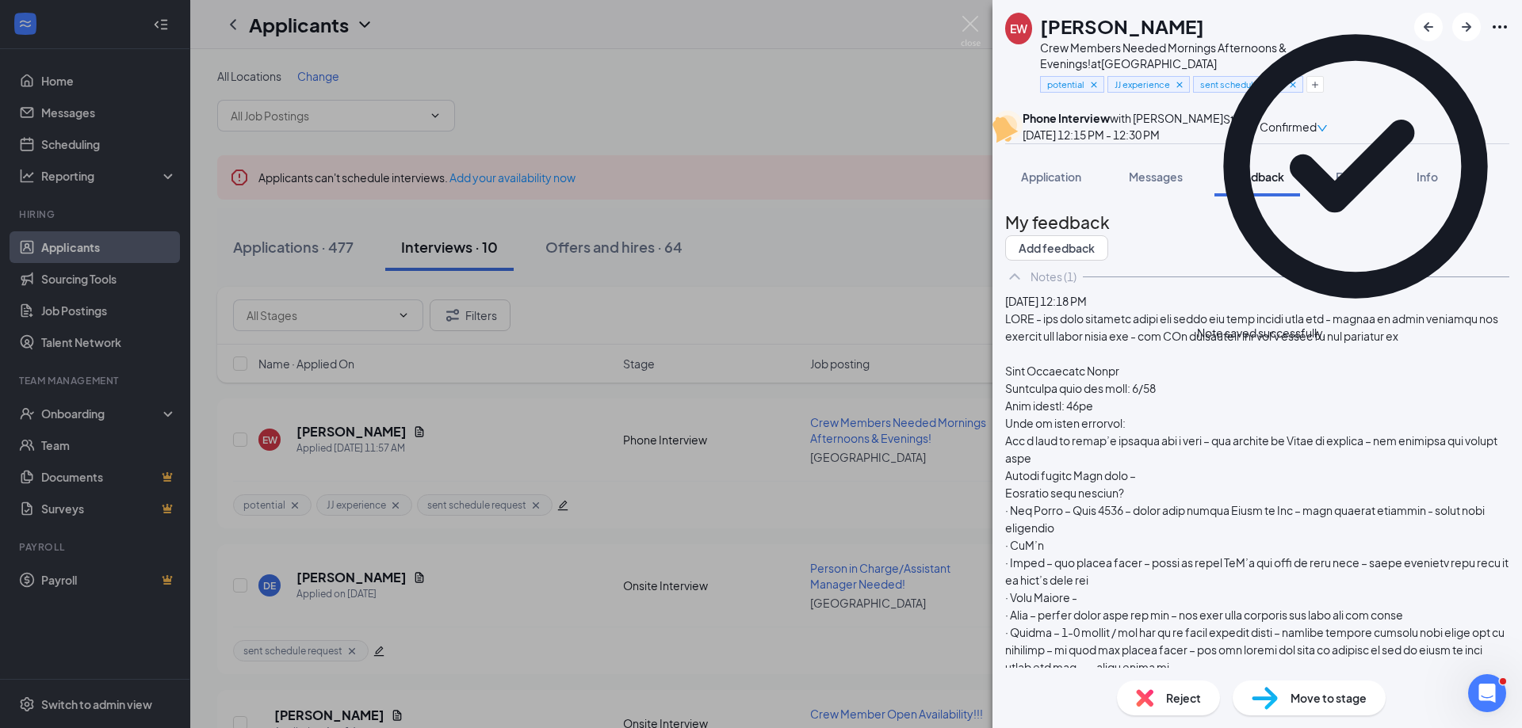
click at [1317, 126] on span "Confirmed" at bounding box center [1287, 126] width 57 height 17
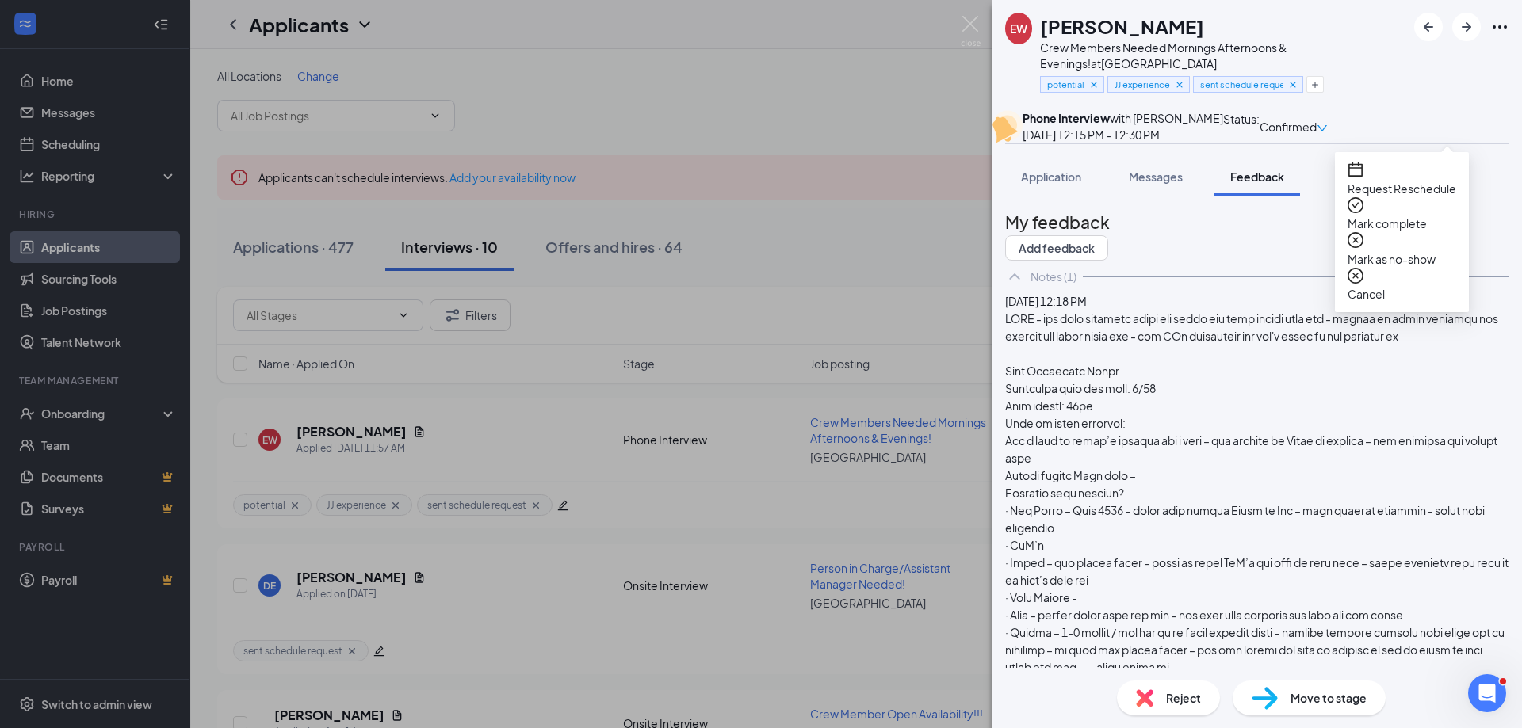
click at [1401, 215] on span "Mark complete" at bounding box center [1401, 223] width 109 height 17
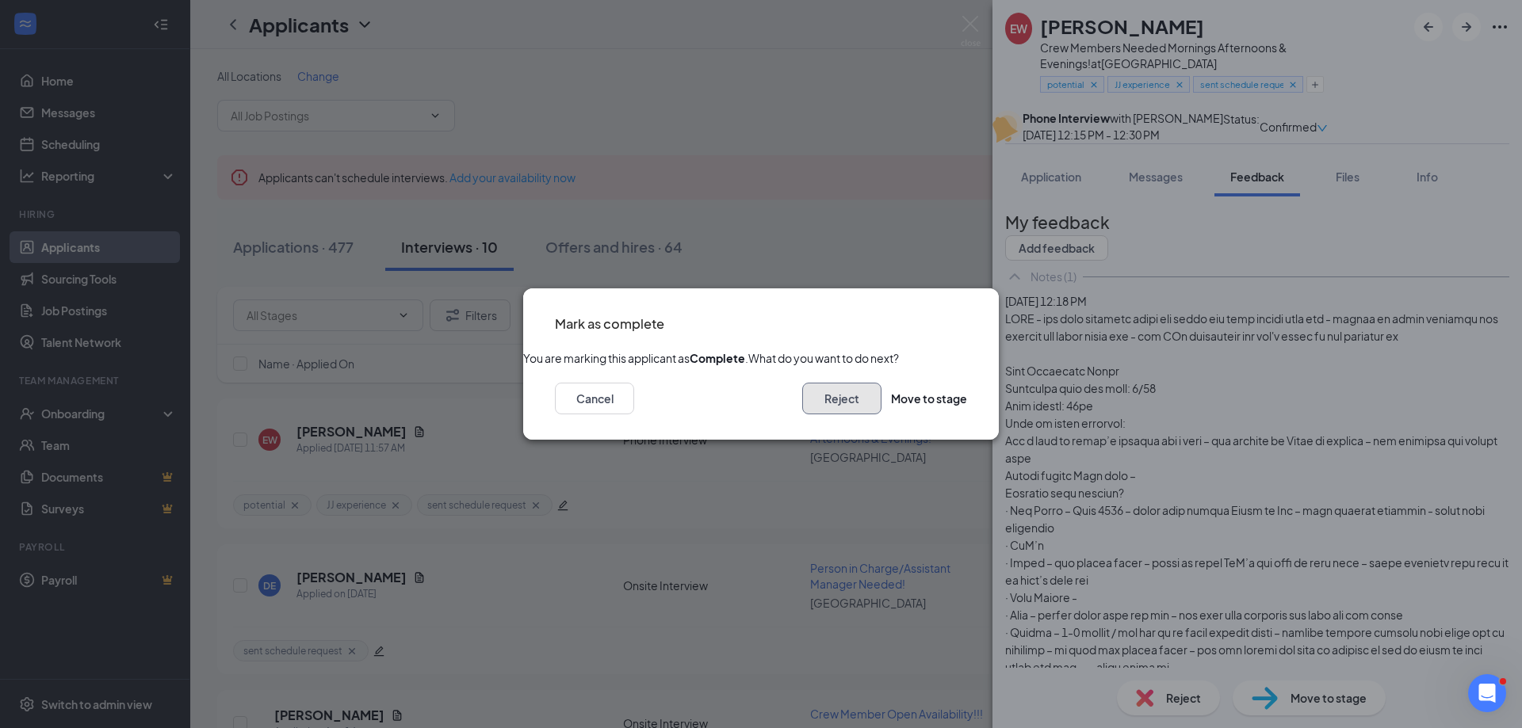
click at [826, 415] on button "Reject" at bounding box center [841, 399] width 79 height 32
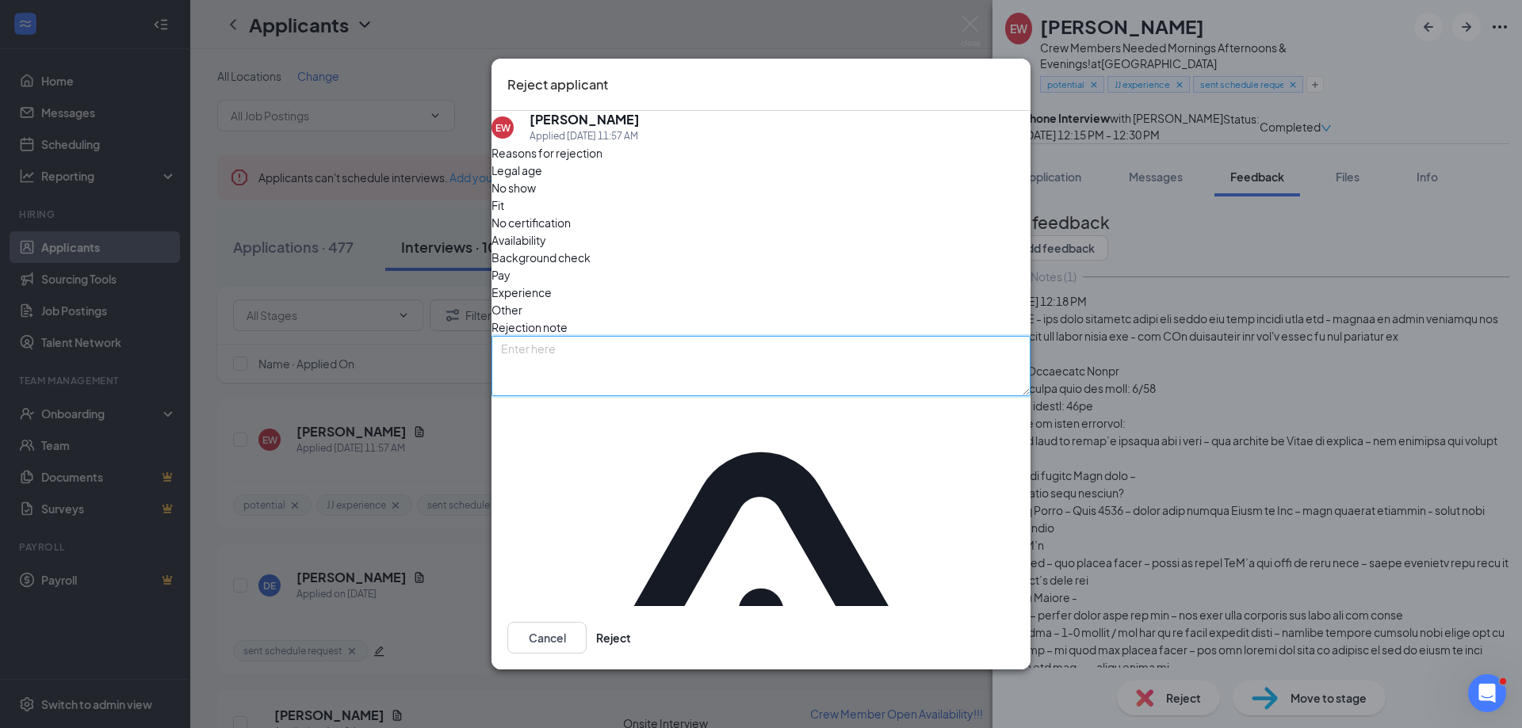
click at [579, 365] on textarea at bounding box center [760, 366] width 539 height 60
click at [504, 214] on span "Fit" at bounding box center [497, 205] width 13 height 17
click at [536, 369] on textarea at bounding box center [760, 366] width 539 height 60
type textarea "NOT A GOOD INTERVIEW"
click at [631, 622] on button "Reject" at bounding box center [613, 638] width 35 height 32
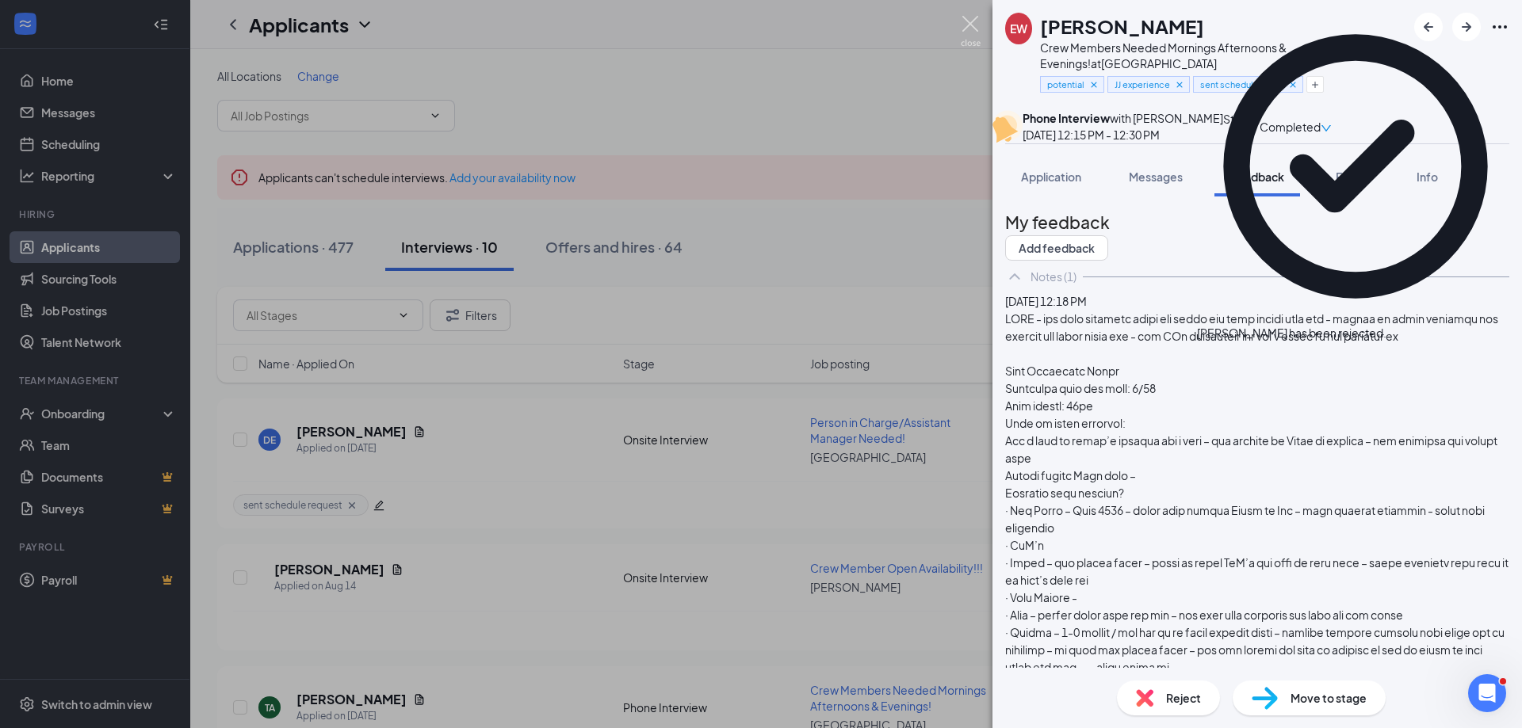
click at [971, 19] on img at bounding box center [971, 31] width 20 height 31
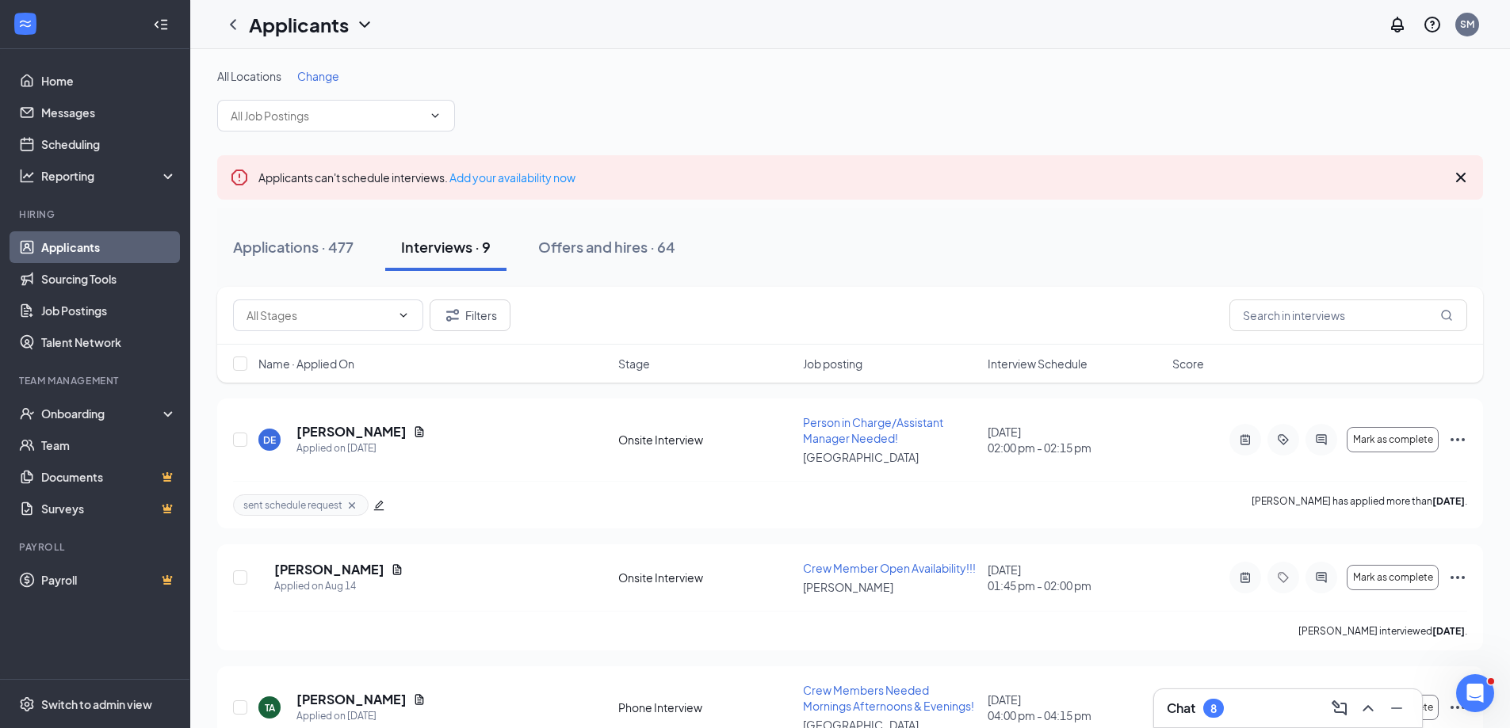
click at [52, 240] on link "Applicants" at bounding box center [109, 247] width 136 height 32
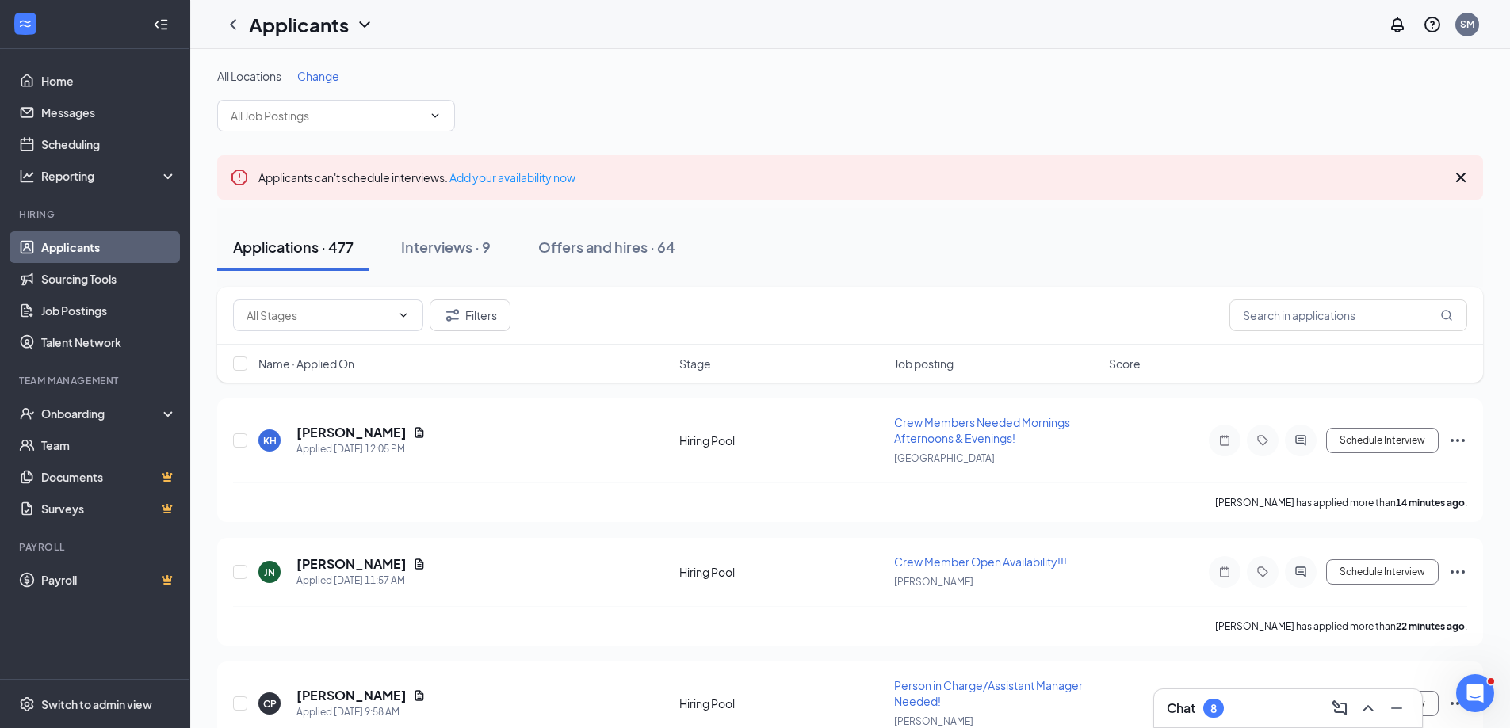
click at [1259, 709] on div "Chat 8" at bounding box center [1288, 708] width 243 height 25
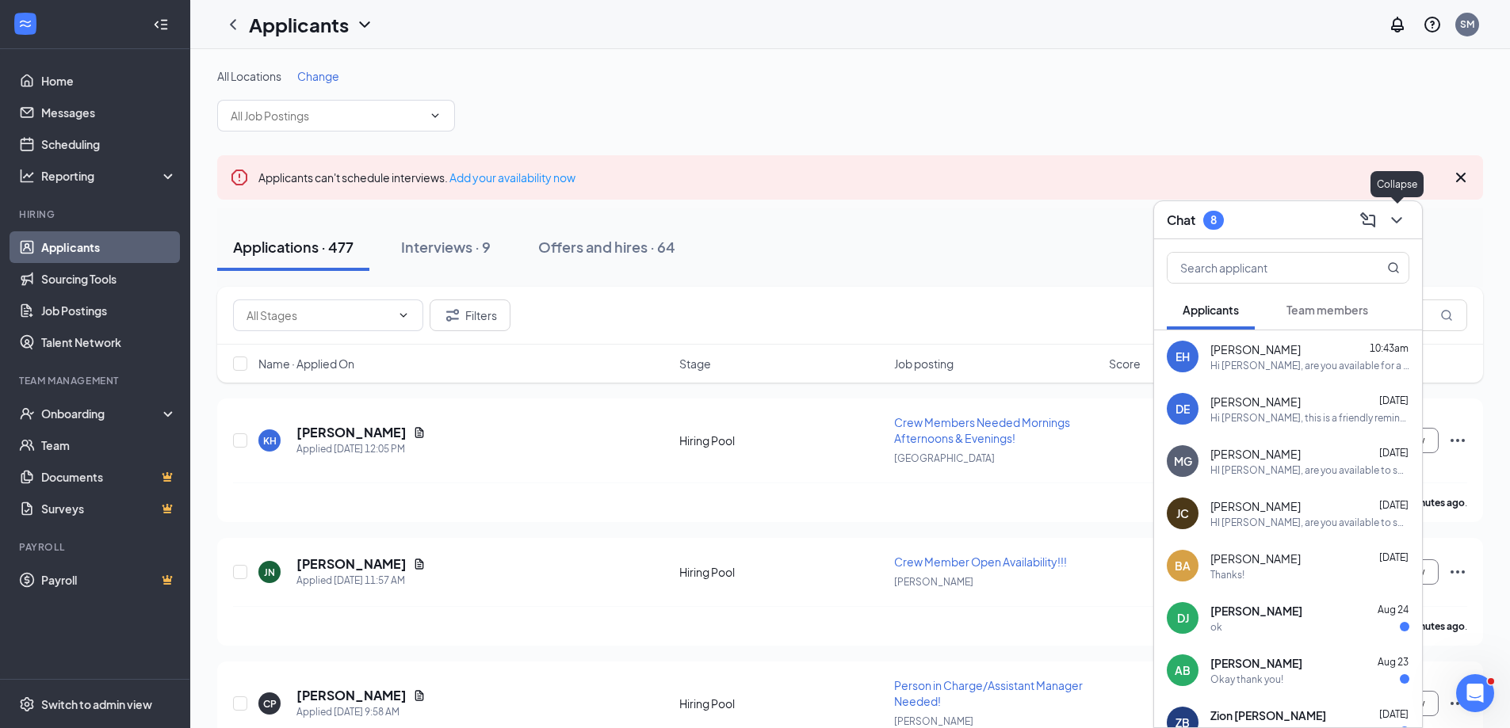
click at [1396, 216] on icon "ChevronDown" at bounding box center [1396, 220] width 19 height 19
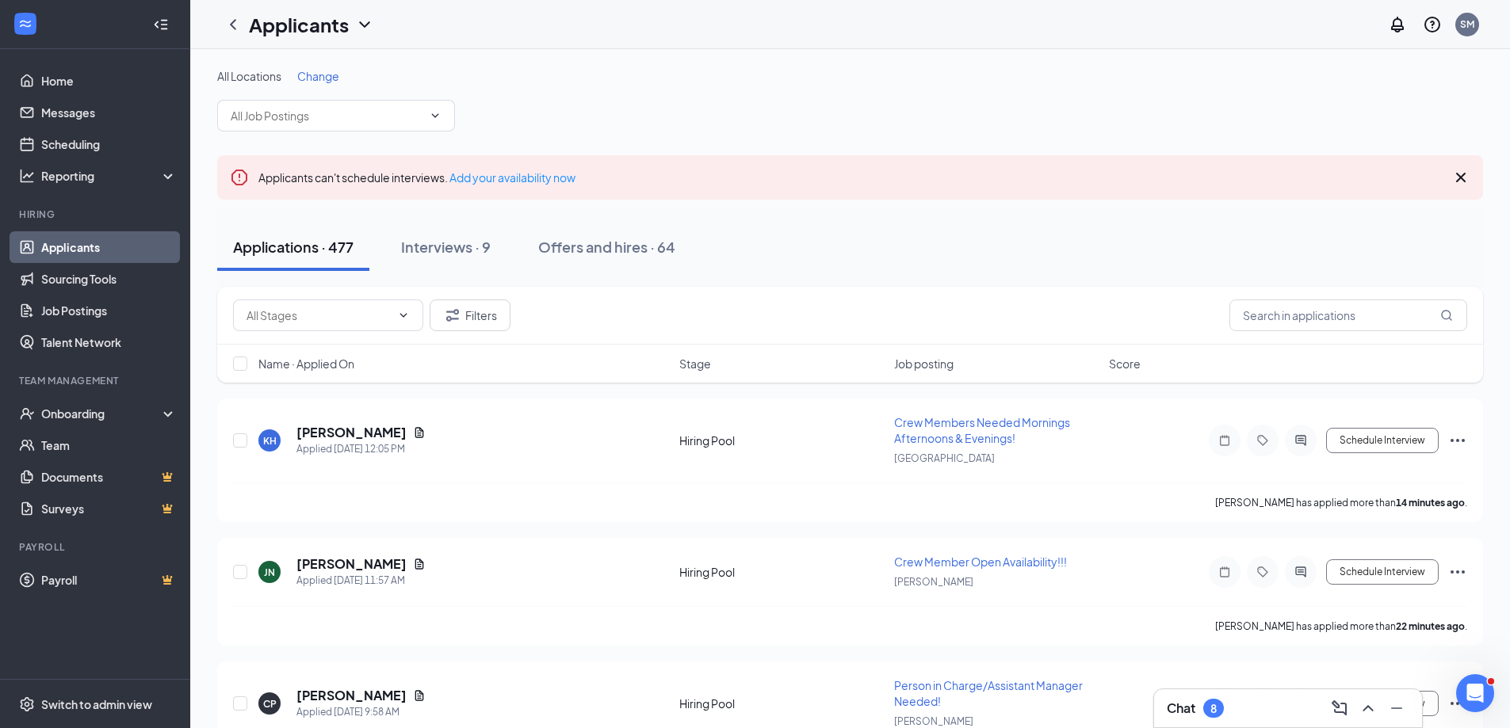
click at [51, 247] on link "Applicants" at bounding box center [109, 247] width 136 height 32
click at [327, 434] on h5 "Kamora Hamm" at bounding box center [351, 432] width 110 height 17
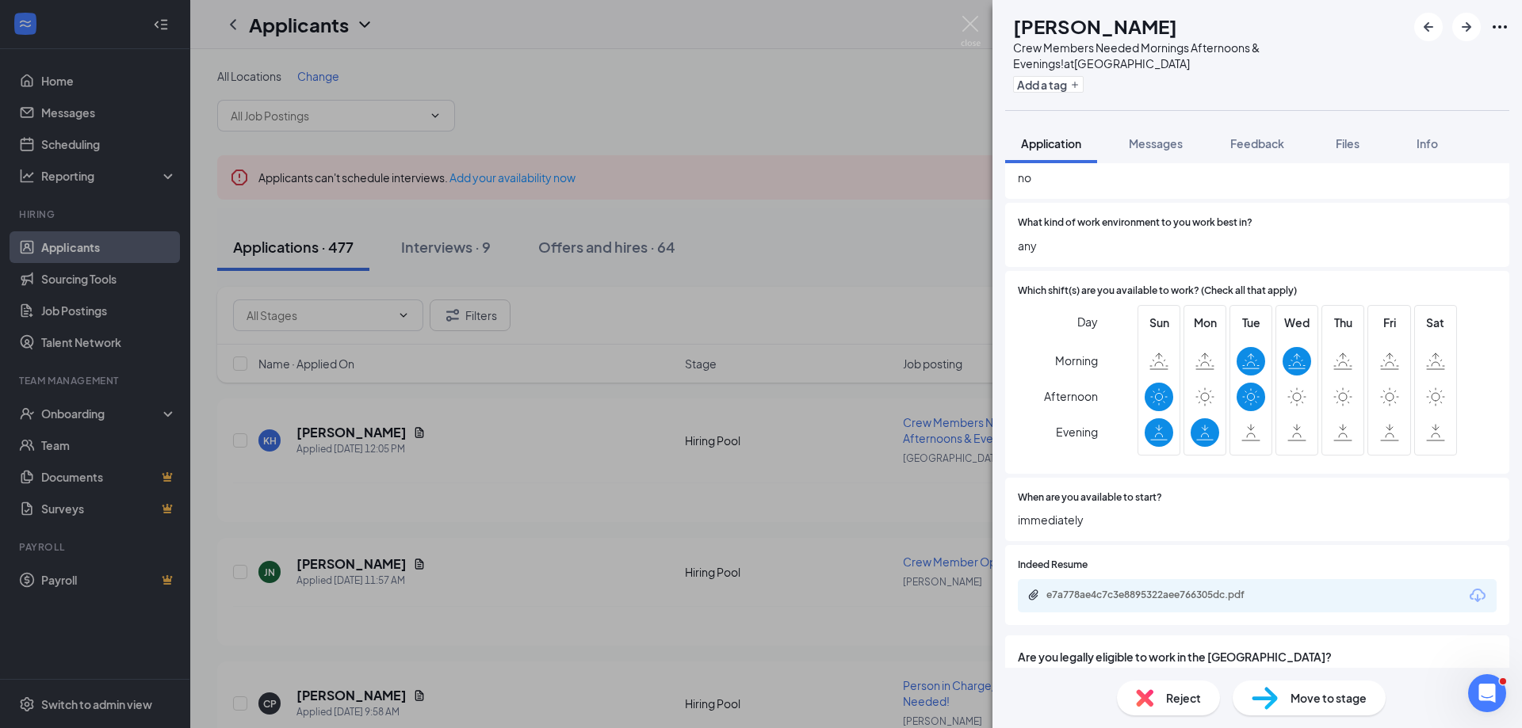
scroll to position [396, 0]
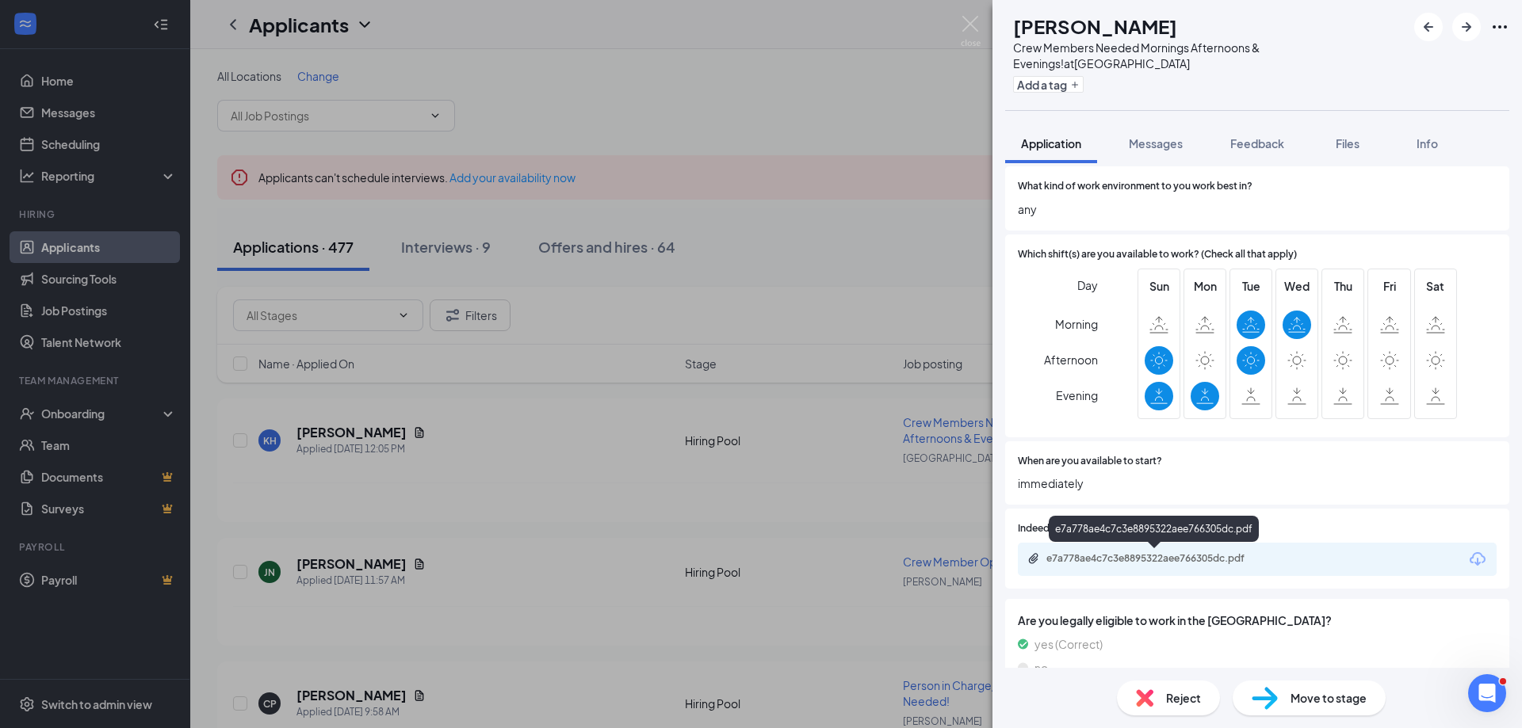
click at [1148, 555] on div "e7a778ae4c7c3e8895322aee766305dc.pdf" at bounding box center [1157, 558] width 222 height 13
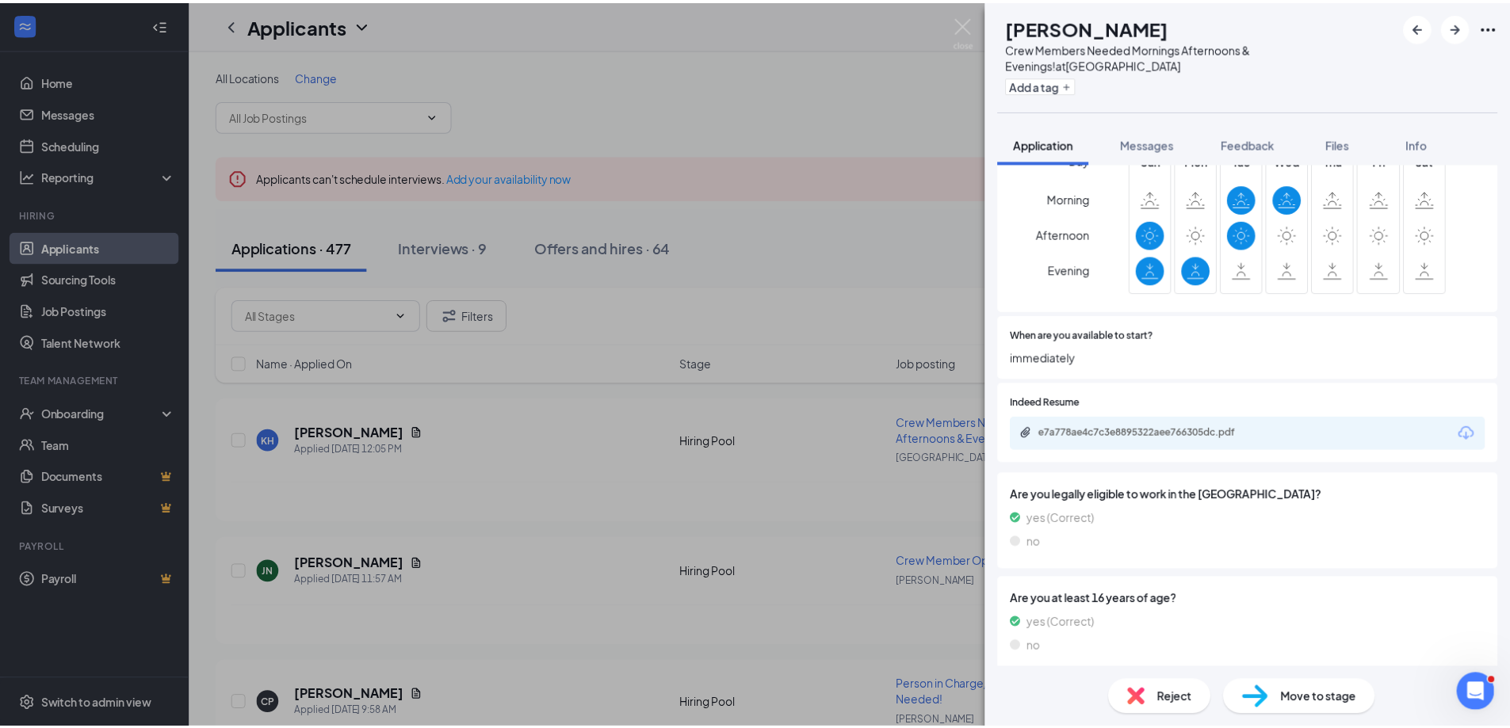
scroll to position [555, 0]
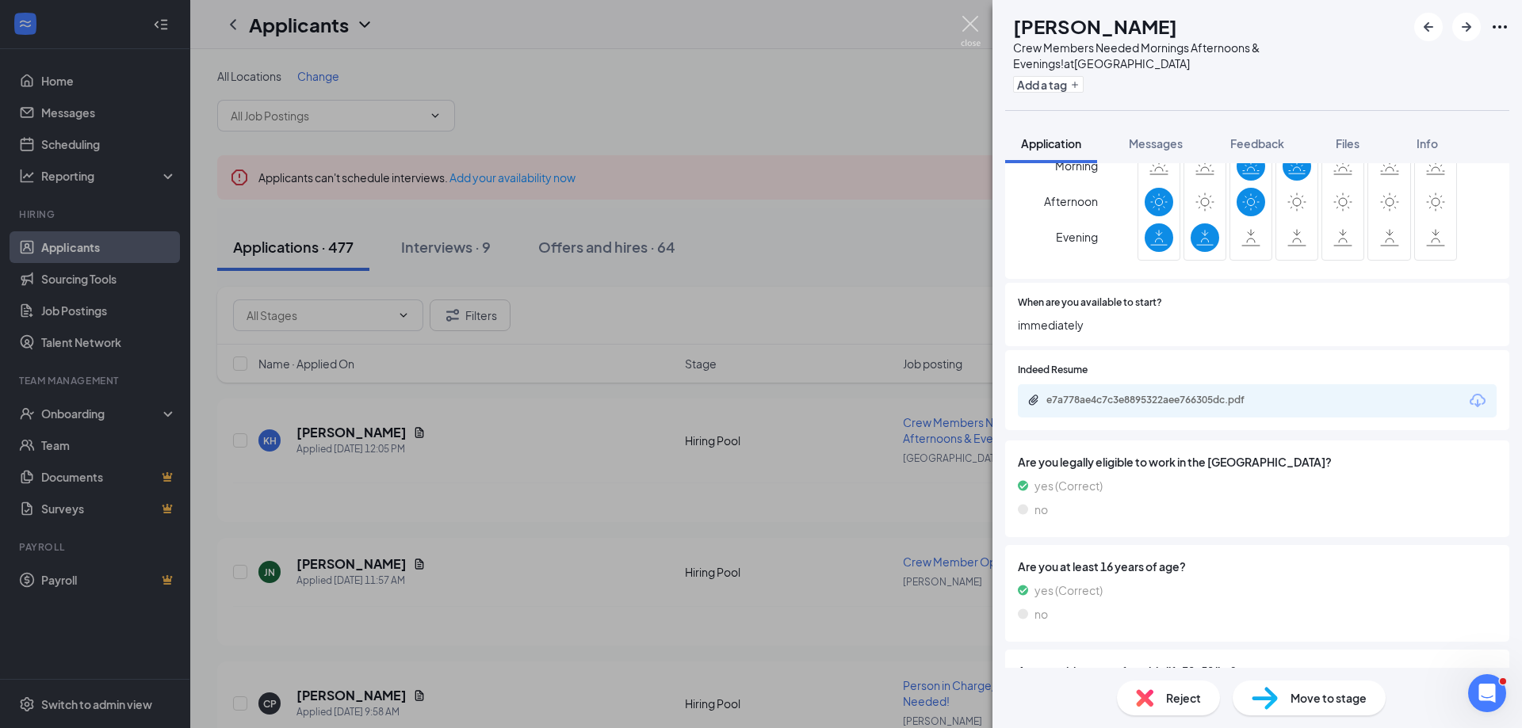
click at [972, 23] on img at bounding box center [971, 31] width 20 height 31
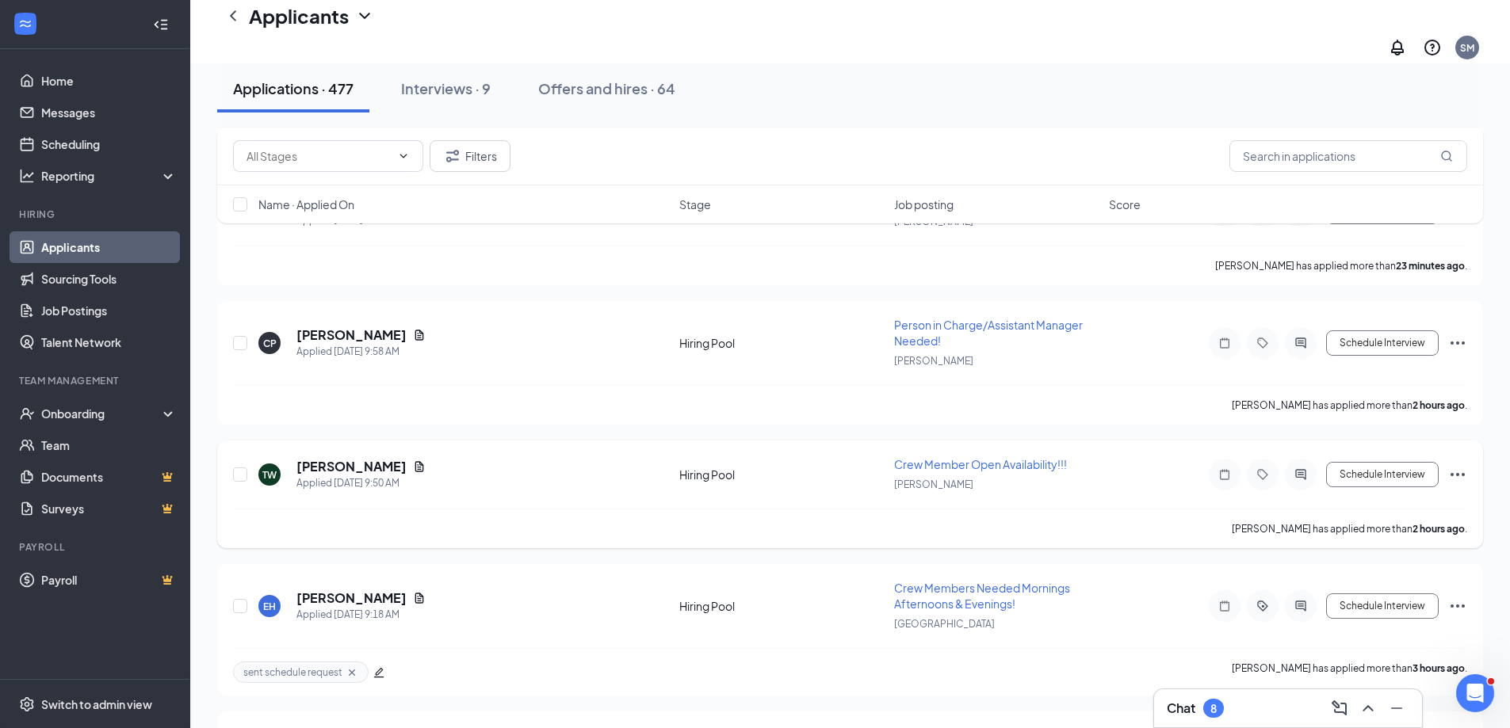
scroll to position [476, 0]
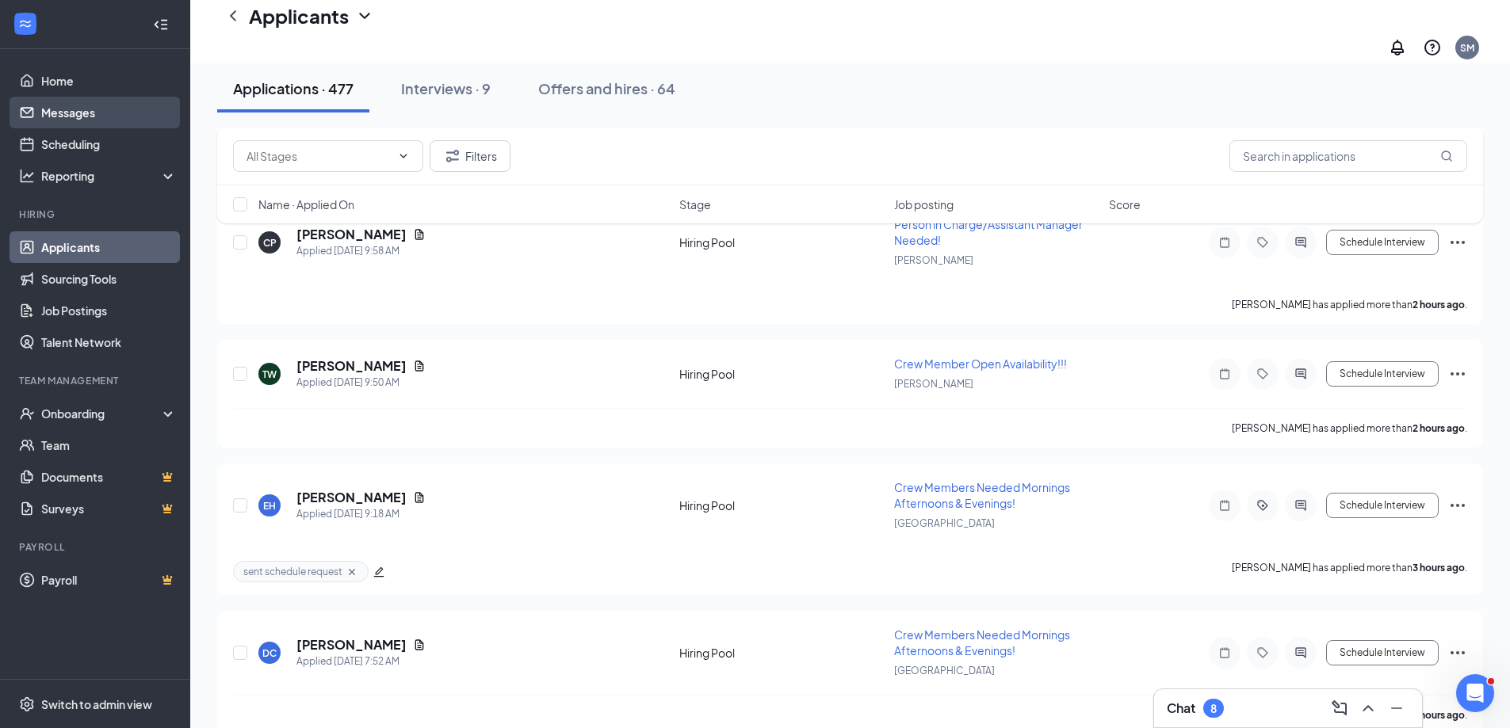
click at [72, 117] on link "Messages" at bounding box center [109, 113] width 136 height 32
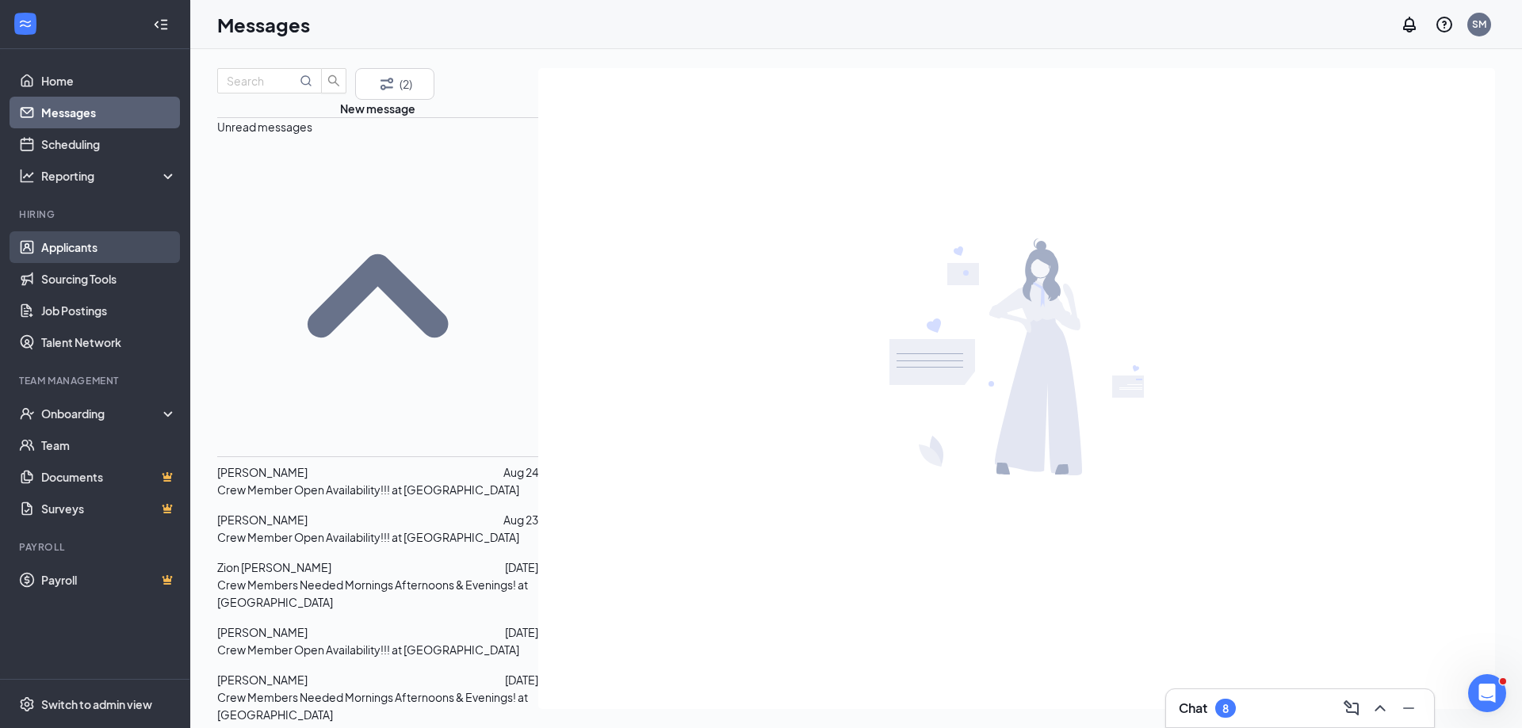
click at [51, 250] on link "Applicants" at bounding box center [109, 247] width 136 height 32
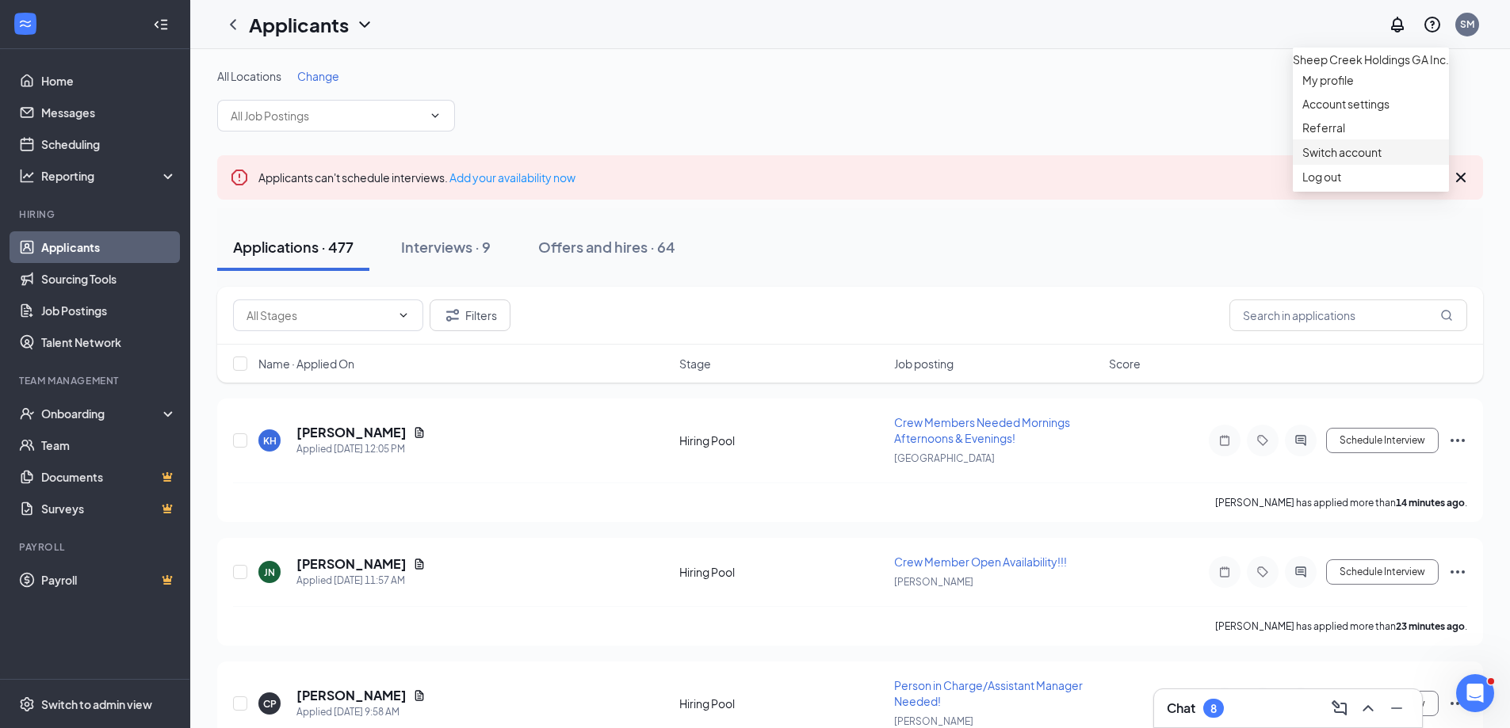
click at [1352, 159] on link "Switch account" at bounding box center [1341, 152] width 79 height 14
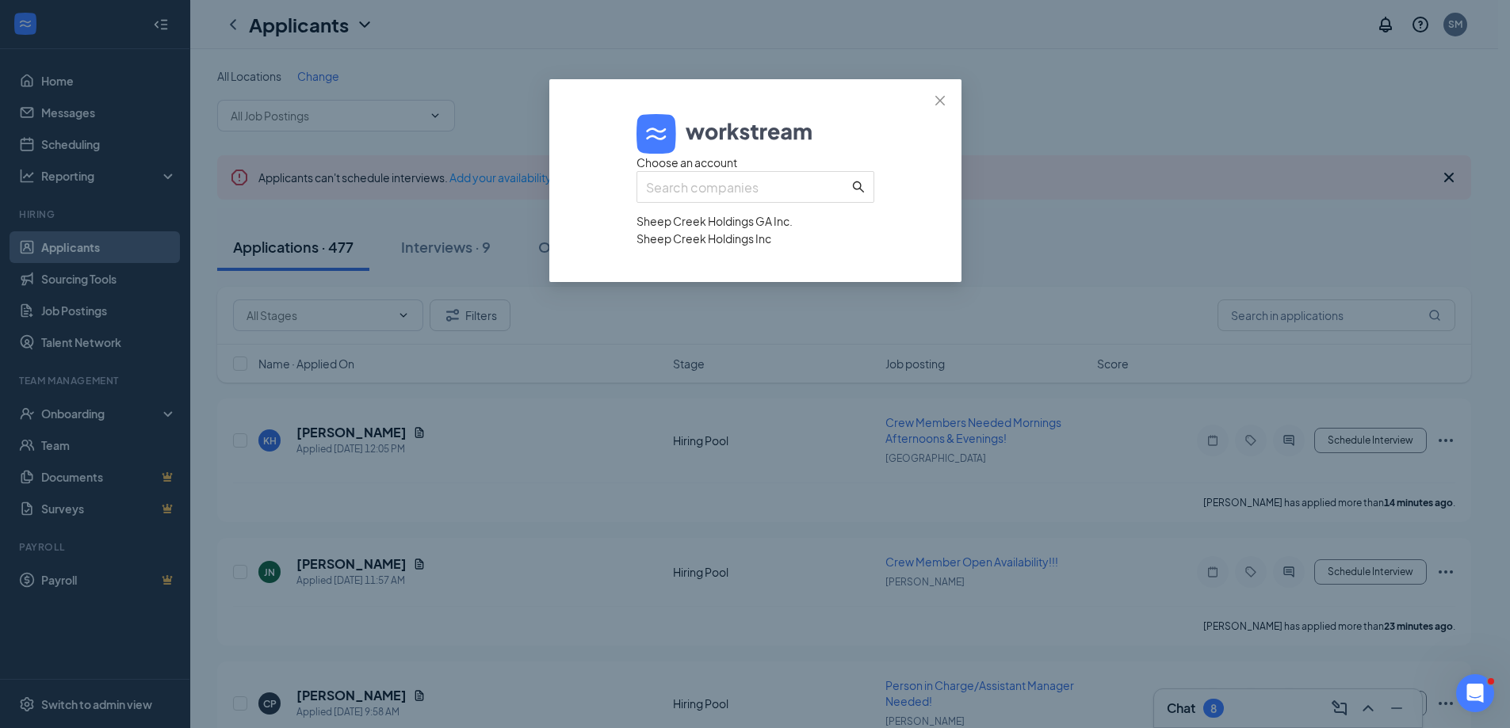
click at [704, 247] on div "Sheep Creek Holdings Inc" at bounding box center [755, 238] width 238 height 17
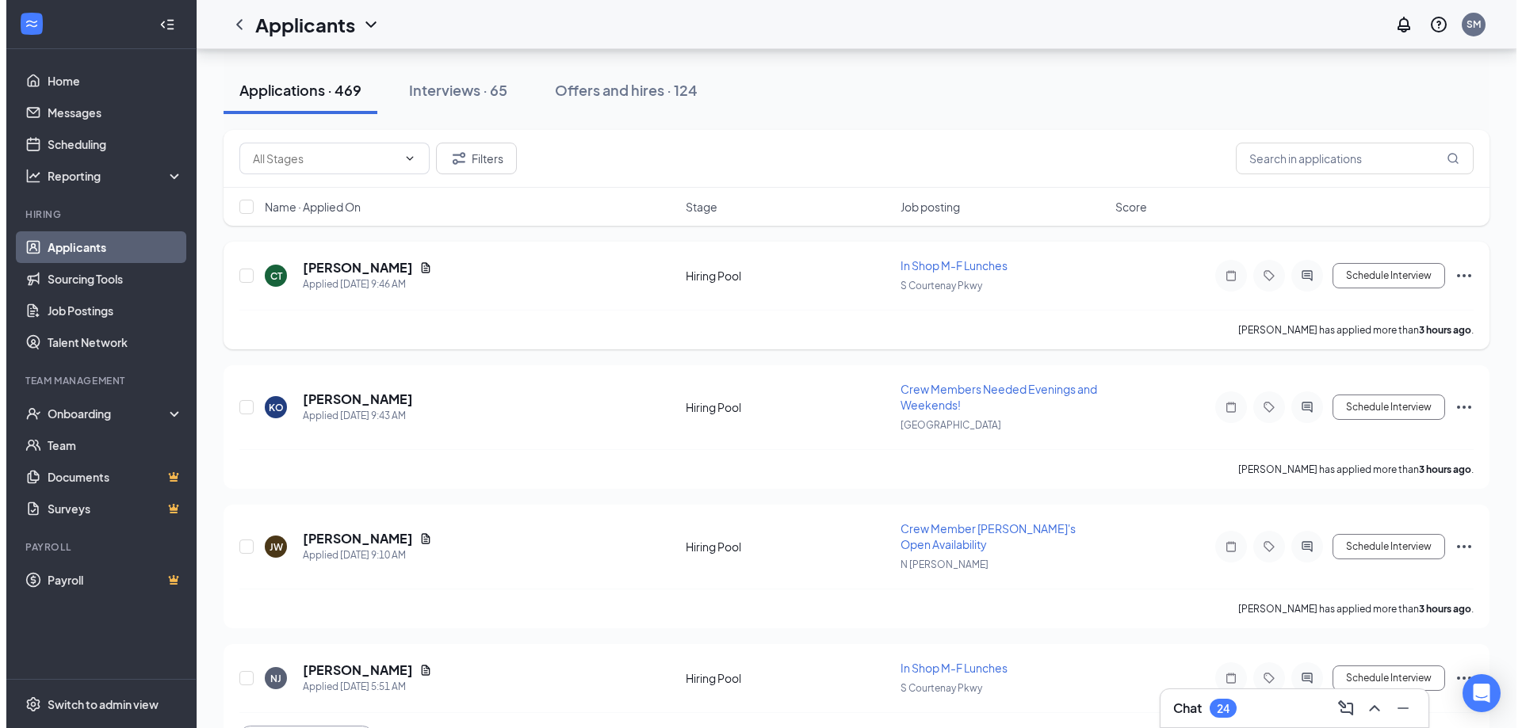
scroll to position [159, 0]
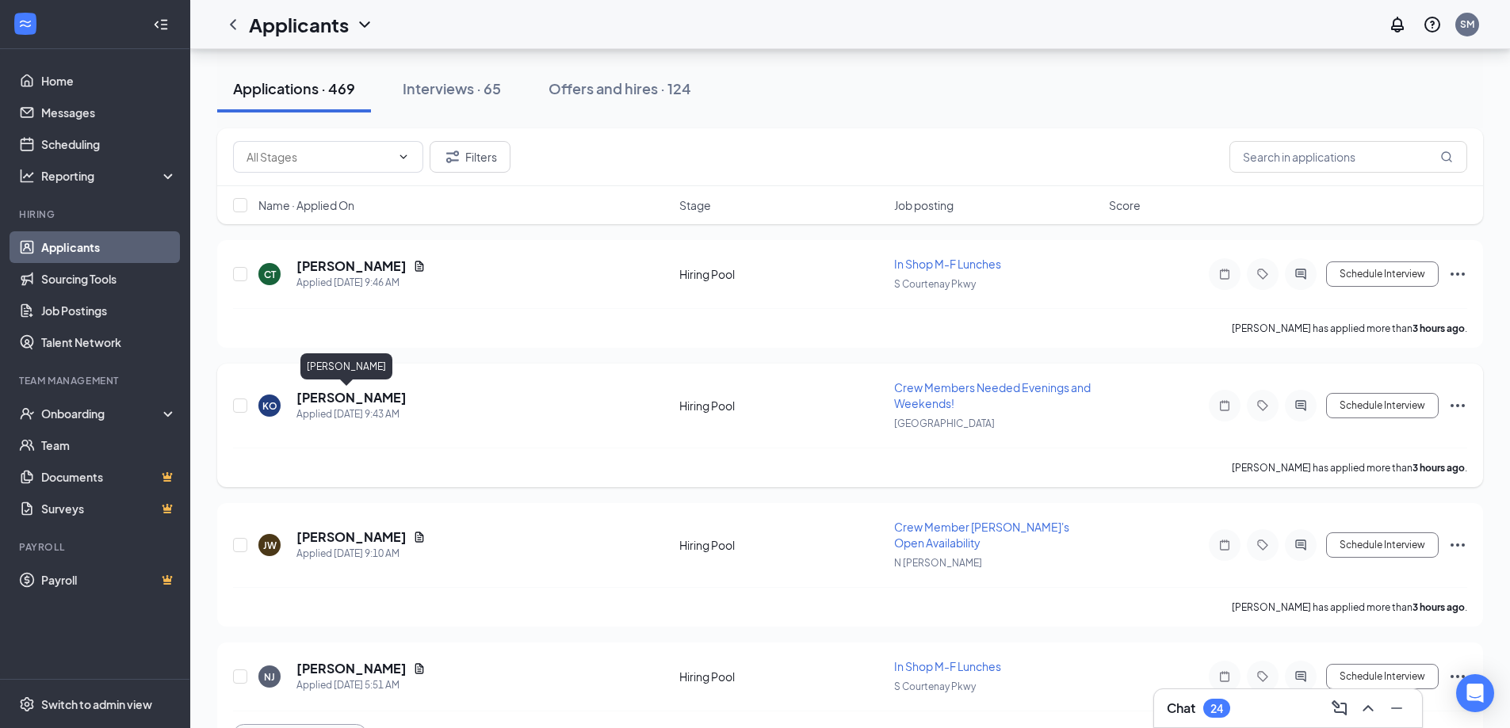
click at [319, 399] on h5 "[PERSON_NAME]" at bounding box center [351, 397] width 110 height 17
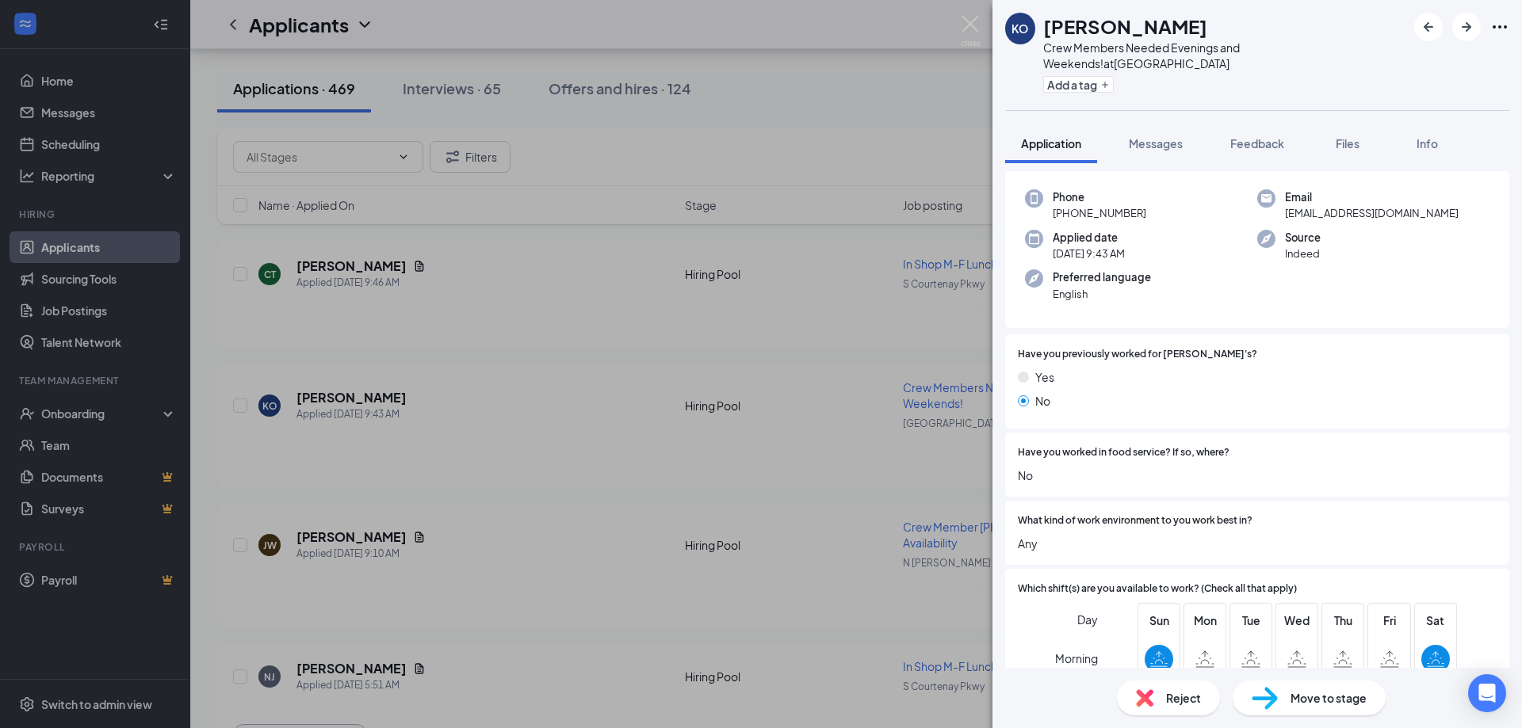
scroll to position [317, 0]
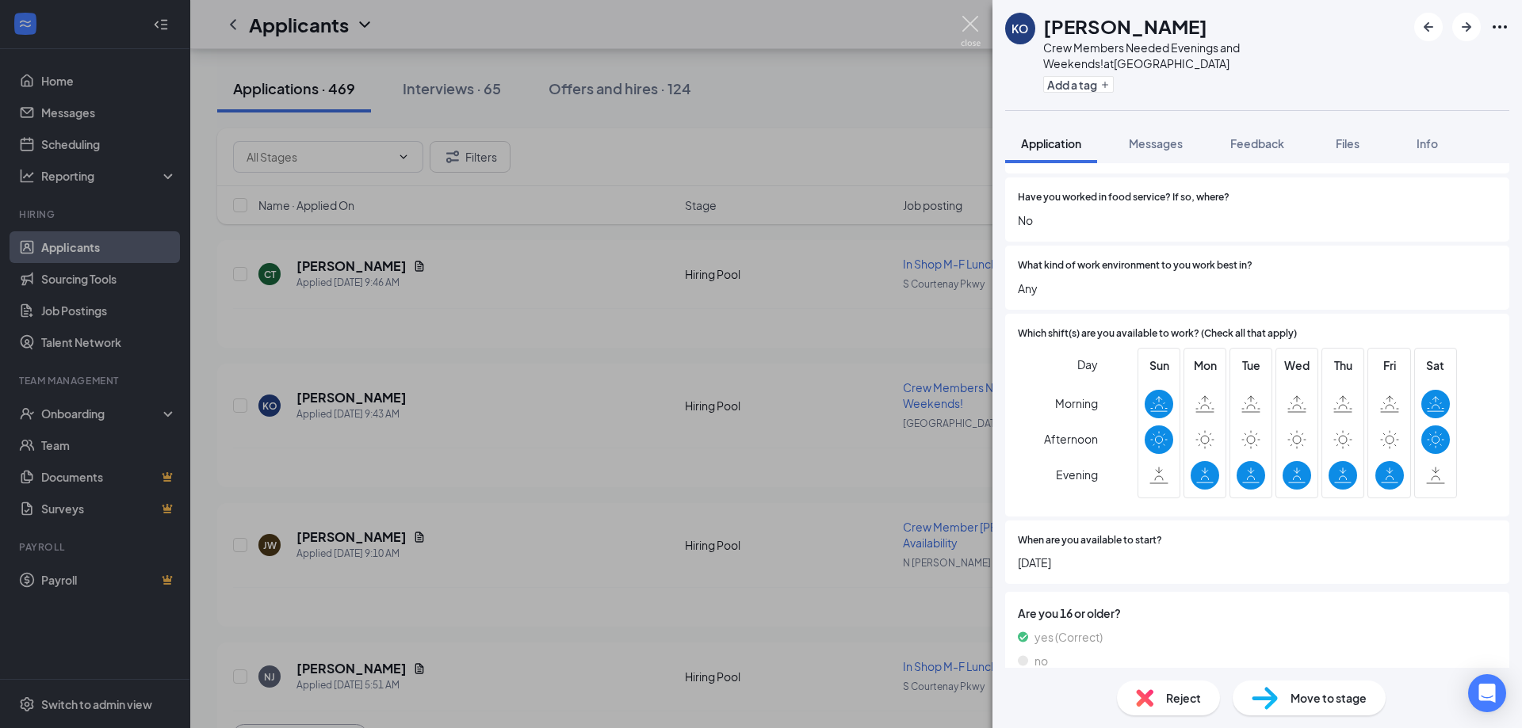
click at [969, 22] on img at bounding box center [971, 31] width 20 height 31
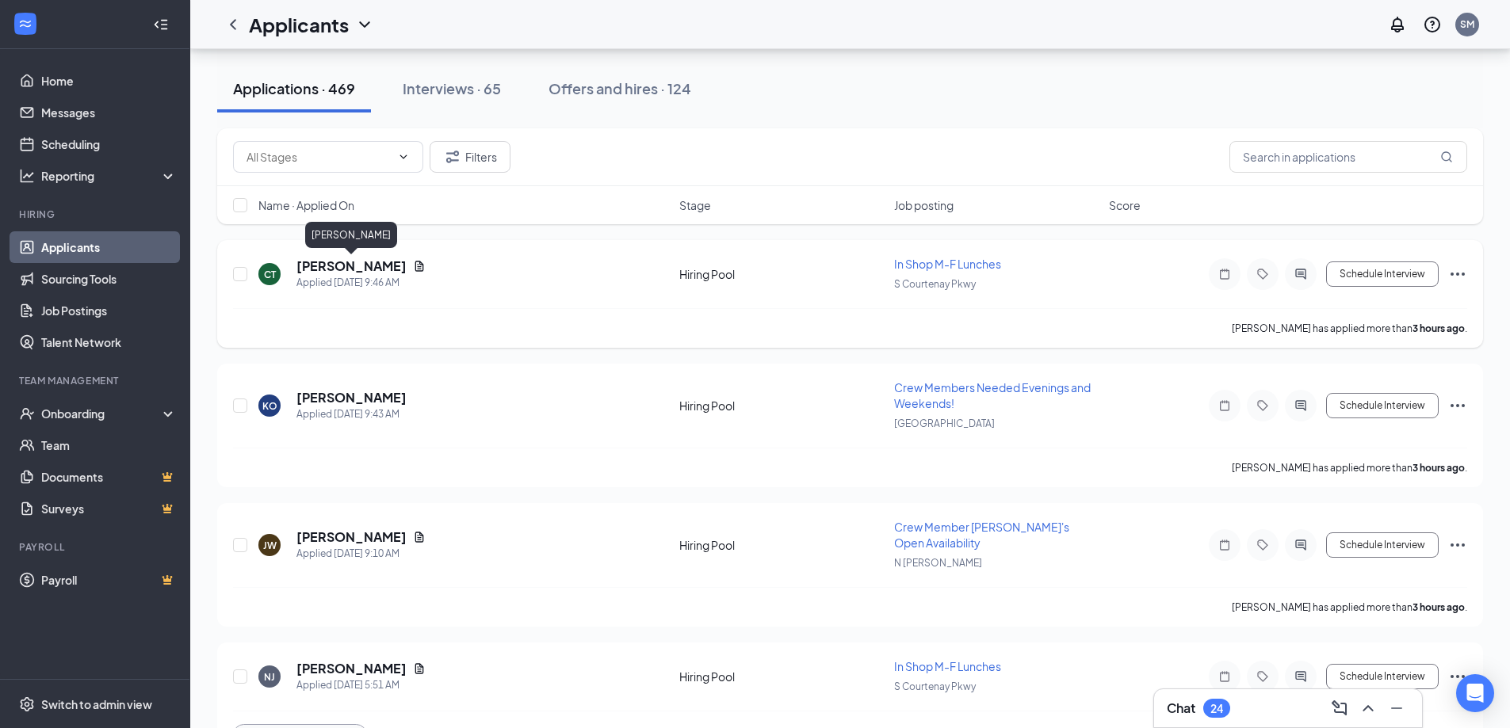
click at [329, 266] on h5 "[PERSON_NAME]" at bounding box center [351, 266] width 110 height 17
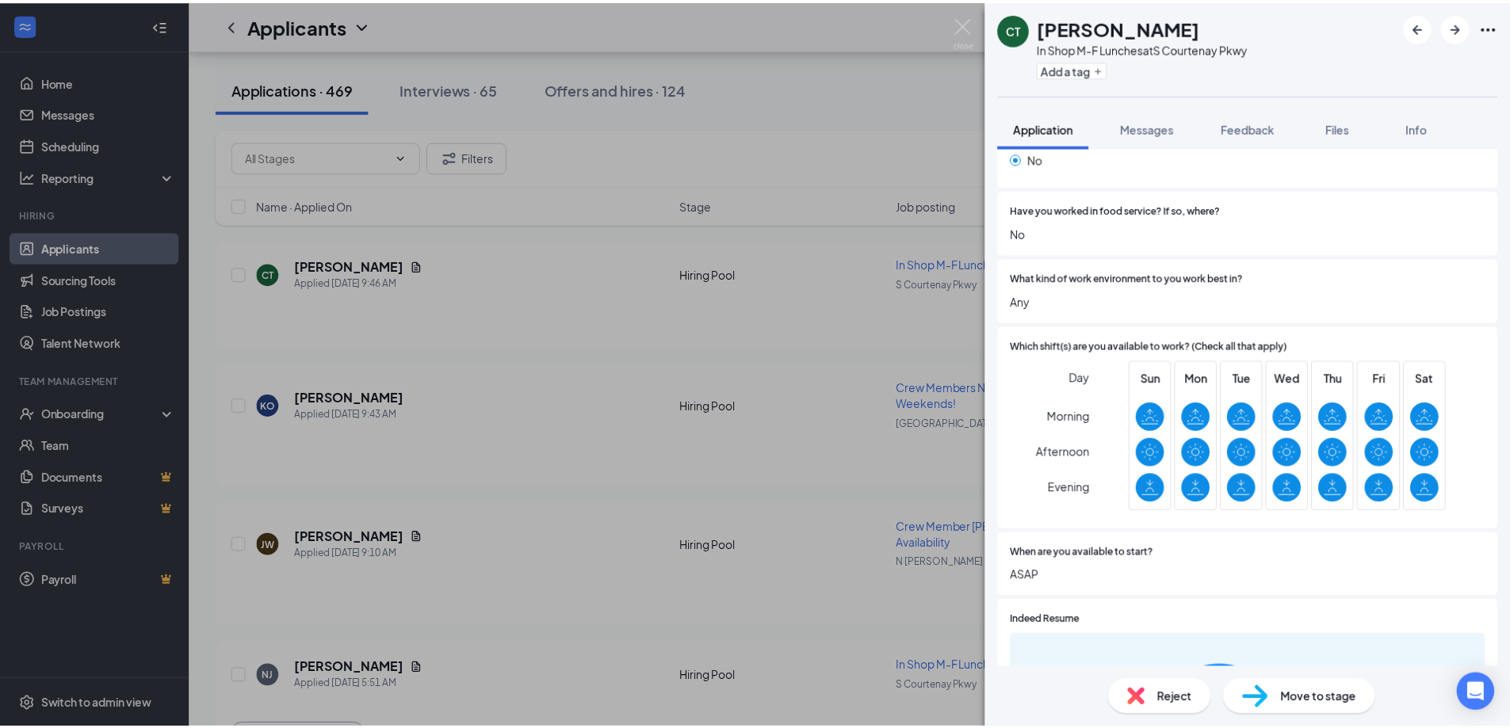
scroll to position [317, 0]
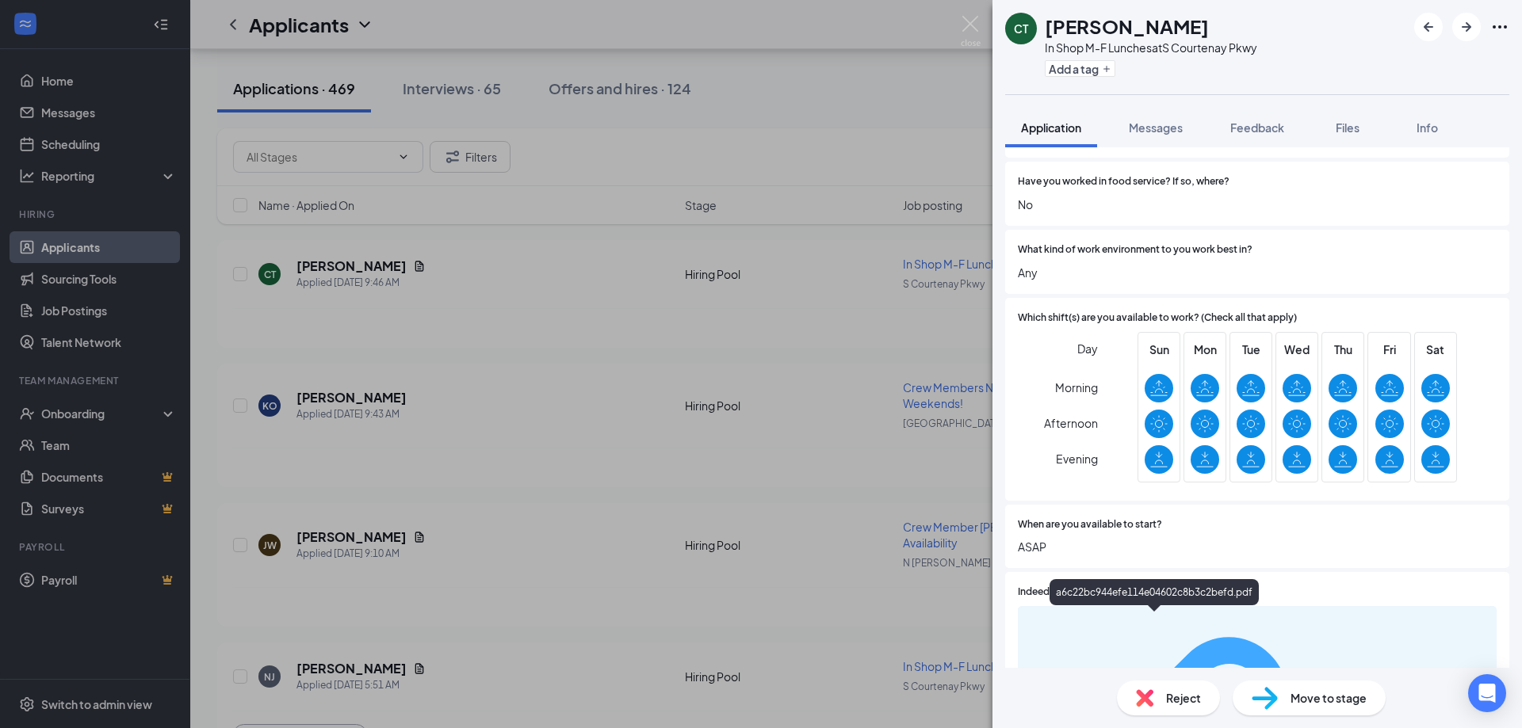
click at [969, 24] on img at bounding box center [971, 31] width 20 height 31
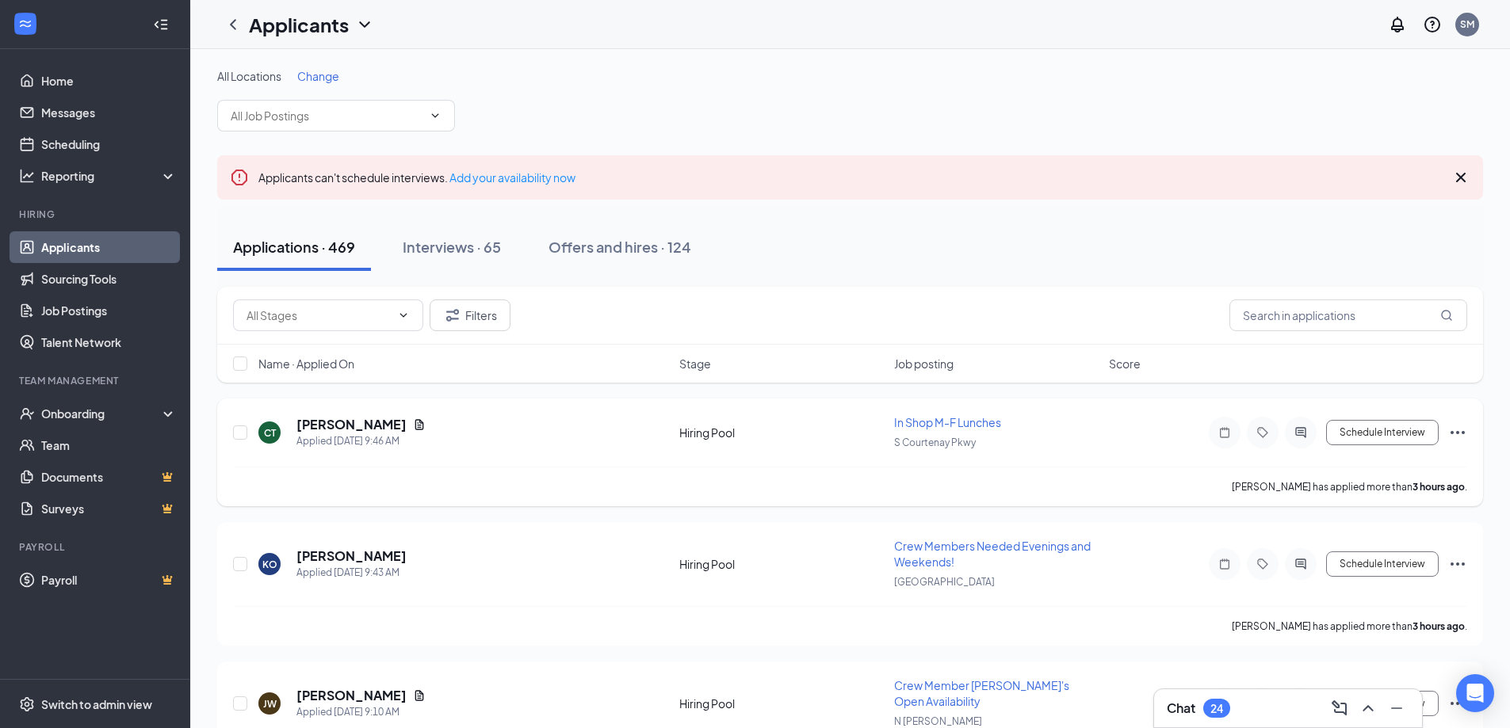
scroll to position [79, 0]
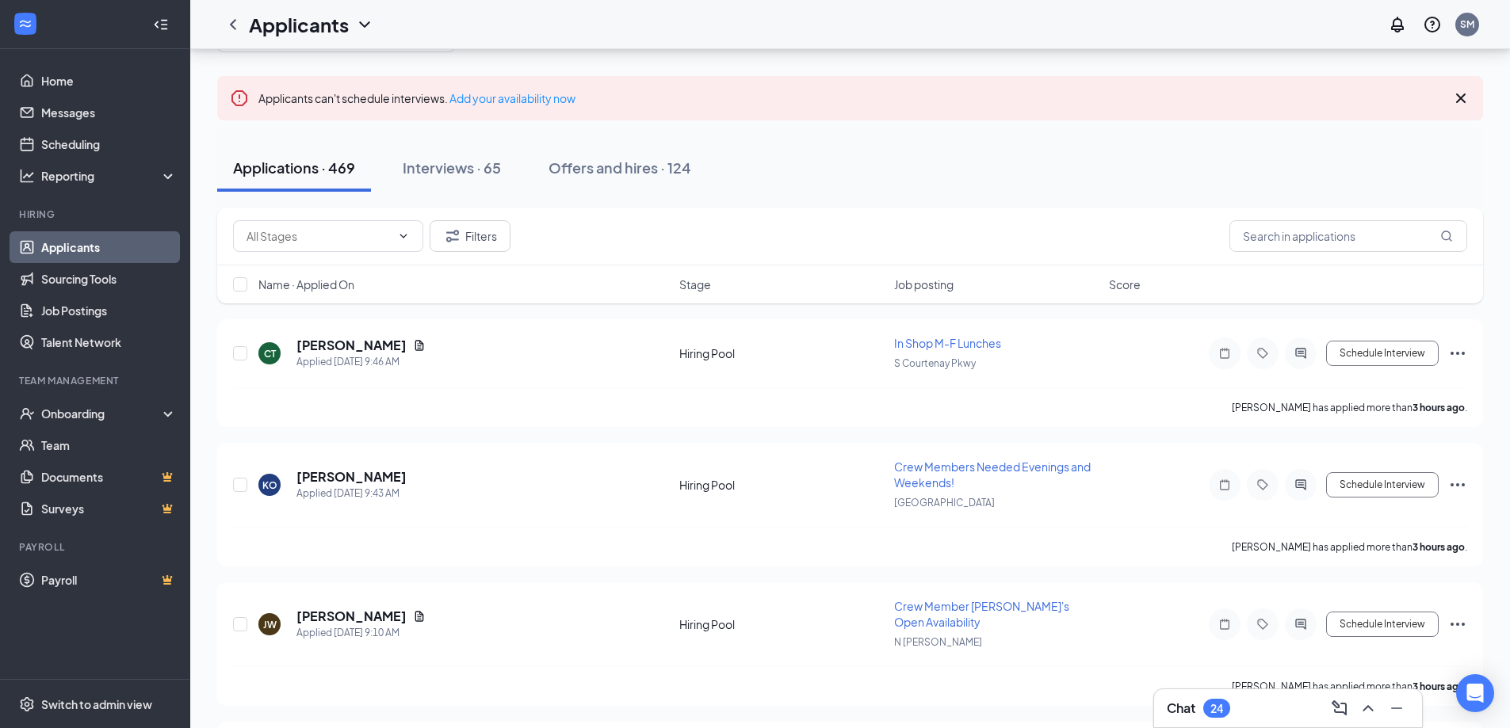
click at [1245, 709] on div "Chat 24" at bounding box center [1288, 708] width 243 height 25
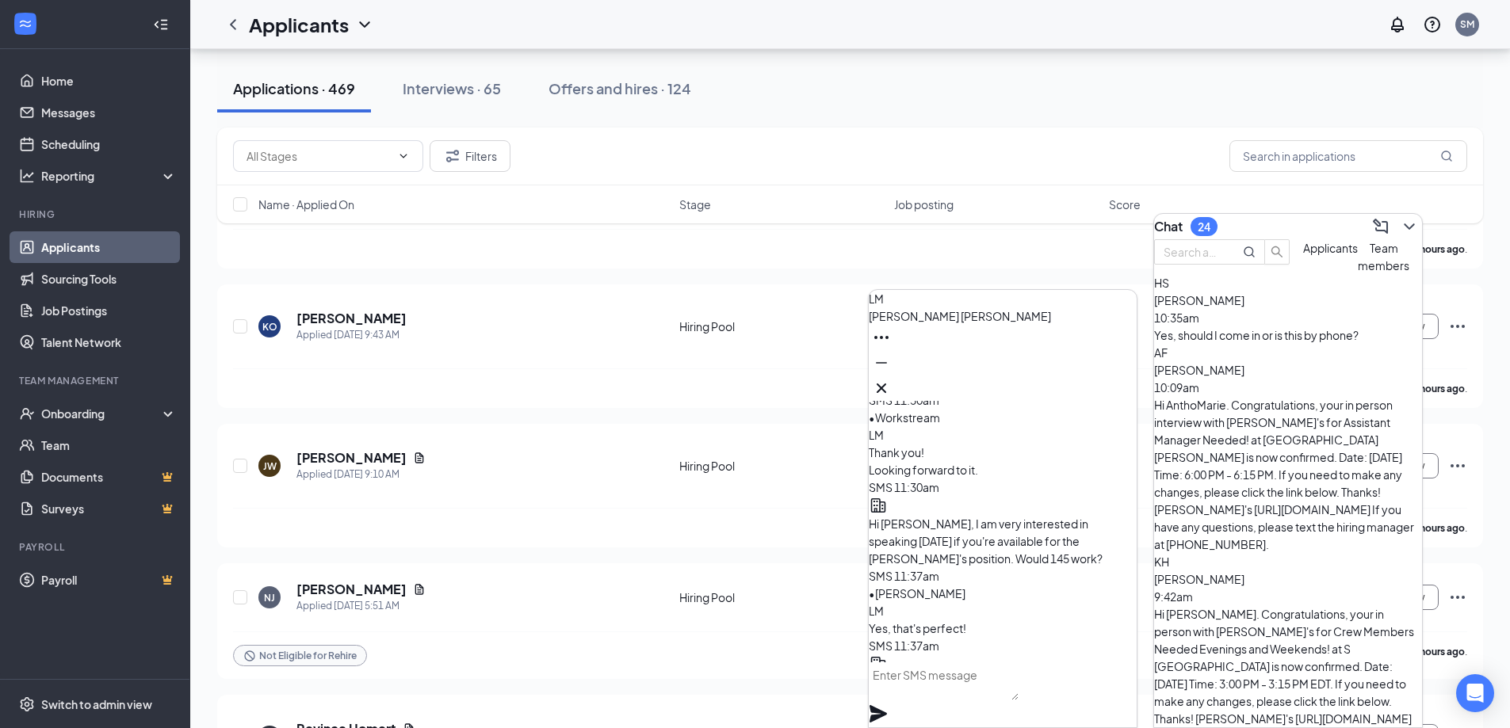
scroll to position [-634, 0]
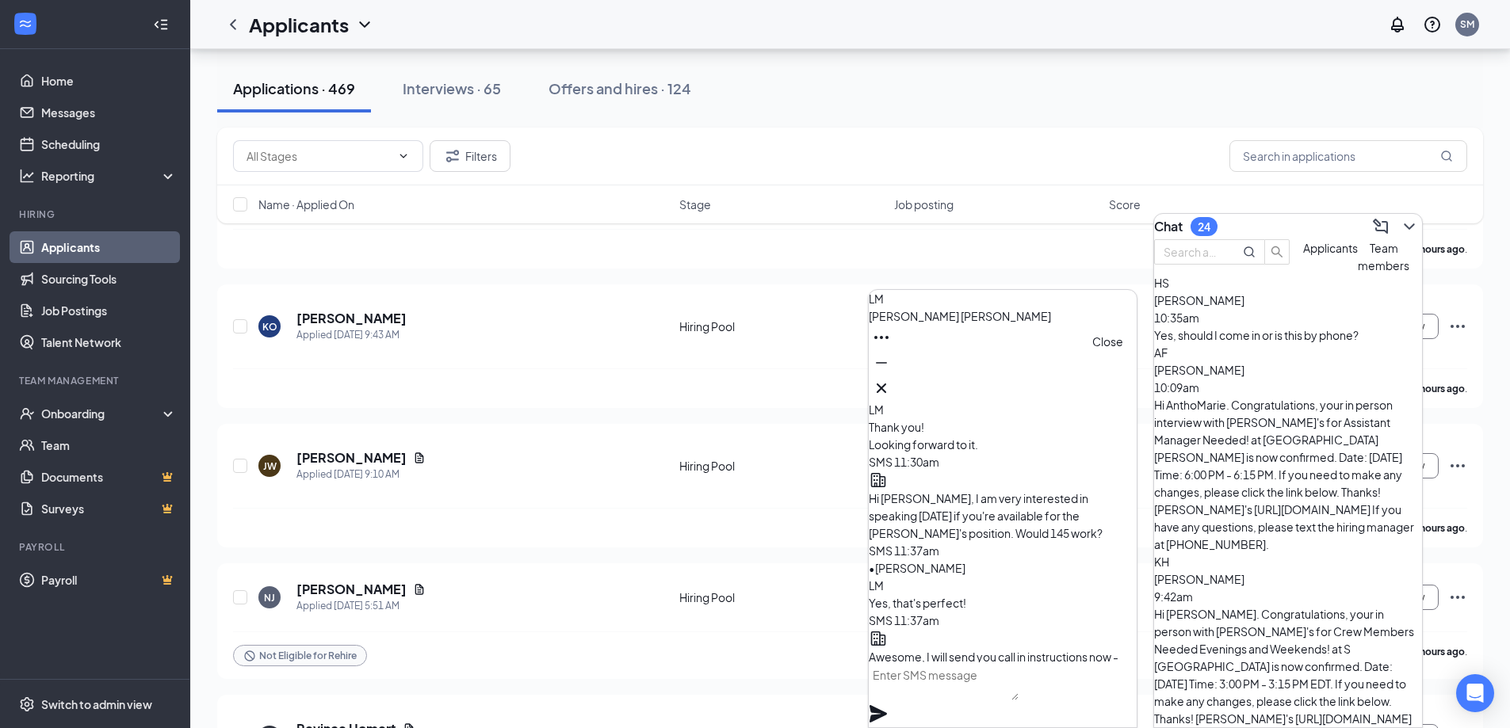
click at [891, 390] on icon "Cross" at bounding box center [881, 388] width 19 height 19
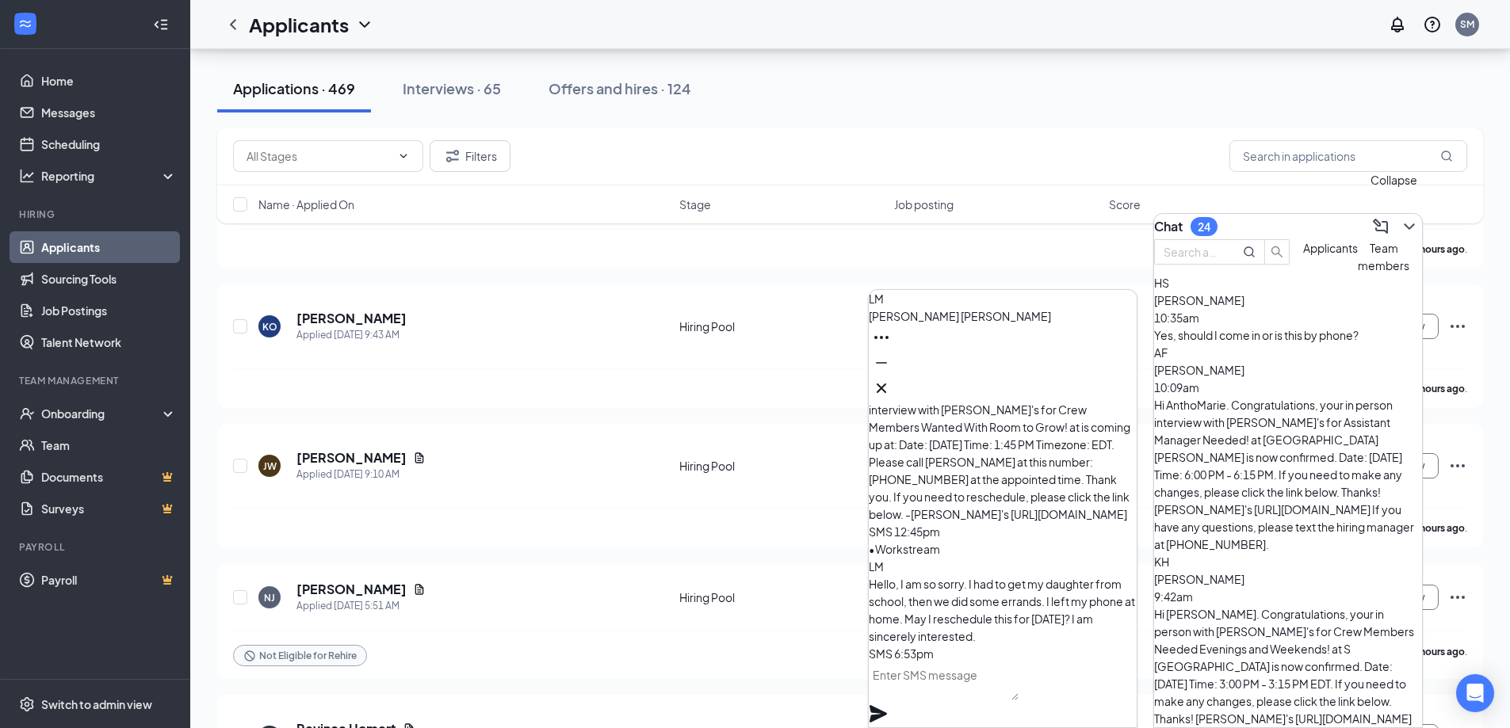
click at [1400, 219] on icon "ChevronDown" at bounding box center [1409, 226] width 19 height 19
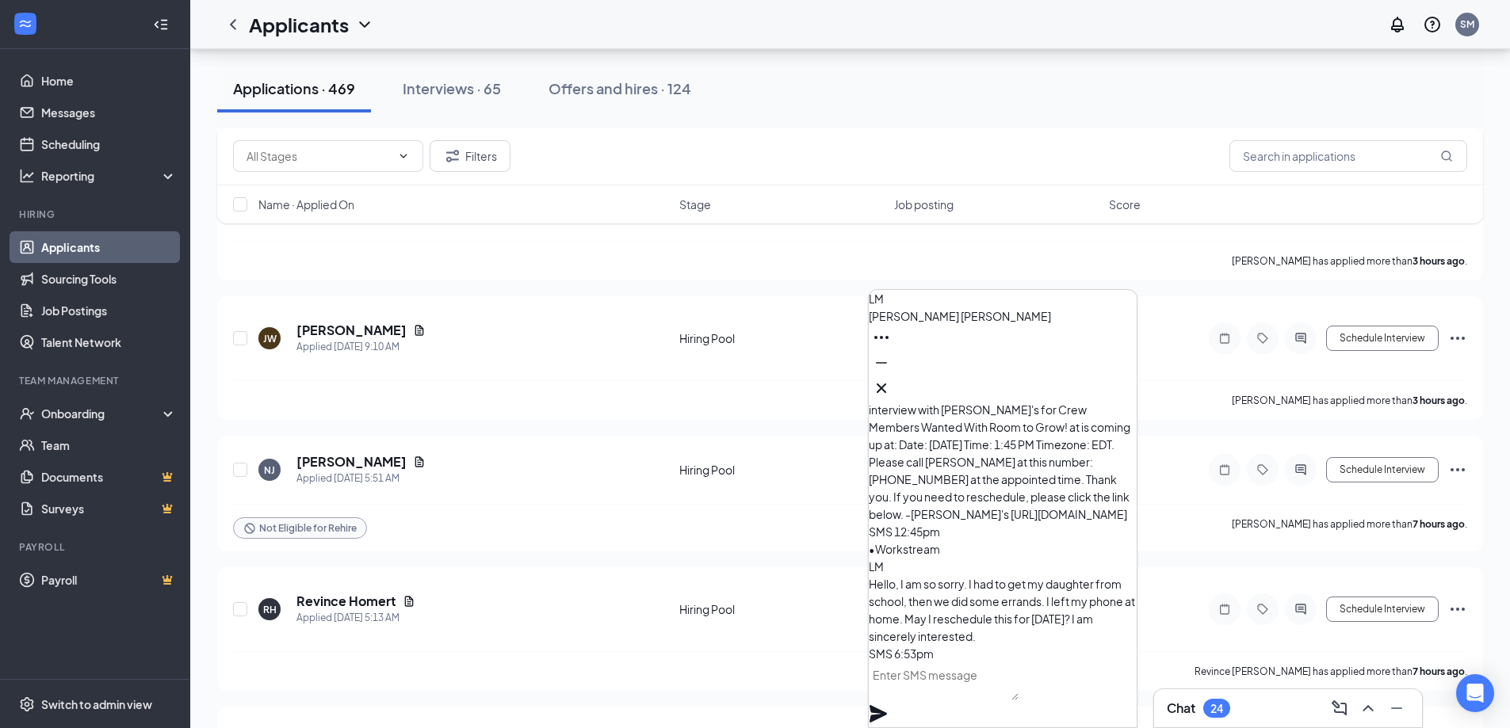
scroll to position [396, 0]
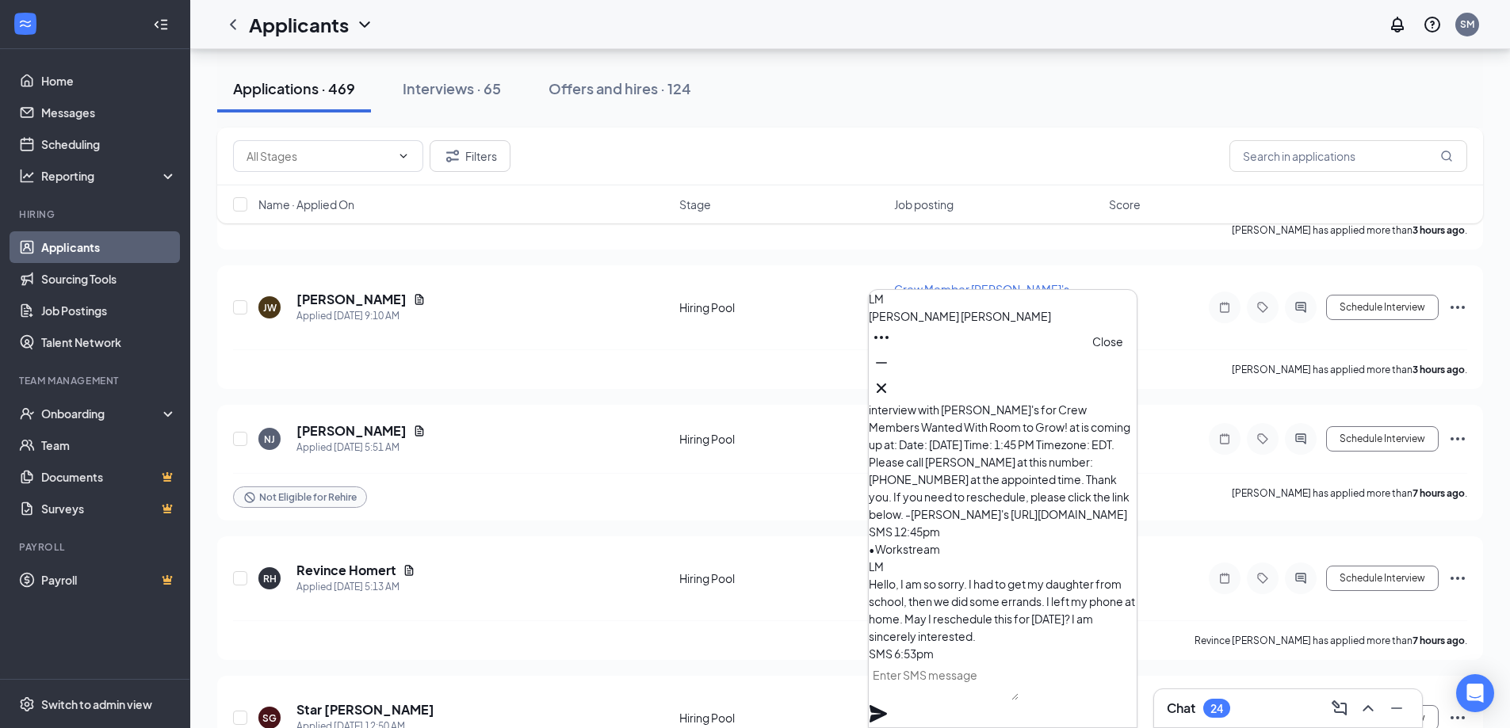
click at [891, 384] on icon "Cross" at bounding box center [881, 388] width 19 height 19
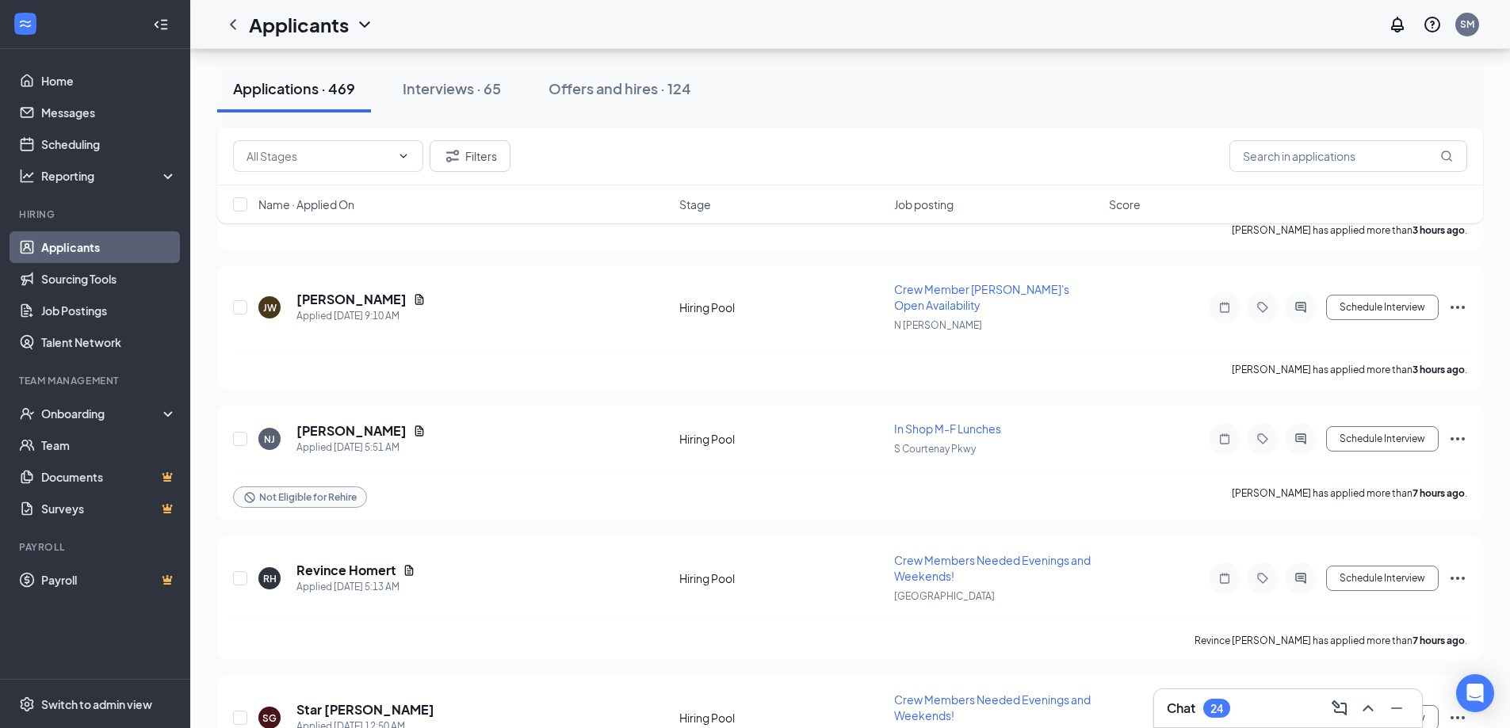
click at [69, 248] on link "Applicants" at bounding box center [109, 247] width 136 height 32
click at [79, 310] on link "Job Postings" at bounding box center [109, 311] width 136 height 32
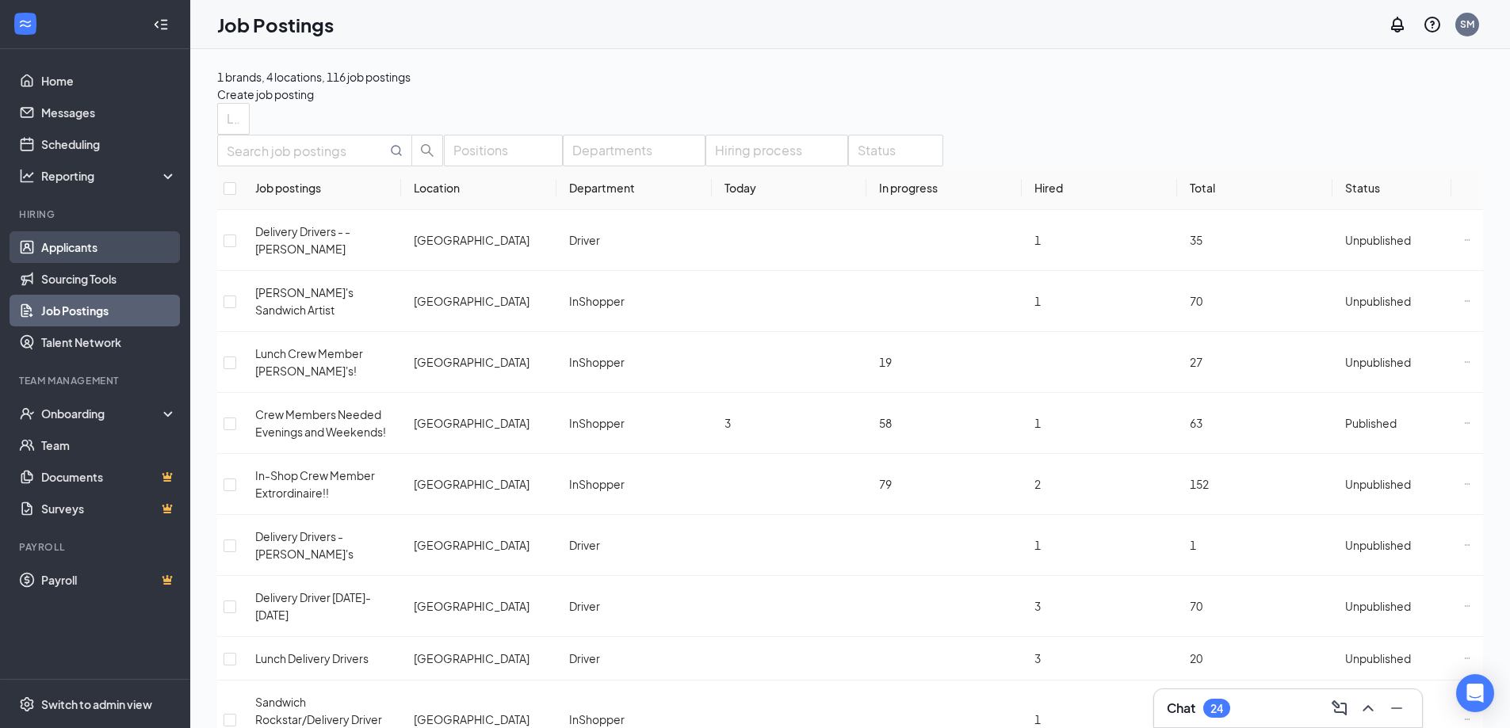
click at [68, 252] on link "Applicants" at bounding box center [109, 247] width 136 height 32
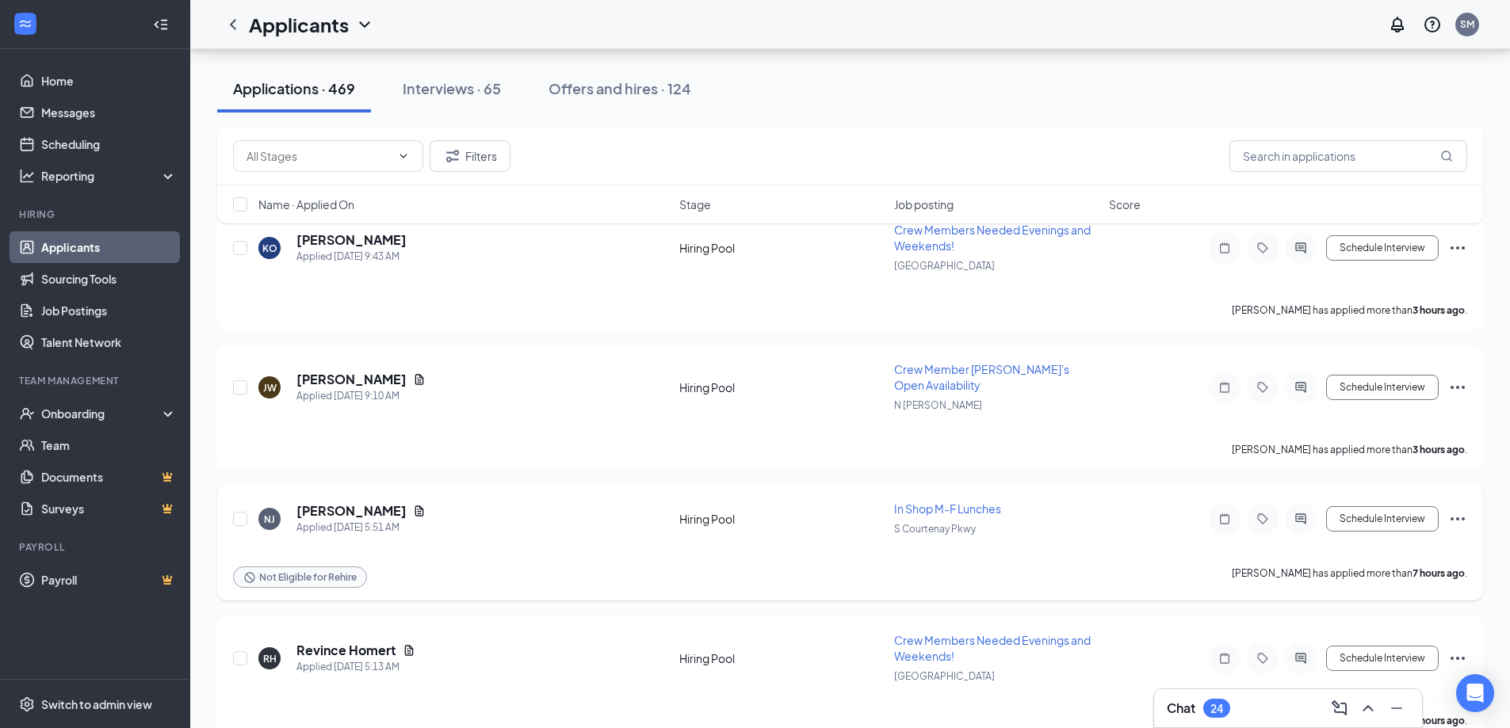
scroll to position [317, 0]
click at [65, 148] on link "Scheduling" at bounding box center [109, 144] width 136 height 32
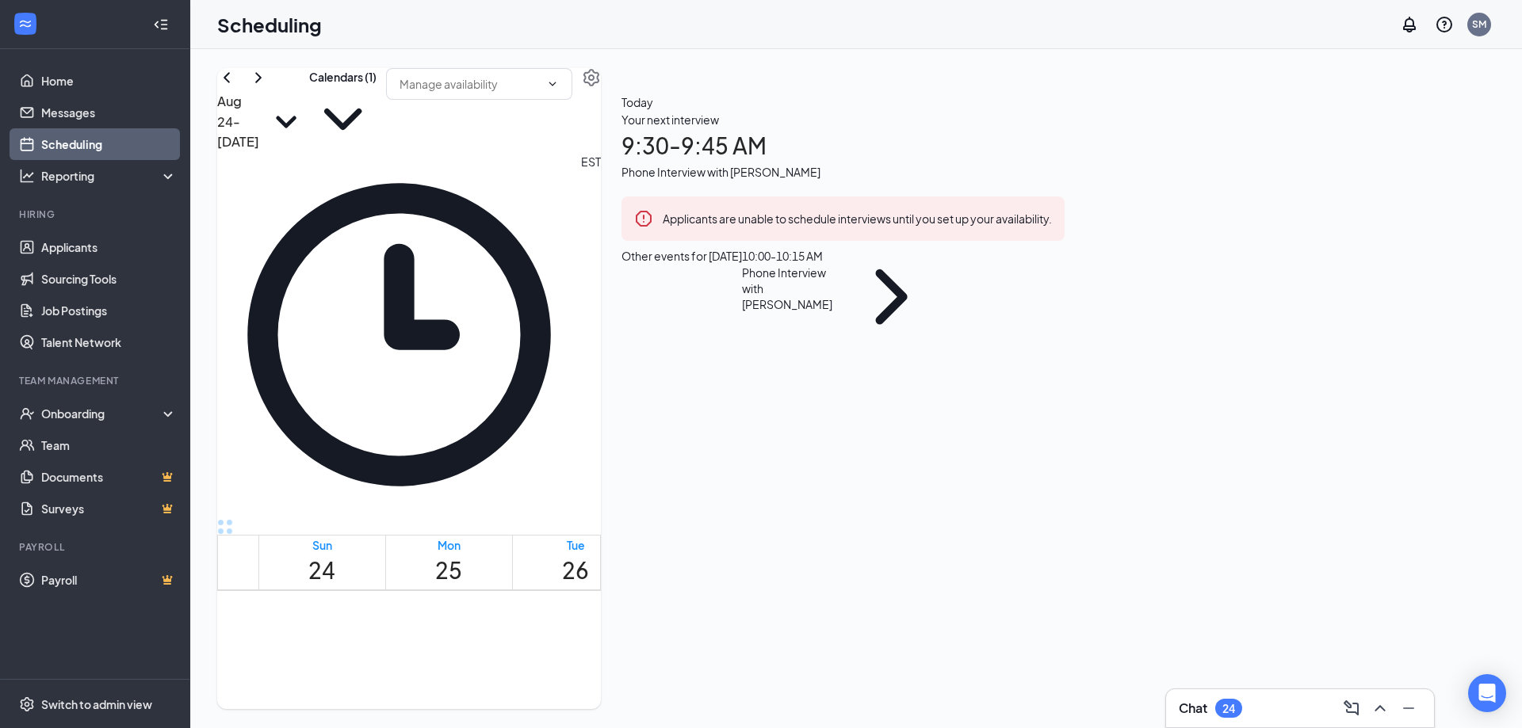
scroll to position [621, 0]
click at [376, 110] on button "Calendars (1)" at bounding box center [342, 110] width 67 height 85
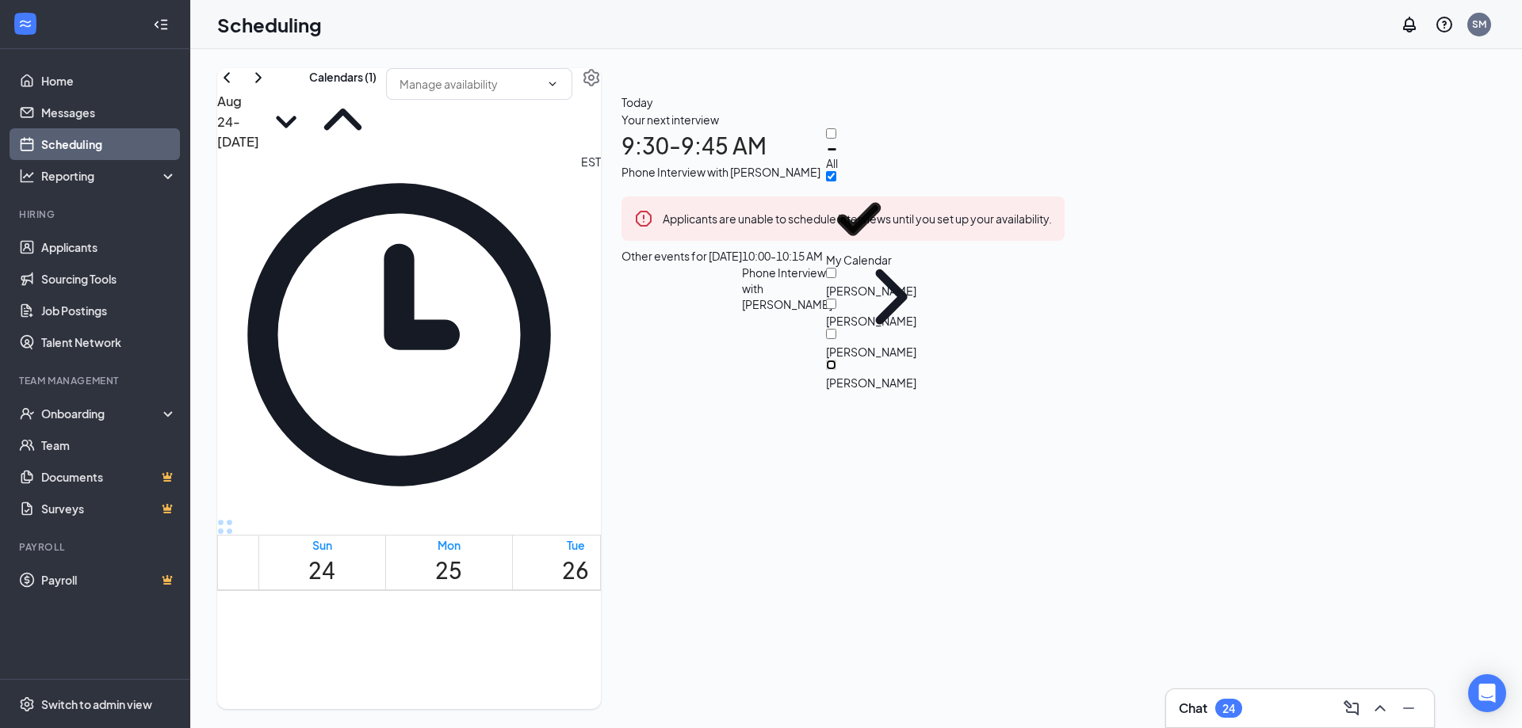
click at [836, 360] on input "[PERSON_NAME]" at bounding box center [831, 365] width 10 height 10
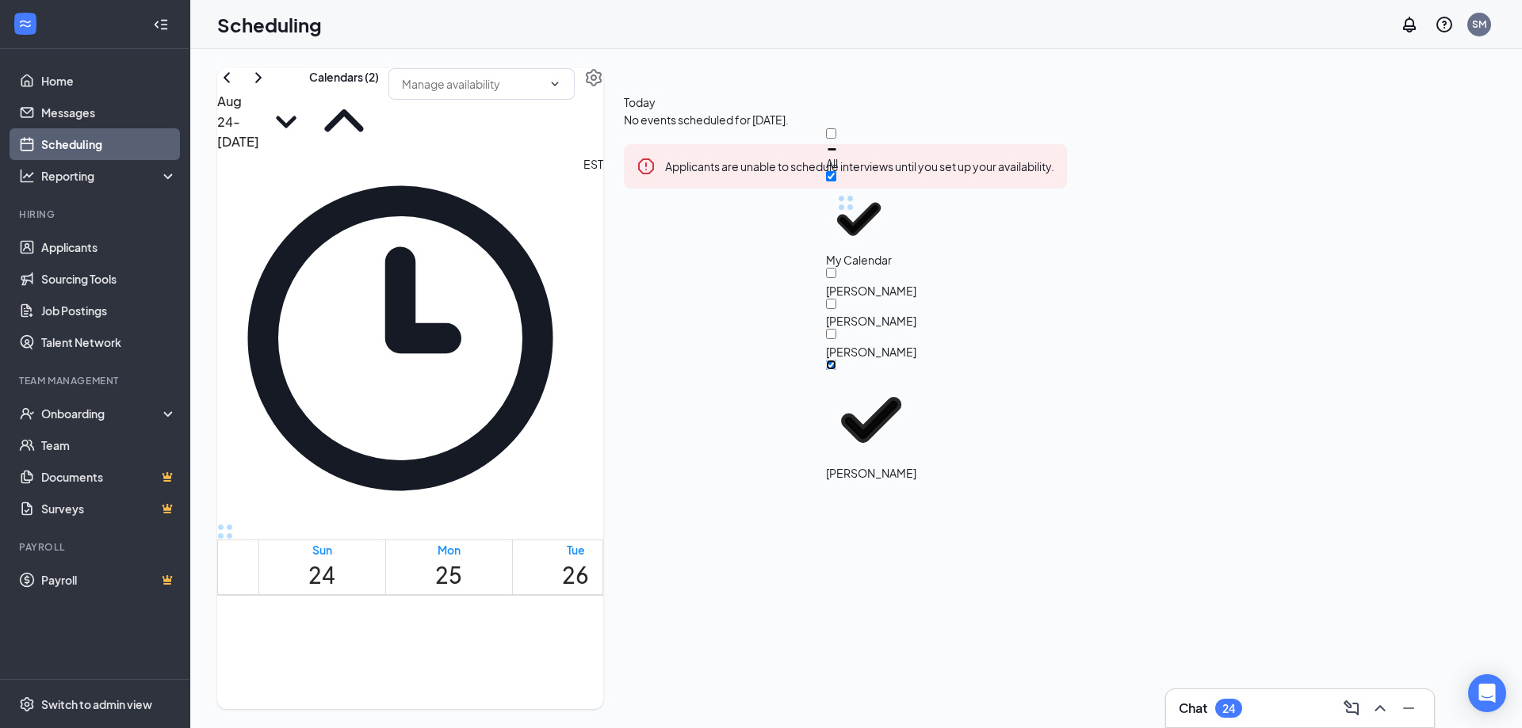
checkbox input "true"
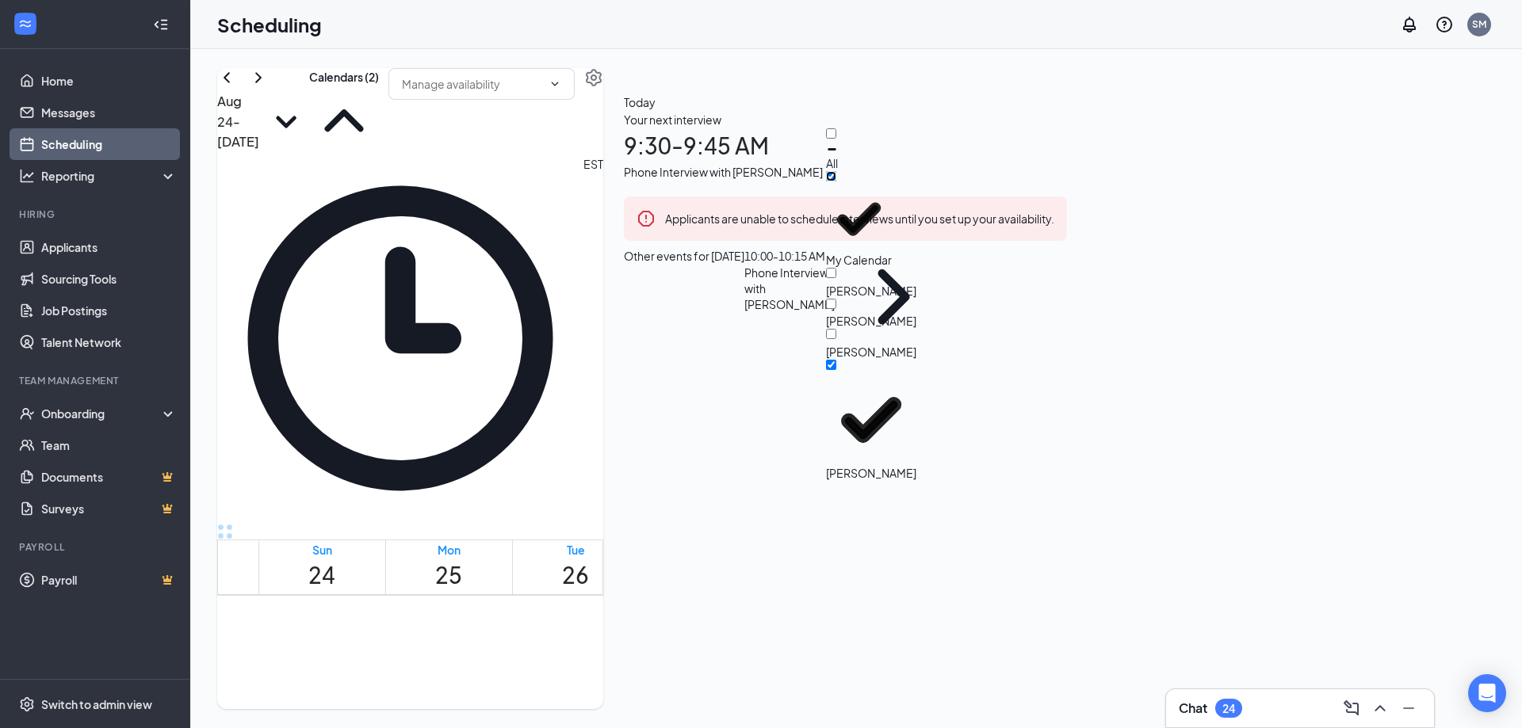
click at [836, 182] on input "My Calendar" at bounding box center [831, 176] width 10 height 10
checkbox input "false"
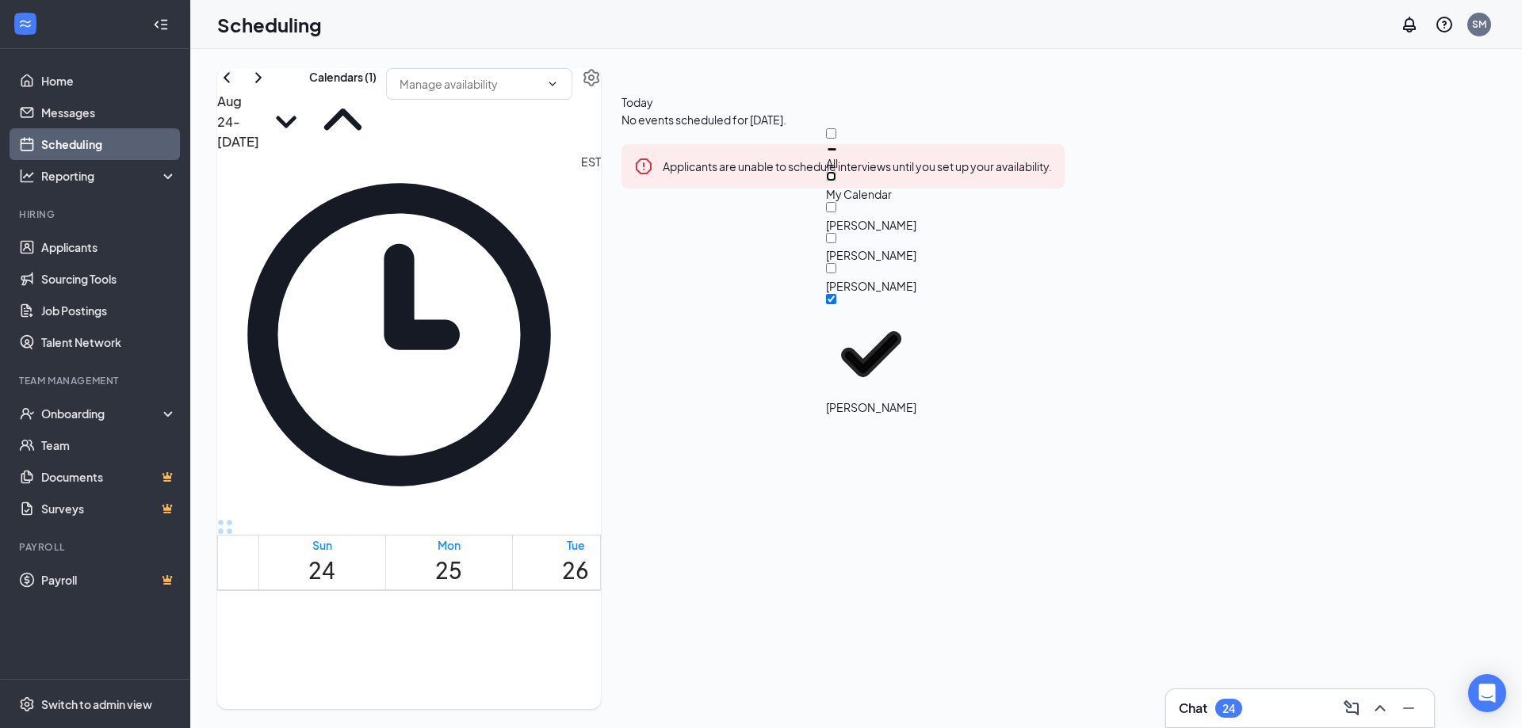
scroll to position [1334, 0]
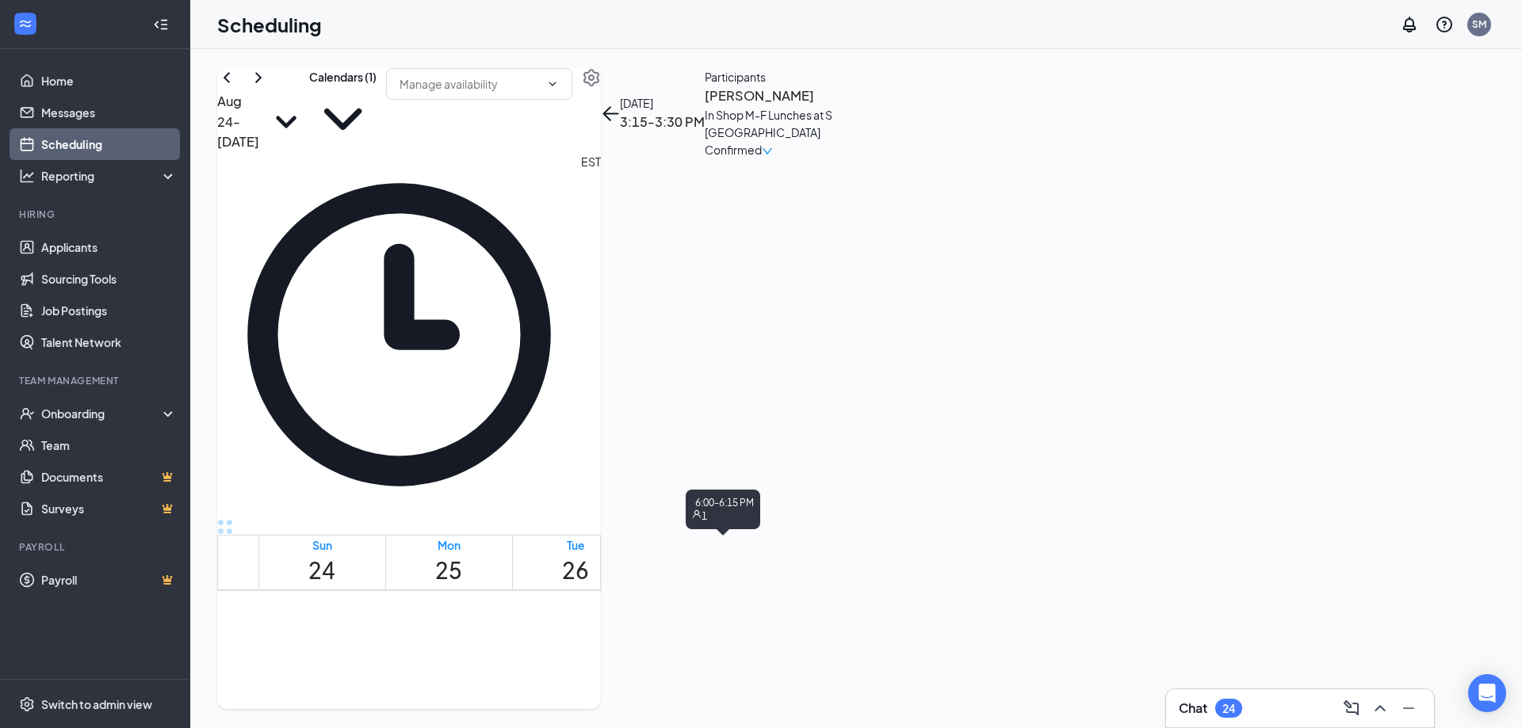
click at [620, 113] on icon "ArrowLeft" at bounding box center [610, 122] width 19 height 19
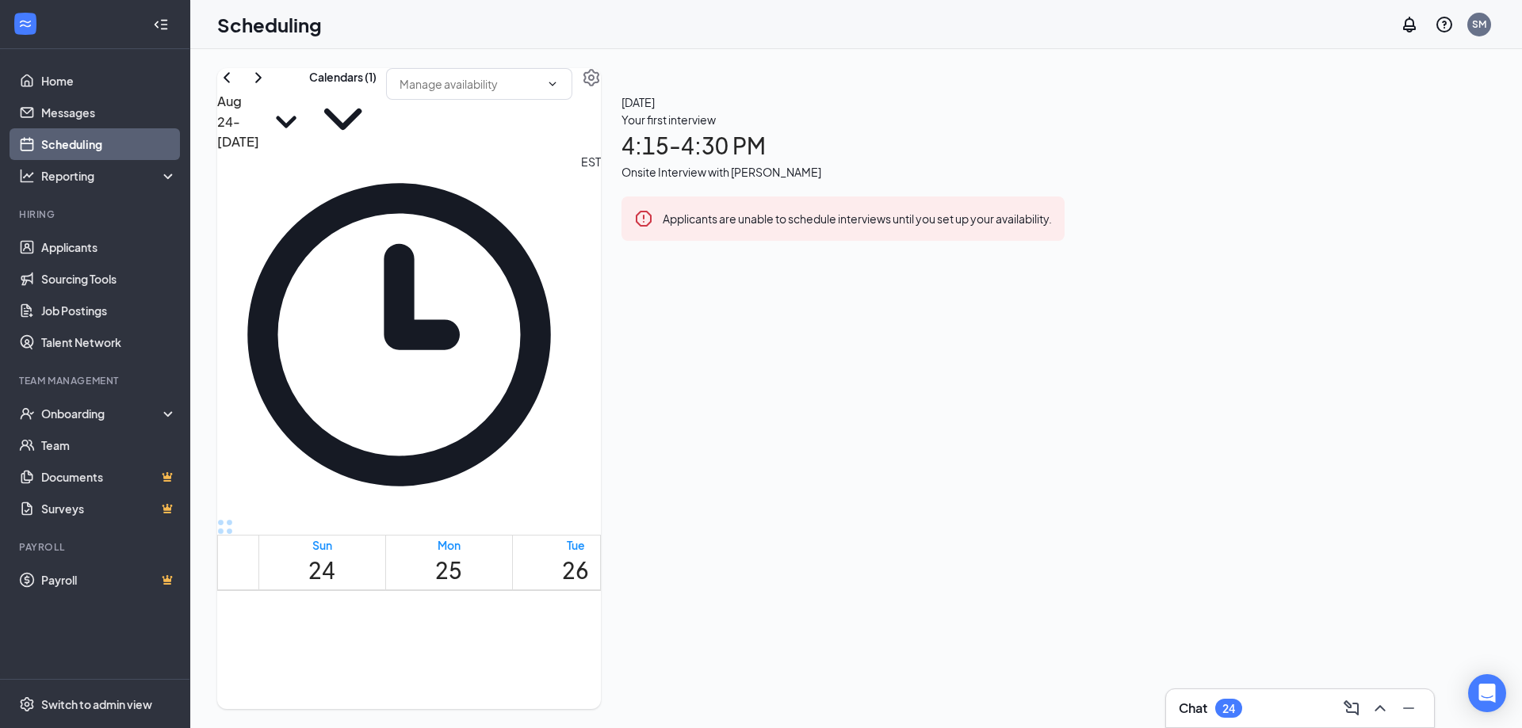
click at [1299, 705] on div "Chat 24" at bounding box center [1300, 708] width 243 height 25
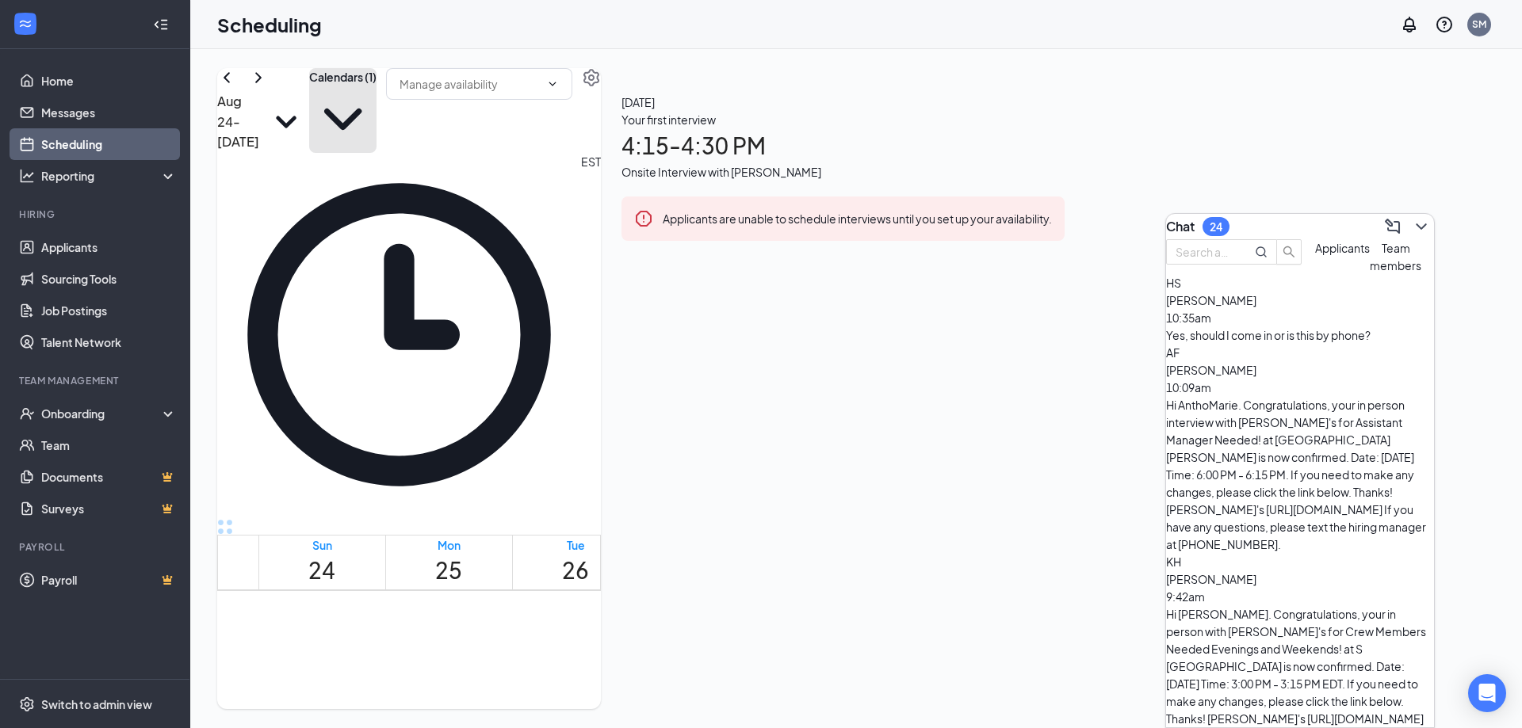
click at [376, 104] on button "Calendars (1)" at bounding box center [342, 110] width 67 height 85
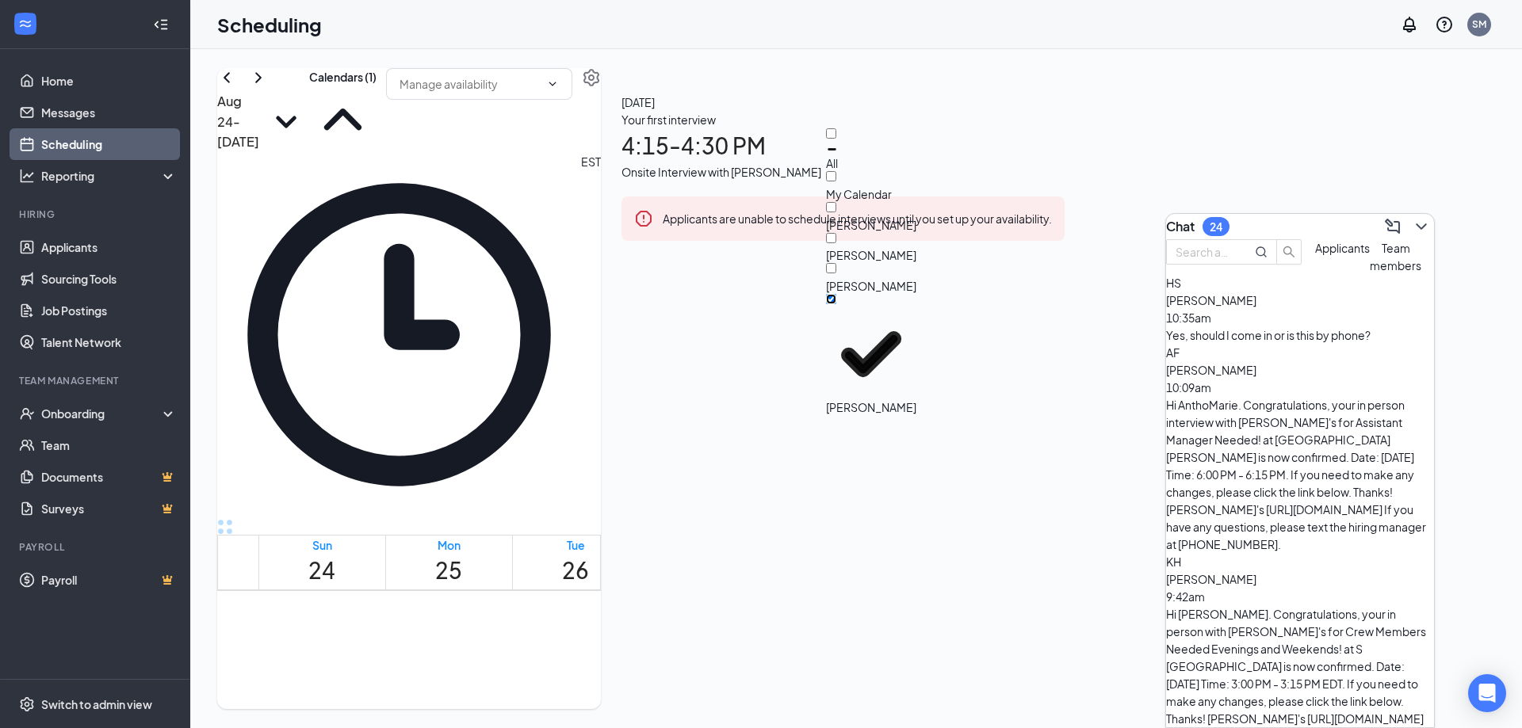
click at [836, 304] on input "[PERSON_NAME]" at bounding box center [831, 299] width 10 height 10
checkbox input "true"
checkbox input "false"
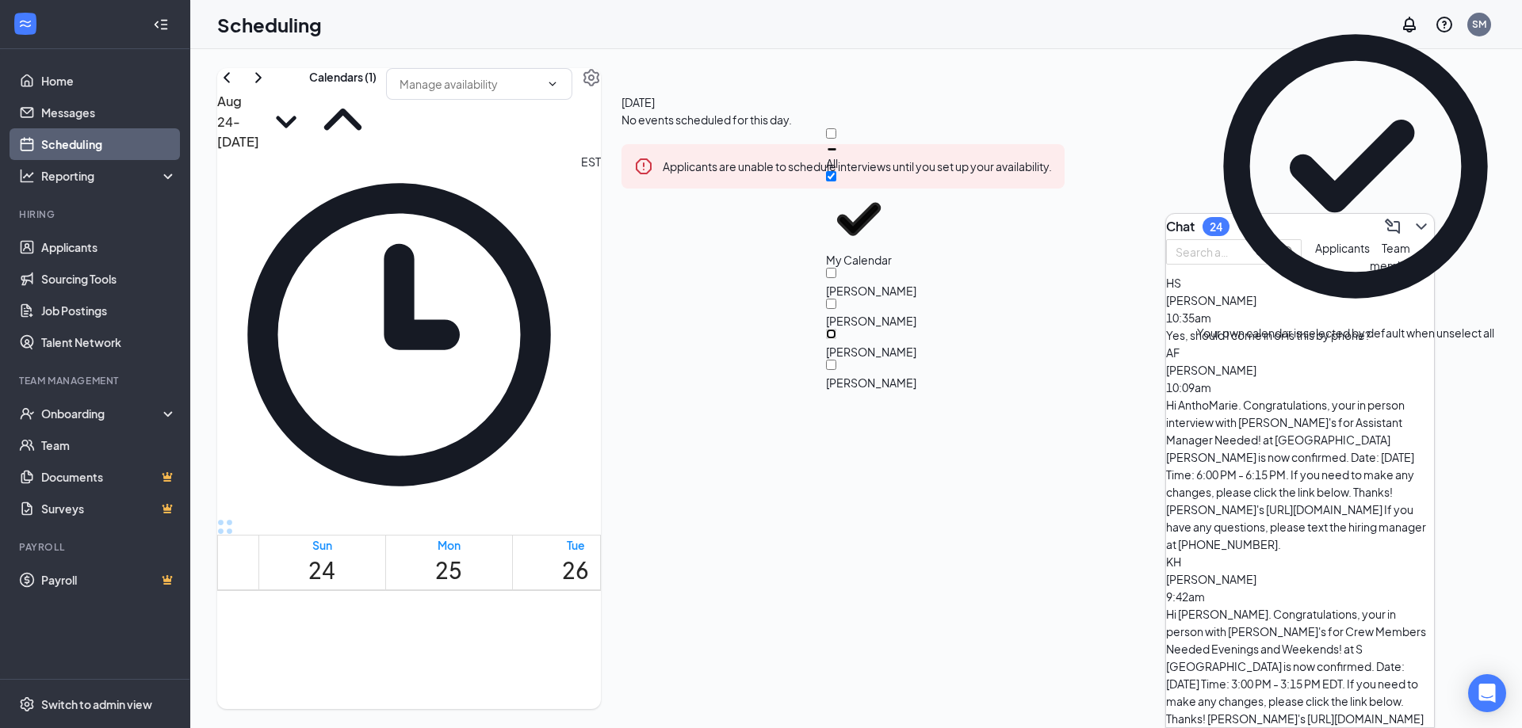
click at [836, 329] on input "[PERSON_NAME]" at bounding box center [831, 334] width 10 height 10
checkbox input "true"
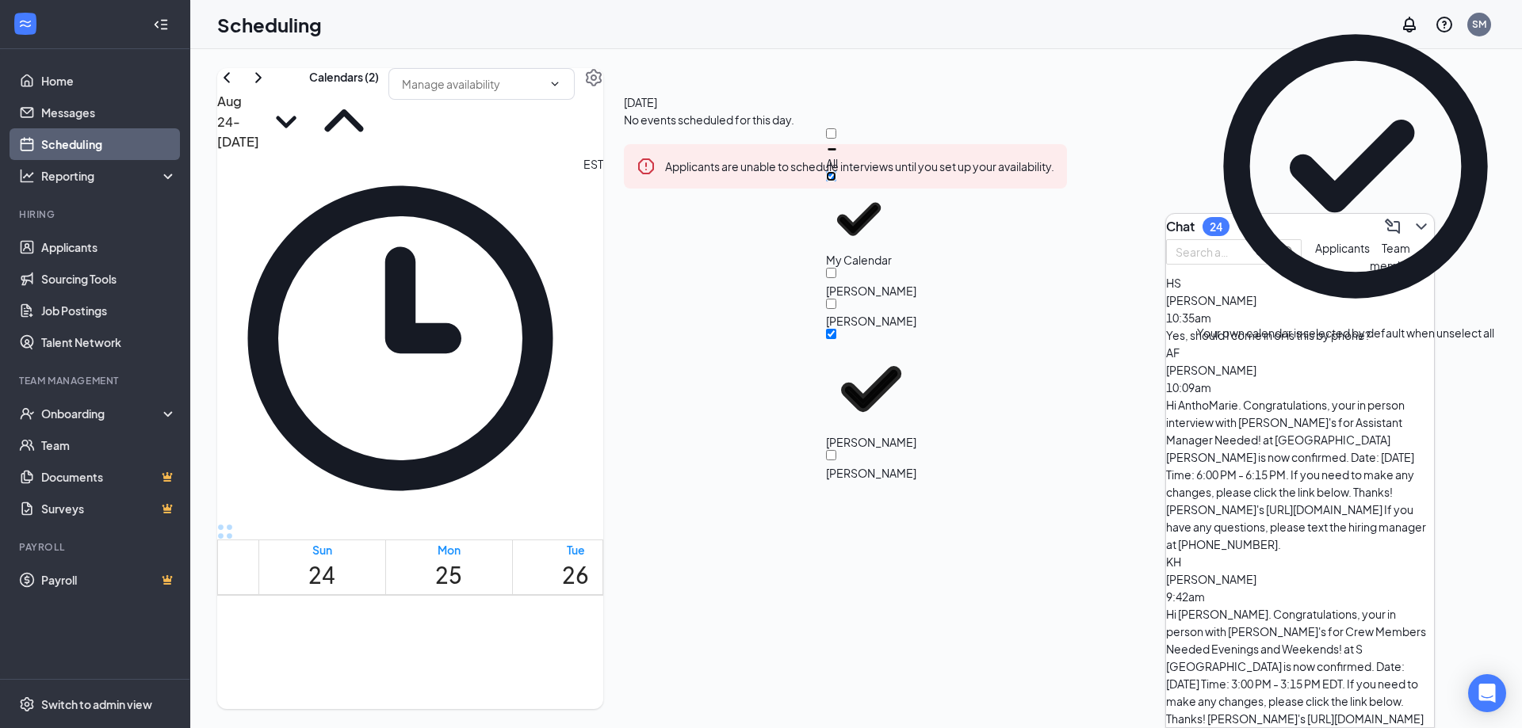
click at [836, 174] on input "My Calendar" at bounding box center [831, 176] width 10 height 10
checkbox input "false"
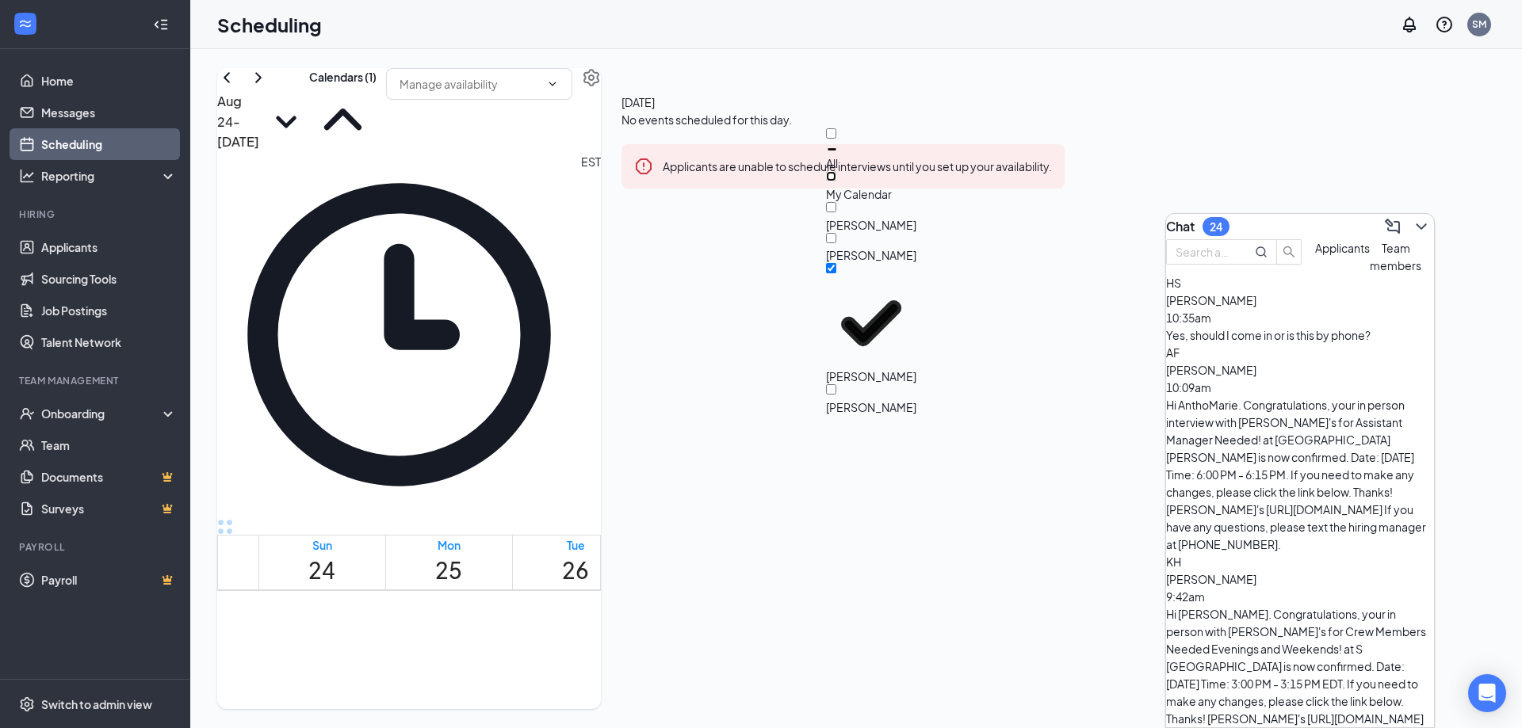
scroll to position [821, 0]
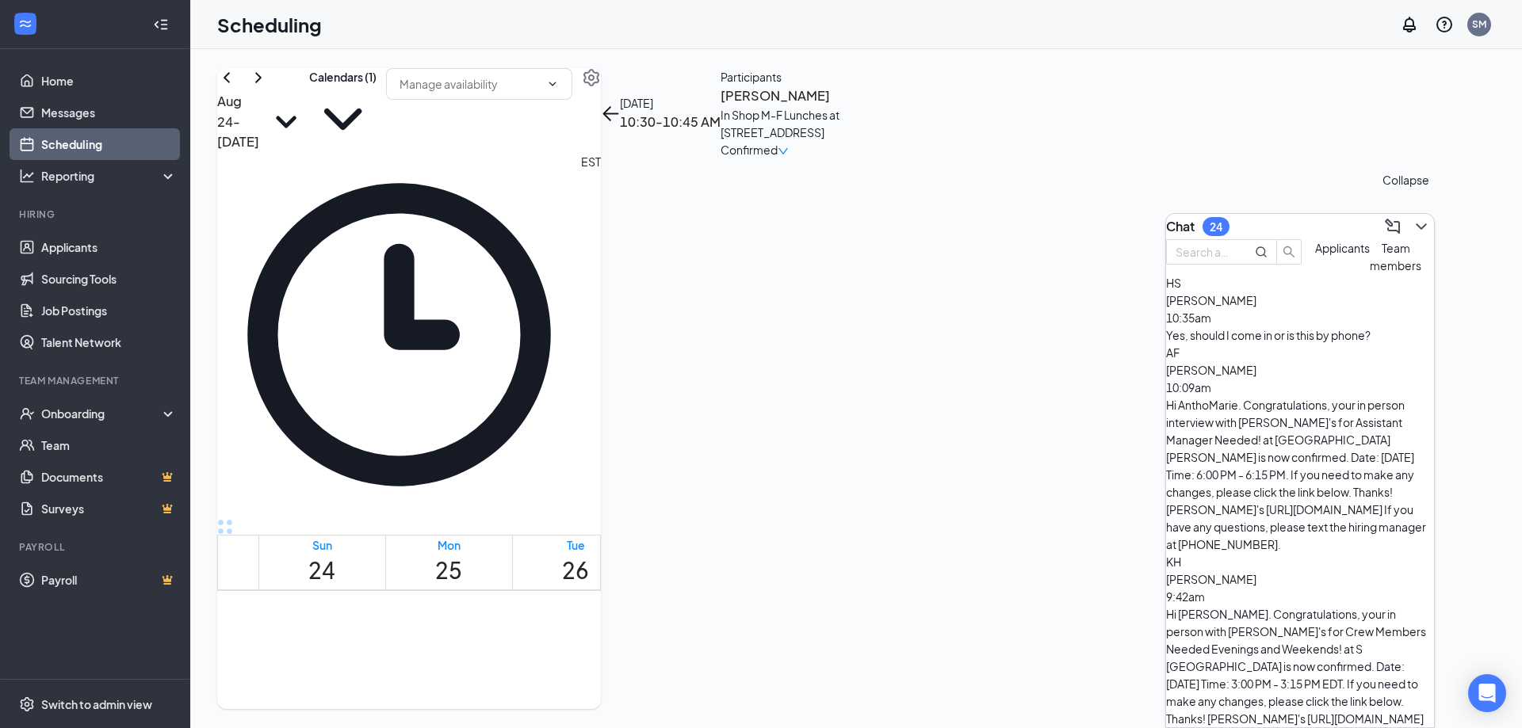
click at [1412, 217] on icon "ChevronDown" at bounding box center [1421, 226] width 19 height 19
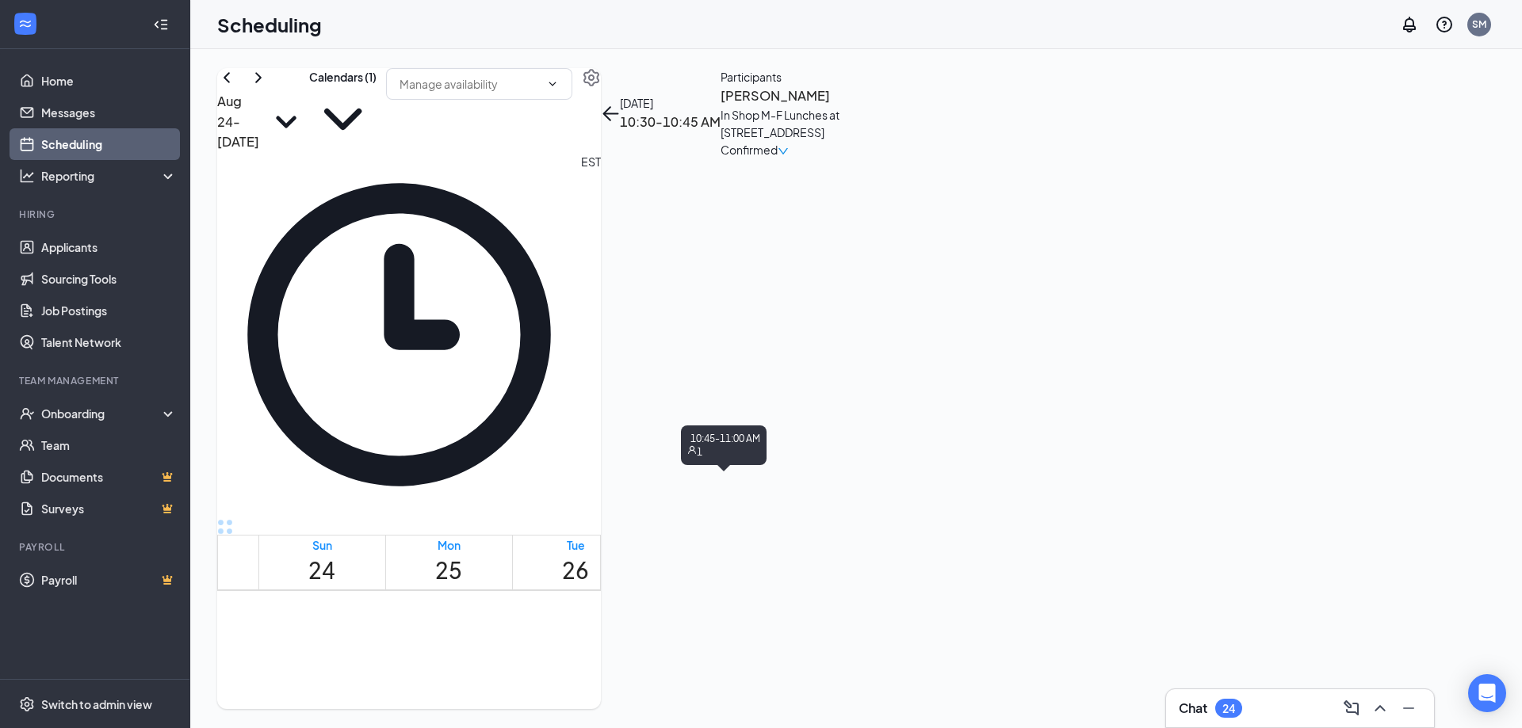
click at [887, 106] on h3 "[PERSON_NAME]" at bounding box center [803, 96] width 166 height 21
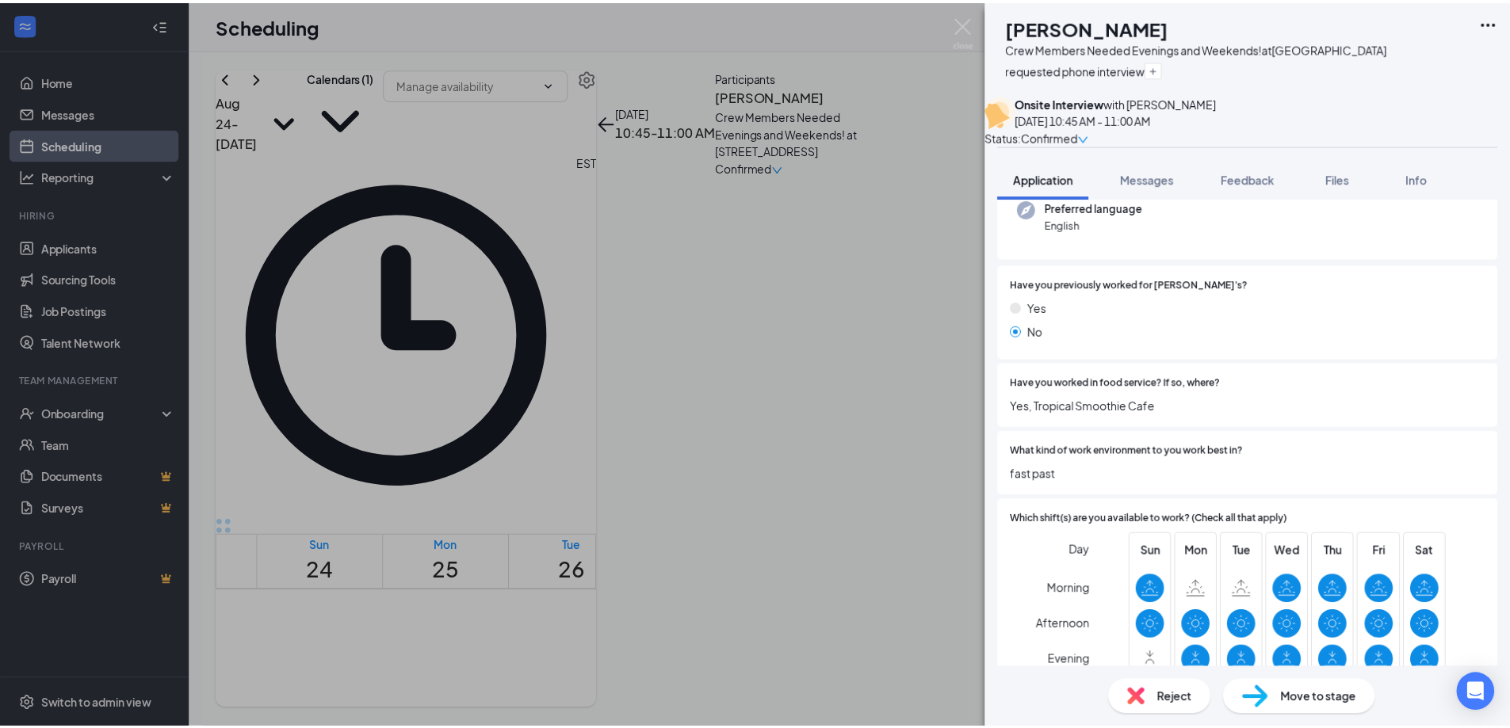
scroll to position [159, 0]
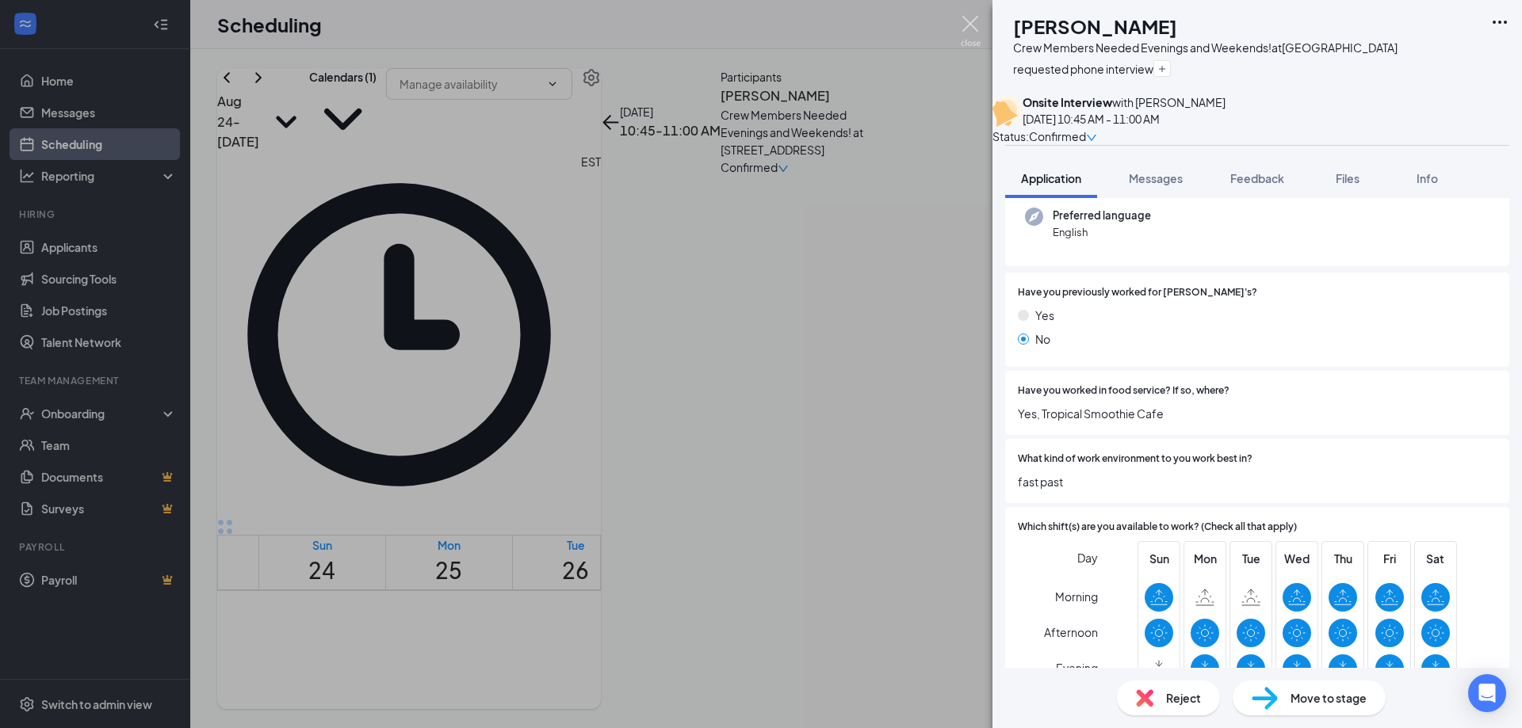
click at [972, 25] on img at bounding box center [971, 31] width 20 height 31
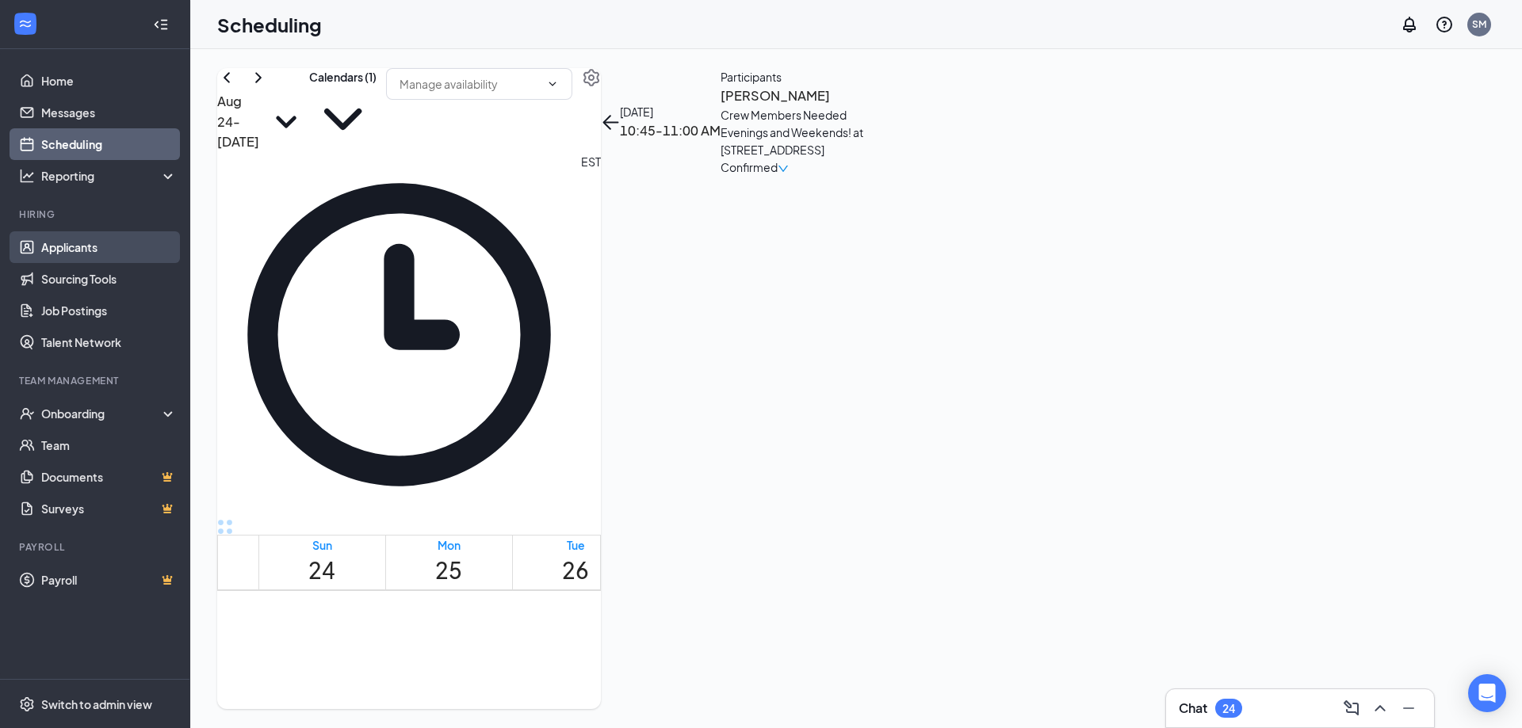
click at [67, 243] on link "Applicants" at bounding box center [109, 247] width 136 height 32
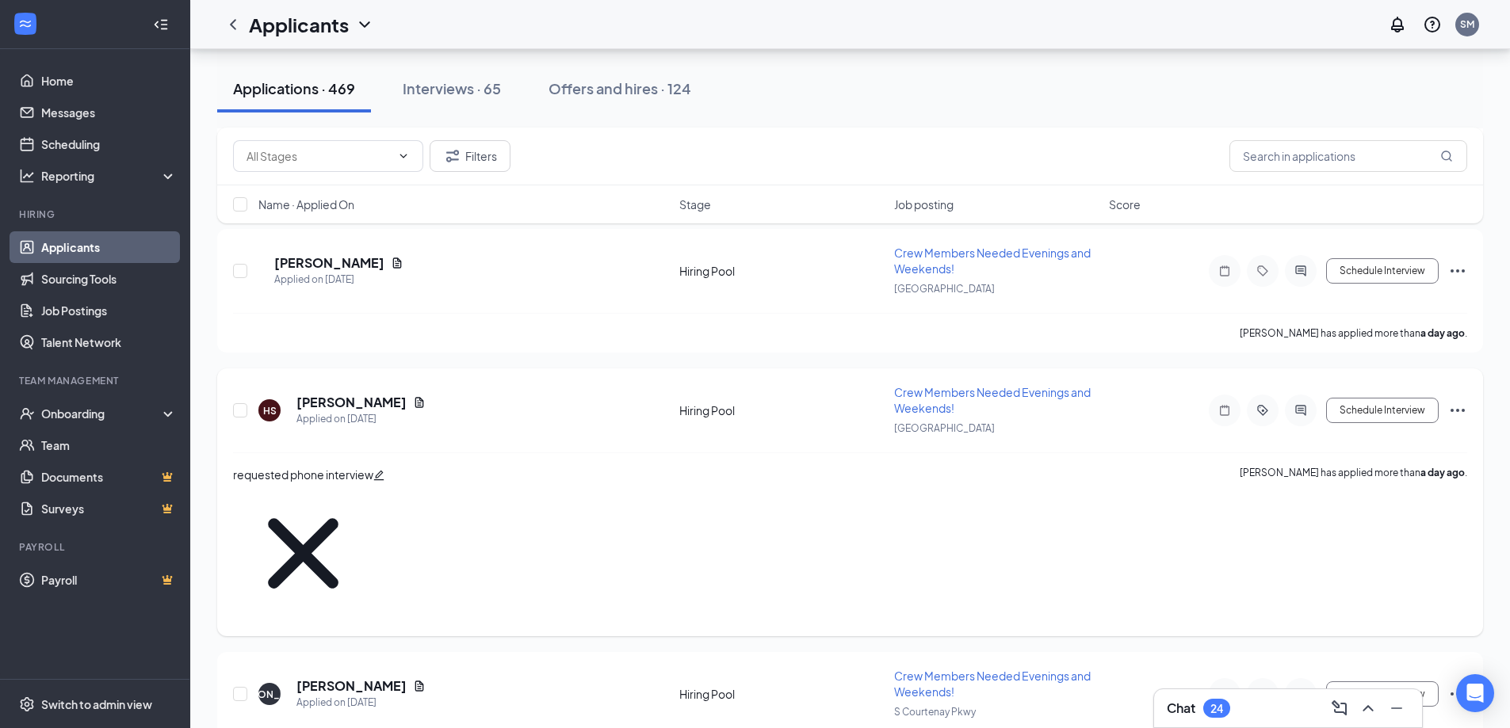
scroll to position [3170, 0]
